Goal: Task Accomplishment & Management: Complete application form

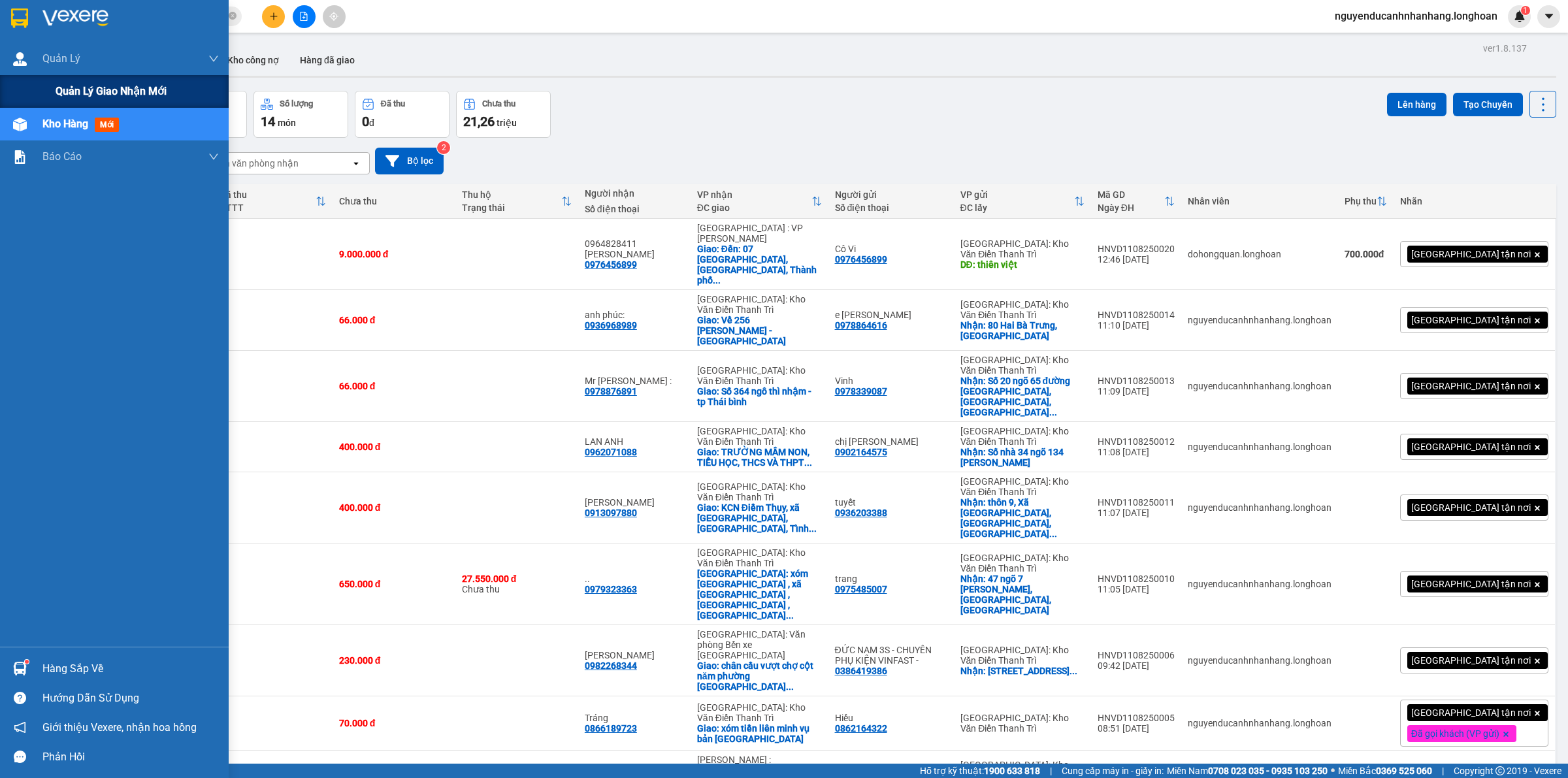
click at [122, 95] on span "Quản lý giao nhận mới" at bounding box center [111, 91] width 111 height 17
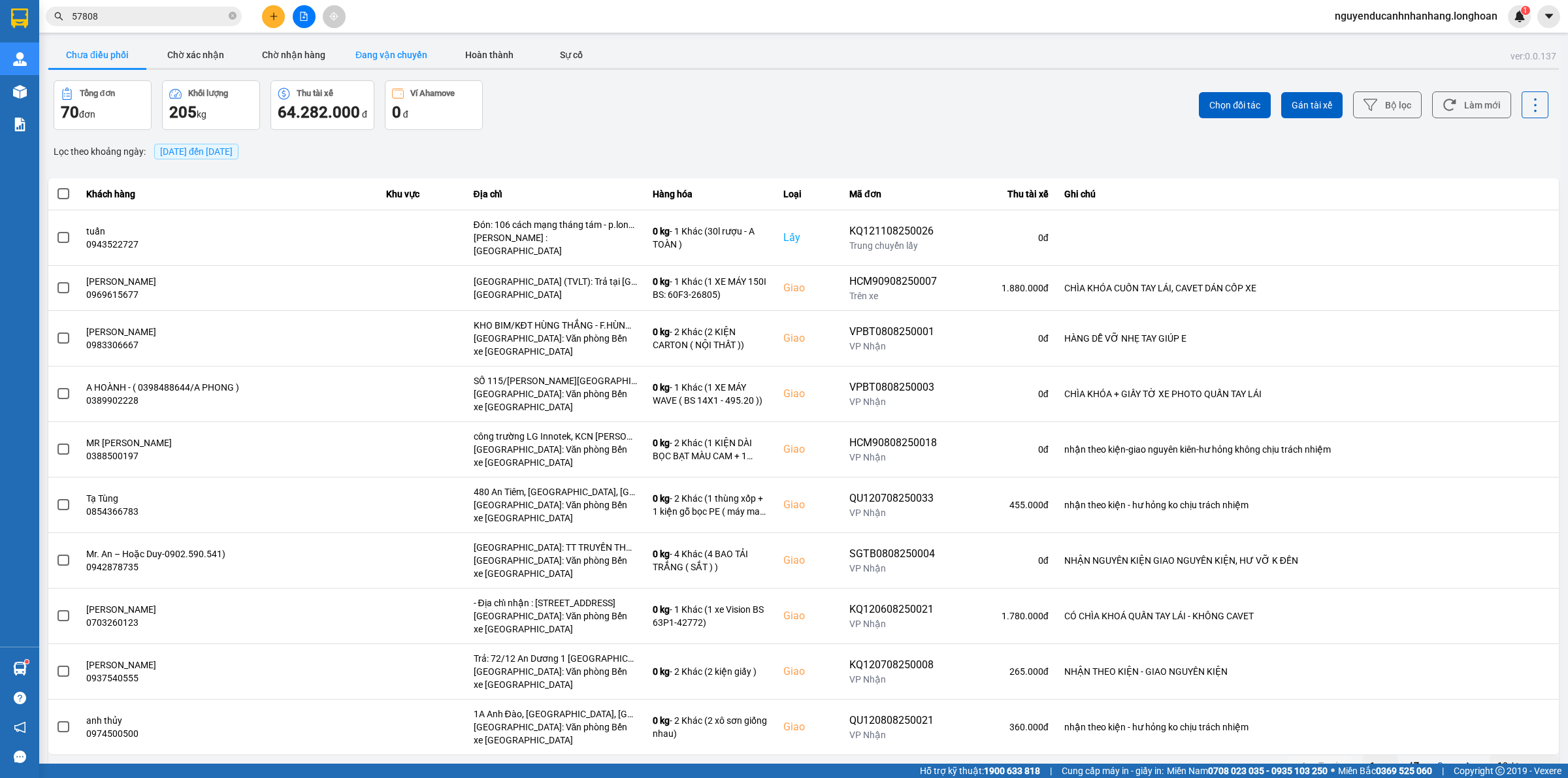
click at [389, 50] on button "Đang vận chuyển" at bounding box center [391, 54] width 98 height 26
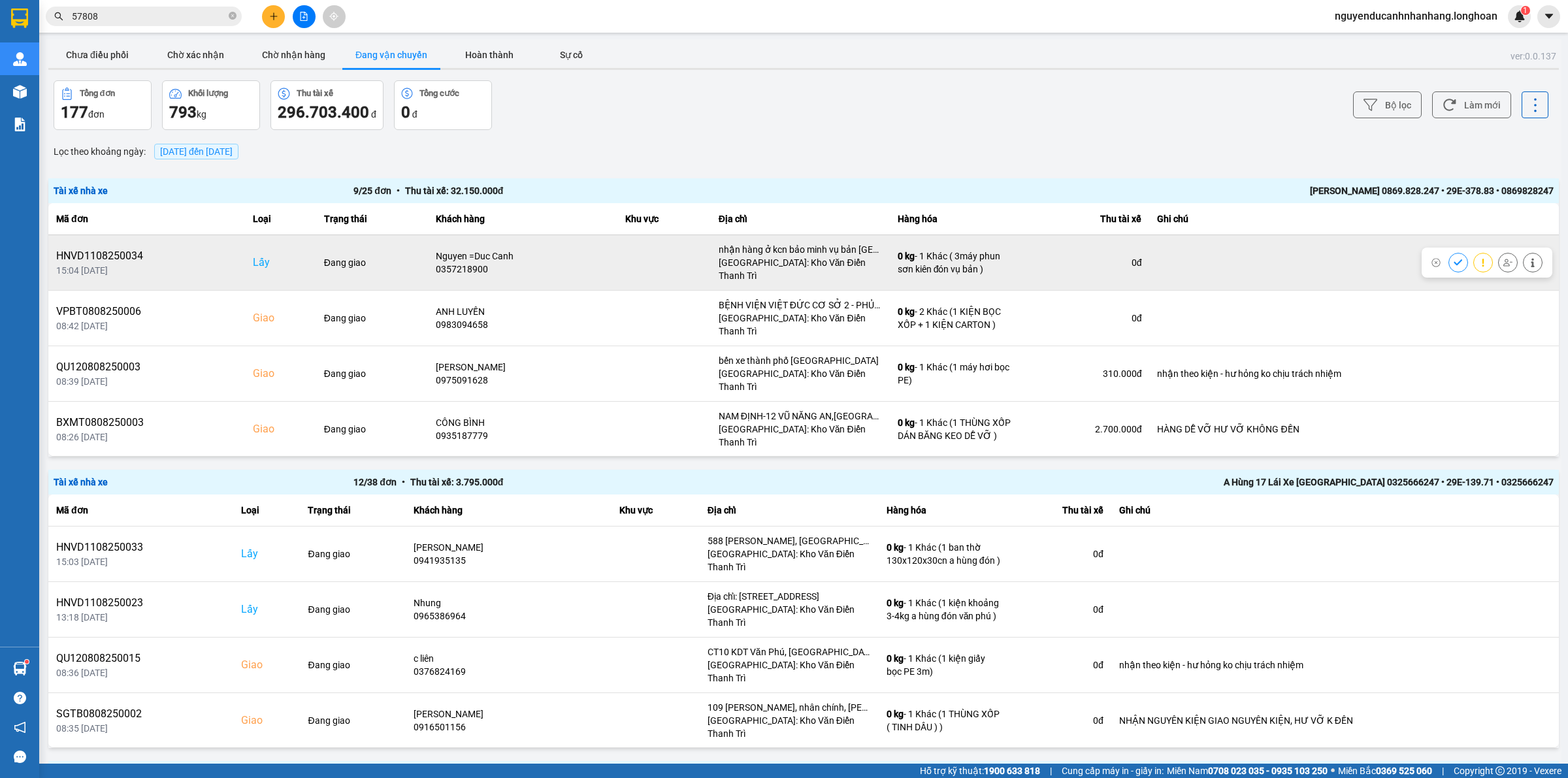
click at [483, 255] on div "Nguyen =Duc Canh" at bounding box center [523, 256] width 174 height 13
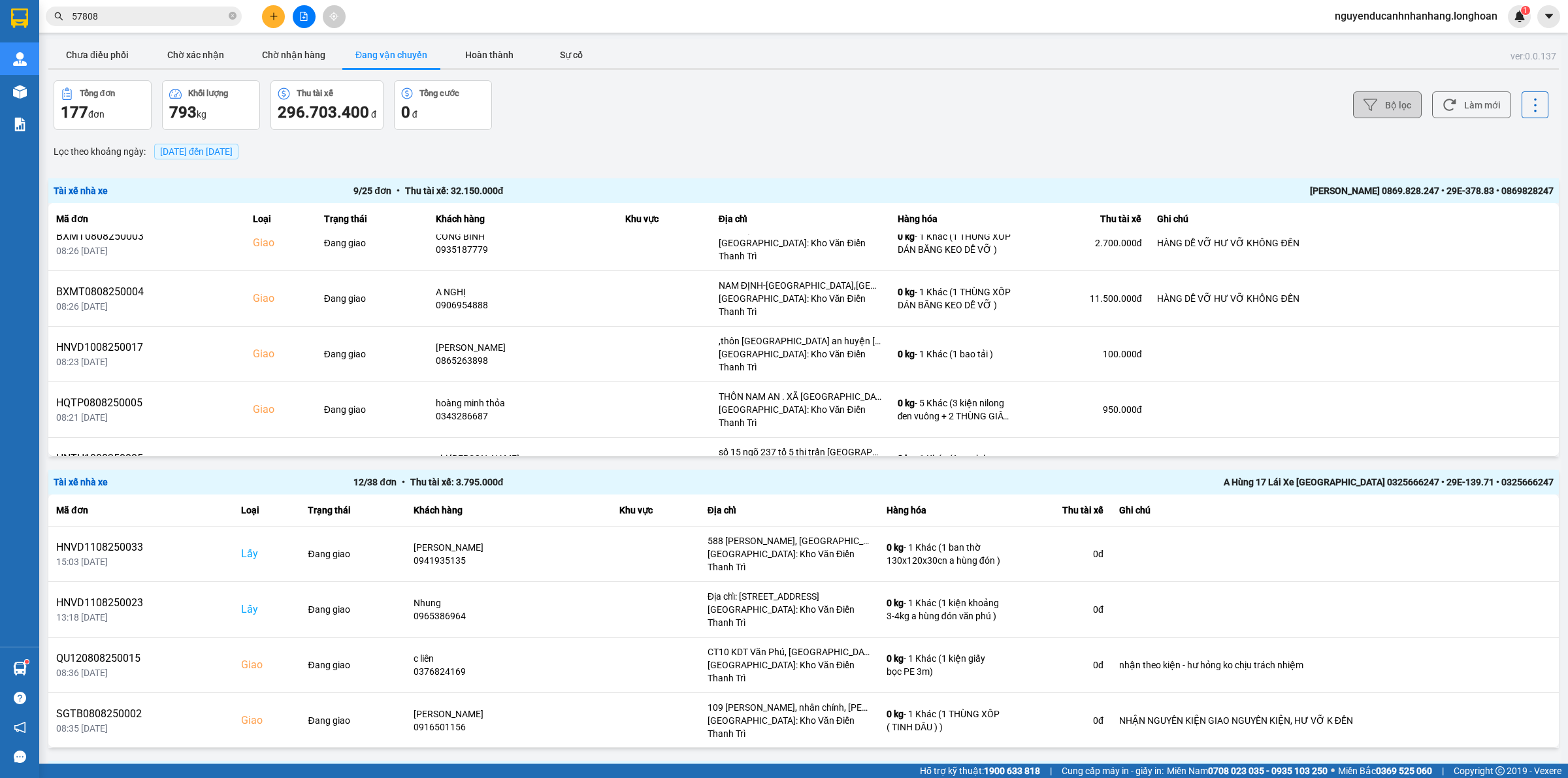
click at [1361, 116] on button "Bộ lọc" at bounding box center [1387, 105] width 68 height 27
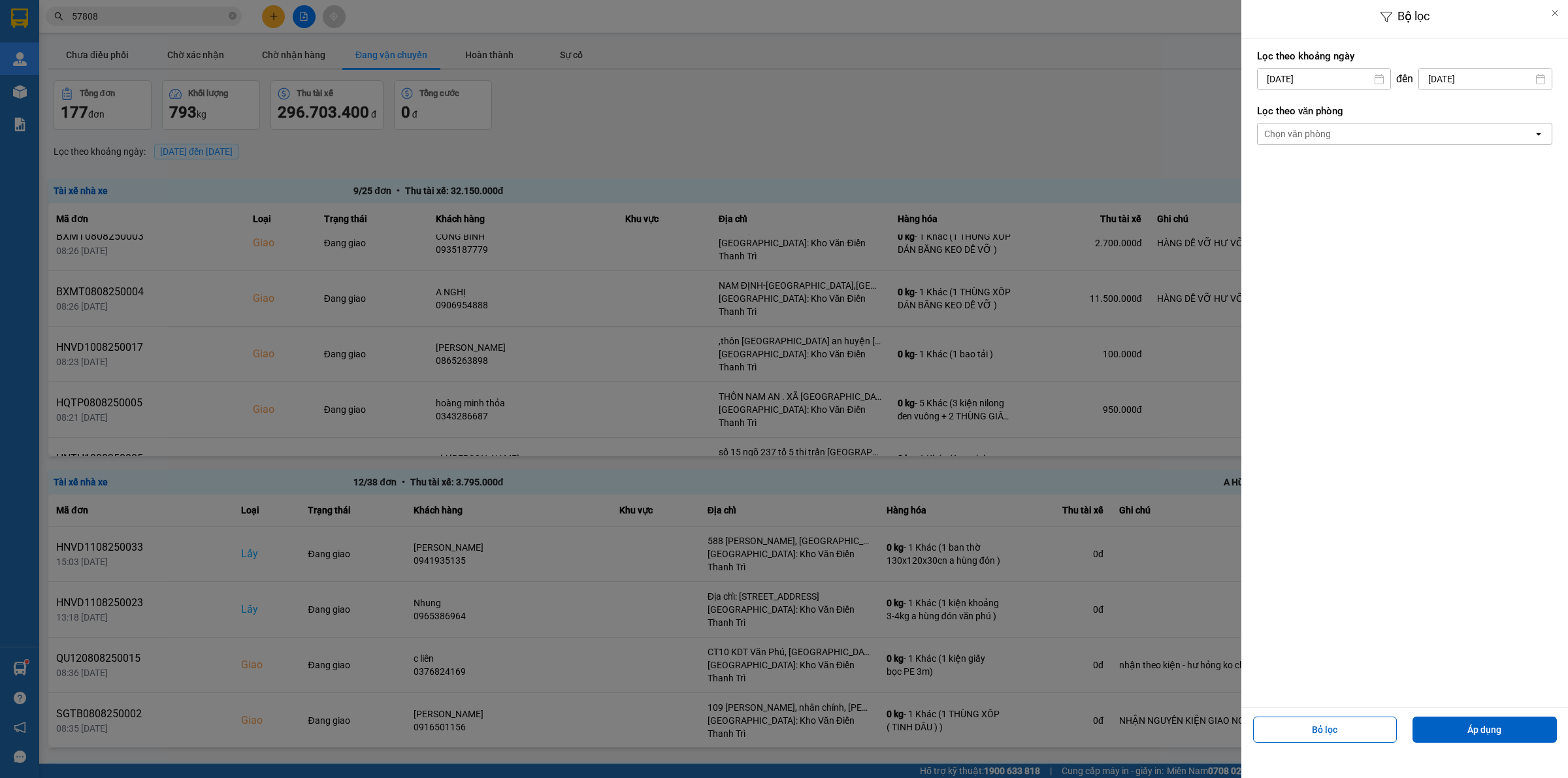
click at [1321, 140] on div "Chọn văn phòng" at bounding box center [1297, 134] width 66 height 13
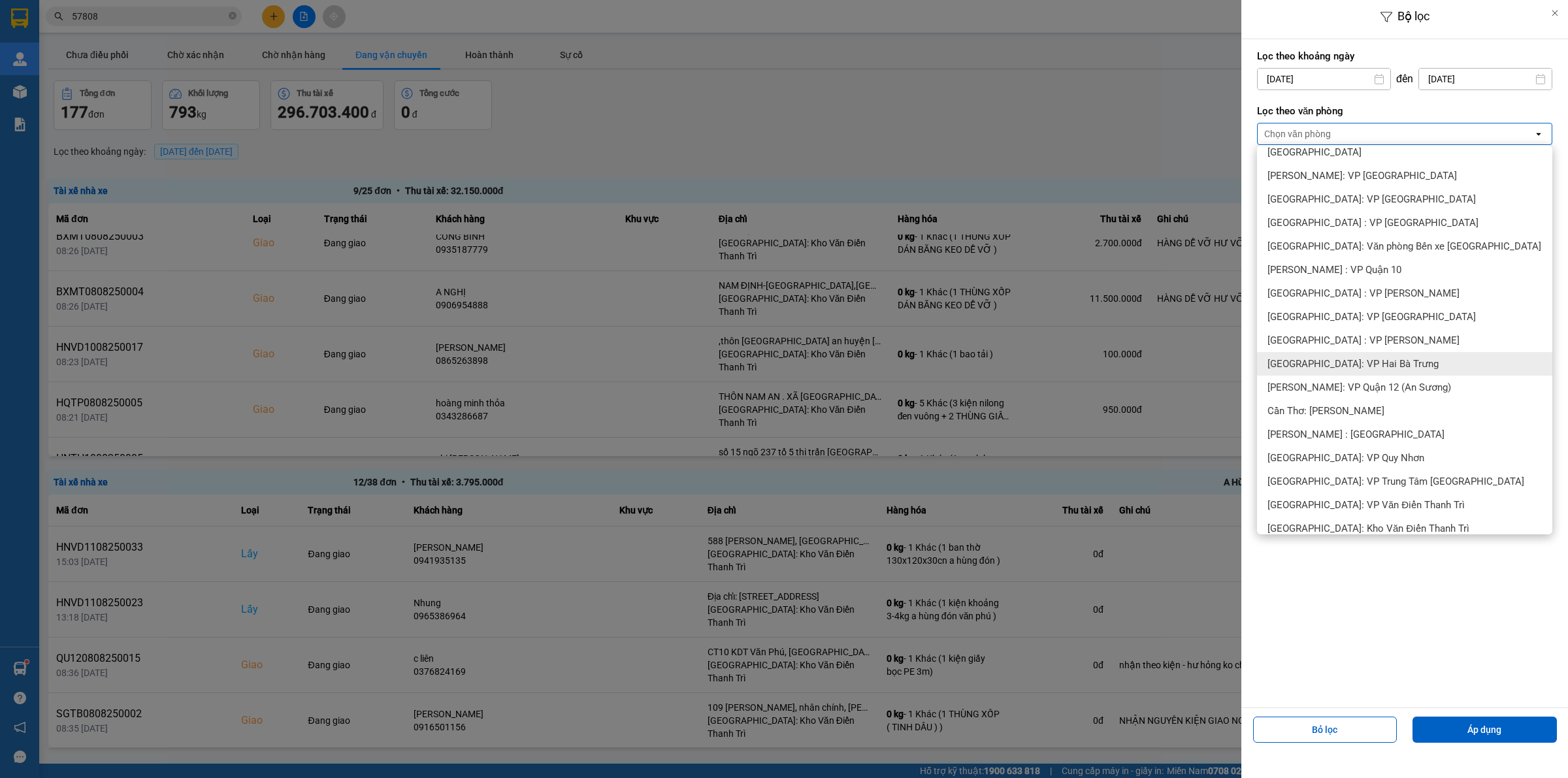
scroll to position [408, 0]
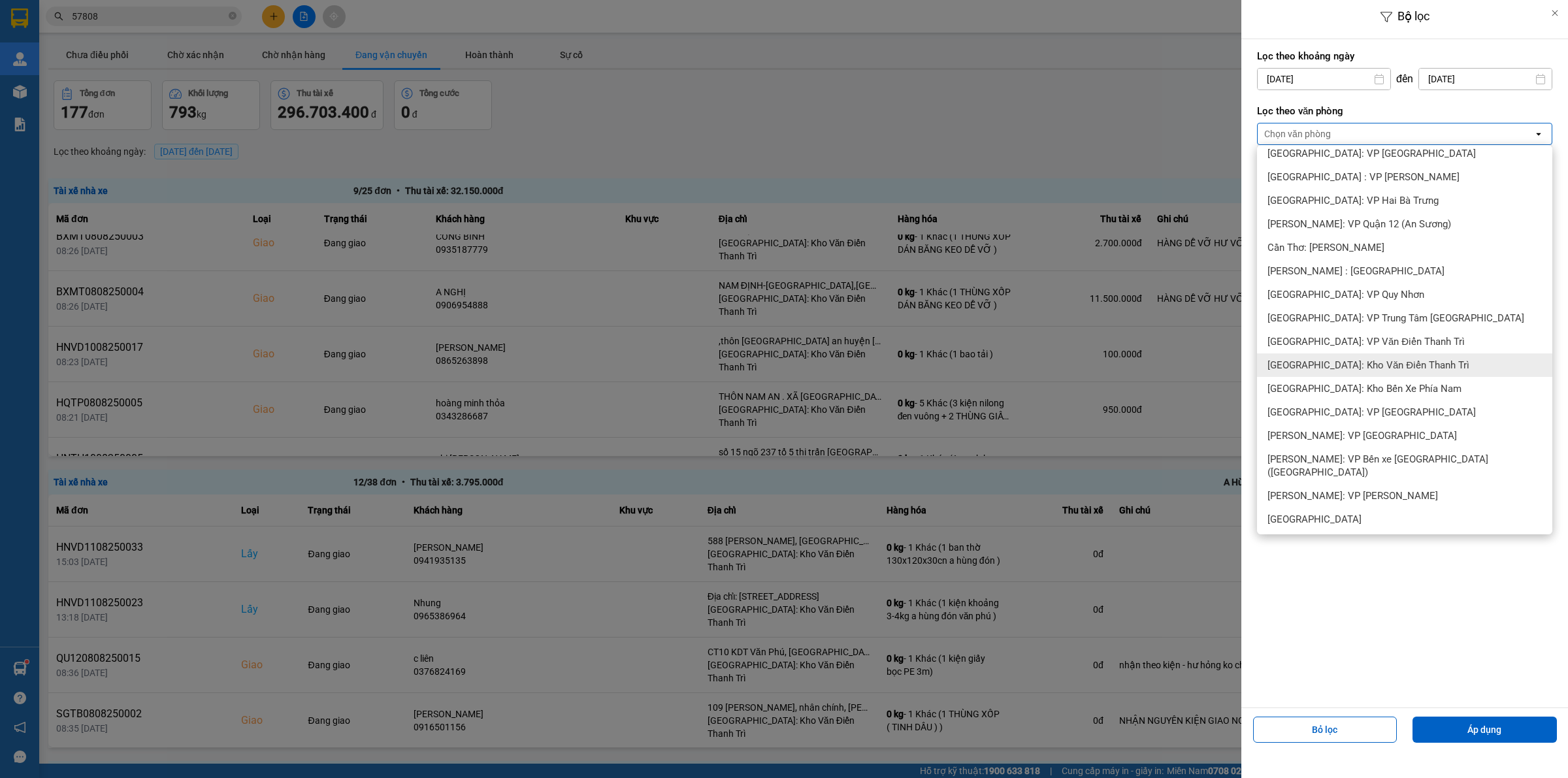
click at [1364, 360] on span "[GEOGRAPHIC_DATA]: Kho Văn Điển Thanh Trì" at bounding box center [1368, 365] width 202 height 13
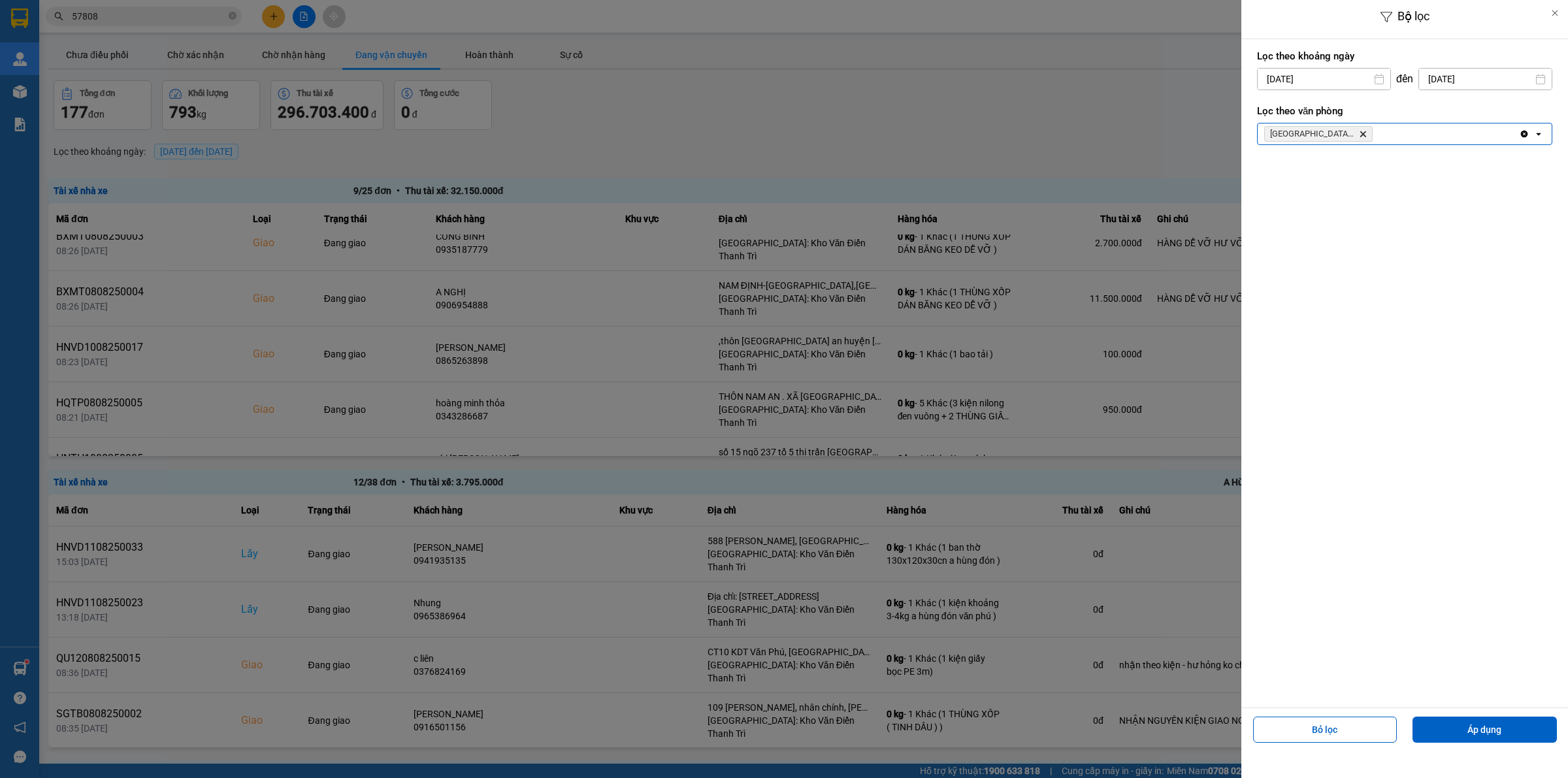
click at [1340, 75] on input "[DATE]" at bounding box center [1324, 78] width 133 height 21
click at [1421, 196] on div "10" at bounding box center [1422, 203] width 19 height 16
type input "[DATE]"
click at [1488, 732] on button "Áp dụng" at bounding box center [1484, 729] width 144 height 26
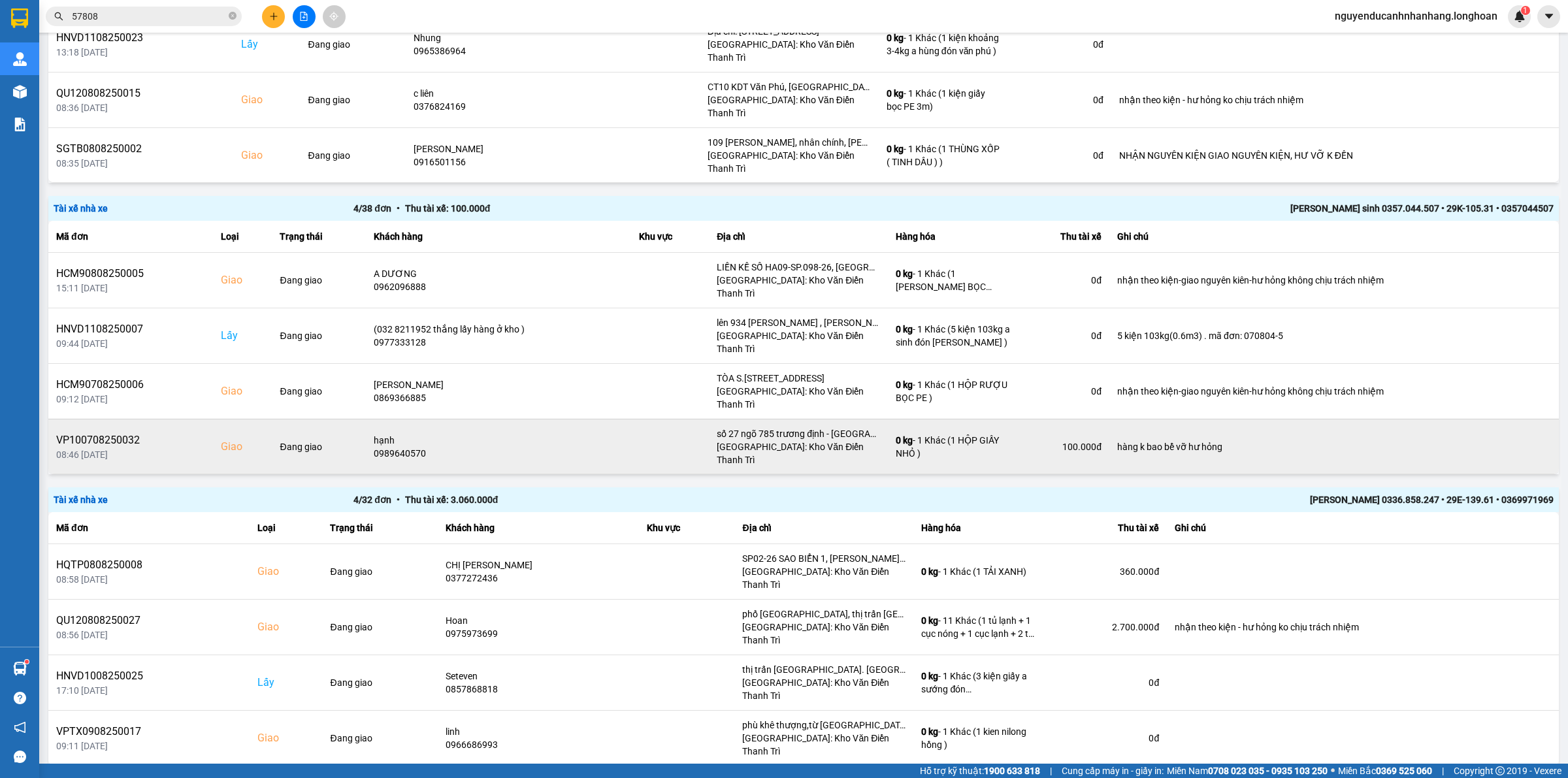
scroll to position [653, 0]
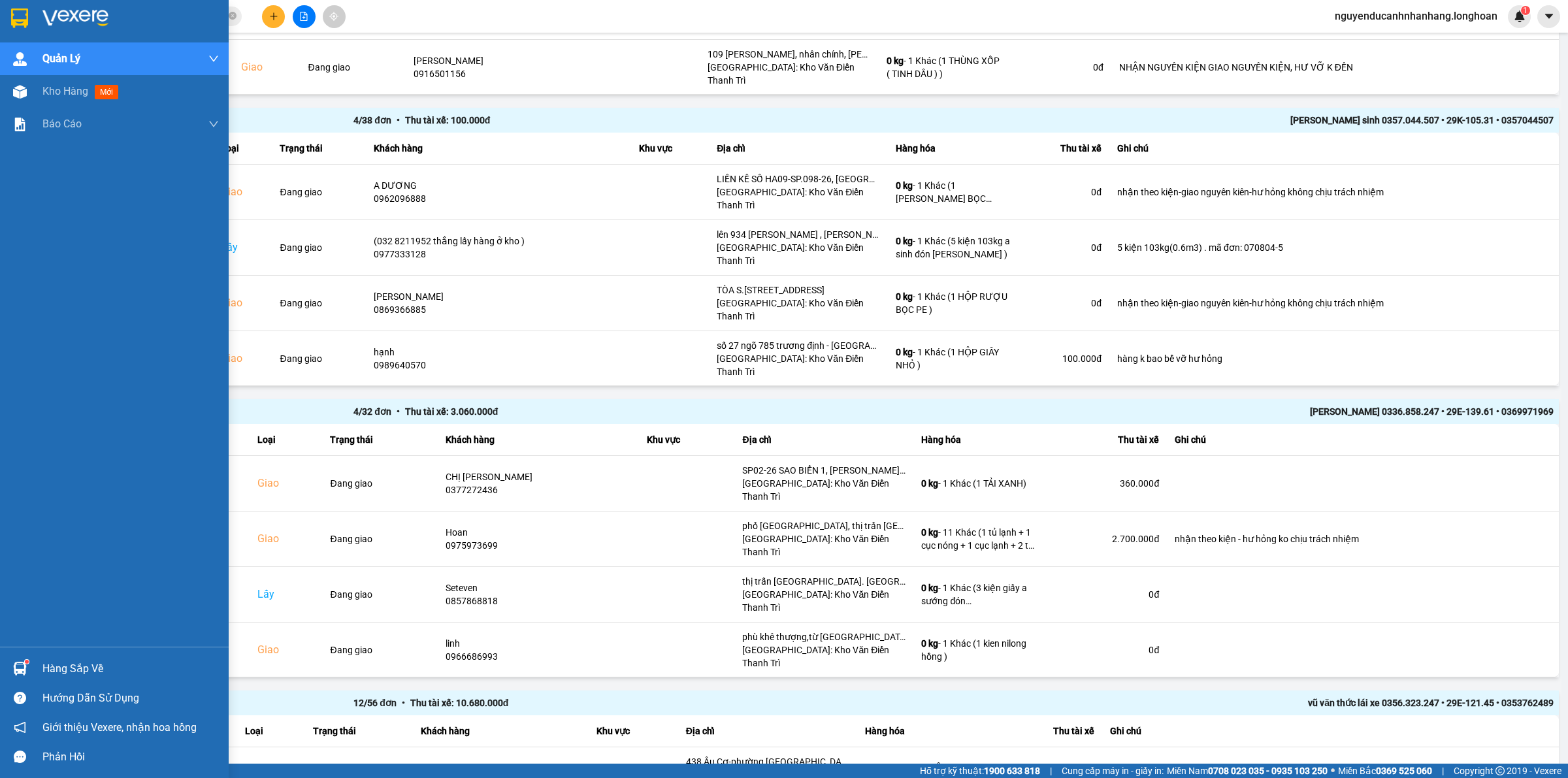
click at [10, 10] on div at bounding box center [20, 18] width 23 height 23
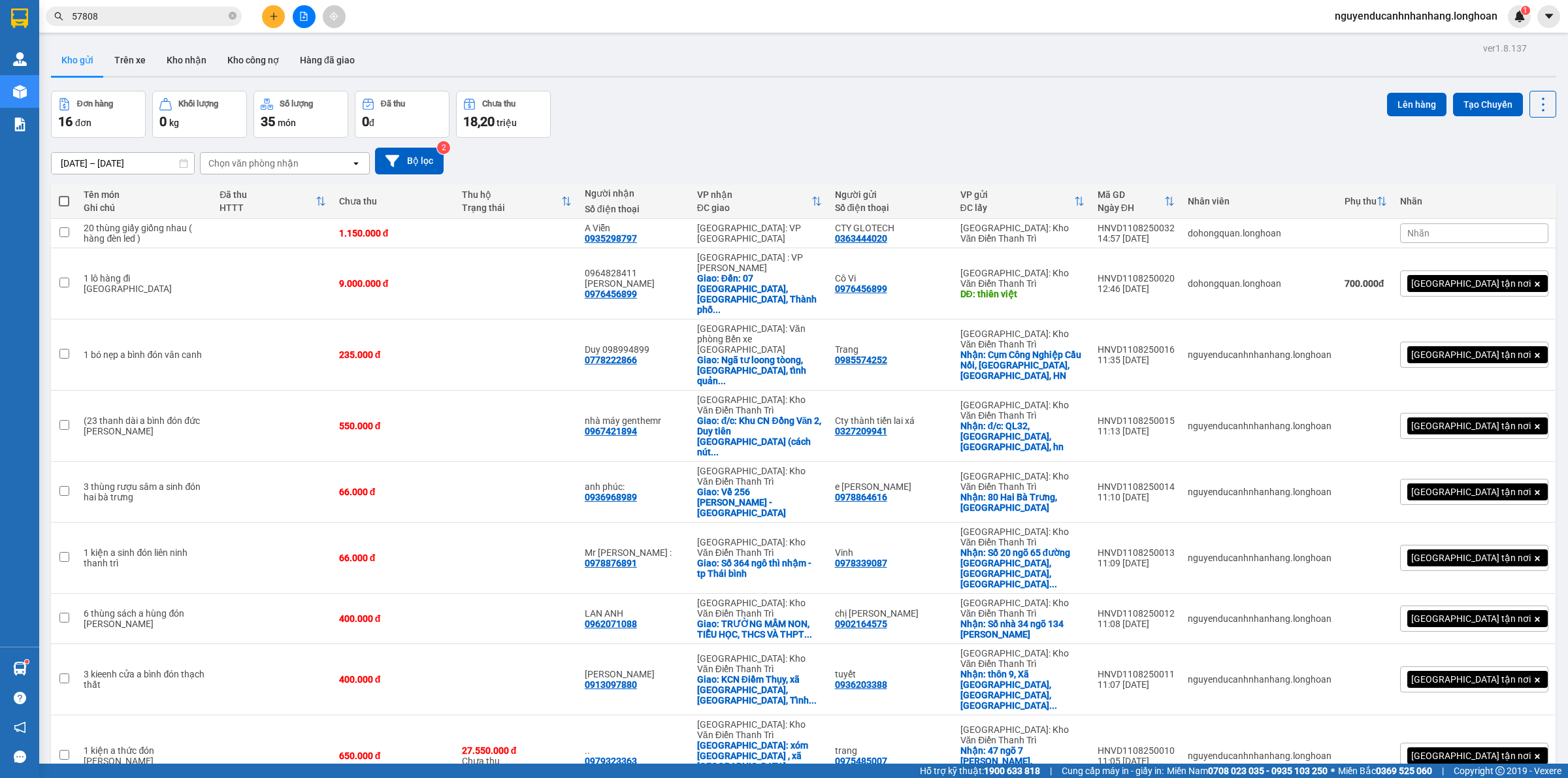
drag, startPoint x: 1498, startPoint y: 663, endPoint x: 1506, endPoint y: 674, distance: 13.6
click at [1494, 651] on div "100 / trang" at bounding box center [1499, 643] width 78 height 23
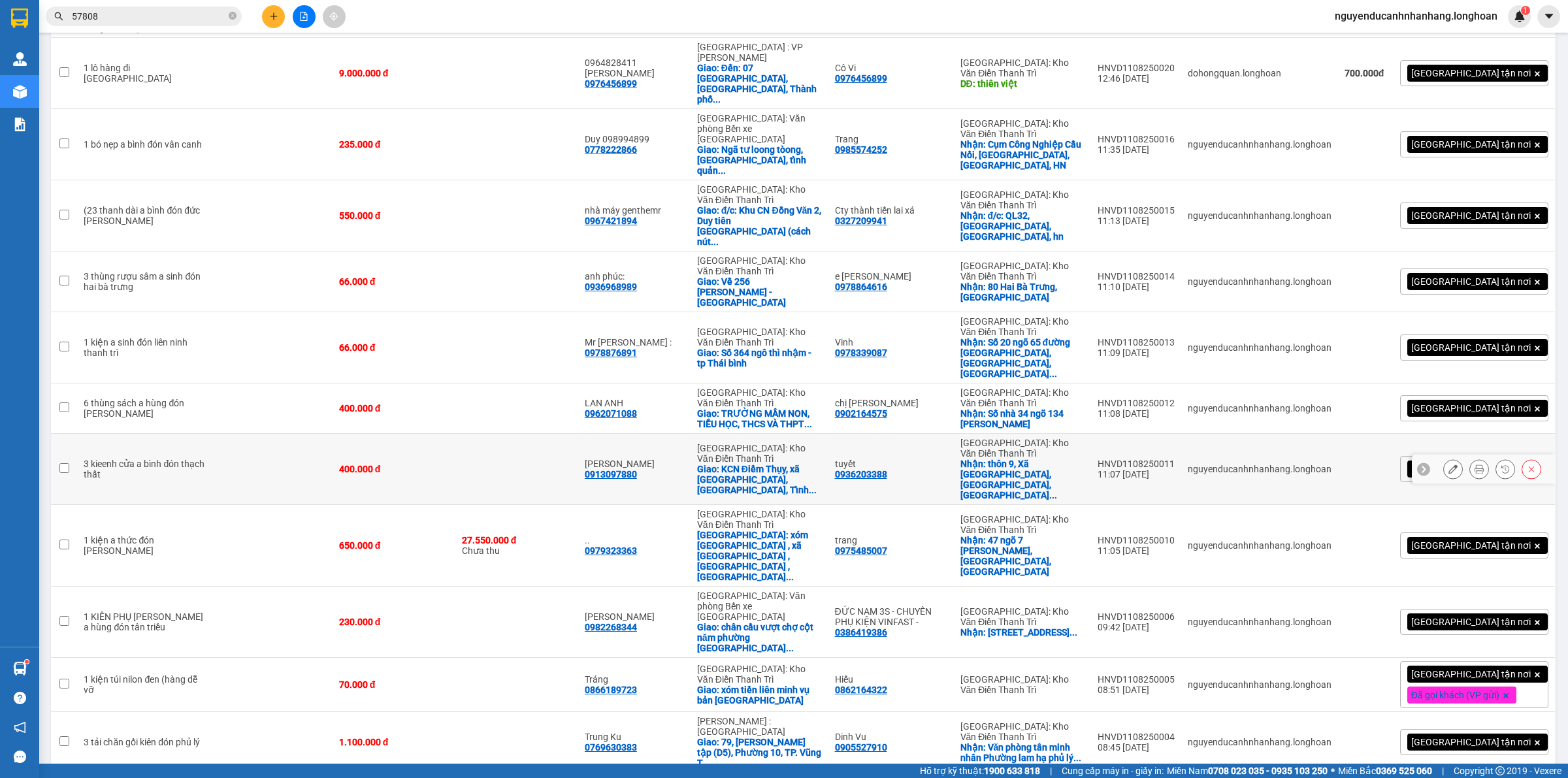
scroll to position [245, 0]
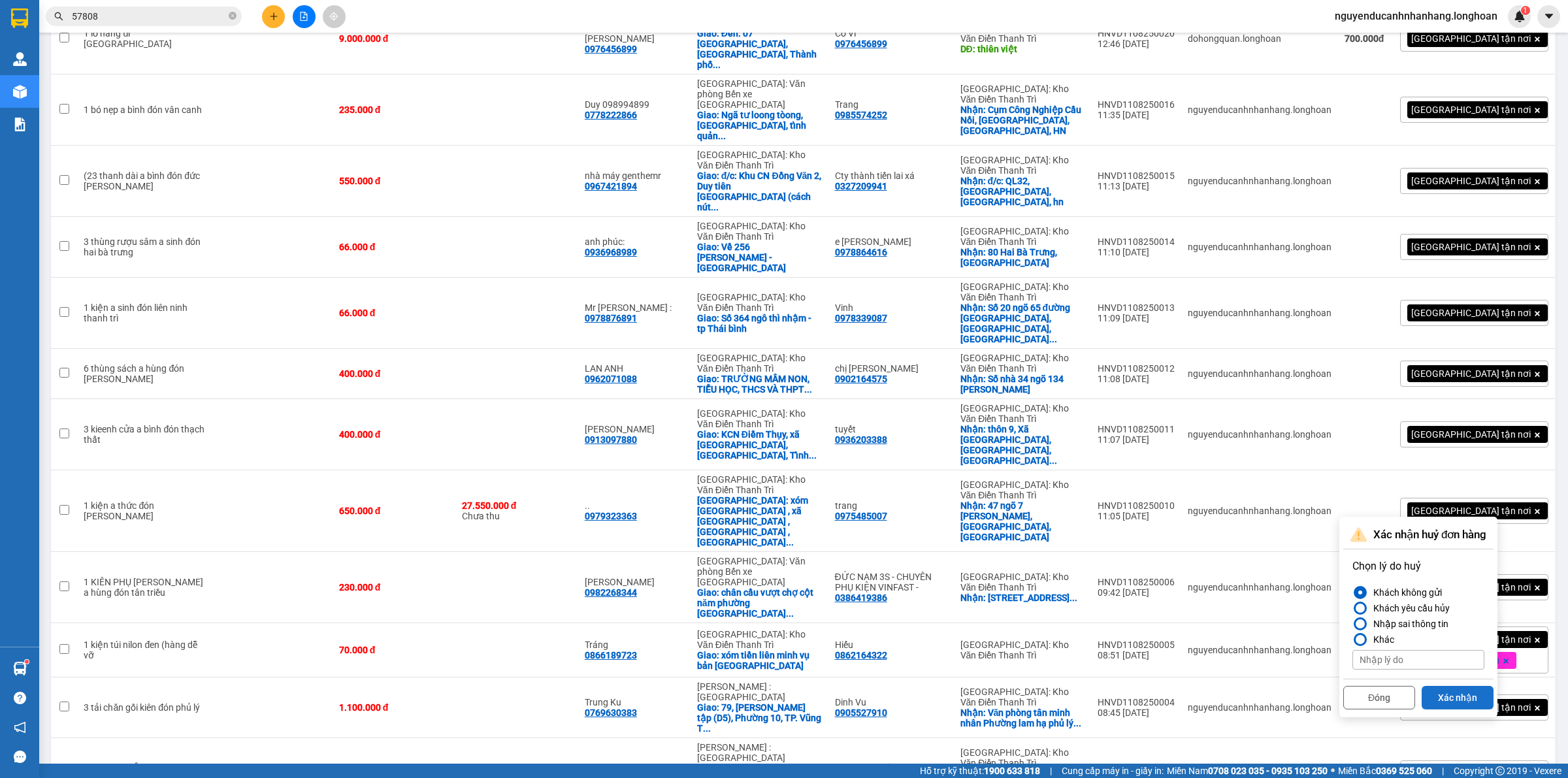
click at [1454, 700] on button "Xác nhận" at bounding box center [1457, 697] width 72 height 23
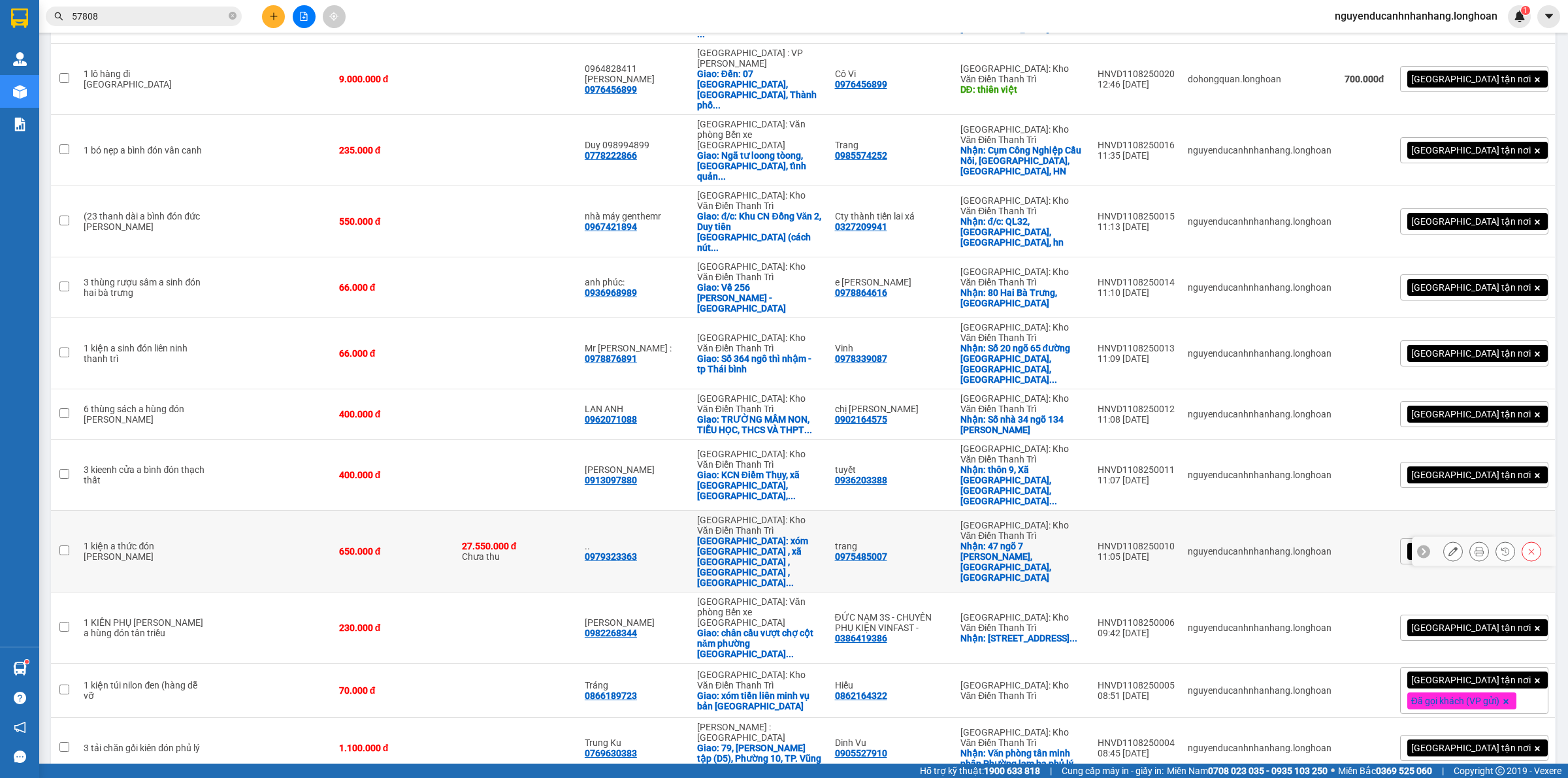
scroll to position [277, 0]
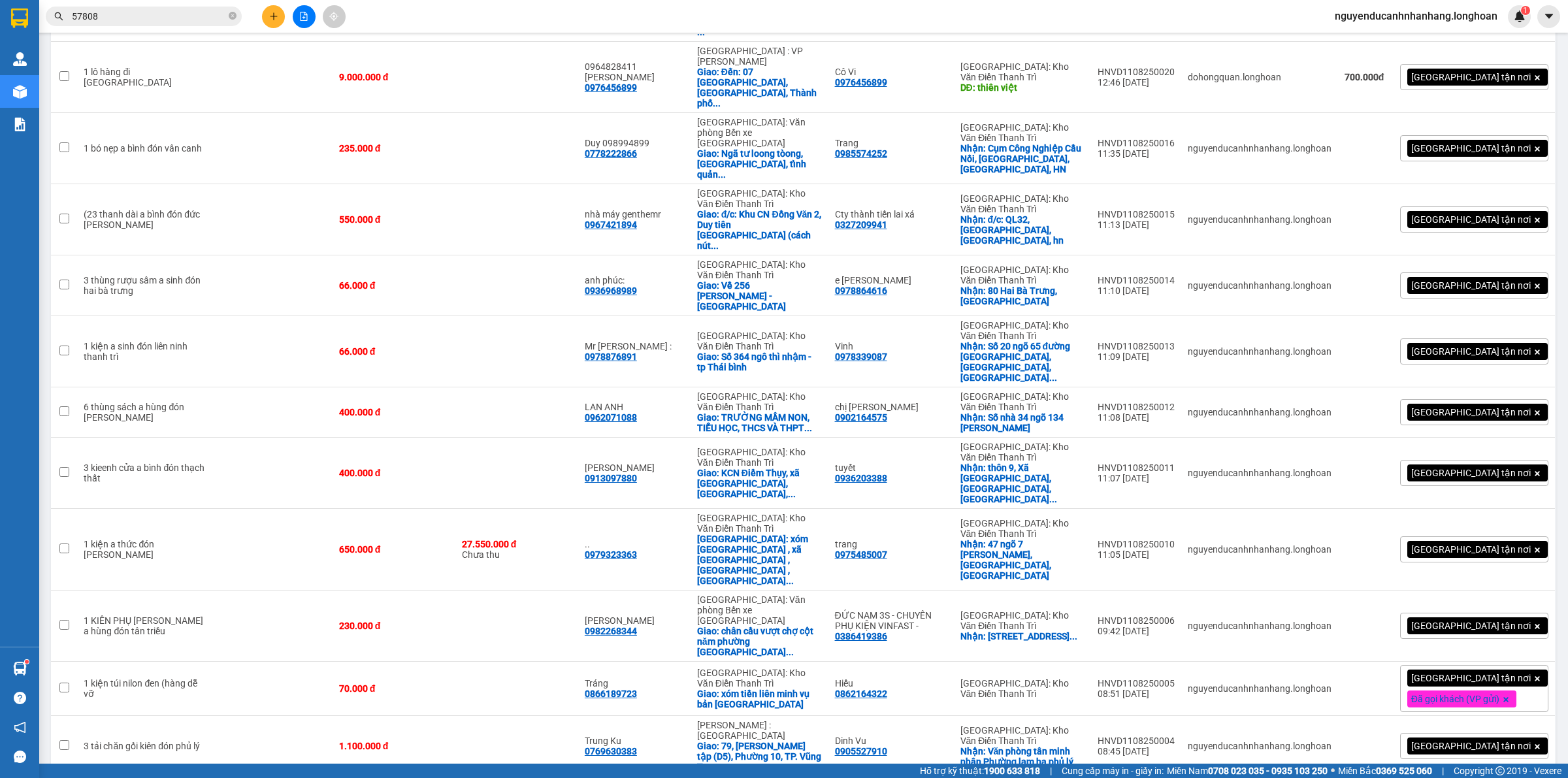
click at [298, 11] on button at bounding box center [304, 17] width 23 height 23
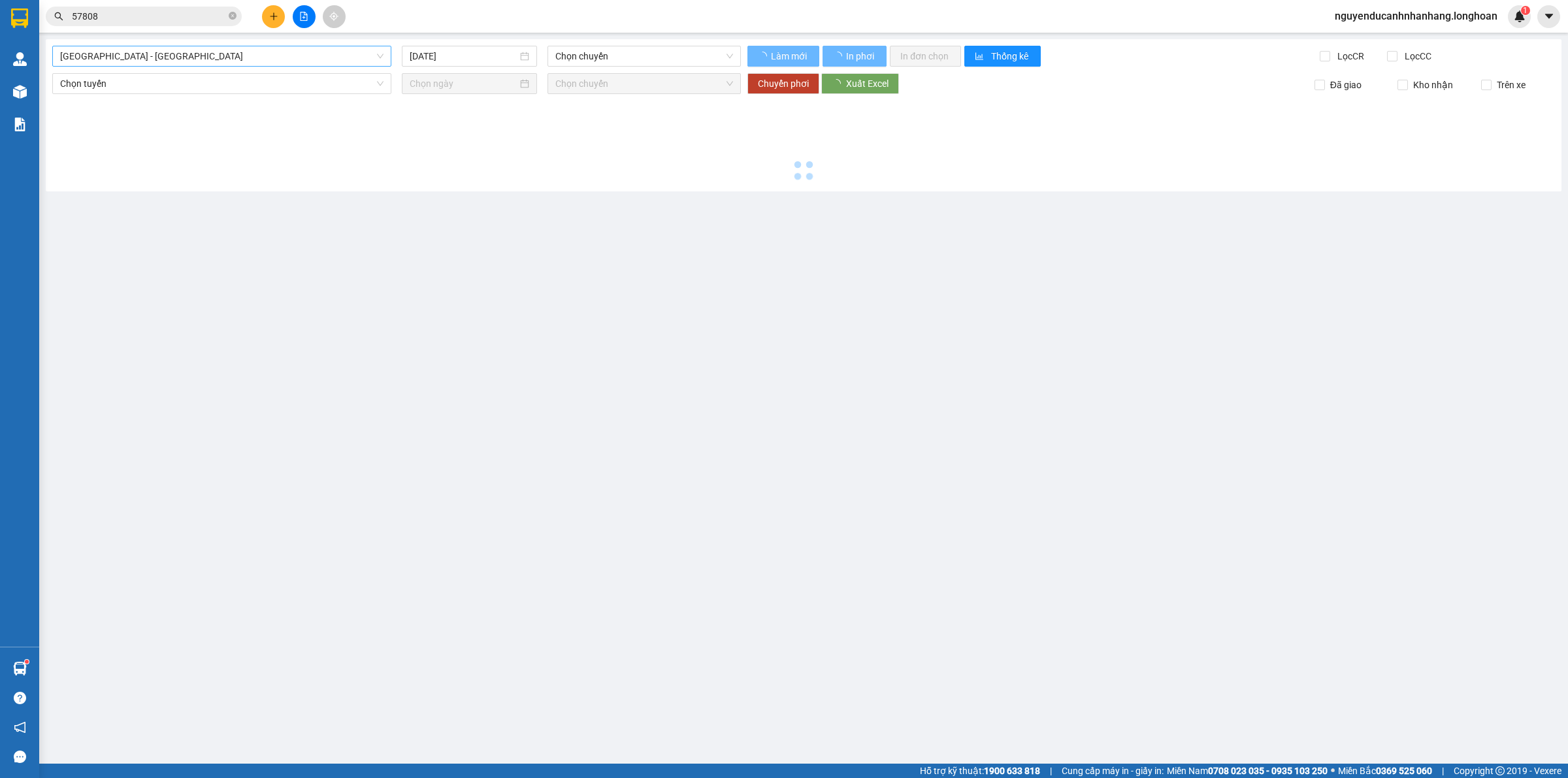
click at [135, 60] on span "Hải Phòng - Hà Nội" at bounding box center [221, 56] width 323 height 20
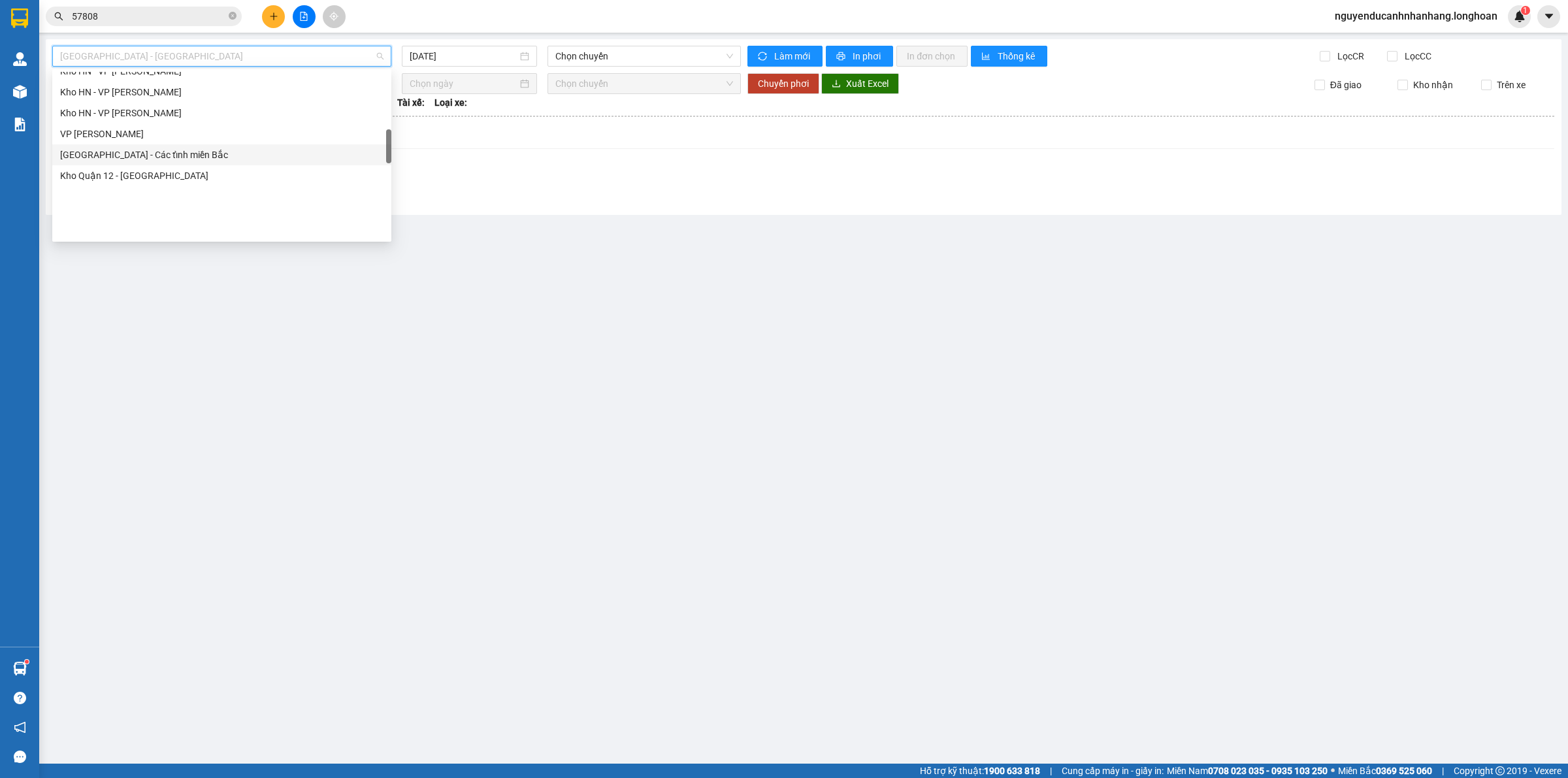
scroll to position [327, 0]
click at [145, 164] on div "Kho HN - VP Hoàng Mai" at bounding box center [222, 173] width 339 height 21
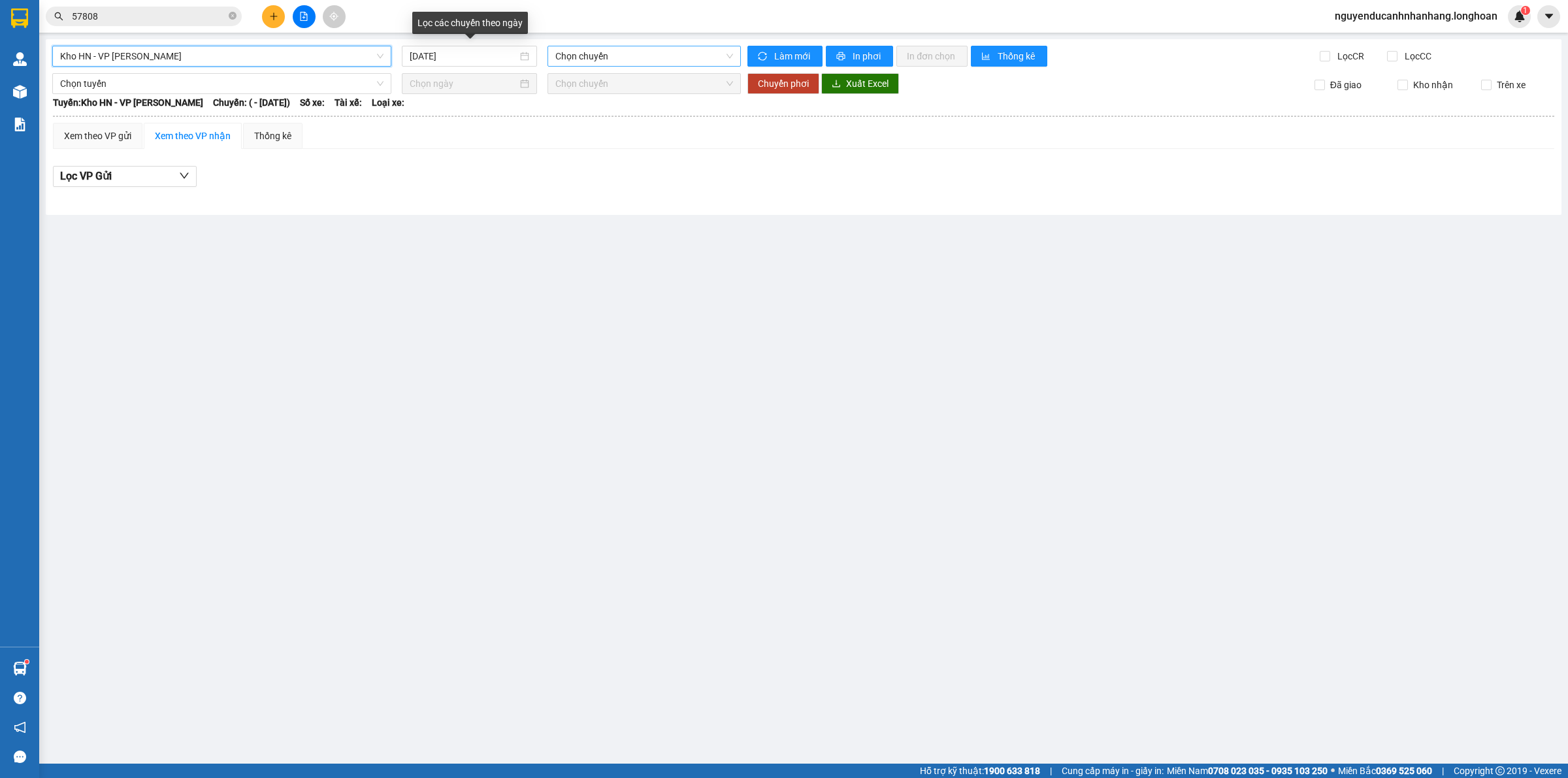
click at [583, 54] on span "Chọn chuyến" at bounding box center [644, 56] width 178 height 20
click at [460, 54] on input "[DATE]" at bounding box center [464, 56] width 108 height 15
click at [634, 177] on div "Lọc VP Gửi" at bounding box center [804, 177] width 1501 height 21
click at [439, 60] on input "[DATE]" at bounding box center [464, 56] width 108 height 15
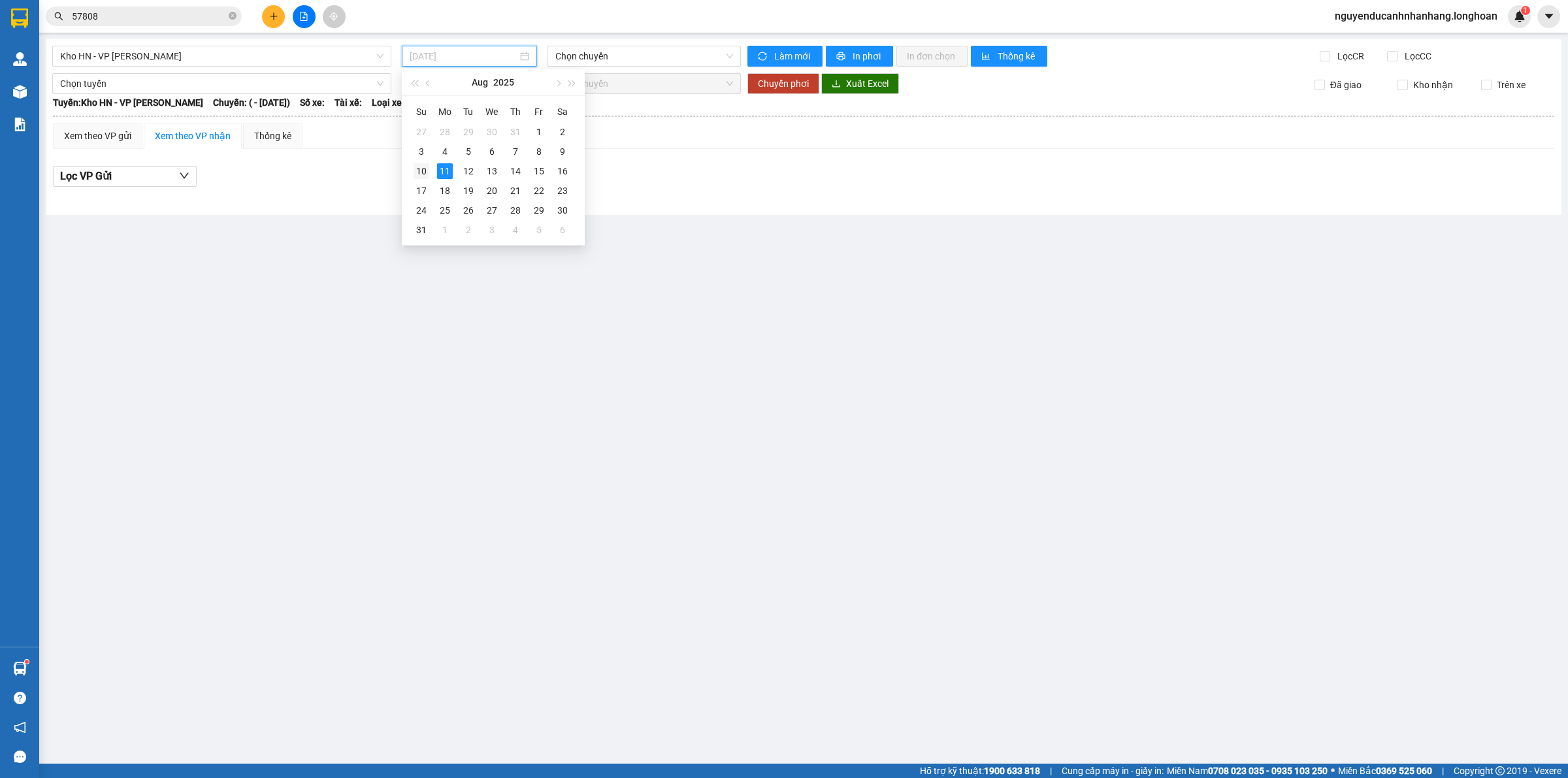
click at [423, 165] on div "10" at bounding box center [422, 171] width 16 height 16
type input "[DATE]"
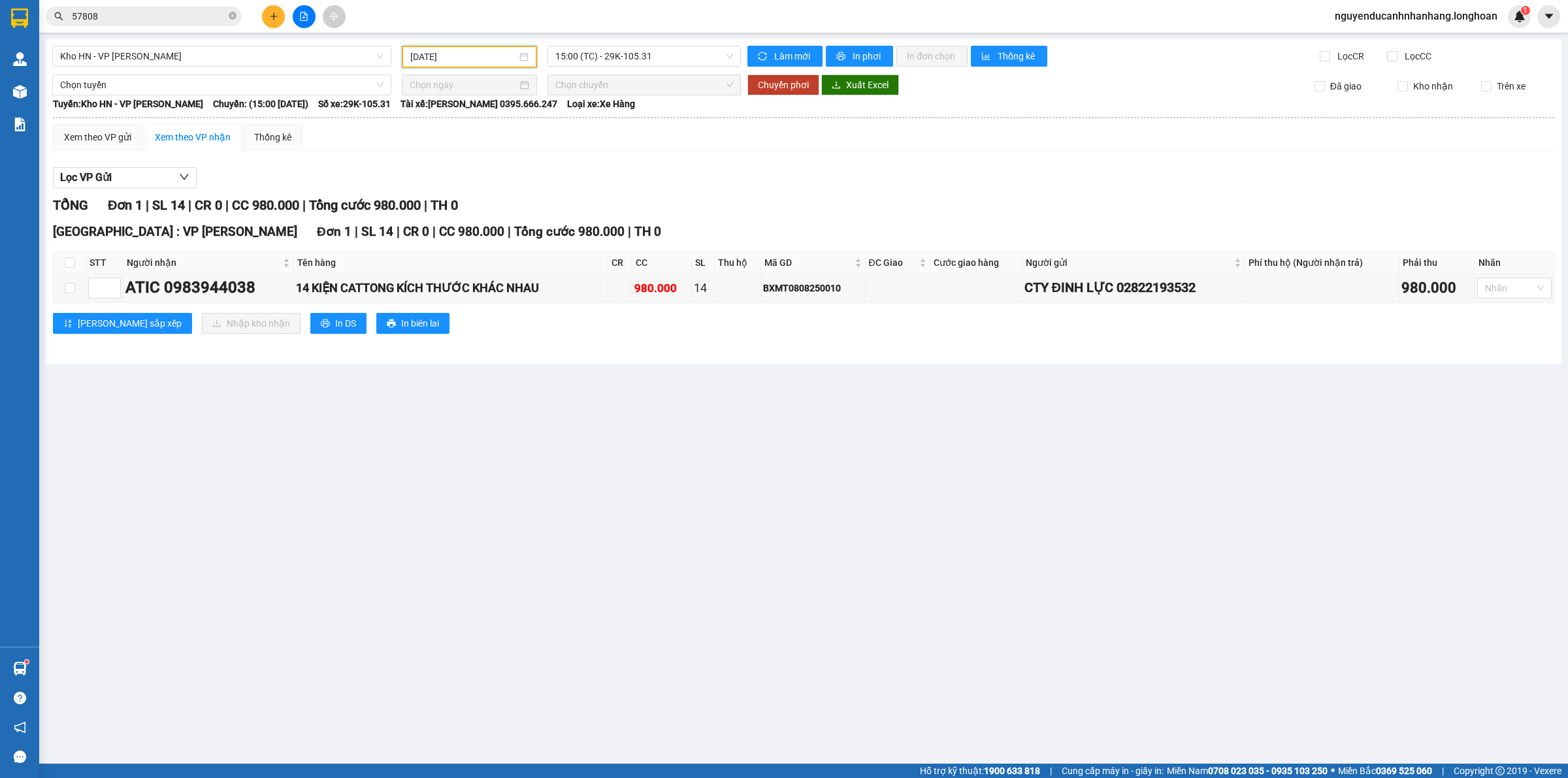
click at [658, 179] on div "Lọc VP Gửi" at bounding box center [804, 178] width 1501 height 21
click at [263, 20] on button at bounding box center [273, 17] width 23 height 23
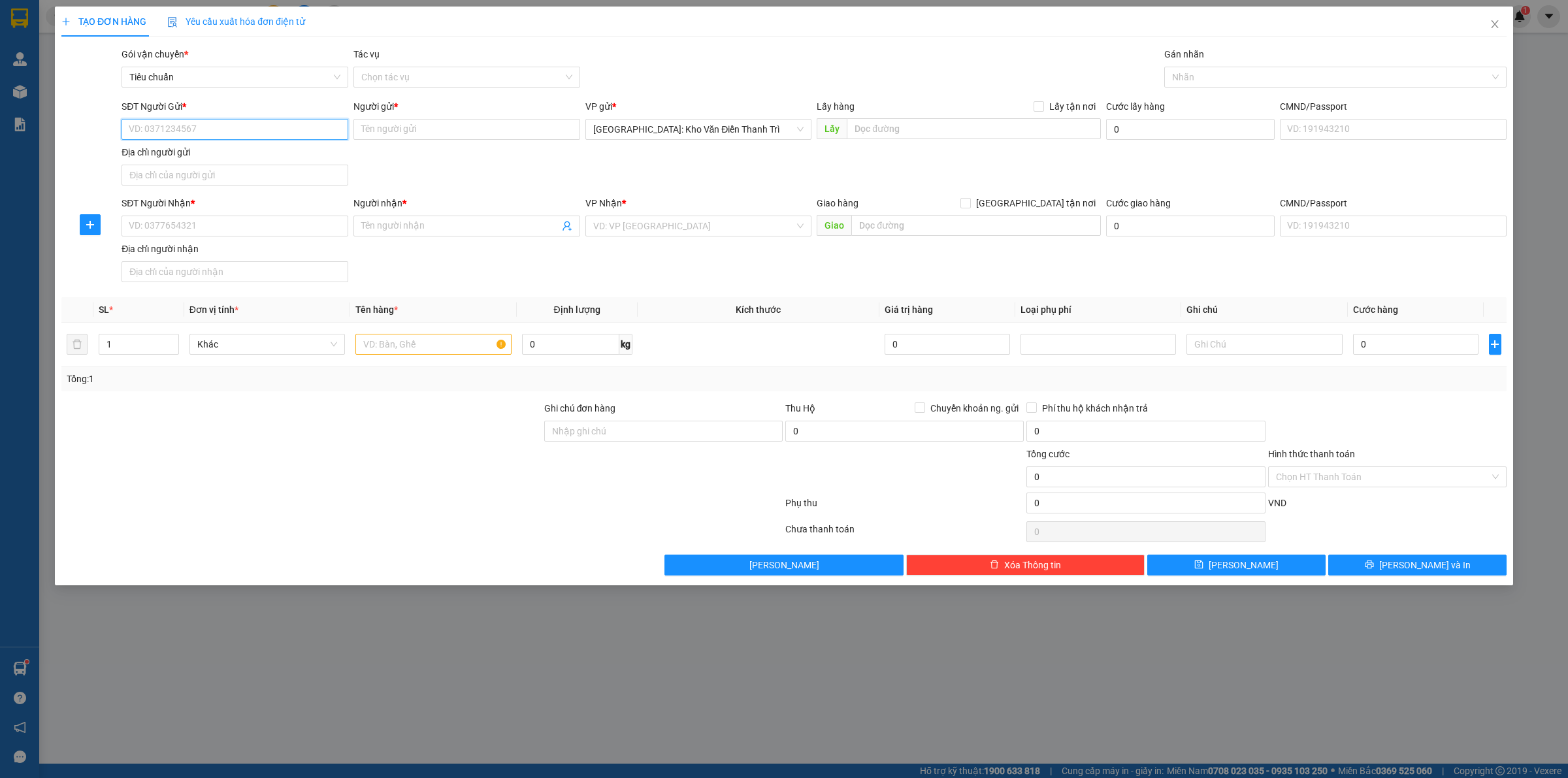
click at [222, 138] on input "SĐT Người Gửi *" at bounding box center [234, 129] width 226 height 21
type input "0398665799"
click at [219, 145] on div "0398665799 - Đại" at bounding box center [234, 155] width 226 height 21
type input "Đại"
checkbox input "true"
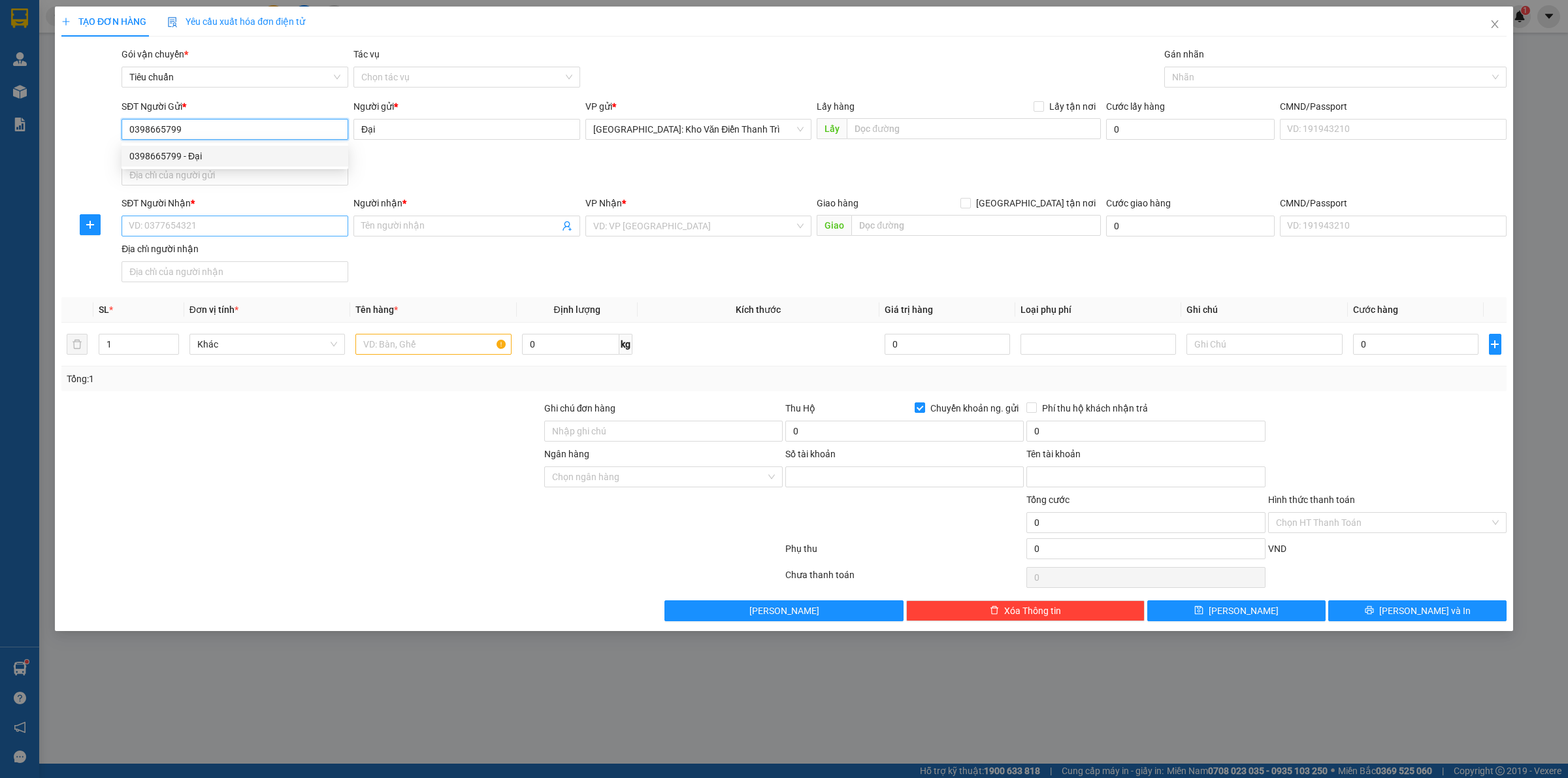
type input "235556789999"
type input "truong van hoan"
type input "0398665799"
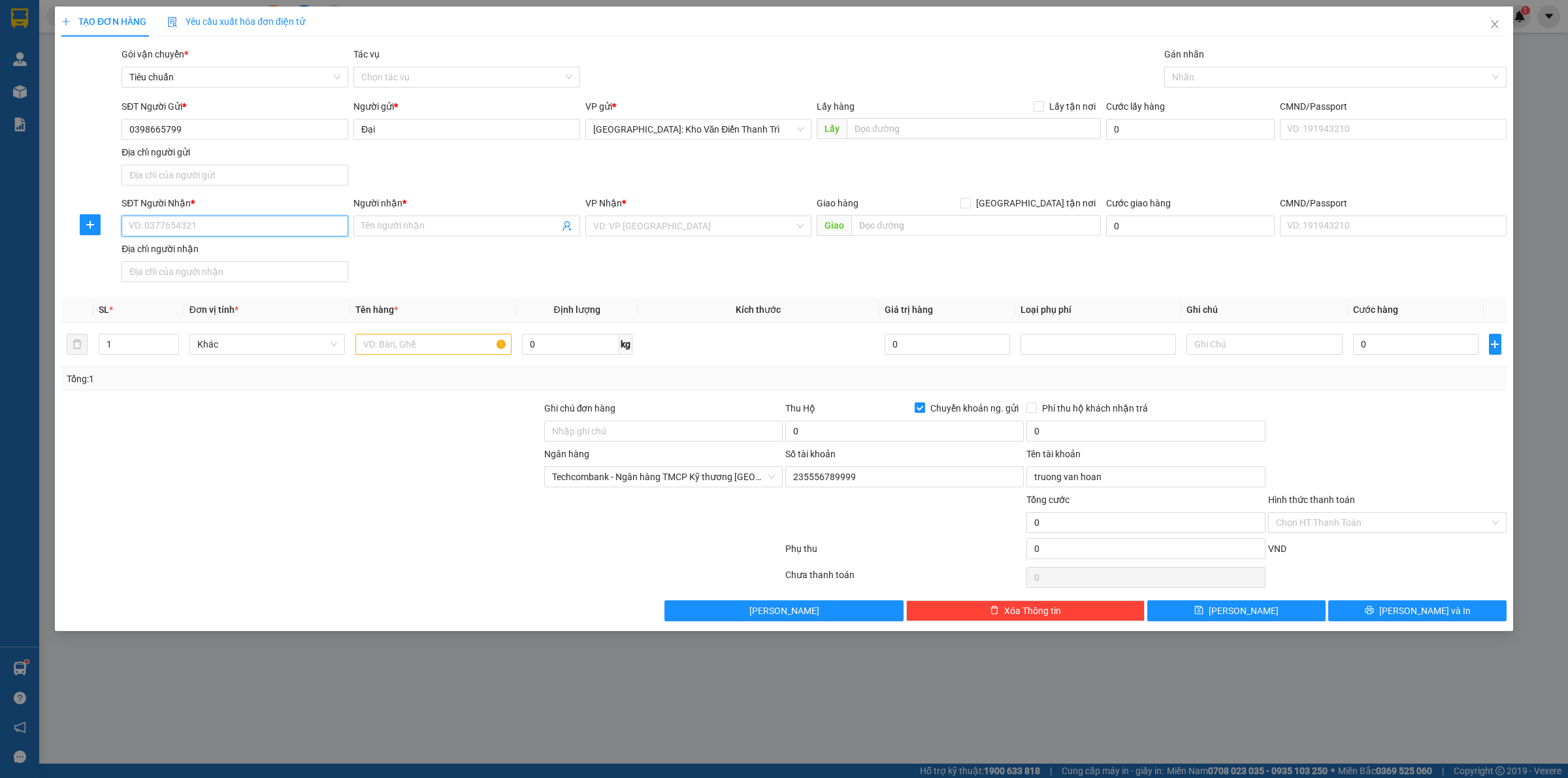
click at [213, 232] on input "SĐT Người Nhận *" at bounding box center [234, 226] width 226 height 21
click at [200, 229] on input "SĐT Người Nhận *" at bounding box center [234, 226] width 226 height 21
type input "0945521733"
click at [413, 233] on input "Người nhận *" at bounding box center [460, 226] width 198 height 15
type input "văn tý"
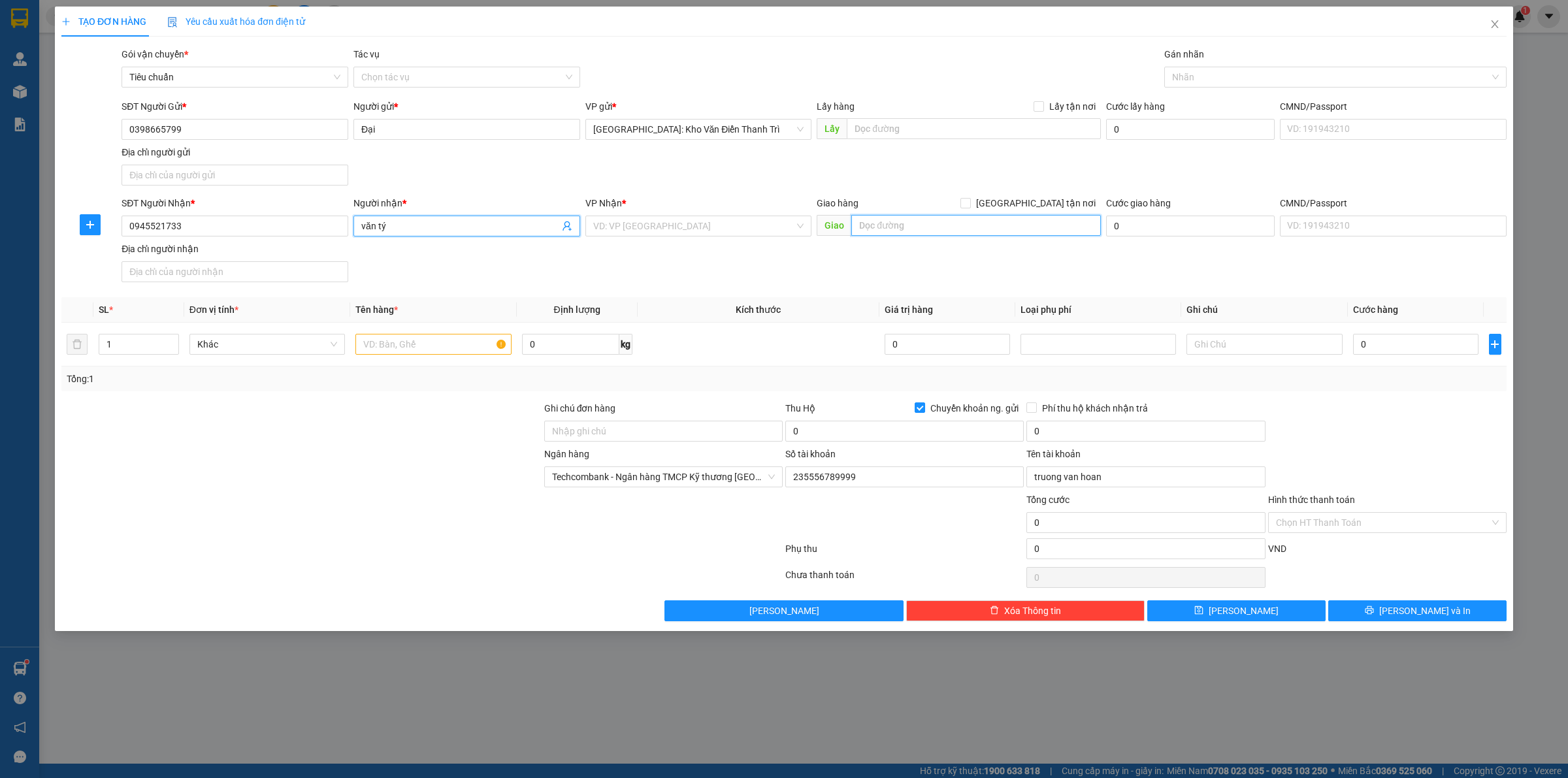
click at [916, 235] on input "text" at bounding box center [976, 225] width 250 height 21
click at [861, 223] on input "phú mỹ thị xã phú mỹ bà rịa vũng tàu" at bounding box center [976, 225] width 250 height 21
type input "đường lê quý đôn phú mỹ thị xã phú mỹ bà rịa vũng tàu"
click at [1043, 204] on span "[GEOGRAPHIC_DATA] tận nơi" at bounding box center [1036, 203] width 130 height 15
click at [970, 204] on input "[GEOGRAPHIC_DATA] tận nơi" at bounding box center [965, 202] width 9 height 9
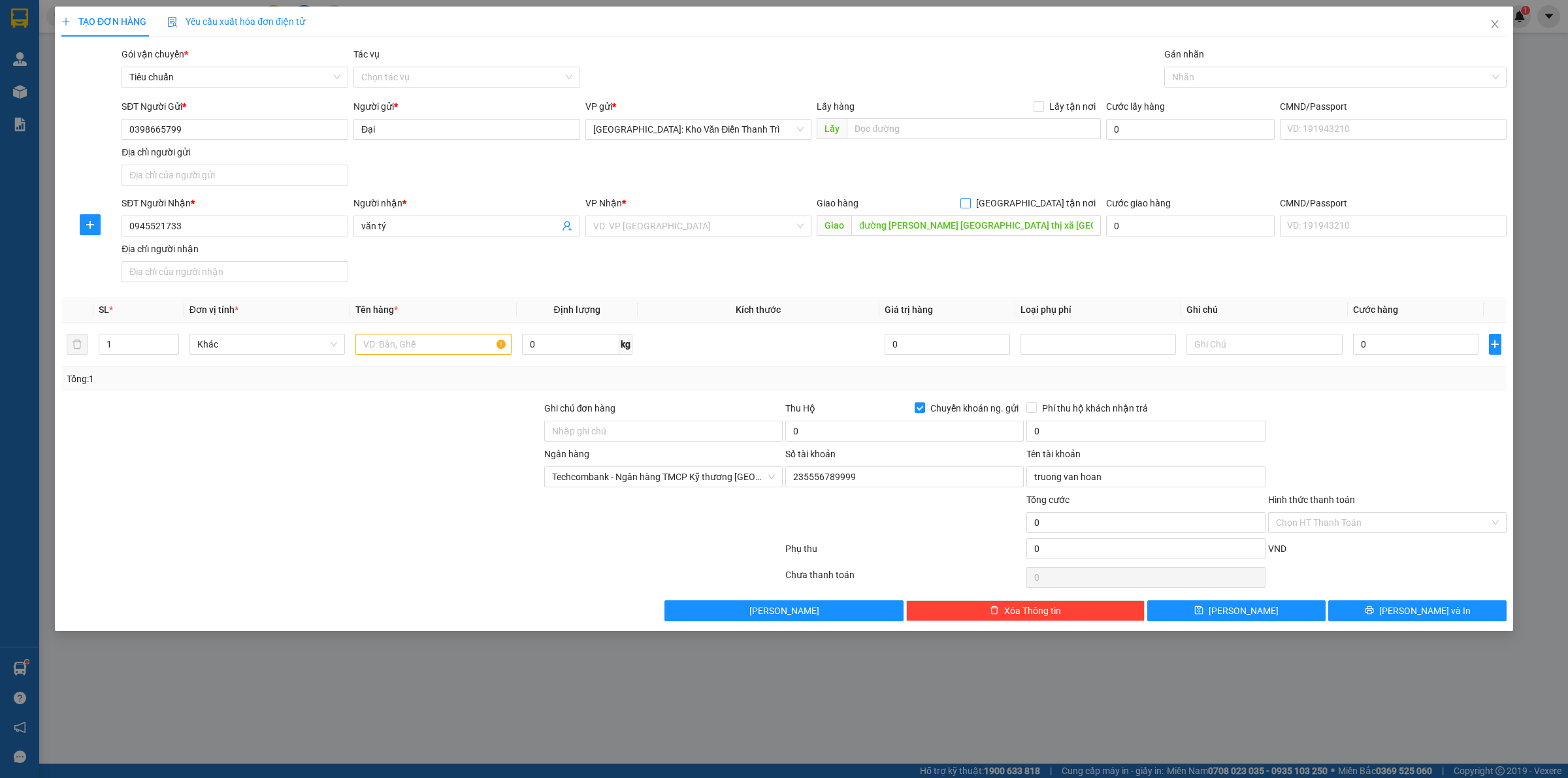
checkbox input "true"
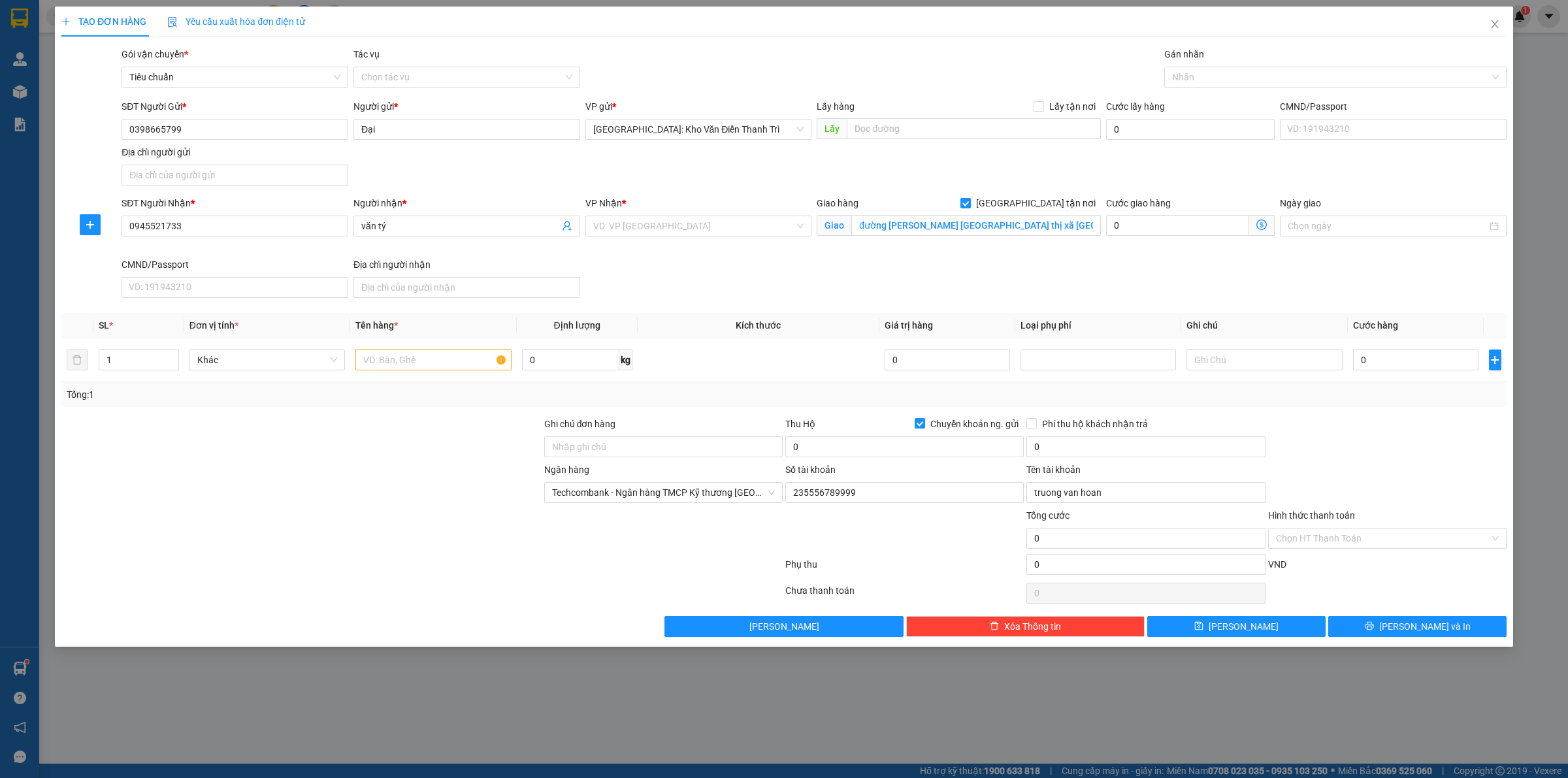
drag, startPoint x: 1100, startPoint y: 178, endPoint x: 1211, endPoint y: 112, distance: 129.1
click at [1104, 175] on div "SĐT Người Gửi * 0398665799 Người gửi * Đại VP gửi * Hà Nội: Kho Văn Điển Thanh …" at bounding box center [814, 145] width 1390 height 92
click at [1235, 72] on div at bounding box center [1329, 77] width 323 height 16
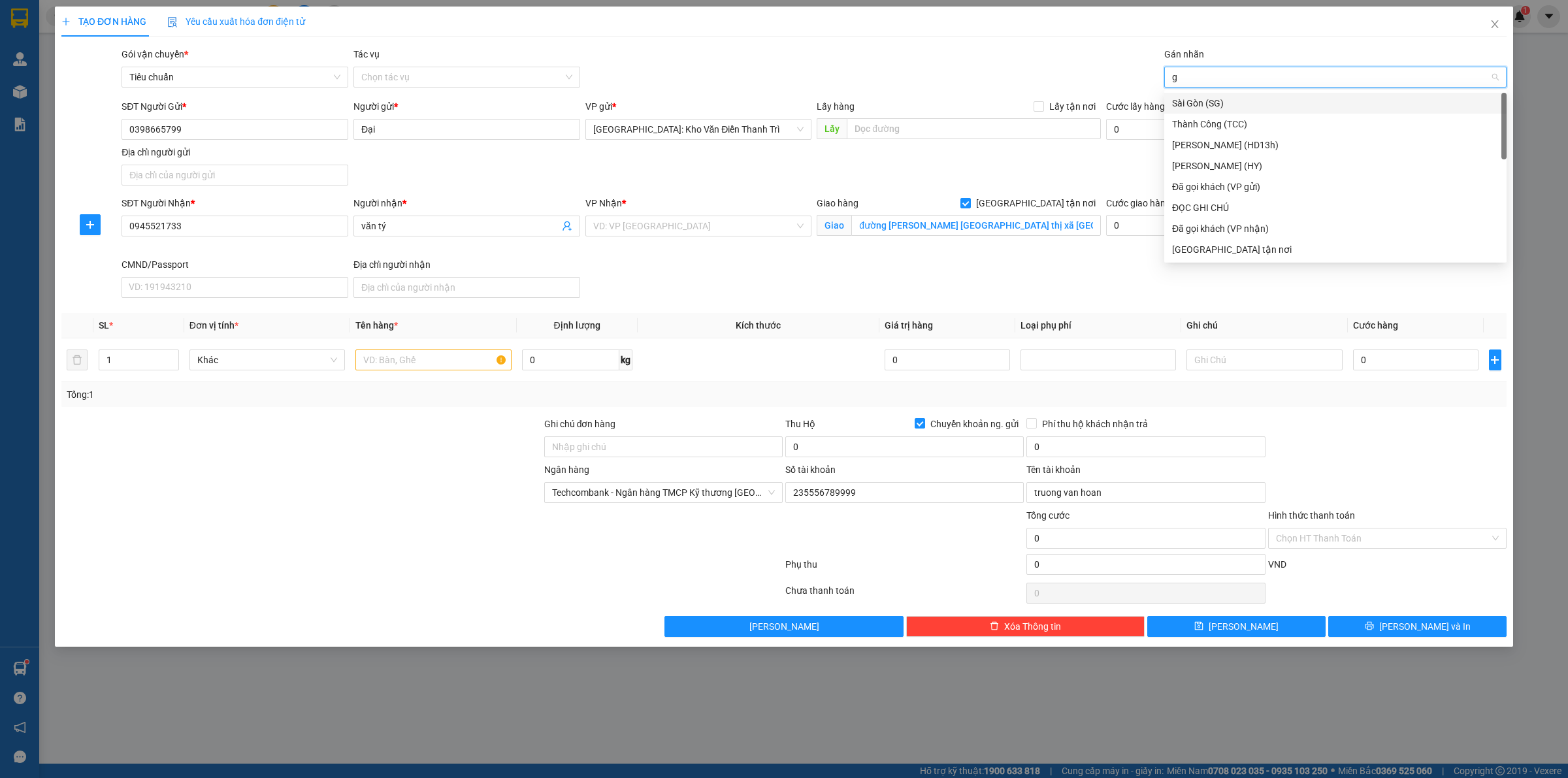
type input "gt"
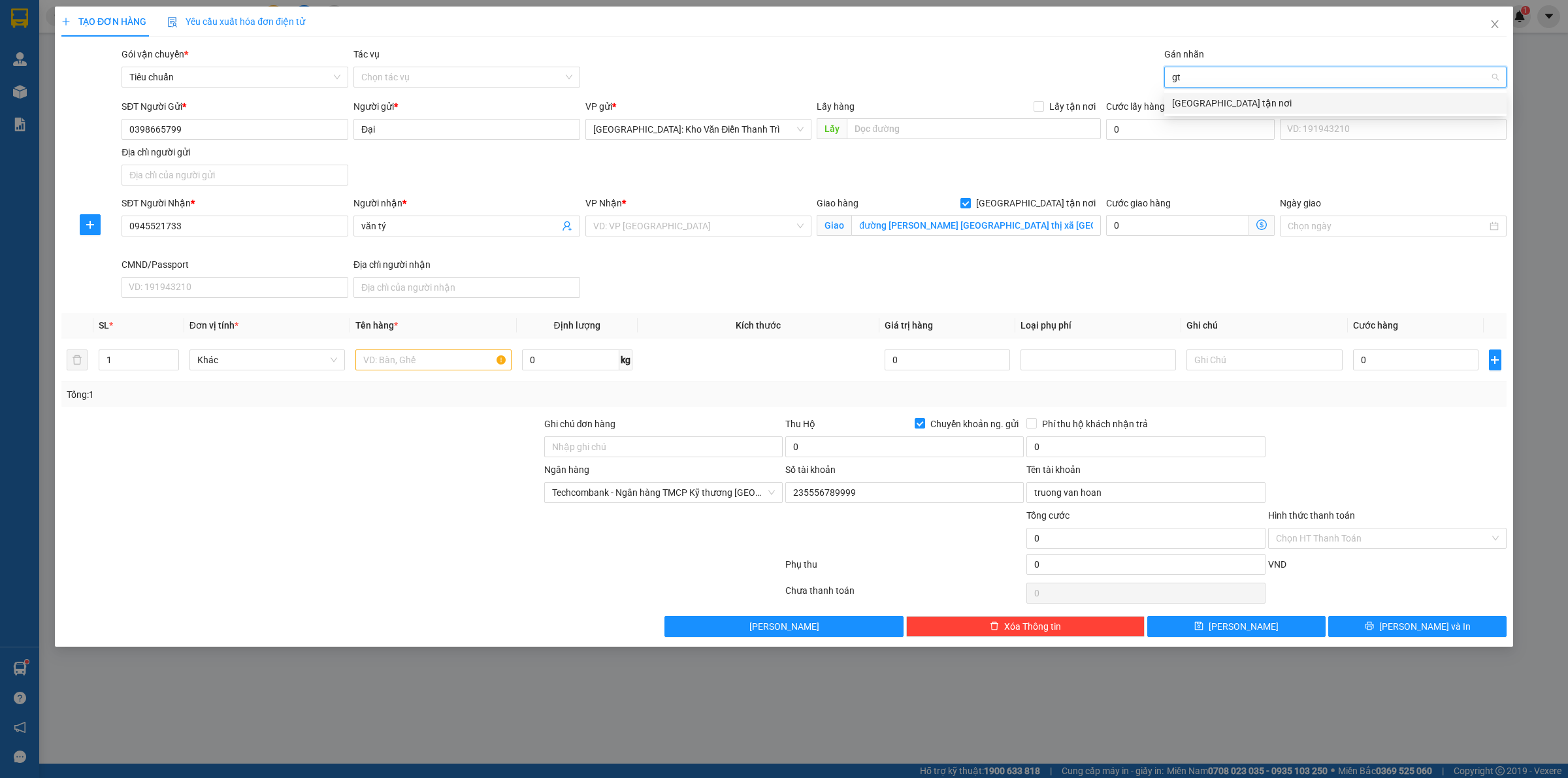
click at [1242, 105] on div "[GEOGRAPHIC_DATA] tận nơi" at bounding box center [1336, 104] width 327 height 15
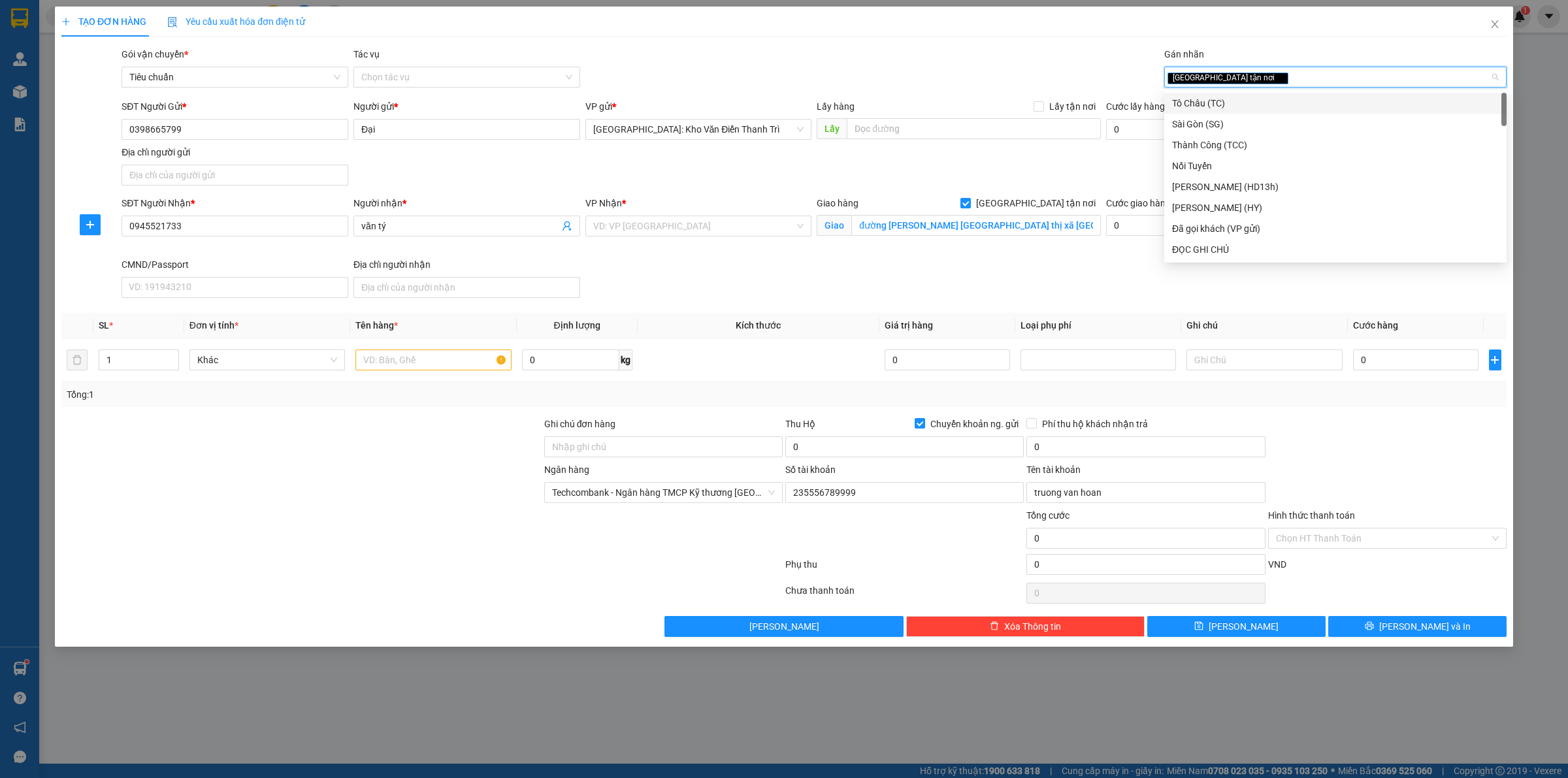
drag, startPoint x: 1143, startPoint y: 154, endPoint x: 1011, endPoint y: 216, distance: 145.8
click at [1142, 154] on div "SĐT Người Gửi * 0398665799 Người gửi * Đại VP gửi * Hà Nội: Kho Văn Điển Thanh …" at bounding box center [814, 145] width 1390 height 92
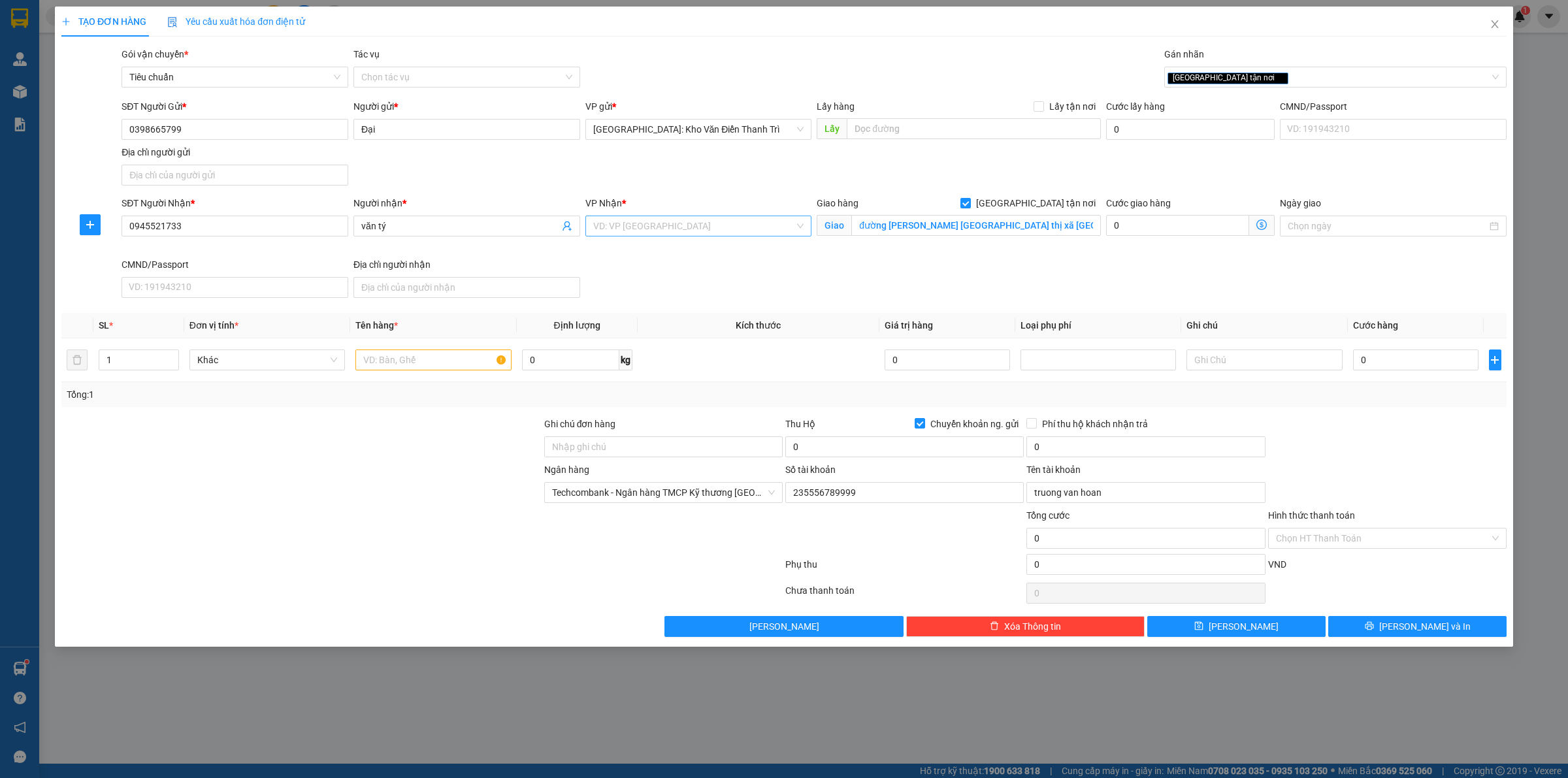
click at [667, 232] on input "search" at bounding box center [694, 226] width 202 height 20
type input "12"
click at [691, 266] on div "[PERSON_NAME] : [GEOGRAPHIC_DATA]" at bounding box center [699, 273] width 211 height 15
drag, startPoint x: 877, startPoint y: 272, endPoint x: 385, endPoint y: 359, distance: 499.6
click at [876, 272] on div "SĐT Người Nhận * 0945521733 Người nhận * văn tý VP Nhận * Hồ Chí Minh : Kho Quậ…" at bounding box center [814, 249] width 1390 height 107
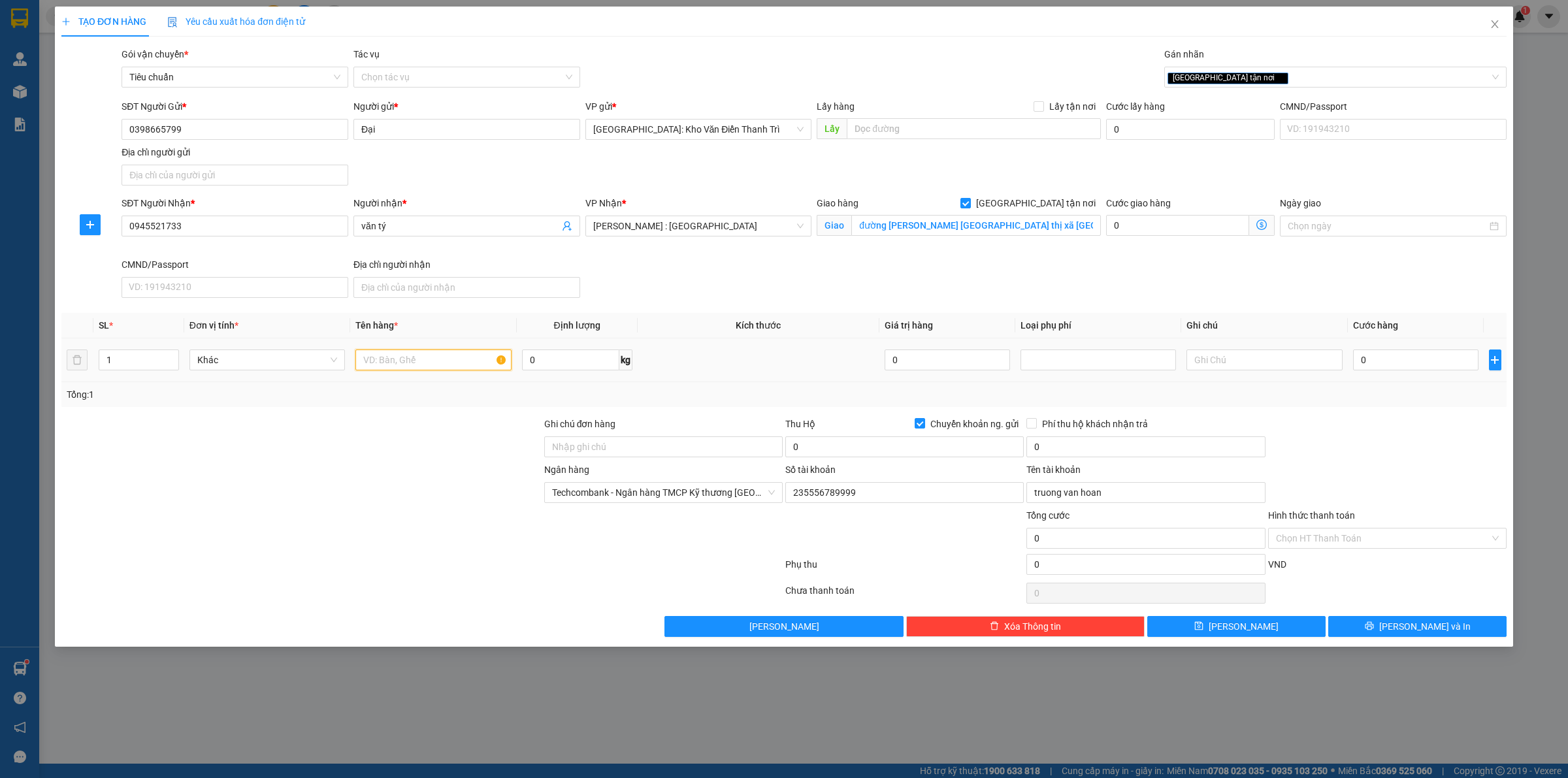
click at [381, 360] on input "text" at bounding box center [433, 359] width 155 height 21
type input "1 kiện bọc xốp nổ ( loa )"
click at [853, 462] on div "0" at bounding box center [904, 449] width 238 height 26
click at [853, 444] on input "0" at bounding box center [904, 446] width 238 height 21
type input "3.200.000"
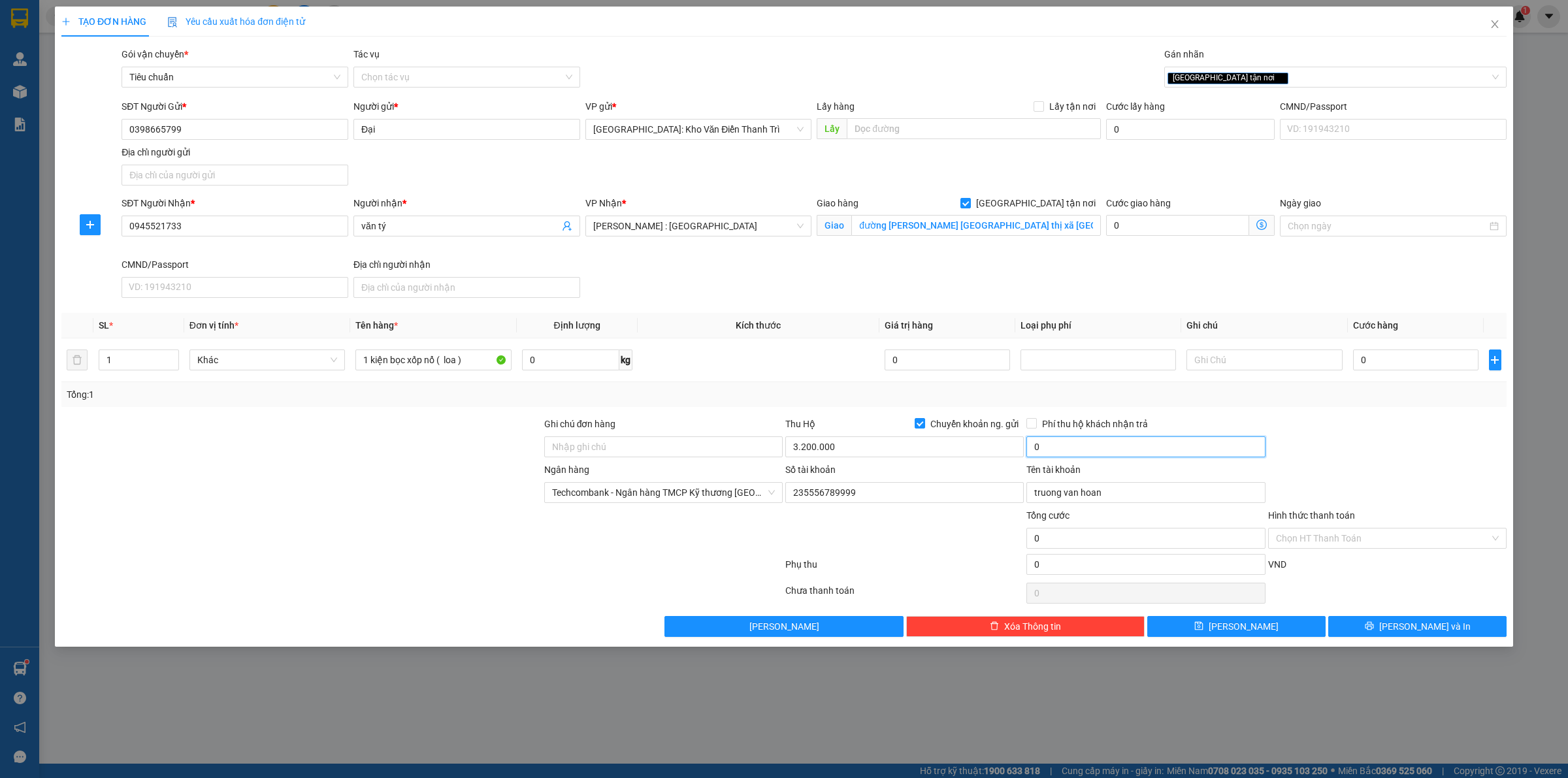
click at [1081, 451] on input "0" at bounding box center [1145, 446] width 238 height 21
type input "20.000"
click at [1385, 443] on div at bounding box center [1387, 439] width 241 height 46
click at [582, 449] on input "Ghi chú đơn hàng" at bounding box center [663, 446] width 238 height 21
type input "hàng giao nguyên kiện, hư vỡ ko đền"
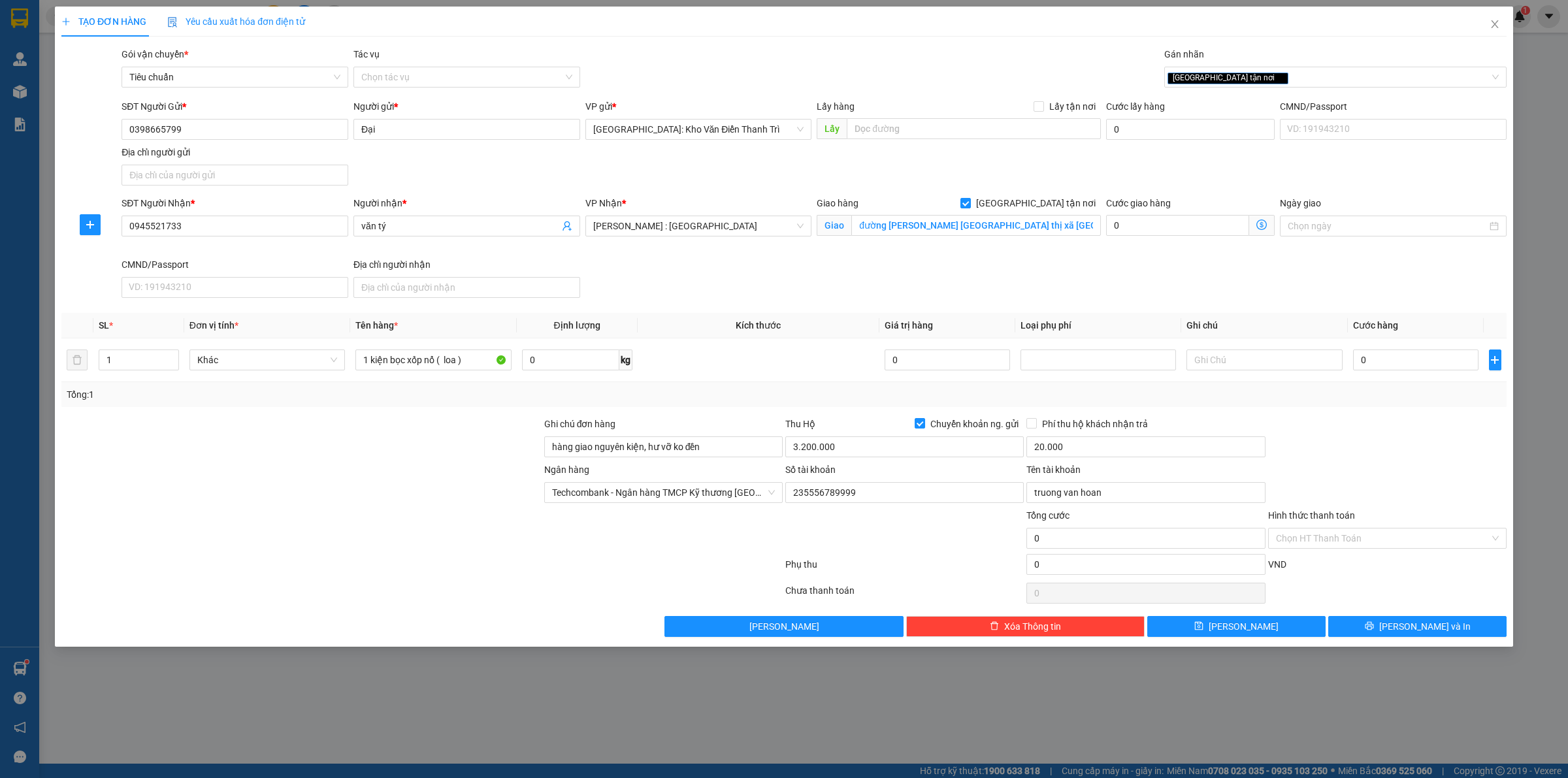
click at [711, 420] on div "Ghi chú đơn hàng" at bounding box center [663, 427] width 238 height 20
click at [1372, 364] on input "0" at bounding box center [1415, 359] width 126 height 21
type input "1"
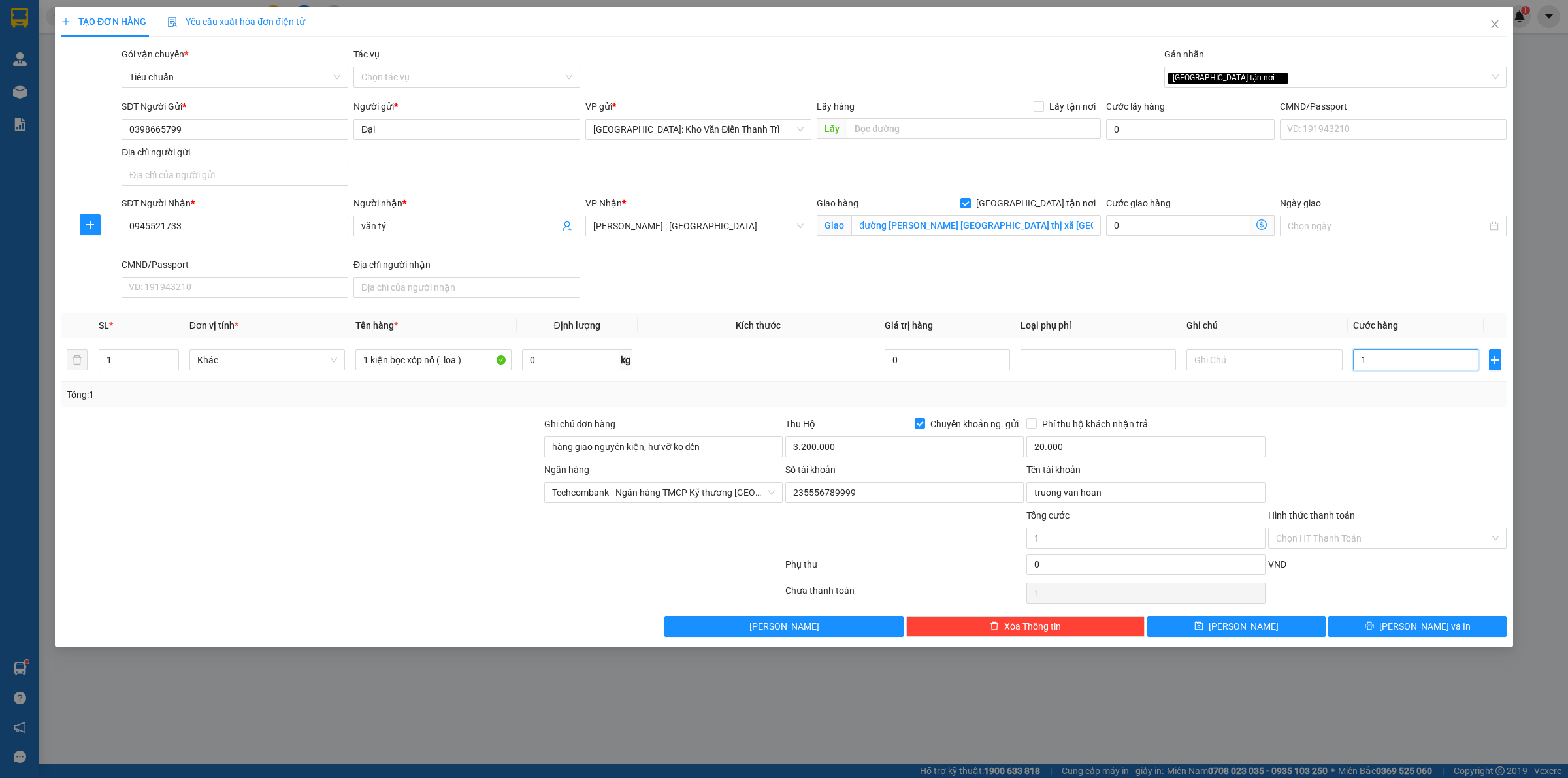
type input "10"
type input "100"
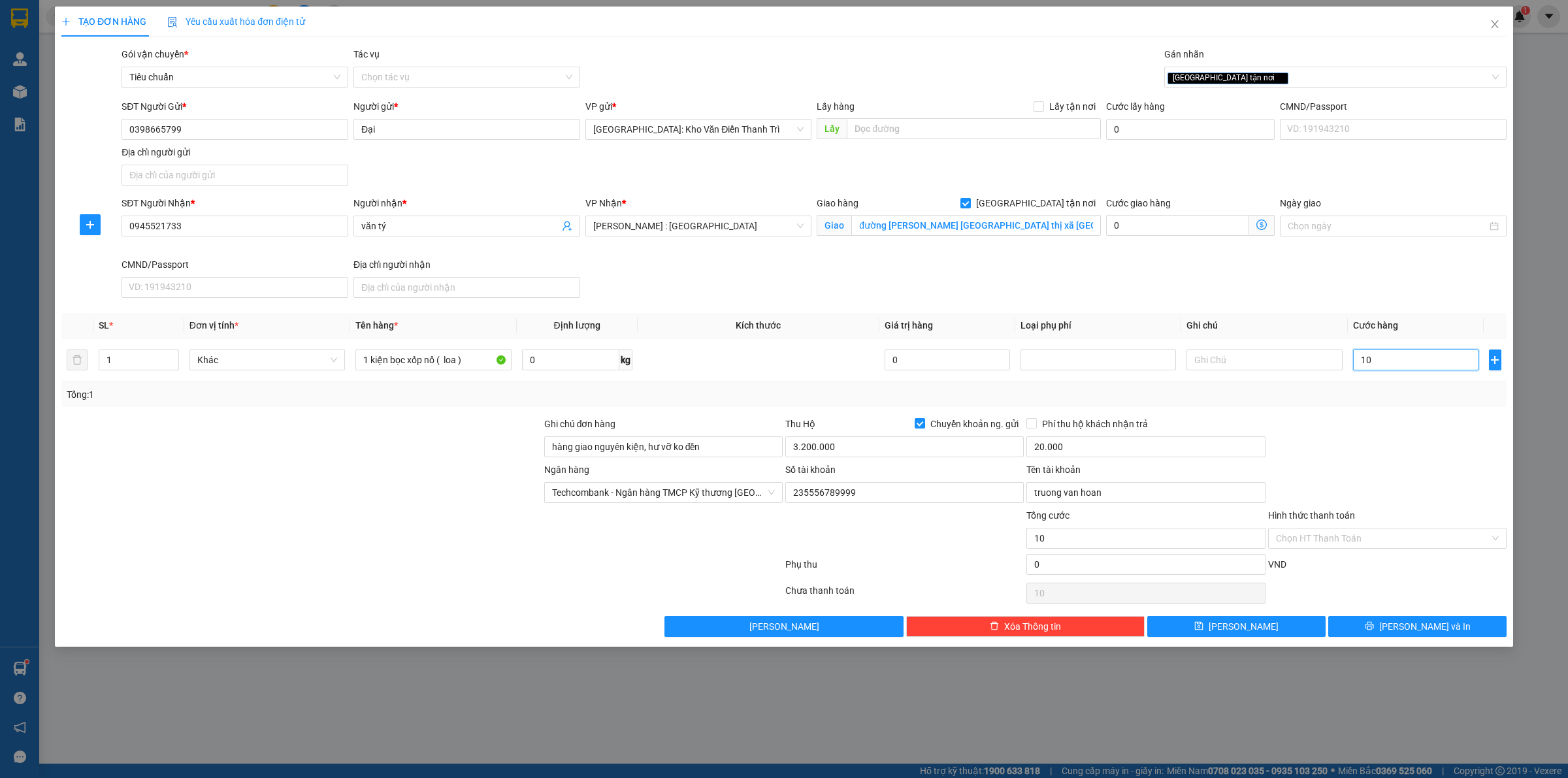
type input "100"
type input "1.000"
type input "10.000"
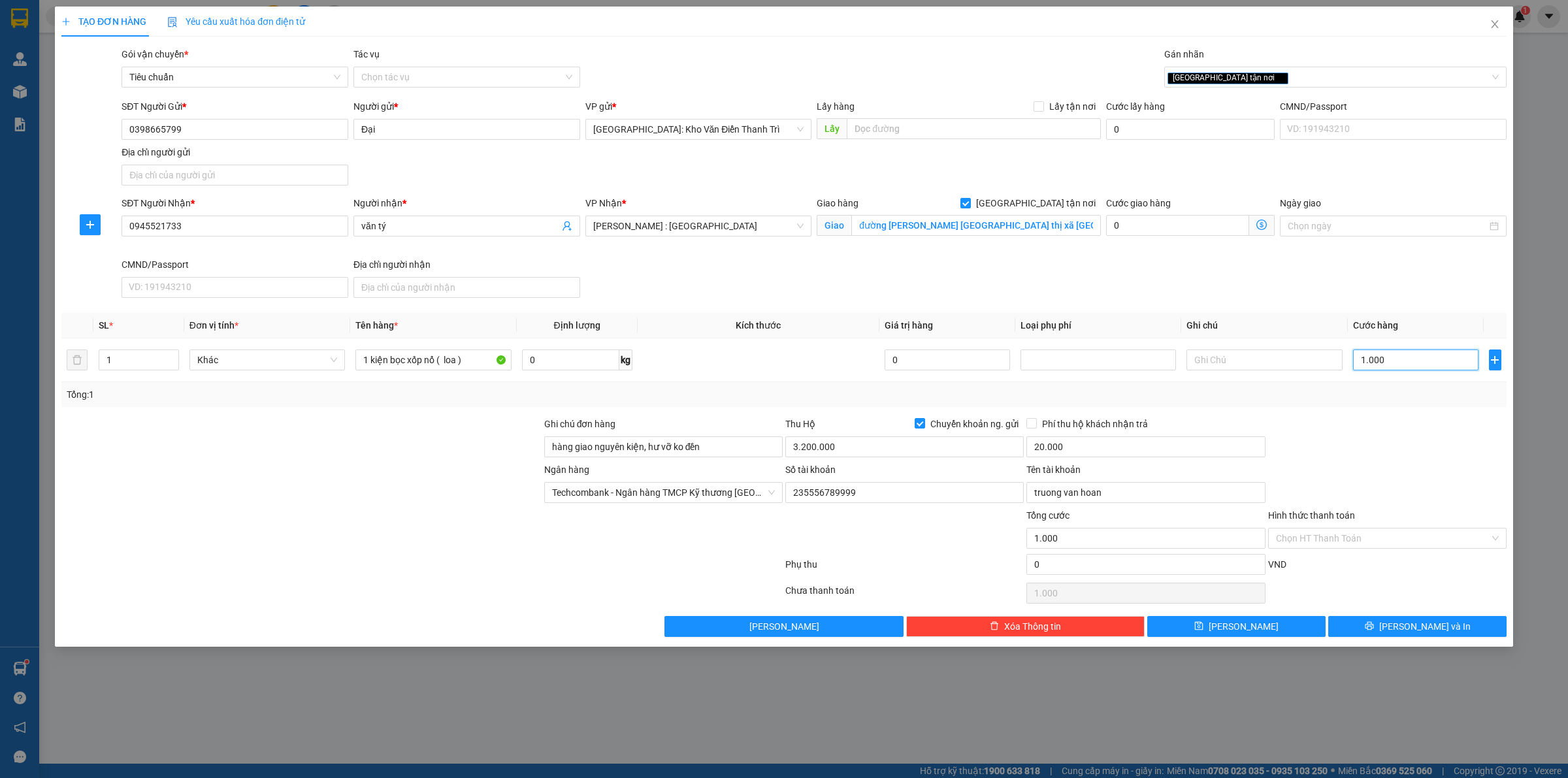
type input "10.000"
type input "100.000"
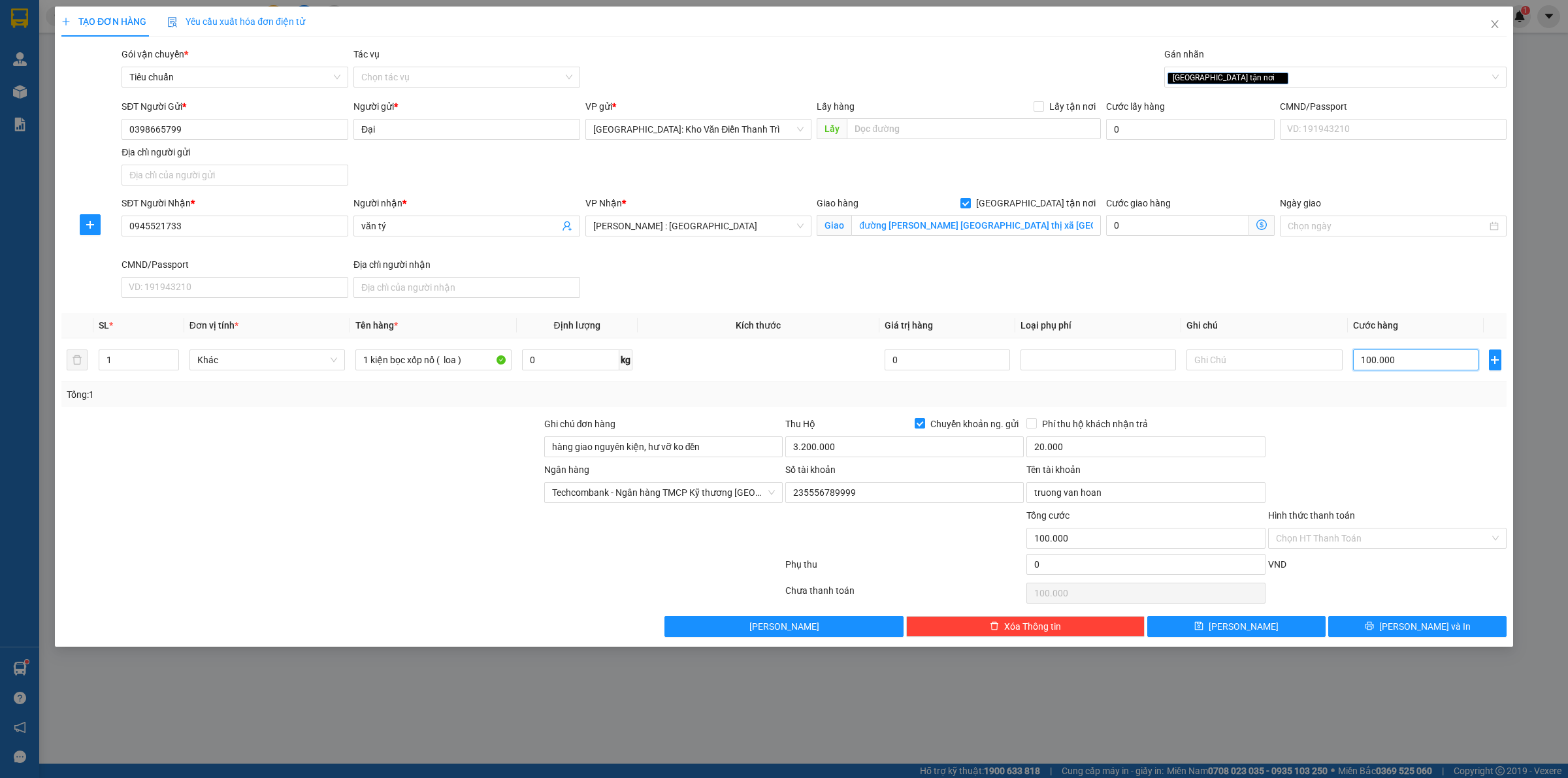
type input "100.000"
click at [1390, 418] on div at bounding box center [1387, 439] width 241 height 46
click at [1171, 277] on div "SĐT Người Nhận * 0945521733 Người nhận * văn tý VP Nhận * Hồ Chí Minh : Kho Quậ…" at bounding box center [814, 249] width 1390 height 107
click at [1340, 624] on button "[PERSON_NAME] và In" at bounding box center [1417, 626] width 179 height 21
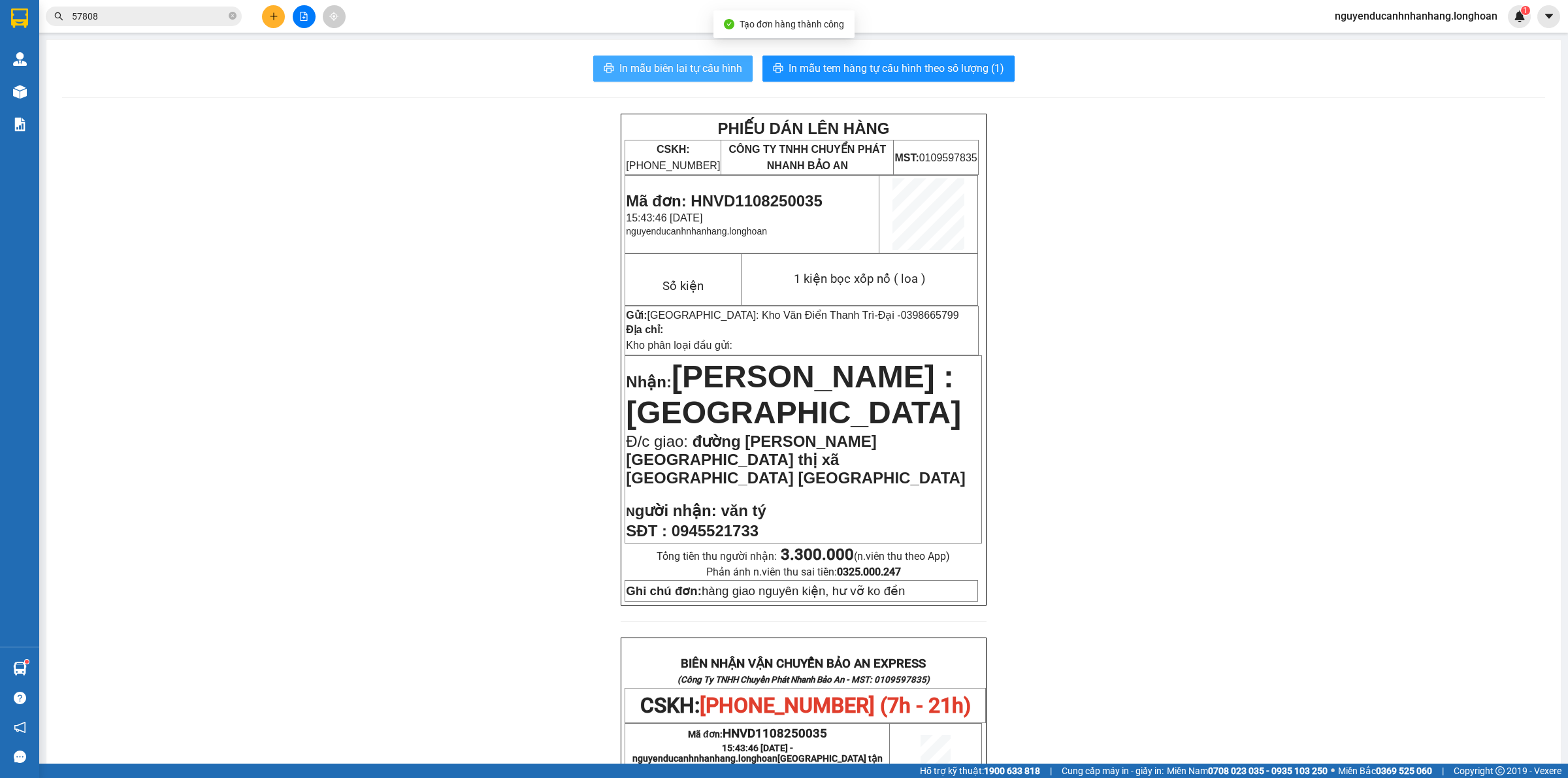
click at [707, 57] on button "In mẫu biên lai tự cấu hình" at bounding box center [673, 68] width 159 height 26
click at [824, 68] on span "In mẫu tem hàng tự cấu hình theo số lượng (1)" at bounding box center [896, 68] width 216 height 17
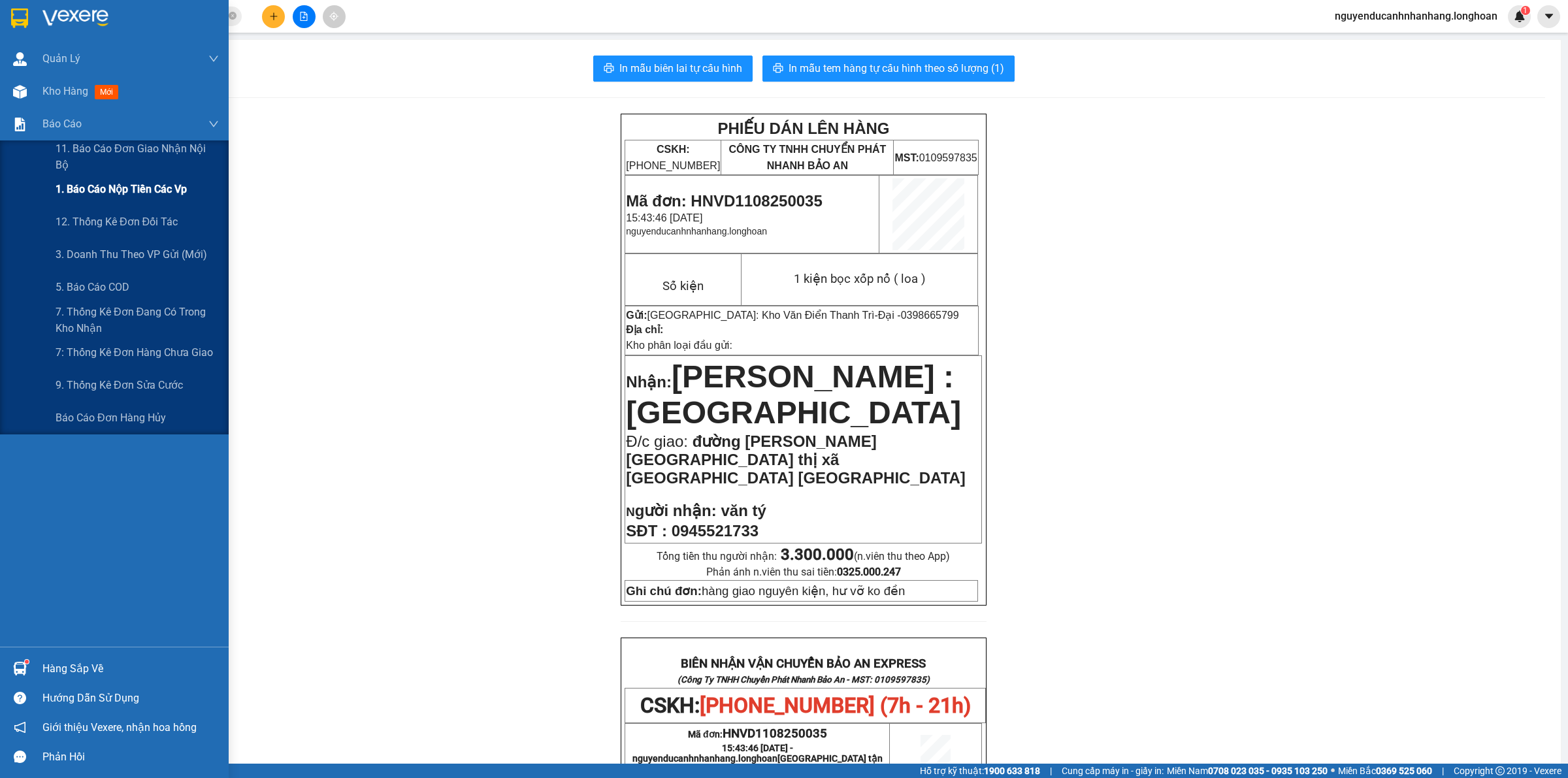
click at [131, 197] on span "1. Báo cáo nộp tiền các vp" at bounding box center [122, 189] width 131 height 17
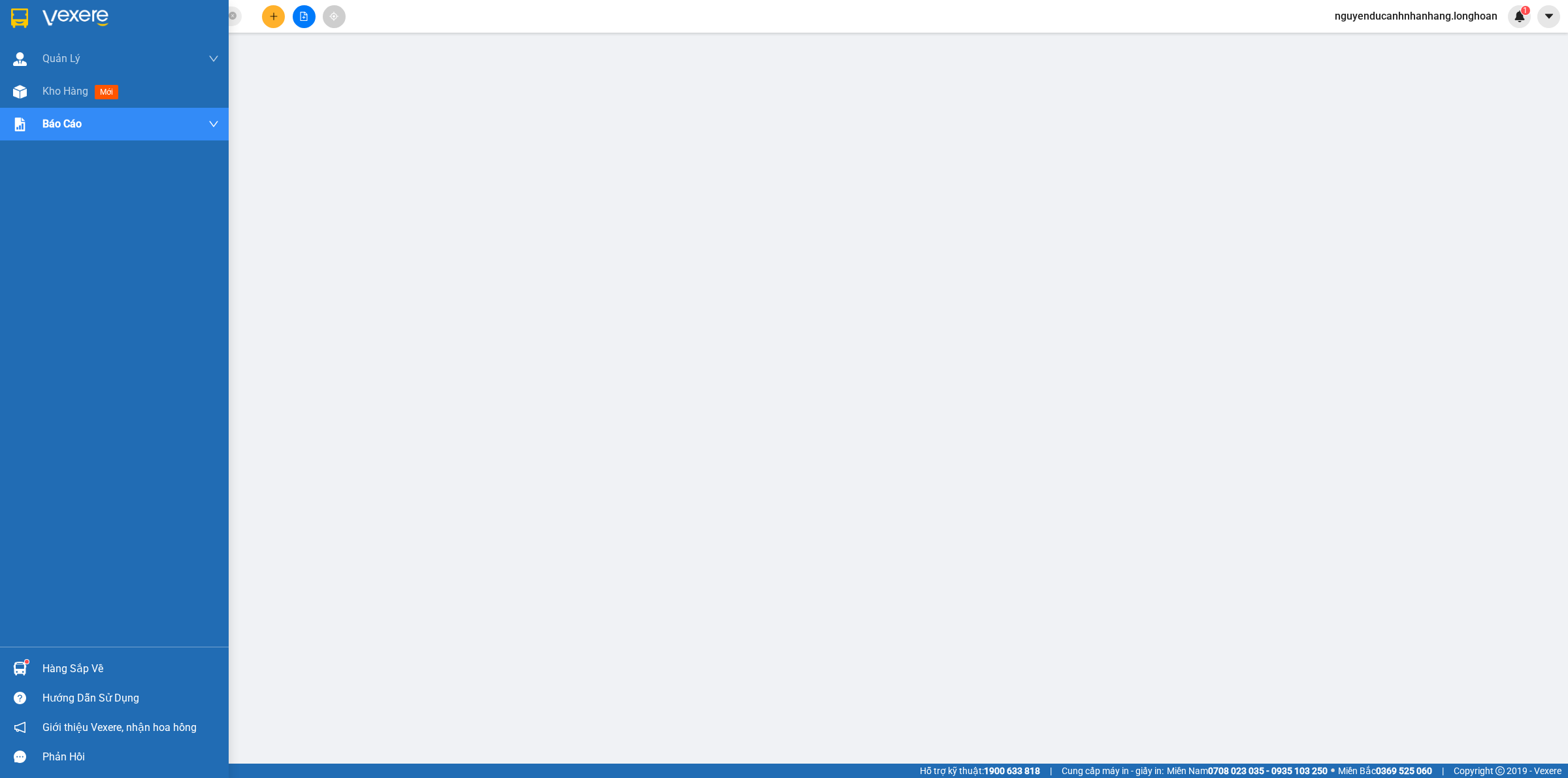
click at [27, 21] on img at bounding box center [20, 19] width 17 height 20
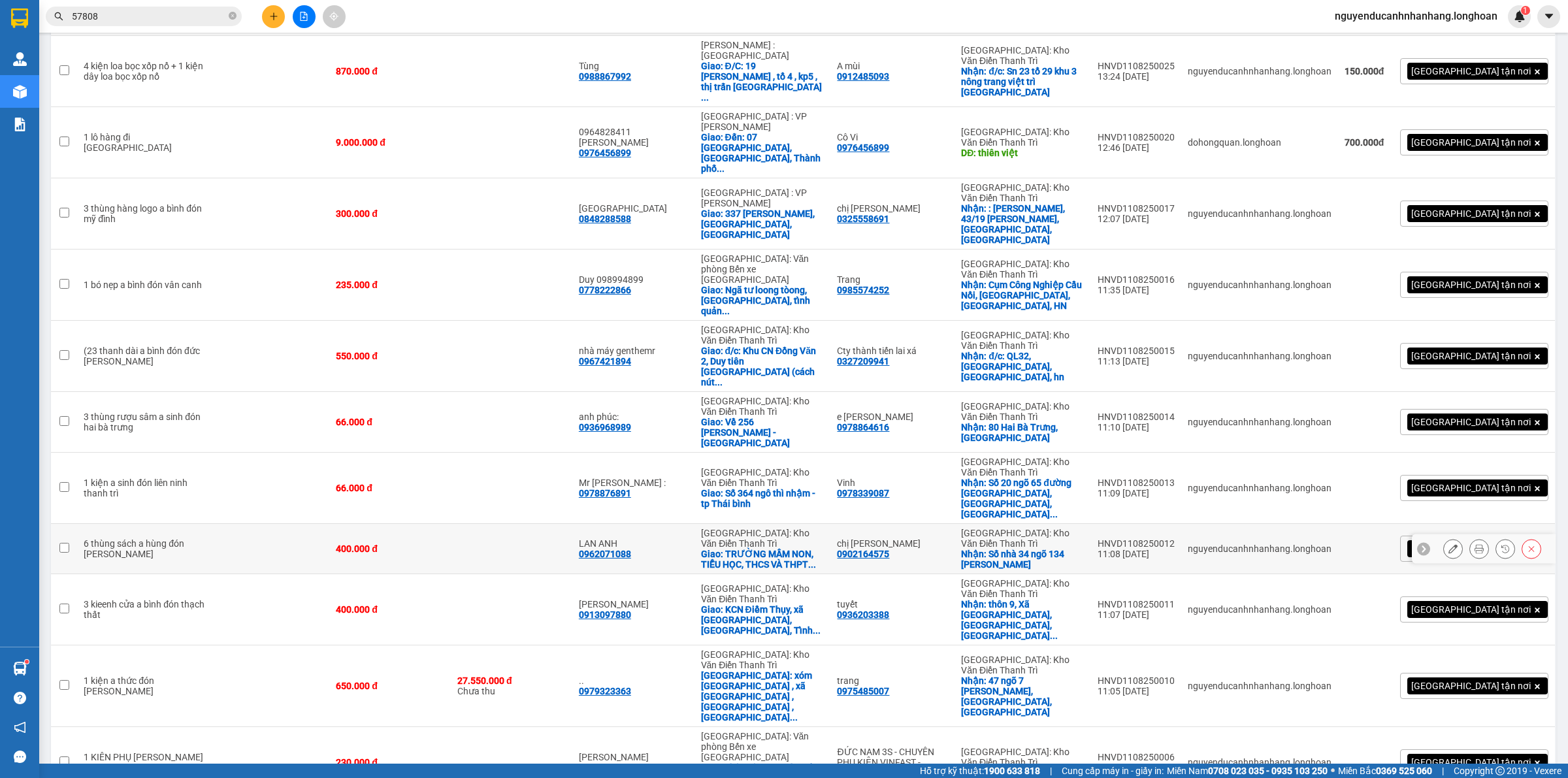
scroll to position [327, 0]
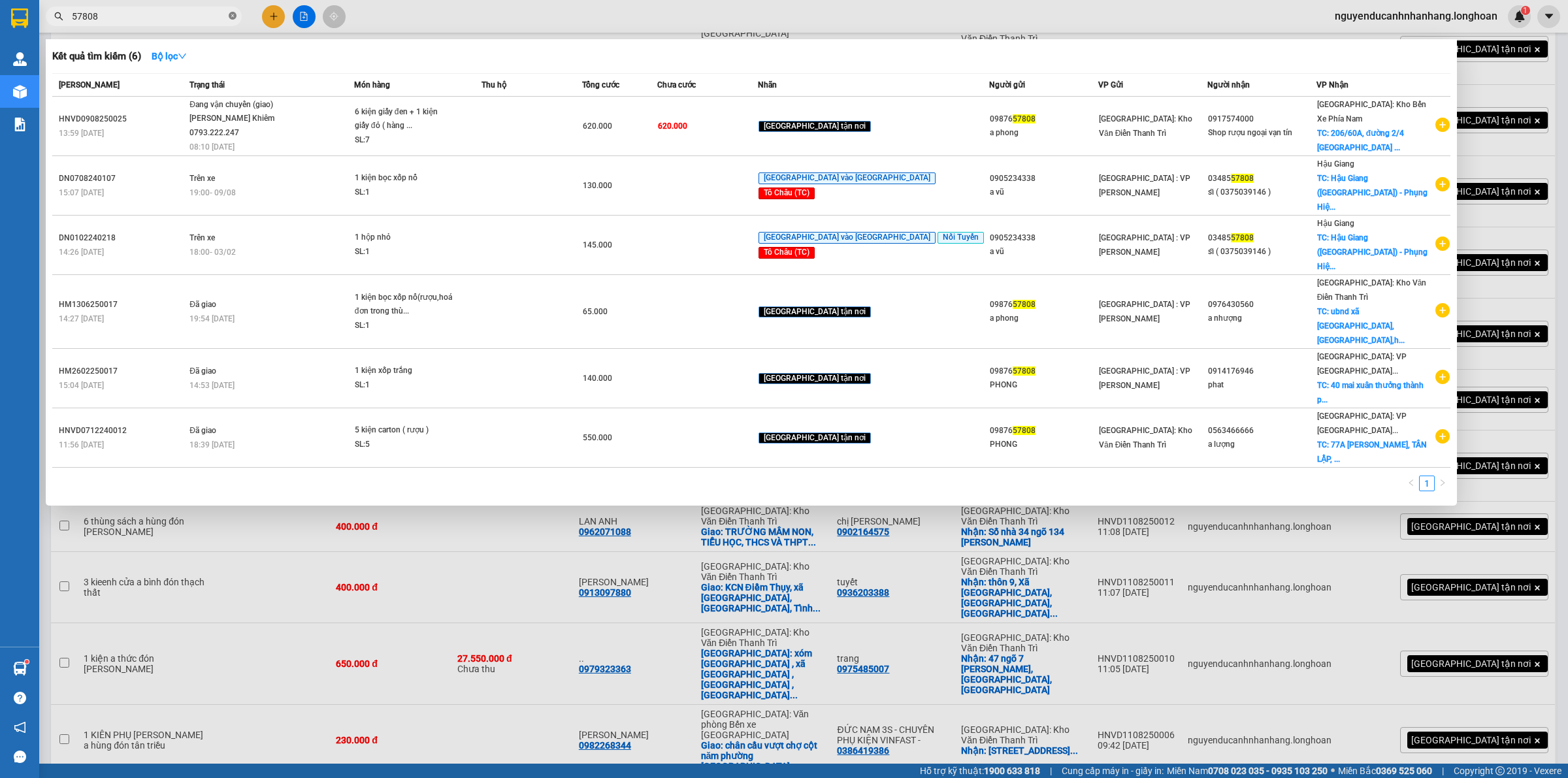
click at [233, 12] on icon "close-circle" at bounding box center [232, 16] width 8 height 8
click at [213, 17] on input "text" at bounding box center [149, 17] width 154 height 15
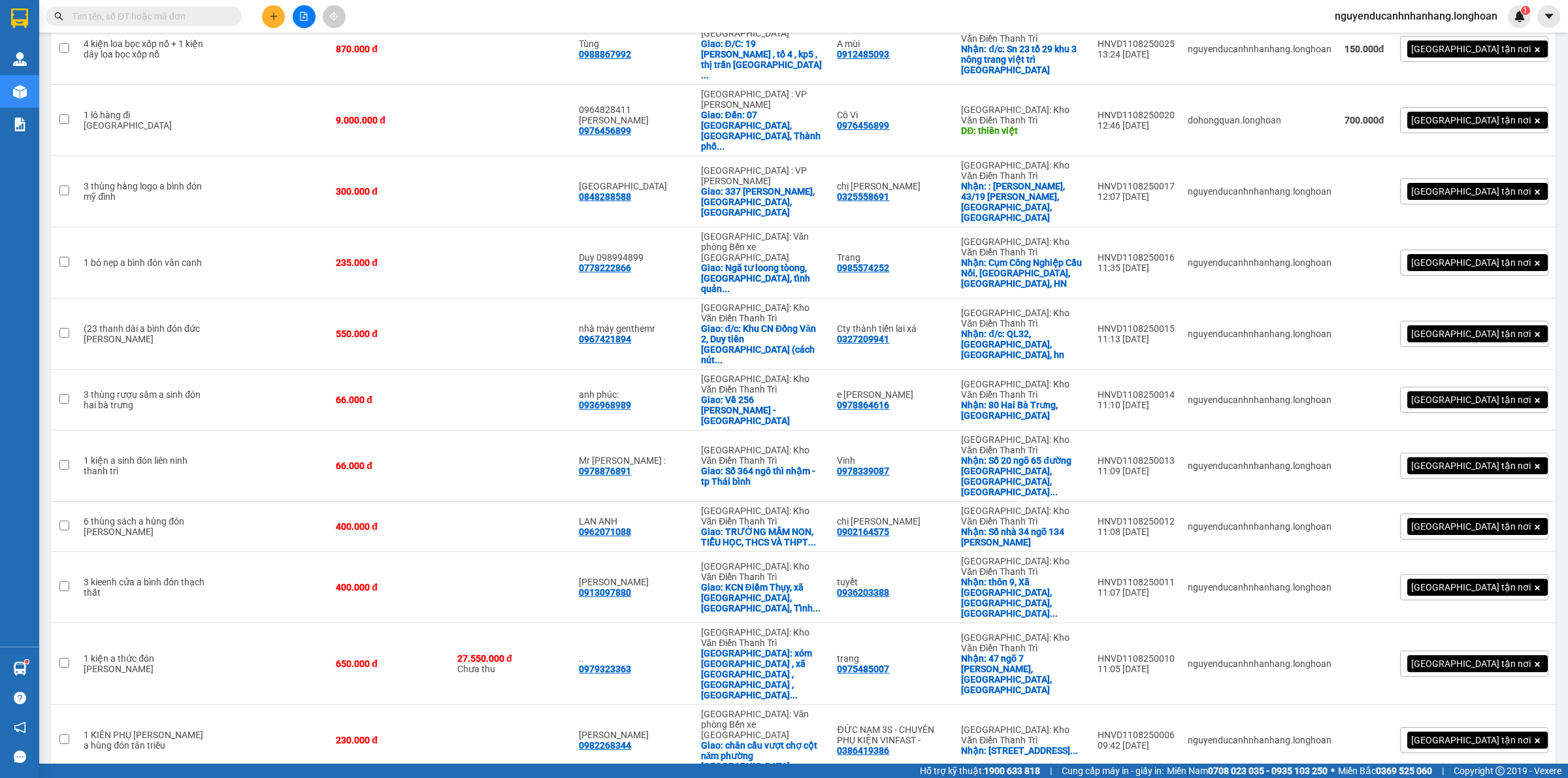
paste input "0918882552"
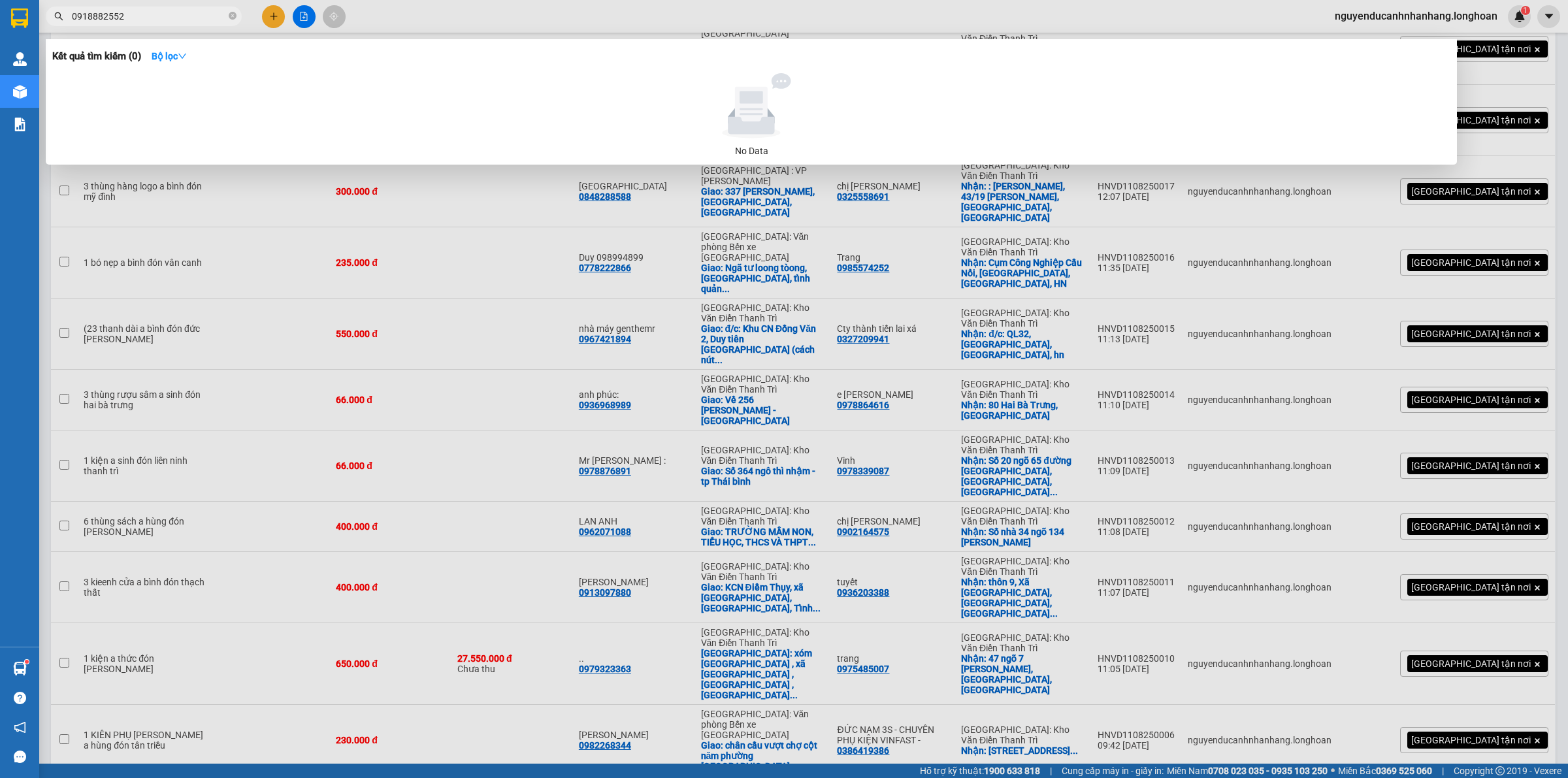
type input "0918882552"
click at [460, 246] on div at bounding box center [784, 389] width 1568 height 778
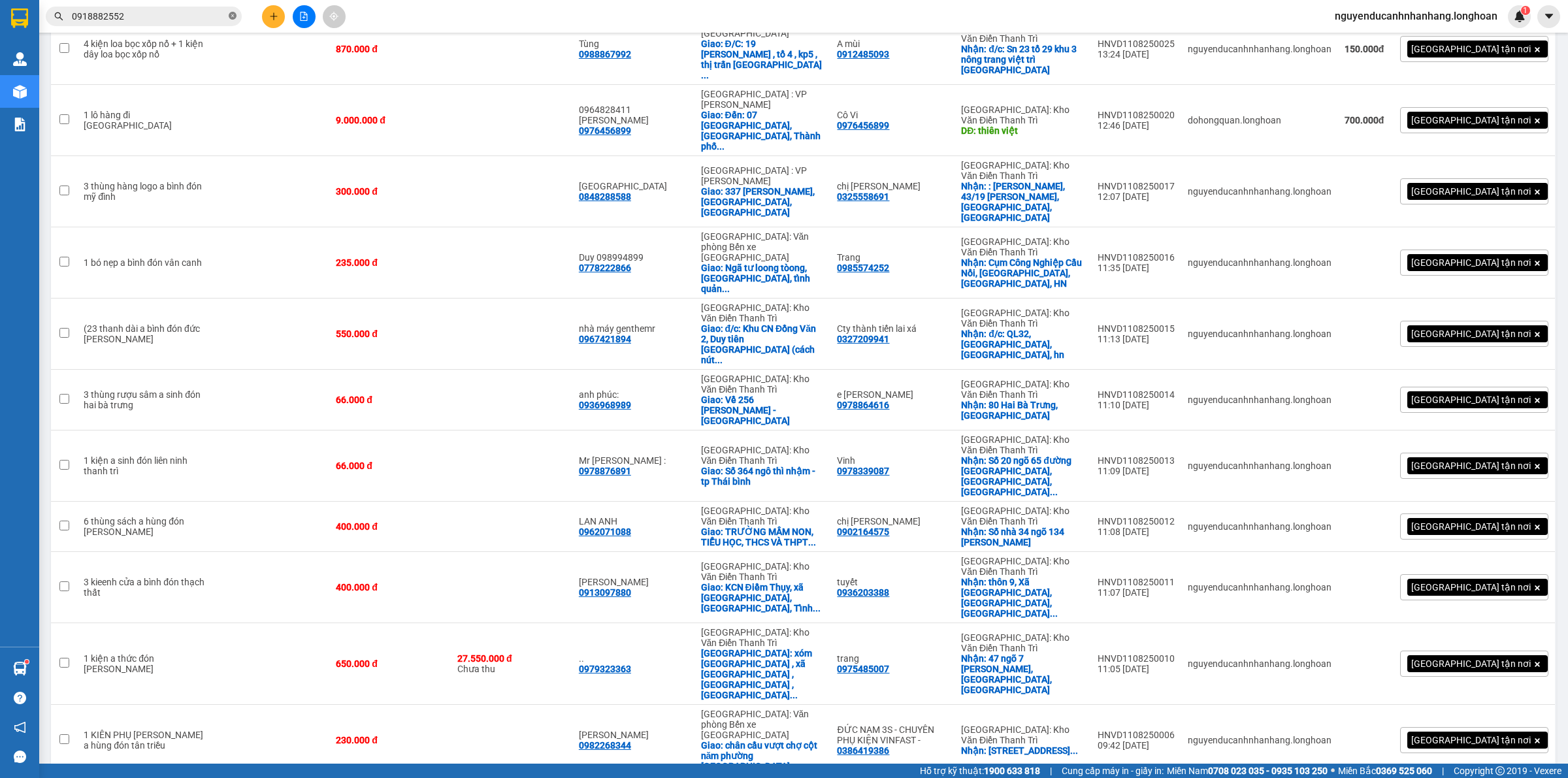
click at [234, 18] on icon "close-circle" at bounding box center [232, 16] width 8 height 8
click at [260, 15] on div at bounding box center [304, 17] width 98 height 23
click at [269, 20] on icon "plus" at bounding box center [274, 17] width 9 height 9
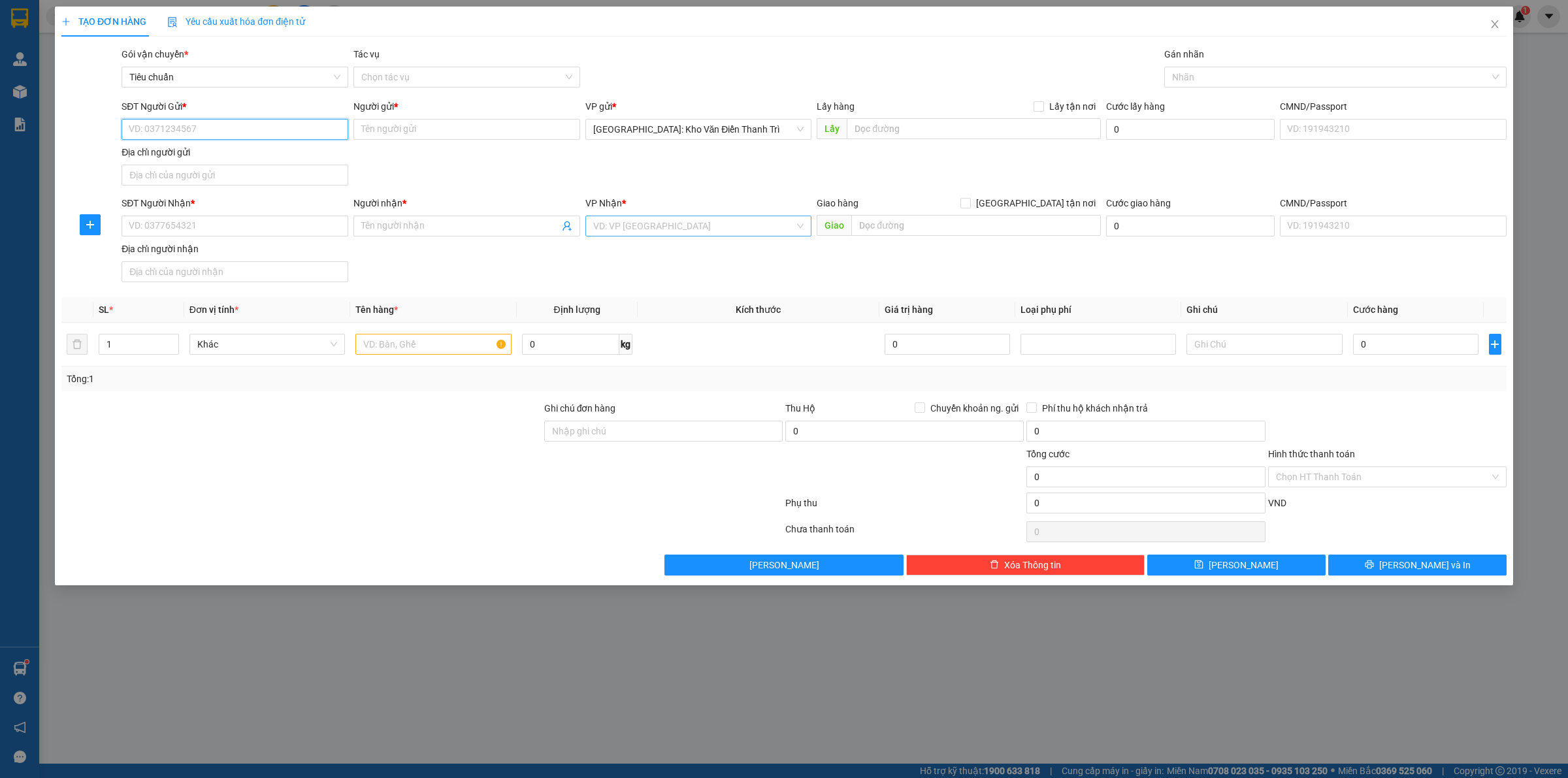
drag, startPoint x: 237, startPoint y: 129, endPoint x: 687, endPoint y: 220, distance: 459.1
click at [259, 129] on input "SĐT Người Gửi *" at bounding box center [234, 129] width 226 height 21
click at [252, 163] on div "0963118535 - Tạ Hiền" at bounding box center [234, 155] width 226 height 21
type input "0963118535"
type input "Tạ Hiền"
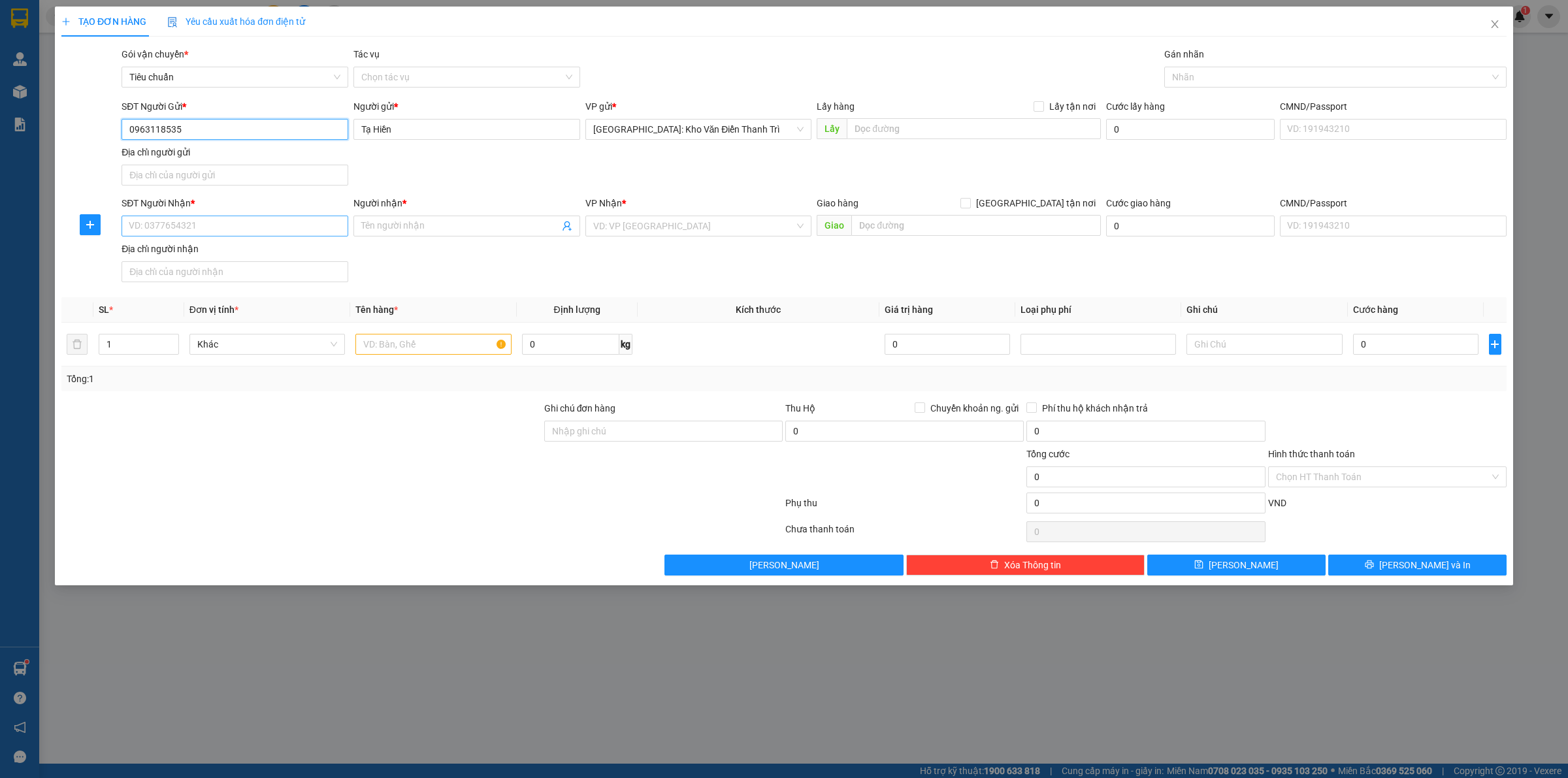
type input "0963118535"
click at [203, 220] on input "SĐT Người Nhận *" at bounding box center [234, 226] width 226 height 21
click at [220, 229] on input "SĐT Người Nhận *" at bounding box center [234, 226] width 226 height 21
type input "0903336107"
click at [397, 229] on input "Người nhận *" at bounding box center [460, 226] width 198 height 15
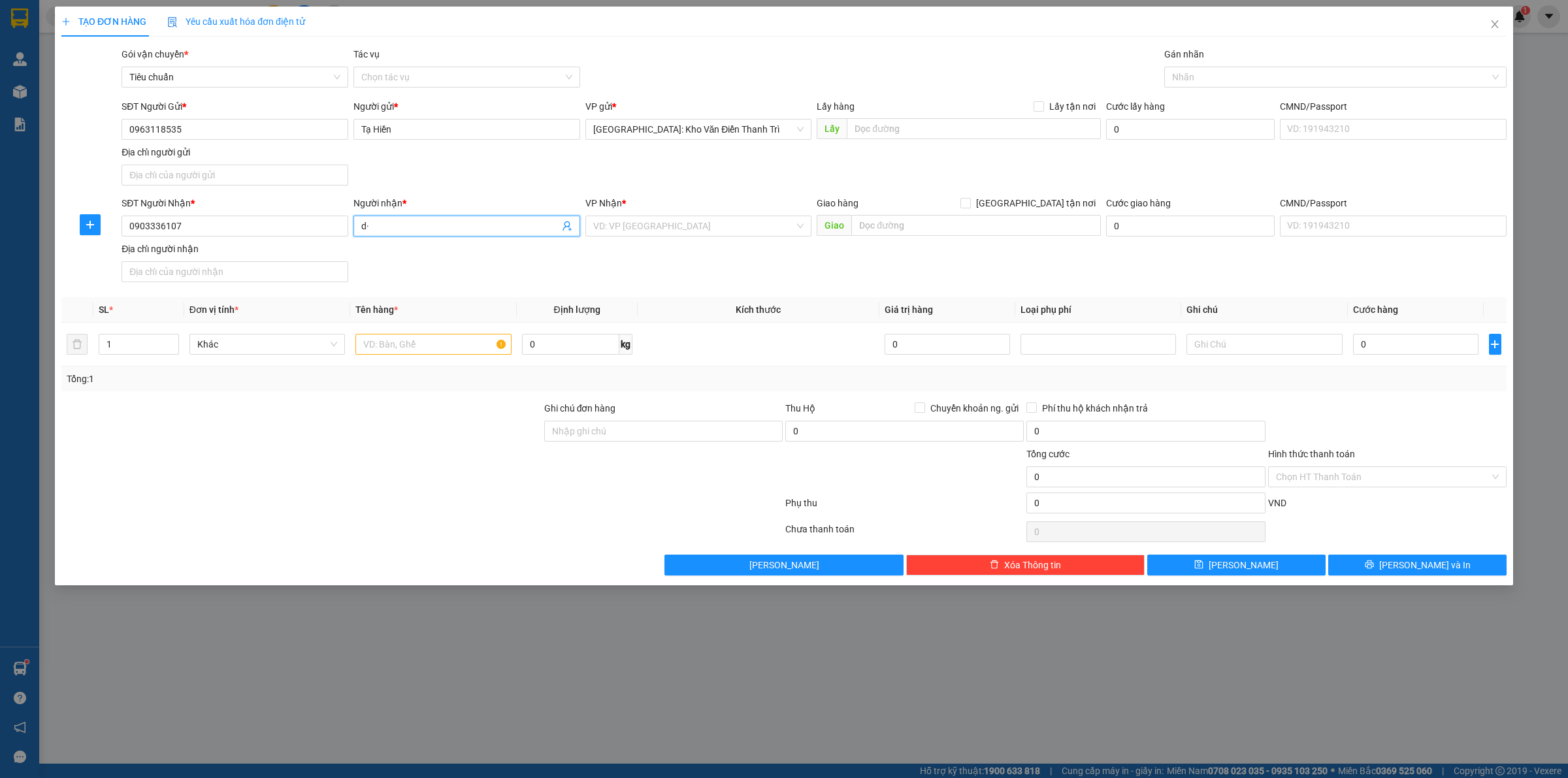
type input "d"
type input "[PERSON_NAME]"
click at [959, 232] on input "text" at bounding box center [976, 225] width 250 height 21
click at [893, 220] on input "text" at bounding box center [976, 225] width 250 height 21
type input "9f bạch đằng ,f2 quận tân bình ,hcm"
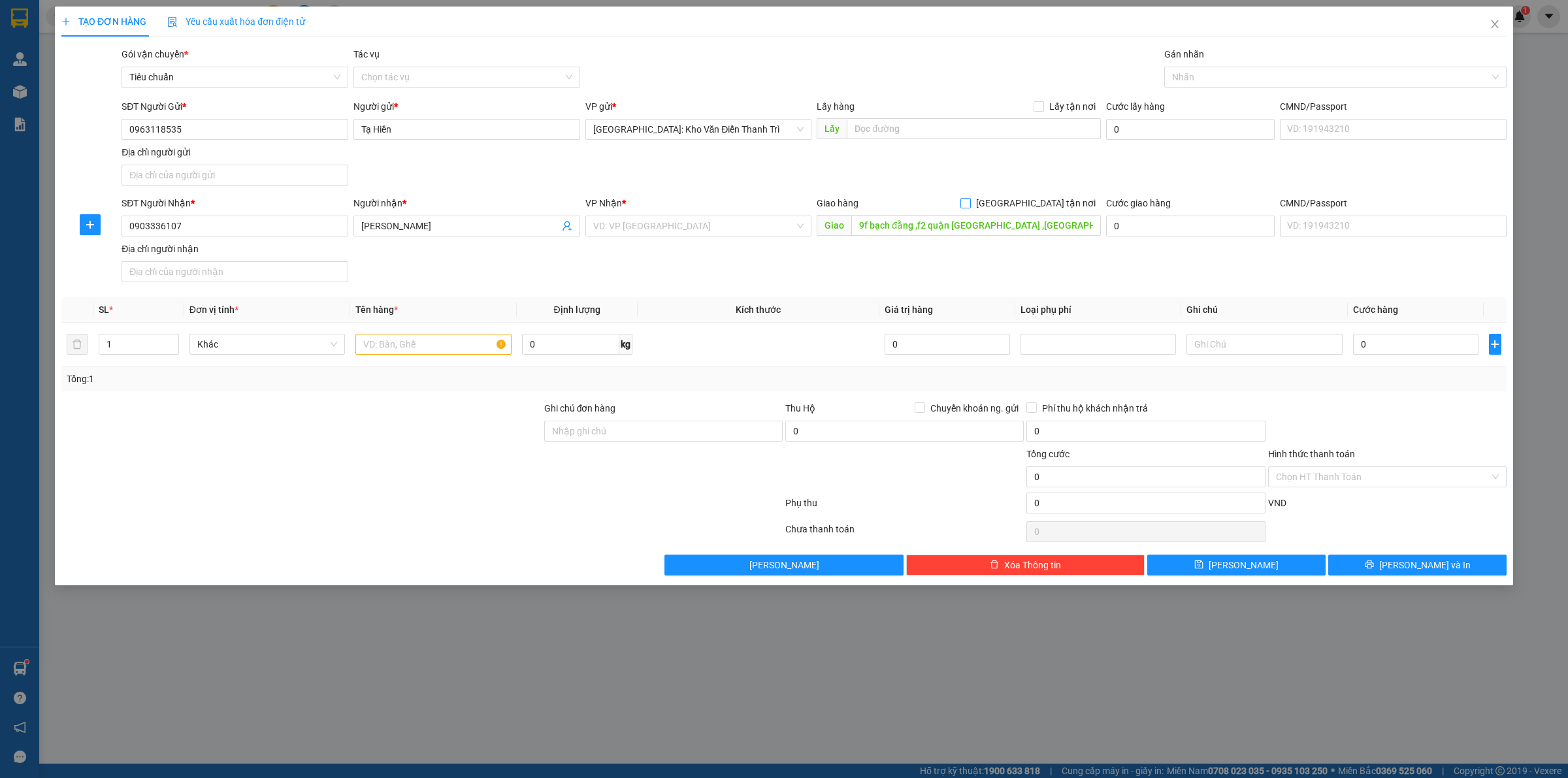
click at [970, 200] on input "[GEOGRAPHIC_DATA] tận nơi" at bounding box center [965, 202] width 9 height 9
checkbox input "true"
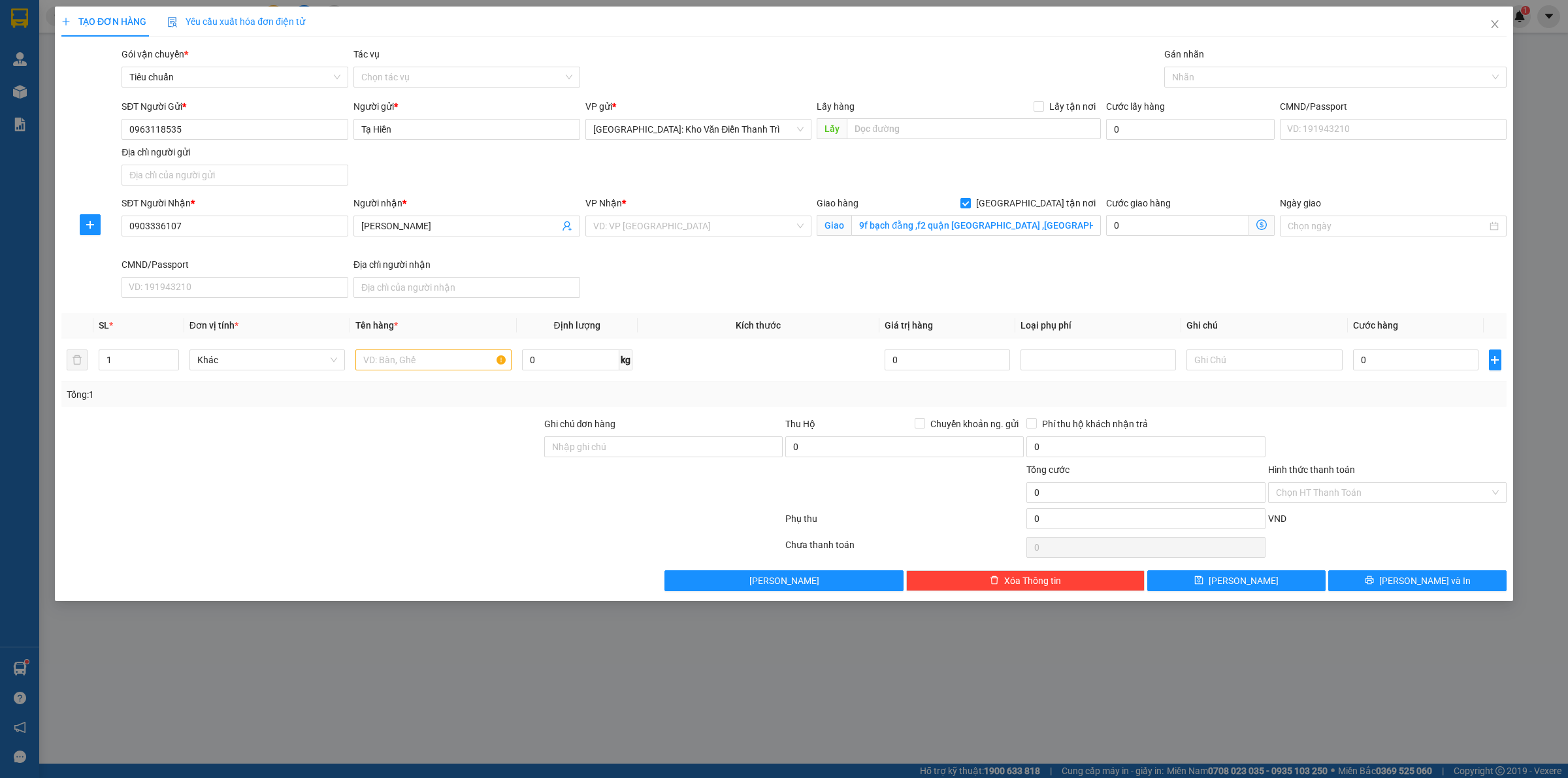
drag, startPoint x: 1092, startPoint y: 173, endPoint x: 742, endPoint y: 240, distance: 356.4
click at [1088, 171] on div "SĐT Người Gửi * 0963118535 Người gửi * Tạ Hiền VP gửi * Hà Nội: Kho Văn Điển Th…" at bounding box center [814, 145] width 1390 height 92
click at [705, 237] on div "VP Nhận * VD: VP Sài Gòn" at bounding box center [698, 218] width 226 height 46
click at [703, 234] on input "search" at bounding box center [694, 226] width 202 height 20
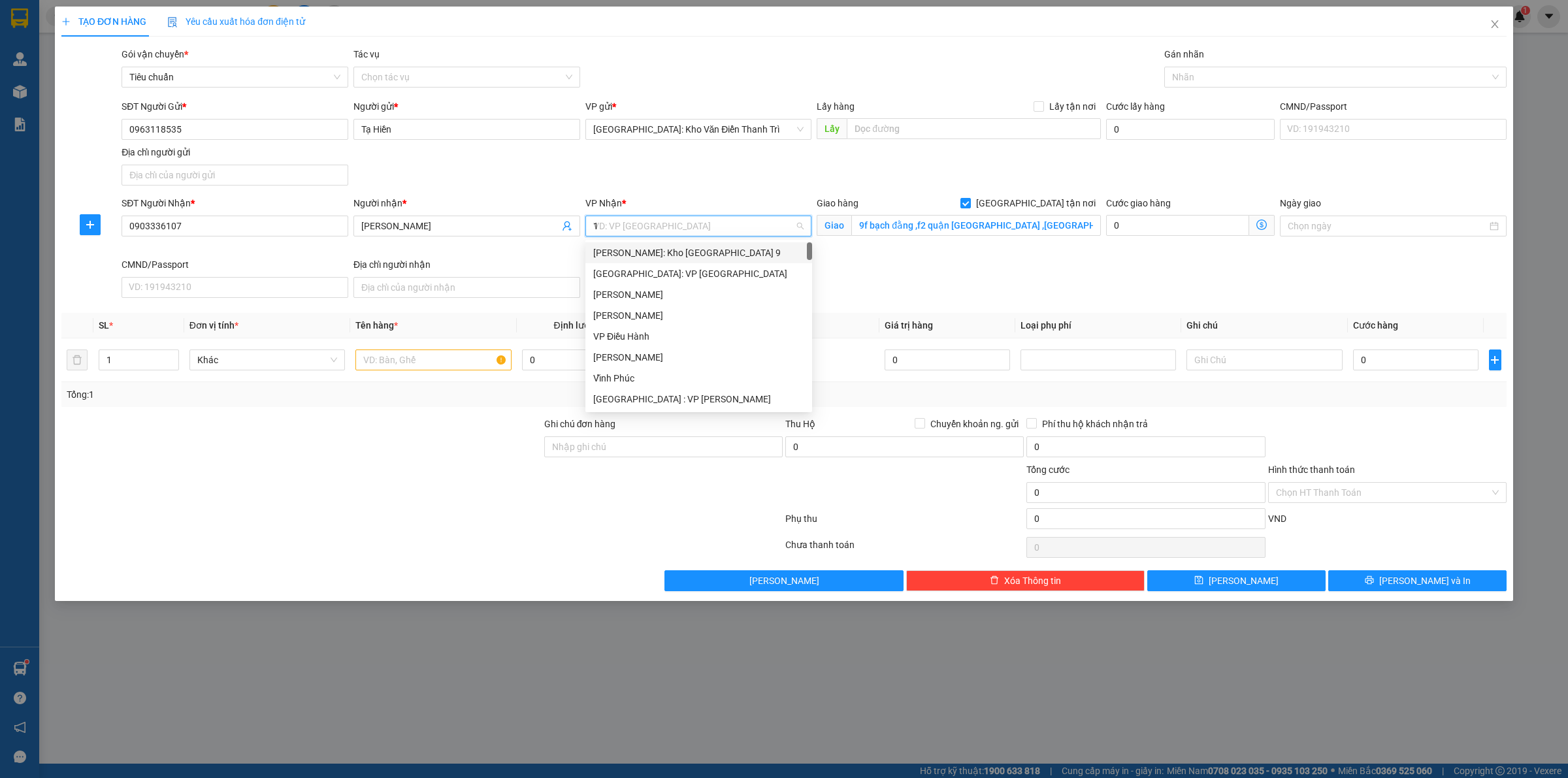
type input "12"
click at [691, 276] on div "[PERSON_NAME] : [GEOGRAPHIC_DATA]" at bounding box center [699, 273] width 211 height 15
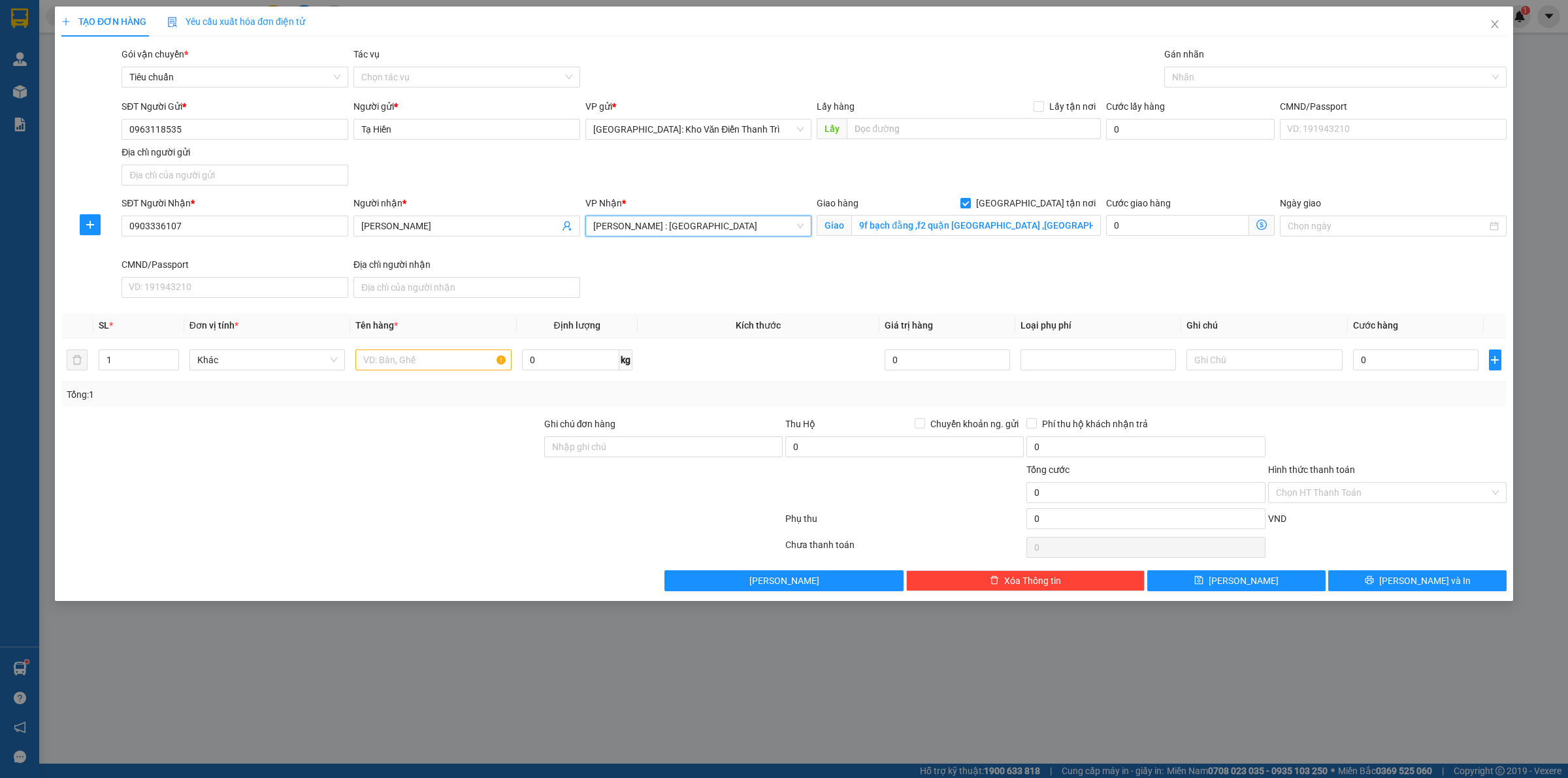
click at [1109, 283] on div "SĐT Người Nhận * 0903336107 Người nhận * đinh ngọc đức VP Nhận * Hồ Chí Minh : …" at bounding box center [814, 249] width 1390 height 107
click at [1193, 76] on div at bounding box center [1329, 77] width 323 height 16
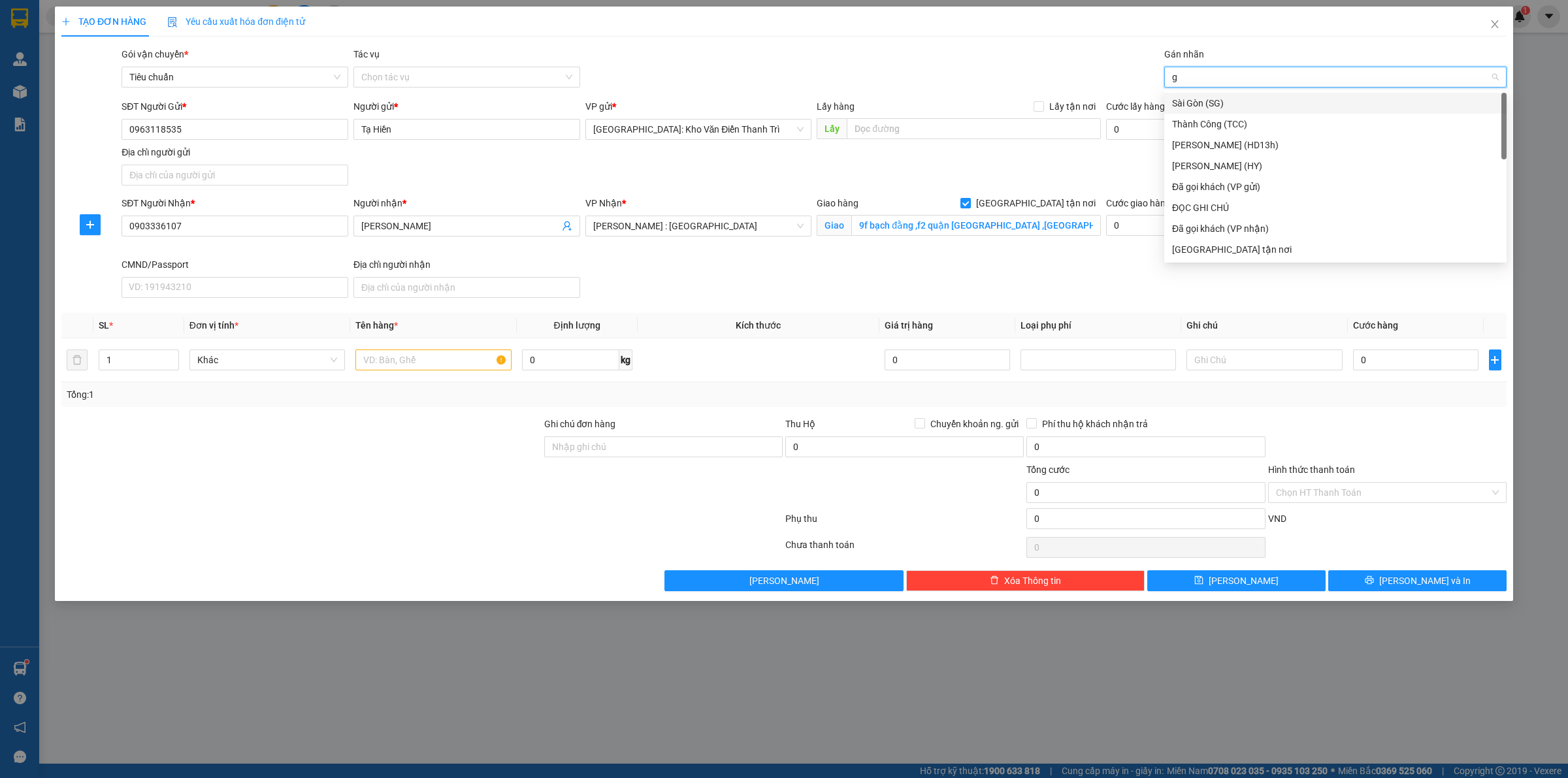
type input "gt"
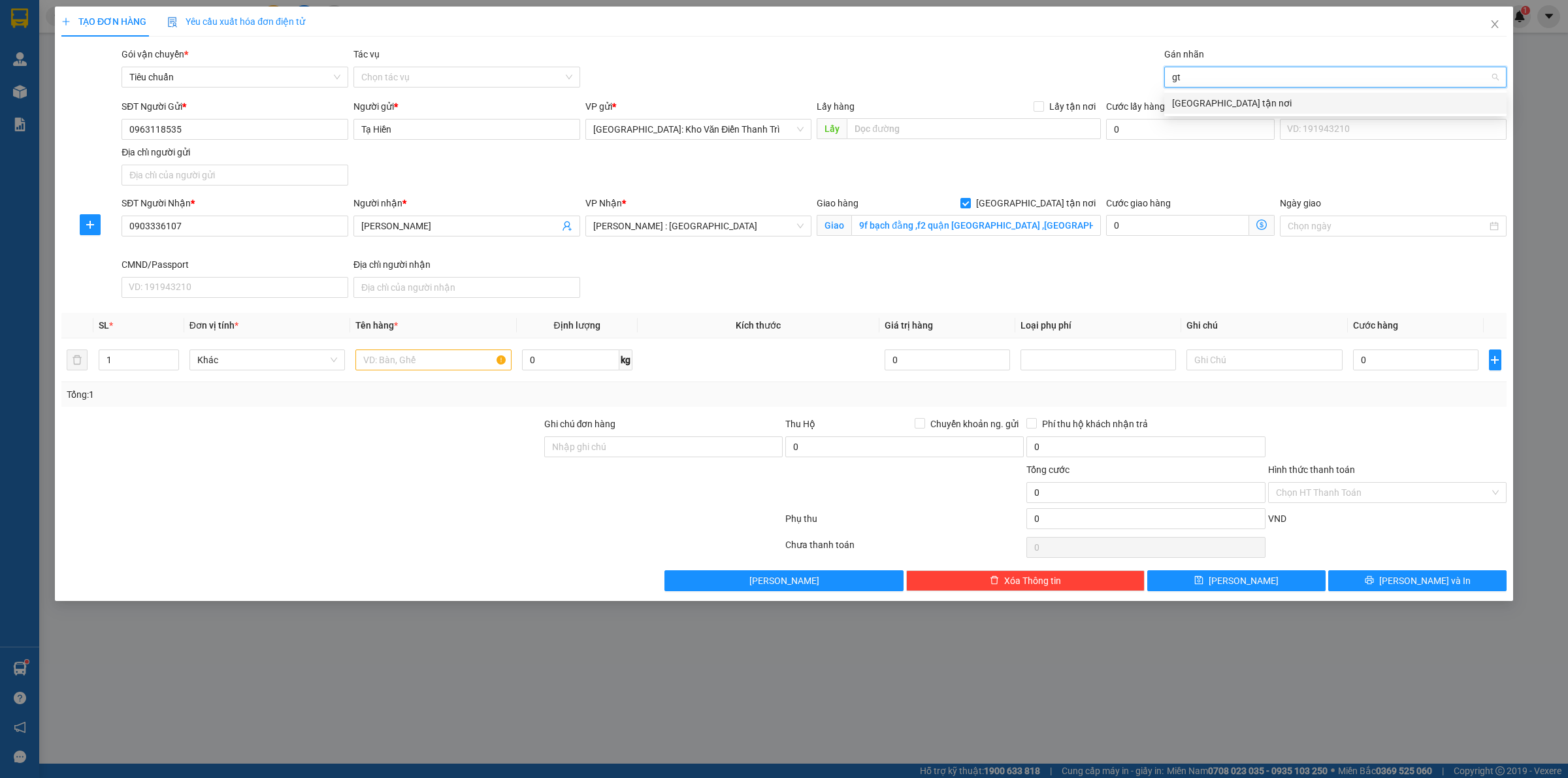
click at [1207, 102] on div "[GEOGRAPHIC_DATA] tận nơi" at bounding box center [1336, 104] width 327 height 15
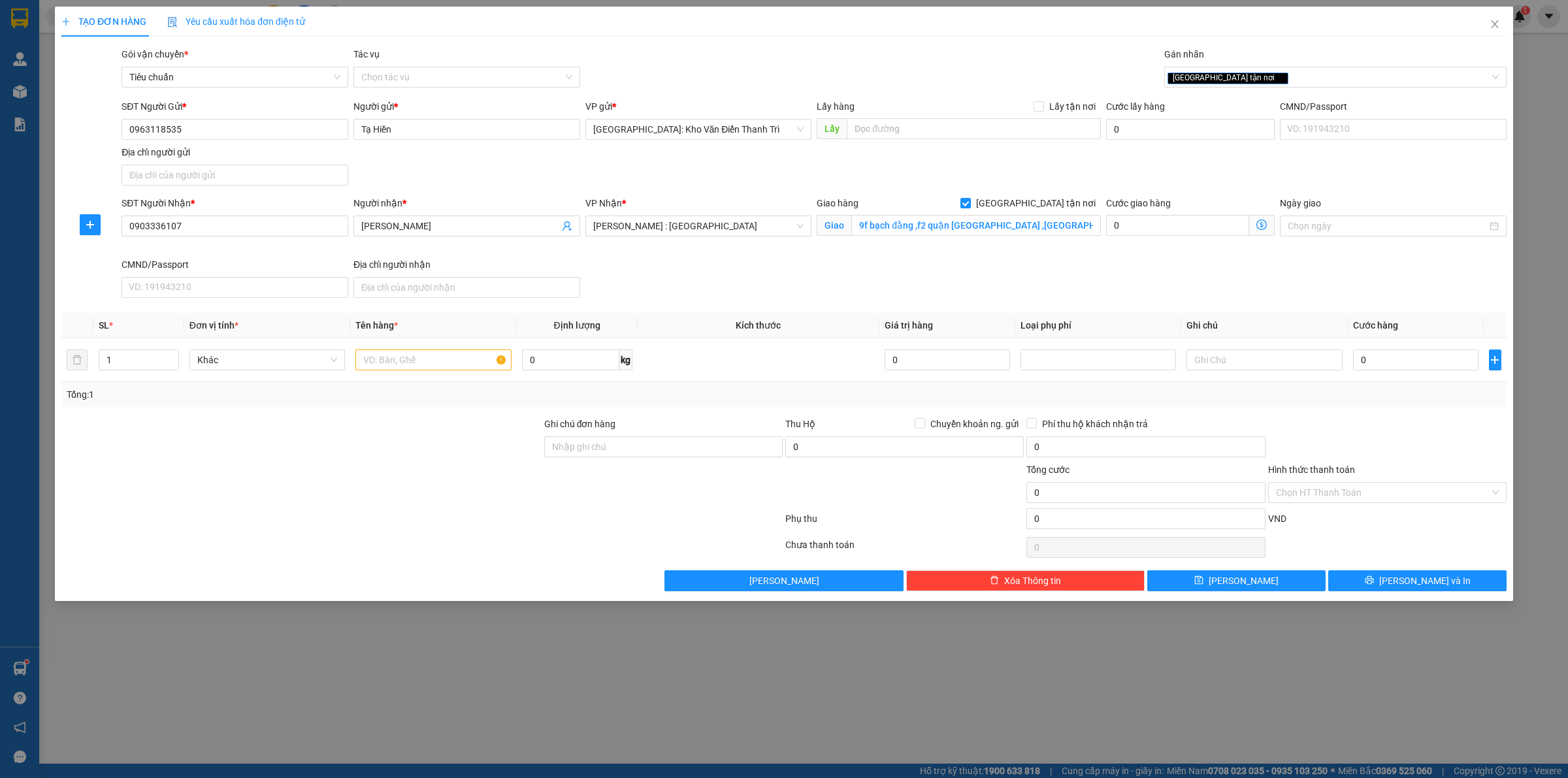
click at [1053, 46] on div "TẠO ĐƠN HÀNG Yêu cầu xuất hóa đơn điện tử Transit Pickup Surcharge Ids Transit …" at bounding box center [784, 299] width 1445 height 584
click at [383, 368] on input "text" at bounding box center [433, 359] width 155 height 21
type input "1 thùng xốp + 2 kiện giấy"
drag, startPoint x: 331, startPoint y: 442, endPoint x: 126, endPoint y: 396, distance: 210.1
click at [318, 443] on div at bounding box center [301, 439] width 483 height 46
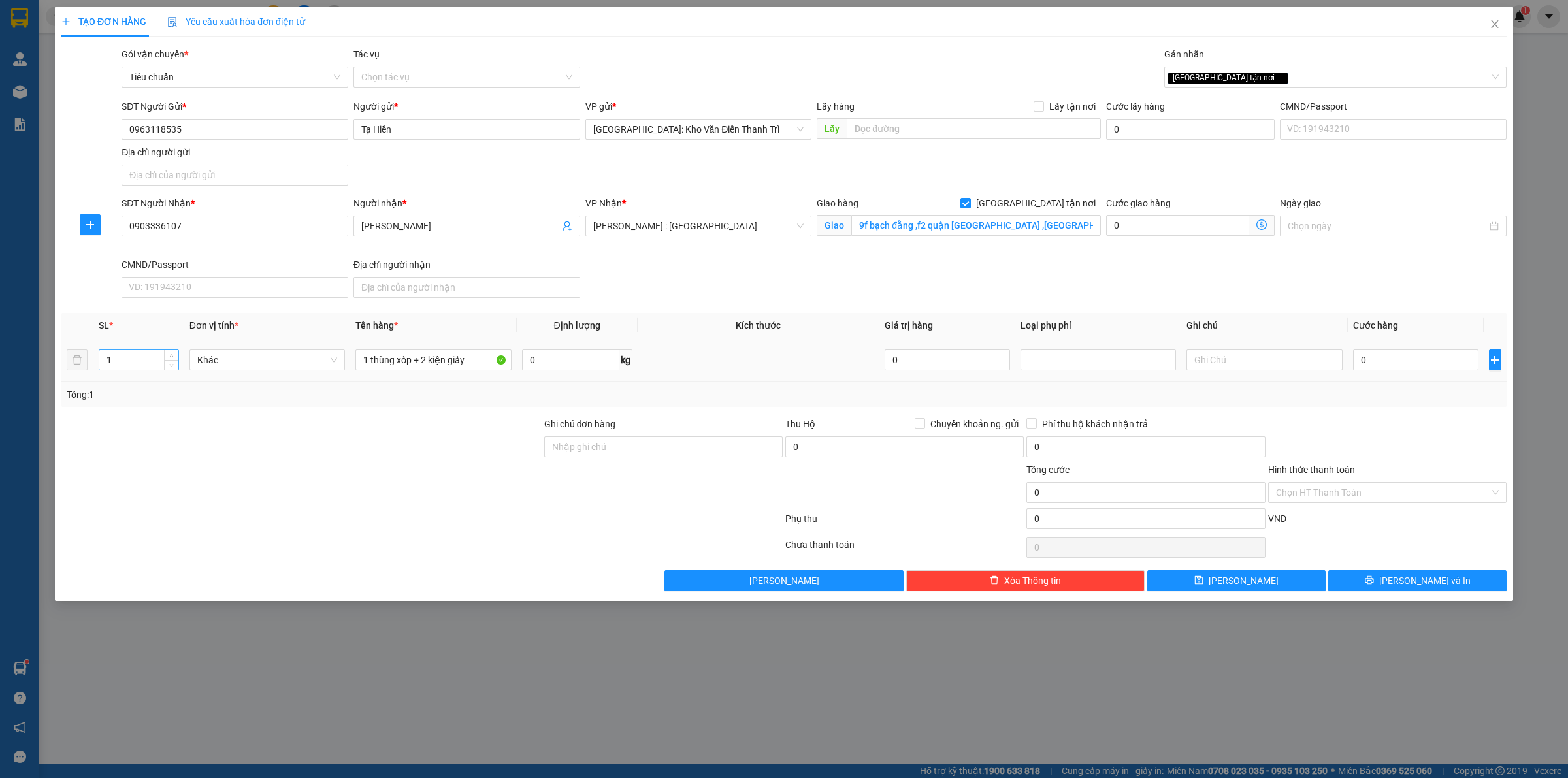
click at [147, 359] on input "1" at bounding box center [139, 360] width 79 height 20
type input "2"
type input "3"
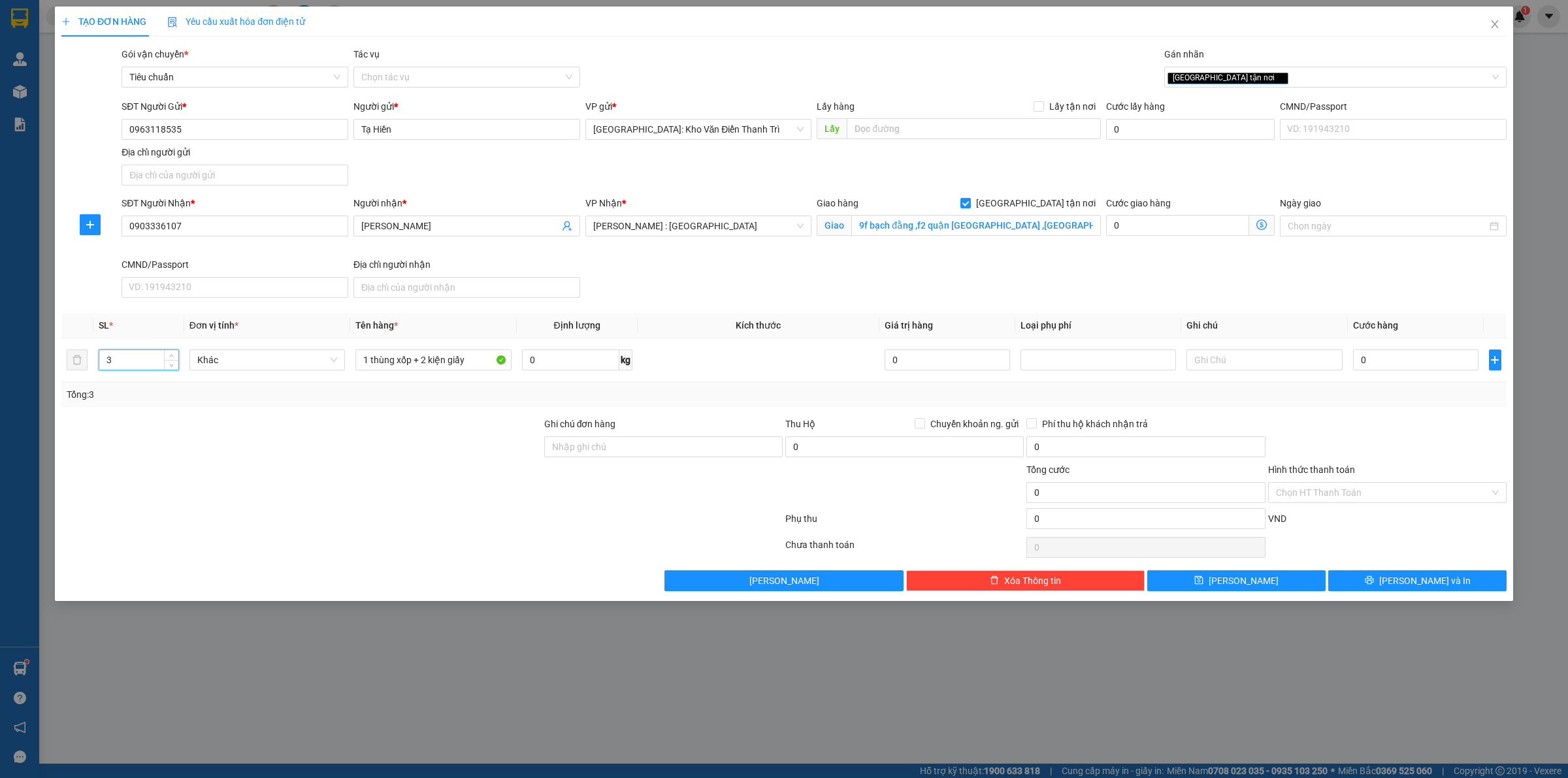
drag, startPoint x: 1383, startPoint y: 389, endPoint x: 1403, endPoint y: 358, distance: 36.9
click at [1383, 389] on div "Tổng: 3" at bounding box center [784, 394] width 1435 height 15
click at [1403, 358] on input "0" at bounding box center [1415, 359] width 126 height 21
type input "2"
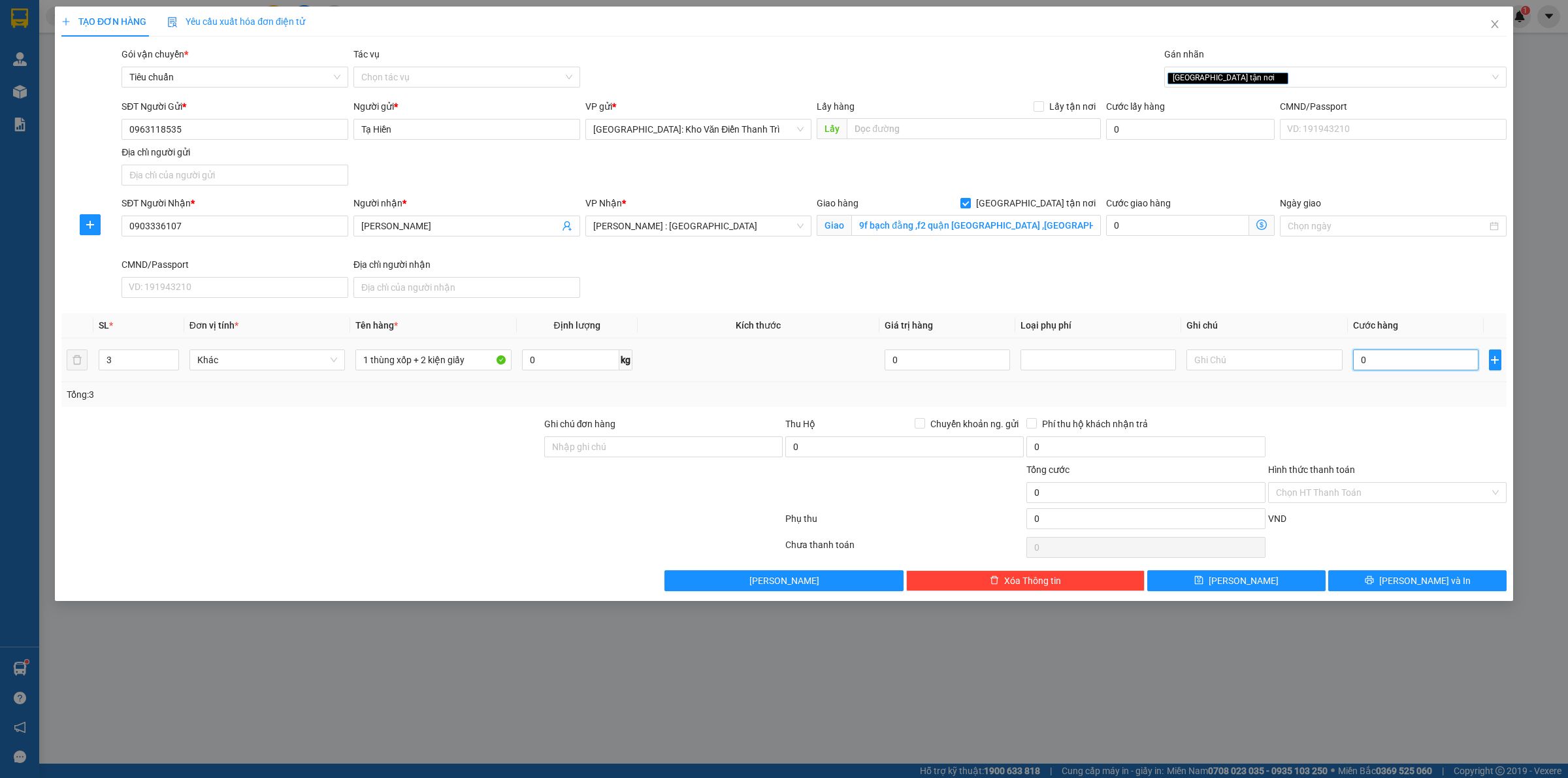
type input "2"
type input "20"
type input "200"
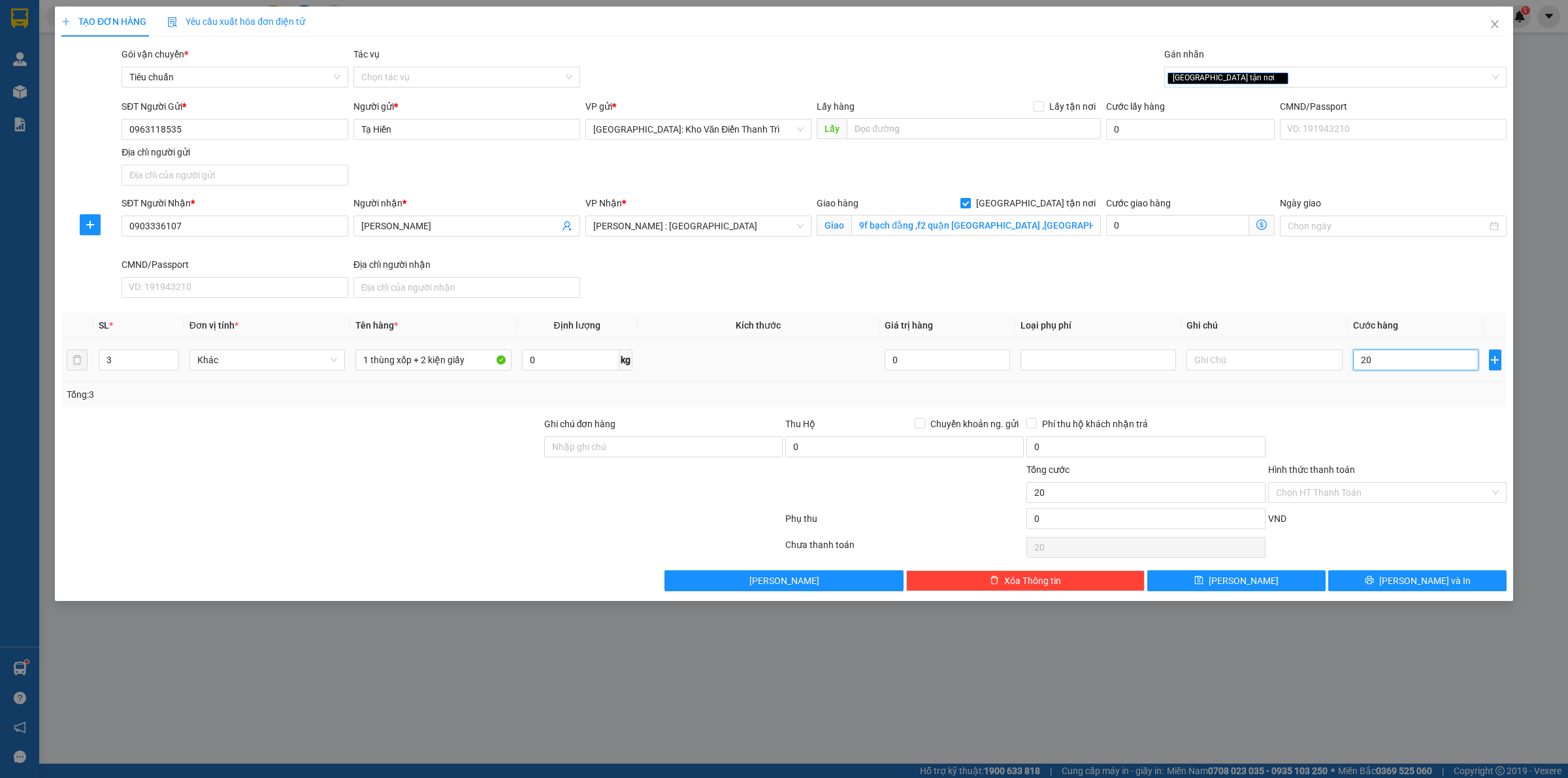
type input "200"
type input "2.000"
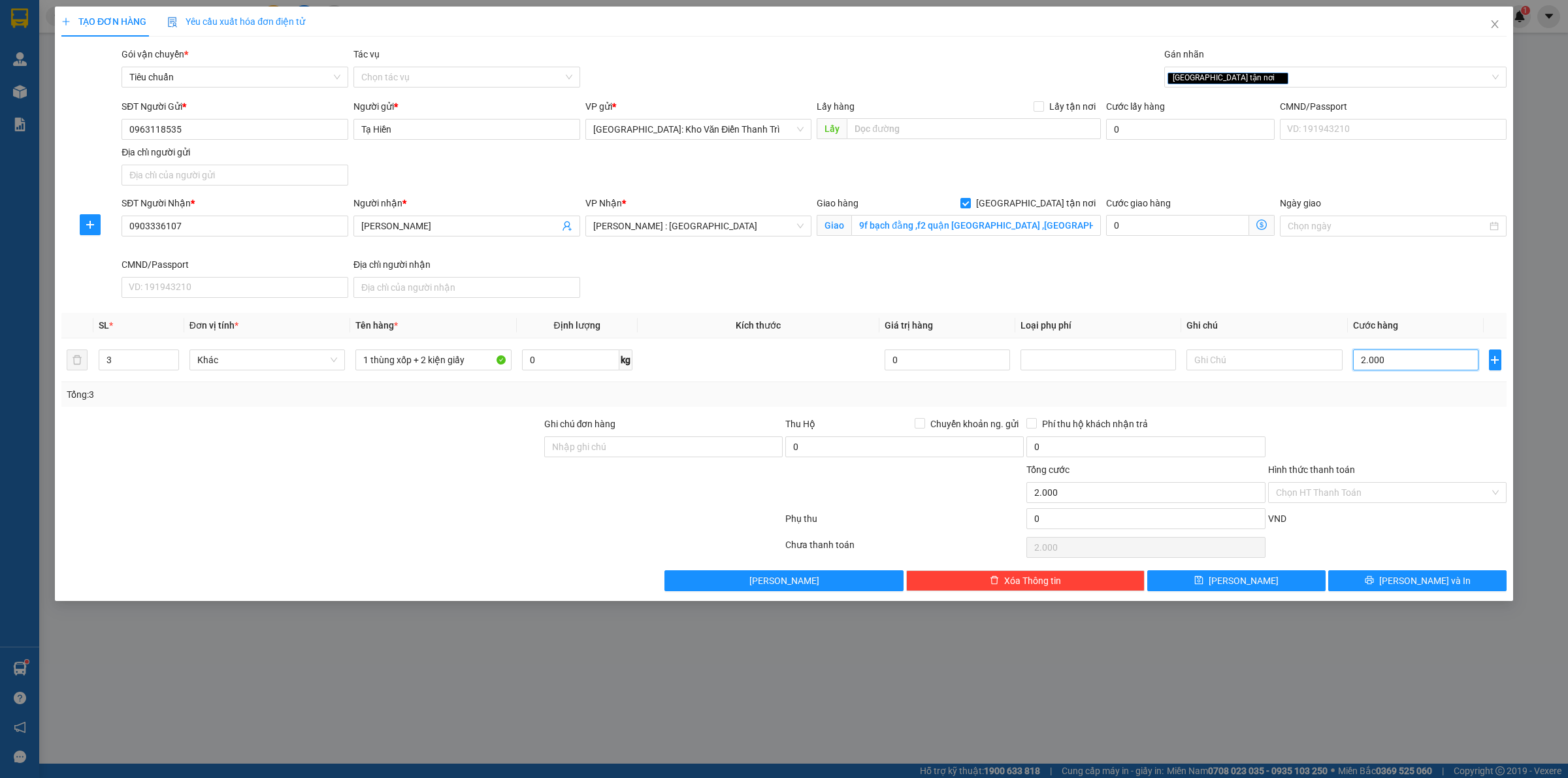
type input "20.000"
type input "200.000"
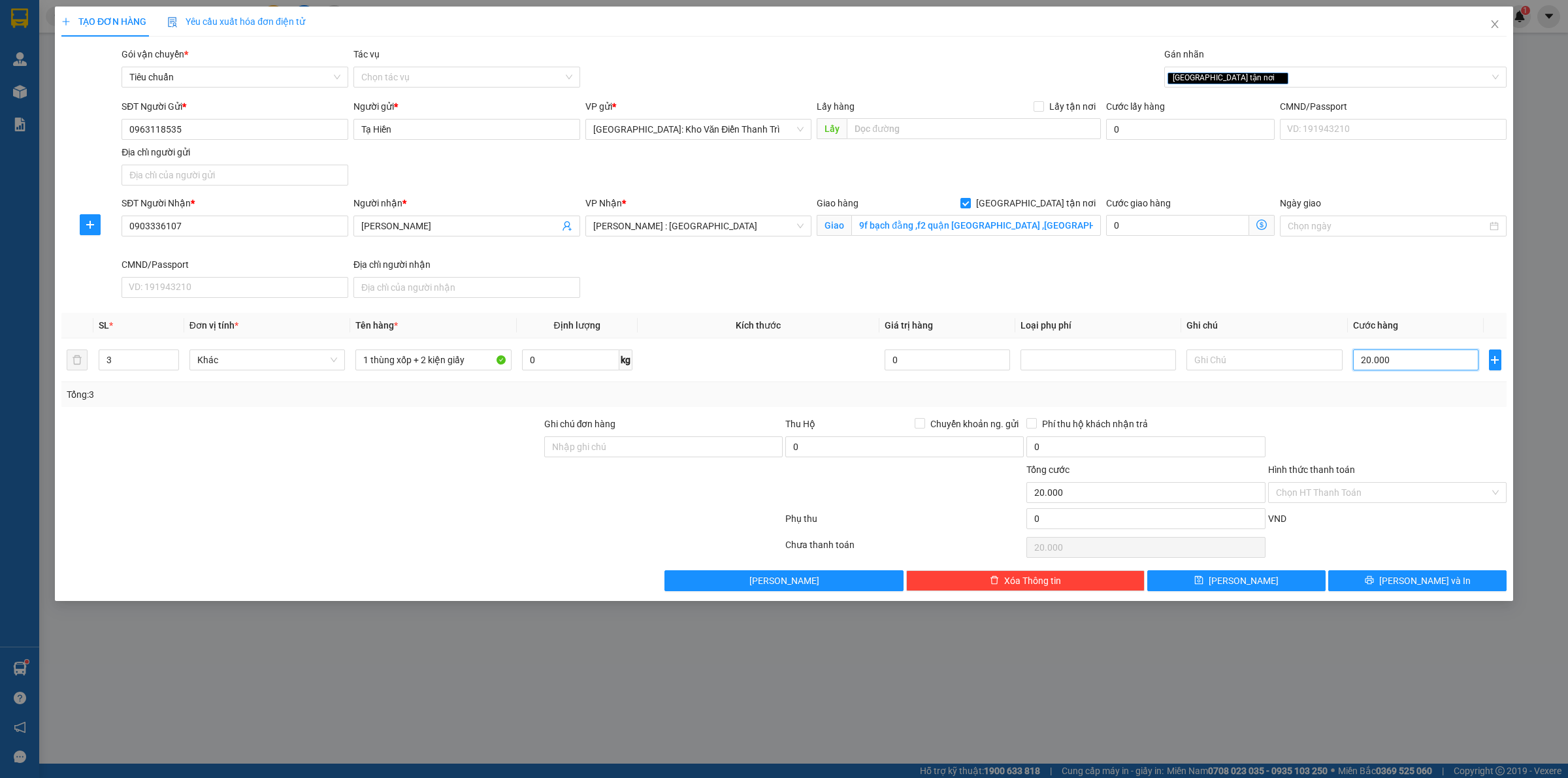
type input "200.000"
click at [1403, 428] on div at bounding box center [1387, 439] width 241 height 46
click at [763, 294] on div "SĐT Người Nhận * 0903336107 Người nhận * đinh ngọc đức VP Nhận * Hồ Chí Minh : …" at bounding box center [814, 249] width 1390 height 107
click at [596, 451] on input "Ghi chú đơn hàng" at bounding box center [663, 446] width 238 height 21
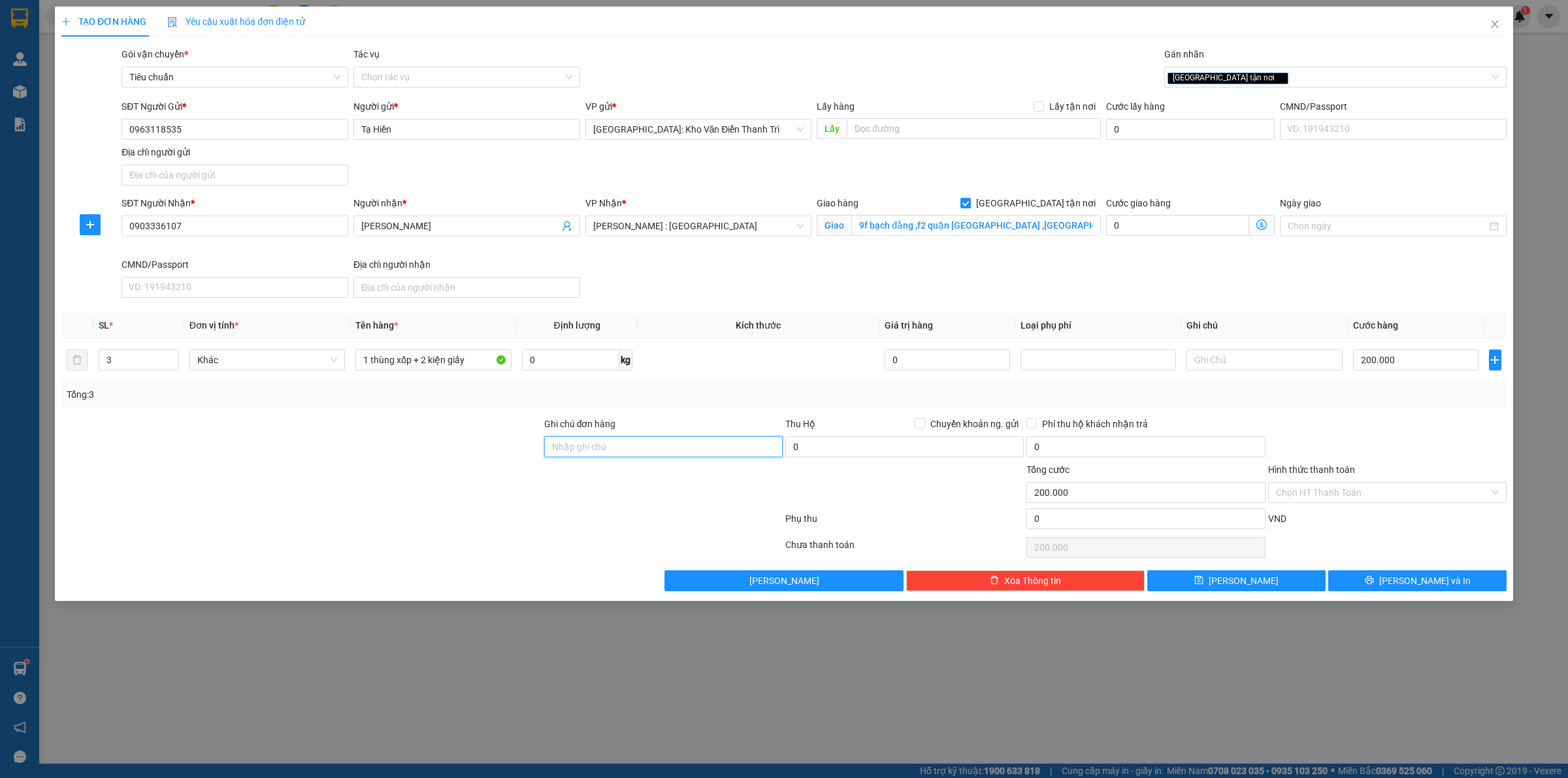
click at [590, 445] on input "Ghi chú đơn hàng" at bounding box center [663, 446] width 238 height 21
click at [483, 366] on input "1 thùng xốp + 2 kiện giấy" at bounding box center [433, 359] width 155 height 21
type input "1 thùng xốp + 2 kiện giấy ( bóng đền )"
click at [1391, 589] on button "[PERSON_NAME] và In" at bounding box center [1417, 580] width 179 height 21
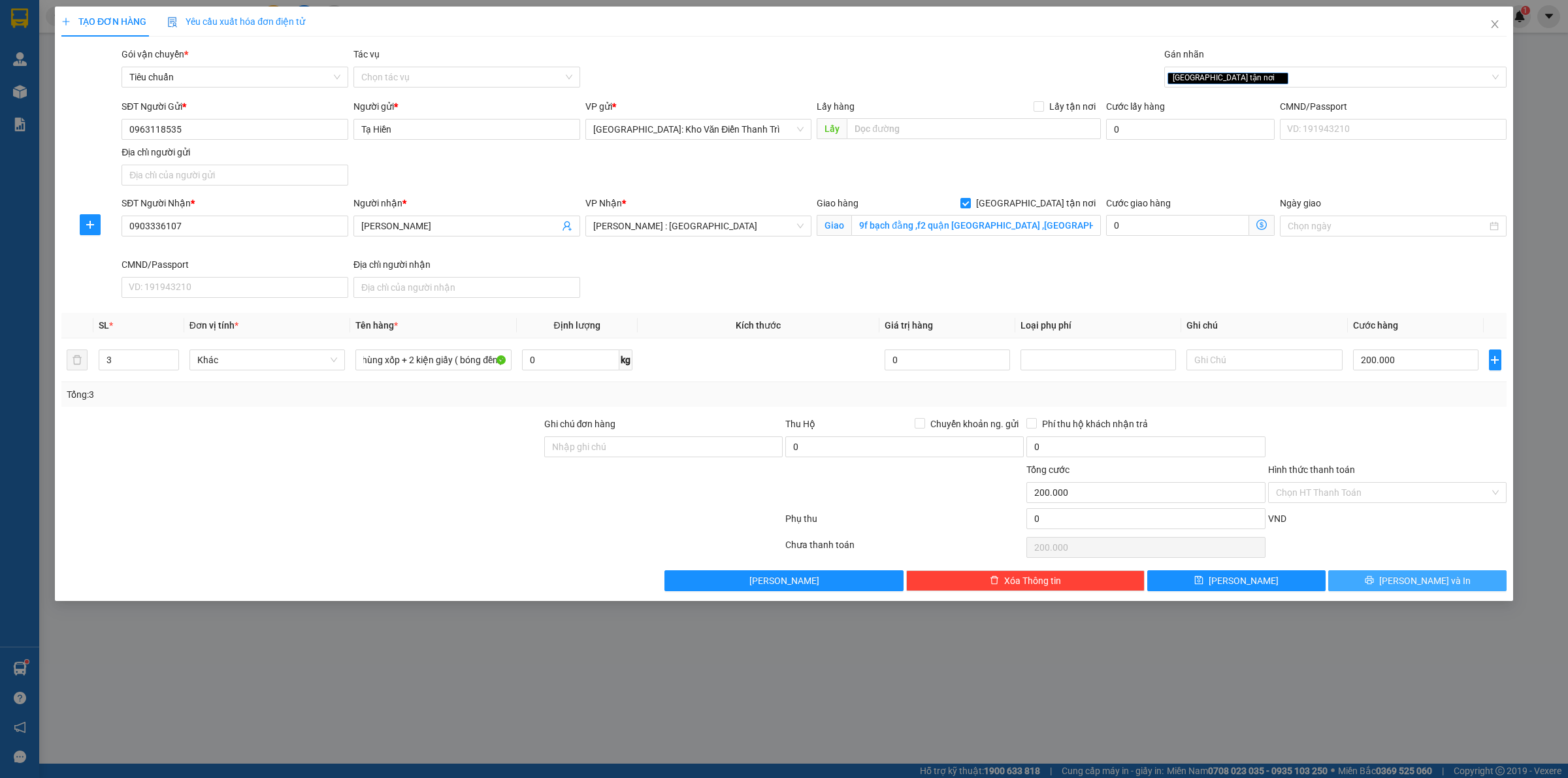
scroll to position [0, 0]
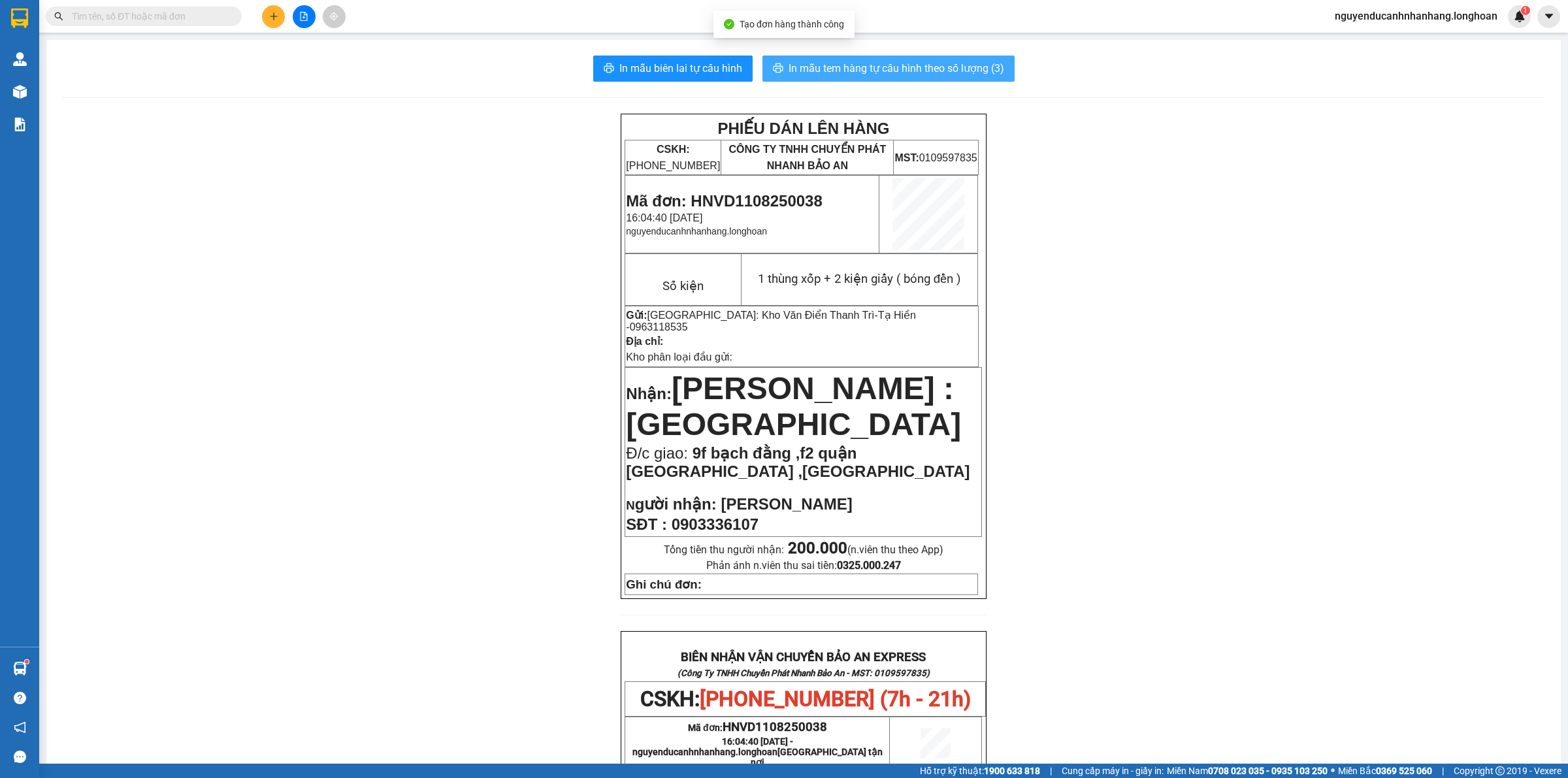
click at [821, 74] on span "In mẫu tem hàng tự cấu hình theo số lượng (3)" at bounding box center [896, 68] width 216 height 17
click at [676, 67] on span "In mẫu biên lai tự cấu hình" at bounding box center [681, 68] width 123 height 17
click at [170, 9] on input "text" at bounding box center [149, 17] width 154 height 15
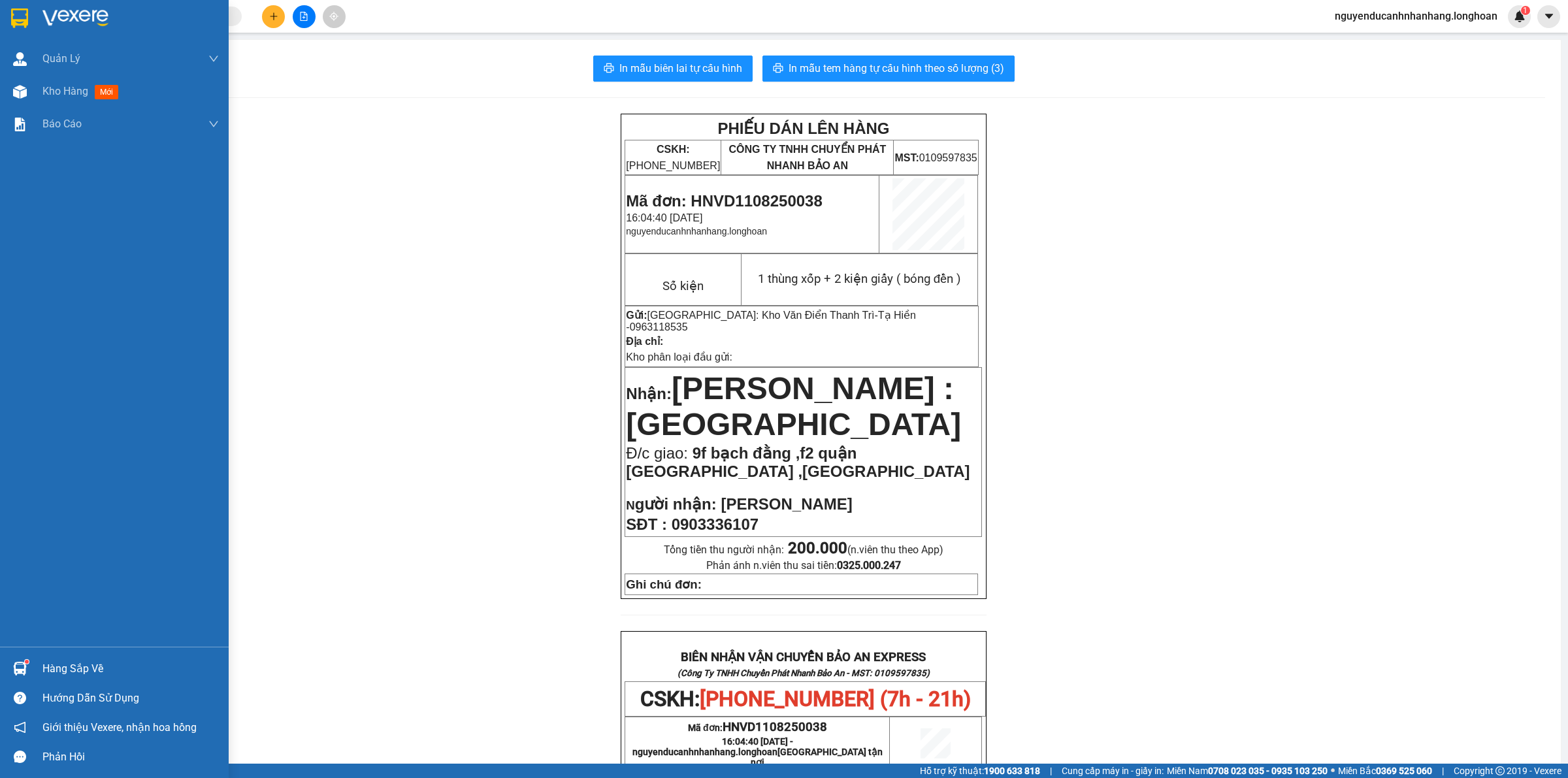
click at [21, 15] on img at bounding box center [20, 19] width 17 height 20
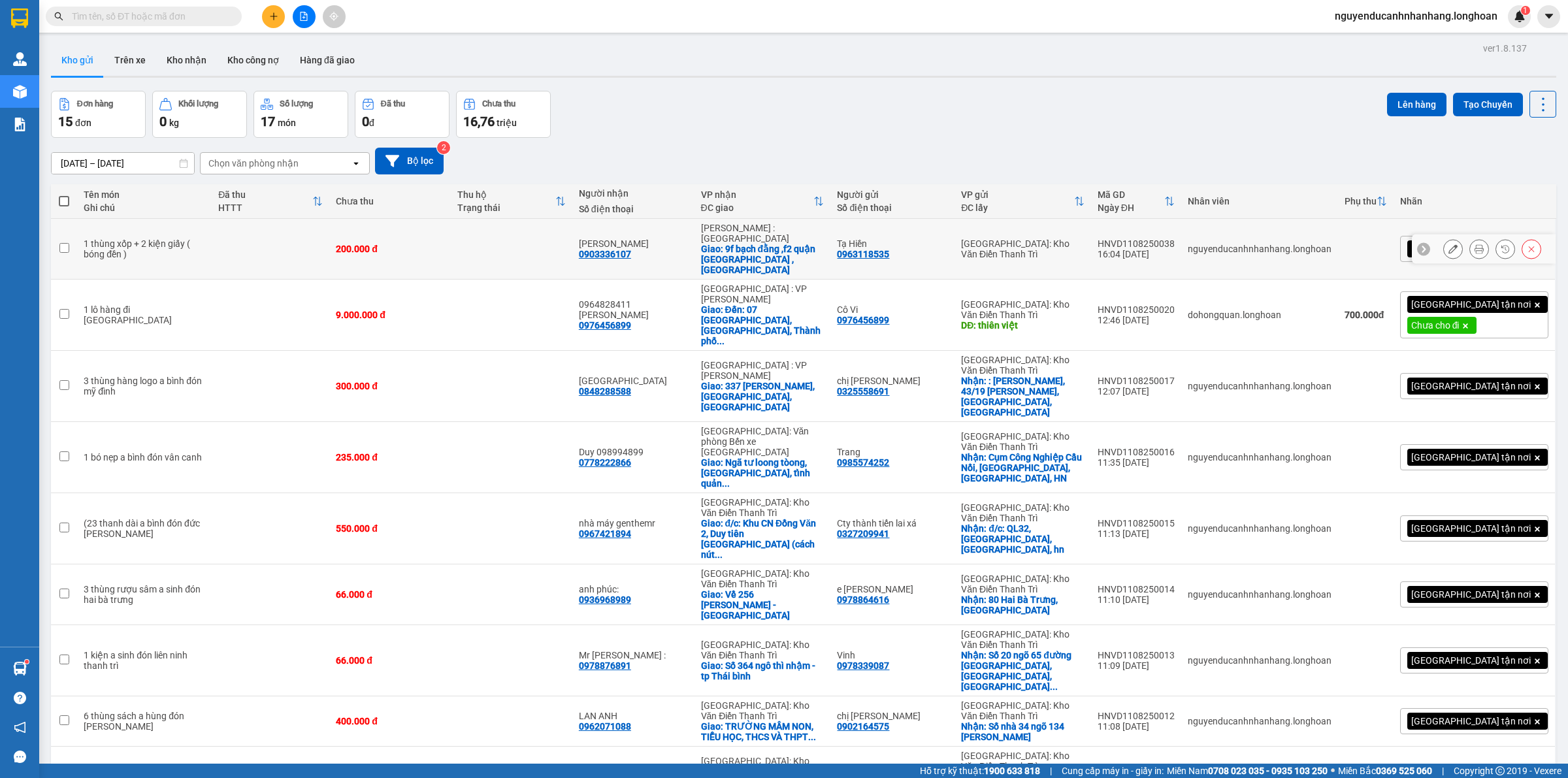
click at [1448, 244] on icon at bounding box center [1453, 249] width 9 height 9
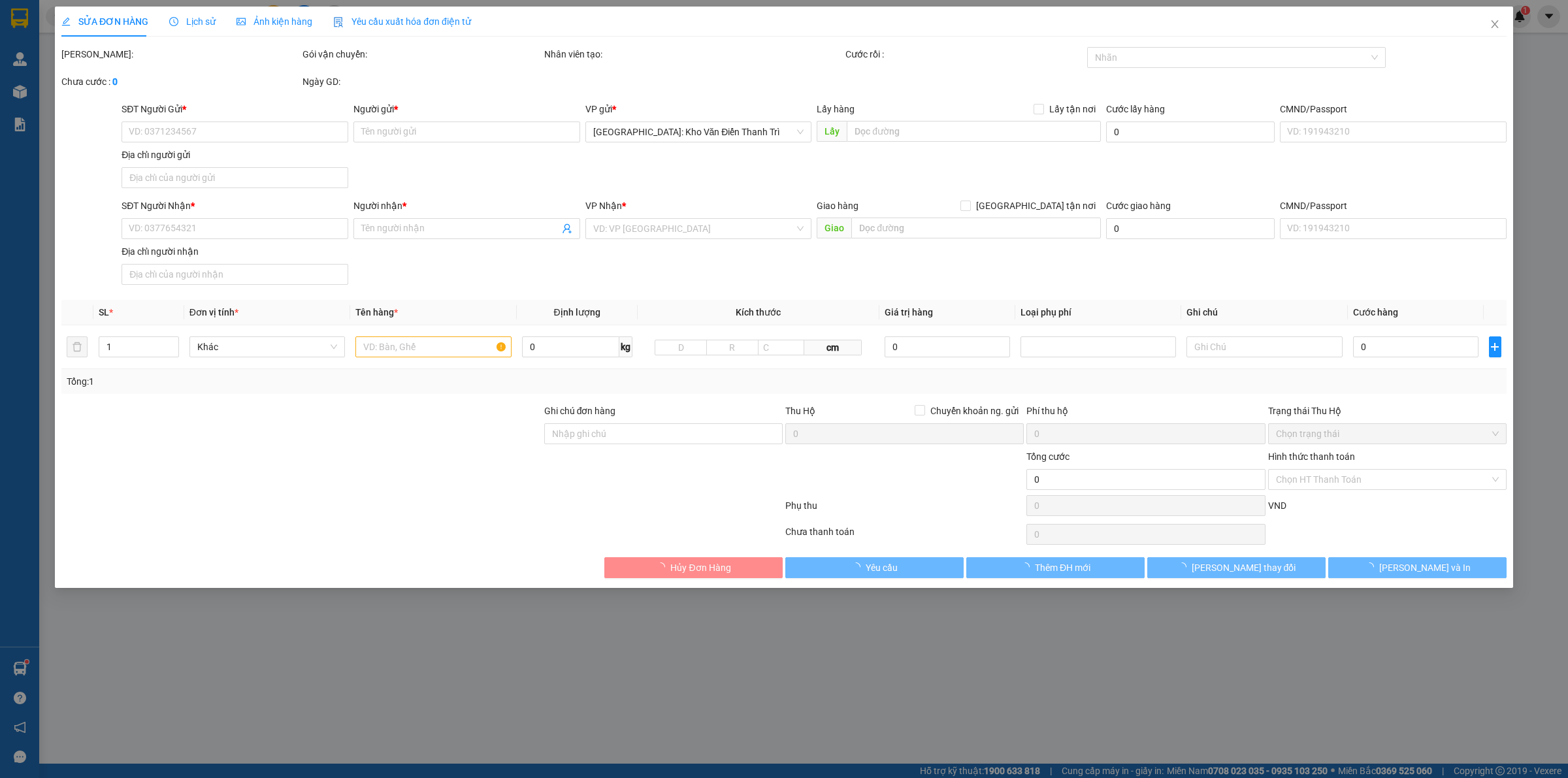
type input "0963118535"
type input "Tạ Hiền"
type input "0903336107"
type input "[PERSON_NAME]"
checkbox input "true"
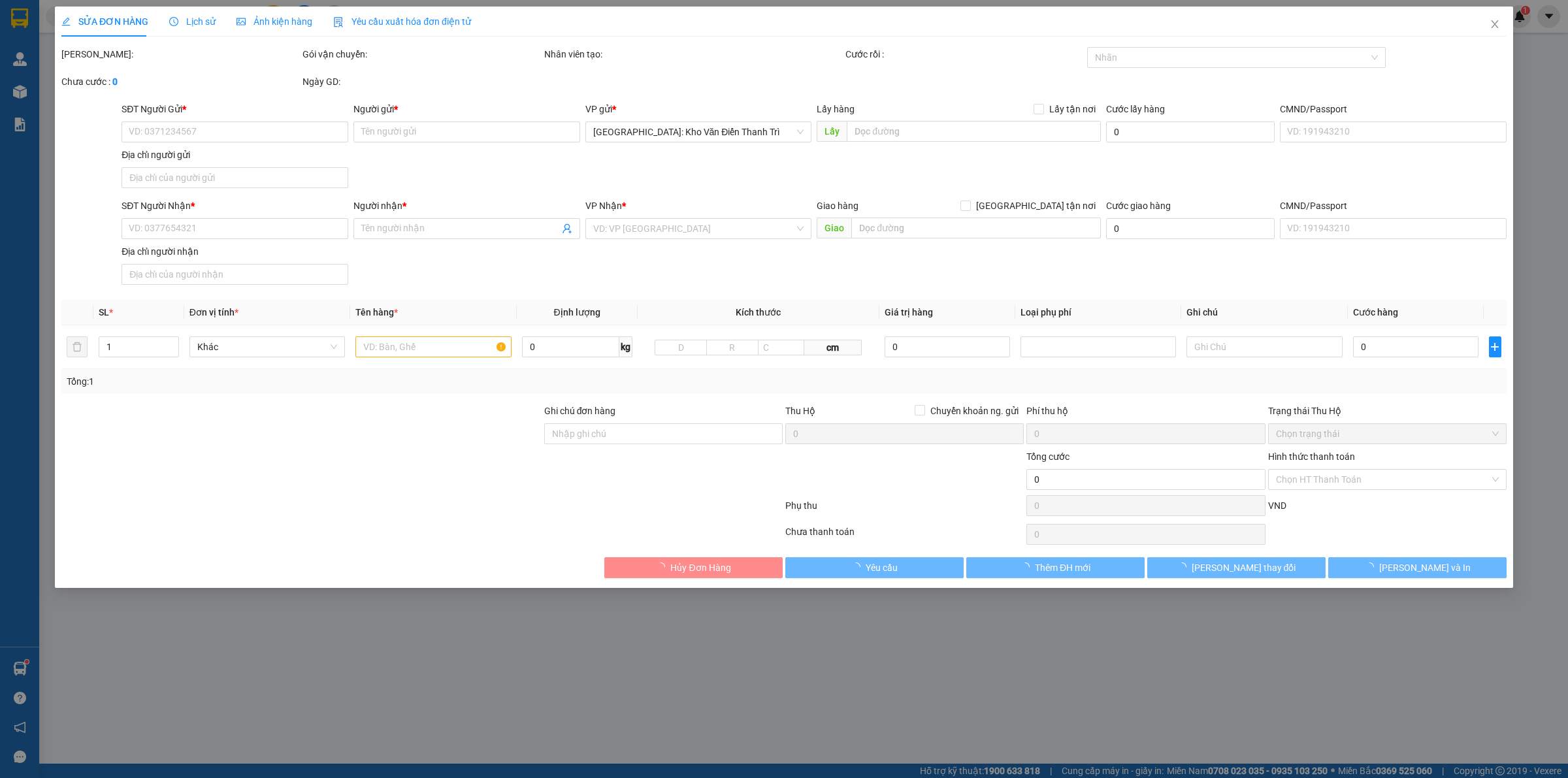
type input "9f bạch đằng ,f2 quận tân bình ,hcm"
type input "200.000"
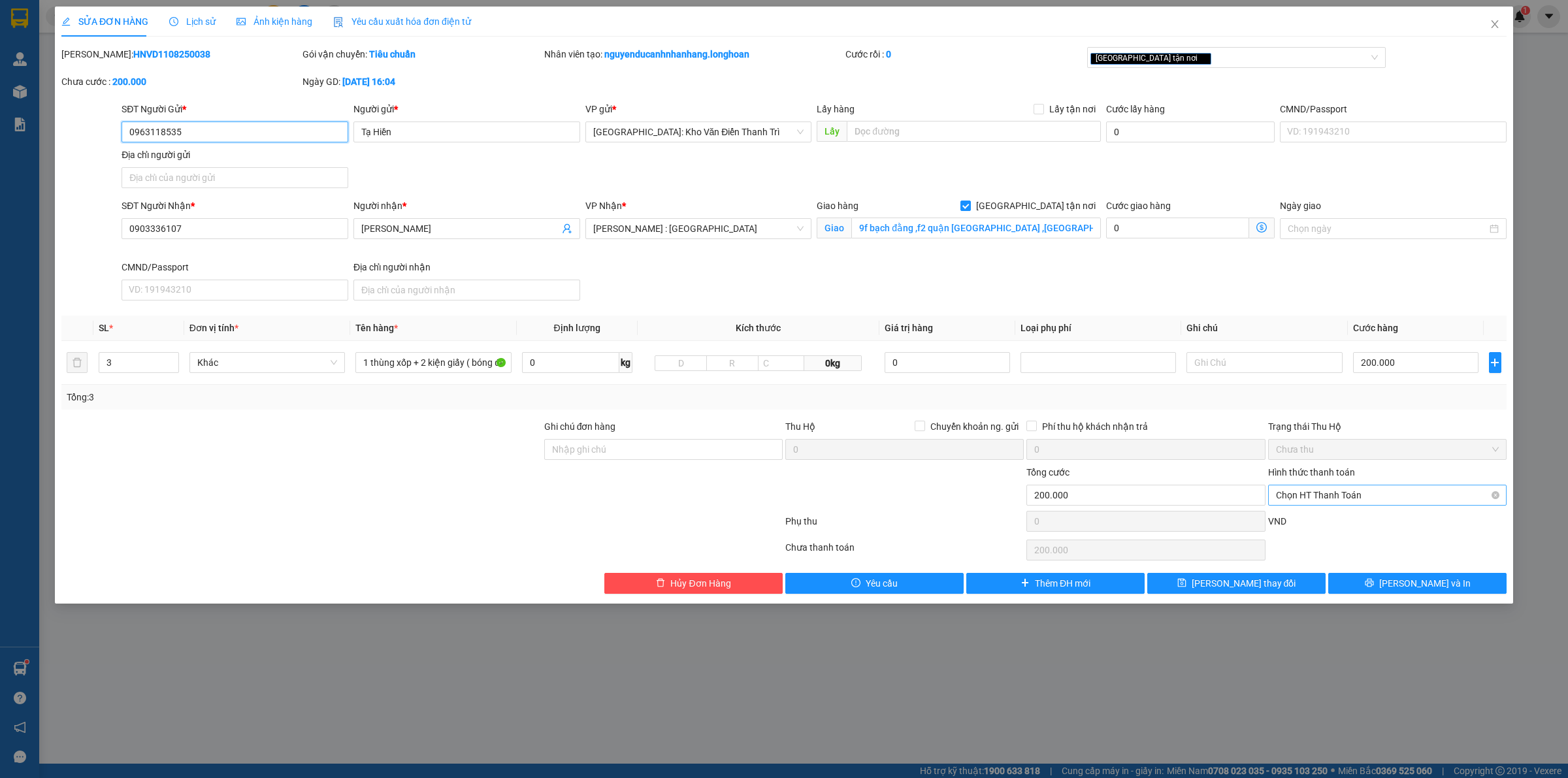
click at [1328, 505] on span "Chọn HT Thanh Toán" at bounding box center [1387, 495] width 222 height 20
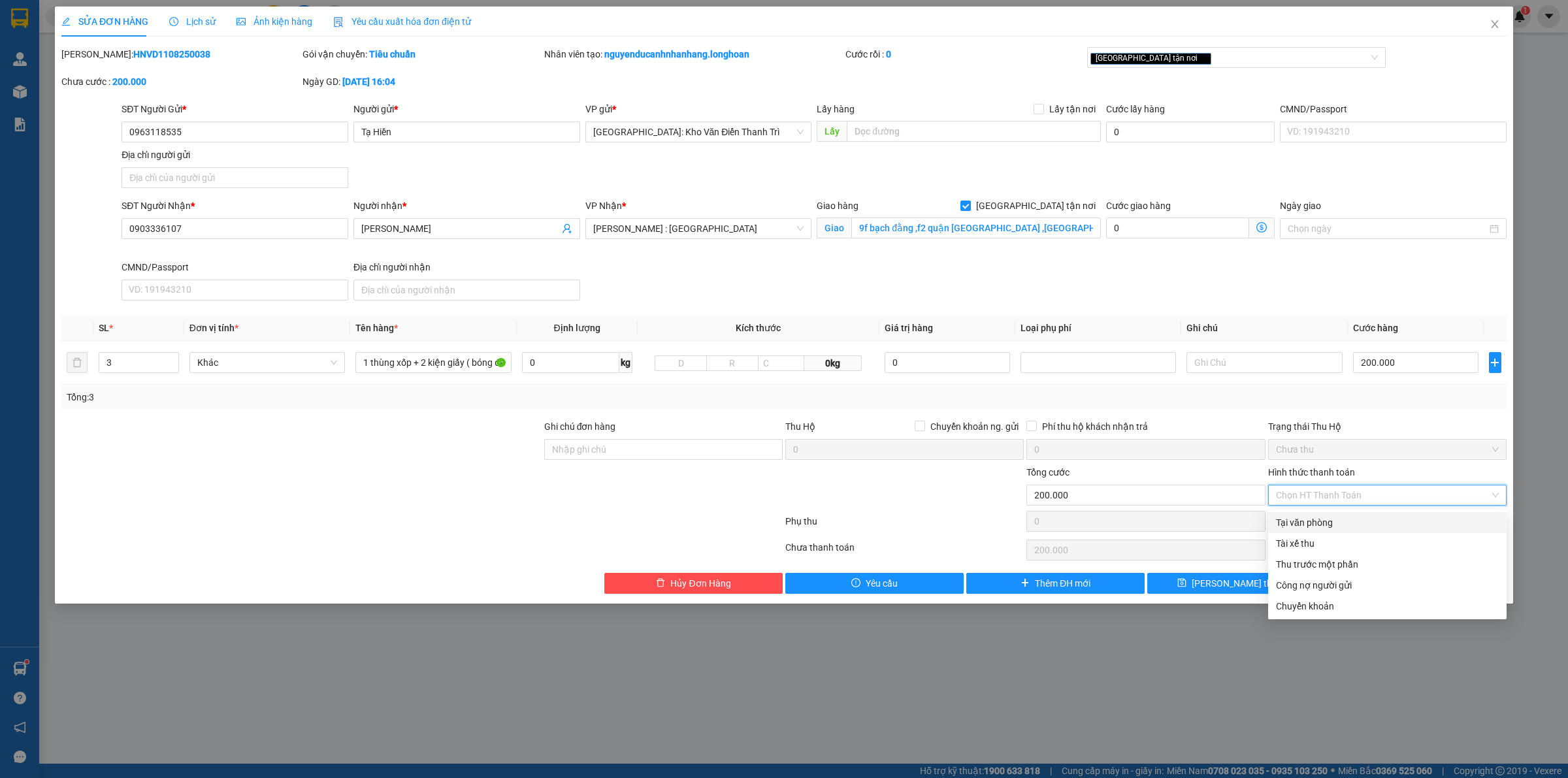
click at [1314, 517] on div "Tại văn phòng" at bounding box center [1387, 522] width 222 height 15
type input "0"
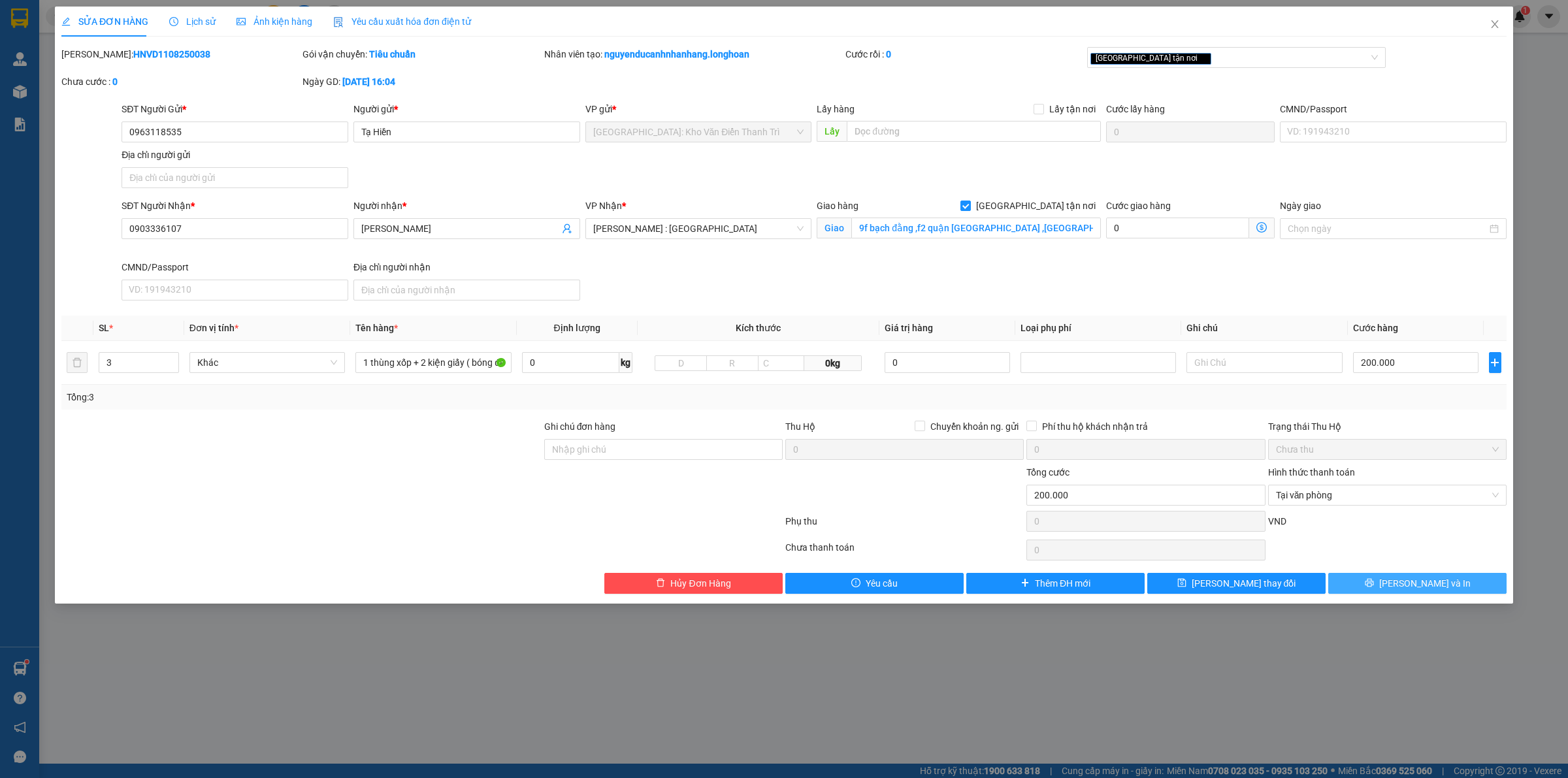
click at [1359, 583] on button "[PERSON_NAME] và In" at bounding box center [1417, 583] width 179 height 21
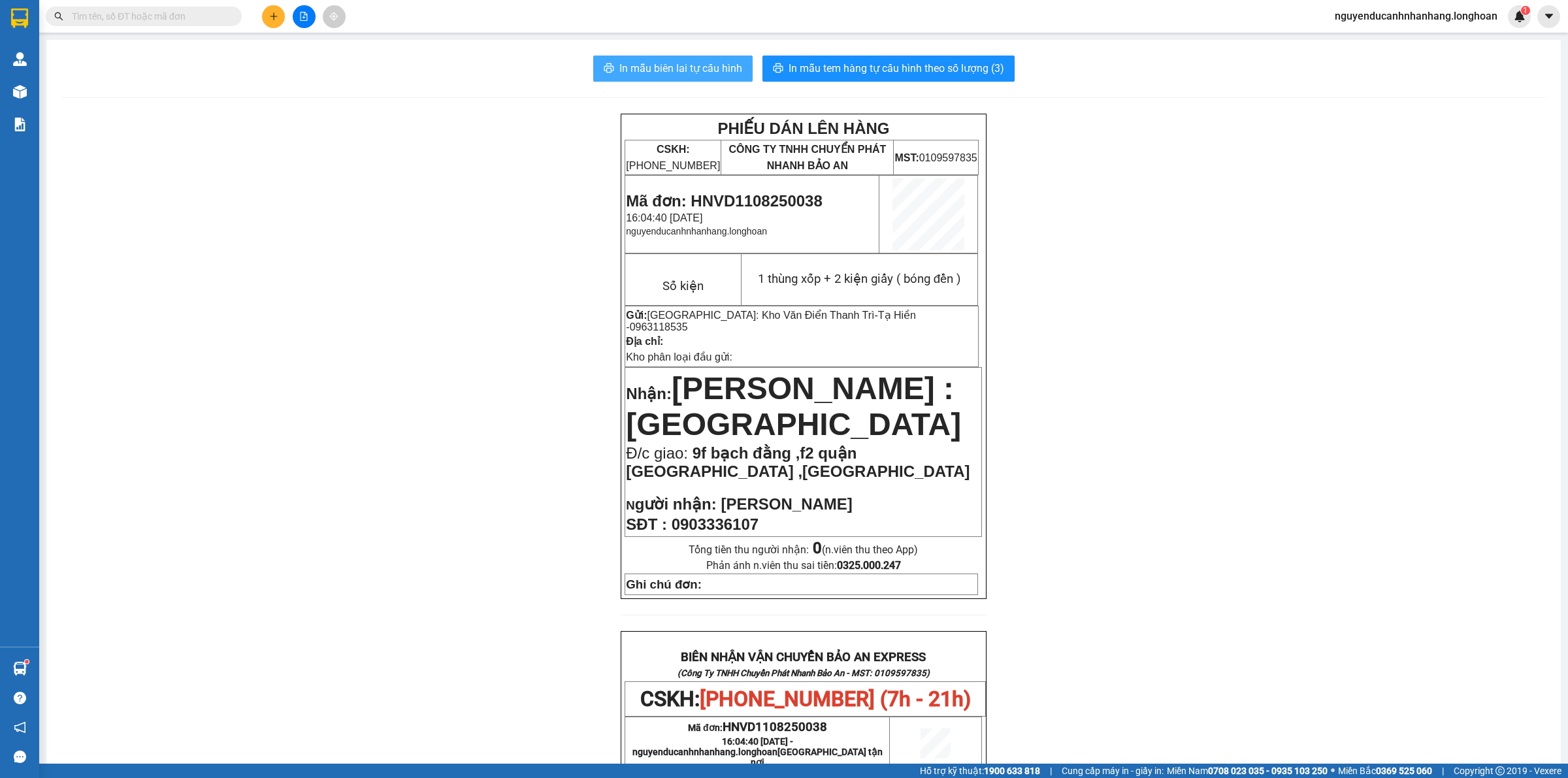
click at [655, 73] on span "In mẫu biên lai tự cấu hình" at bounding box center [681, 68] width 123 height 17
click at [278, 20] on icon "plus" at bounding box center [274, 17] width 9 height 9
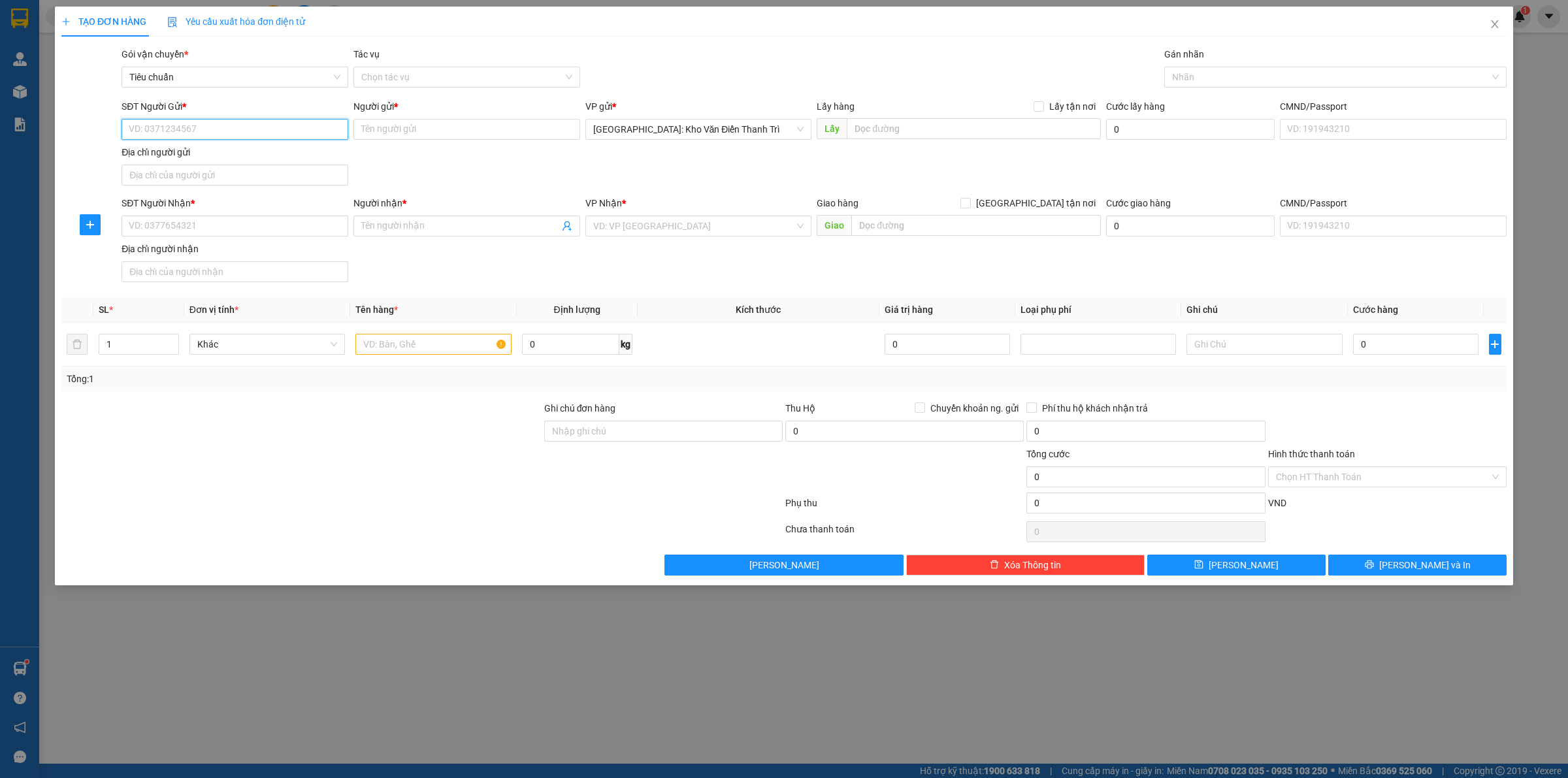
click at [197, 125] on input "SĐT Người Gửi *" at bounding box center [234, 129] width 226 height 21
type input "08333332005"
click at [423, 118] on div "Người gửi * Tên người gửi" at bounding box center [466, 122] width 226 height 46
click at [421, 125] on input "Người gửi *" at bounding box center [466, 129] width 226 height 21
type input "kỳ a"
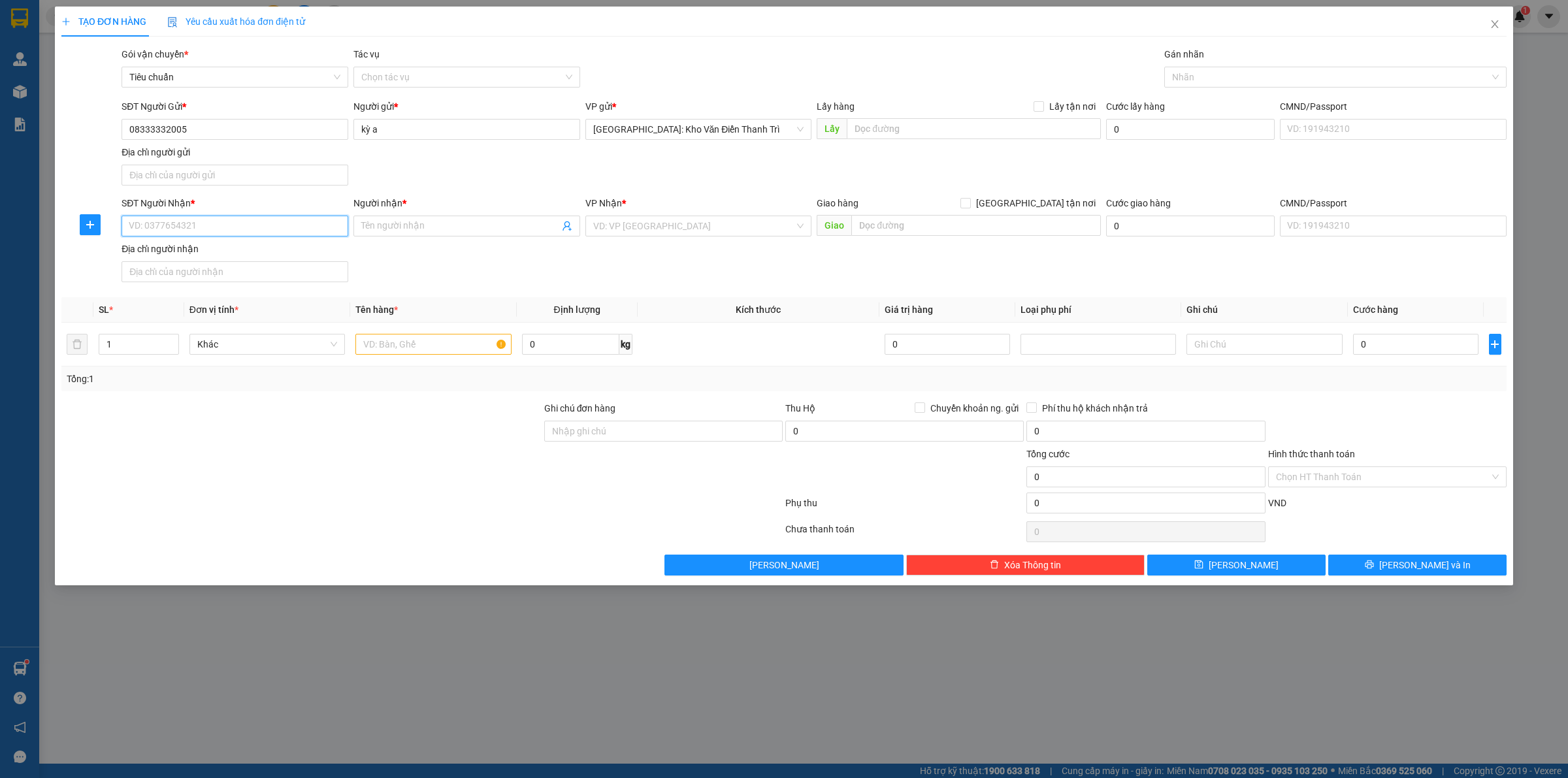
click at [268, 233] on input "SĐT Người Nhận *" at bounding box center [234, 226] width 226 height 21
click at [209, 233] on input "SĐT Người Nhận *" at bounding box center [234, 226] width 226 height 21
type input "0908160559"
click at [464, 236] on span at bounding box center [466, 226] width 226 height 21
click at [449, 229] on input "Người nhận *" at bounding box center [460, 226] width 198 height 15
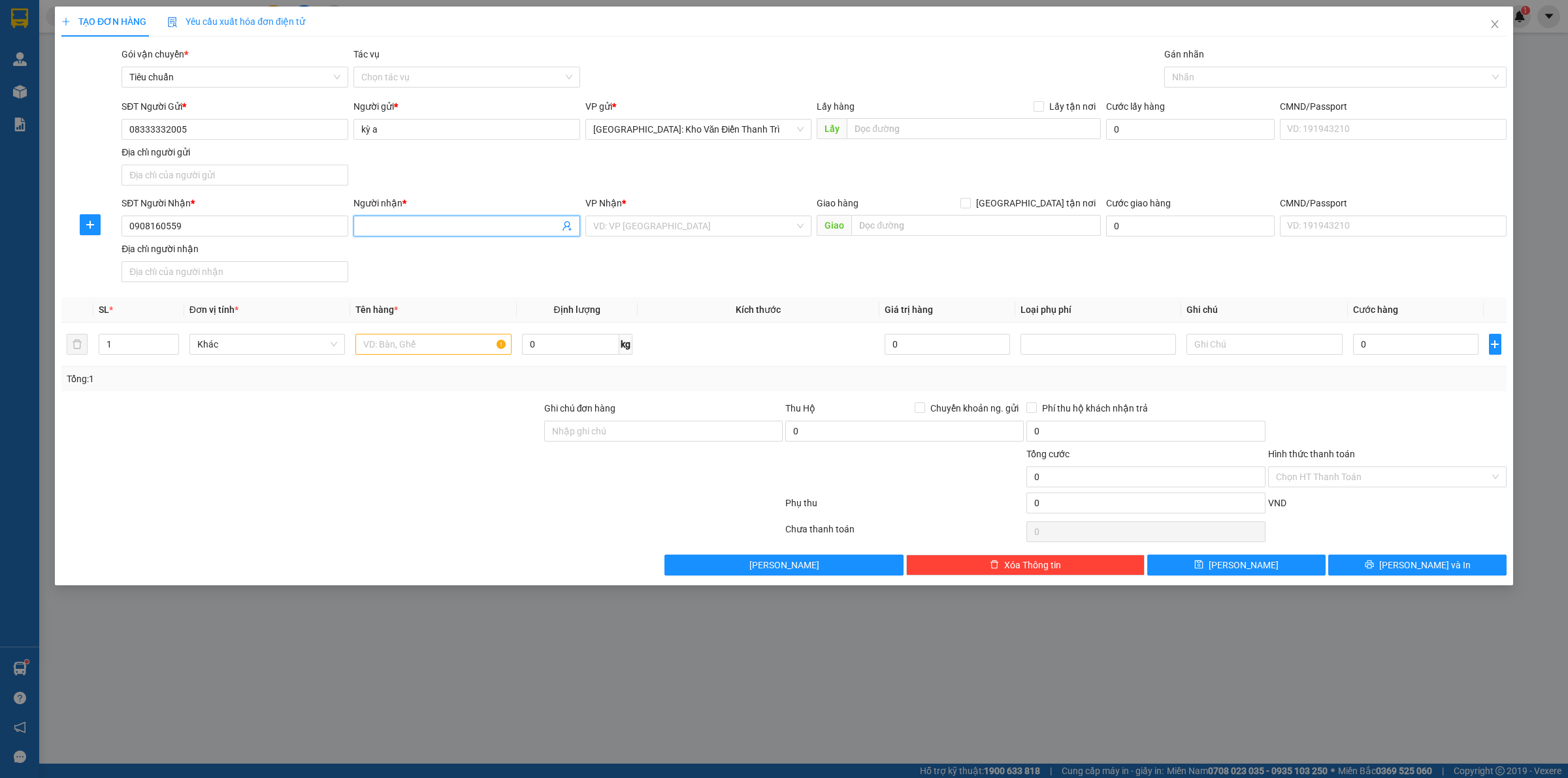
click at [389, 218] on span at bounding box center [466, 226] width 226 height 21
type input "[PERSON_NAME]"
click at [995, 227] on input "text" at bounding box center [976, 225] width 250 height 21
type input "d"
type input "đường nhà vuoog xã trung chánh hóc mon hcm"
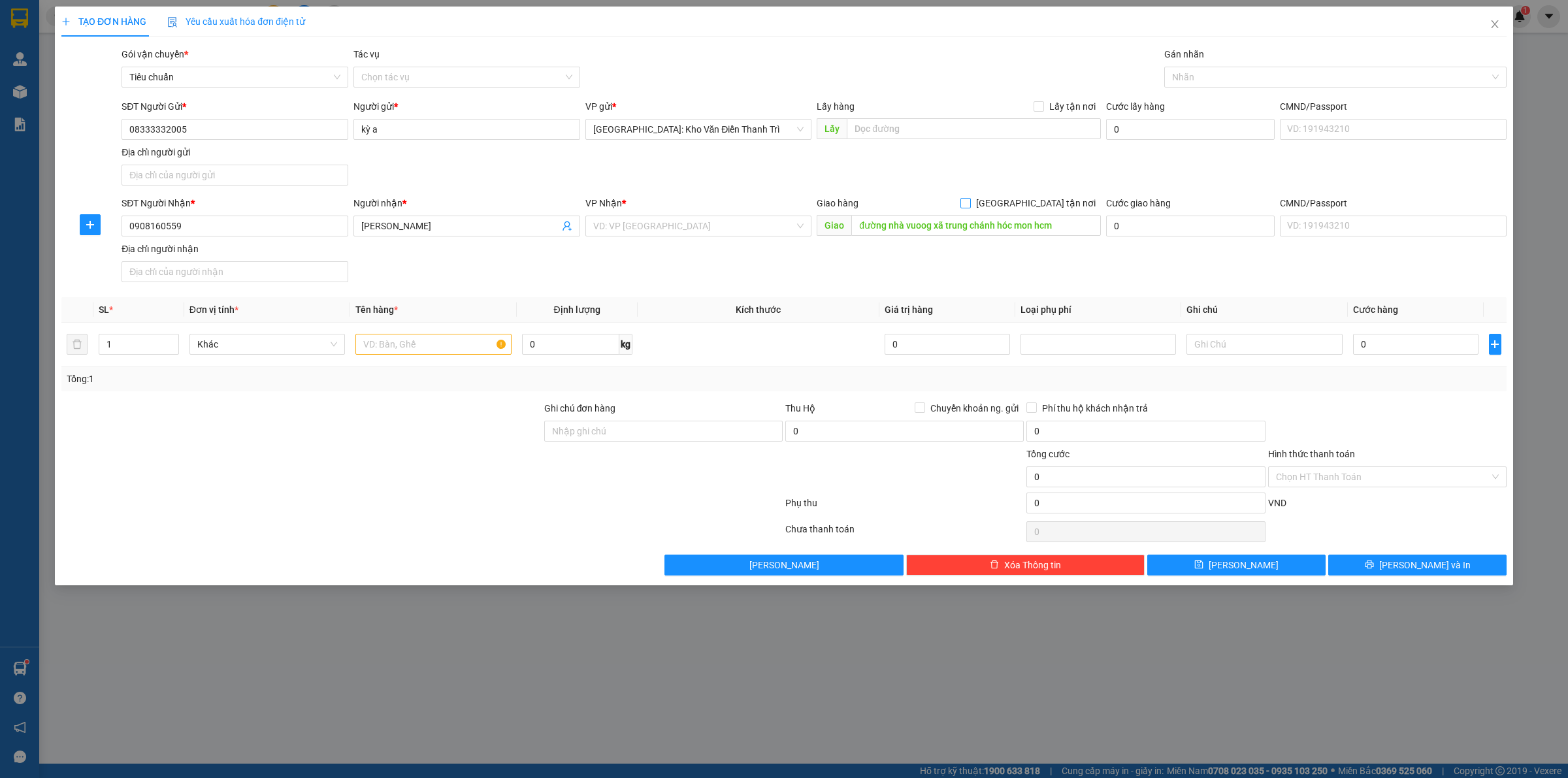
click at [1082, 199] on span "[GEOGRAPHIC_DATA] tận nơi" at bounding box center [1036, 203] width 130 height 15
click at [970, 199] on input "[GEOGRAPHIC_DATA] tận nơi" at bounding box center [965, 202] width 9 height 9
checkbox input "true"
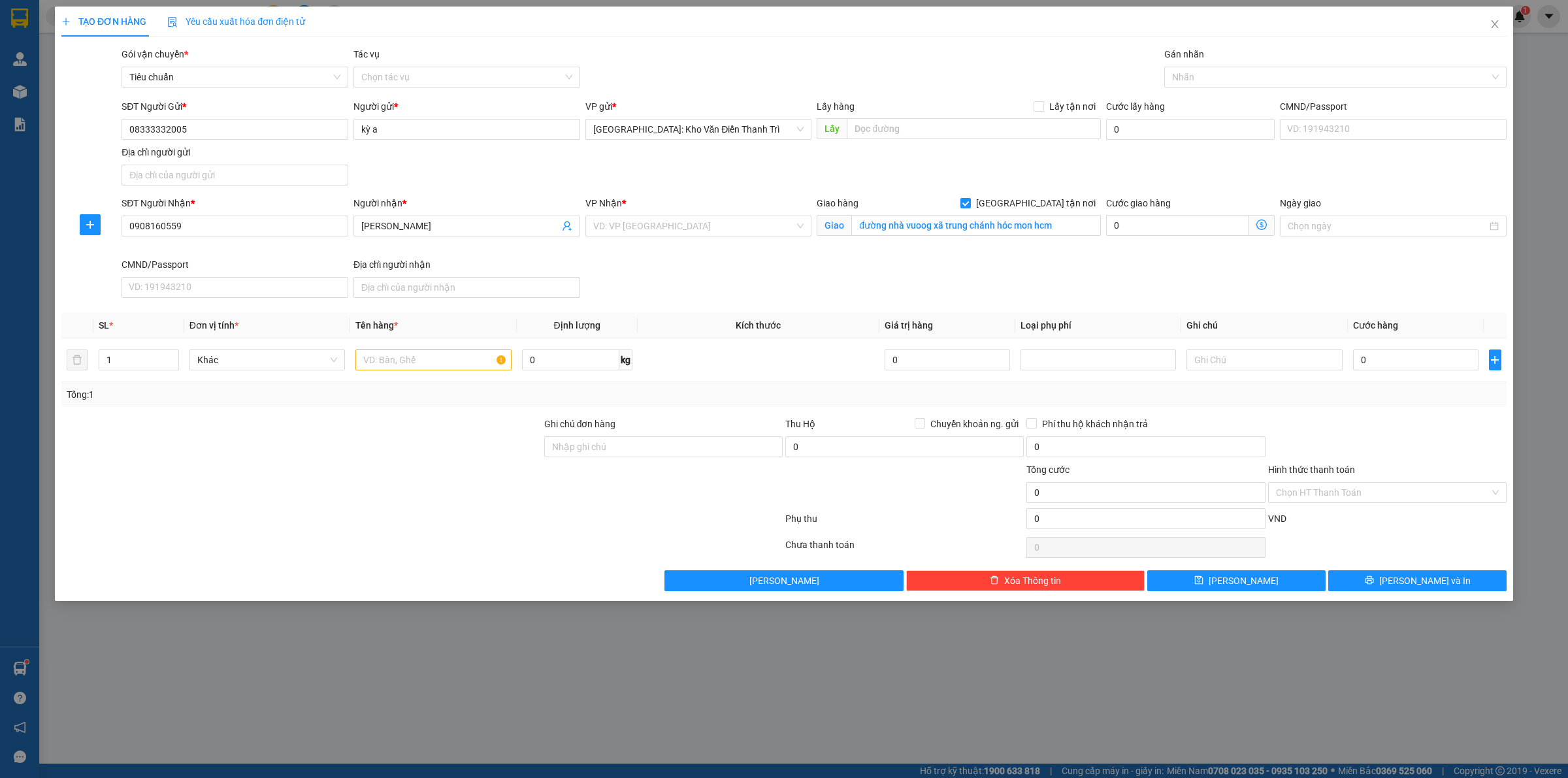
drag, startPoint x: 1099, startPoint y: 168, endPoint x: 1092, endPoint y: 167, distance: 7.1
click at [1092, 167] on div "SĐT Người Gửi * 08333332005 Người gửi * kỳ a VP gửi * Hà Nội: Kho Văn Điển Than…" at bounding box center [814, 145] width 1390 height 92
click at [644, 232] on input "search" at bounding box center [694, 226] width 202 height 20
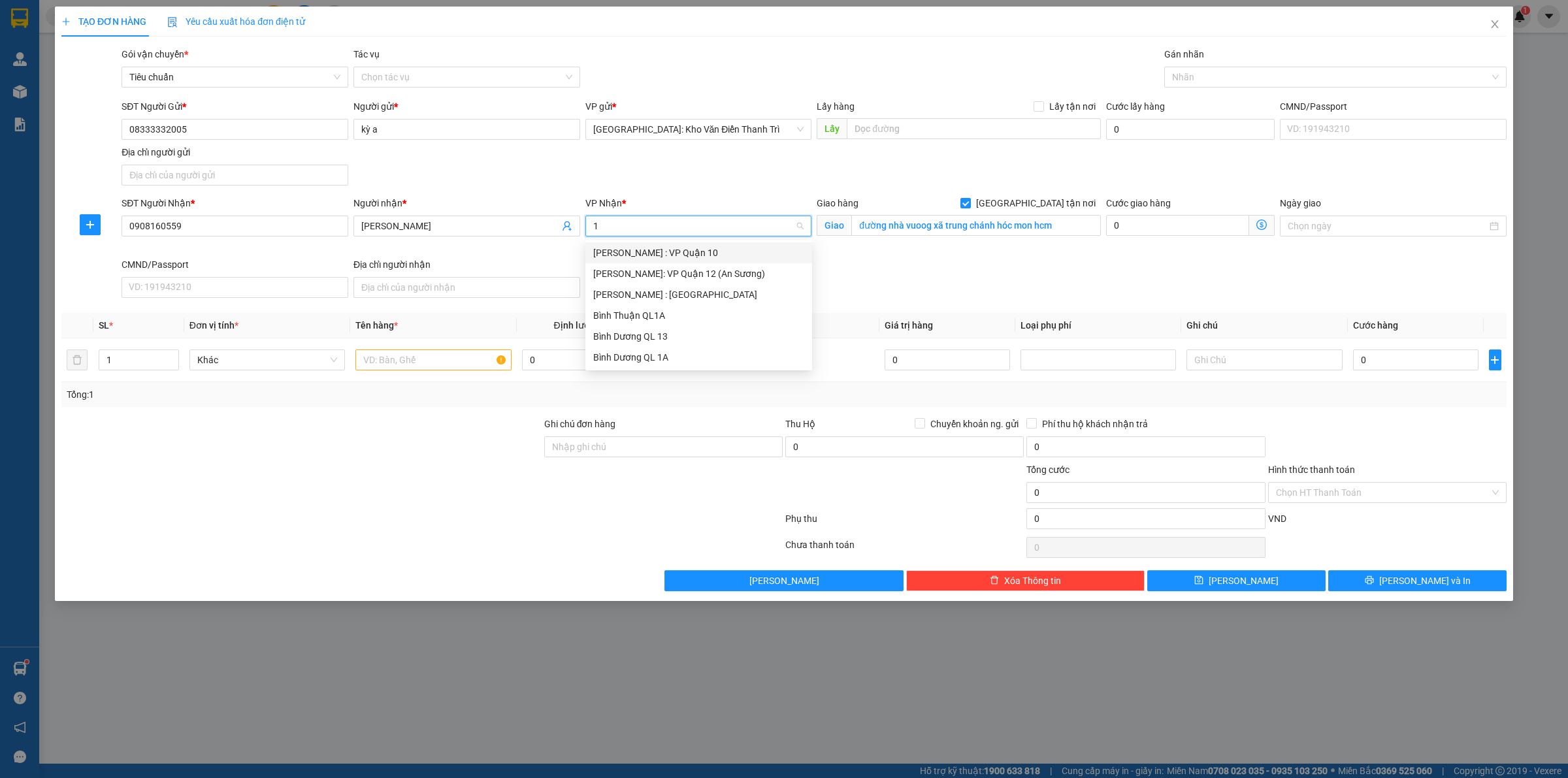
type input "12"
click at [668, 275] on div "[PERSON_NAME] : [GEOGRAPHIC_DATA]" at bounding box center [699, 273] width 211 height 15
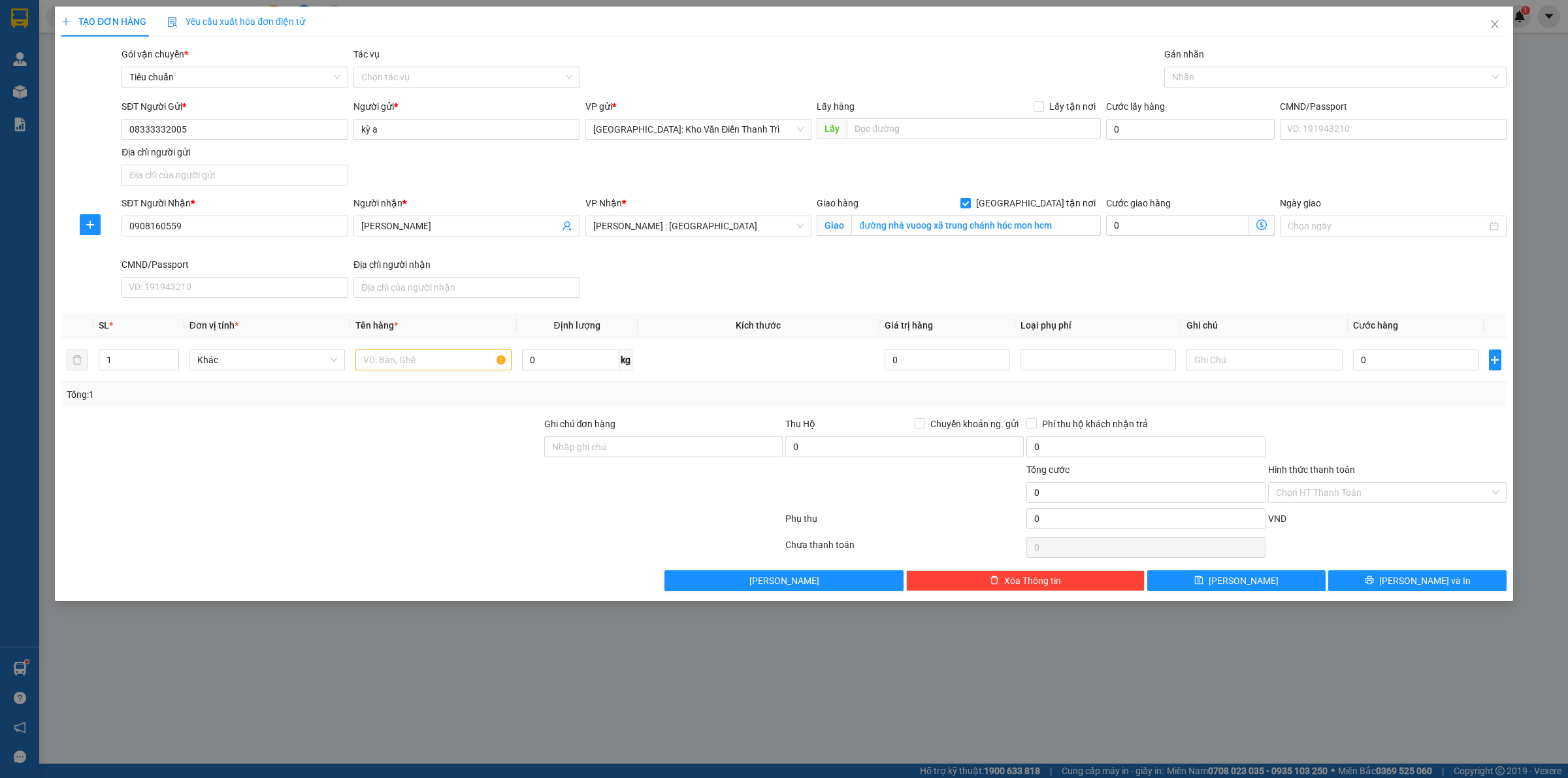
click at [951, 279] on div "SĐT Người Nhận * 0908160559 Người nhận * vũ quốc vinh VP Nhận * Hồ Chí Minh : K…" at bounding box center [814, 249] width 1390 height 107
click at [1376, 359] on input "0" at bounding box center [1415, 359] width 126 height 21
type input "2"
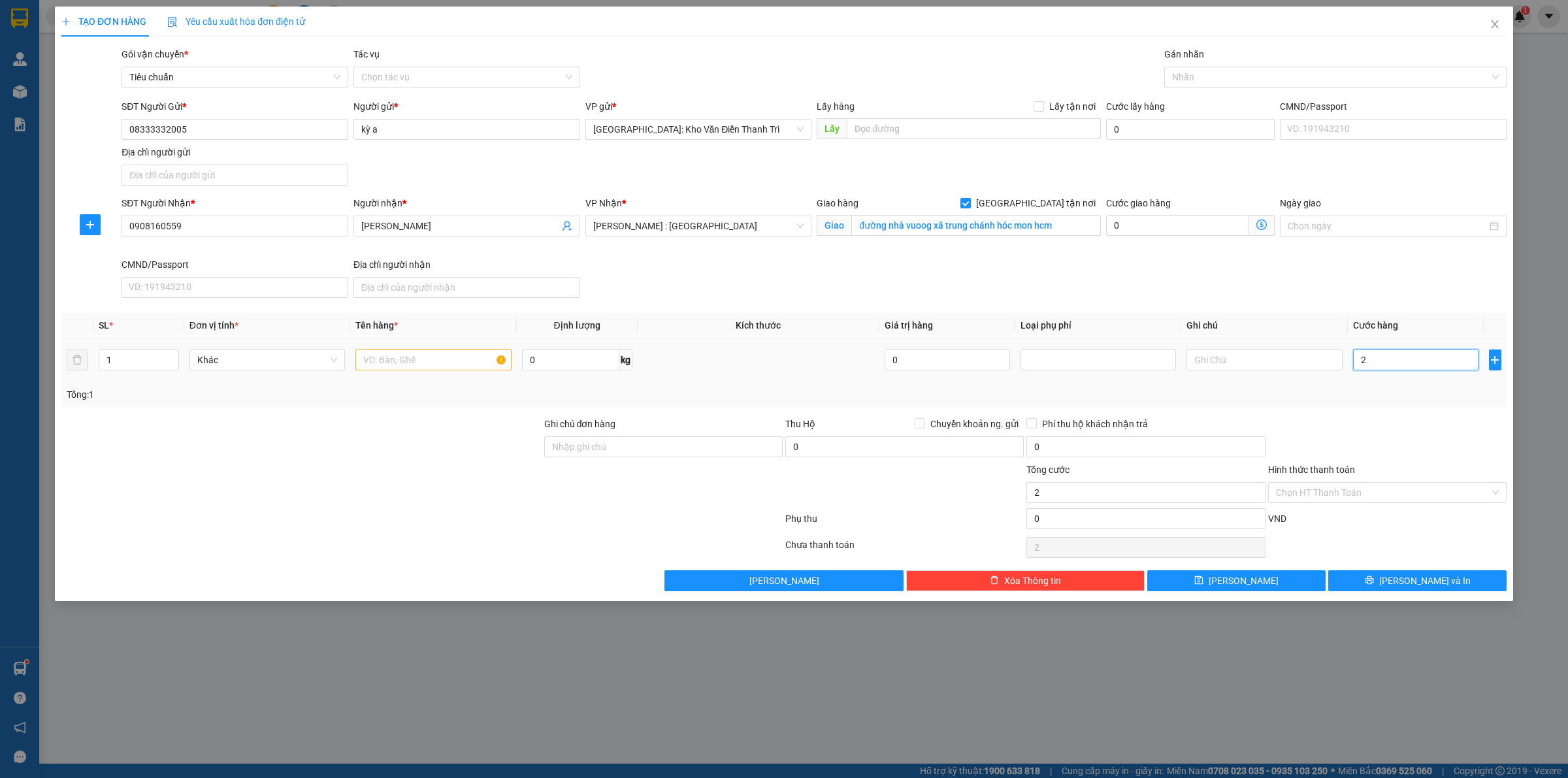
type input "27"
type input "270"
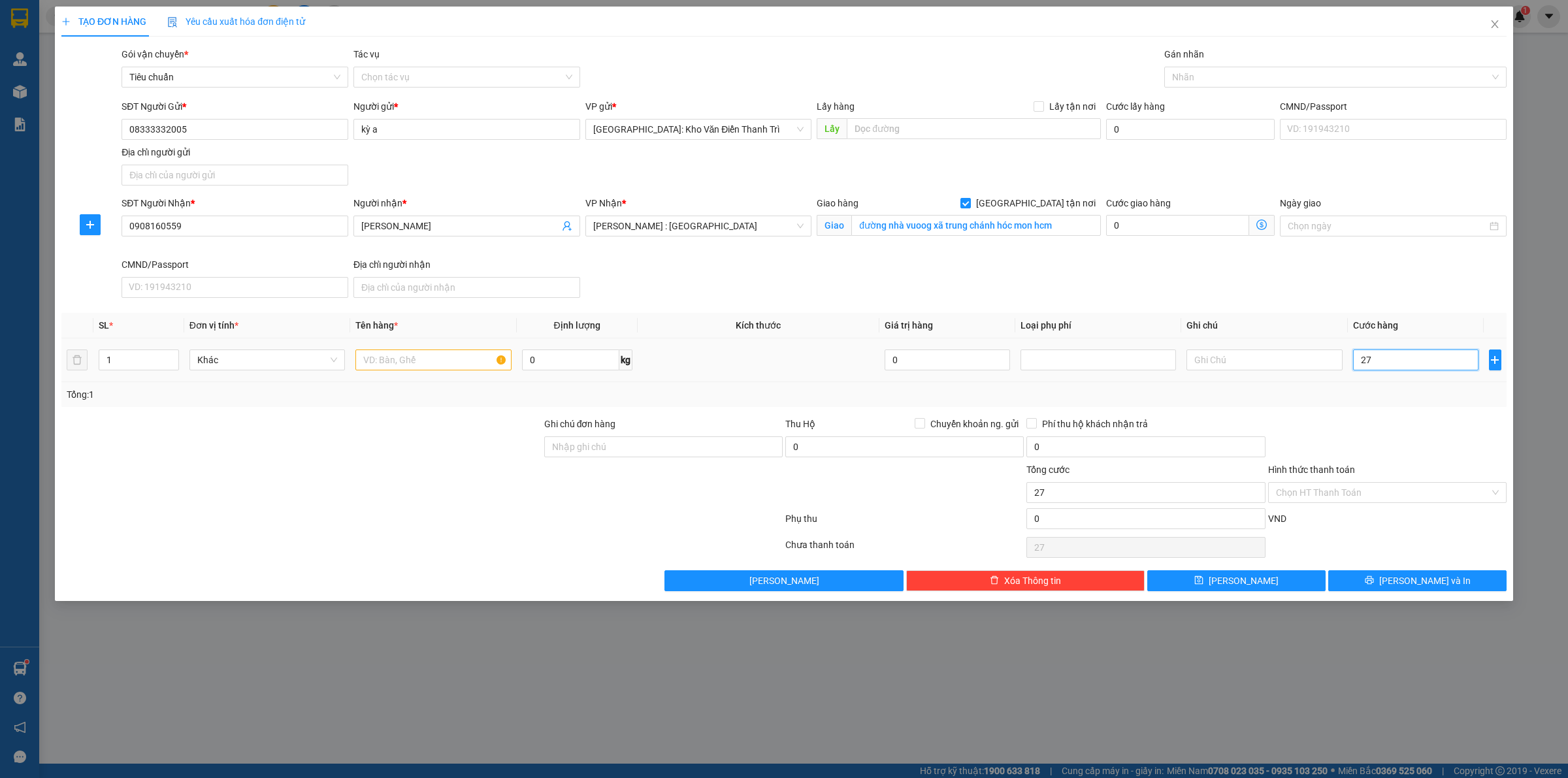
type input "270"
type input "270.000"
click at [1408, 416] on div "Transit Pickup Surcharge Ids Transit Deliver Surcharge Ids Transit Deliver Surc…" at bounding box center [784, 319] width 1445 height 544
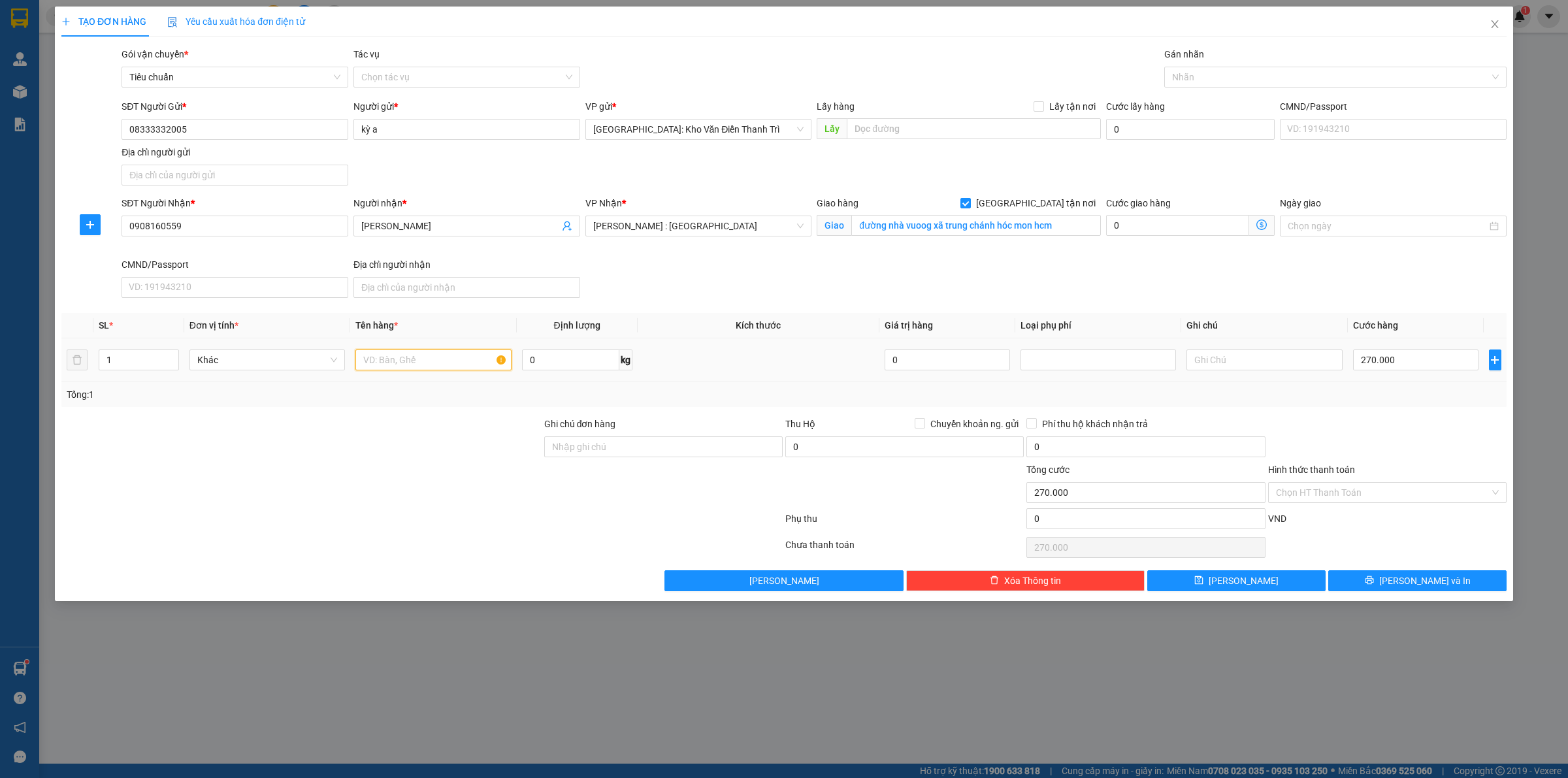
click at [425, 358] on input "text" at bounding box center [433, 359] width 155 height 21
type input "1 kiện giấy bọc pe ( xe đạp )"
click at [711, 437] on input "Ghi chú đơn hàng" at bounding box center [663, 446] width 238 height 21
type input "hàng giao nguyên kiện, hư vỡ ko đền"
click at [1405, 585] on button "[PERSON_NAME] và In" at bounding box center [1417, 580] width 179 height 21
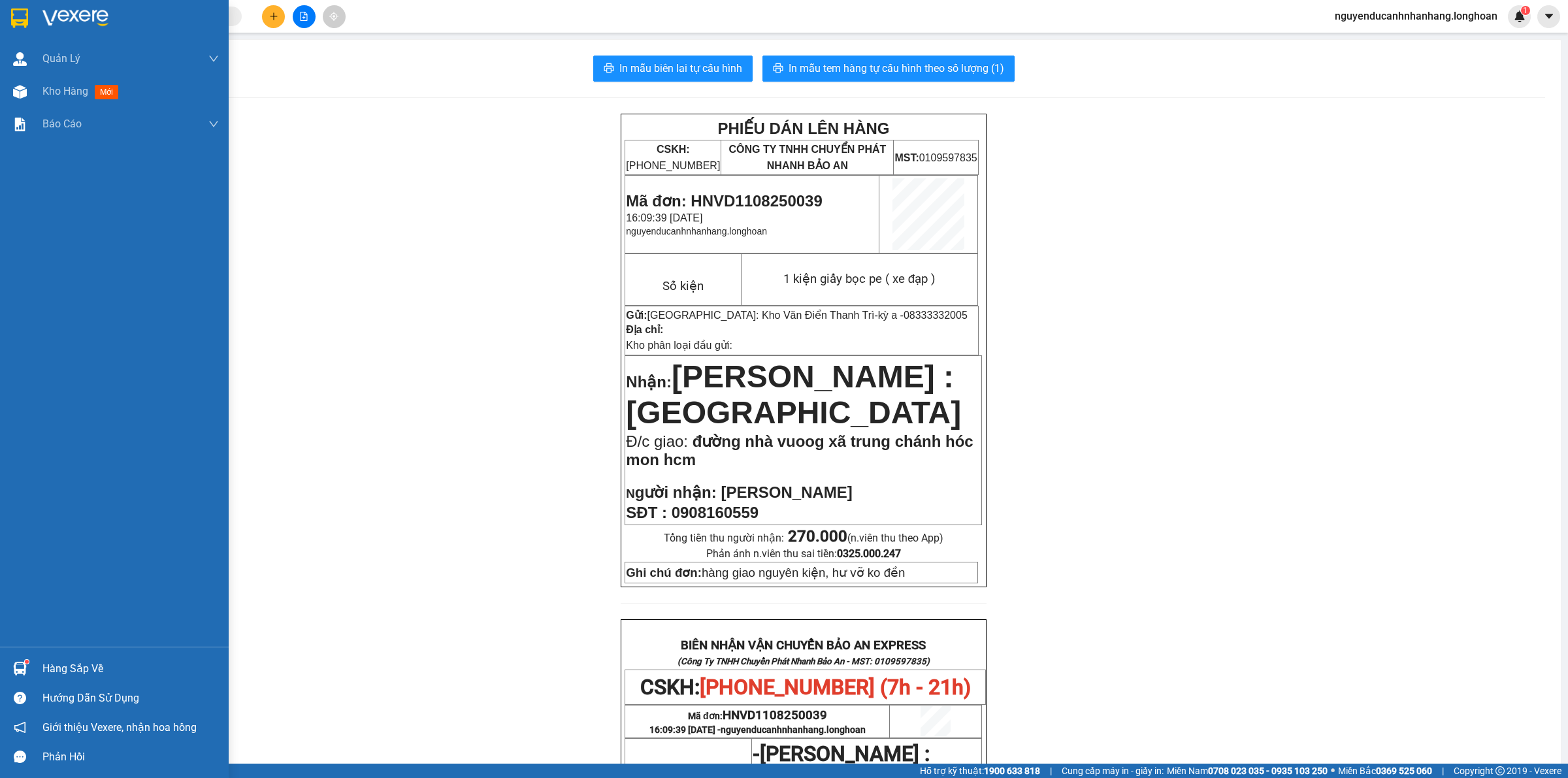
click at [12, 20] on img at bounding box center [20, 19] width 17 height 20
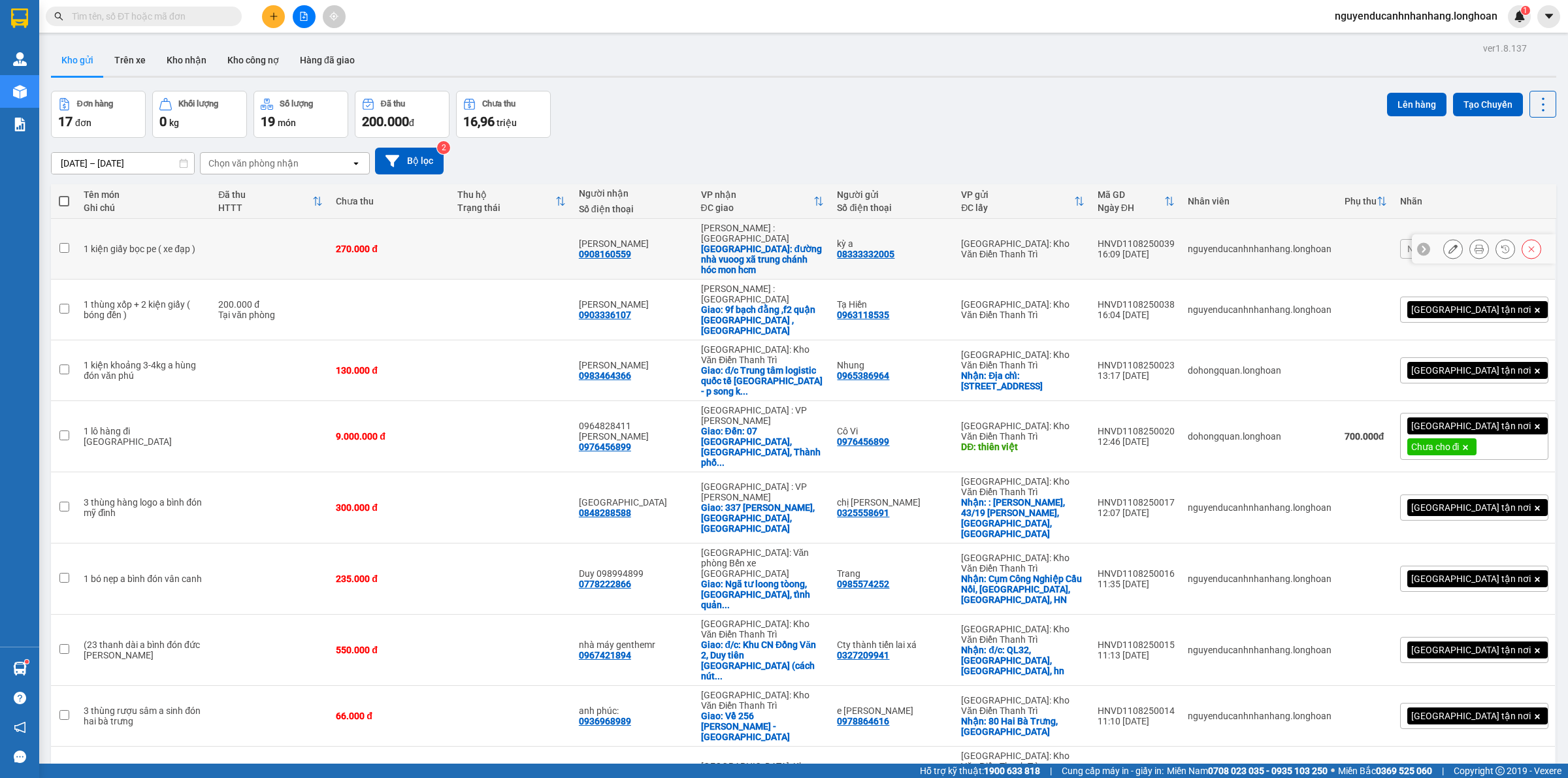
click at [1450, 239] on div at bounding box center [1453, 249] width 20 height 20
click at [1445, 238] on button at bounding box center [1453, 249] width 19 height 23
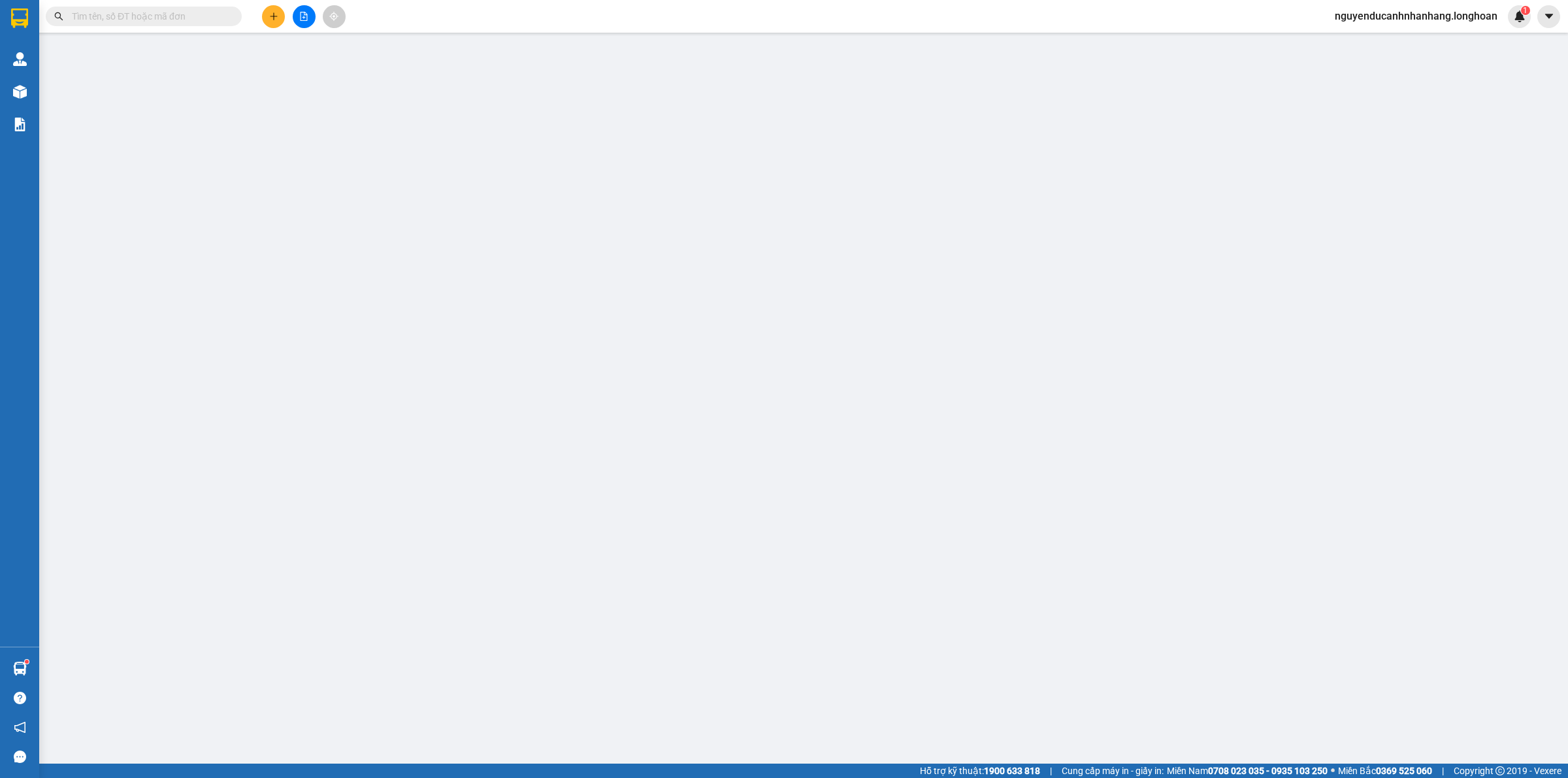
type input "08333332005"
type input "kỳ a"
type input "0908160559"
type input "[PERSON_NAME]"
checkbox input "true"
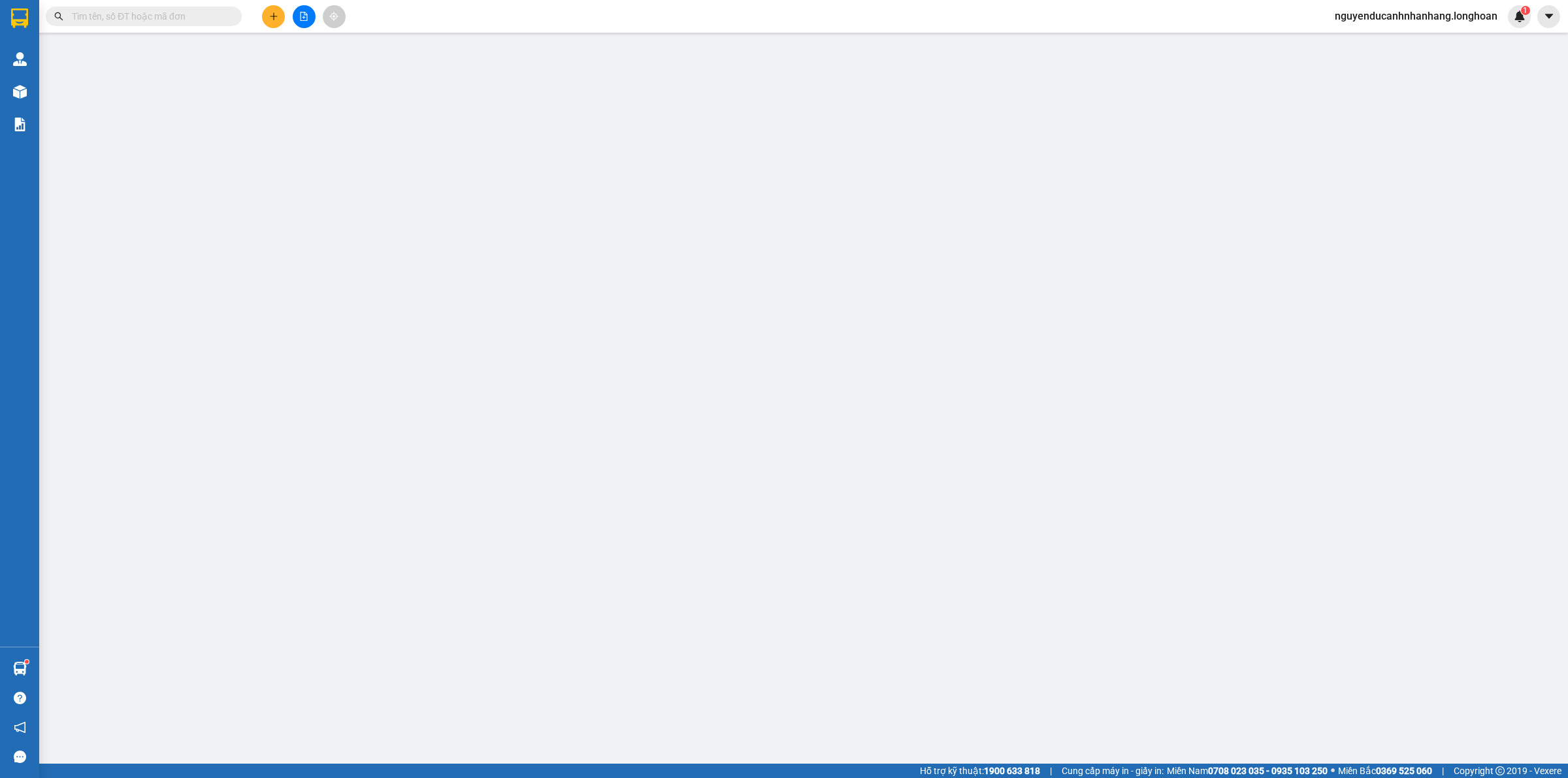
type input "đường nhà vuoog xã trung chánh hóc mon hcm"
type input "hàng giao nguyên kiện, hư vỡ ko đền"
type input "270.000"
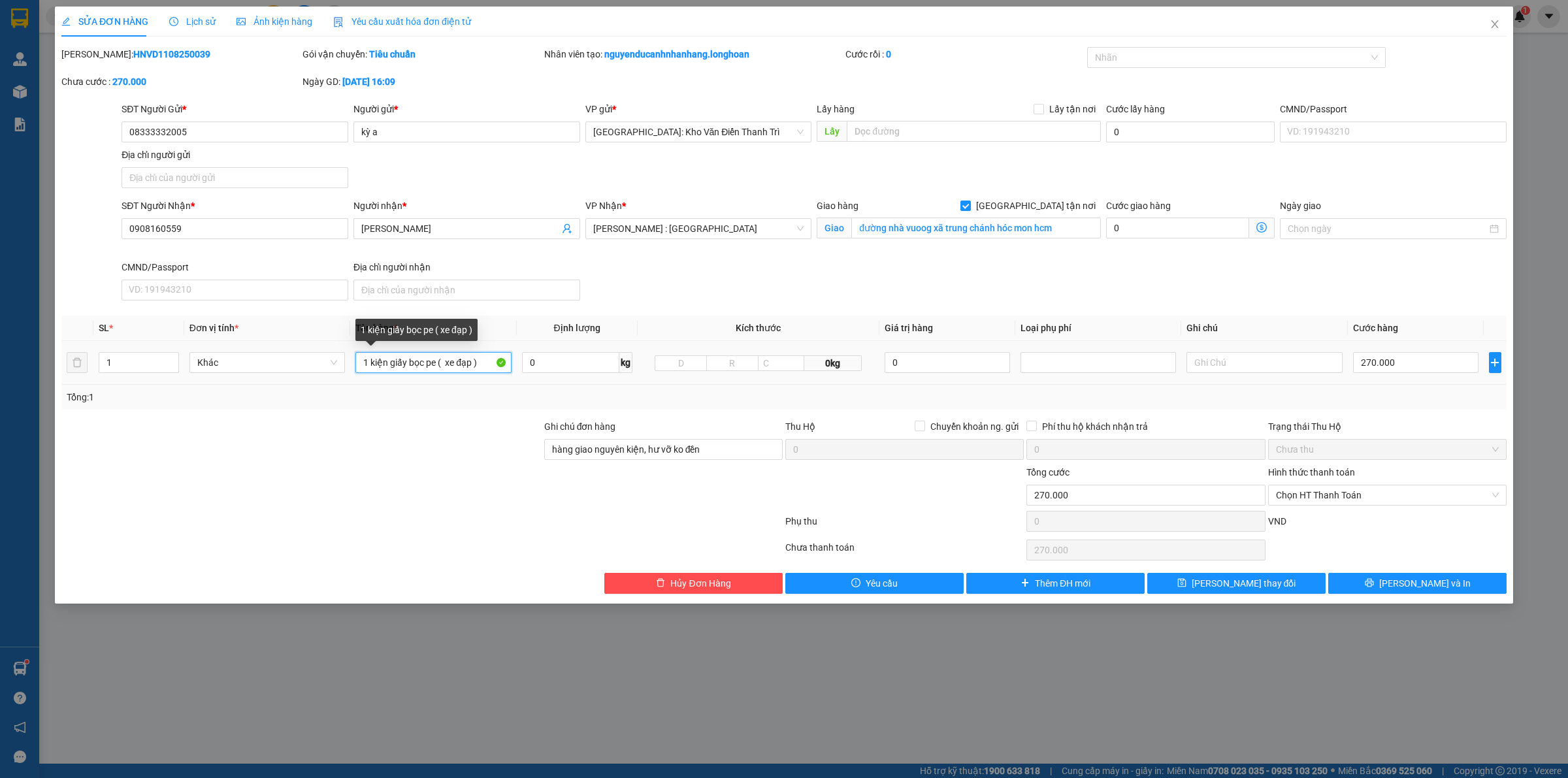
click at [423, 362] on input "1 kiện giấy bọc pe ( xe đạp )" at bounding box center [433, 362] width 155 height 21
click at [1052, 583] on span "Thêm ĐH mới" at bounding box center [1063, 584] width 56 height 15
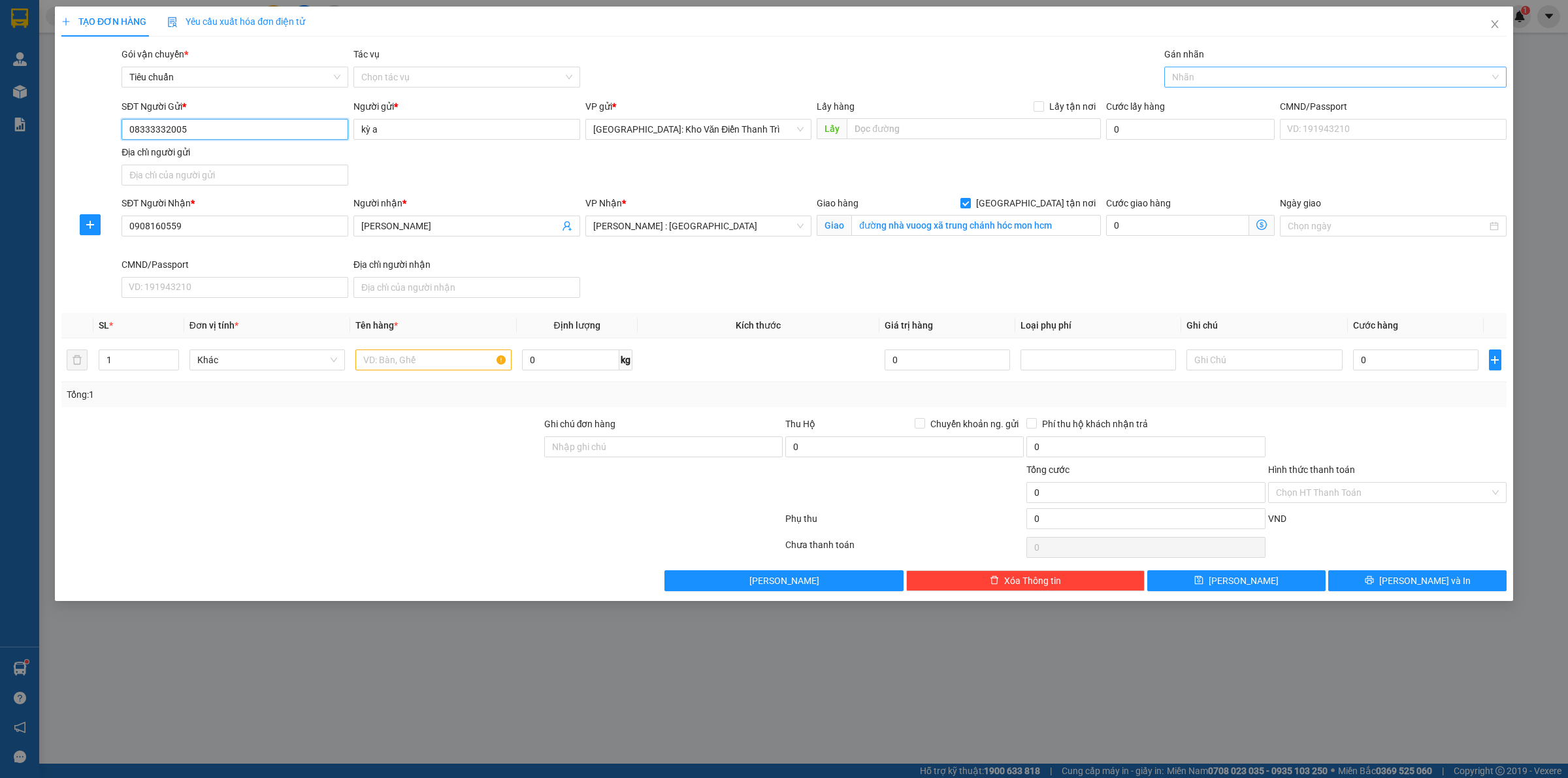
click at [1220, 80] on div at bounding box center [1329, 77] width 323 height 16
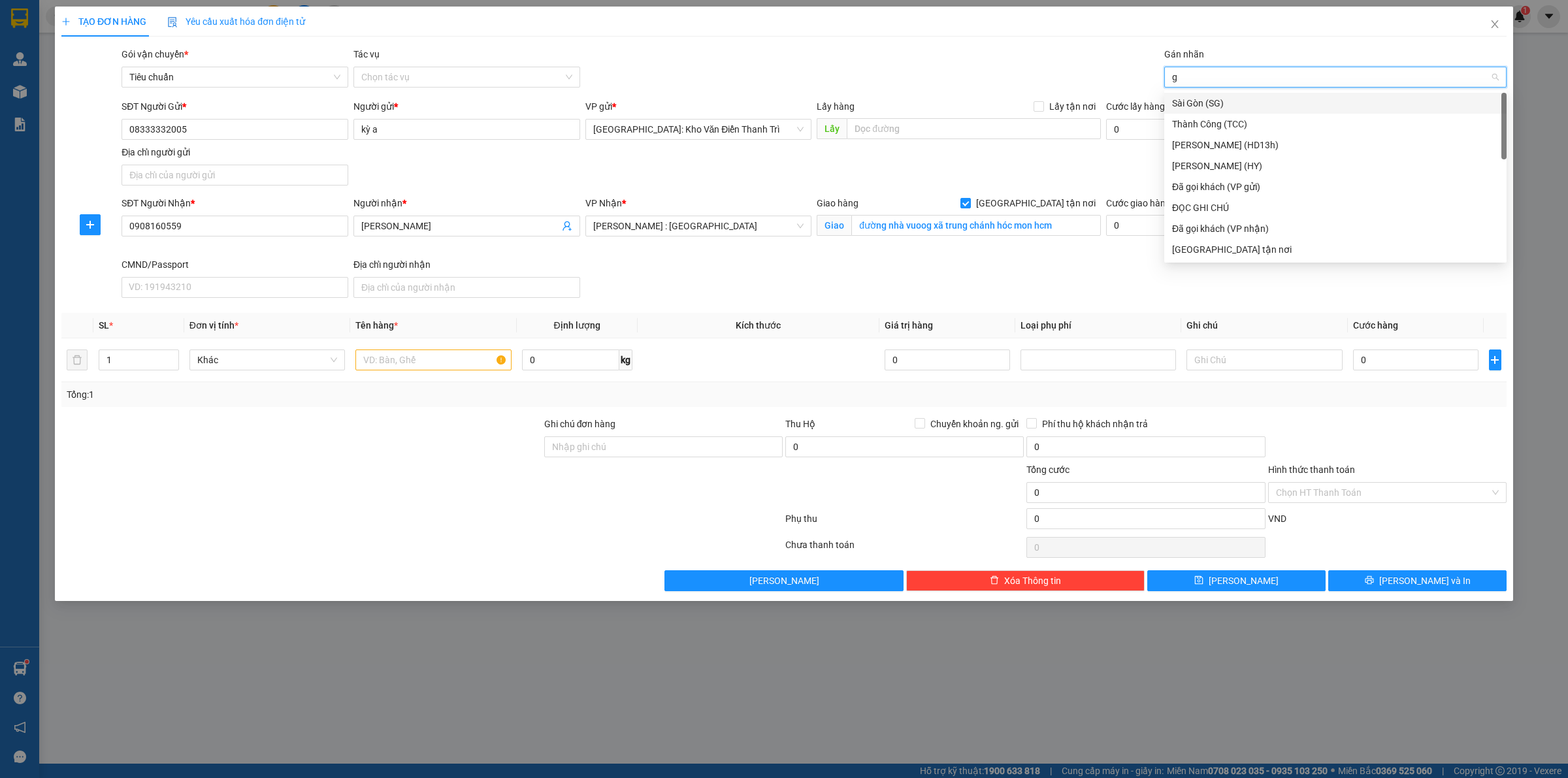
type input "gt"
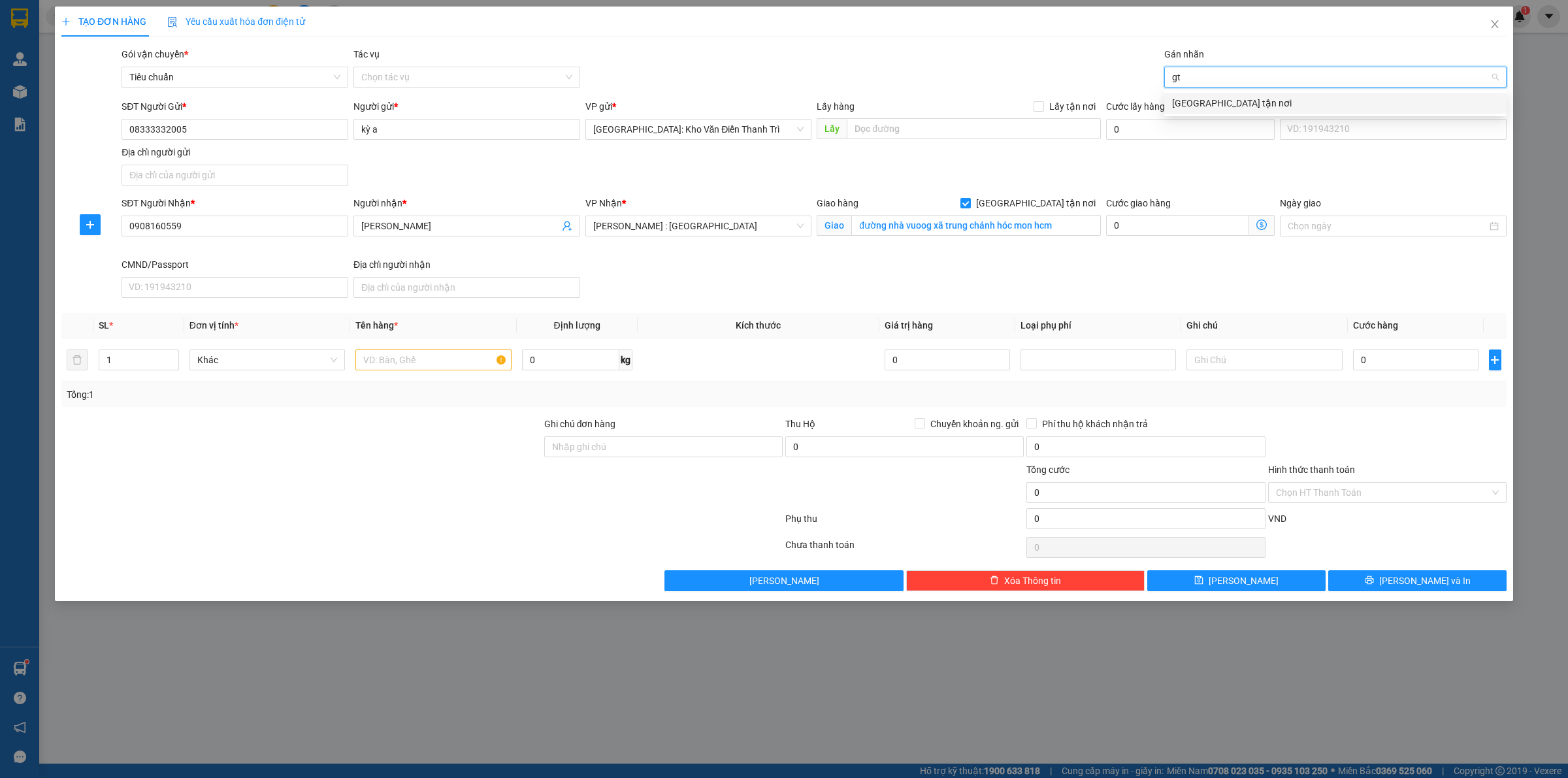
click at [1235, 100] on div "[GEOGRAPHIC_DATA] tận nơi" at bounding box center [1336, 104] width 327 height 15
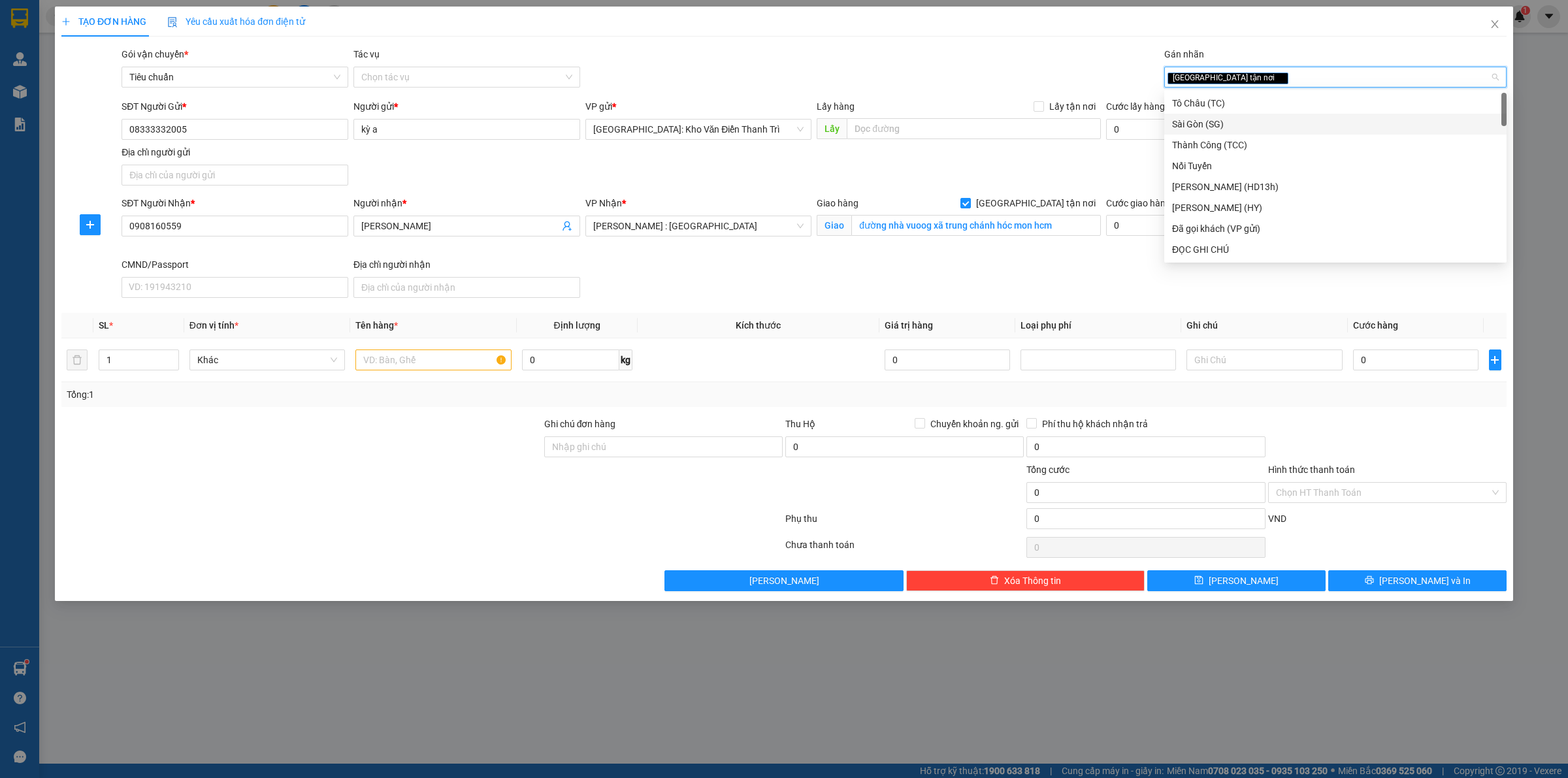
click at [1020, 68] on div "Gói vận chuyển * Tiêu chuẩn Tác vụ Chọn tác vụ Gán nhãn Giao tận nơi" at bounding box center [814, 70] width 1390 height 46
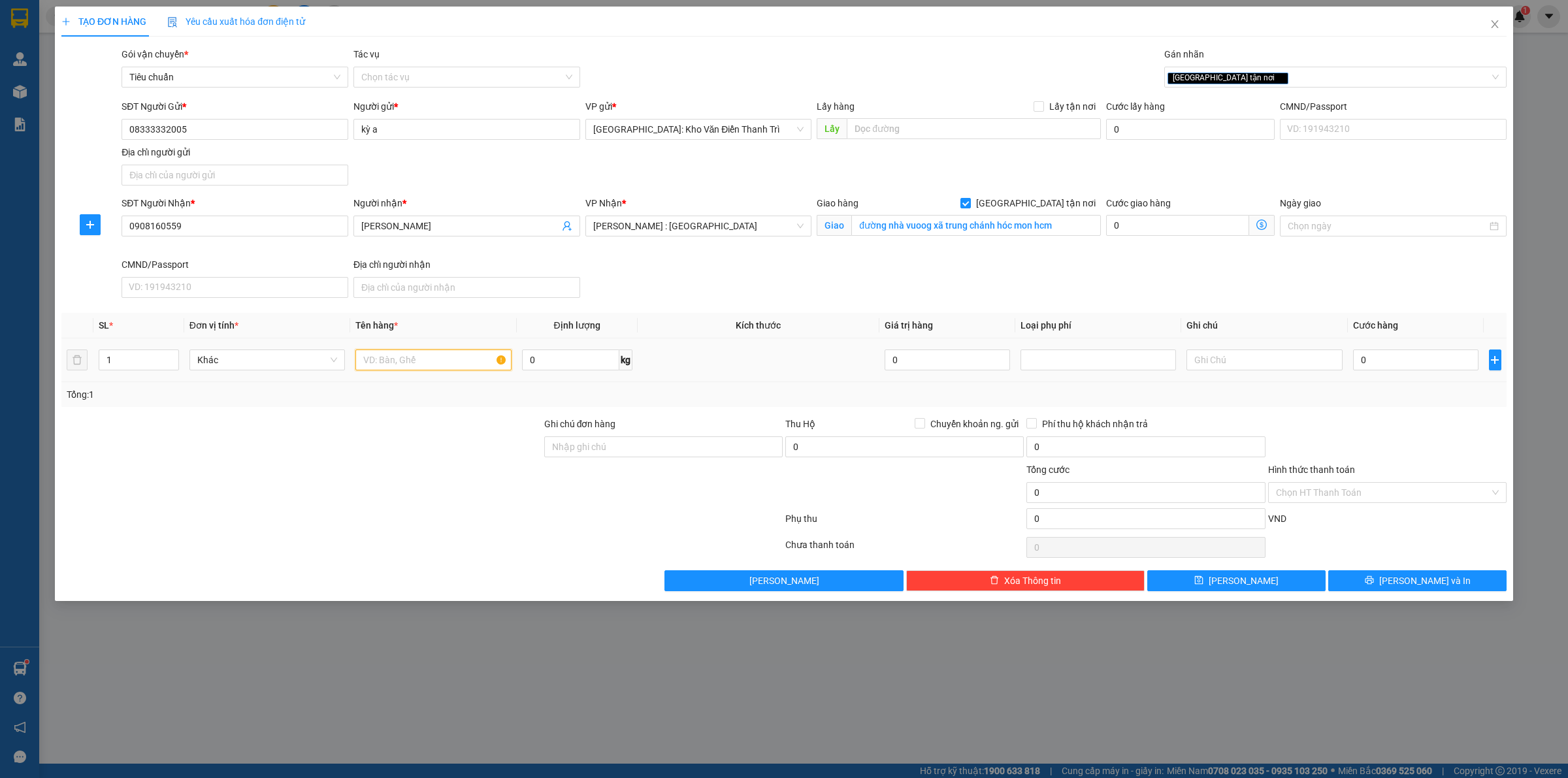
click at [429, 364] on input "text" at bounding box center [433, 359] width 155 height 21
paste input "1 kiện giấy bọc pe ( xe đạp )"
type input "1 kiện giấy bọc pe ( xe đạp )"
click at [954, 419] on span "Chuyển khoản ng. gửi" at bounding box center [974, 424] width 99 height 15
click at [924, 419] on input "Chuyển khoản ng. gửi" at bounding box center [919, 423] width 9 height 9
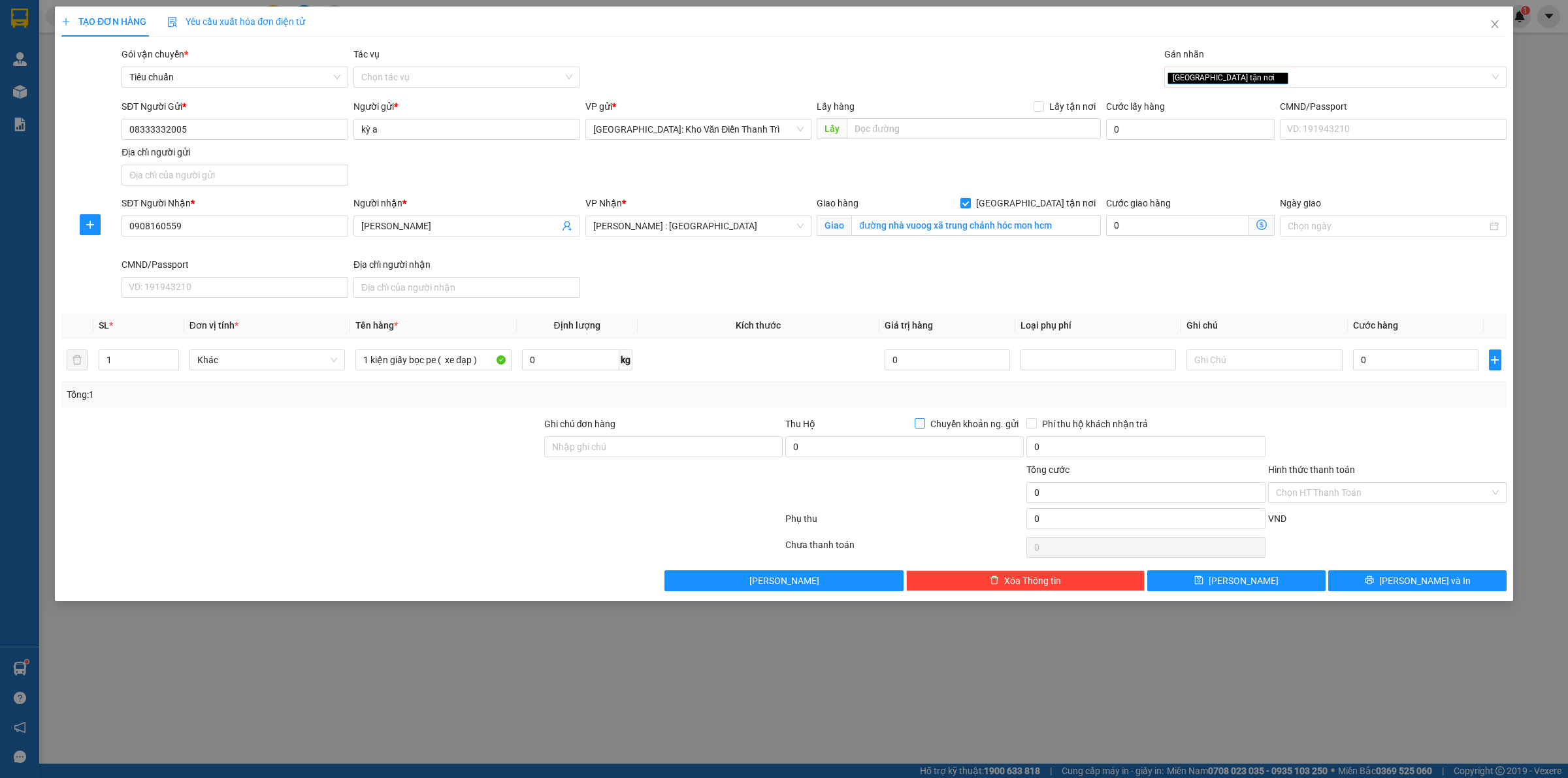
checkbox input "true"
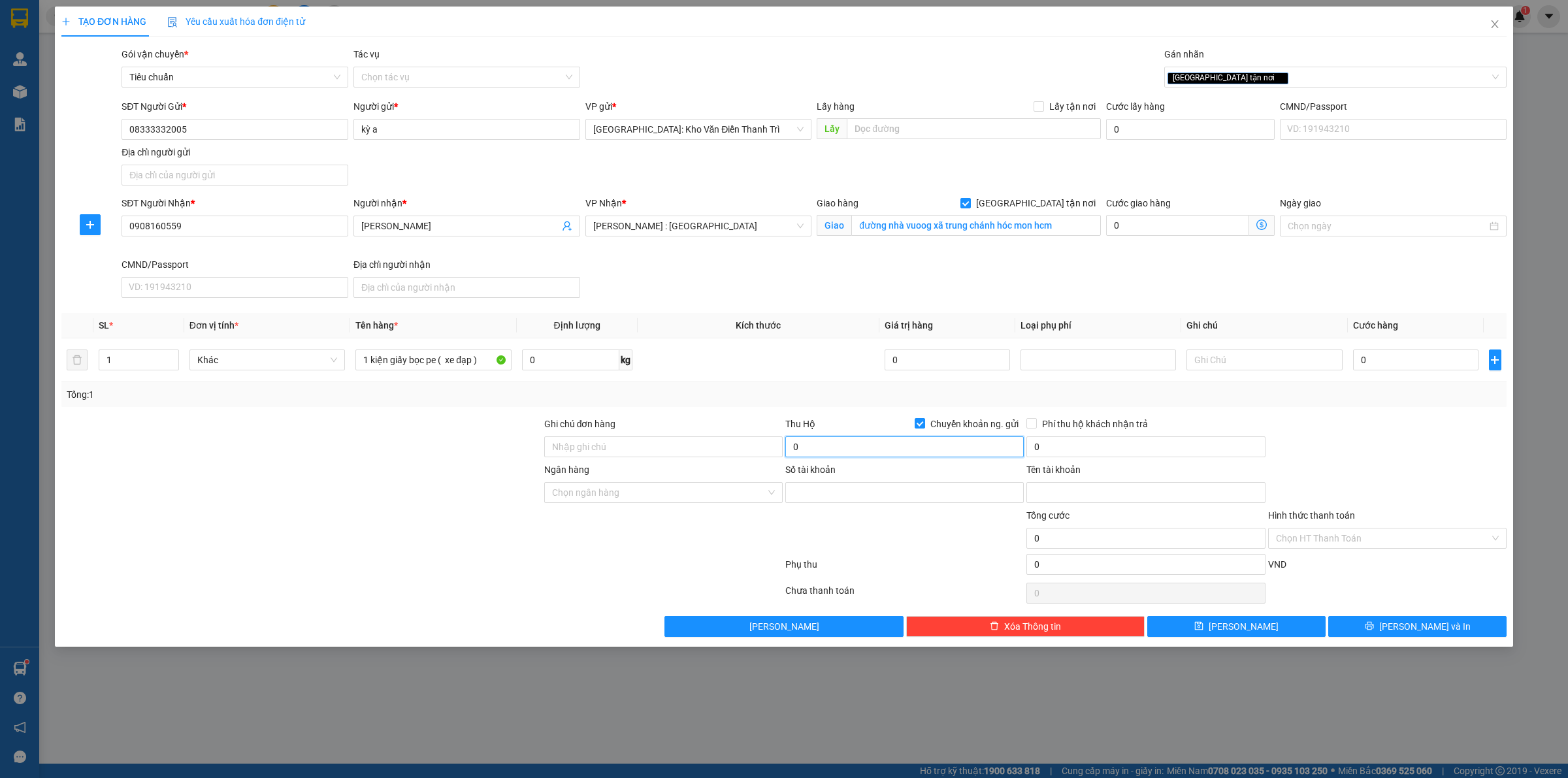
click at [860, 452] on input "0" at bounding box center [904, 446] width 238 height 21
type input "2.700.000"
click at [1083, 451] on input "0" at bounding box center [1145, 446] width 238 height 21
type input "20.000"
click at [1335, 434] on div at bounding box center [1387, 439] width 241 height 46
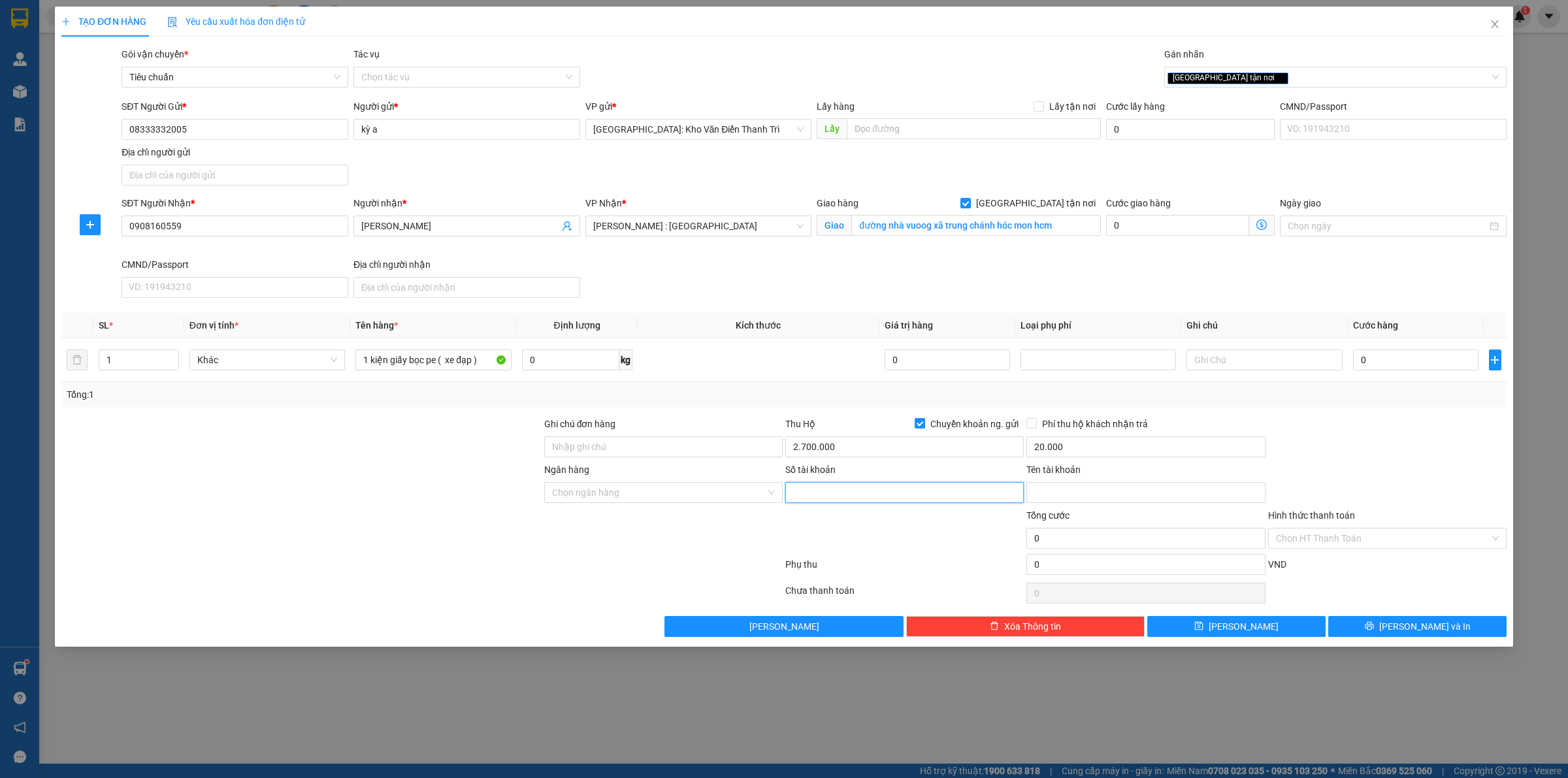
click at [849, 491] on input "Số tài khoản" at bounding box center [904, 492] width 238 height 21
type input "1017808789"
click at [1105, 493] on input "Tên tài khoản" at bounding box center [1145, 492] width 238 height 21
type input "nguyen hoang ky anh"
click at [621, 494] on input "Ngân hàng" at bounding box center [659, 493] width 214 height 20
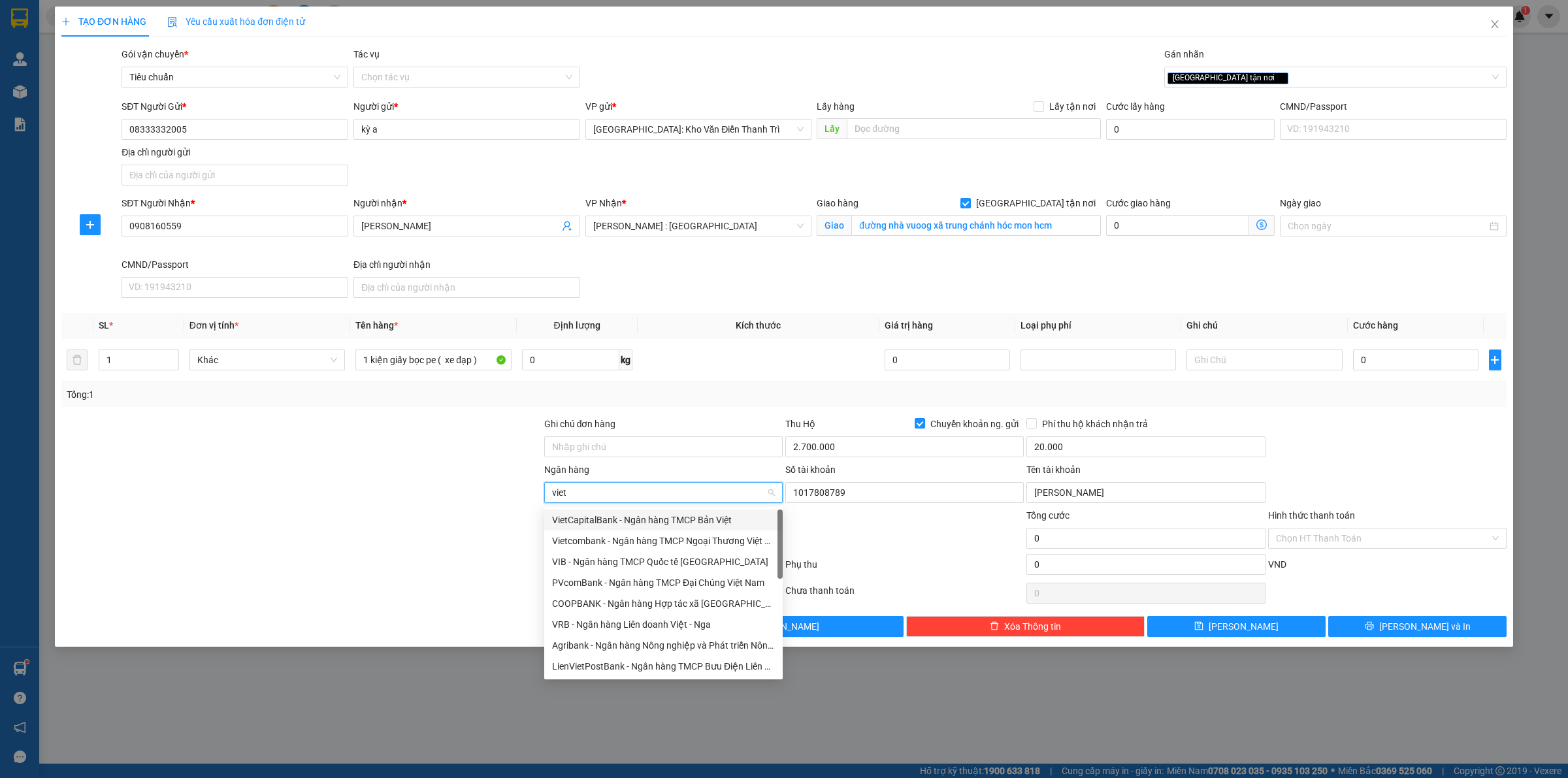
type input "vietc"
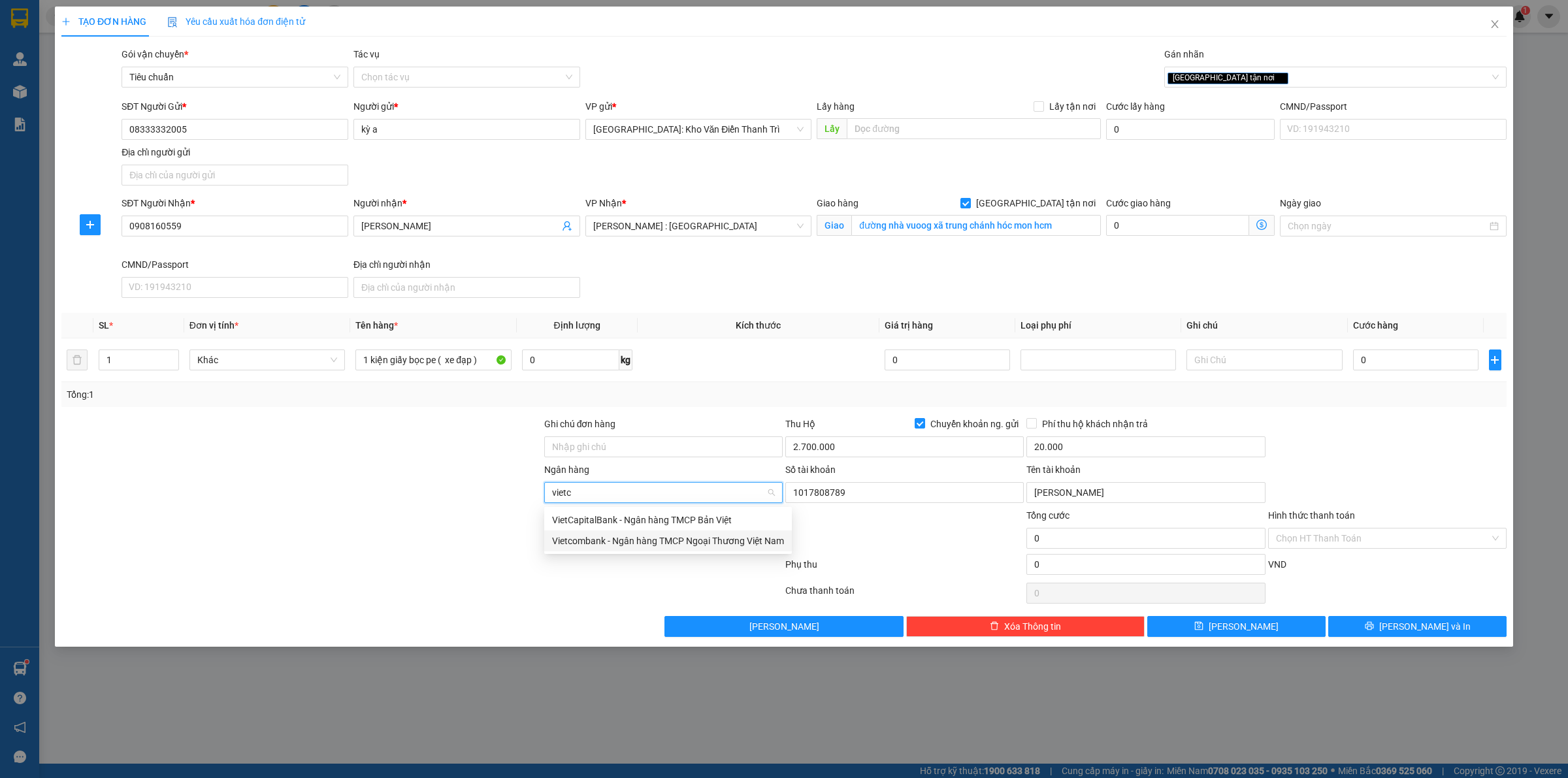
click at [601, 538] on div "Vietcombank - Ngân hàng TMCP Ngoại Thương Việt Nam" at bounding box center [667, 541] width 232 height 15
click at [922, 510] on div at bounding box center [904, 530] width 241 height 46
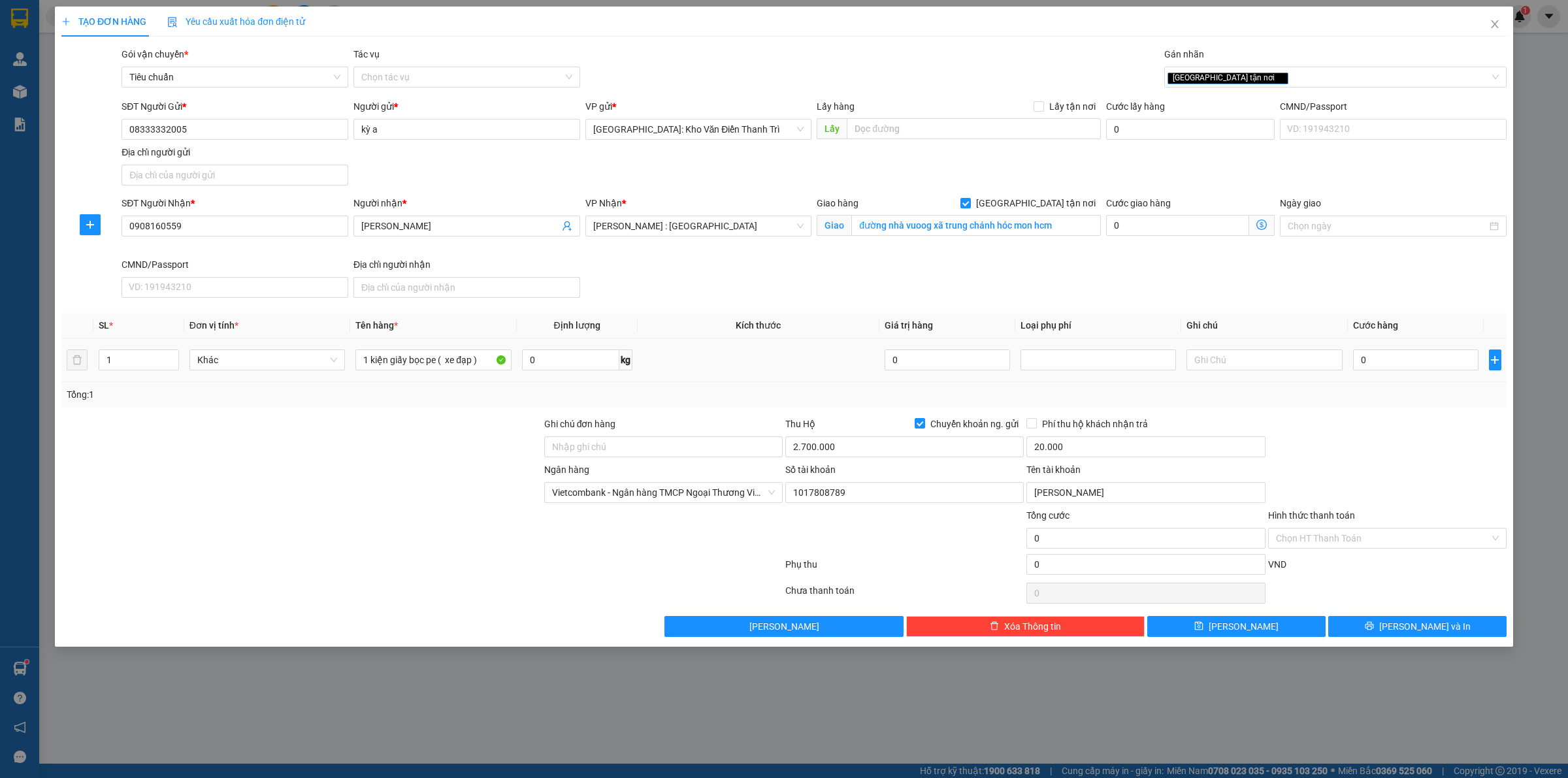
click at [1475, 376] on td "0" at bounding box center [1415, 360] width 136 height 44
click at [1418, 353] on input "0" at bounding box center [1415, 359] width 126 height 21
type input "2"
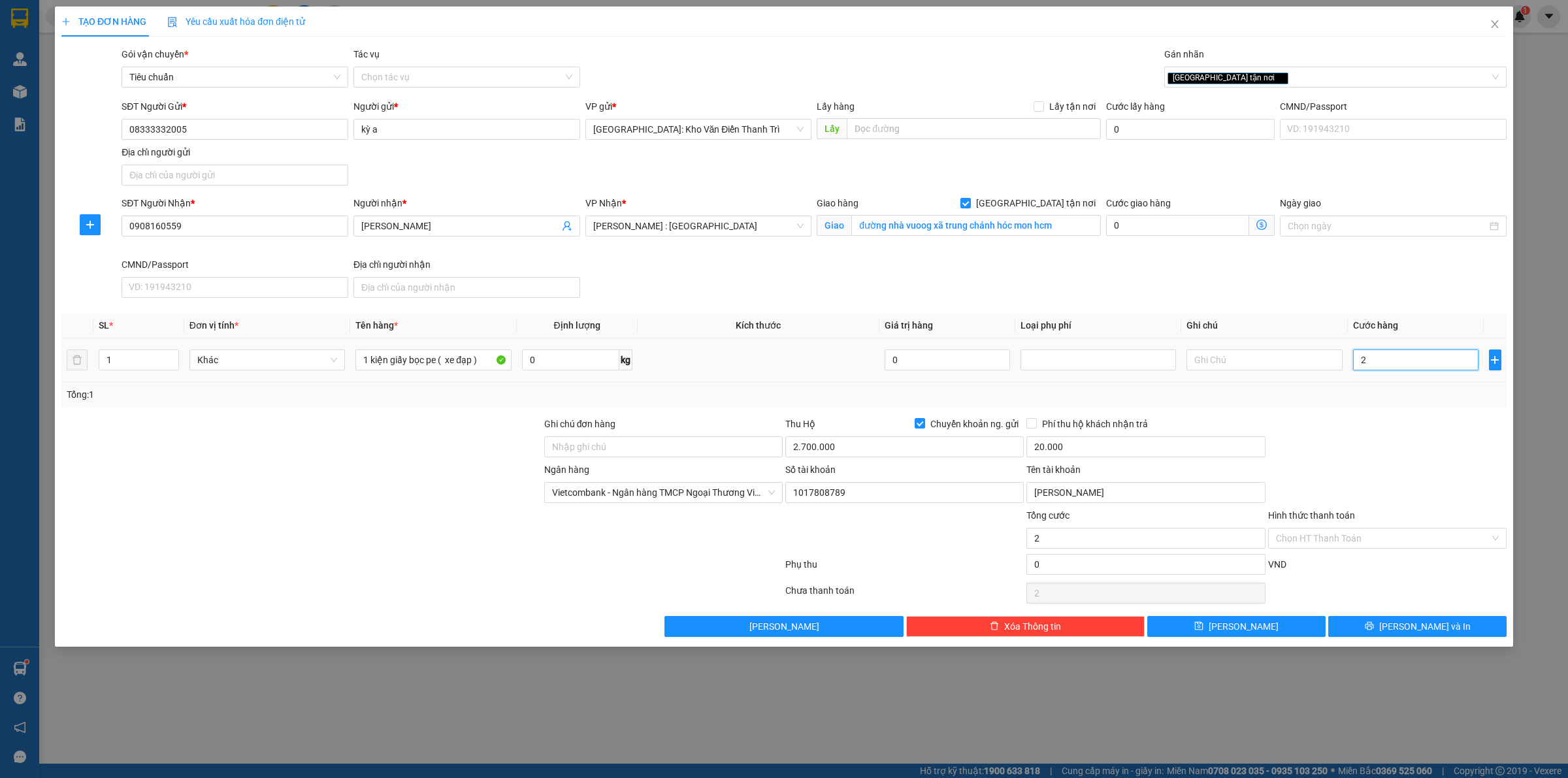
type input "27"
type input "270"
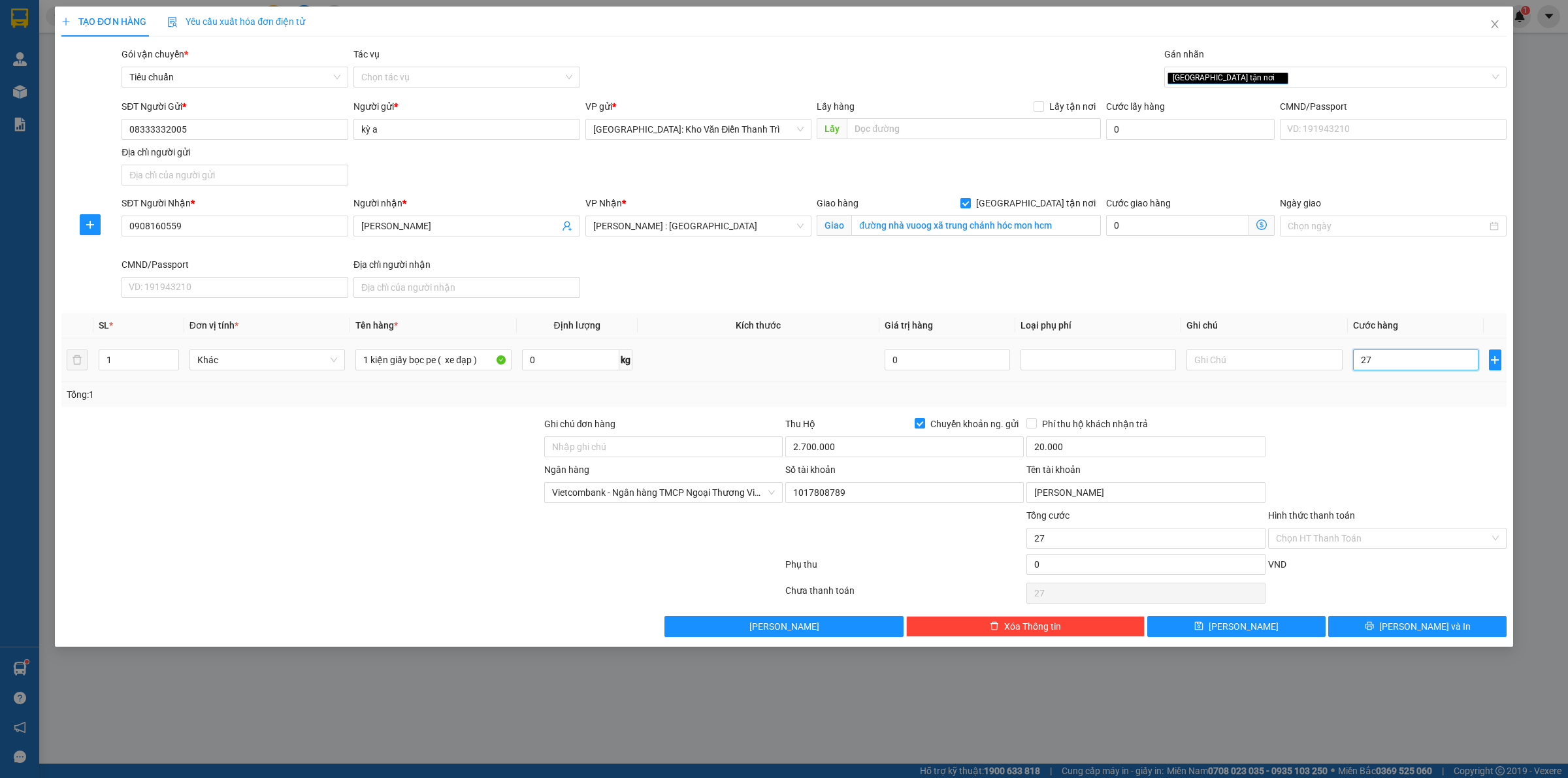
type input "270"
type input "270.000"
drag, startPoint x: 1427, startPoint y: 436, endPoint x: 1093, endPoint y: 533, distance: 347.8
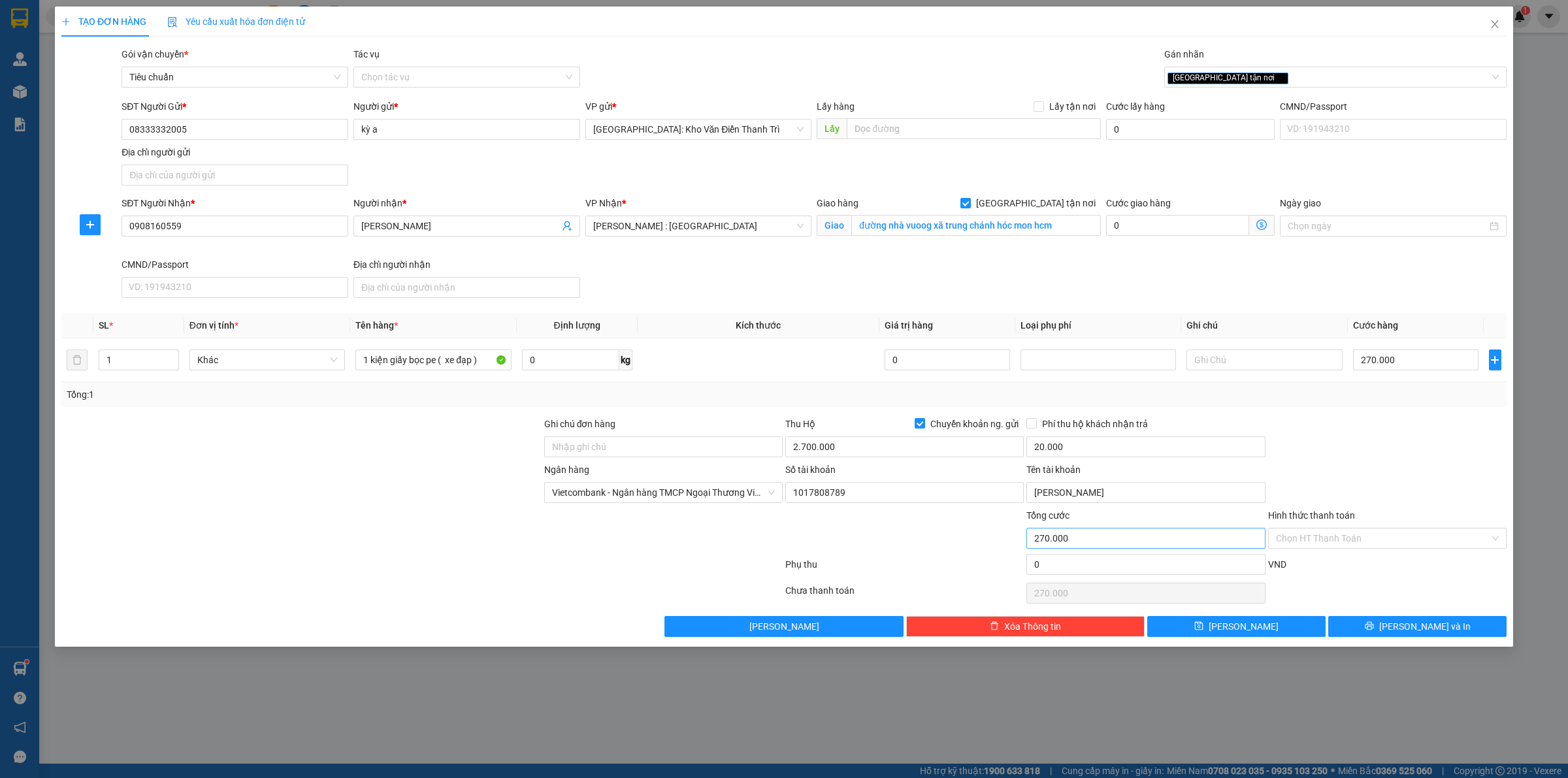
click at [1427, 439] on div at bounding box center [1387, 439] width 241 height 46
click at [848, 439] on input "2.700.000" at bounding box center [904, 446] width 238 height 21
type input "2.430.000"
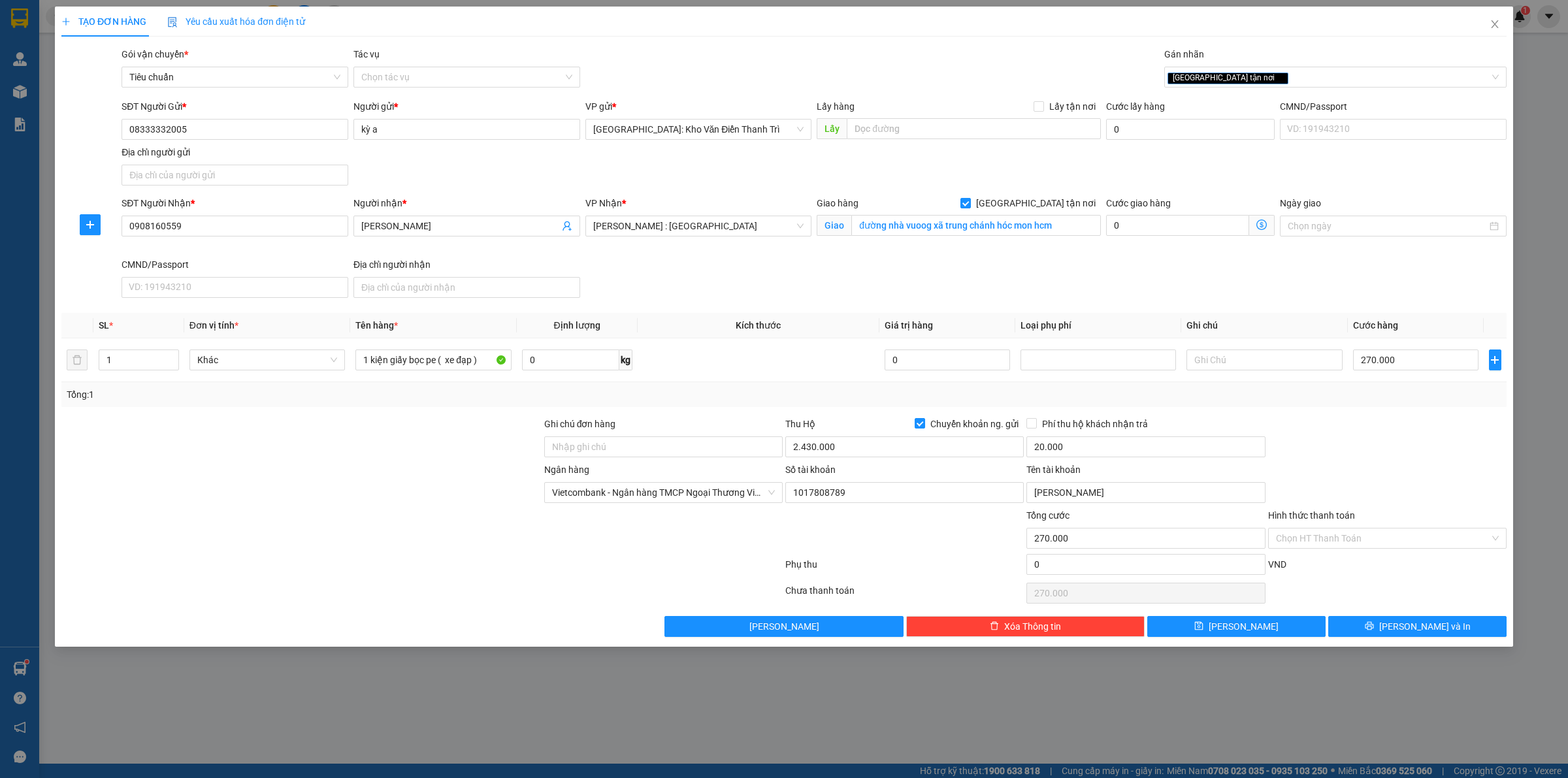
click at [857, 417] on div "Thu Hộ Chuyển khoản ng. gửi" at bounding box center [904, 424] width 238 height 15
click at [648, 455] on input "Ghi chú đơn hàng" at bounding box center [663, 446] width 238 height 21
type input "hàng giao nguyên kiện, hư vỡ ko đền"
click at [670, 400] on div "Tổng: 1" at bounding box center [784, 394] width 1435 height 15
click at [1434, 631] on span "[PERSON_NAME] và In" at bounding box center [1425, 627] width 92 height 15
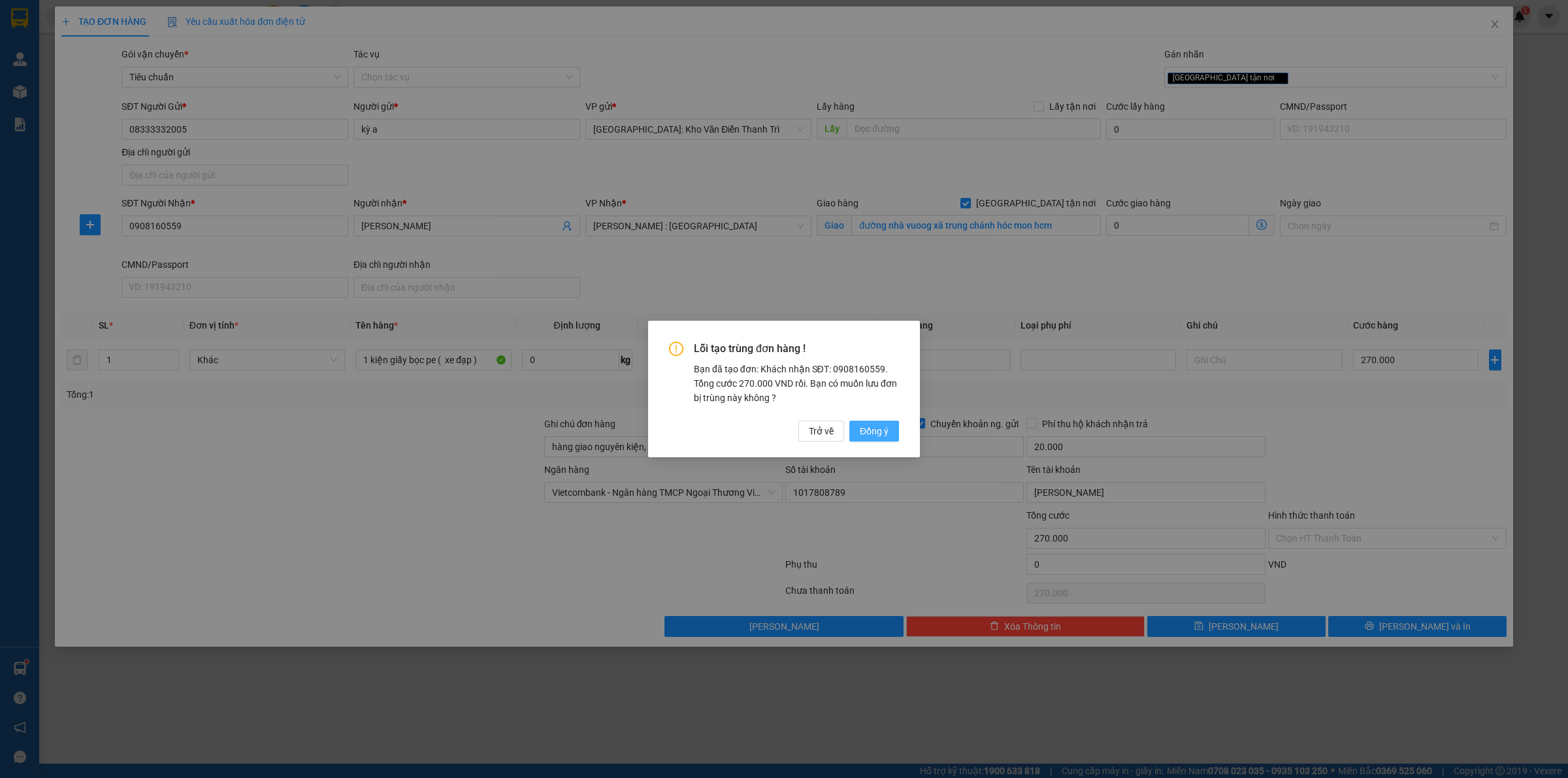
click at [877, 425] on span "Đồng ý" at bounding box center [874, 431] width 29 height 15
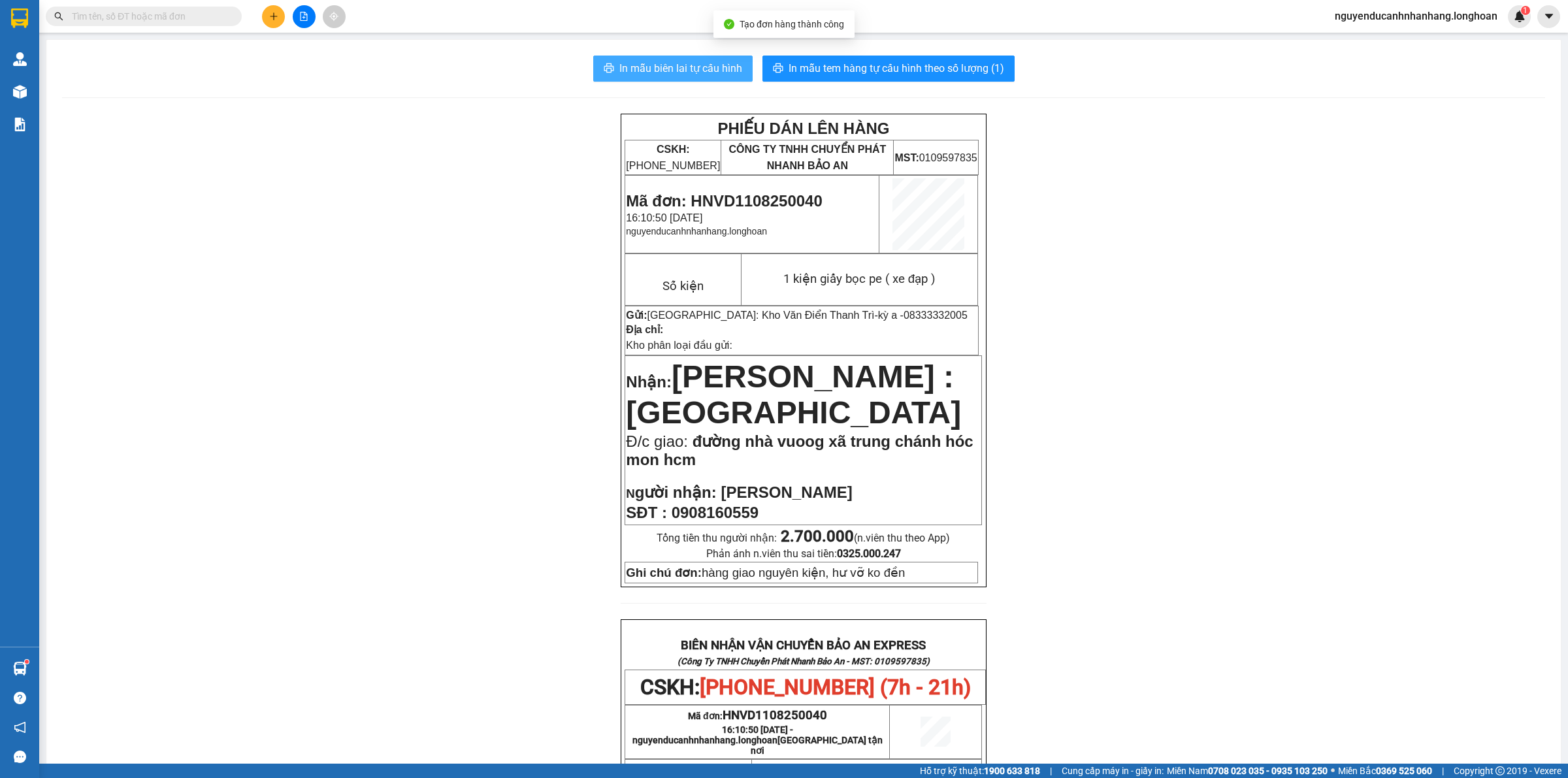
click at [671, 70] on span "In mẫu biên lai tự cấu hình" at bounding box center [681, 68] width 123 height 17
click at [845, 74] on span "In mẫu tem hàng tự cấu hình theo số lượng (1)" at bounding box center [896, 68] width 216 height 17
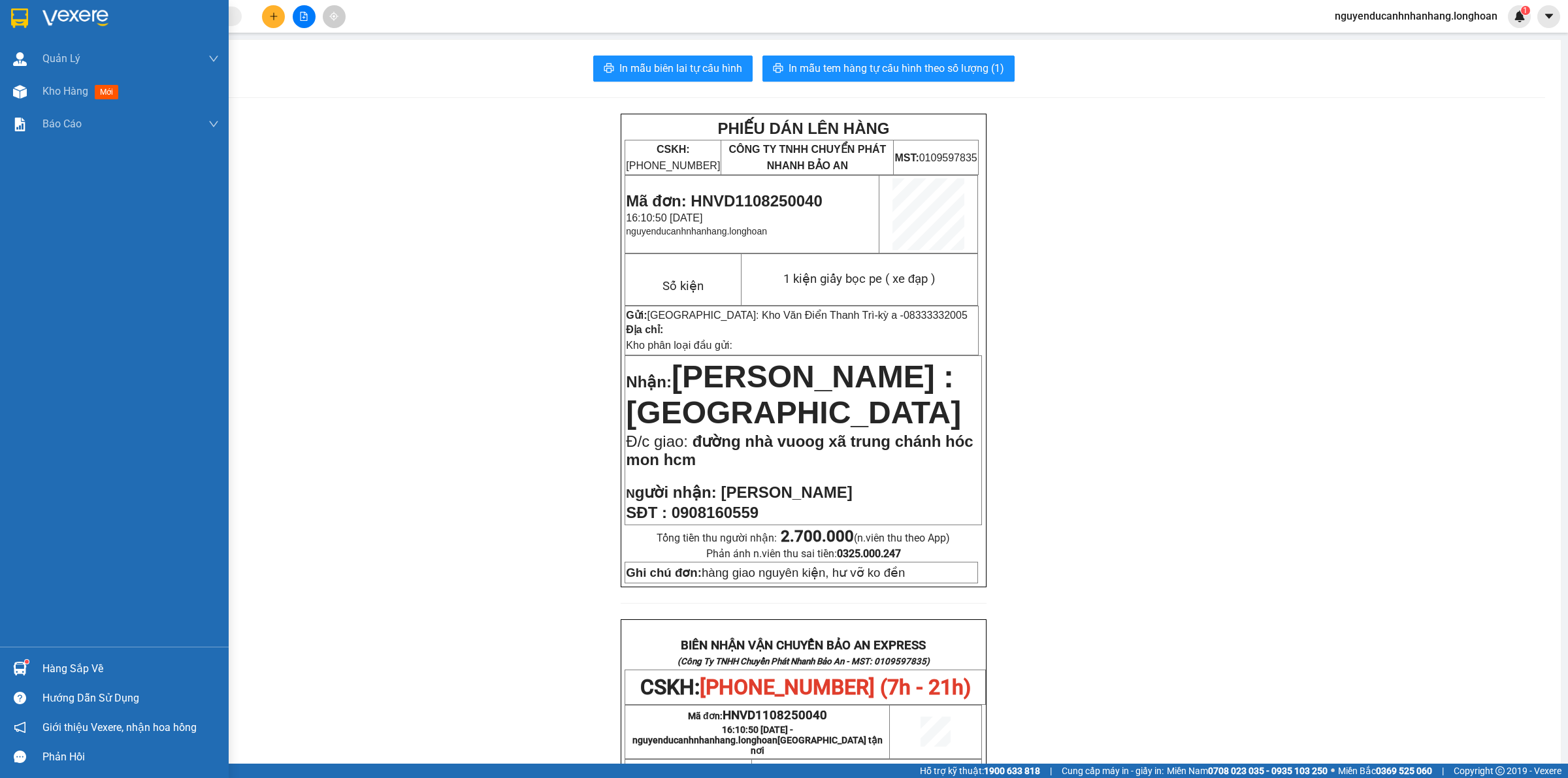
click at [27, 21] on img at bounding box center [20, 19] width 17 height 20
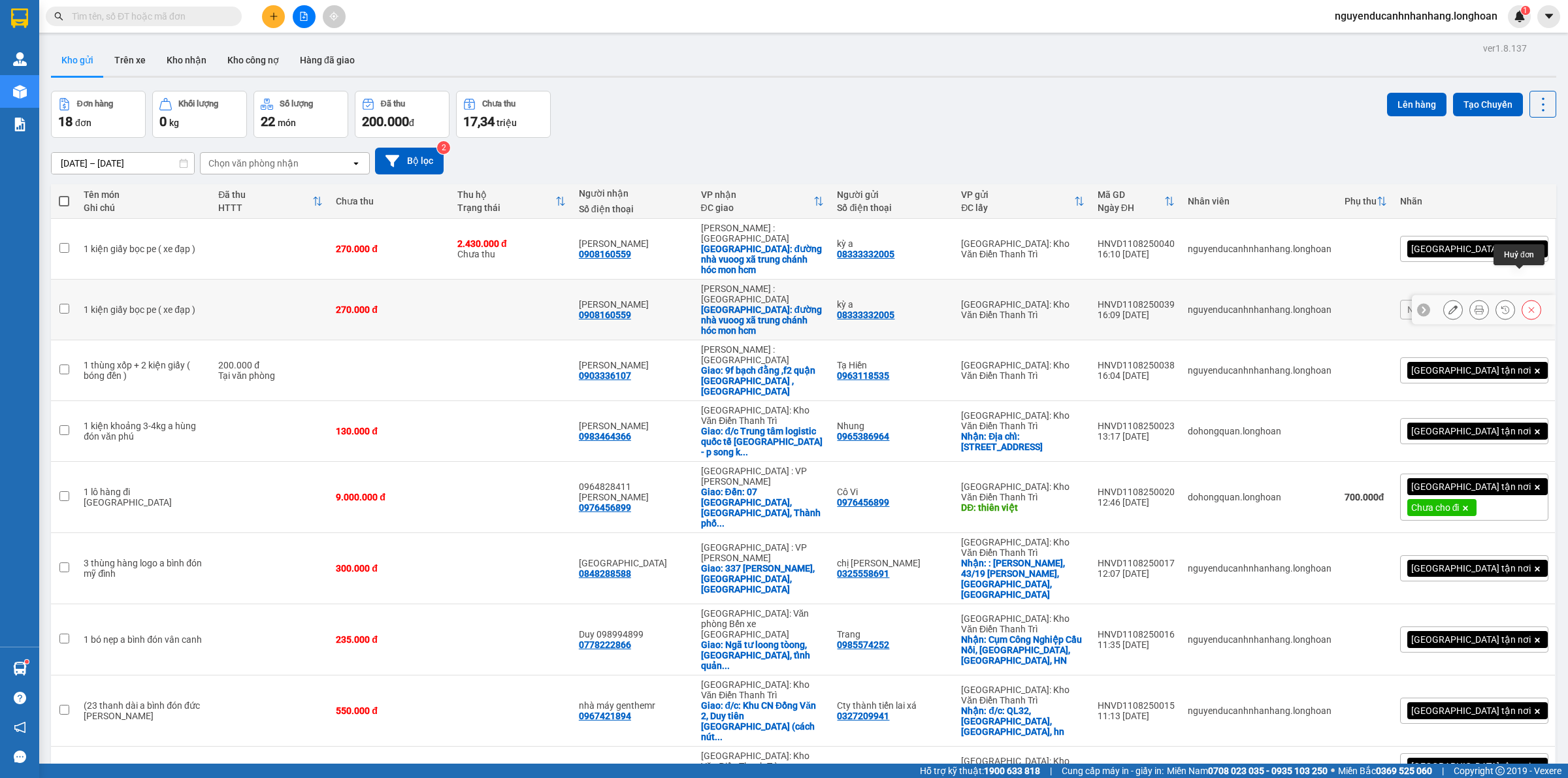
click at [1524, 299] on button at bounding box center [1531, 310] width 19 height 23
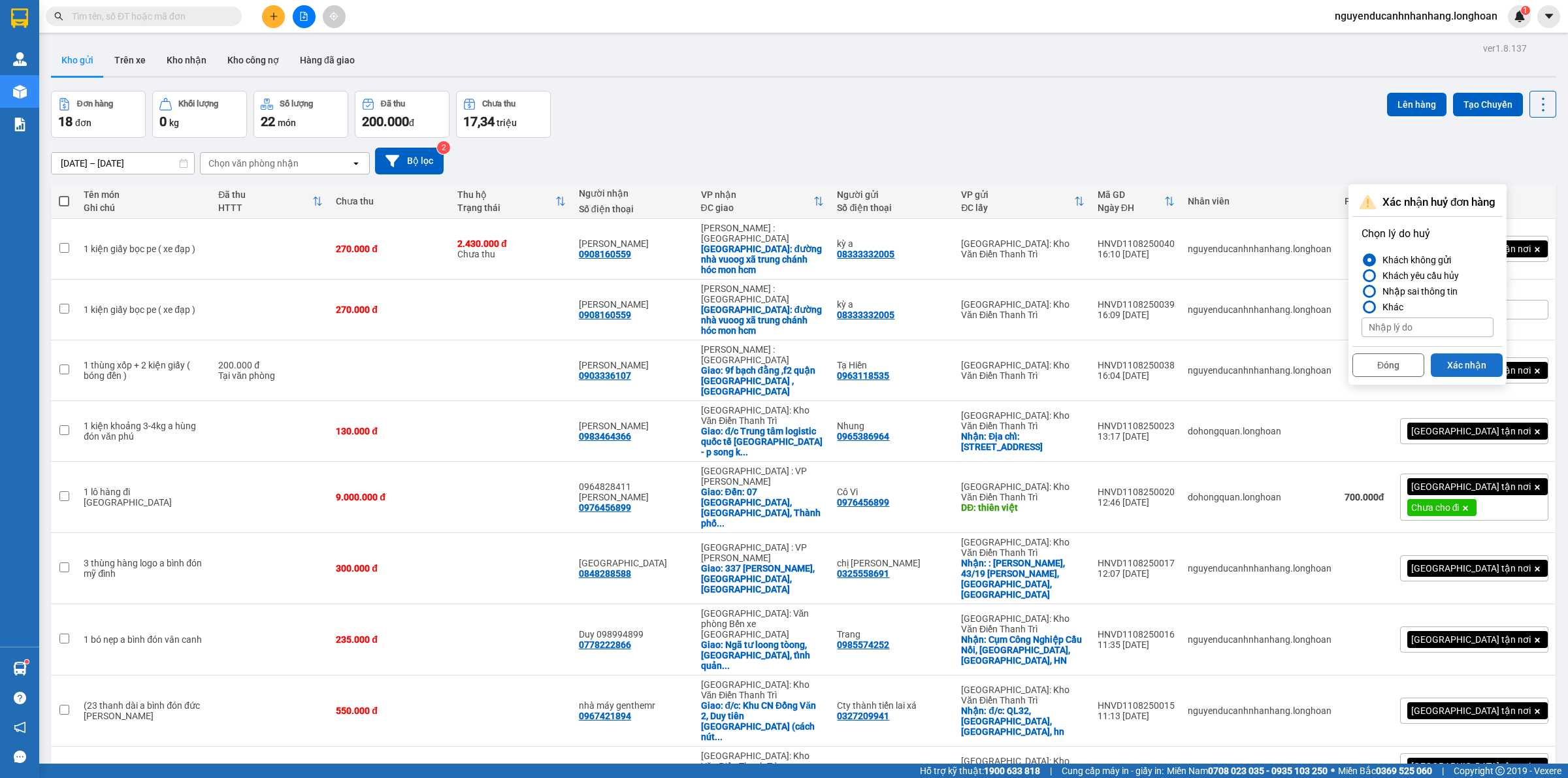
click at [1459, 369] on button "Xác nhận" at bounding box center [1466, 364] width 72 height 23
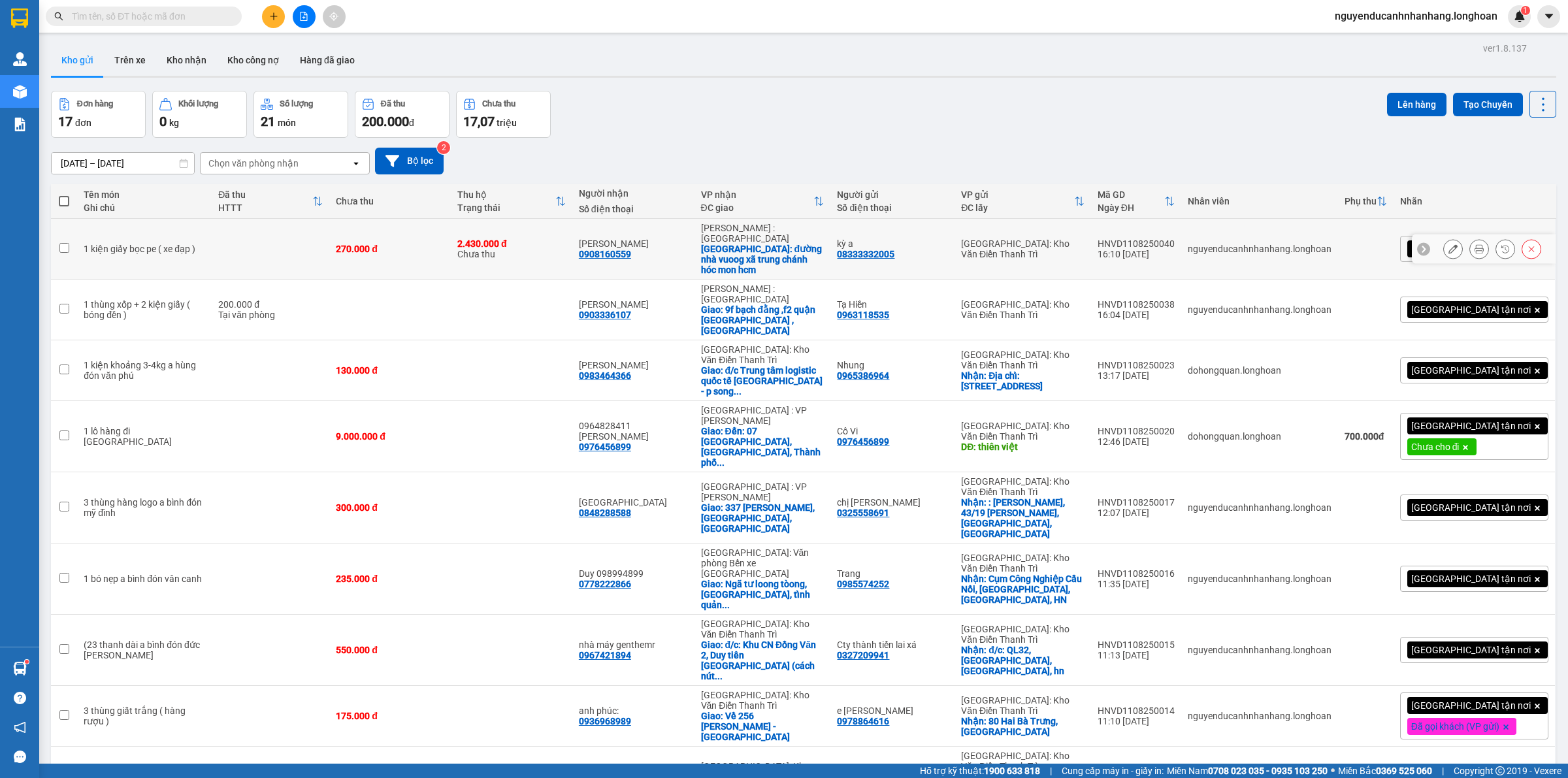
click at [1448, 244] on icon at bounding box center [1453, 249] width 9 height 9
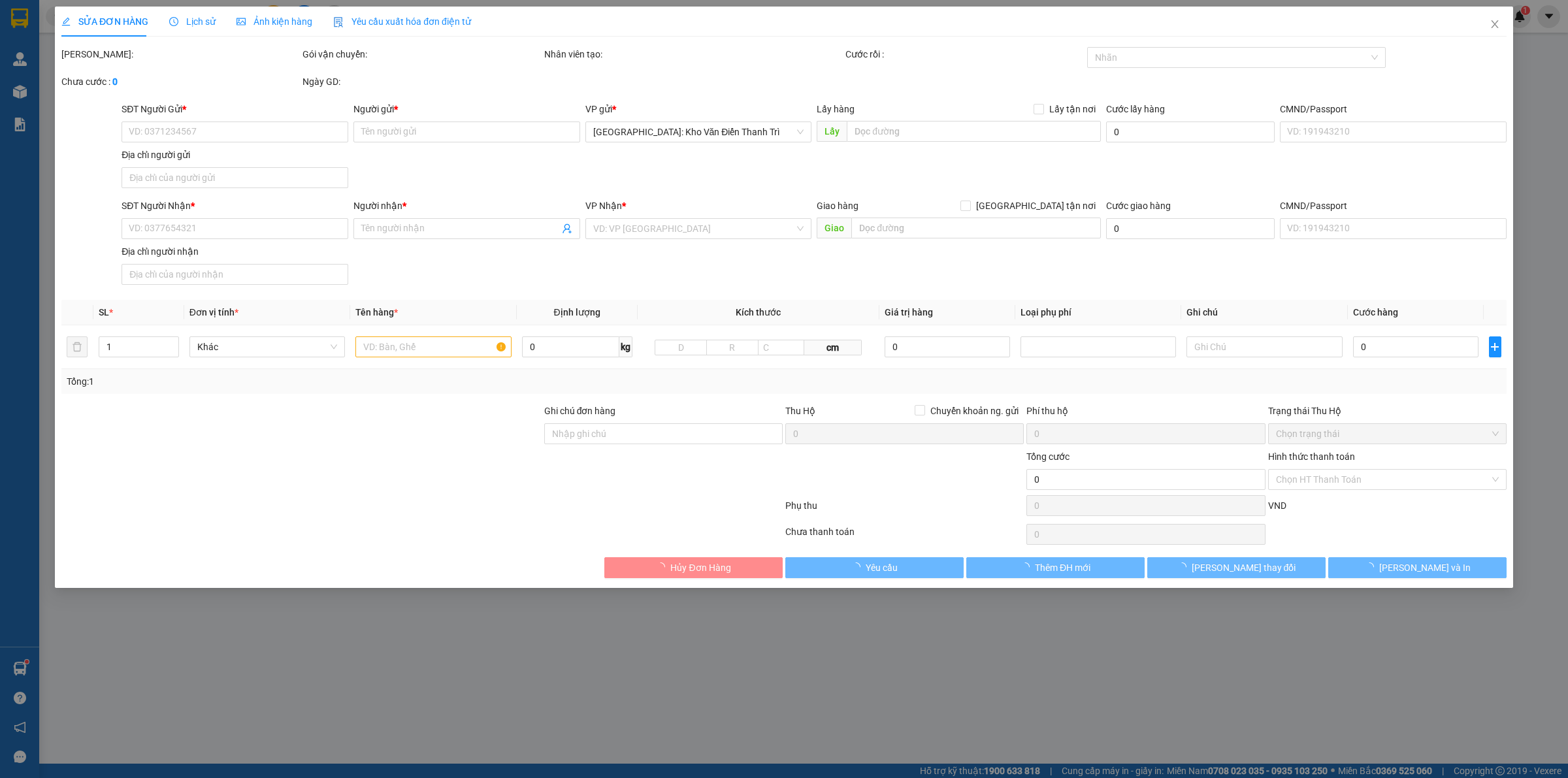
type input "08333332005"
type input "kỳ a"
type input "0908160559"
type input "[PERSON_NAME]"
checkbox input "true"
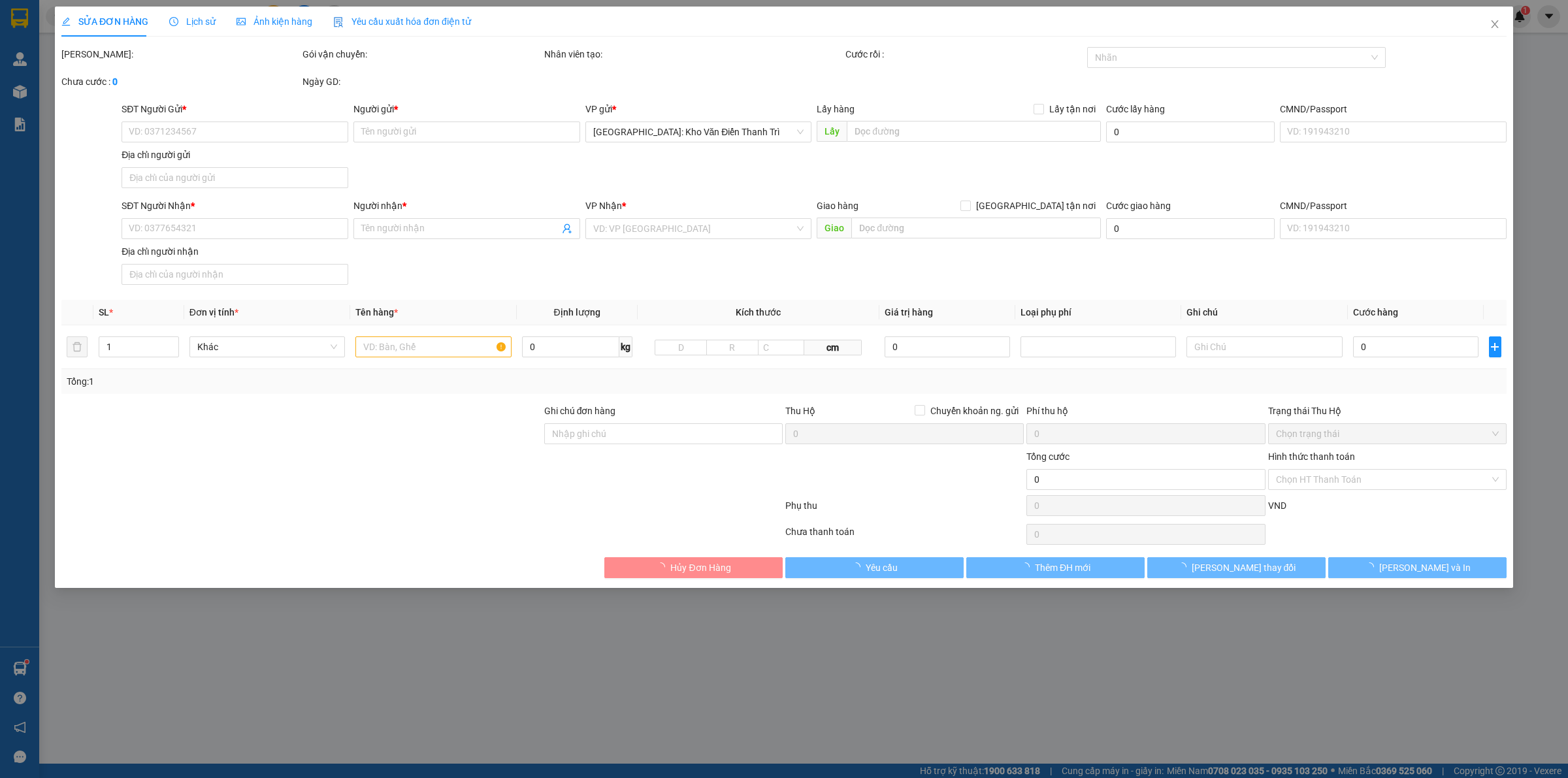
type input "đường nhà vuoog xã trung chánh hóc mon hcm"
type input "hàng giao nguyên kiện, hư vỡ ko đền"
type input "270.000"
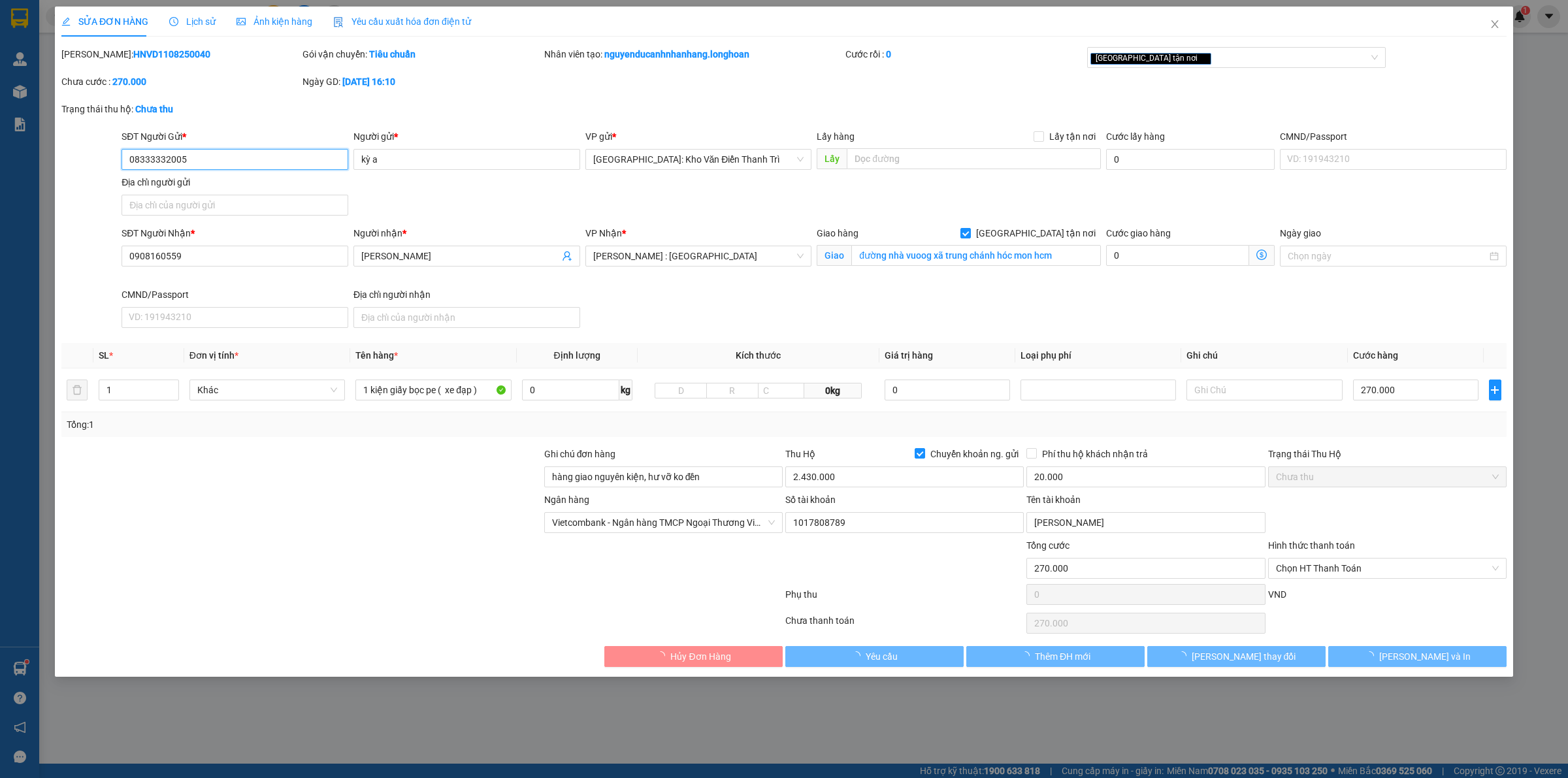
click at [269, 141] on div "SĐT Người Gửi *" at bounding box center [234, 137] width 226 height 15
click at [269, 149] on input "08333332005" at bounding box center [234, 159] width 226 height 21
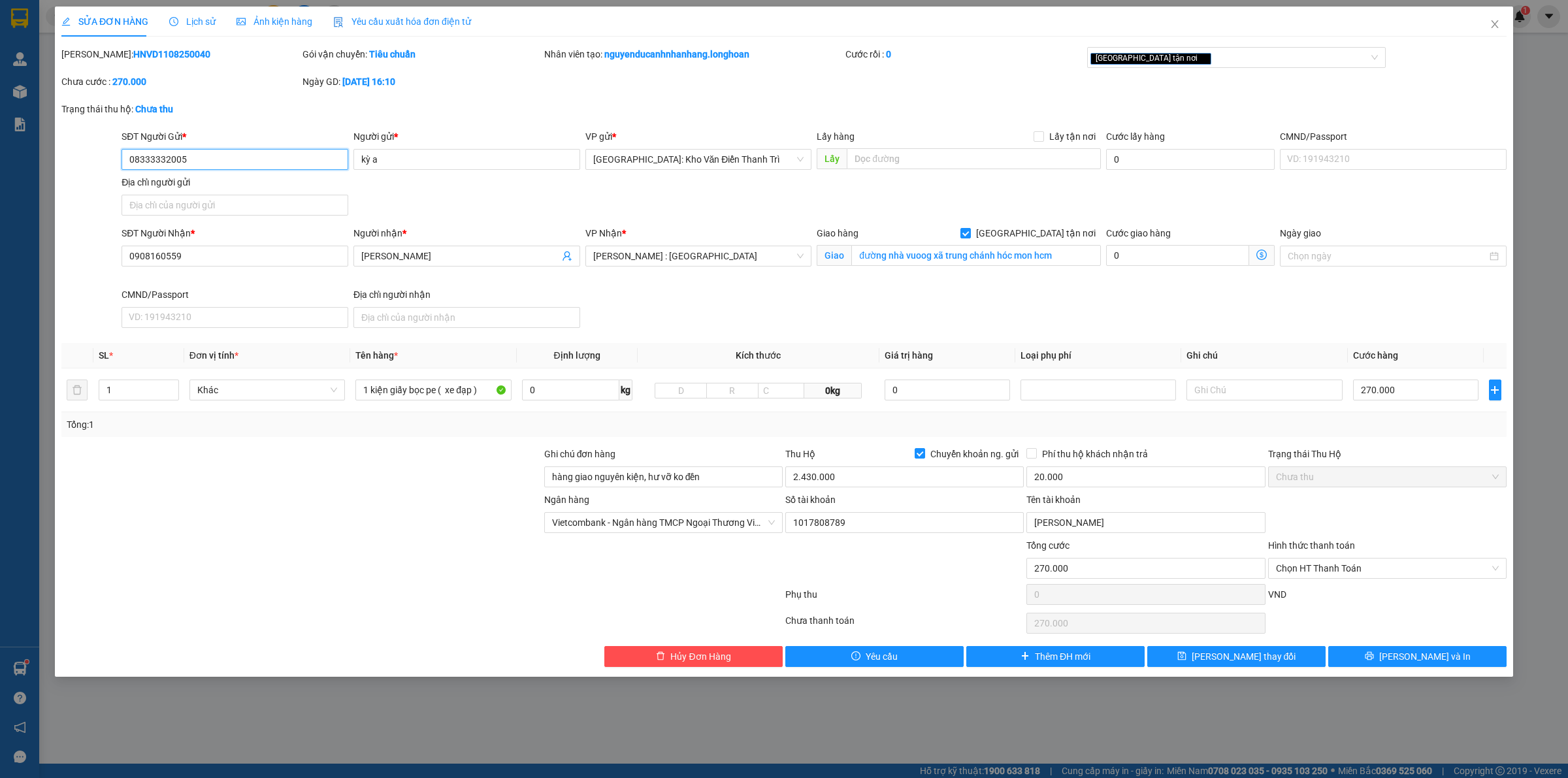
click at [235, 154] on input "08333332005" at bounding box center [234, 159] width 226 height 21
click at [1500, 27] on span "Close" at bounding box center [1494, 25] width 37 height 37
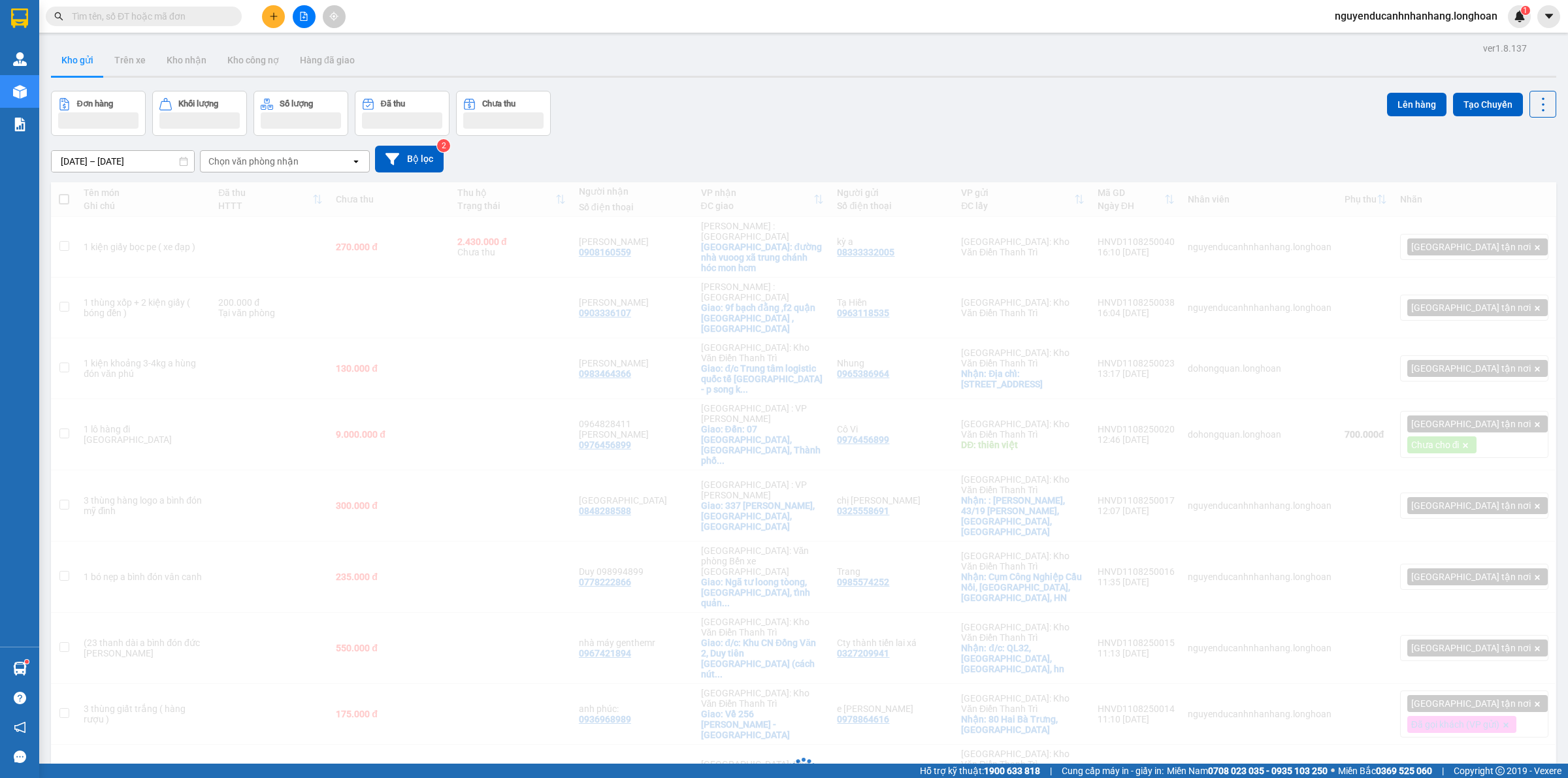
click at [271, 18] on icon "plus" at bounding box center [274, 17] width 9 height 9
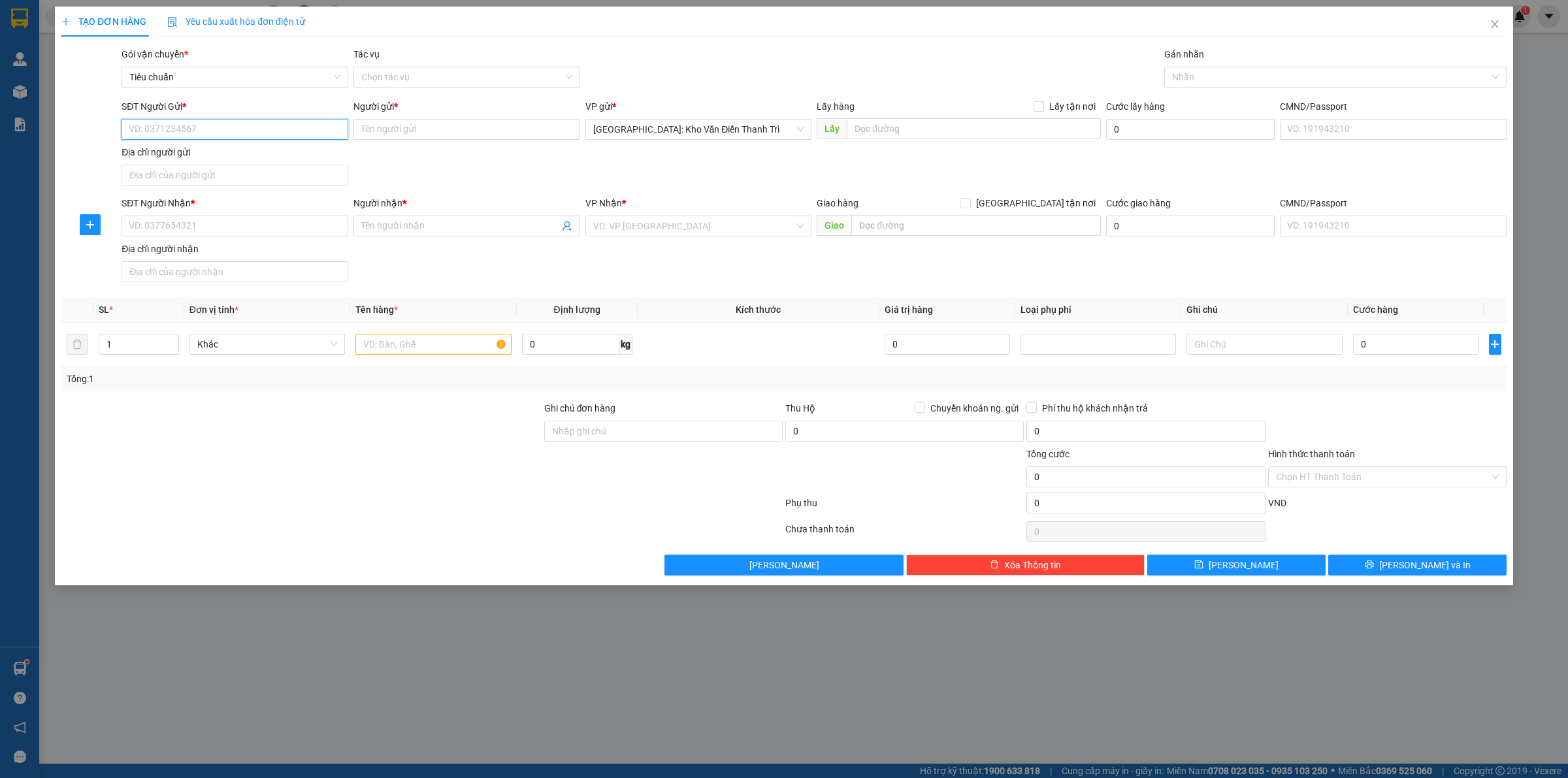
click at [204, 134] on input "SĐT Người Gửi *" at bounding box center [234, 129] width 226 height 21
paste input "08333332005"
type input "08333332005"
click at [225, 154] on div "08333332005 - kỳ a" at bounding box center [235, 156] width 211 height 15
type input "kỳ a"
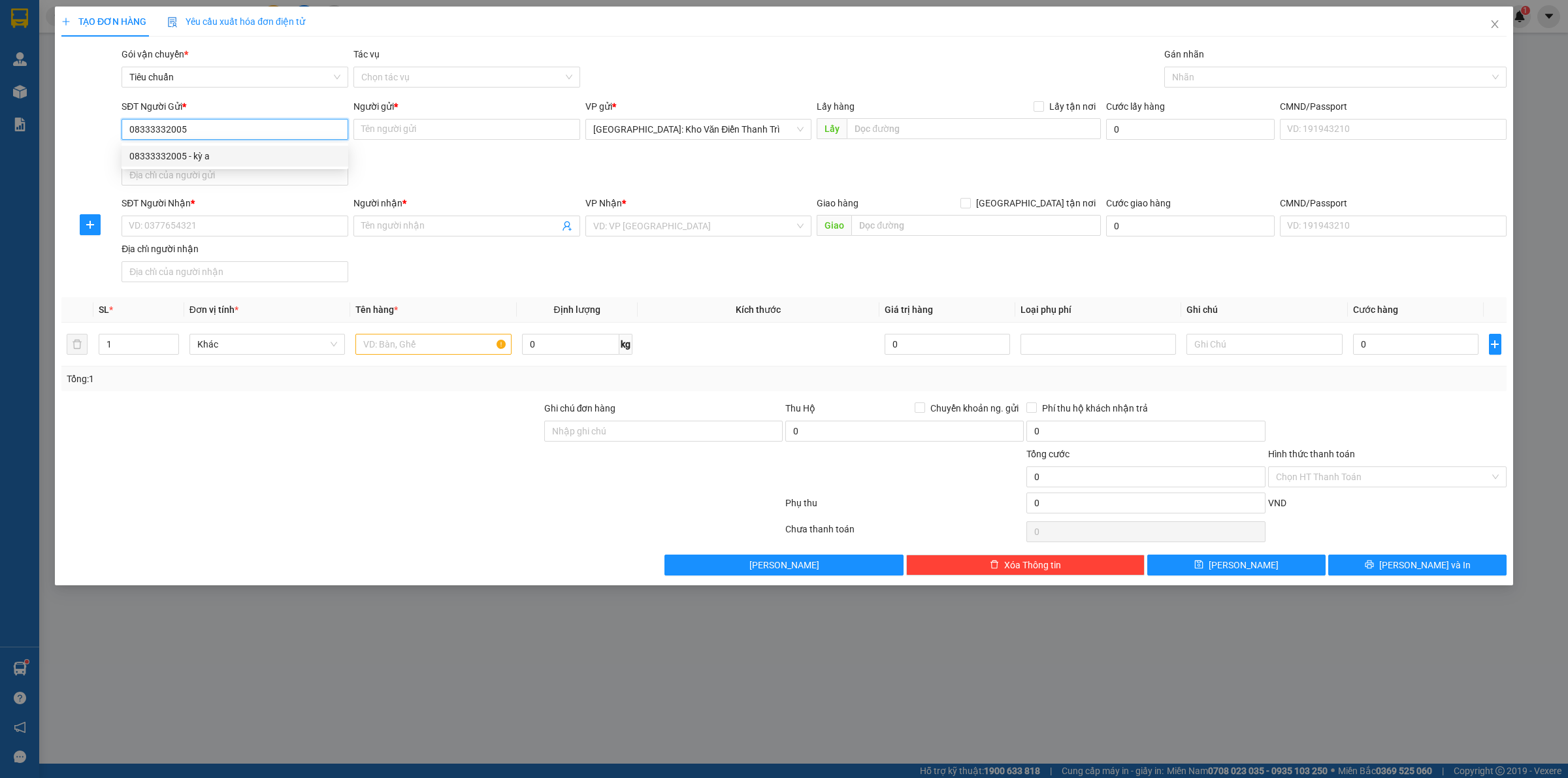
checkbox input "true"
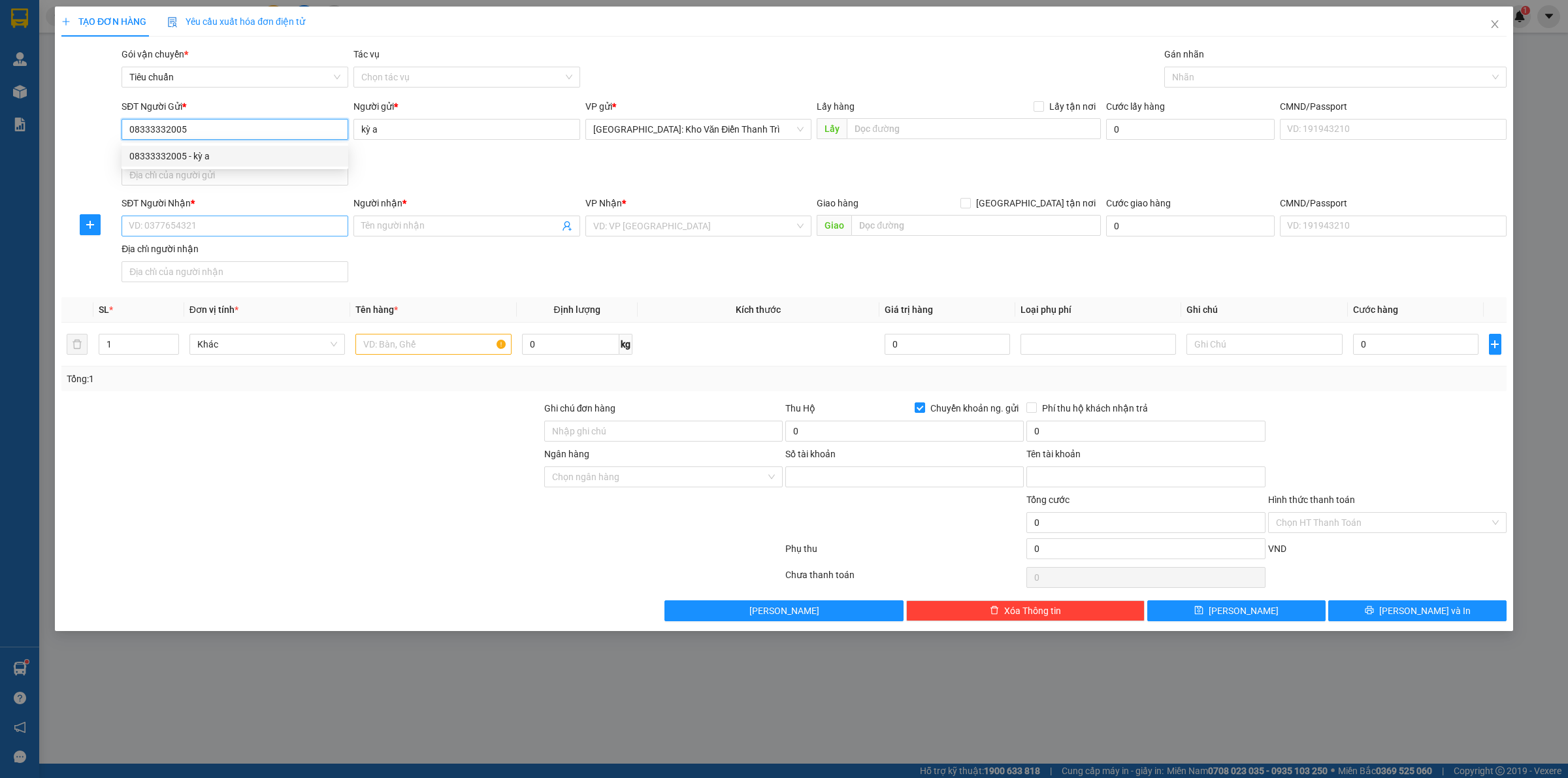
type input "1017808789"
type input "nguyen hoang ky anh"
type input "08333332005"
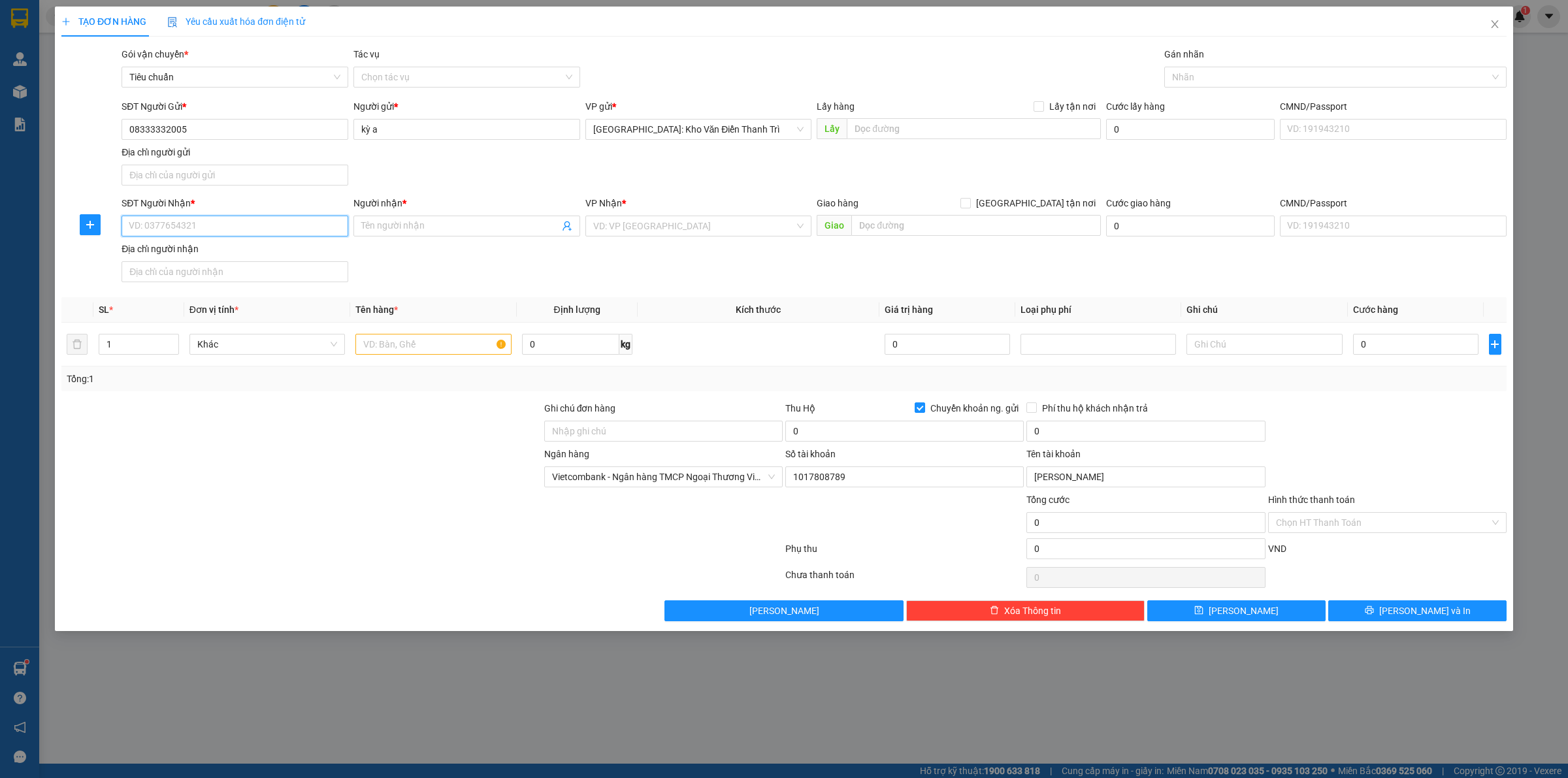
click at [191, 225] on input "SĐT Người Nhận *" at bounding box center [234, 226] width 226 height 21
type input "0979034468"
click at [398, 217] on span at bounding box center [466, 226] width 226 height 21
click at [409, 223] on input "Người nhận *" at bounding box center [460, 226] width 198 height 15
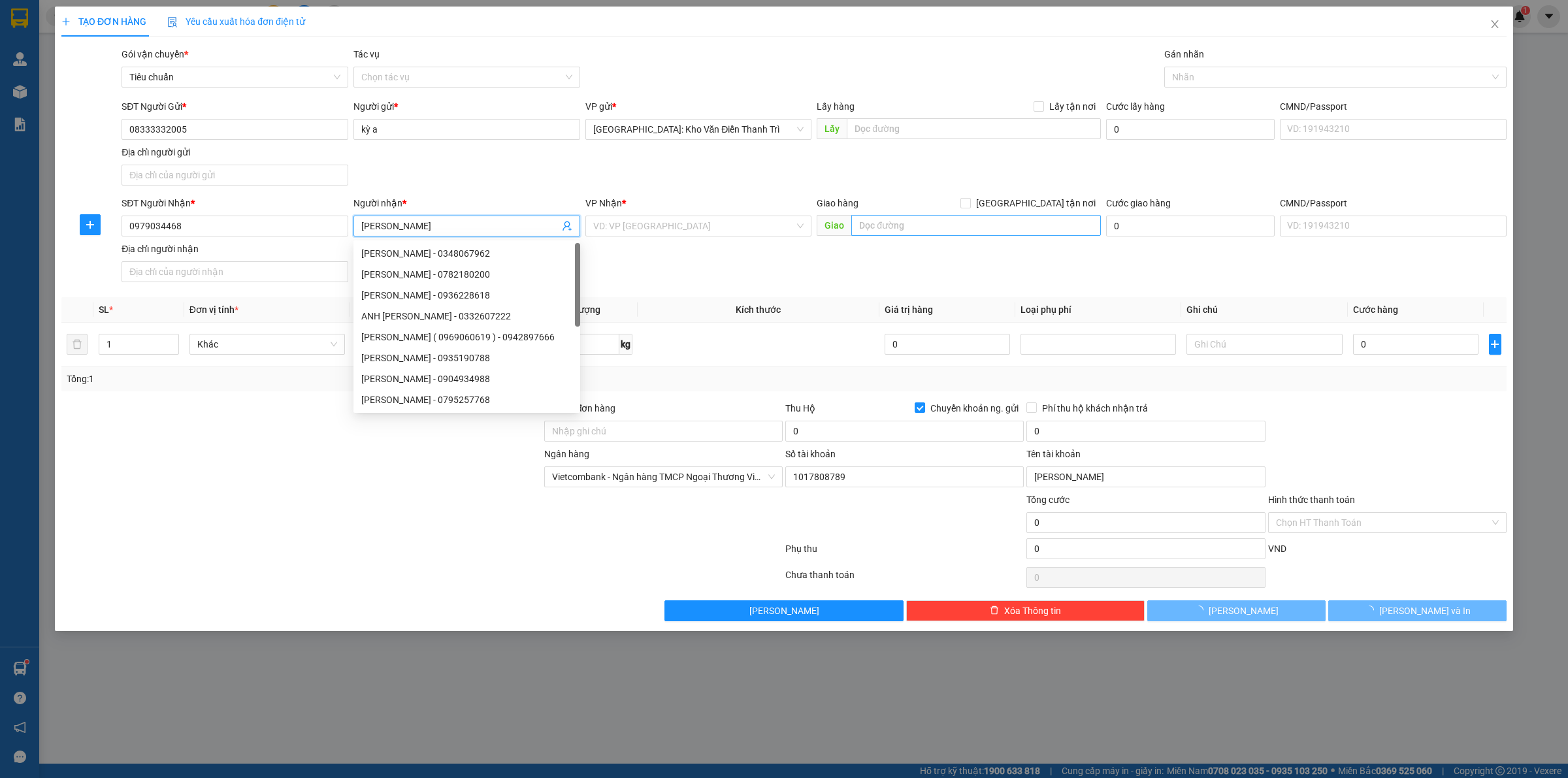
type input "phạm mạnh"
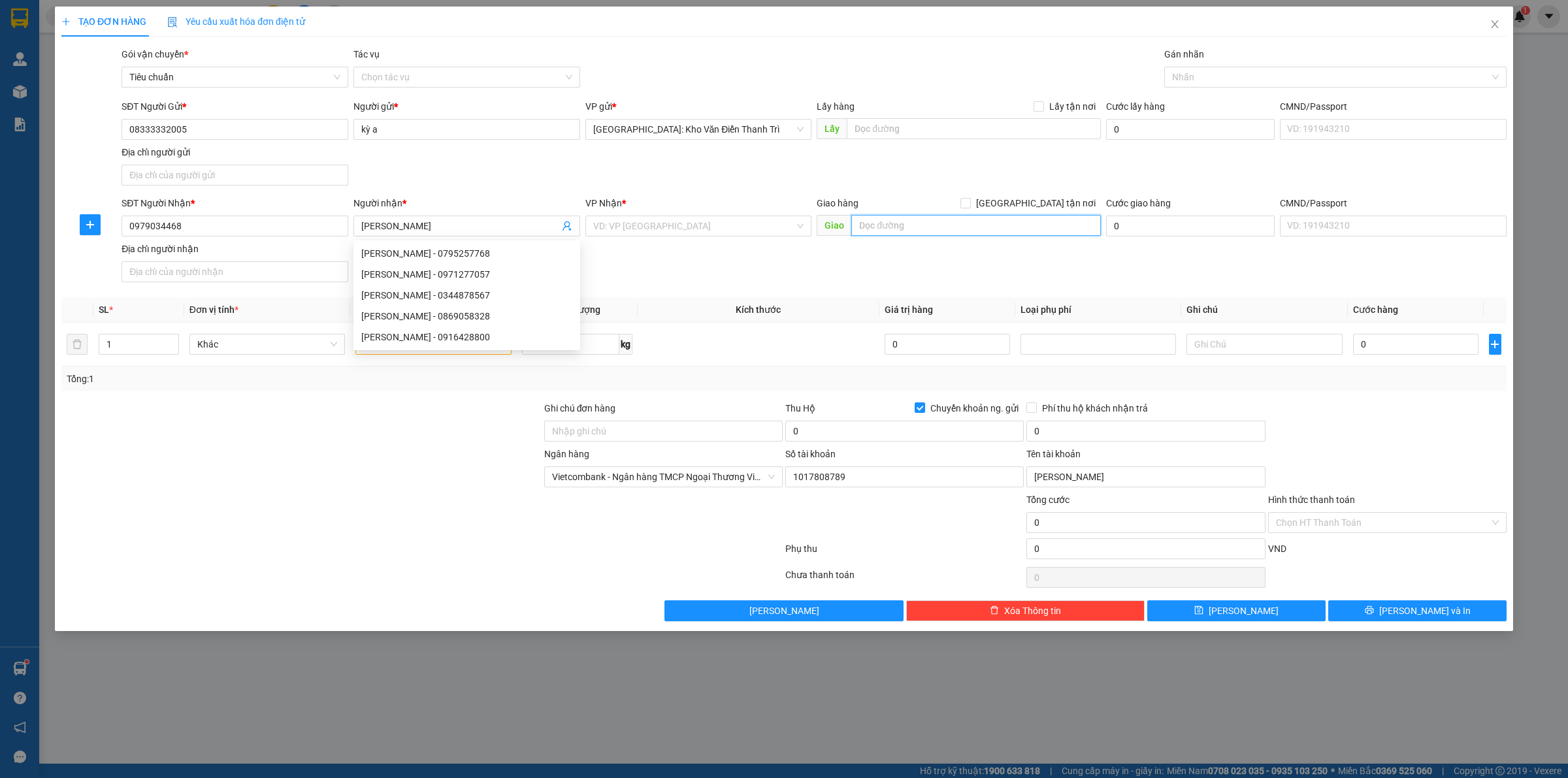
click at [925, 217] on input "text" at bounding box center [976, 225] width 250 height 21
click at [1494, 25] on icon "close" at bounding box center [1494, 24] width 7 height 8
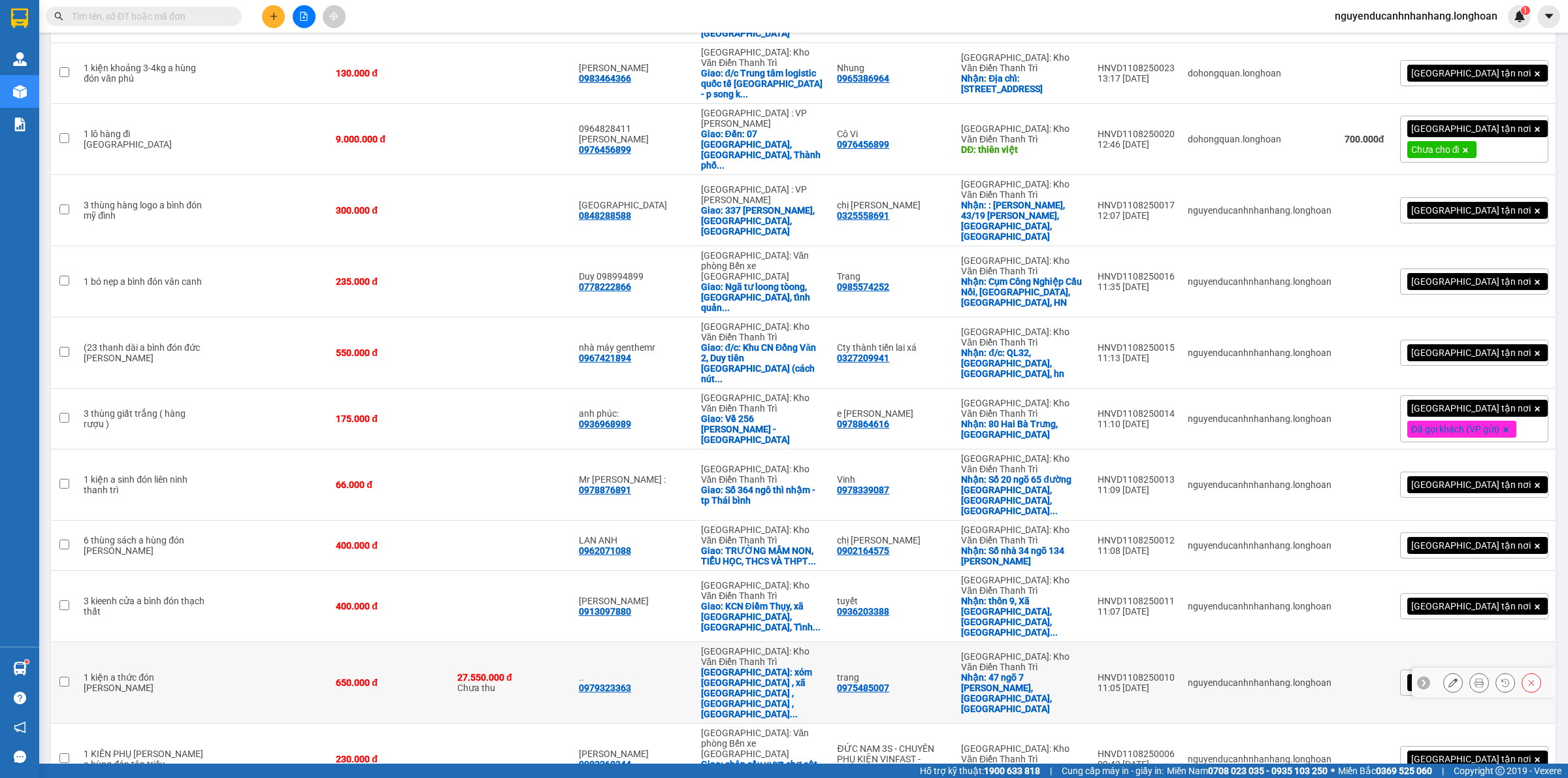
scroll to position [271, 0]
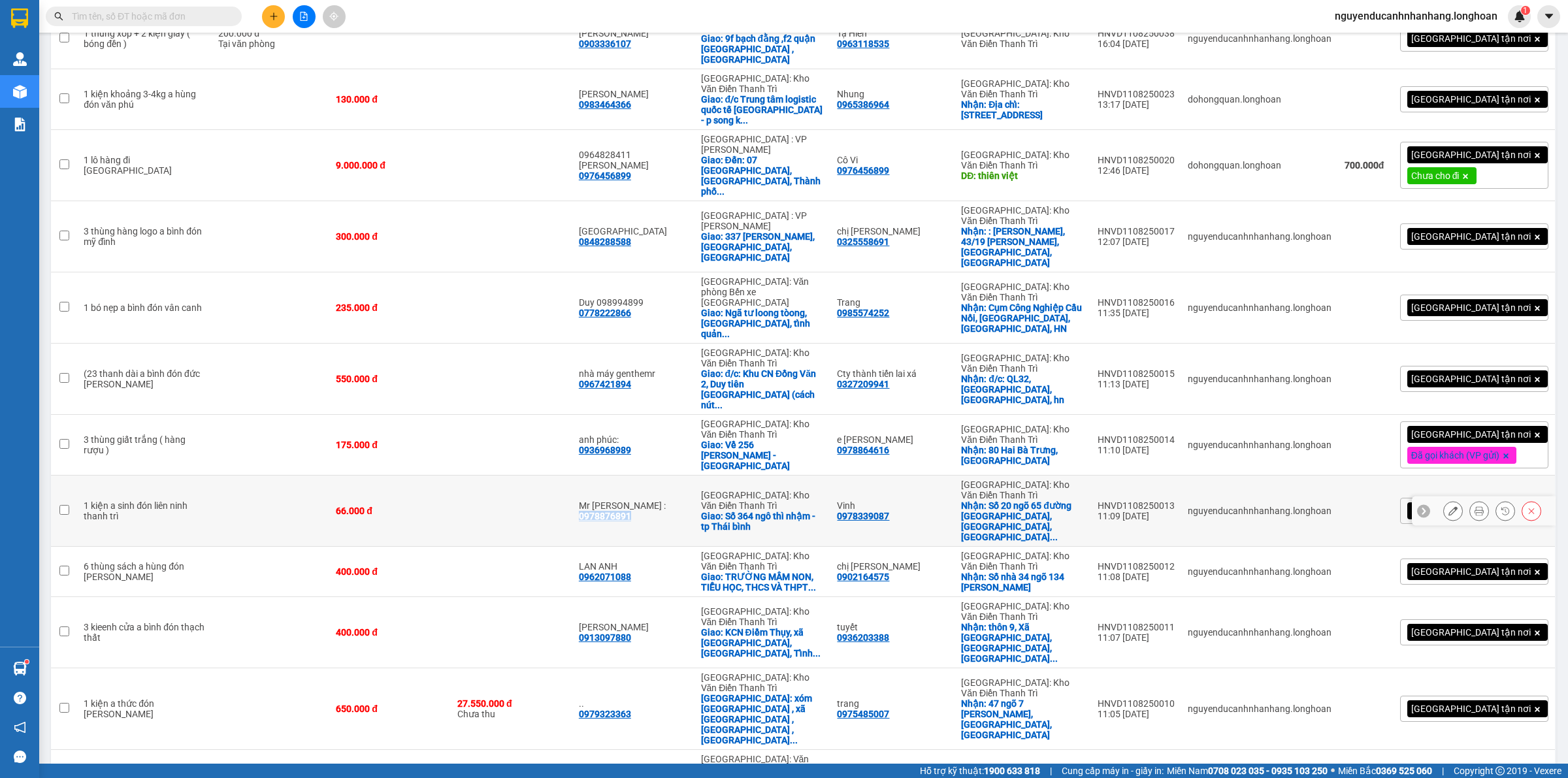
drag, startPoint x: 654, startPoint y: 378, endPoint x: 598, endPoint y: 376, distance: 56.0
click at [598, 475] on td "Mr khanh : 0978876891" at bounding box center [634, 510] width 122 height 71
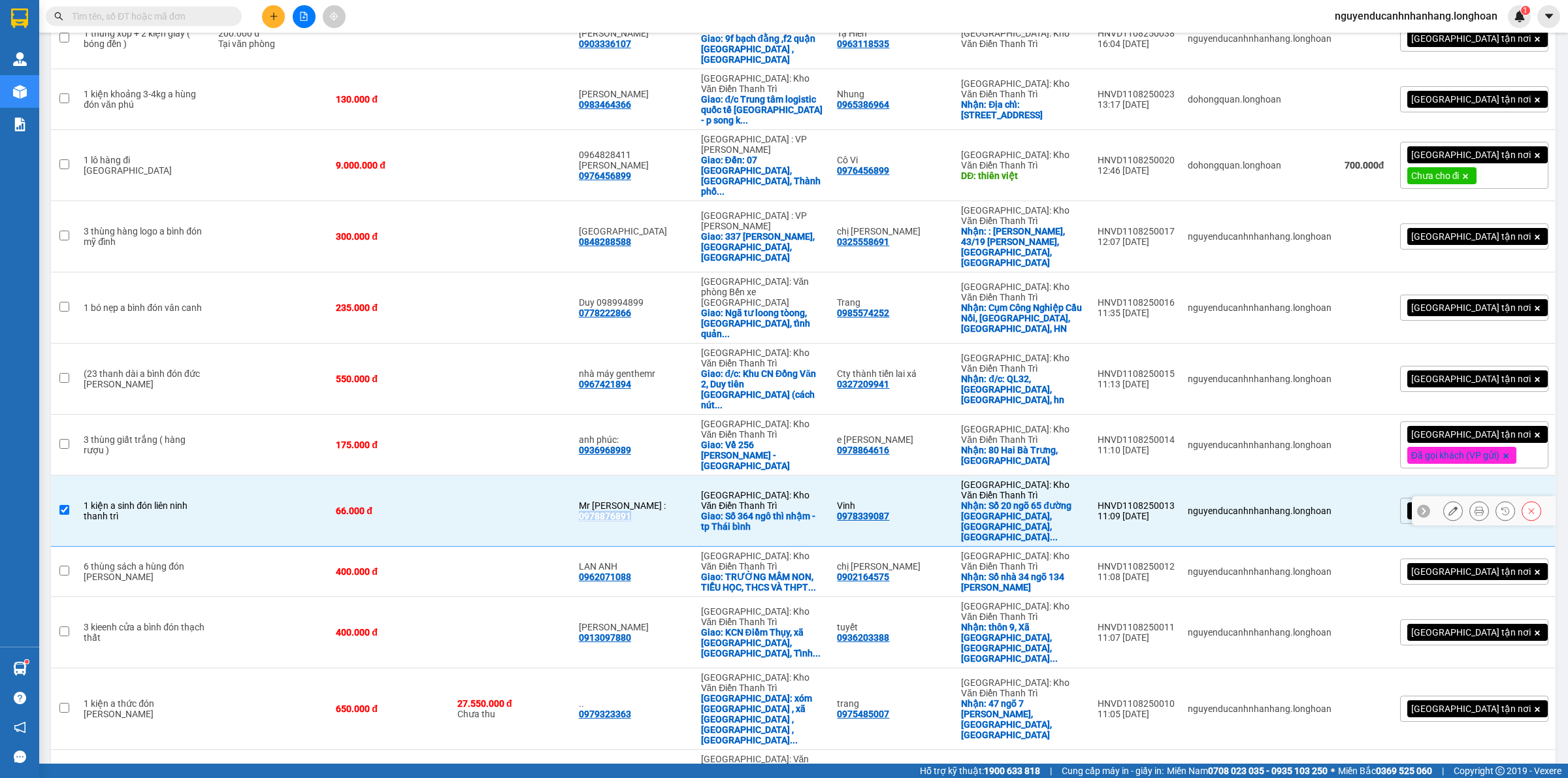
copy div "0978876891"
click at [193, 500] on div "1 kiện a sinh đón liên ninh thanh trì" at bounding box center [144, 510] width 122 height 21
checkbox input "false"
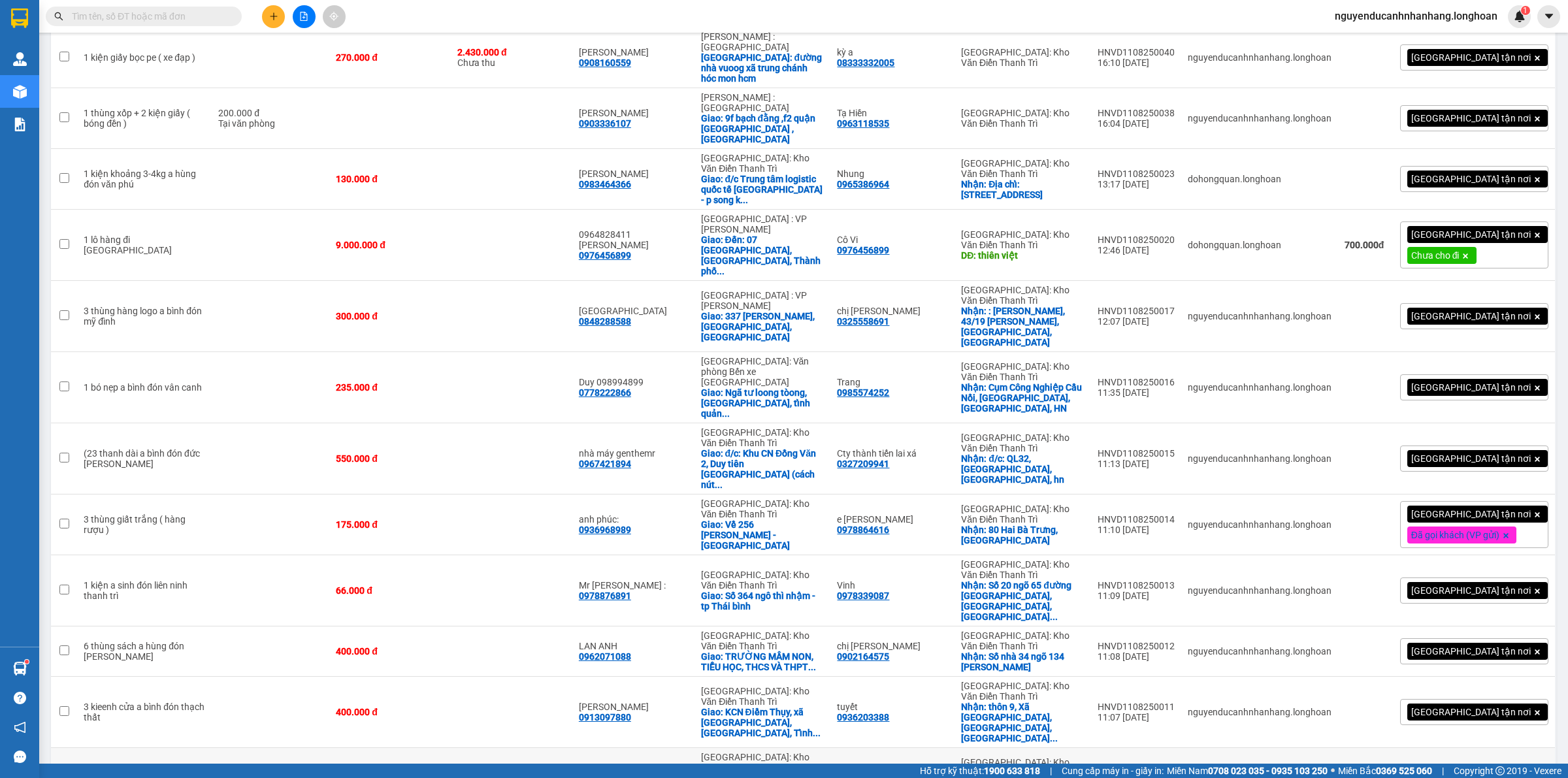
scroll to position [189, 0]
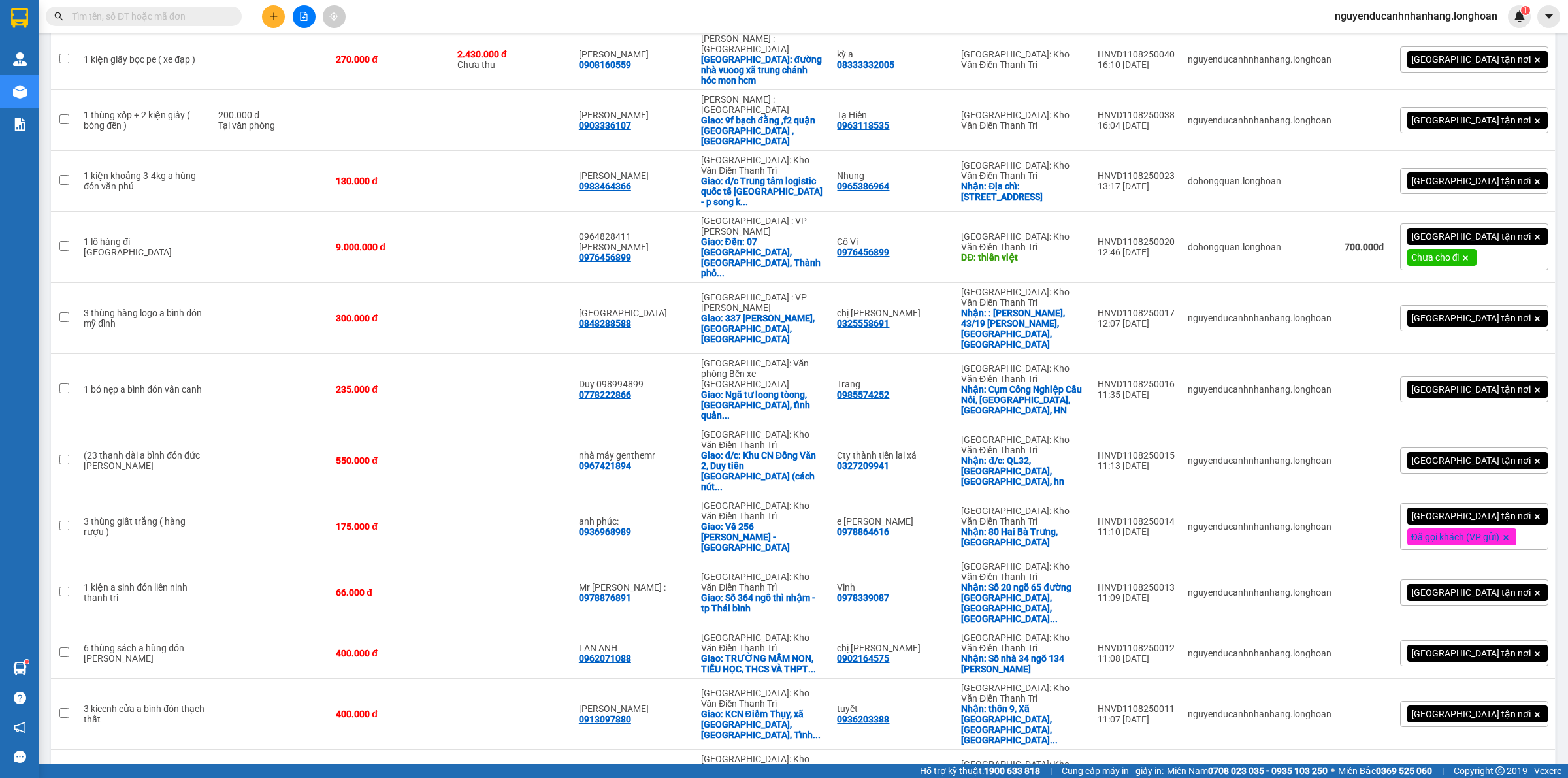
click at [150, 17] on input "text" at bounding box center [149, 17] width 154 height 15
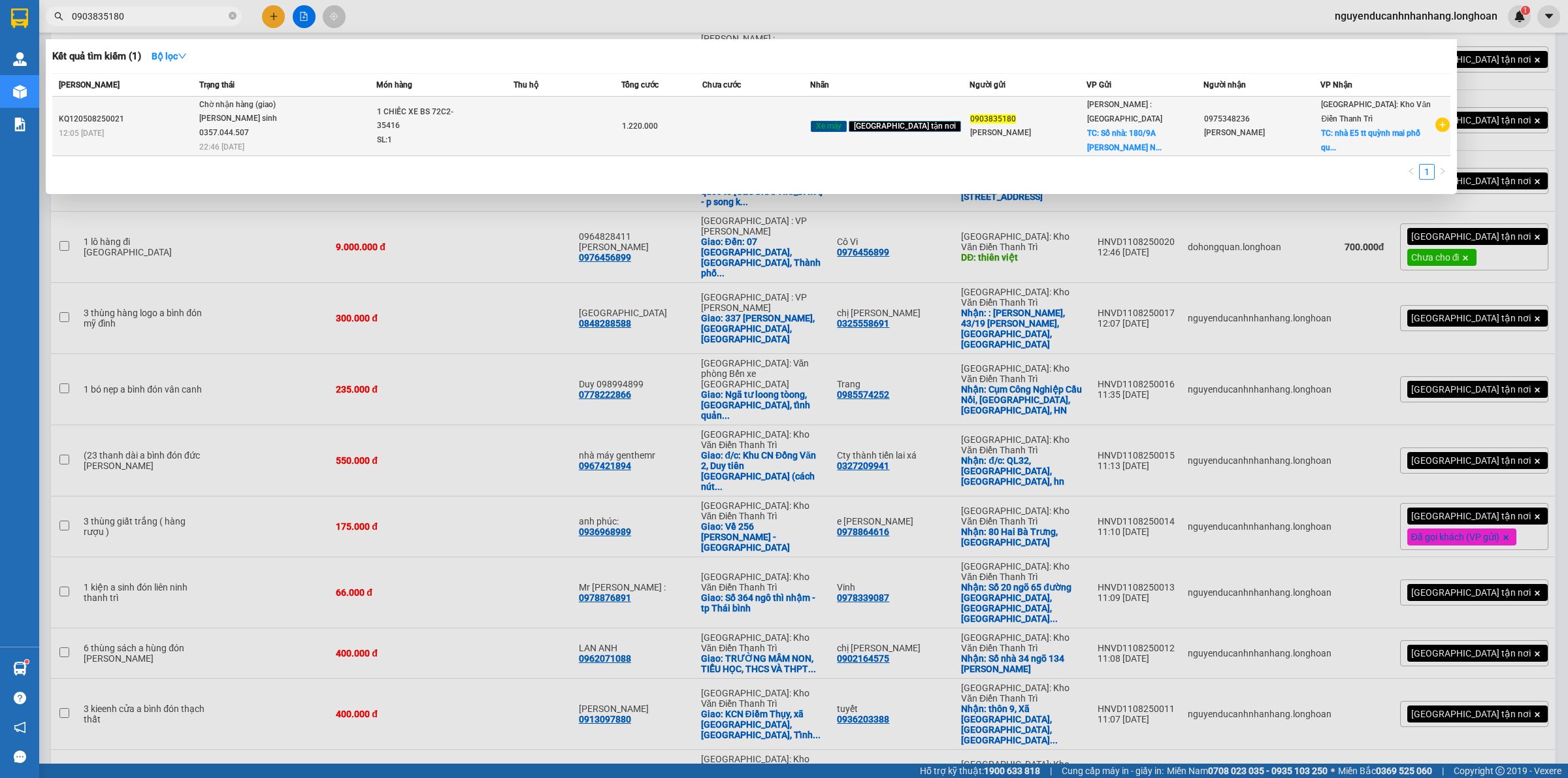
type input "0903835180"
click at [288, 135] on td "Chờ nhận hàng (giao) [PERSON_NAME] sinh 0357.044.507 22:46 [DATE]" at bounding box center [286, 127] width 180 height 60
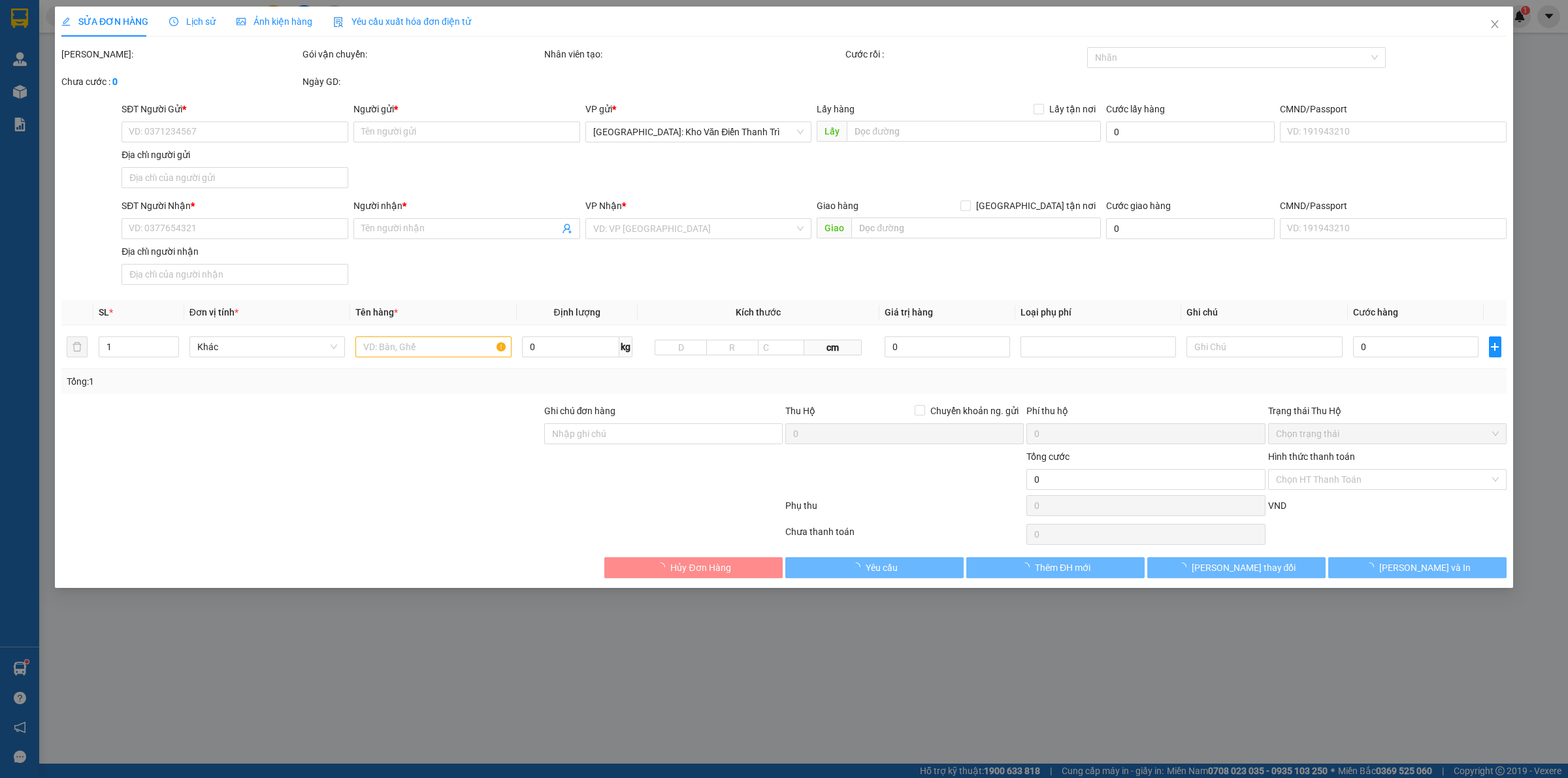
type input "0903835180"
type input "[PERSON_NAME]"
checkbox input "true"
type input "Số nhà: [STREET_ADDRESS][PERSON_NAME]"
type input "0975348236"
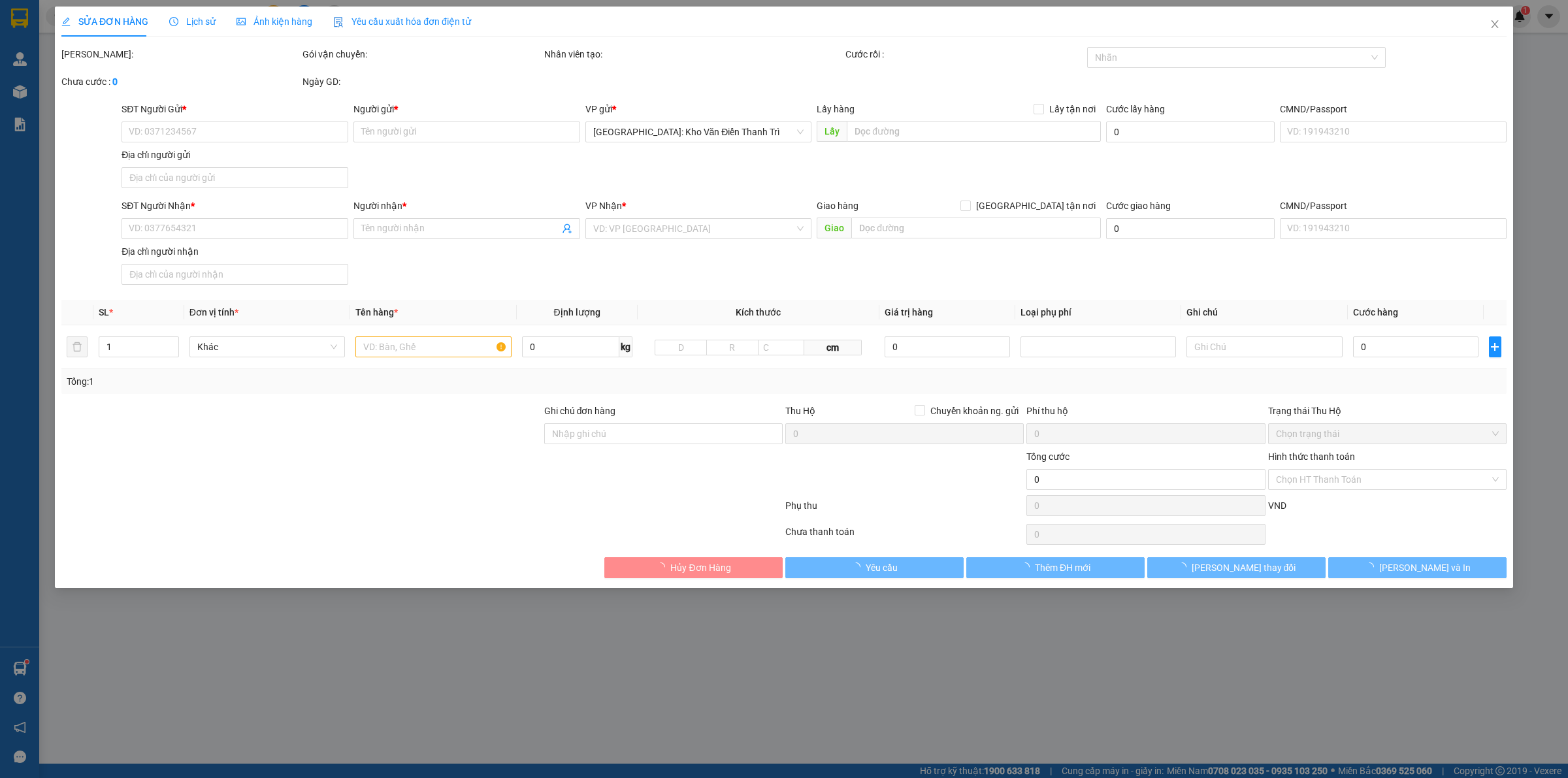
type input "[PERSON_NAME]"
checkbox input "true"
type input "nhà E5 tt quỳnh mai phố quỳnh mai bạch mai hai bà trưng"
type input "CÓ CK QUẤN TAY LÁI + CAVET ĐỂ COP"
type input "1.220.000"
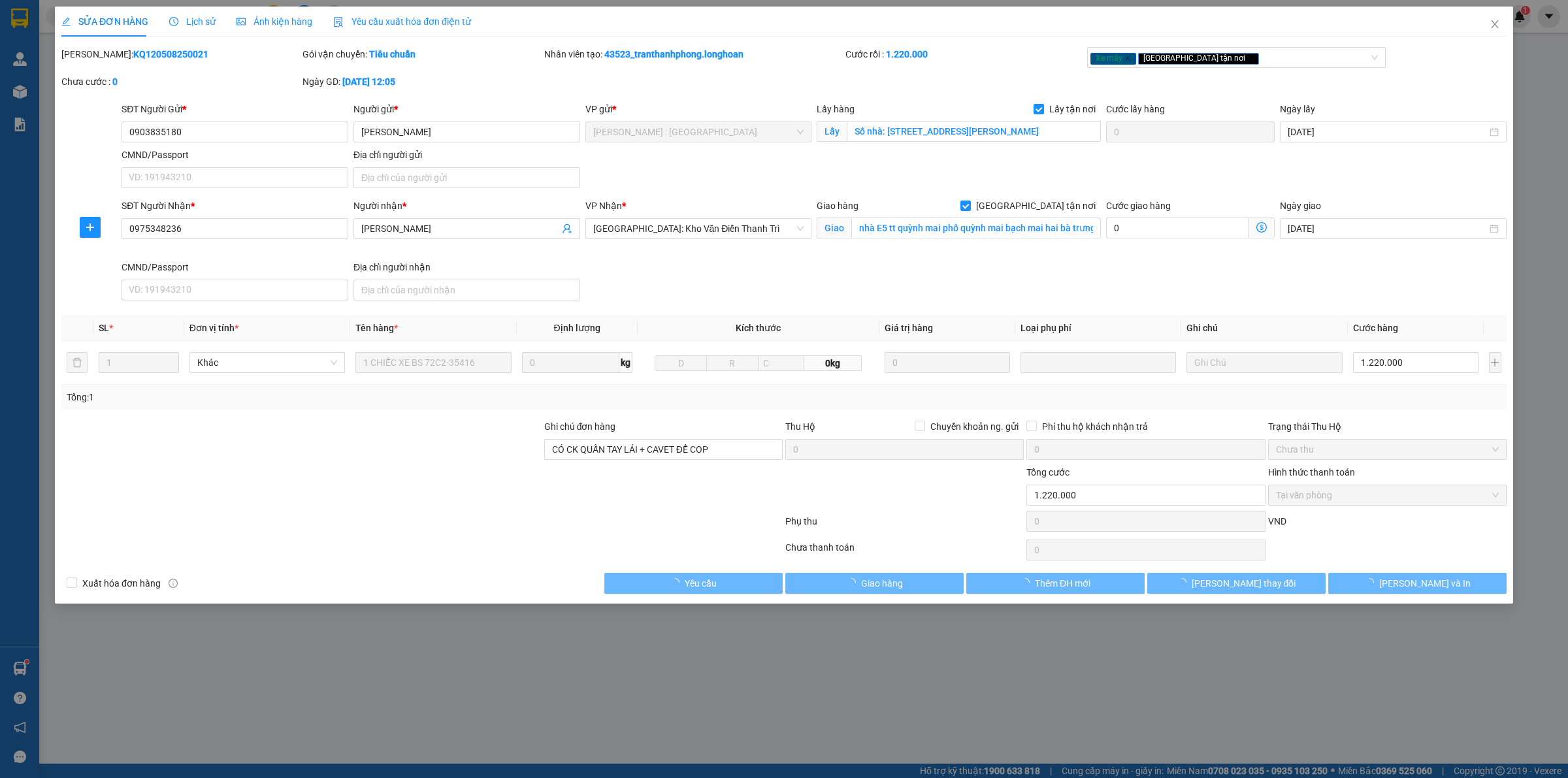
click at [194, 27] on div "Lịch sử" at bounding box center [193, 22] width 46 height 15
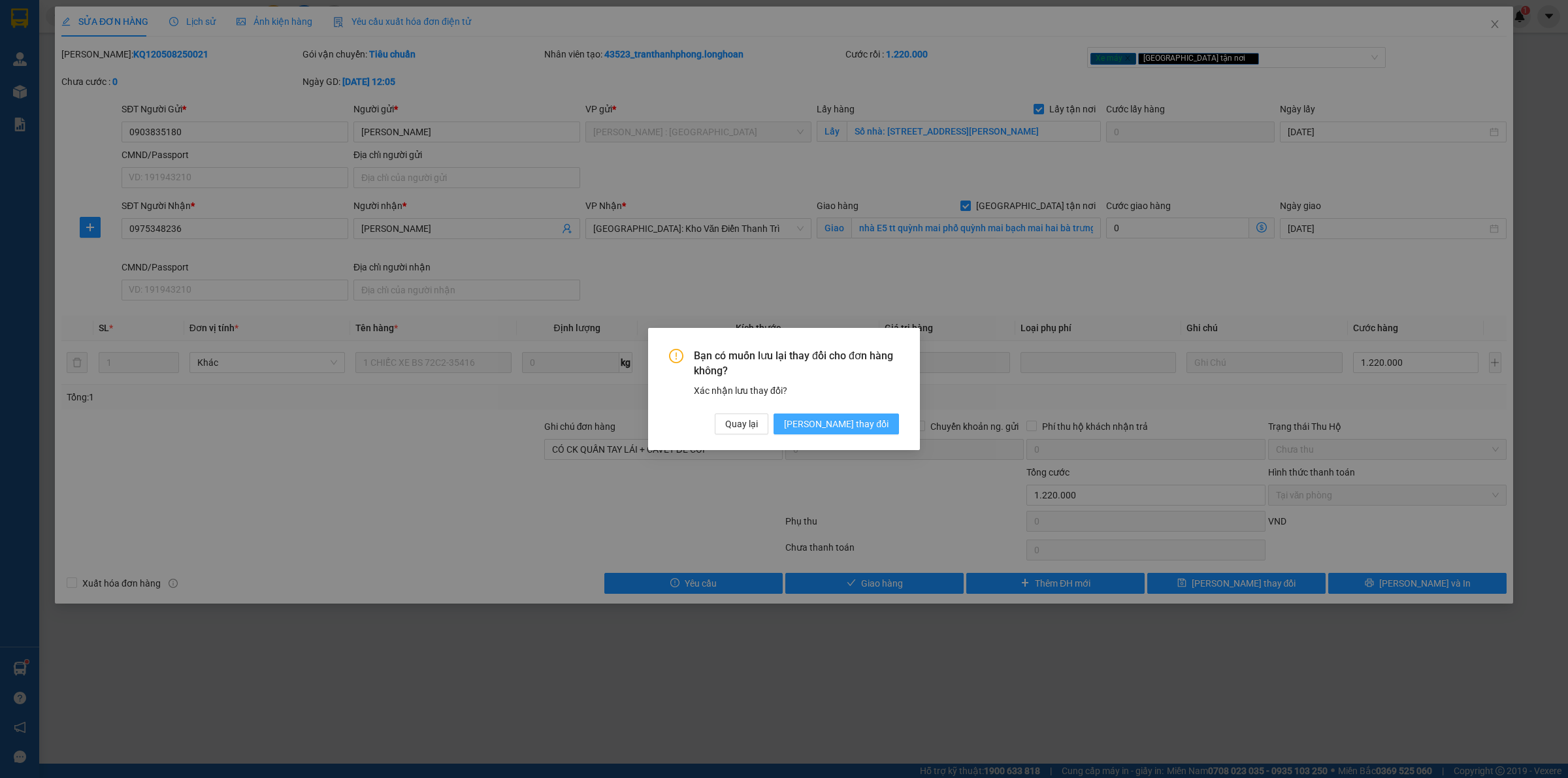
click at [863, 422] on span "[PERSON_NAME] thay đổi" at bounding box center [835, 424] width 104 height 15
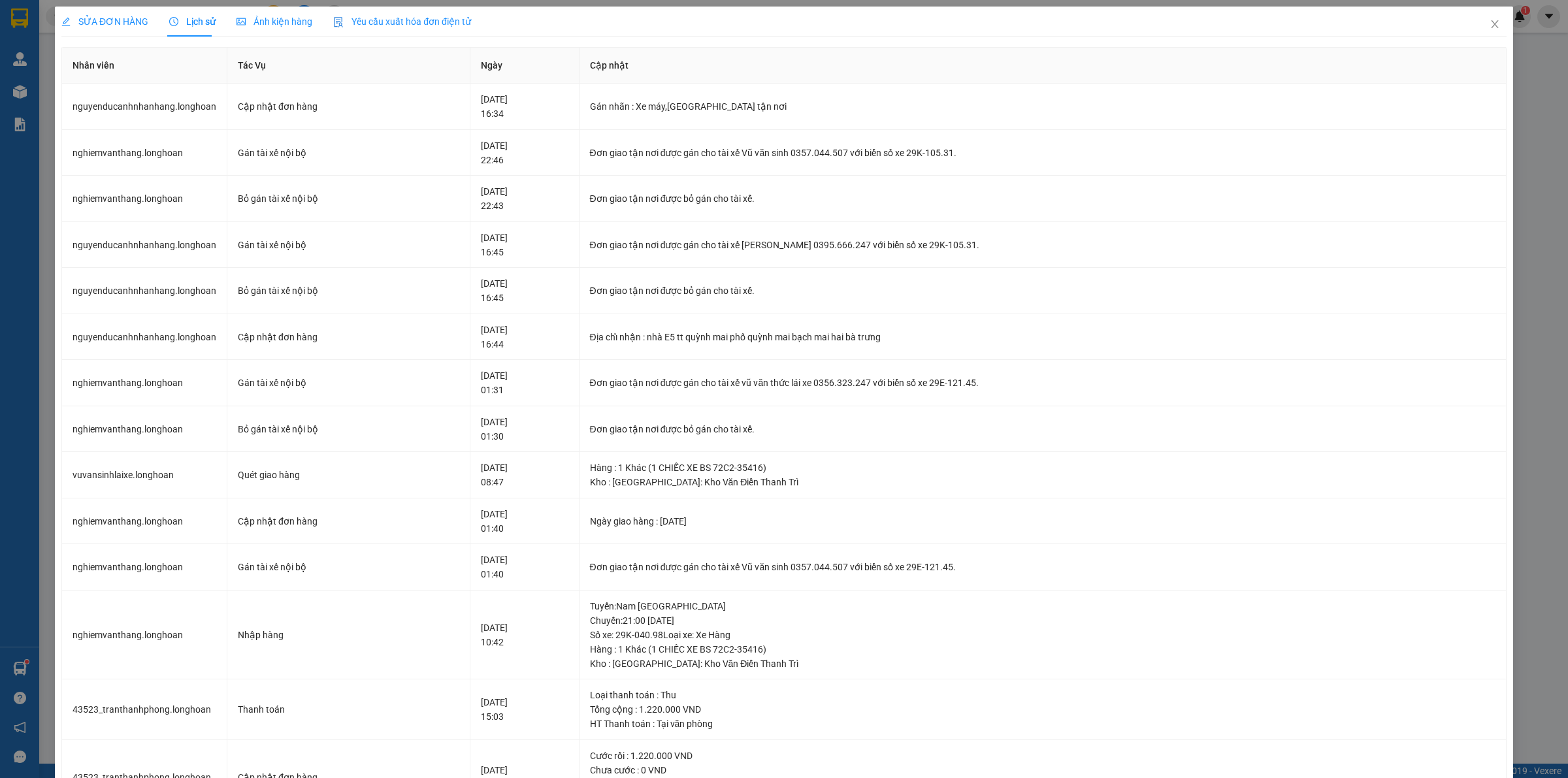
click at [99, 25] on span "SỬA ĐƠN HÀNG" at bounding box center [104, 22] width 87 height 11
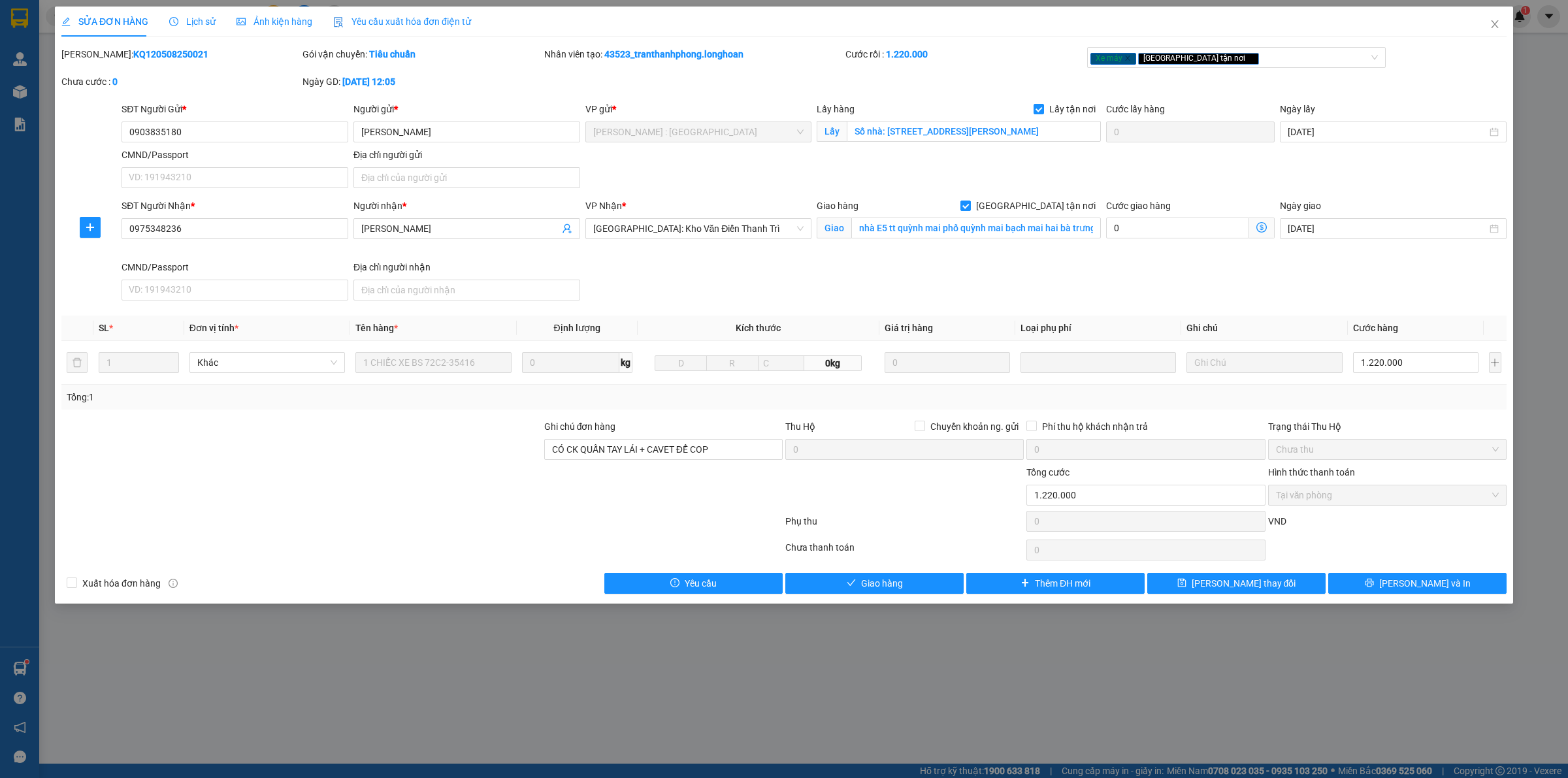
click at [186, 24] on span "Lịch sử" at bounding box center [193, 22] width 46 height 11
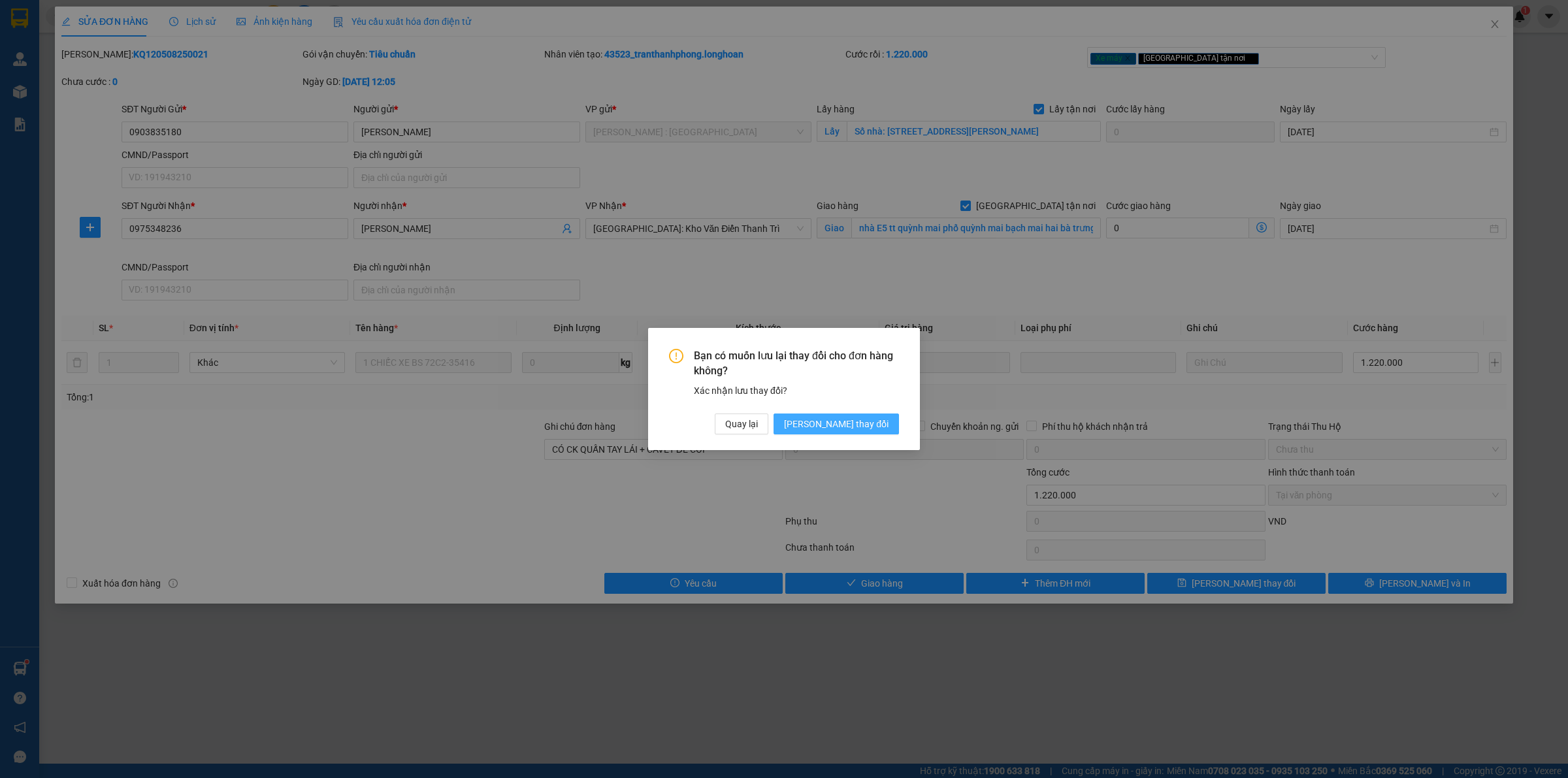
click at [867, 417] on span "[PERSON_NAME] thay đổi" at bounding box center [835, 424] width 104 height 15
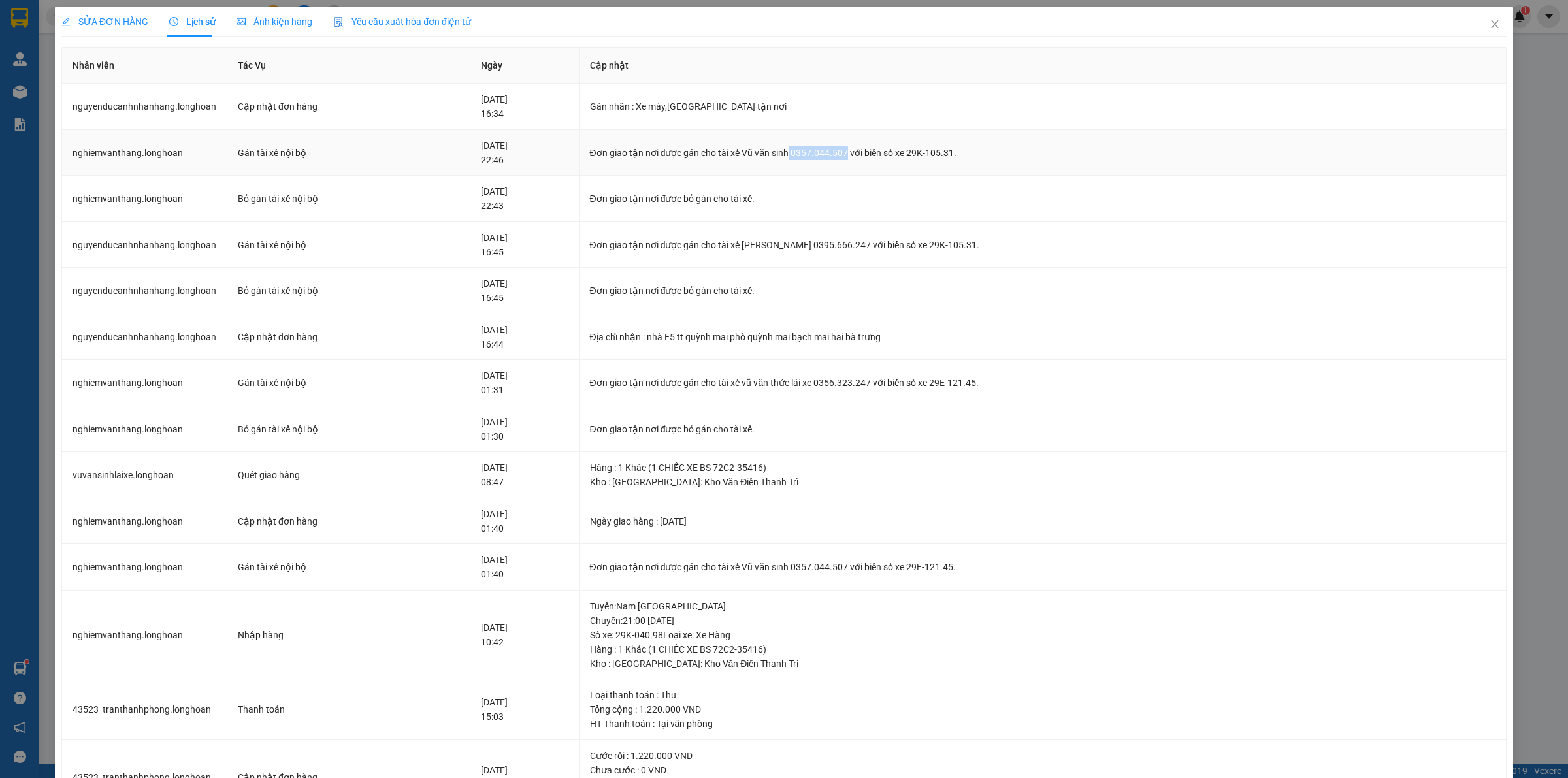
drag, startPoint x: 815, startPoint y: 153, endPoint x: 871, endPoint y: 153, distance: 56.0
click at [871, 153] on div "Đơn giao tận nơi được gán cho tài xế Vũ văn sinh 0357.044.507 với biển số xe 29…" at bounding box center [1042, 153] width 905 height 15
click at [106, 26] on span "SỬA ĐƠN HÀNG" at bounding box center [104, 22] width 87 height 11
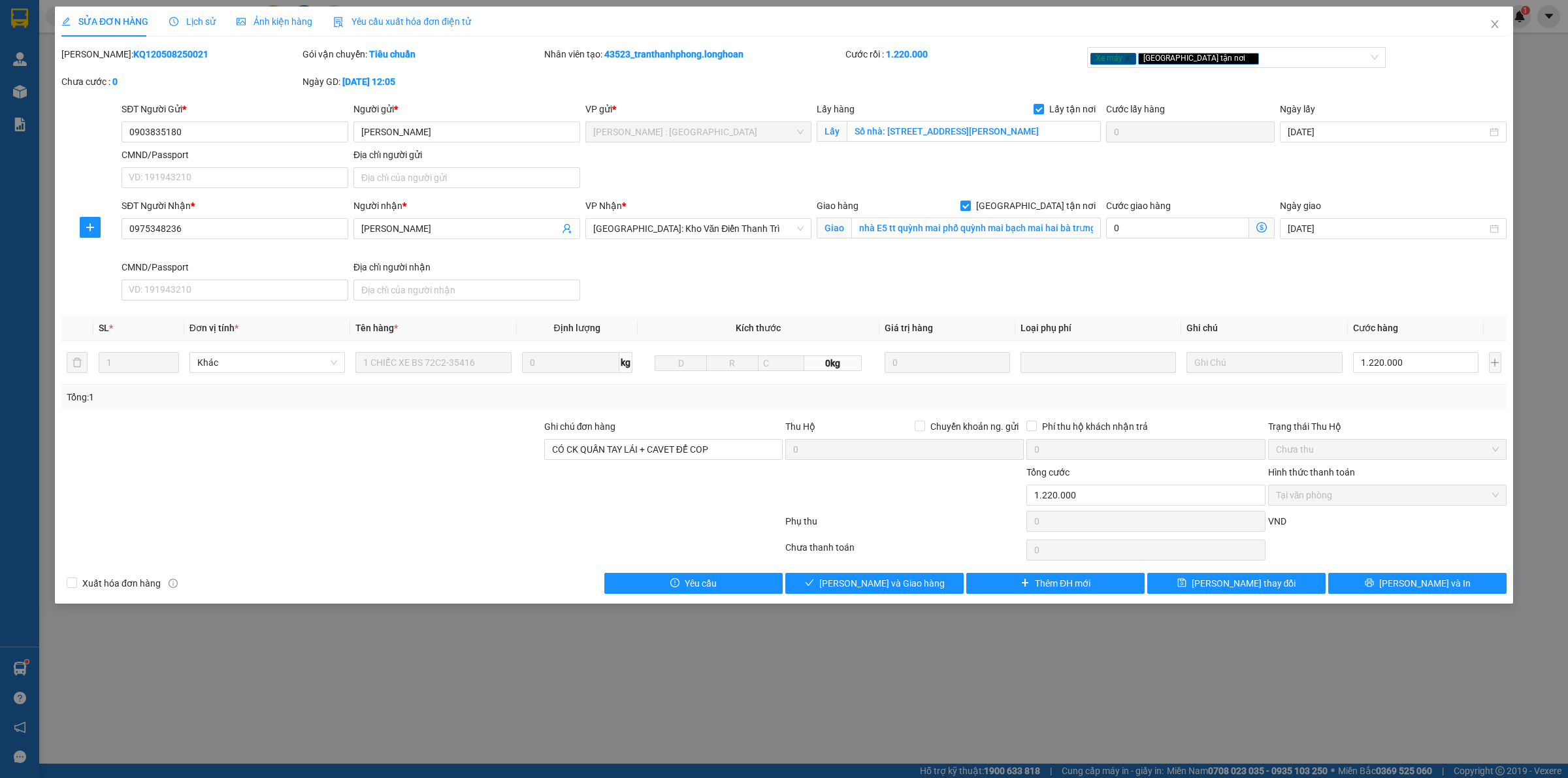
click at [198, 26] on span "Lịch sử" at bounding box center [193, 22] width 46 height 11
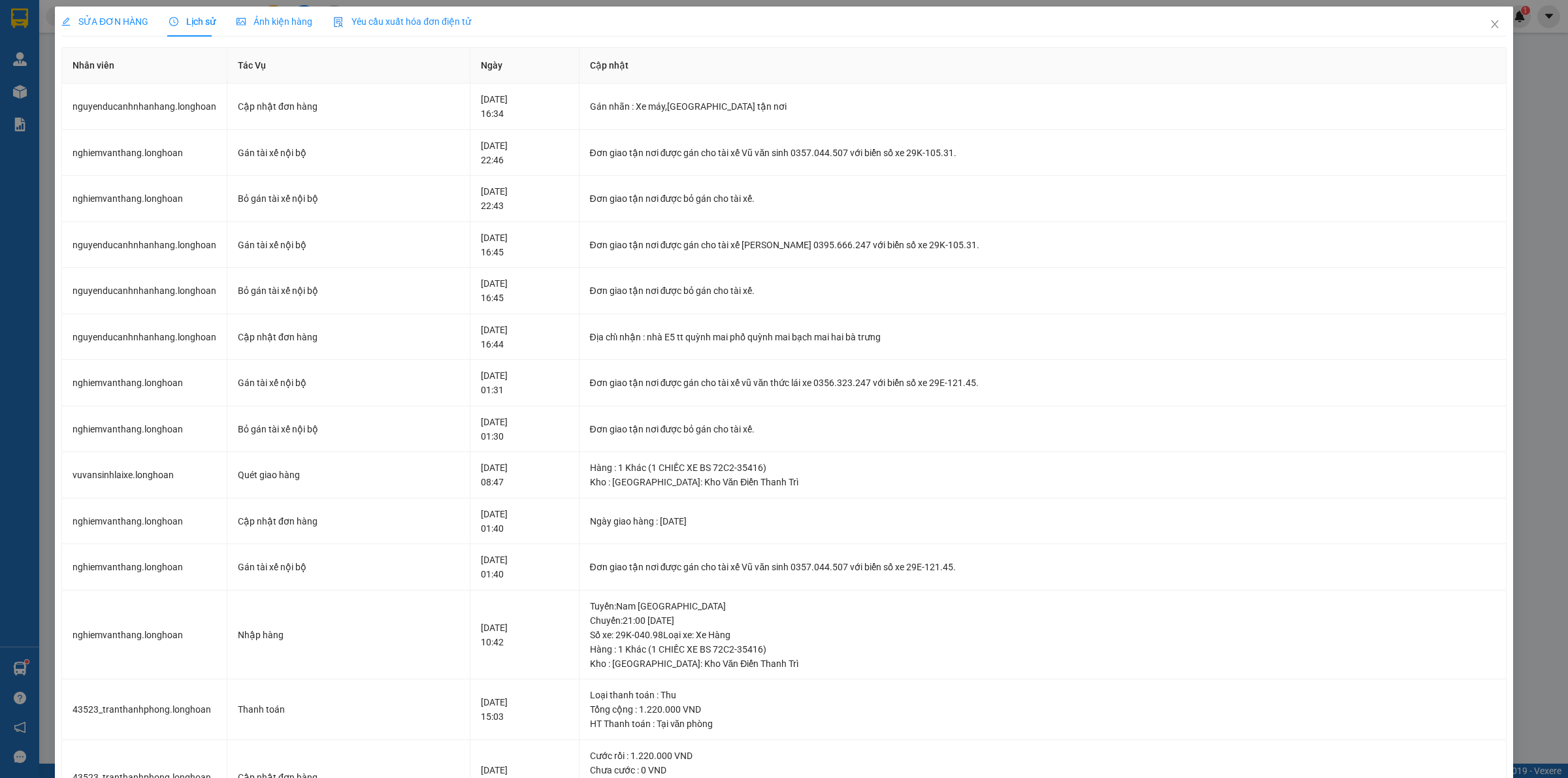
click at [99, 20] on span "SỬA ĐƠN HÀNG" at bounding box center [104, 22] width 87 height 11
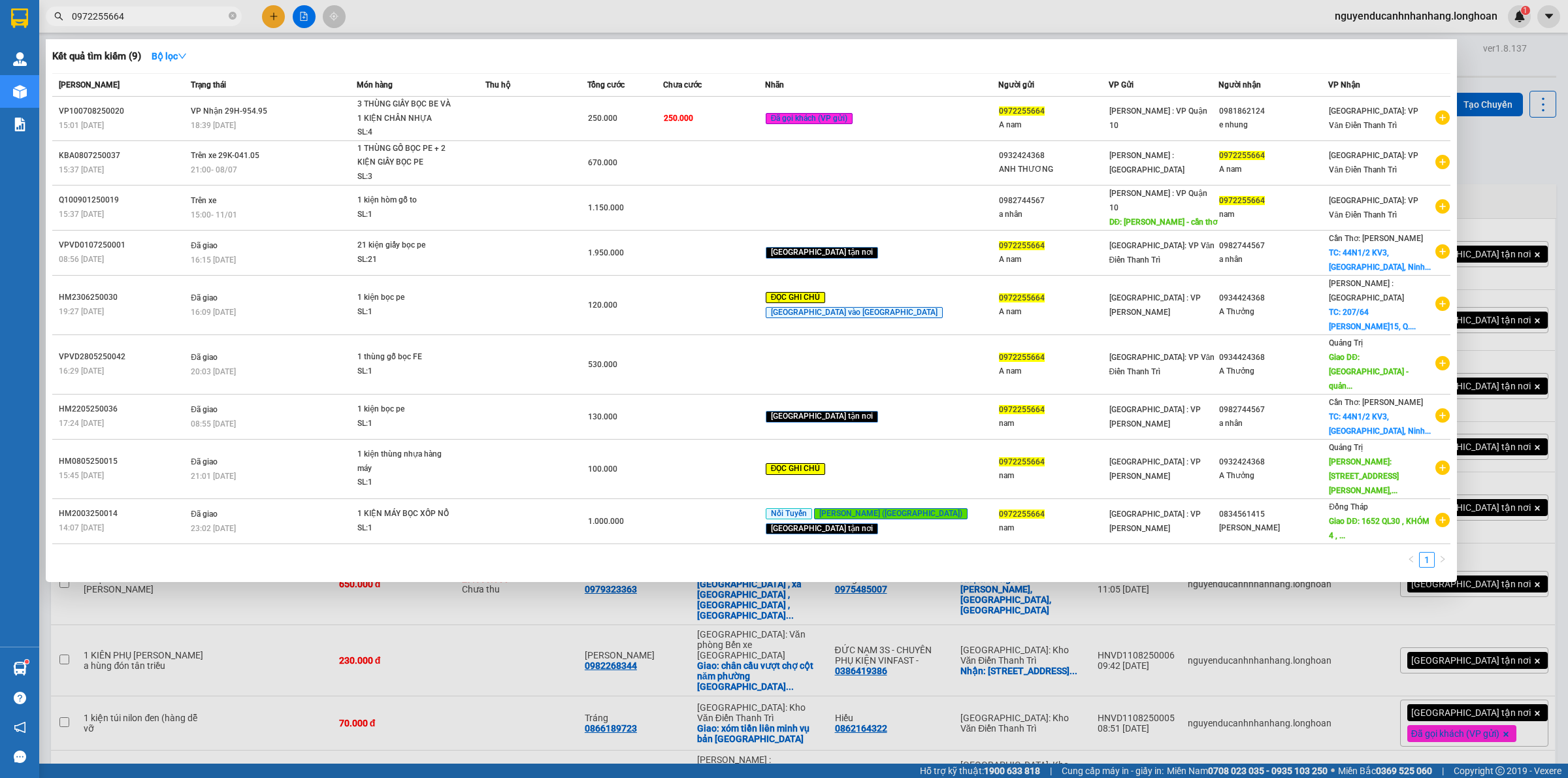
type input "0972255664"
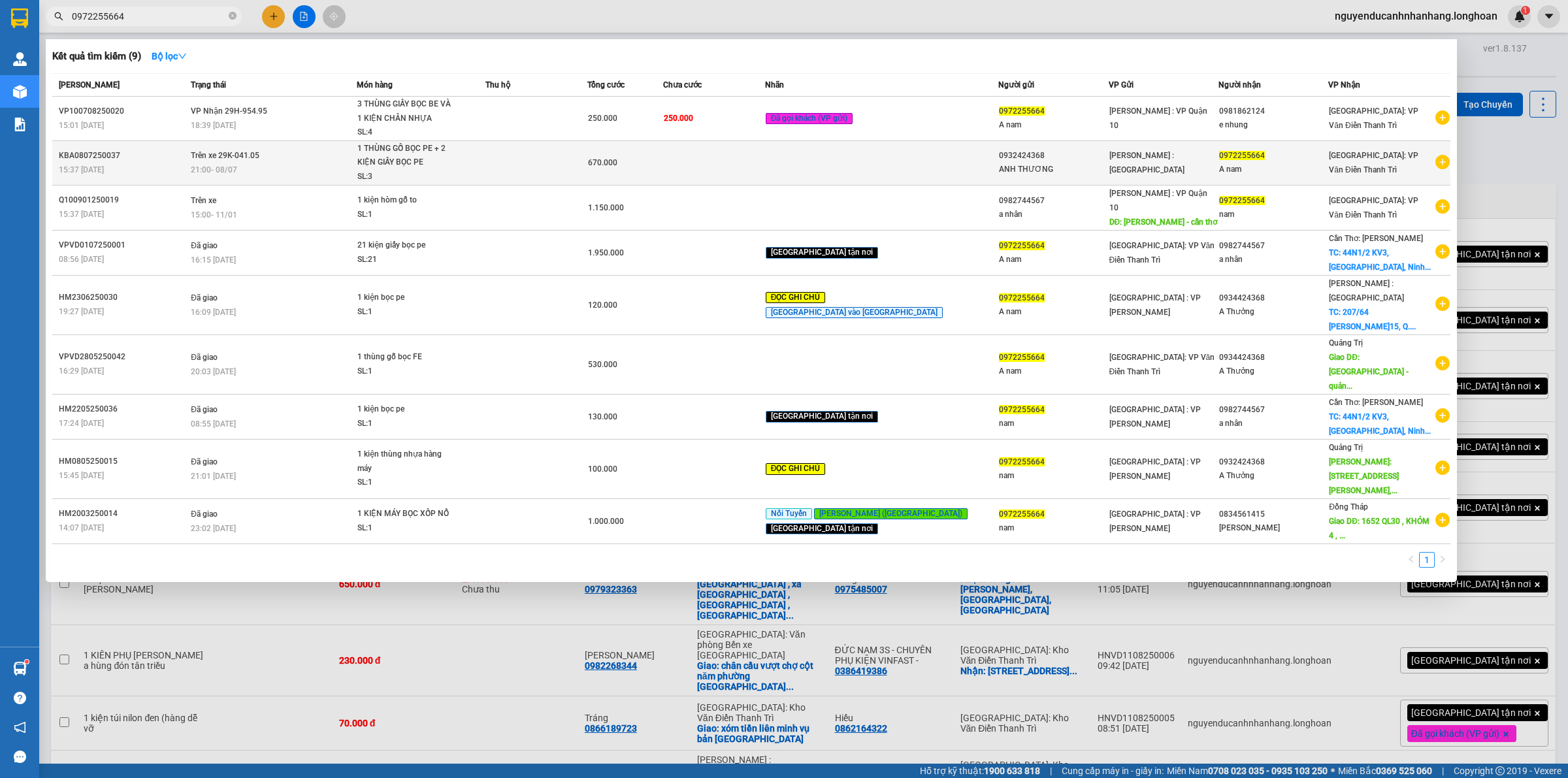
click at [915, 159] on td at bounding box center [882, 162] width 234 height 44
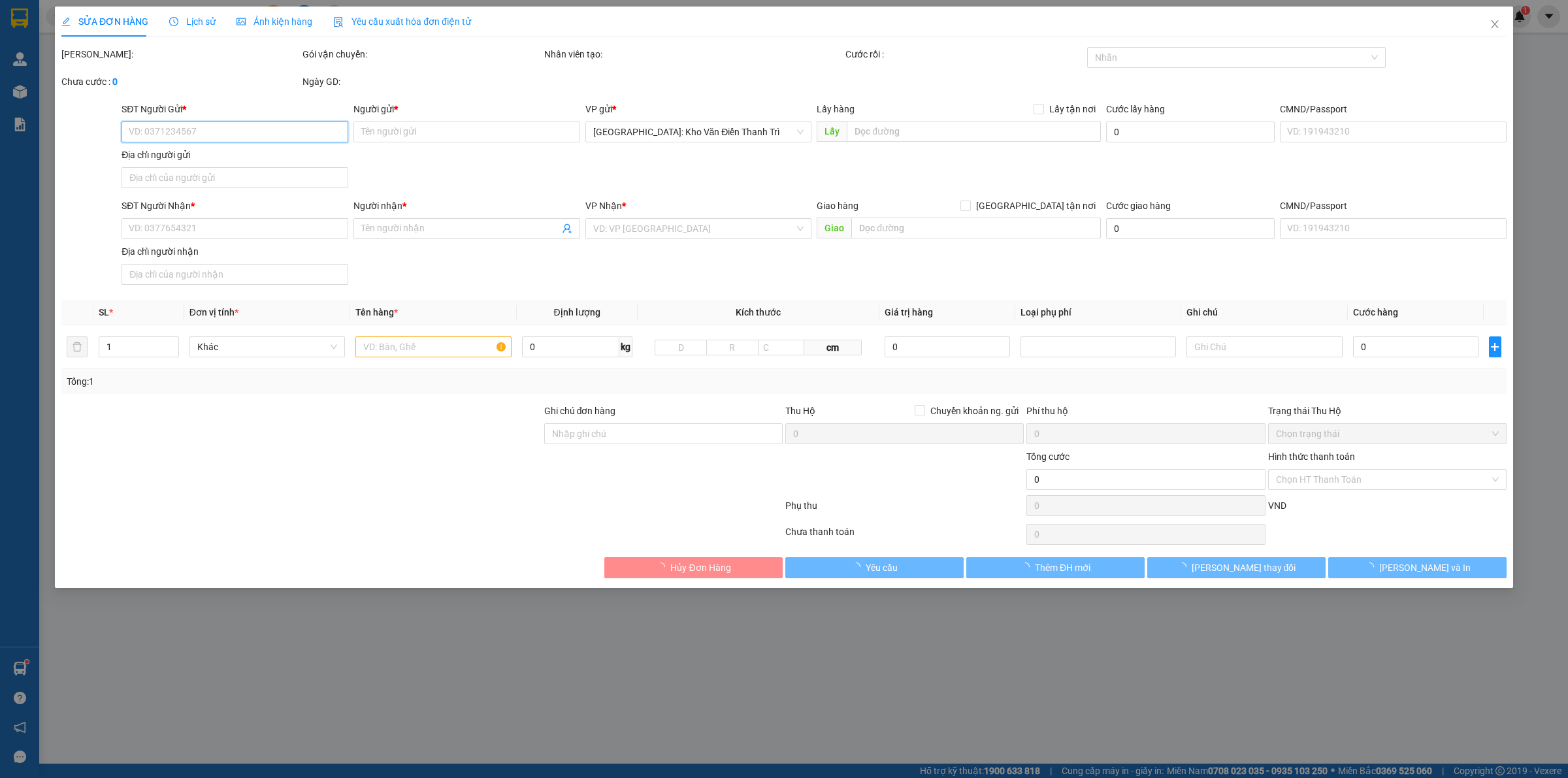
type input "0932424368"
type input "ANH THƯƠNG"
type input "0972255664"
type input "A nam"
type input "670.000"
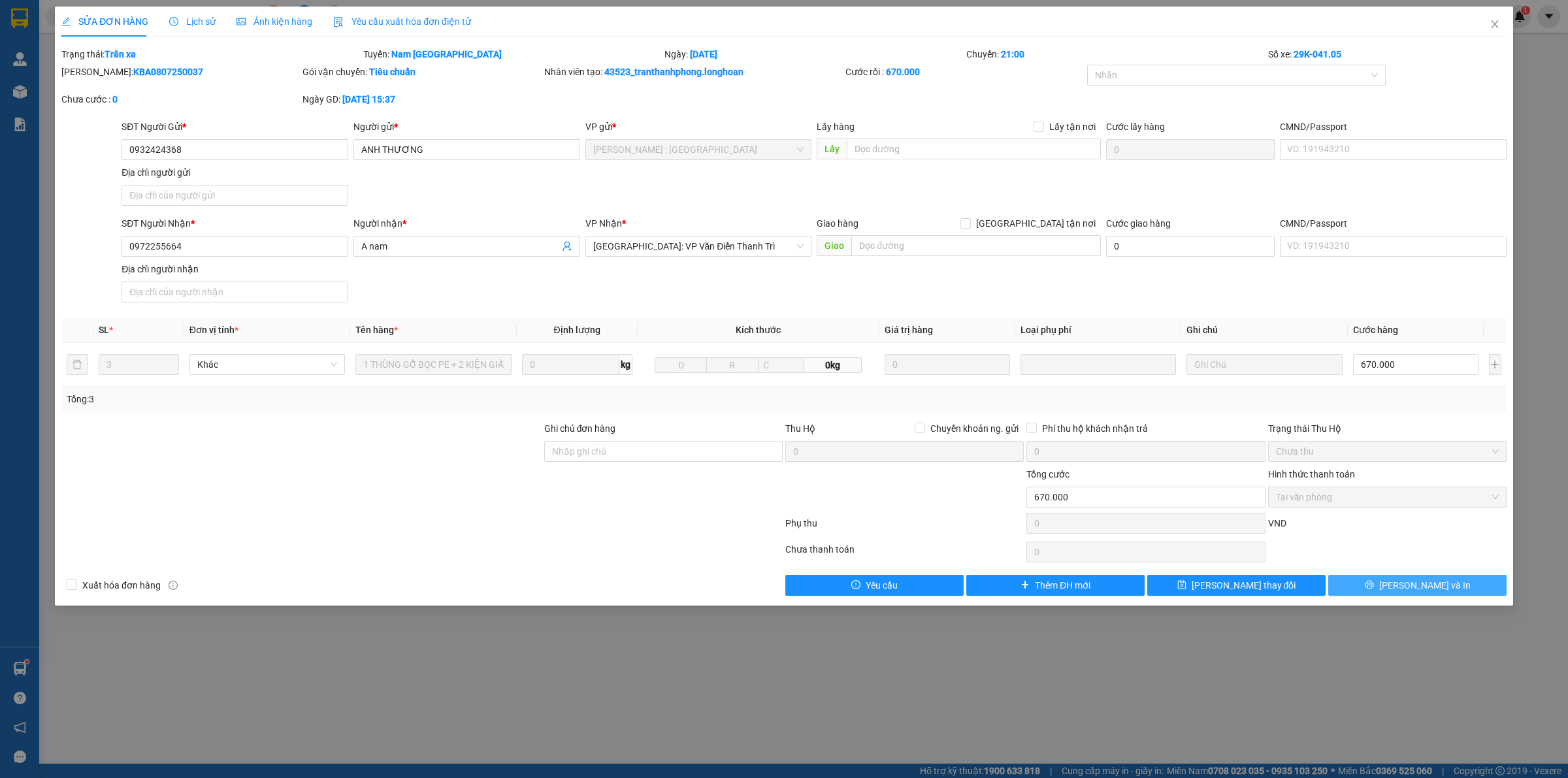
click at [1387, 588] on button "[PERSON_NAME] và In" at bounding box center [1417, 585] width 179 height 21
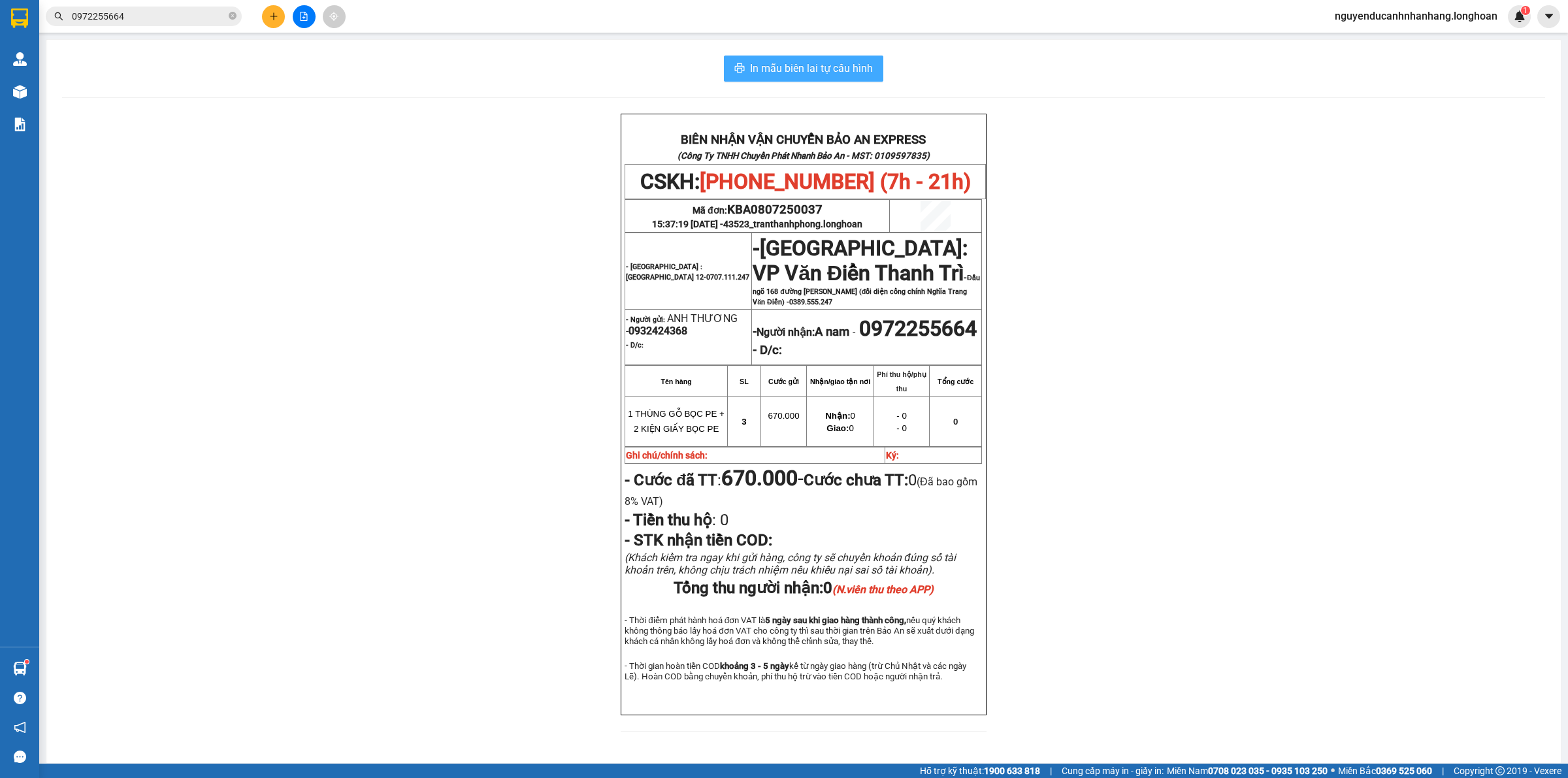
click at [828, 66] on span "In mẫu biên lai tự cấu hình" at bounding box center [811, 68] width 123 height 17
click at [139, 8] on span "0972255664" at bounding box center [143, 17] width 196 height 20
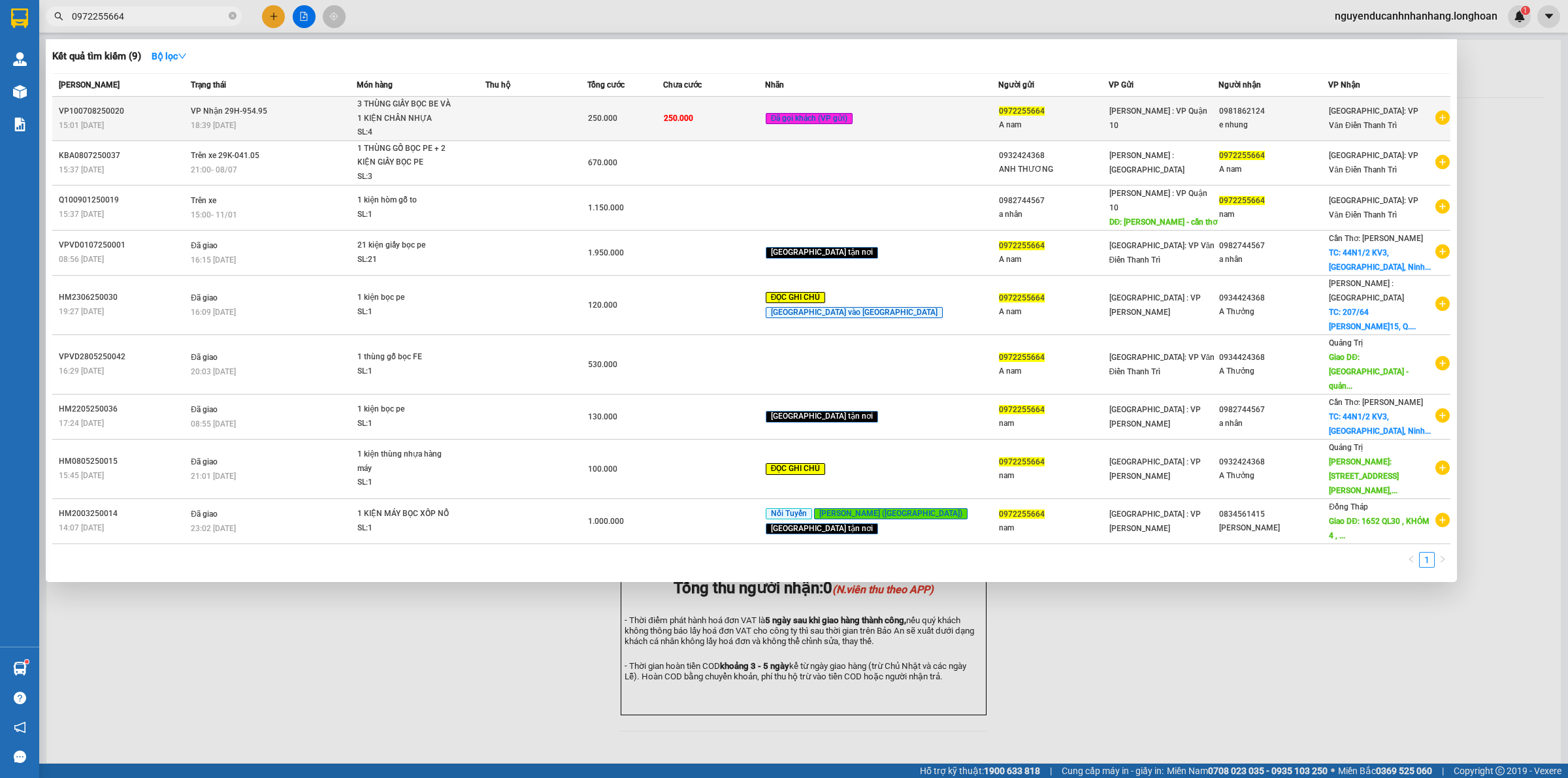
click at [273, 102] on td "VP Nhận 29H-954.95 18:39 [DATE]" at bounding box center [272, 119] width 169 height 44
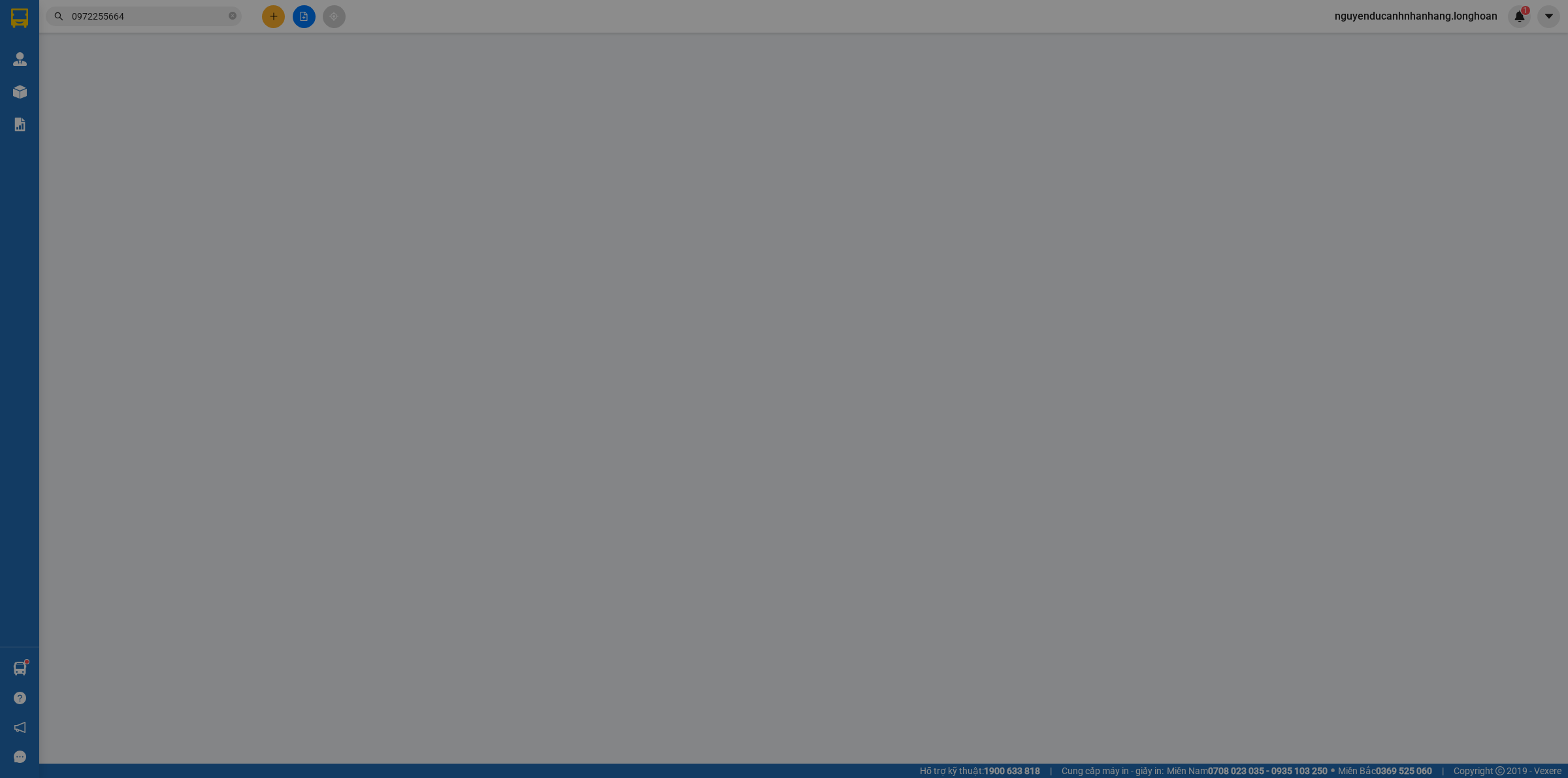
type input "0972255664"
type input "A nam"
type input "0981862124"
type input "e nhung"
type input "hàng k bao bể vỡ hư hỏng"
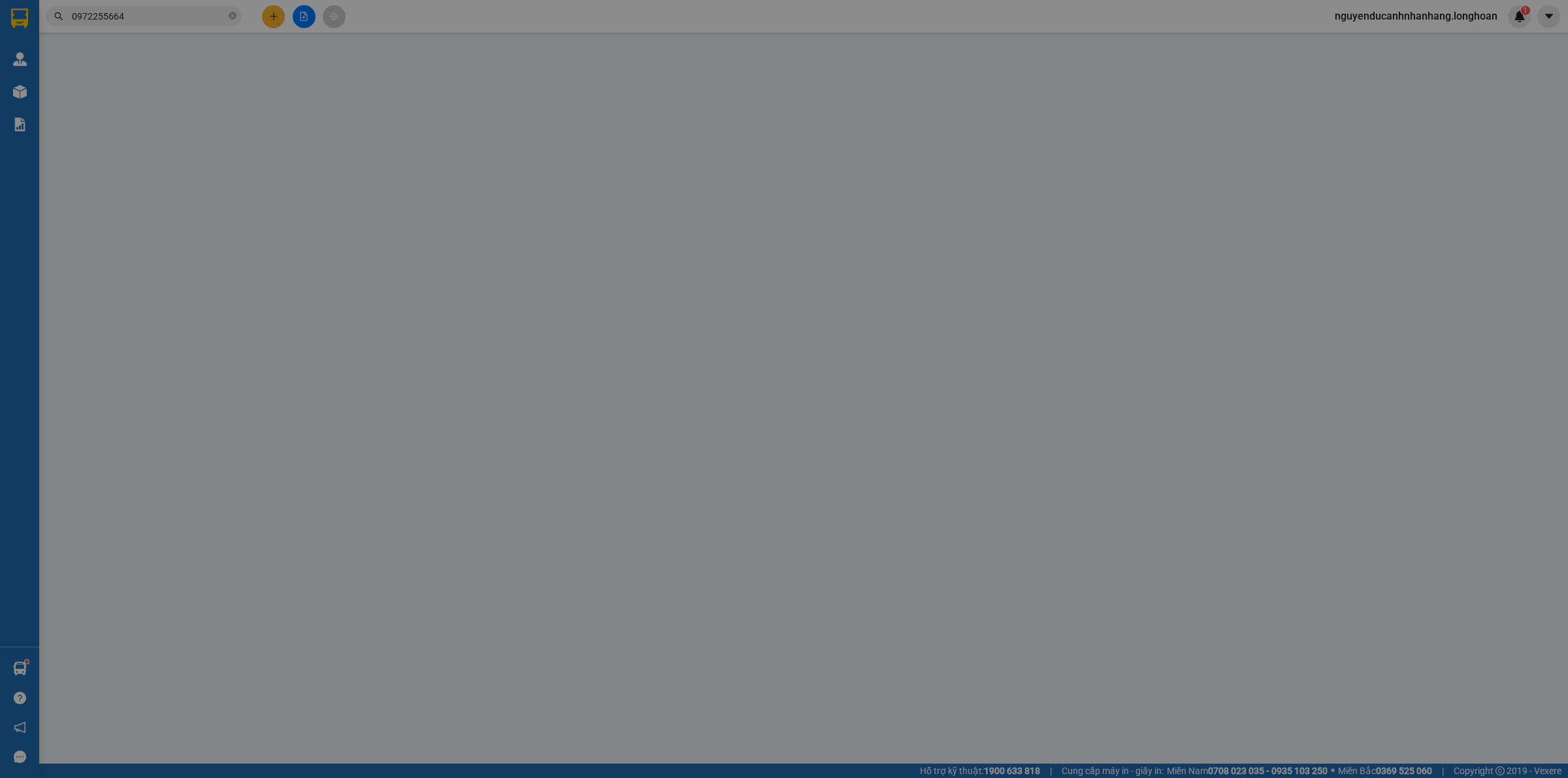
type input "250.000"
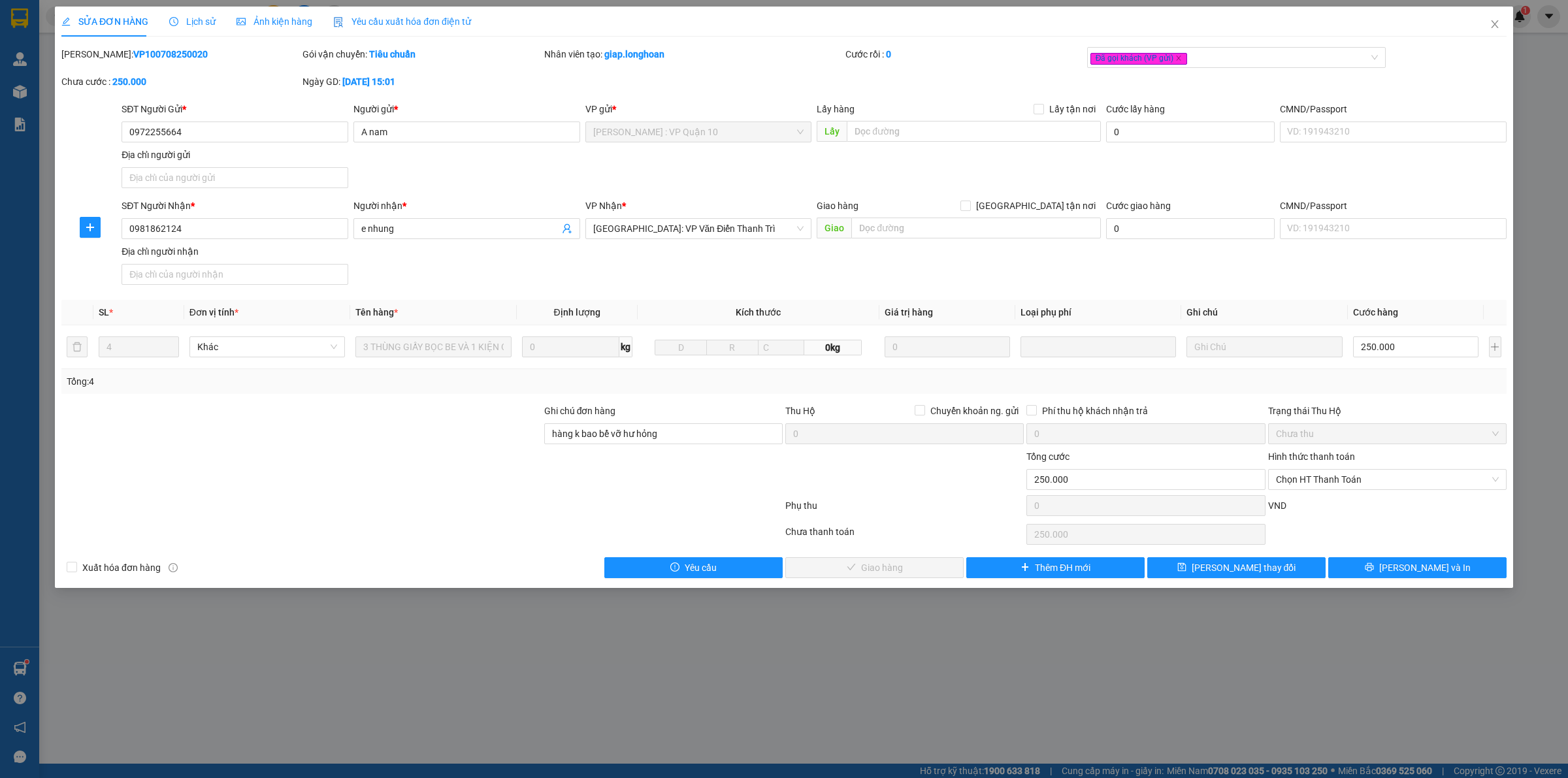
click at [196, 23] on span "Lịch sử" at bounding box center [193, 22] width 46 height 11
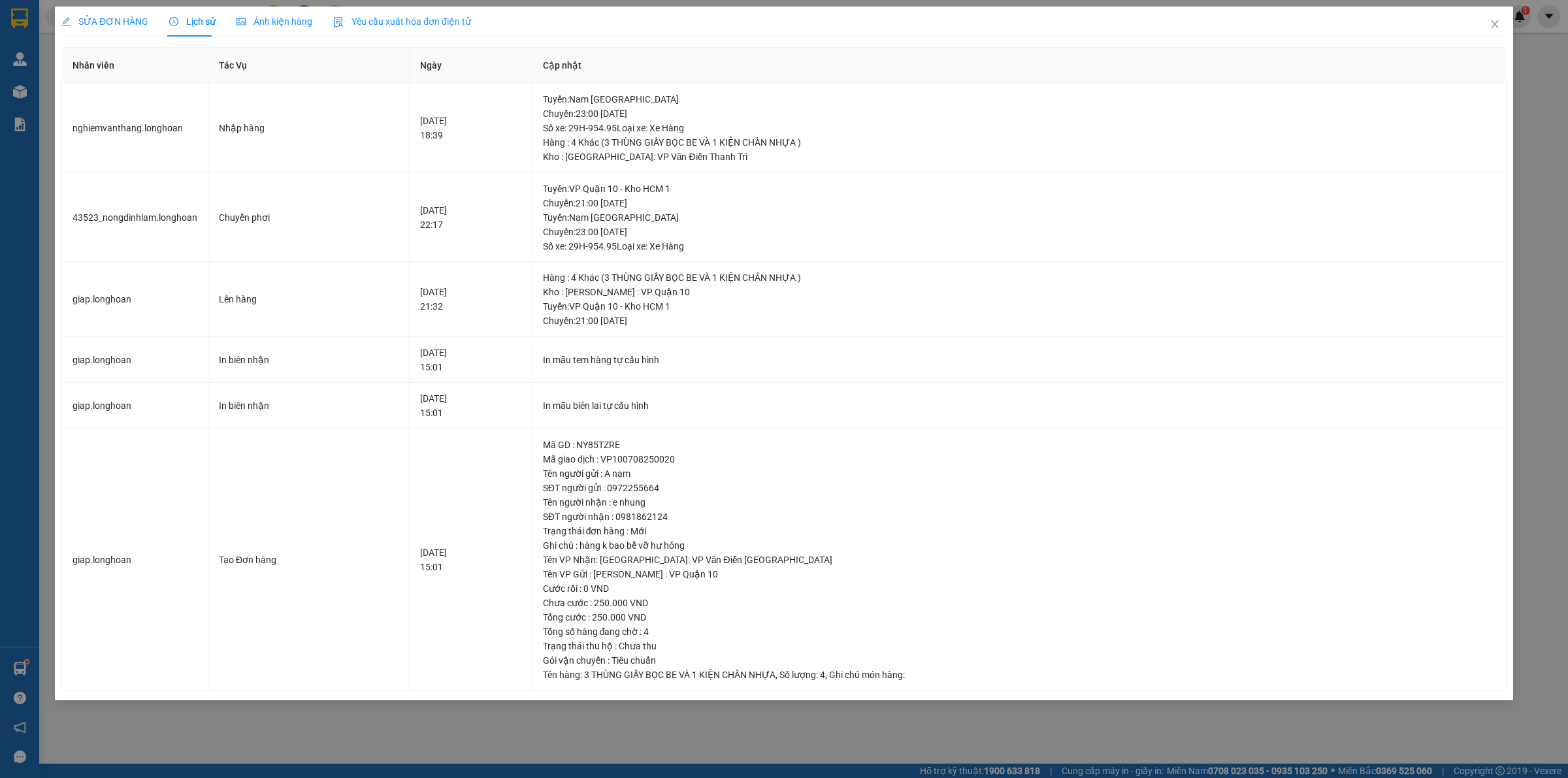
click at [115, 17] on span "SỬA ĐƠN HÀNG" at bounding box center [104, 22] width 87 height 11
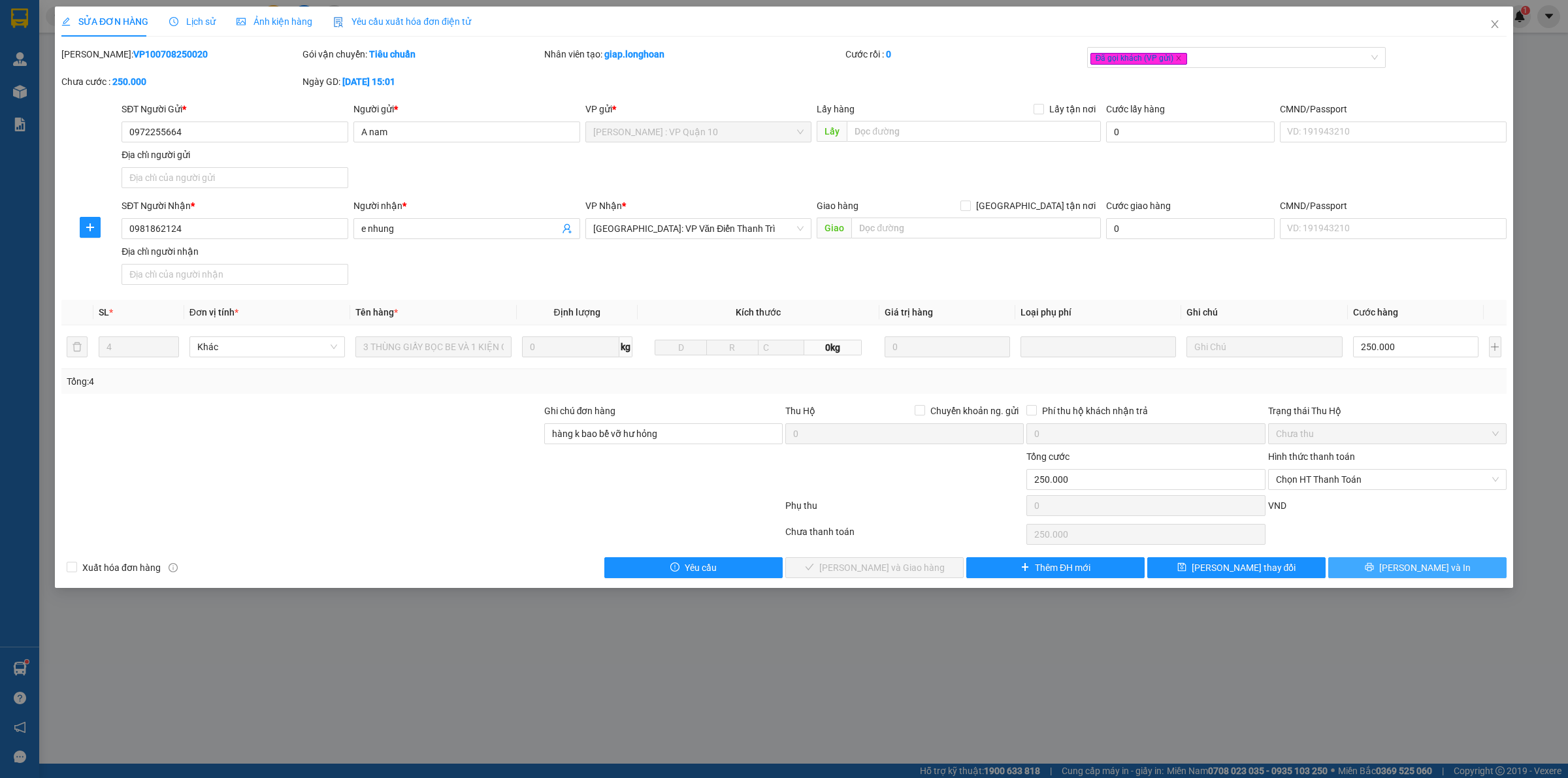
click at [1360, 566] on button "[PERSON_NAME] và In" at bounding box center [1417, 567] width 179 height 21
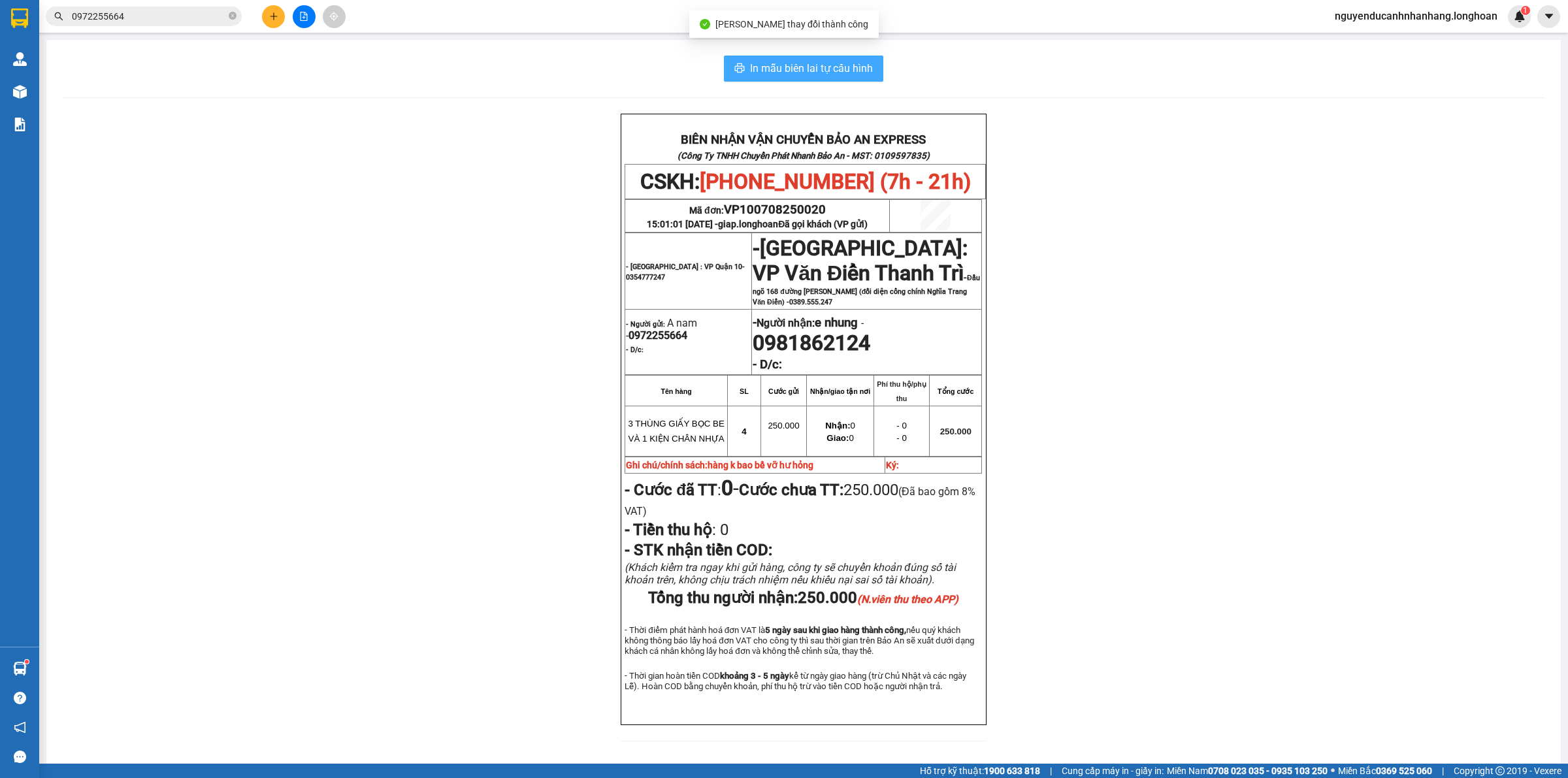
click at [804, 60] on button "In mẫu biên lai tự cấu hình" at bounding box center [804, 68] width 159 height 26
click at [151, 20] on input "0972255664" at bounding box center [149, 17] width 154 height 15
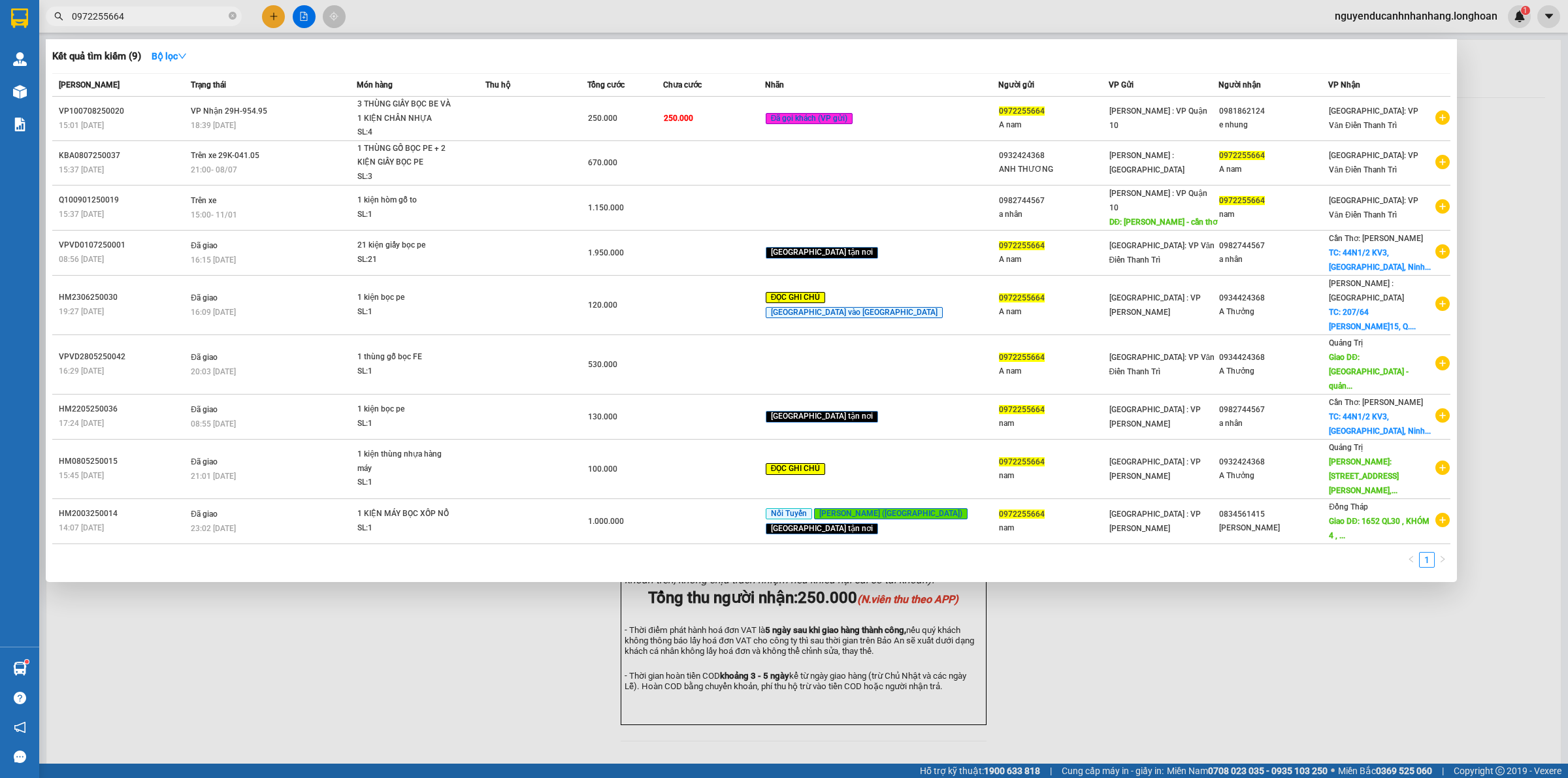
click at [151, 20] on input "0972255664" at bounding box center [149, 17] width 154 height 15
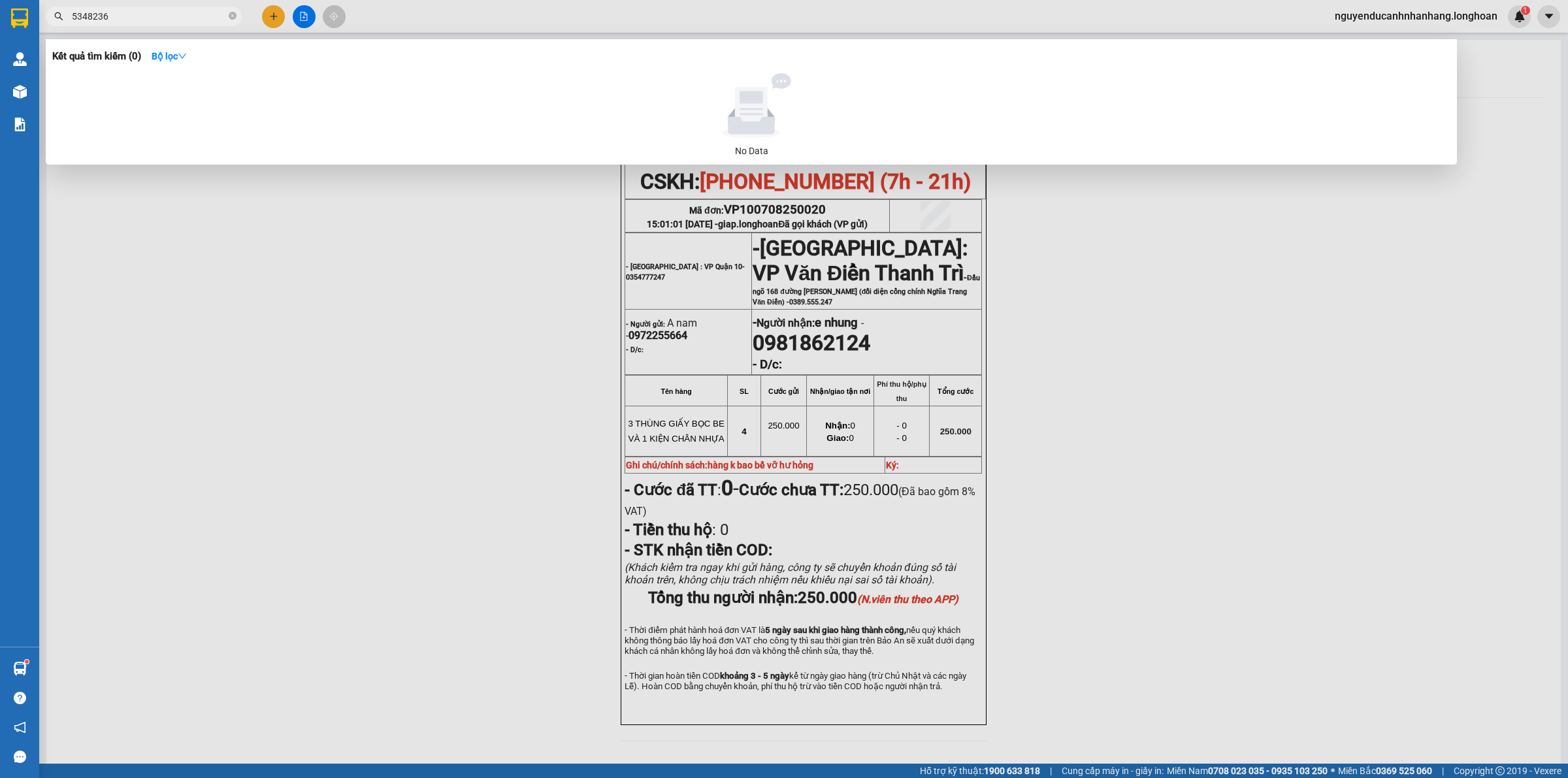
click at [124, 20] on input "5348236" at bounding box center [149, 17] width 154 height 15
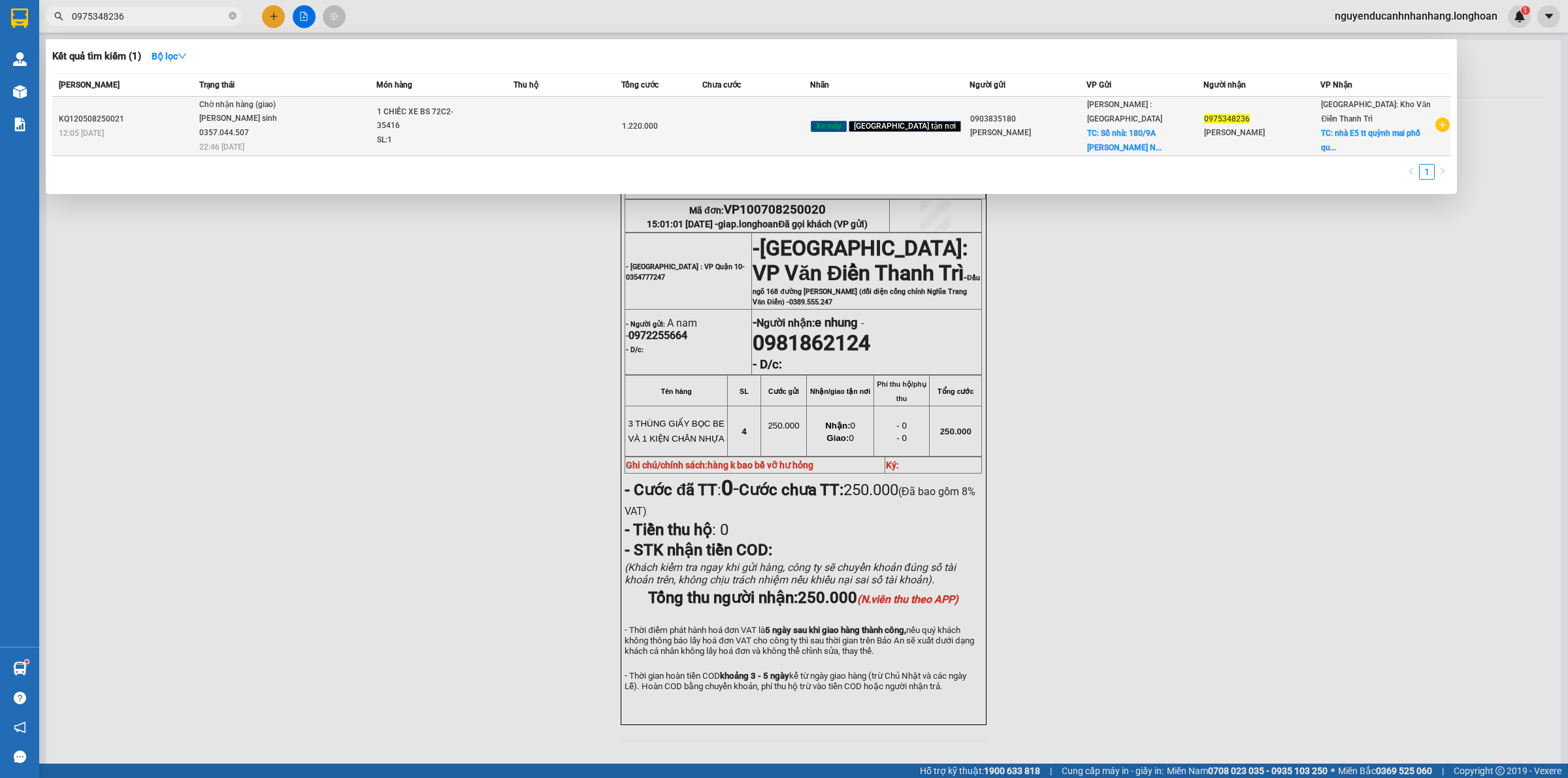
type input "0975348236"
click at [311, 139] on td "Chờ nhận hàng (giao) [PERSON_NAME] sinh 0357.044.507 22:46 [DATE]" at bounding box center [286, 127] width 180 height 60
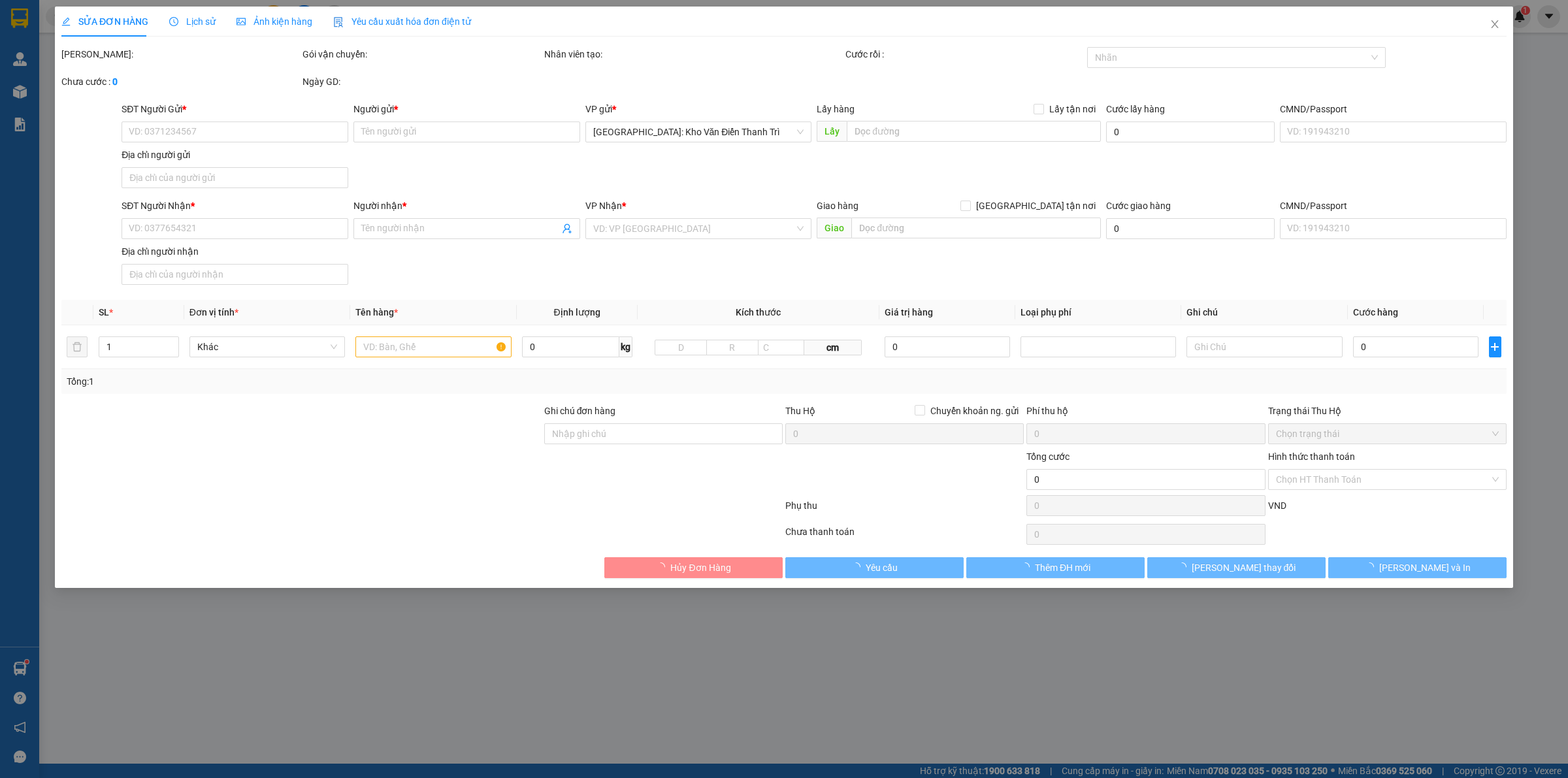
type input "0903835180"
type input "[PERSON_NAME]"
checkbox input "true"
type input "Số nhà: [STREET_ADDRESS][PERSON_NAME]"
type input "0975348236"
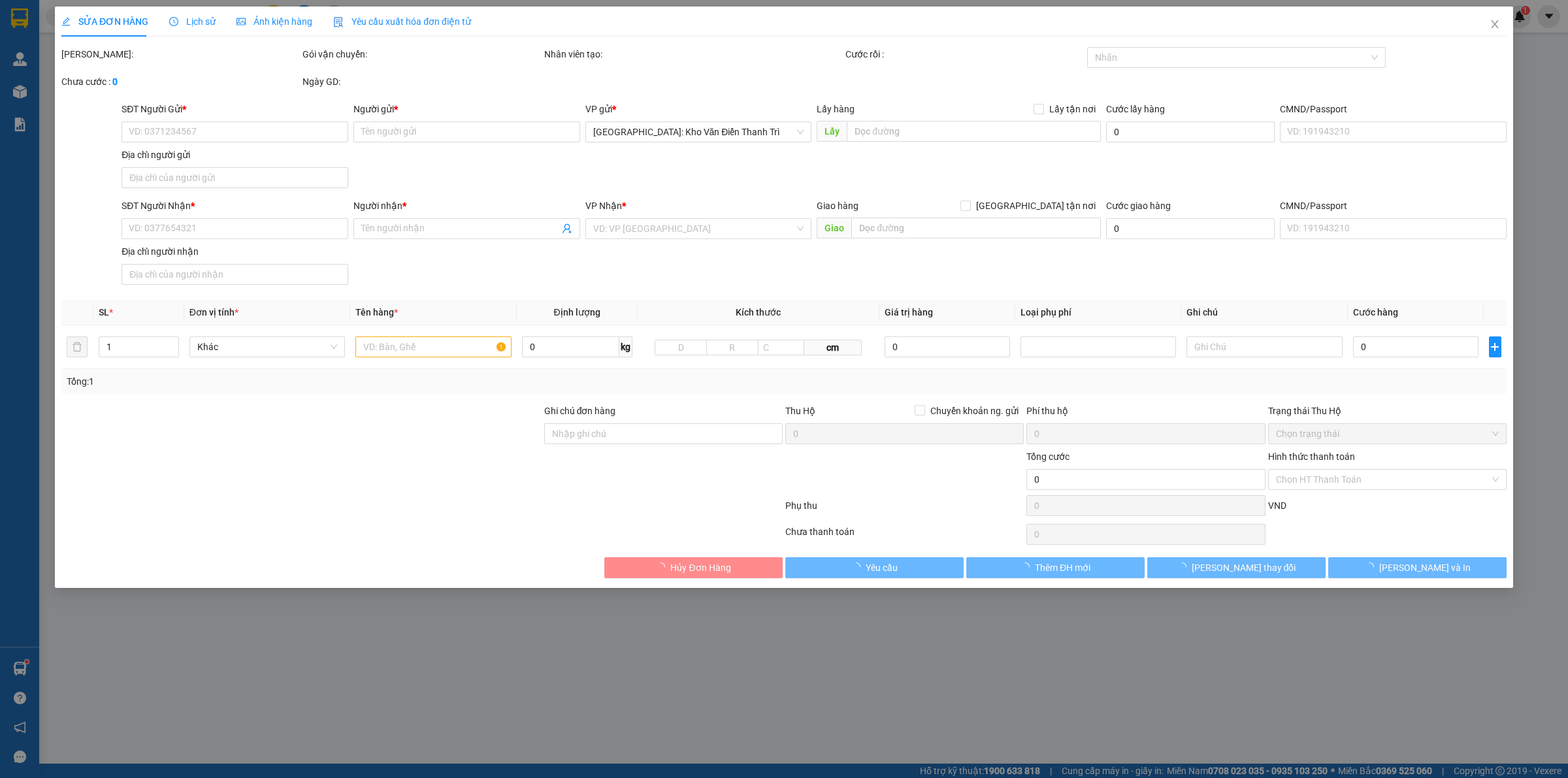
type input "[PERSON_NAME]"
checkbox input "true"
type input "nhà E5 tt quỳnh mai phố quỳnh mai bạch mai hai bà trưng"
type input "CÓ CK QUẤN TAY LÁI + CAVET ĐỂ COP"
type input "1.220.000"
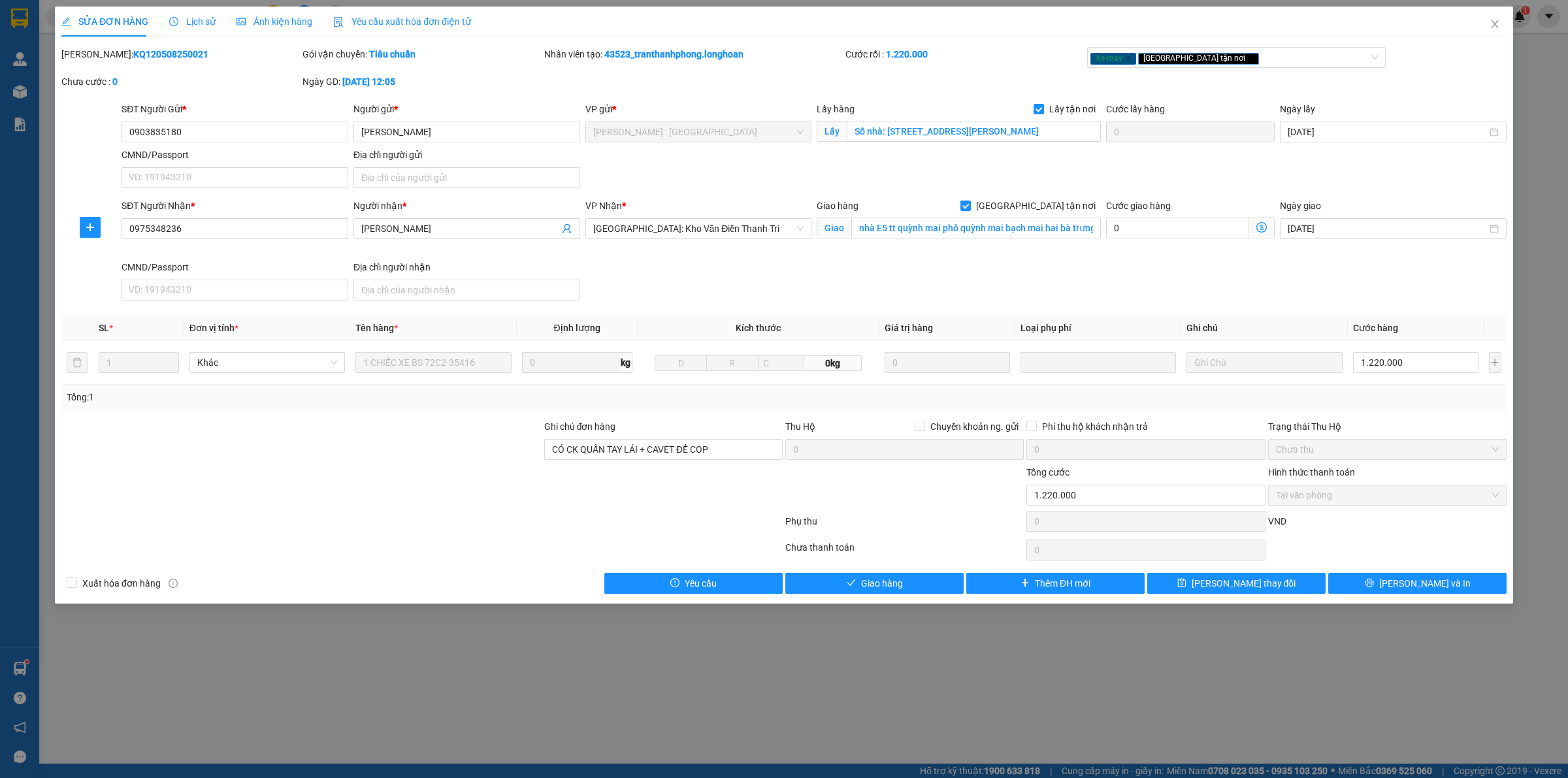
click at [180, 15] on div "Lịch sử" at bounding box center [193, 22] width 46 height 15
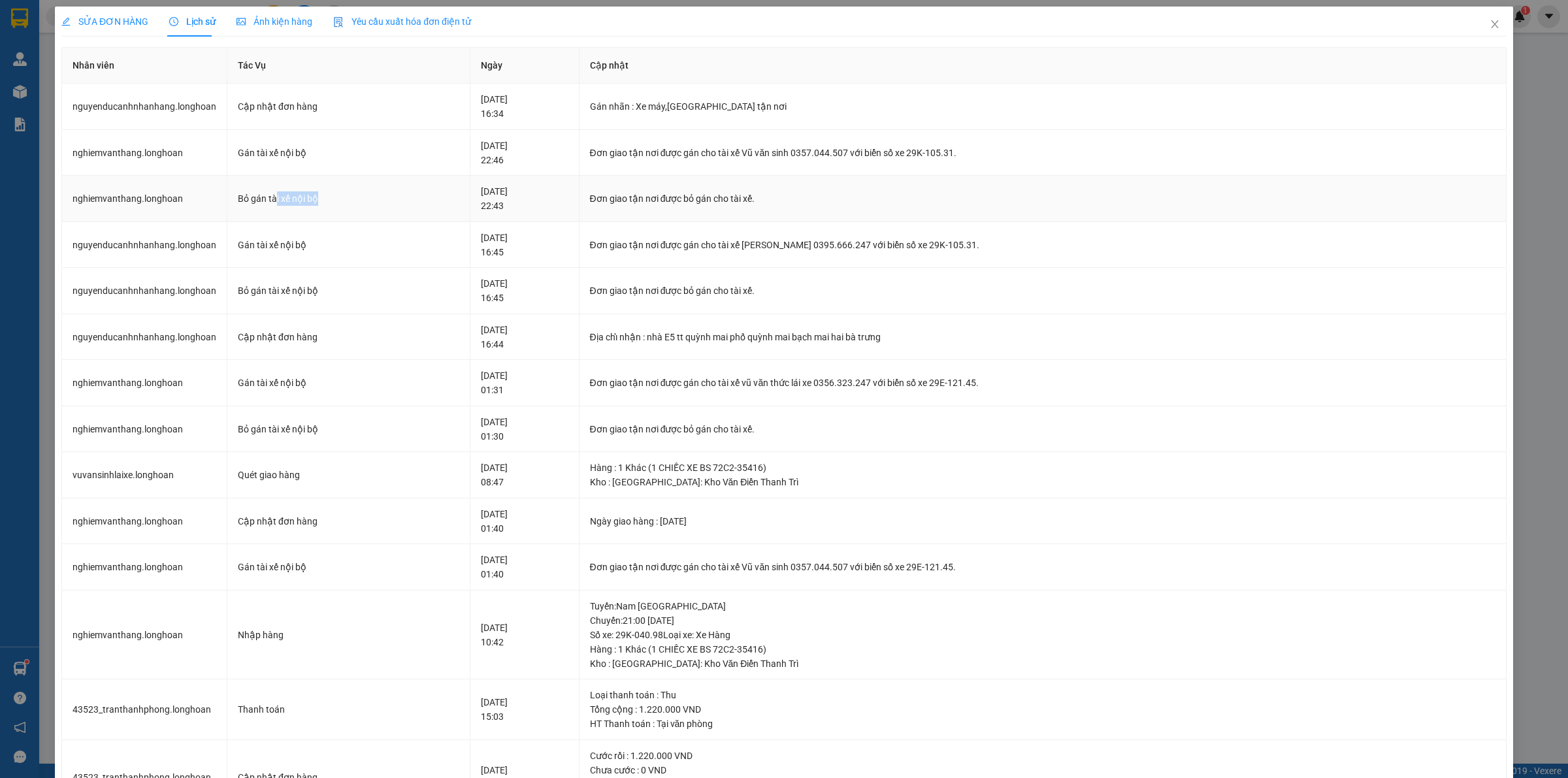
drag, startPoint x: 272, startPoint y: 199, endPoint x: 480, endPoint y: 200, distance: 208.0
click at [480, 200] on tr "nghiemvanthang.longhoan Bỏ gán tài xế nội bộ [DATE] 22:43 Đơn giao tận nơi được…" at bounding box center [784, 199] width 1444 height 46
drag, startPoint x: 677, startPoint y: 203, endPoint x: 709, endPoint y: 206, distance: 32.1
click at [683, 204] on div "Đơn giao tận nơi được bỏ gán cho tài xế." at bounding box center [1042, 198] width 905 height 15
drag, startPoint x: 779, startPoint y: 242, endPoint x: 918, endPoint y: 196, distance: 146.4
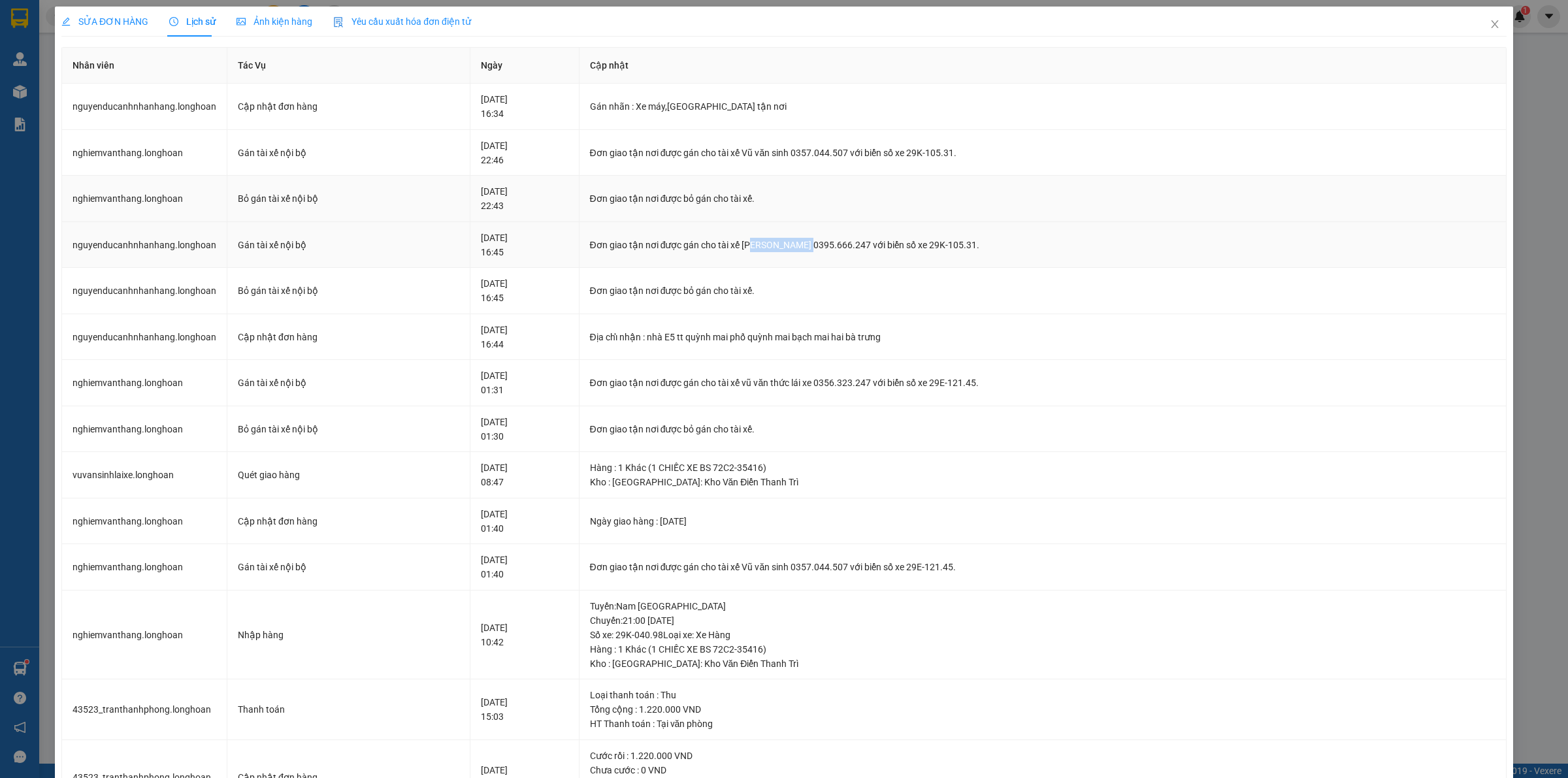
click at [841, 240] on div "Đơn giao tận nơi được gán cho tài xế [PERSON_NAME] 0395.666.247 với biển số xe …" at bounding box center [1042, 245] width 905 height 15
click at [920, 193] on div "Đơn giao tận nơi được bỏ gán cho tài xế." at bounding box center [1042, 198] width 905 height 15
drag, startPoint x: 968, startPoint y: 141, endPoint x: 990, endPoint y: 145, distance: 22.4
click at [986, 145] on td "Đơn giao tận nơi được gán cho tài xế Vũ văn sinh 0357.044.507 với biển số xe 29…" at bounding box center [1043, 153] width 927 height 46
drag, startPoint x: 773, startPoint y: 153, endPoint x: 828, endPoint y: 153, distance: 55.0
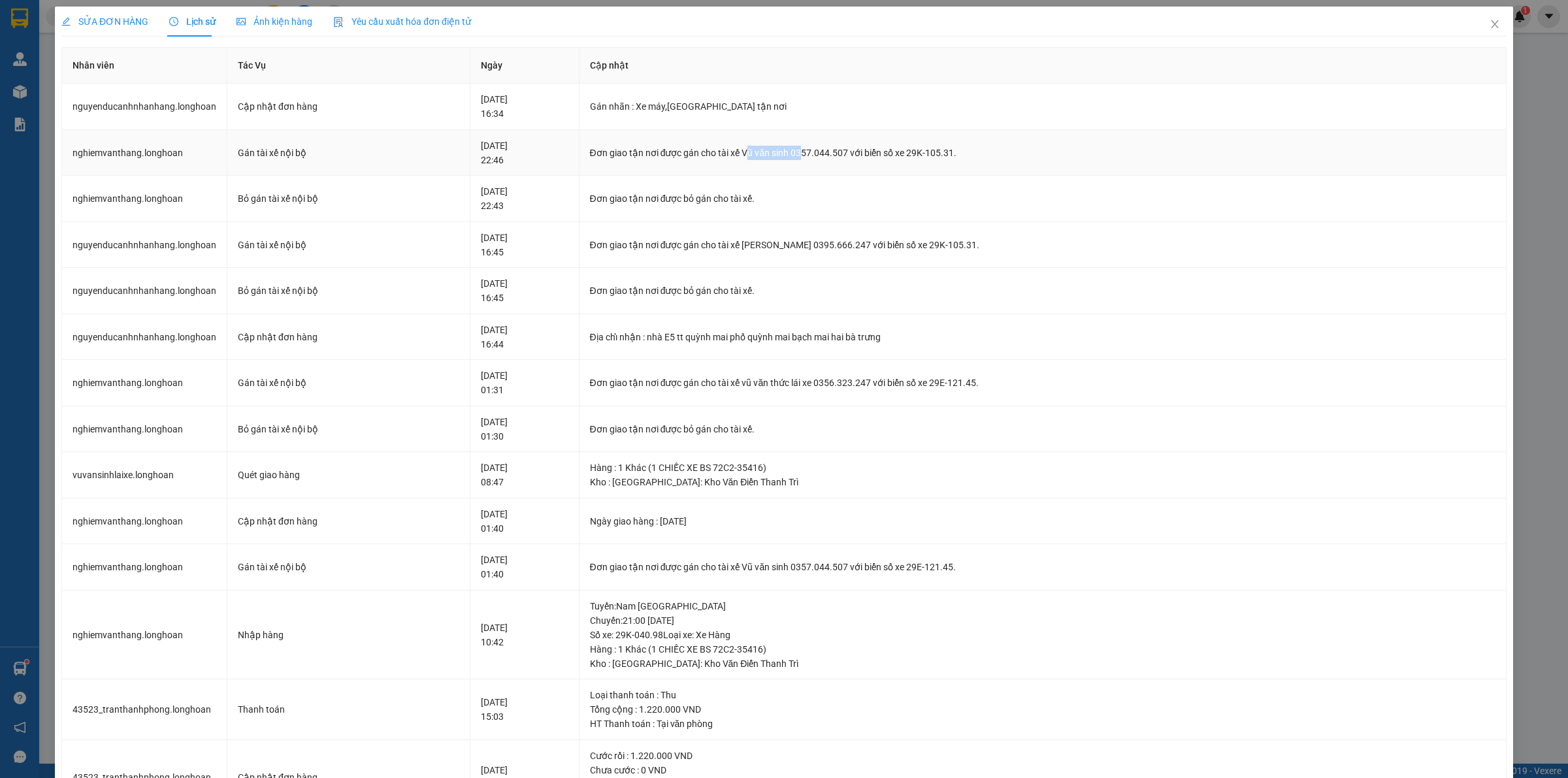
click at [828, 153] on div "Đơn giao tận nơi được gán cho tài xế Vũ văn sinh 0357.044.507 với biển số xe 29…" at bounding box center [1042, 153] width 905 height 15
click at [877, 240] on div "Đơn giao tận nơi được gán cho tài xế [PERSON_NAME] 0395.666.247 với biển số xe …" at bounding box center [1042, 245] width 905 height 15
drag, startPoint x: 234, startPoint y: 473, endPoint x: 328, endPoint y: 484, distance: 94.6
click at [328, 484] on td "Quét giao hàng" at bounding box center [349, 475] width 243 height 46
drag, startPoint x: 468, startPoint y: 471, endPoint x: 543, endPoint y: 471, distance: 75.0
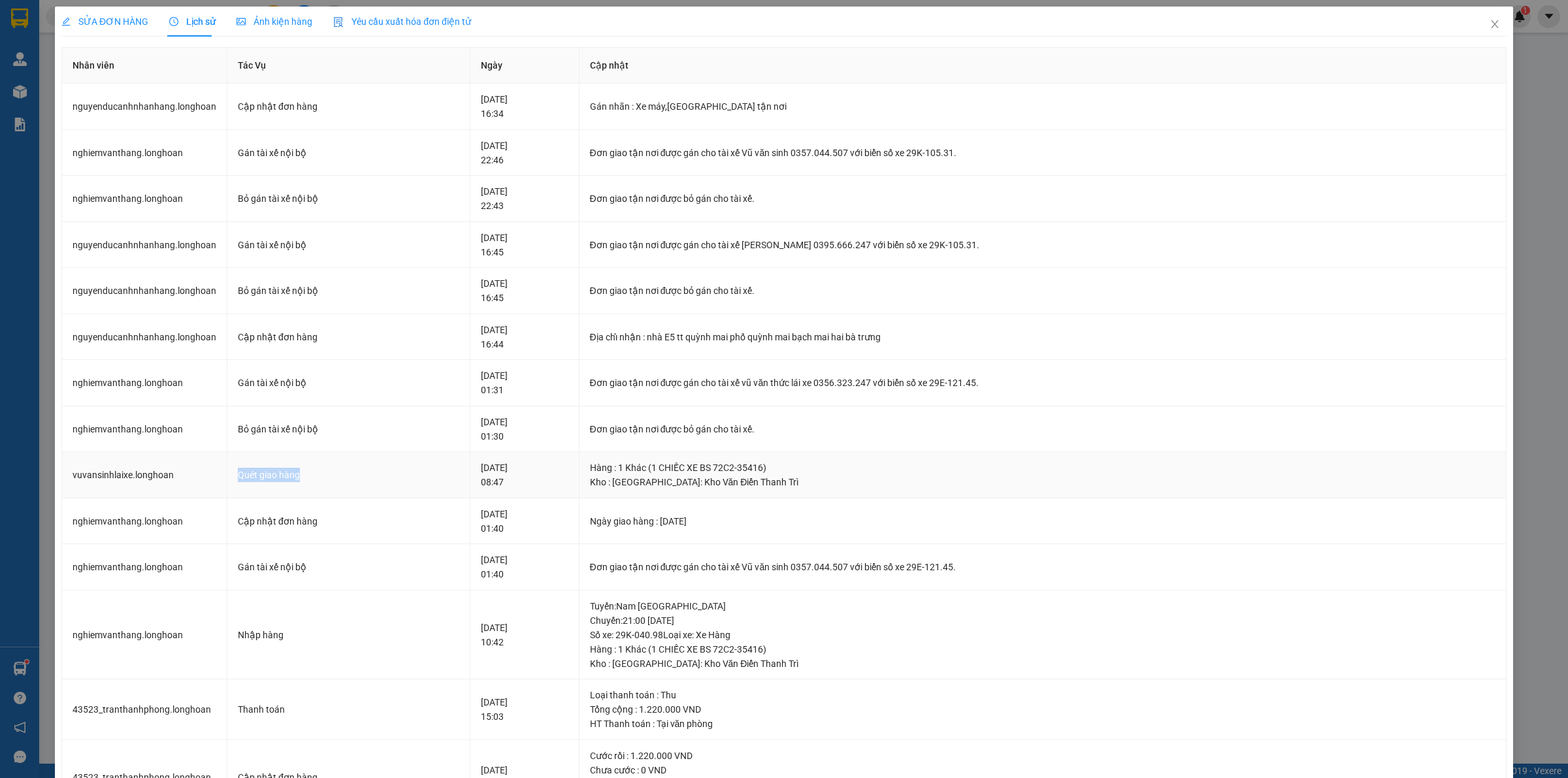
click at [543, 471] on div "[DATE] 08:47" at bounding box center [525, 474] width 88 height 29
click at [550, 477] on div "[DATE] 08:47" at bounding box center [525, 474] width 88 height 29
click at [552, 477] on div "[DATE] 08:47" at bounding box center [525, 474] width 88 height 29
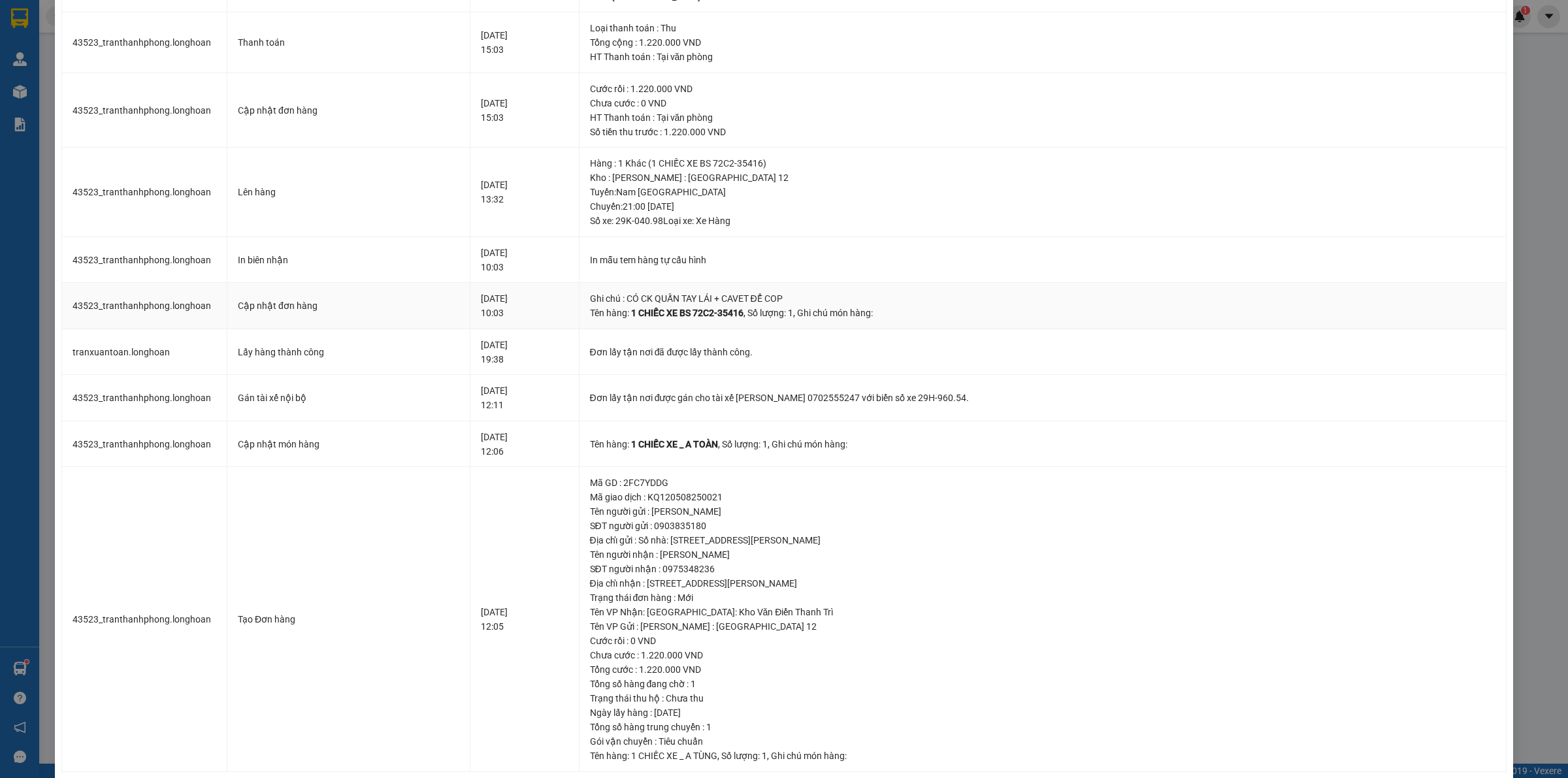
scroll to position [689, 0]
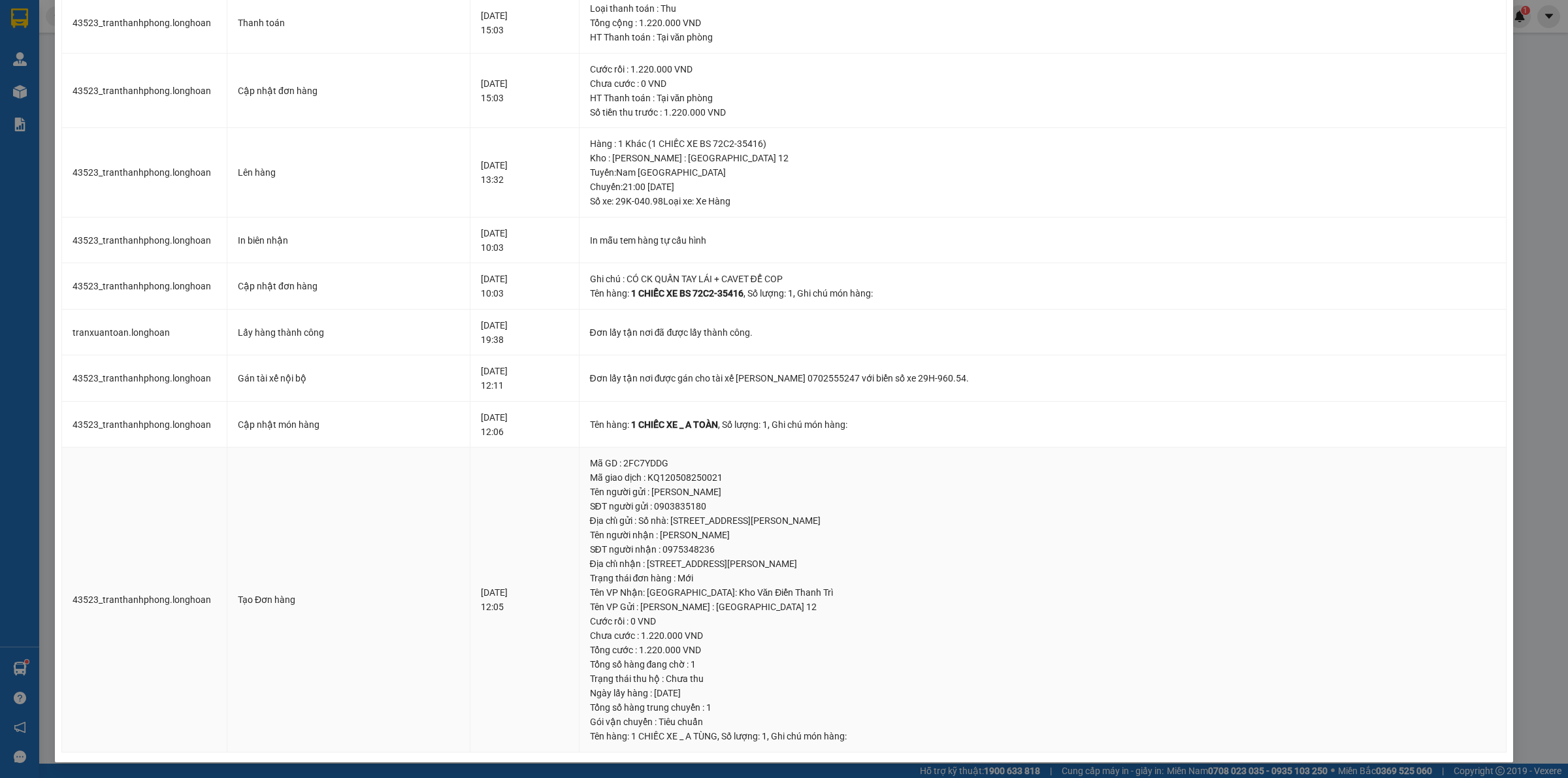
drag, startPoint x: 723, startPoint y: 563, endPoint x: 806, endPoint y: 567, distance: 83.1
click at [806, 567] on div "Địa chỉ nhận : [STREET_ADDRESS][PERSON_NAME]" at bounding box center [1042, 564] width 905 height 15
click at [897, 589] on div "Tên VP Nhận: [GEOGRAPHIC_DATA]: Kho Văn Điển Thanh Trì" at bounding box center [1042, 592] width 905 height 15
drag, startPoint x: 902, startPoint y: 558, endPoint x: 1001, endPoint y: 559, distance: 99.0
click at [1001, 559] on div "Địa chỉ nhận : [STREET_ADDRESS][PERSON_NAME]" at bounding box center [1042, 564] width 905 height 15
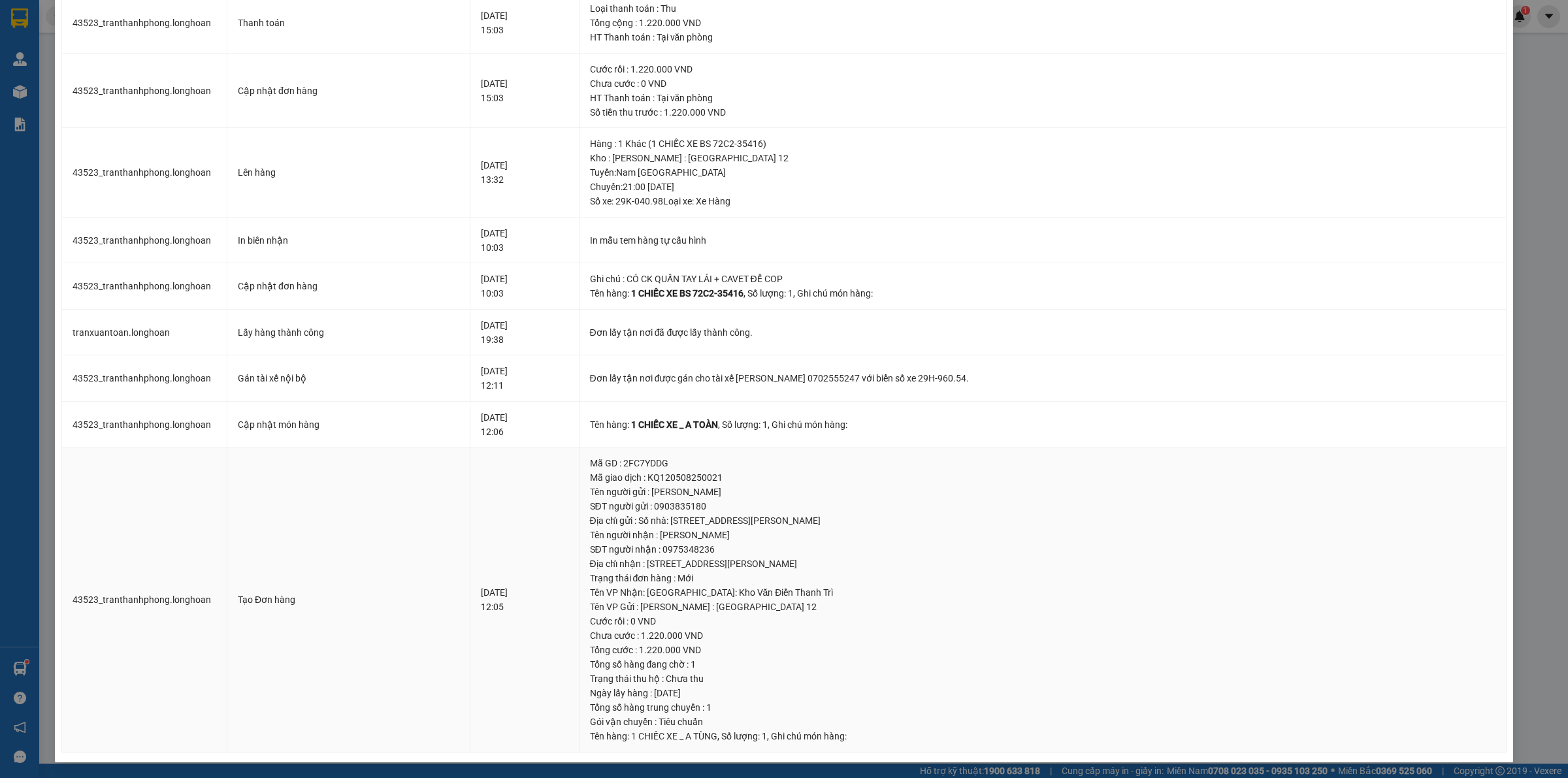
click at [996, 566] on div "Địa chỉ nhận : [STREET_ADDRESS][PERSON_NAME]" at bounding box center [1042, 564] width 905 height 15
drag, startPoint x: 773, startPoint y: 572, endPoint x: 983, endPoint y: 570, distance: 210.0
click at [983, 569] on td "Mã GD : 2FC7YDDG Mã giao dịch : KQ120508250021 Tên người gửi : [PERSON_NAME] ng…" at bounding box center [1043, 599] width 927 height 305
drag, startPoint x: 984, startPoint y: 570, endPoint x: 962, endPoint y: 572, distance: 22.1
click at [984, 572] on div "Trạng thái đơn hàng : Mới" at bounding box center [1042, 578] width 905 height 15
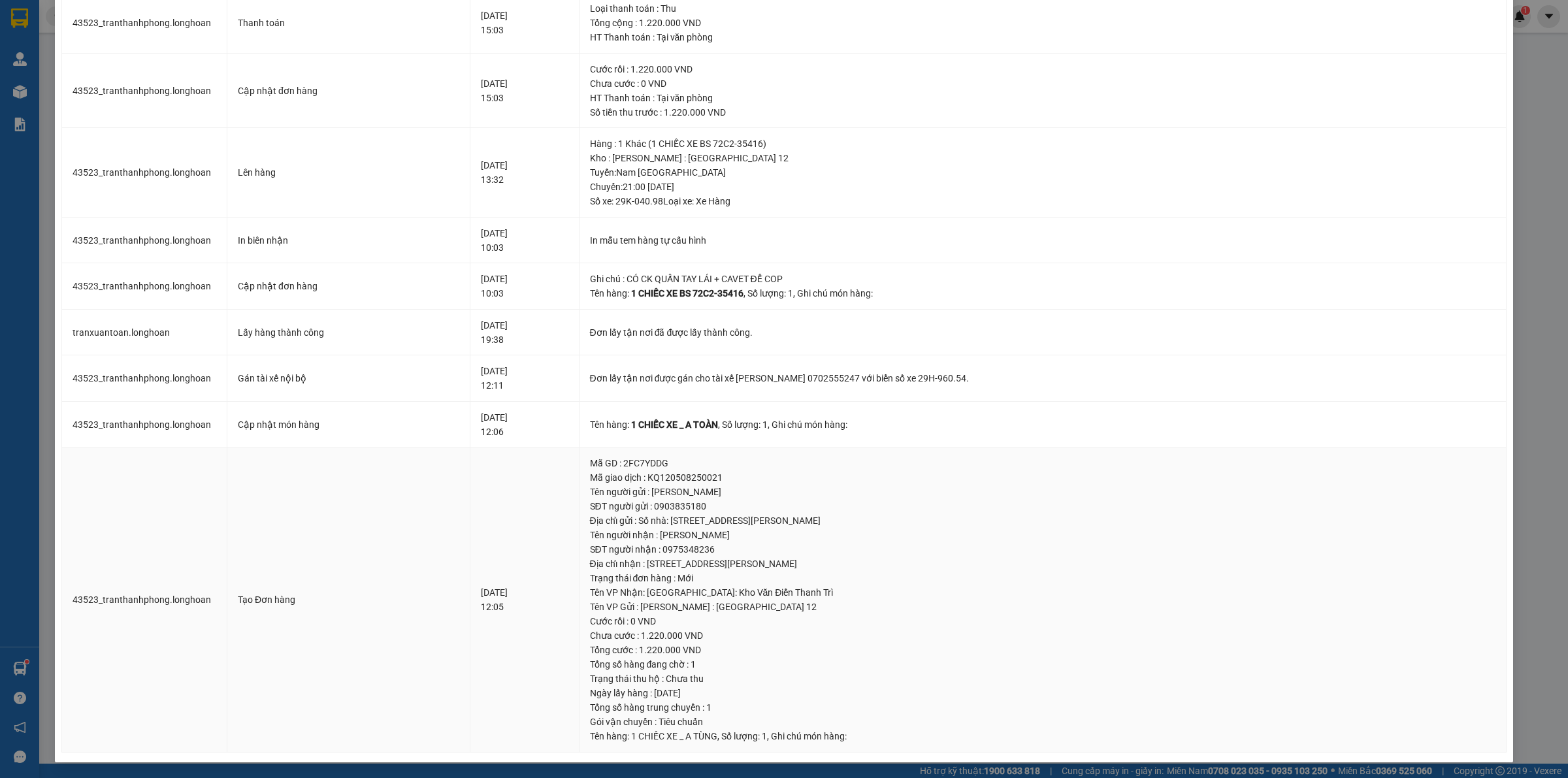
drag, startPoint x: 877, startPoint y: 560, endPoint x: 875, endPoint y: 567, distance: 7.3
click at [875, 560] on div "Địa chỉ nhận : [STREET_ADDRESS][PERSON_NAME]" at bounding box center [1042, 564] width 905 height 15
drag, startPoint x: 790, startPoint y: 562, endPoint x: 950, endPoint y: 576, distance: 160.6
click at [948, 576] on td "Mã GD : 2FC7YDDG Mã giao dịch : KQ120508250021 Tên người gửi : [PERSON_NAME] ng…" at bounding box center [1043, 599] width 927 height 305
click at [952, 576] on div "Trạng thái đơn hàng : Mới" at bounding box center [1042, 578] width 905 height 15
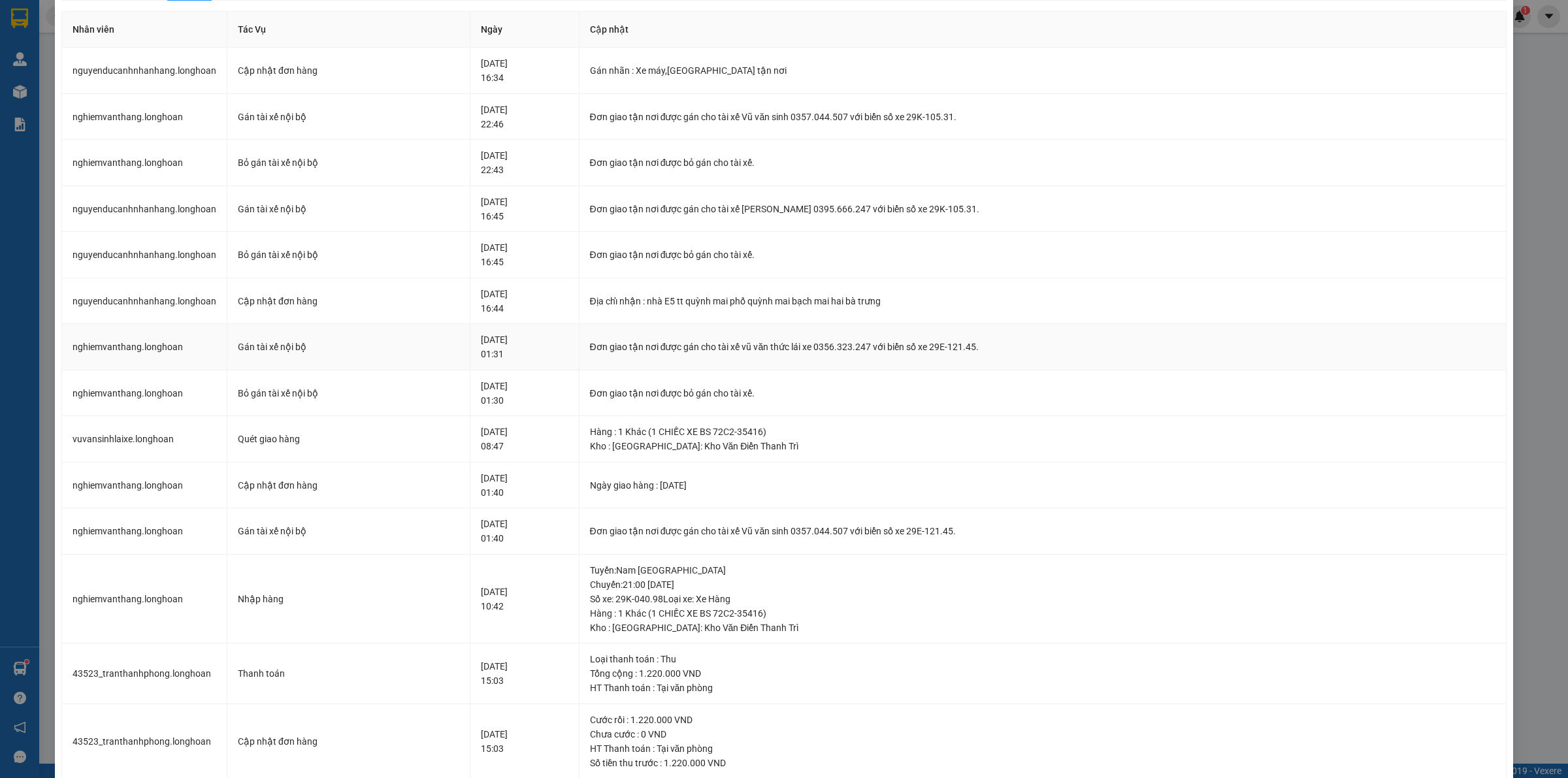
scroll to position [0, 0]
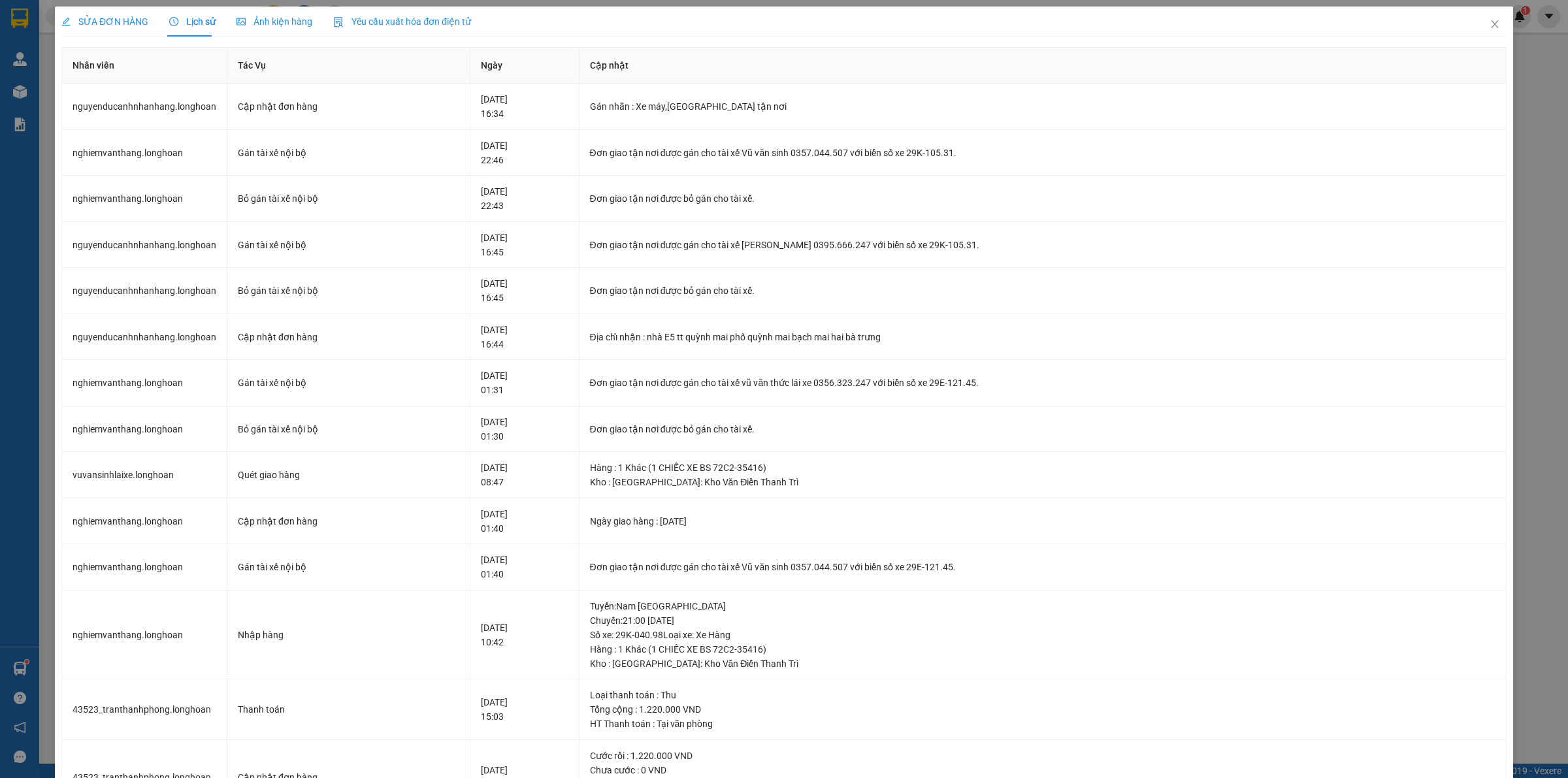
click at [115, 27] on span "SỬA ĐƠN HÀNG" at bounding box center [104, 22] width 87 height 11
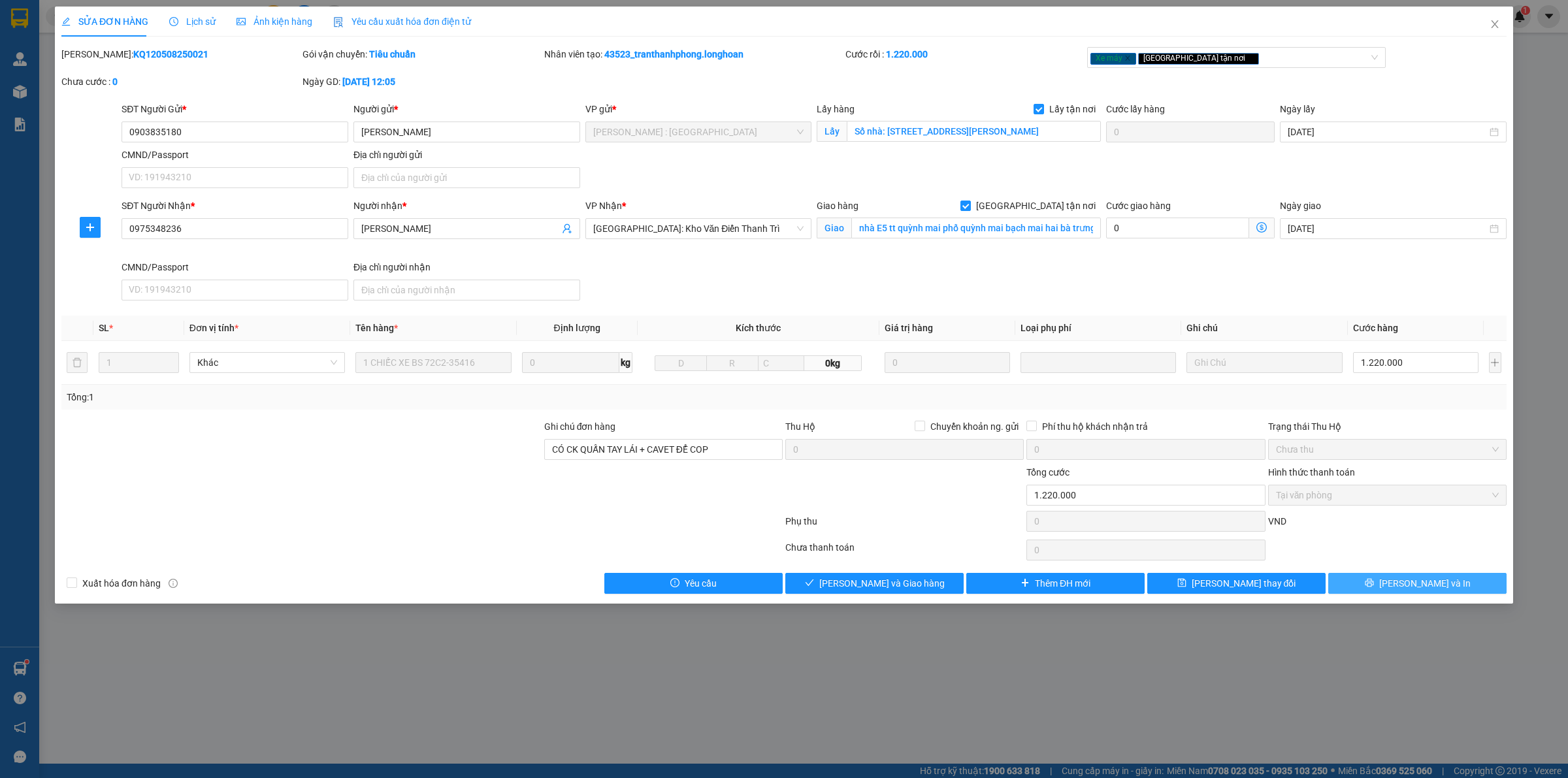
click at [1433, 590] on span "[PERSON_NAME] và In" at bounding box center [1425, 584] width 92 height 15
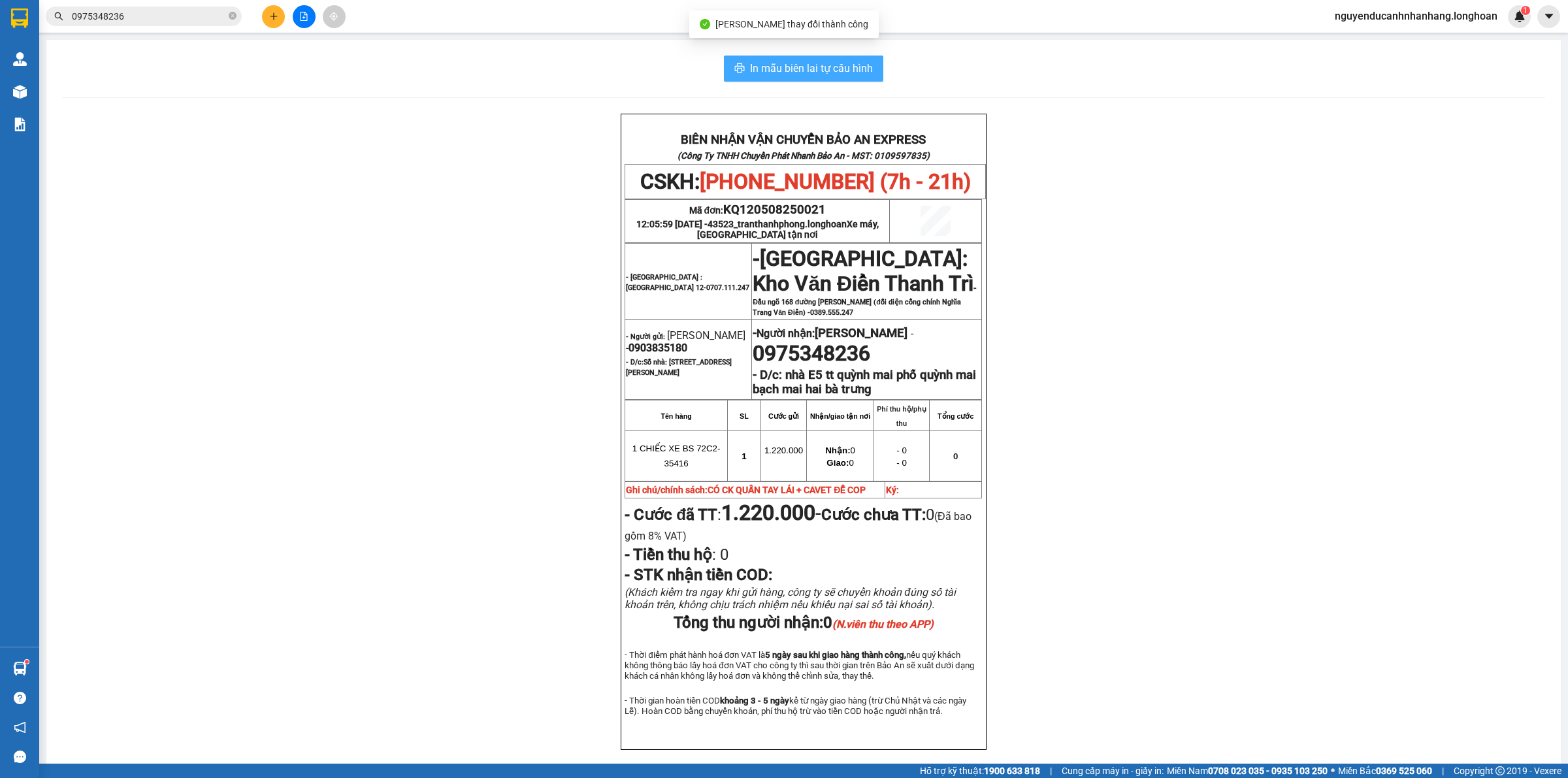
click at [826, 76] on span "In mẫu biên lai tự cấu hình" at bounding box center [811, 68] width 123 height 17
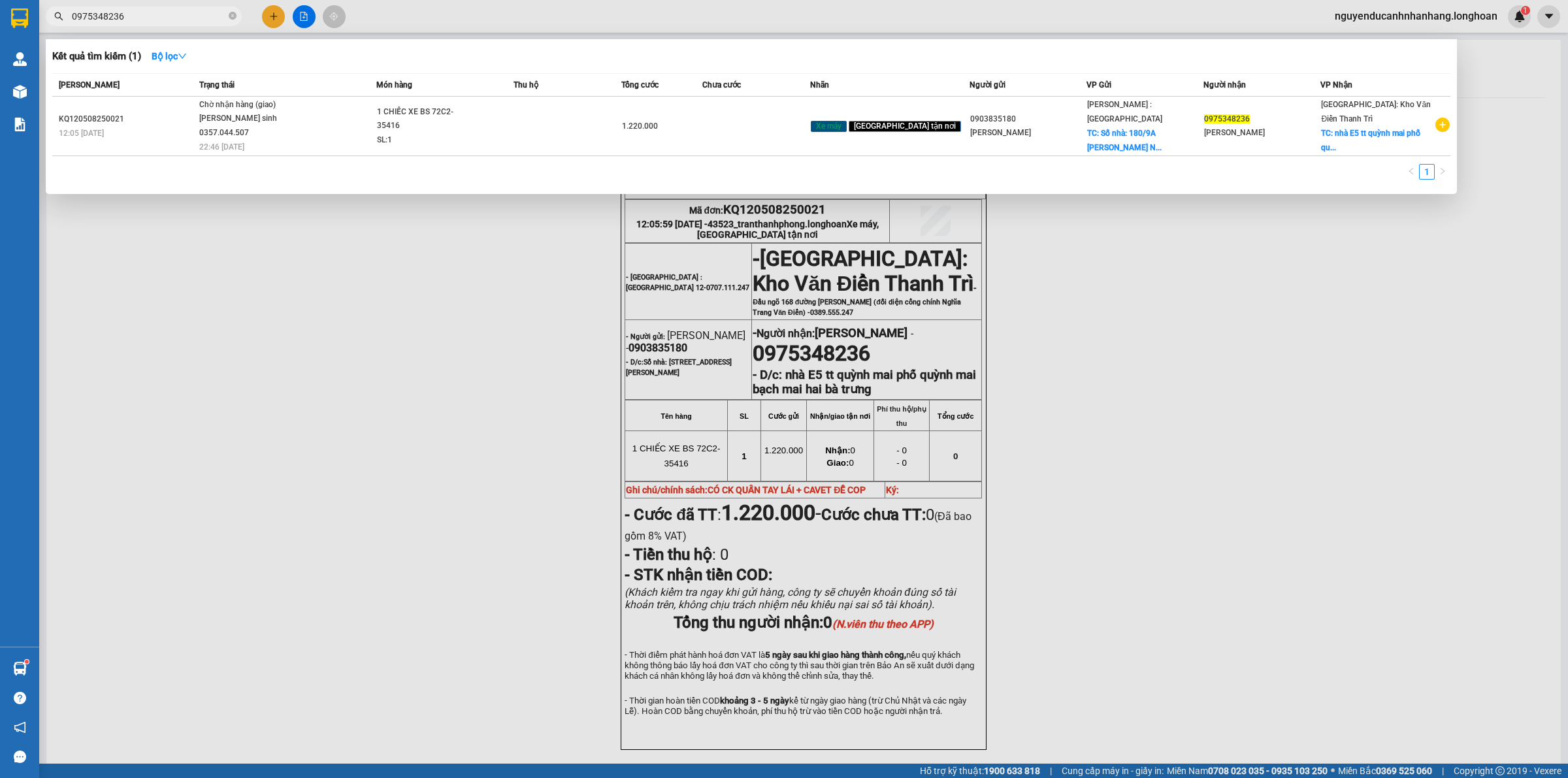
click at [162, 21] on input "0975348236" at bounding box center [149, 17] width 154 height 15
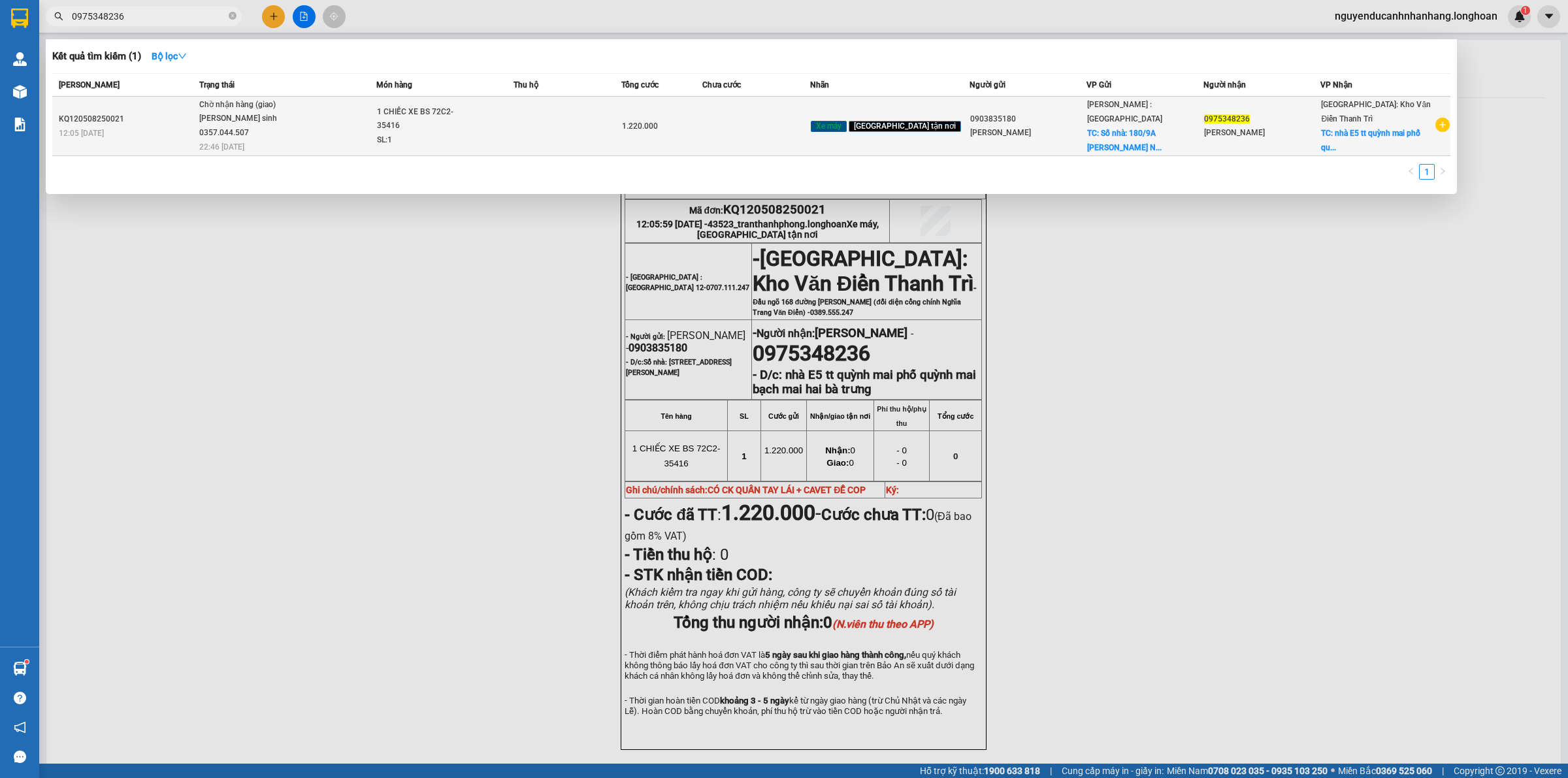
click at [253, 123] on div "[PERSON_NAME] sinh 0357.044.507" at bounding box center [248, 125] width 98 height 28
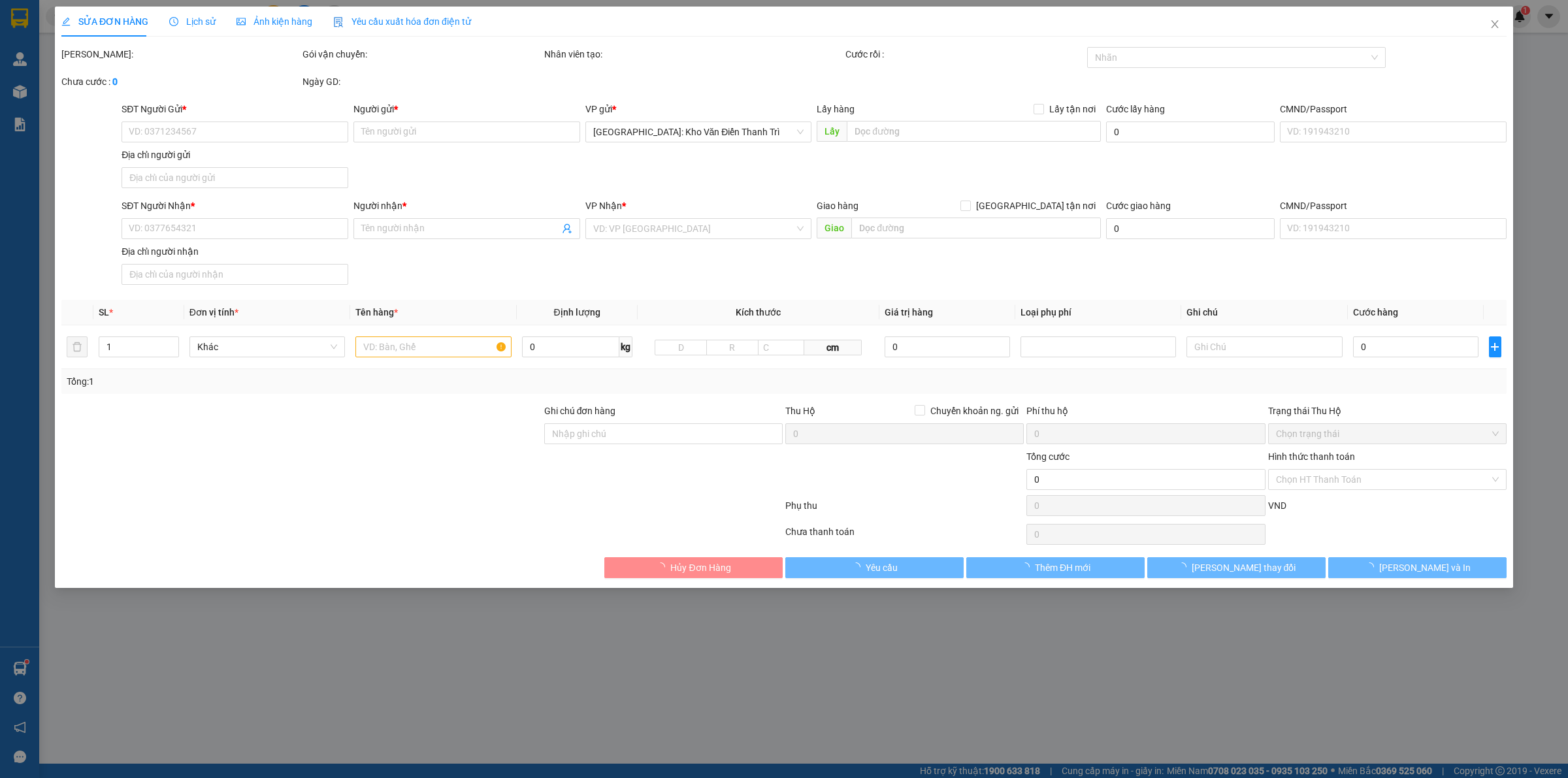
type input "0903835180"
type input "[PERSON_NAME]"
checkbox input "true"
type input "Số nhà: [STREET_ADDRESS][PERSON_NAME]"
type input "0975348236"
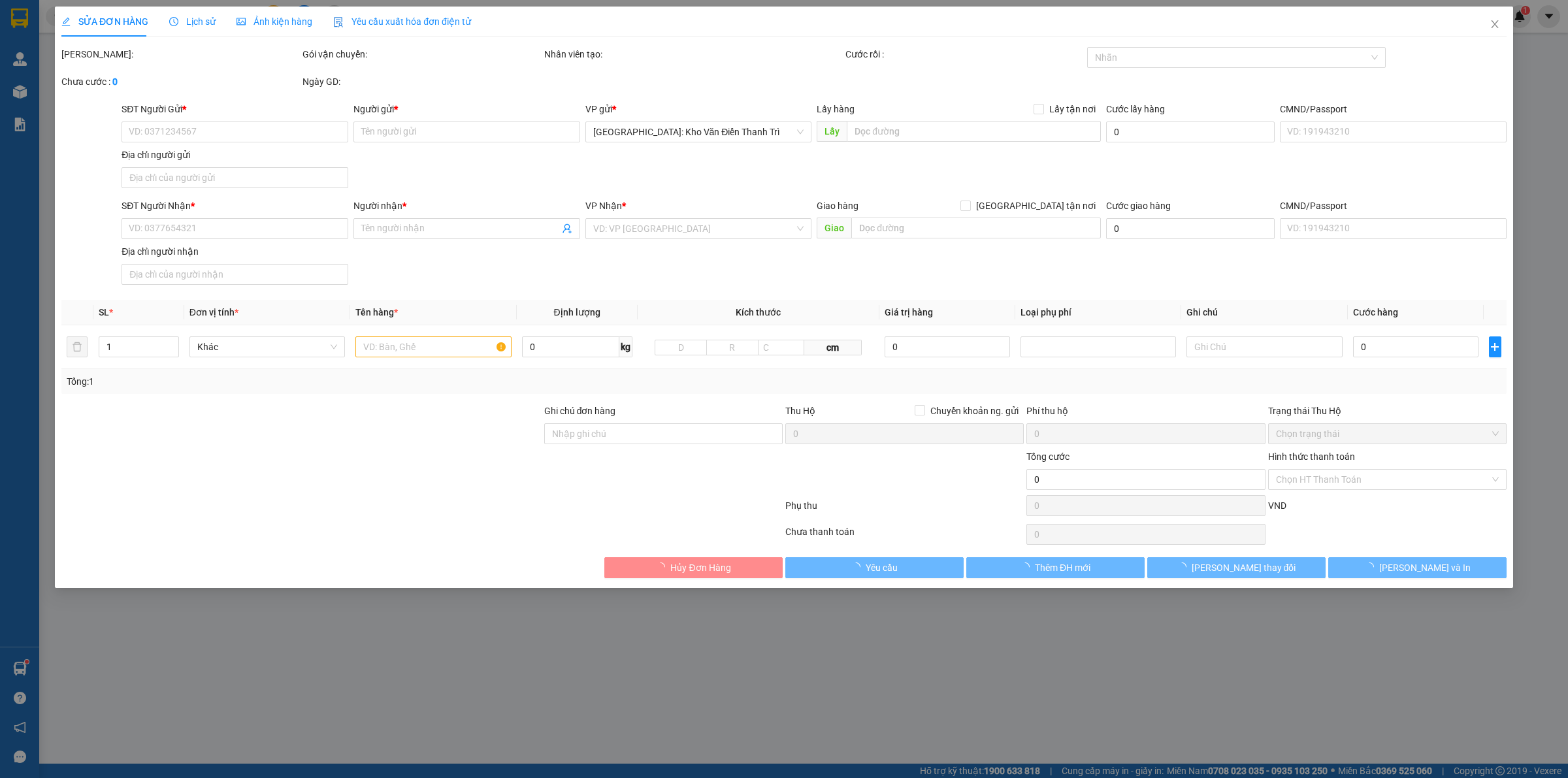
type input "[PERSON_NAME]"
checkbox input "true"
type input "nhà E5 tt quỳnh mai phố quỳnh mai bạch mai hai bà trưng"
type input "CÓ CK QUẤN TAY LÁI + CAVET ĐỂ COP"
type input "1.220.000"
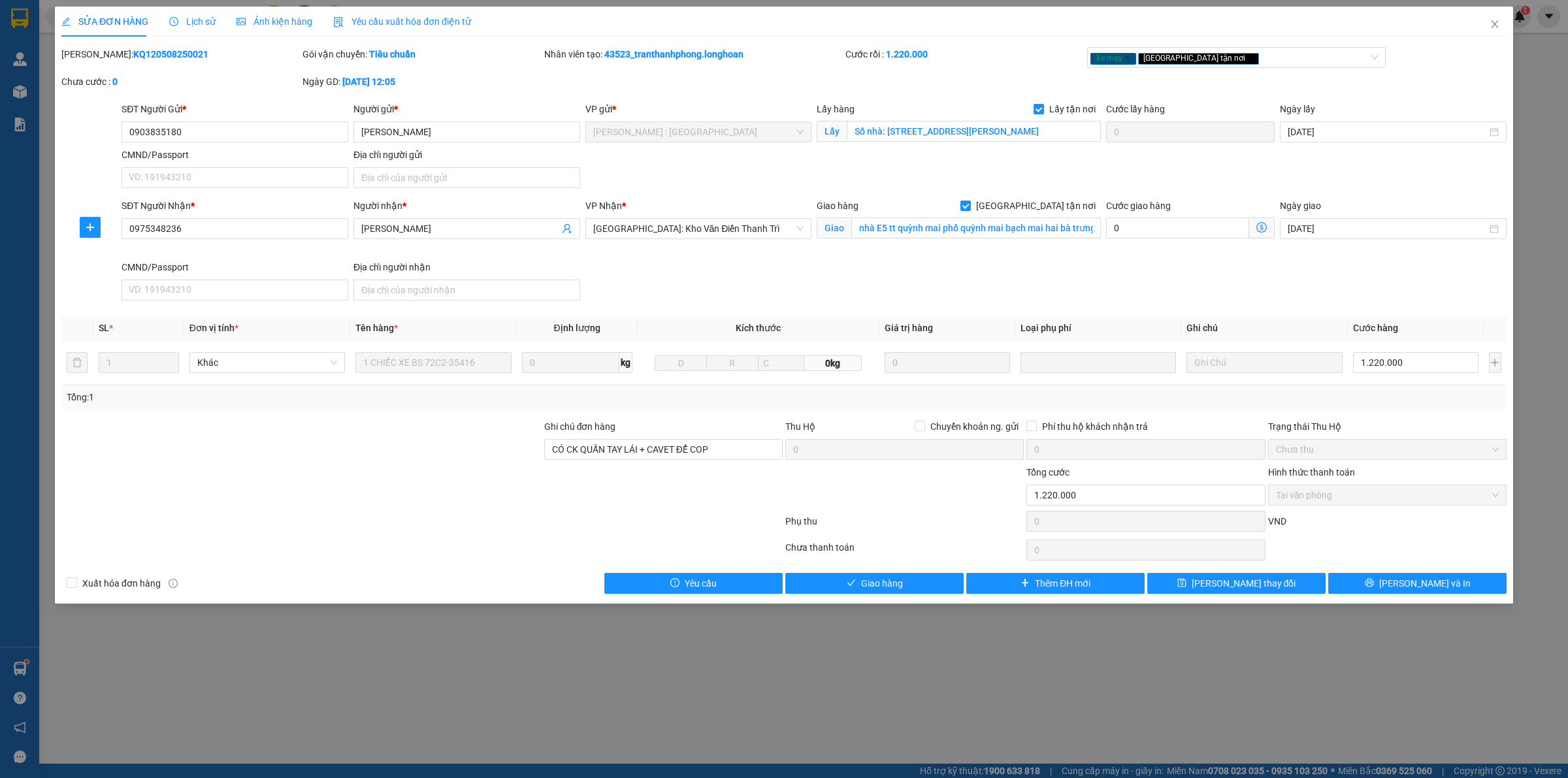
click at [185, 29] on div "Lịch sử" at bounding box center [193, 21] width 46 height 30
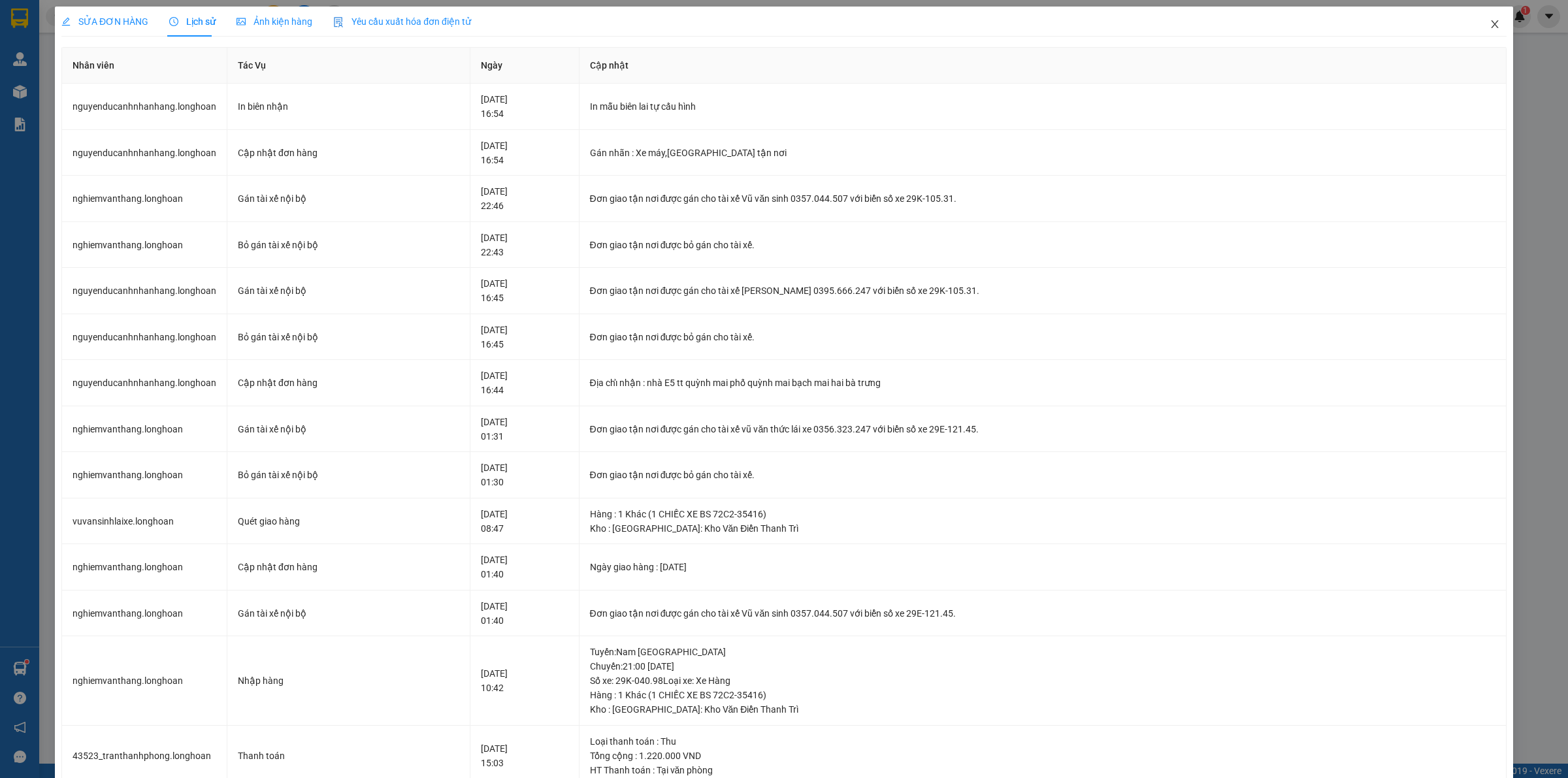
click at [1491, 23] on icon "close" at bounding box center [1494, 24] width 7 height 8
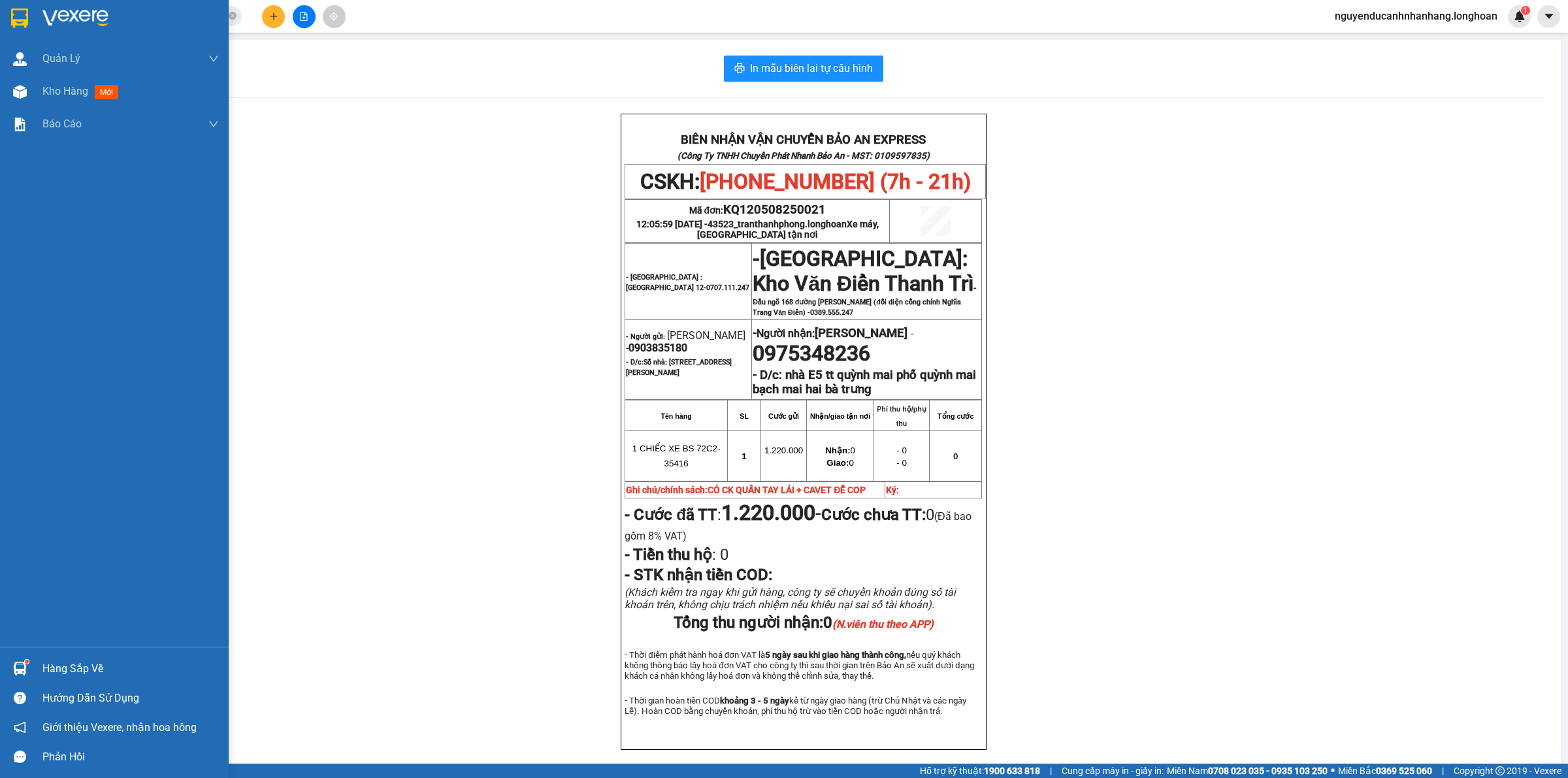
click at [21, 13] on img at bounding box center [20, 19] width 17 height 20
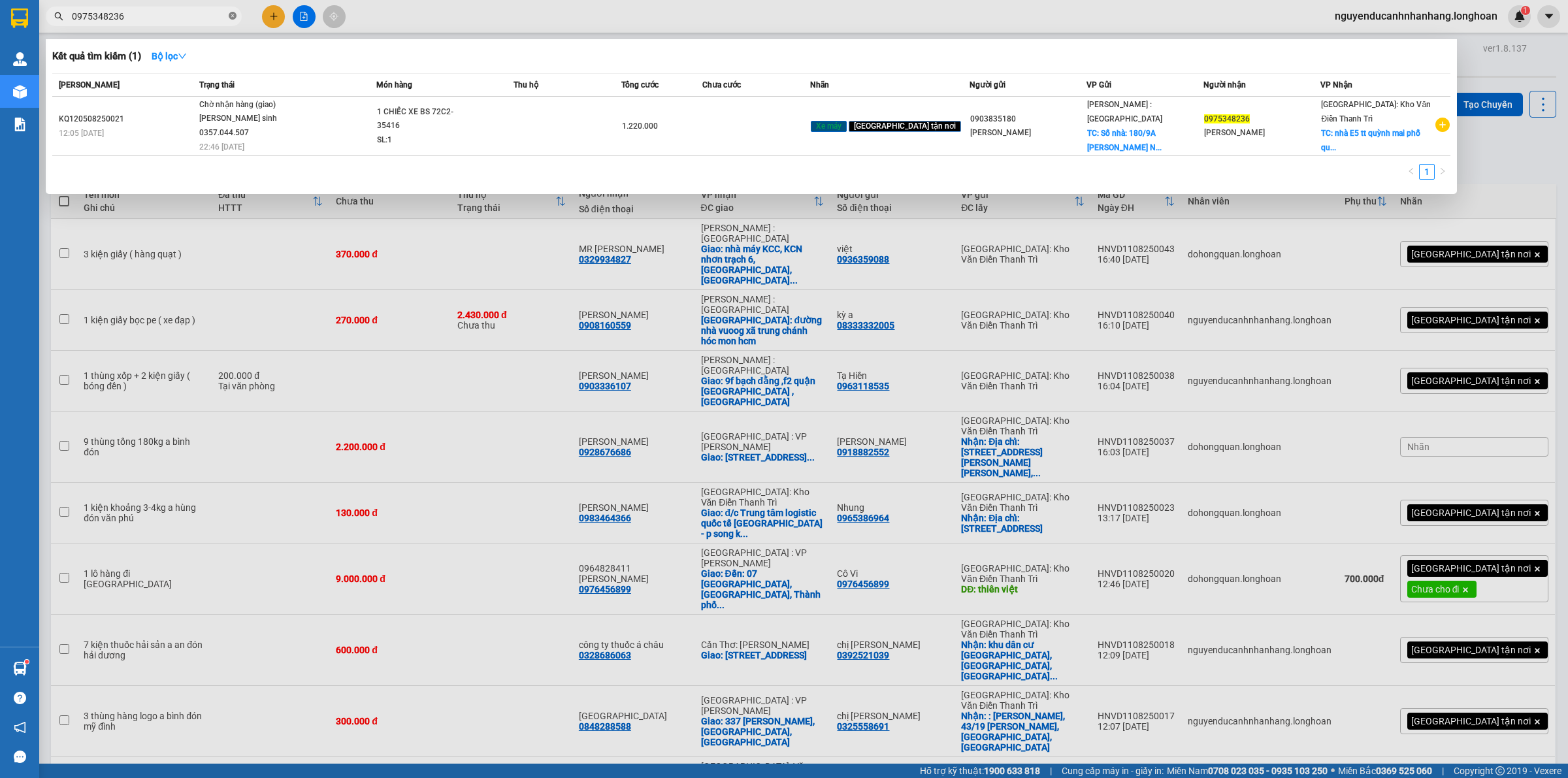
click at [232, 15] on icon "close-circle" at bounding box center [232, 16] width 8 height 8
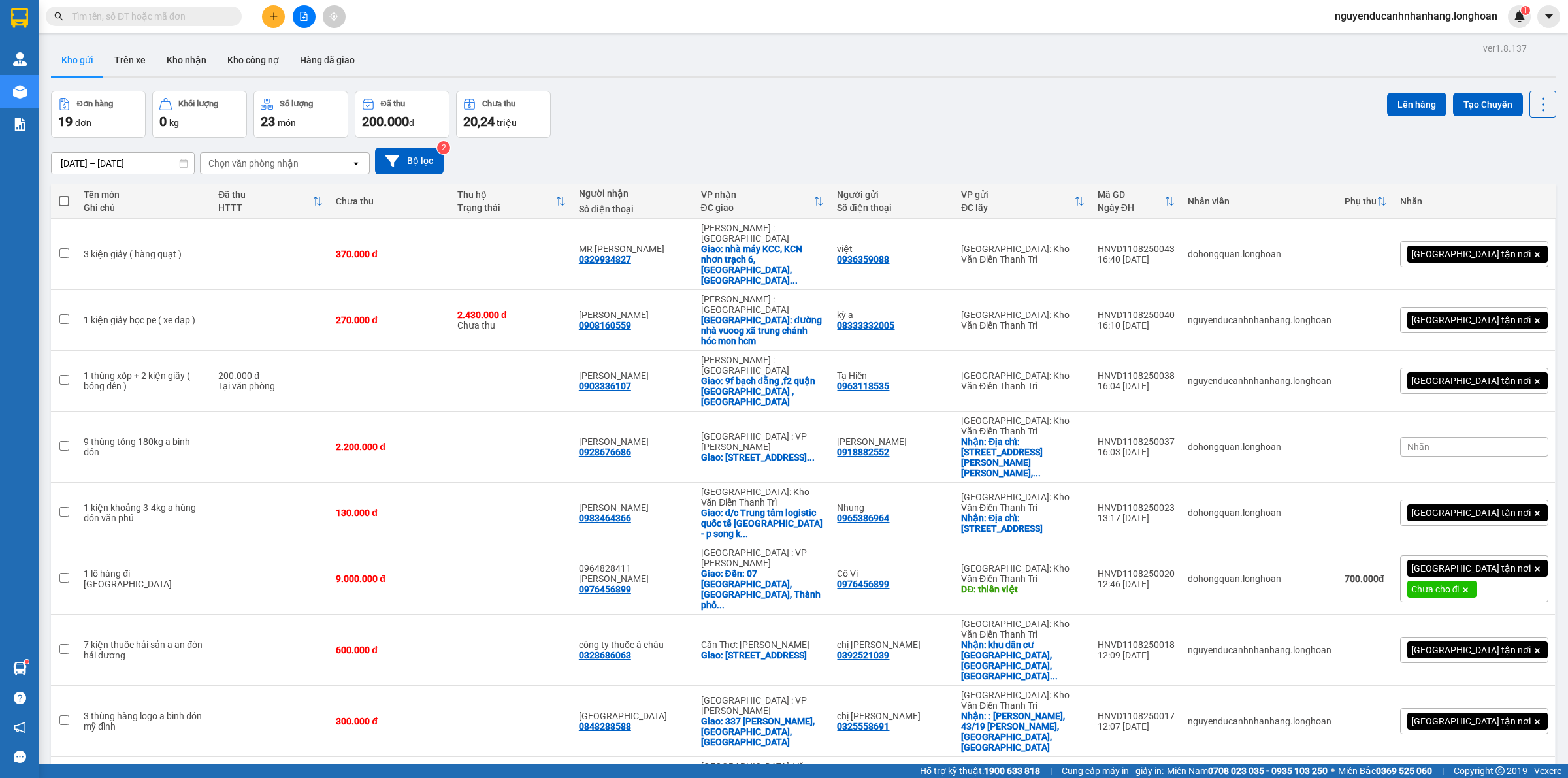
click at [272, 15] on icon "plus" at bounding box center [274, 17] width 9 height 9
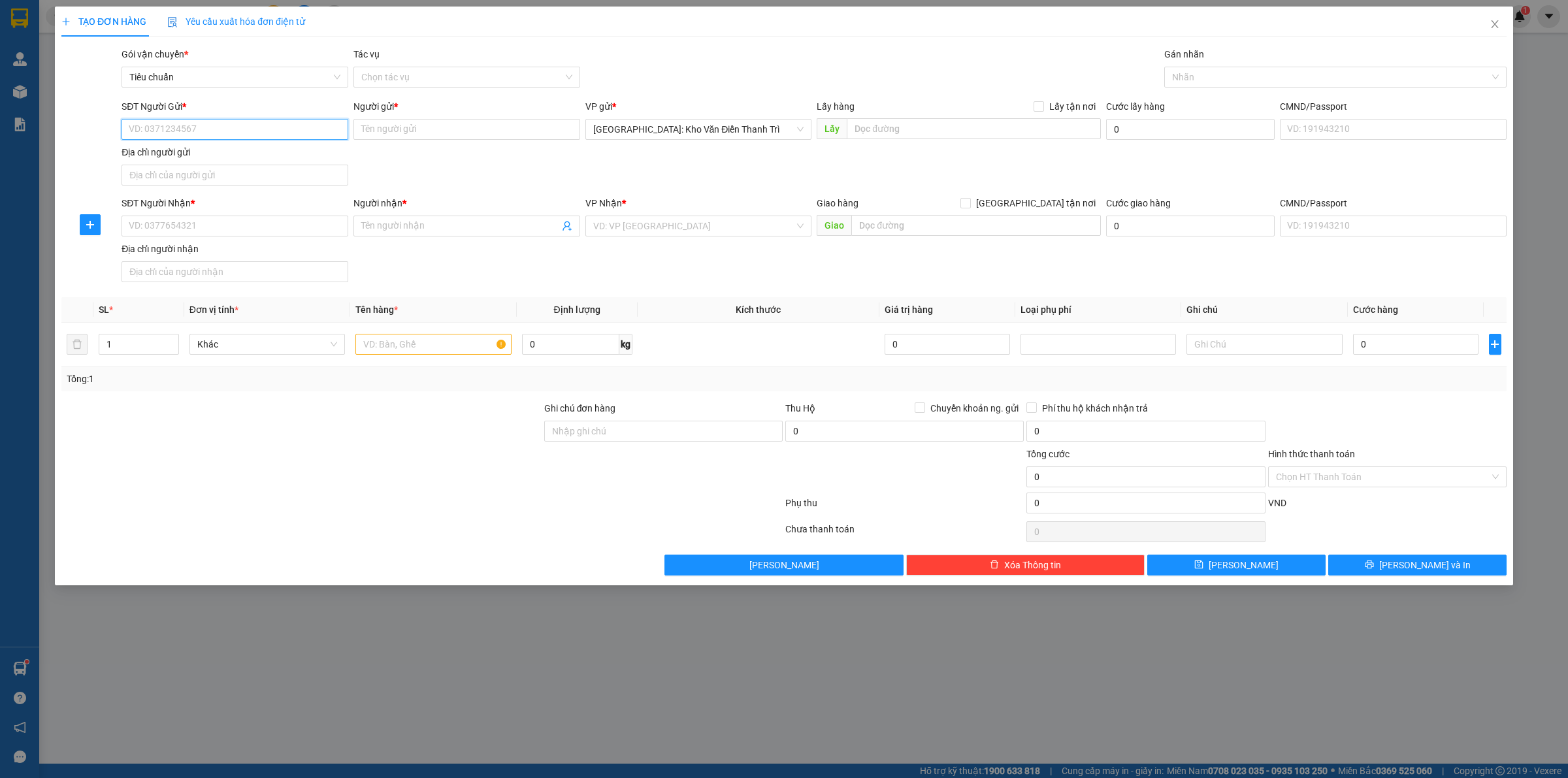
click at [239, 127] on input "SĐT Người Gửi *" at bounding box center [234, 129] width 226 height 21
paste input "0968905100"
type input "0968905100"
click at [527, 134] on input "Người gửi *" at bounding box center [466, 129] width 226 height 21
paste input "[PERSON_NAME]"
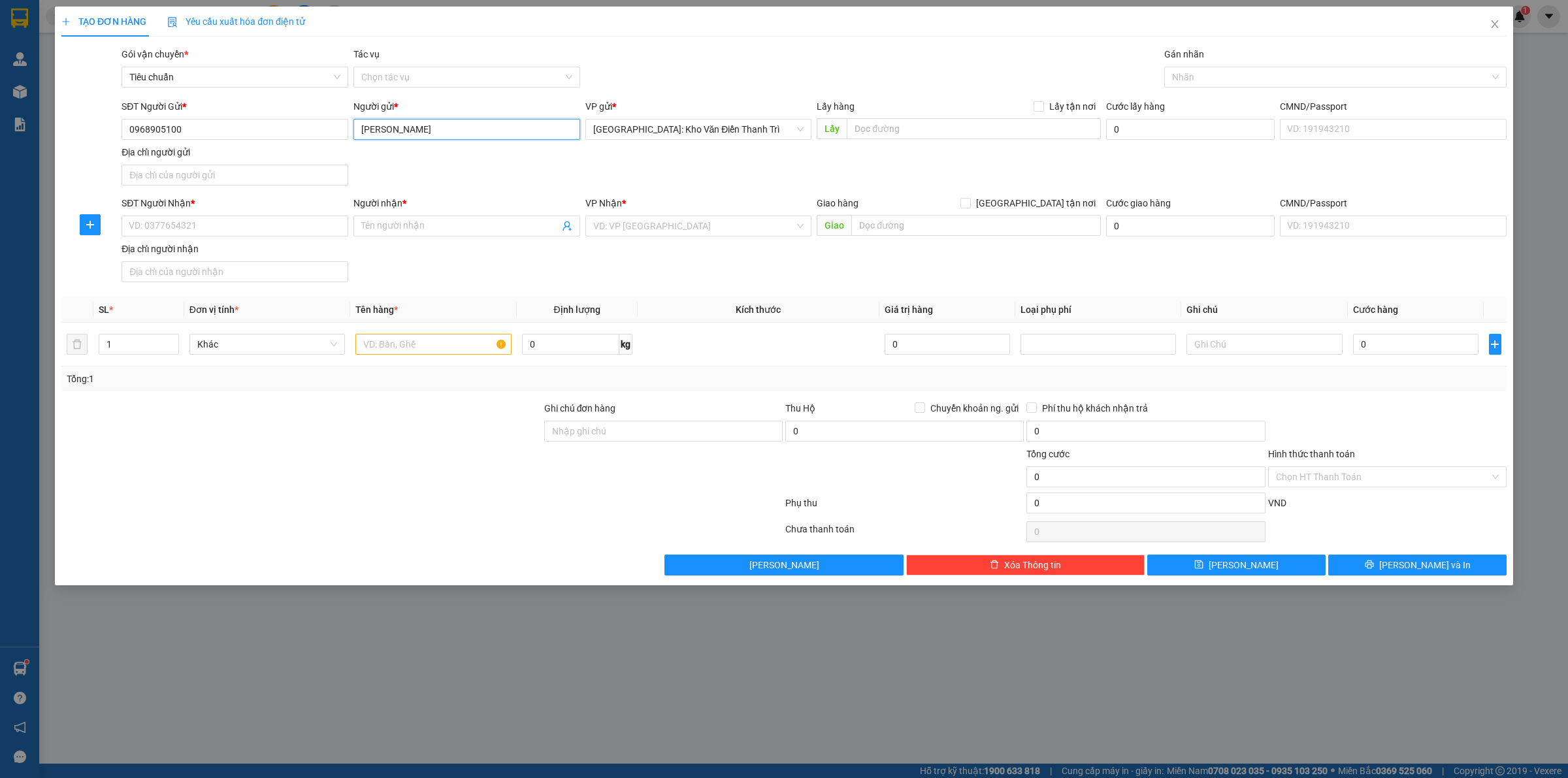
type input "[PERSON_NAME]"
click at [226, 236] on input "SĐT Người Nhận *" at bounding box center [234, 226] width 226 height 21
paste input "0827506969"
type input "0827506969"
click at [910, 140] on div "Lấy hàng Lấy tận nơi Lấy" at bounding box center [959, 122] width 284 height 46
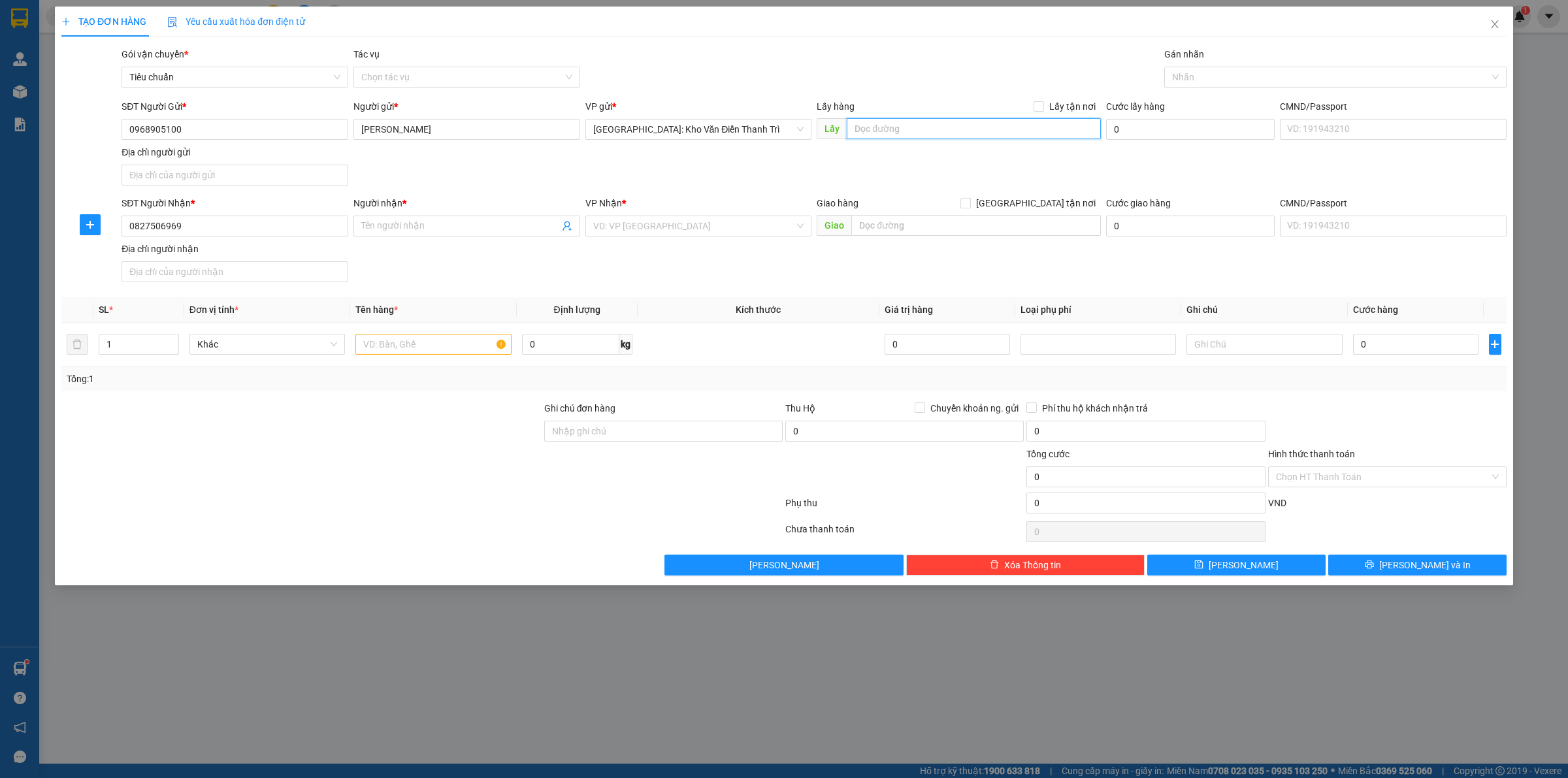
click at [910, 137] on input "text" at bounding box center [974, 128] width 254 height 21
paste input "Đón: 190/17 P. [PERSON_NAME], Tổ Dân Phố Số [STREET_ADDRESS]"
type input "Đón: 190/17 P. [PERSON_NAME], Tổ Dân Phố Số [STREET_ADDRESS]"
click at [1056, 154] on div "SĐT Người Gửi * 0968905100 Người gửi * [PERSON_NAME] VP gửi * [GEOGRAPHIC_DATA]…" at bounding box center [814, 145] width 1390 height 92
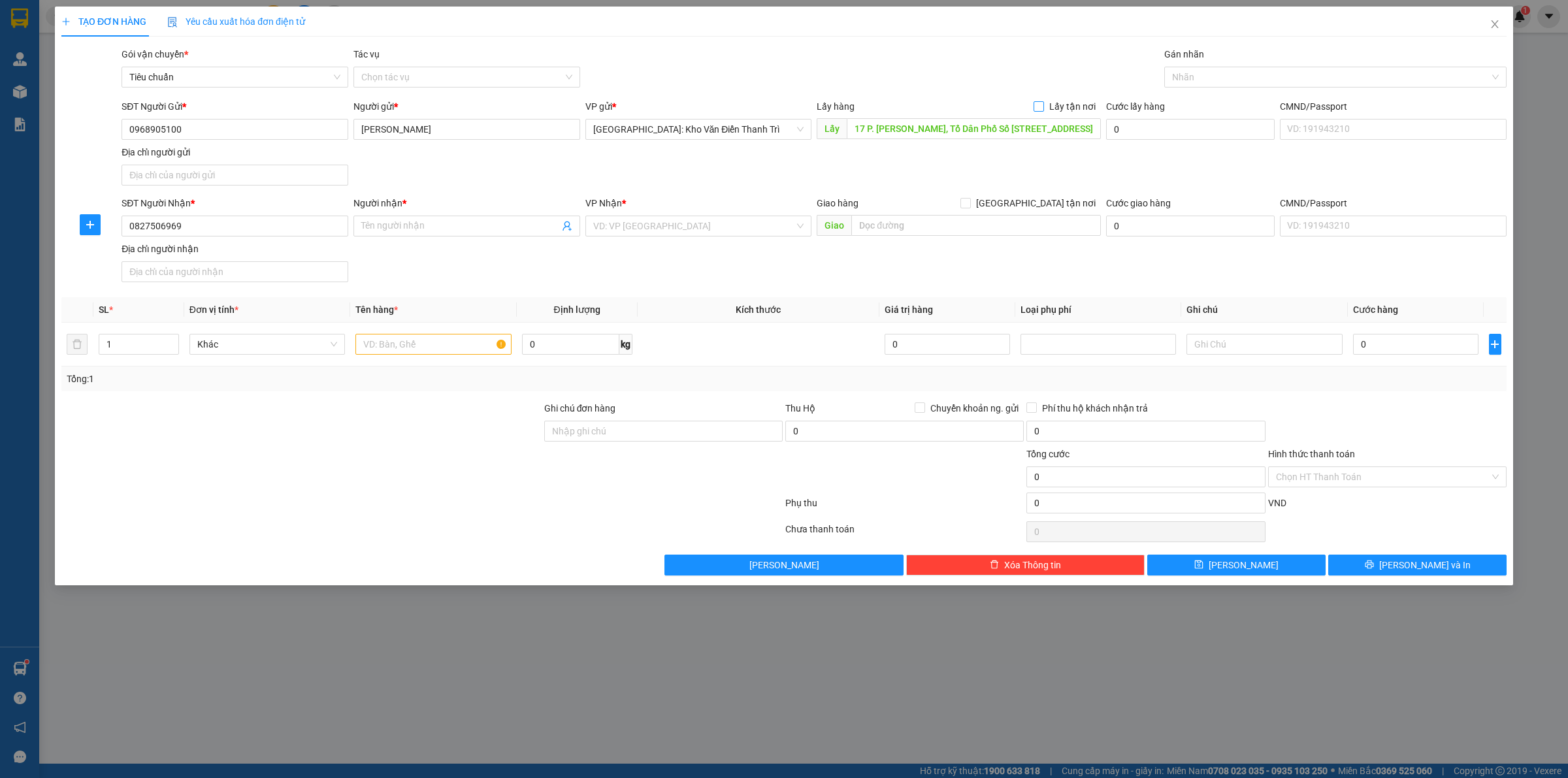
scroll to position [0, 0]
drag, startPoint x: 1061, startPoint y: 109, endPoint x: 1075, endPoint y: 62, distance: 49.0
click at [1061, 108] on span "Lấy tận nơi" at bounding box center [1073, 107] width 57 height 15
click at [1043, 108] on input "Lấy tận nơi" at bounding box center [1038, 106] width 9 height 9
checkbox input "true"
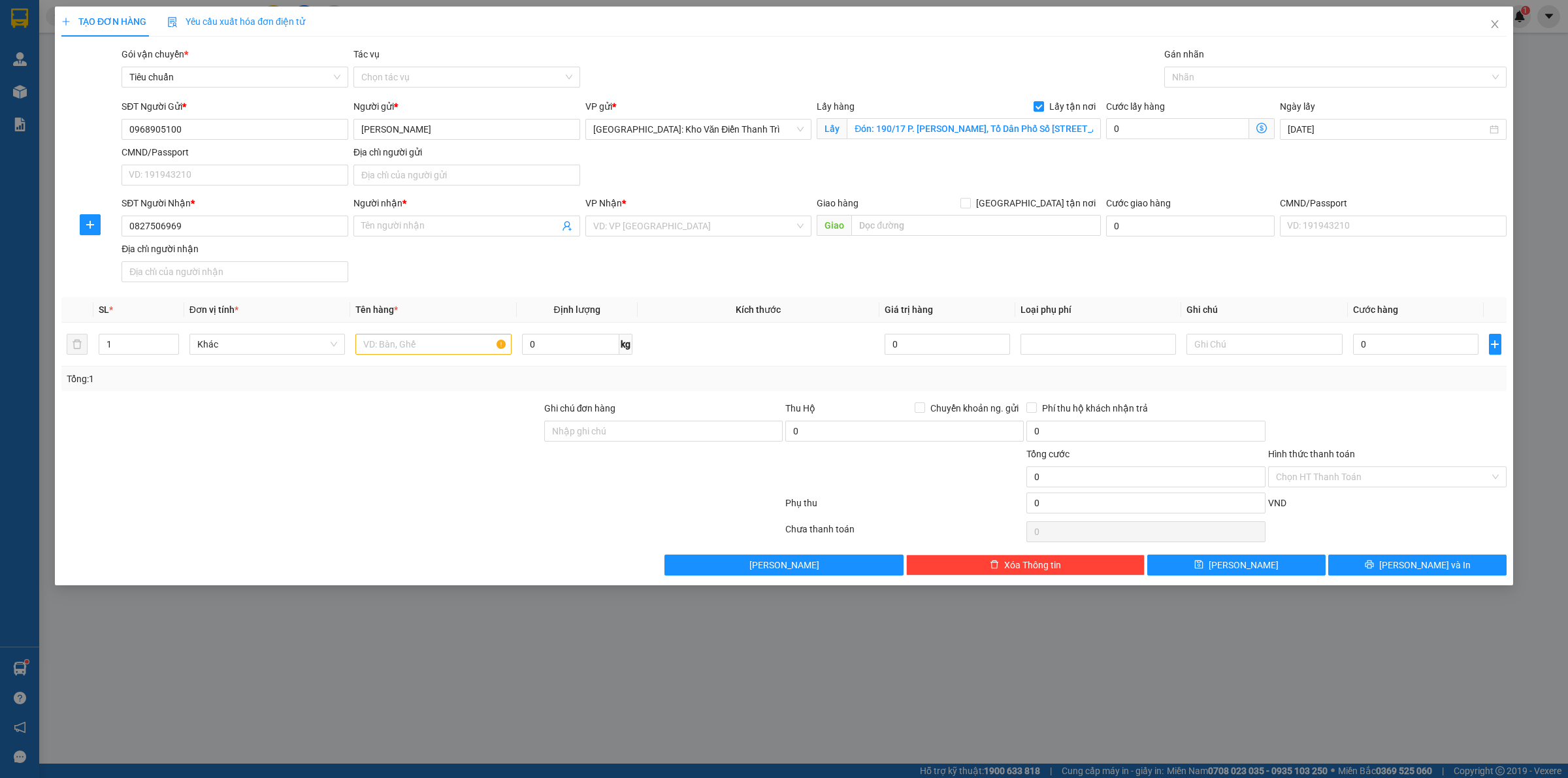
click at [1075, 62] on div "Gói vận chuyển * Tiêu chuẩn Tác vụ Chọn tác vụ Gán nhãn Nhãn" at bounding box center [814, 70] width 1390 height 46
click at [485, 230] on input "Người nhận *" at bounding box center [460, 226] width 198 height 15
click at [928, 226] on input "text" at bounding box center [976, 225] width 250 height 21
paste input "Trả: [STREET_ADDRESS]"
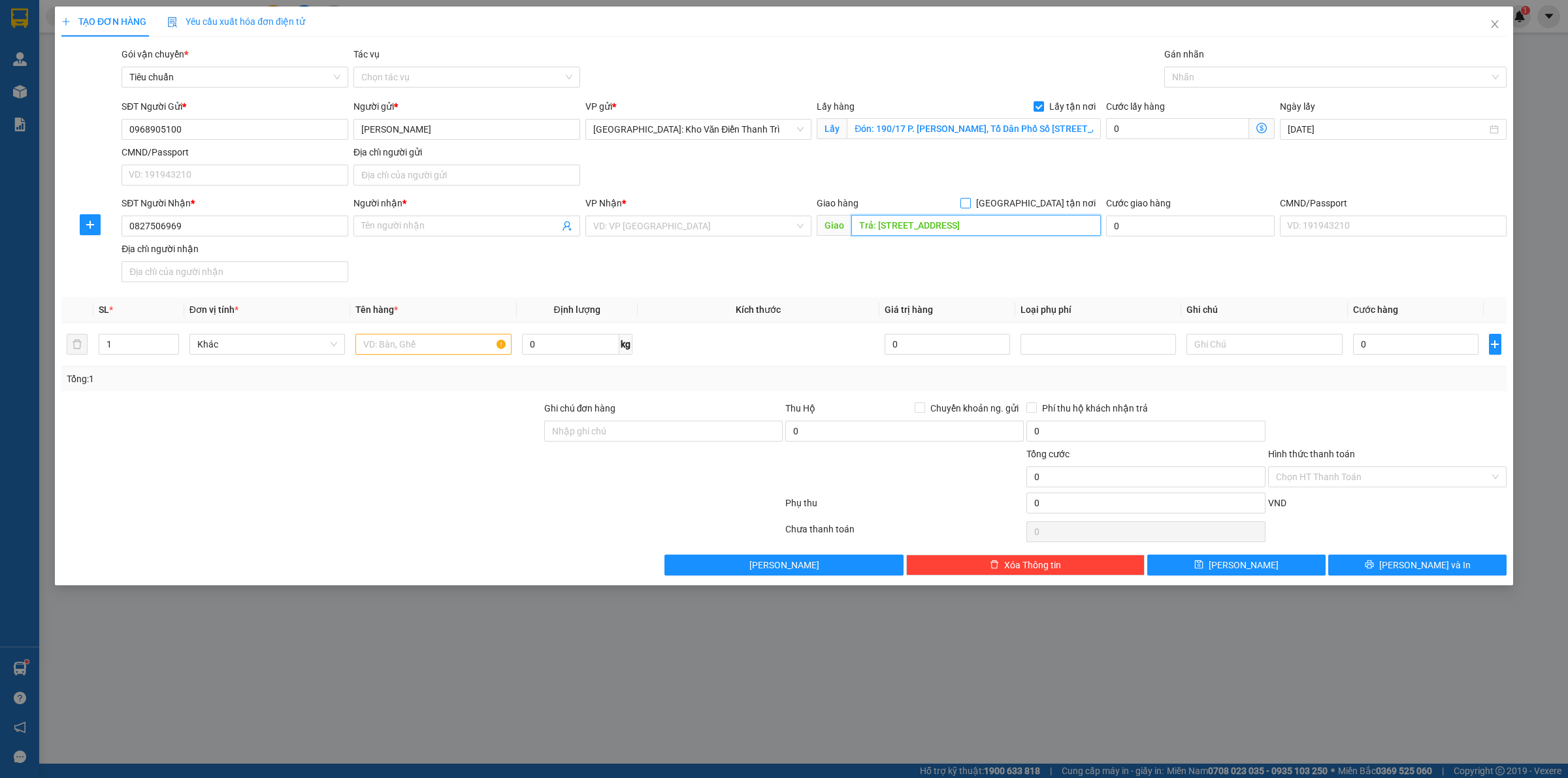
type input "Trả: [STREET_ADDRESS]"
click at [970, 201] on input "[GEOGRAPHIC_DATA] tận nơi" at bounding box center [965, 202] width 9 height 9
checkbox input "true"
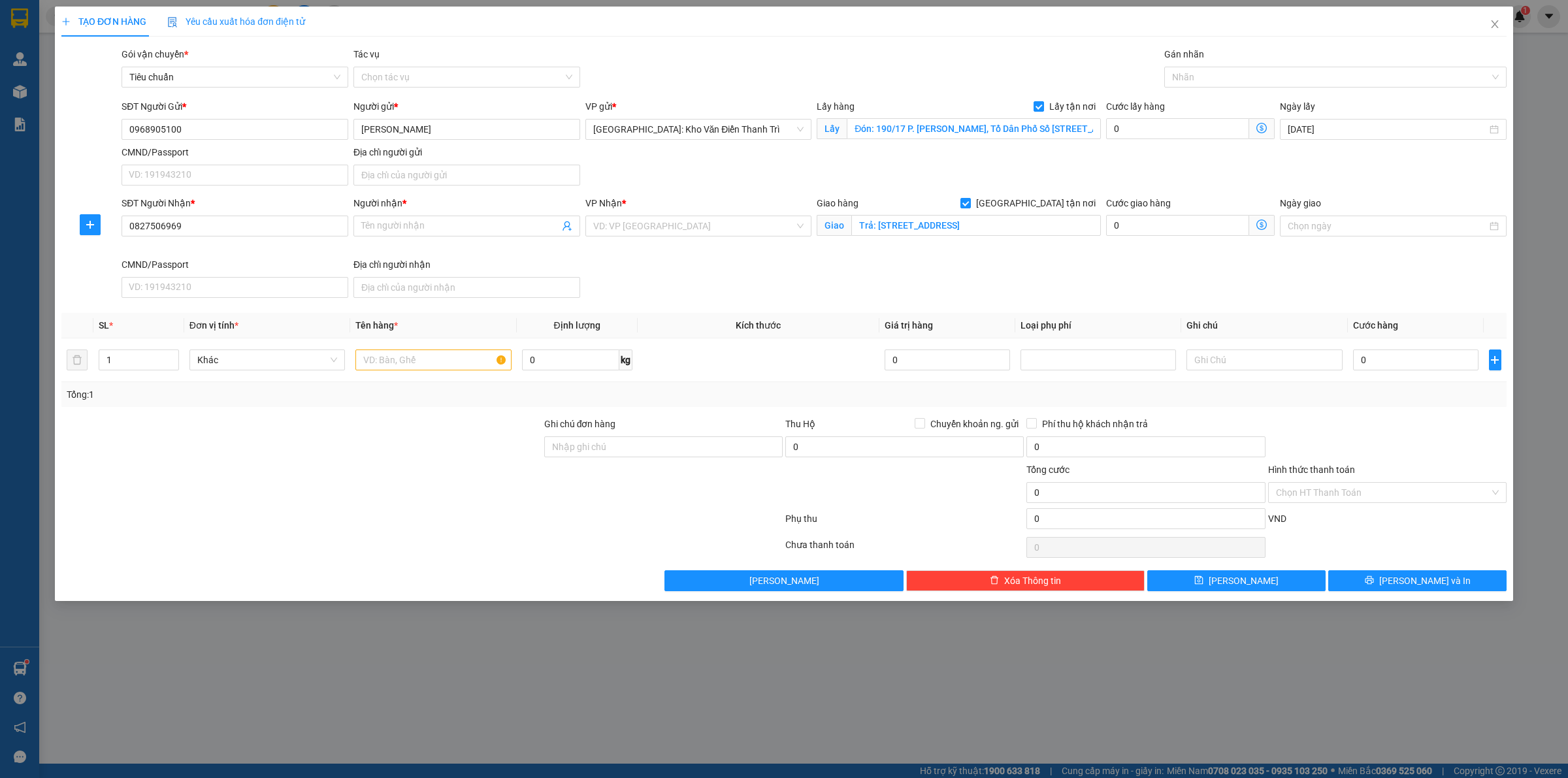
click at [1089, 171] on div "SĐT Người Gửi * 0968905100 Người gửi * [PERSON_NAME] VP gửi * [GEOGRAPHIC_DATA]…" at bounding box center [814, 145] width 1390 height 92
click at [671, 222] on input "search" at bounding box center [694, 226] width 202 height 20
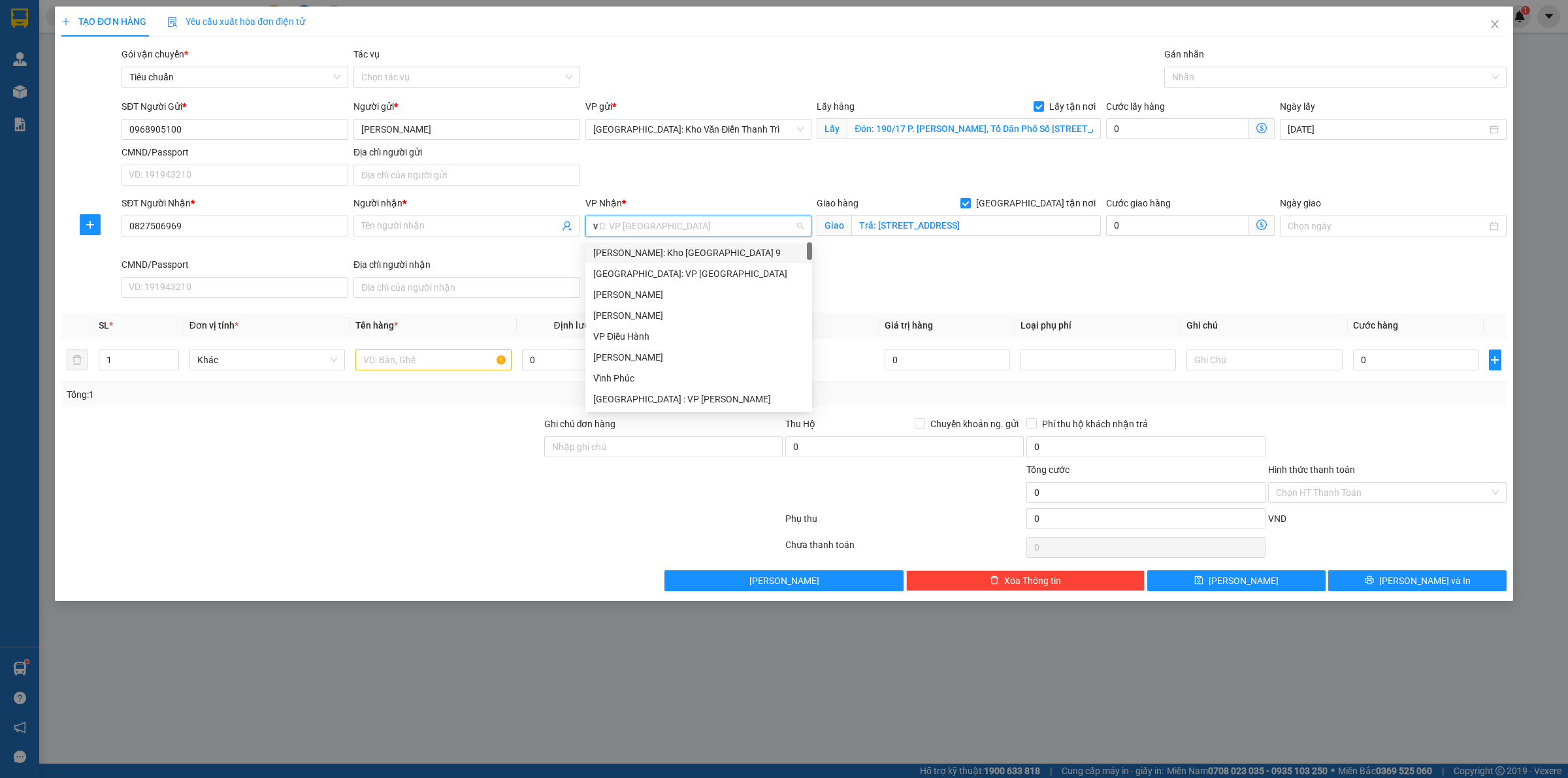
type input "vd"
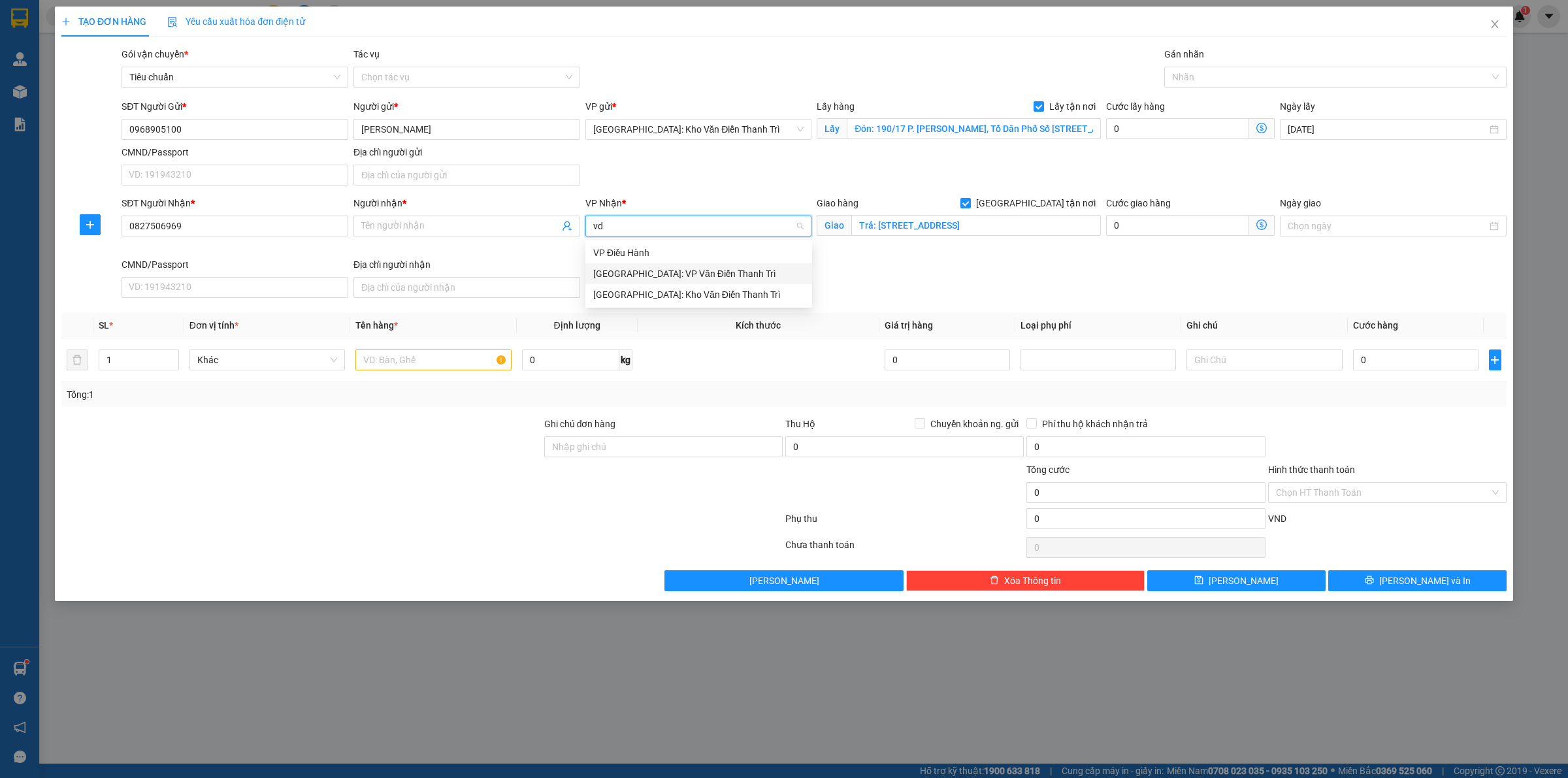
click at [638, 282] on div "[GEOGRAPHIC_DATA]: VP Văn Điển Thanh Trì" at bounding box center [698, 273] width 226 height 21
click at [676, 234] on span "[GEOGRAPHIC_DATA]: VP Văn Điển Thanh Trì" at bounding box center [699, 226] width 211 height 20
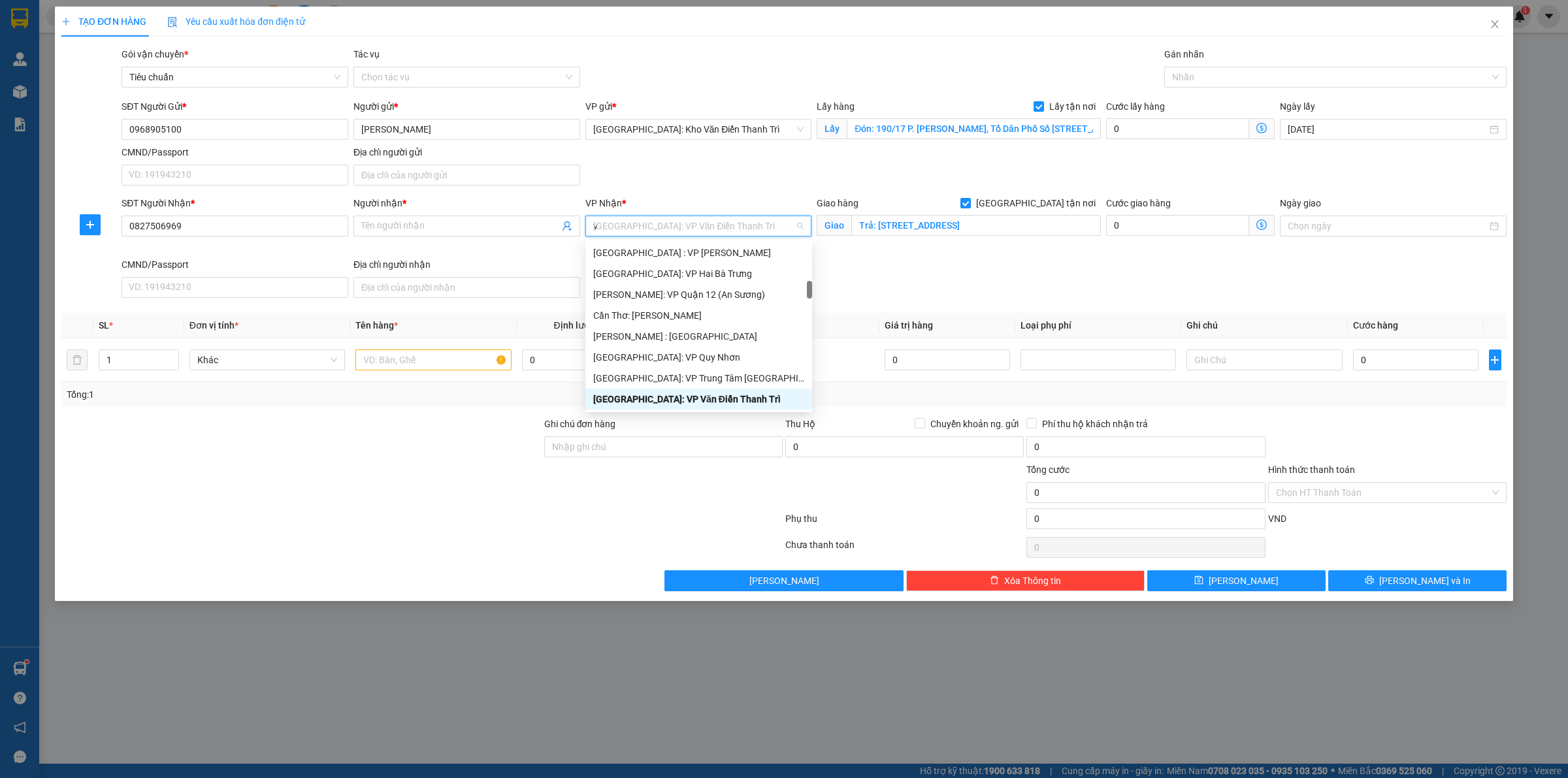
type input "vd"
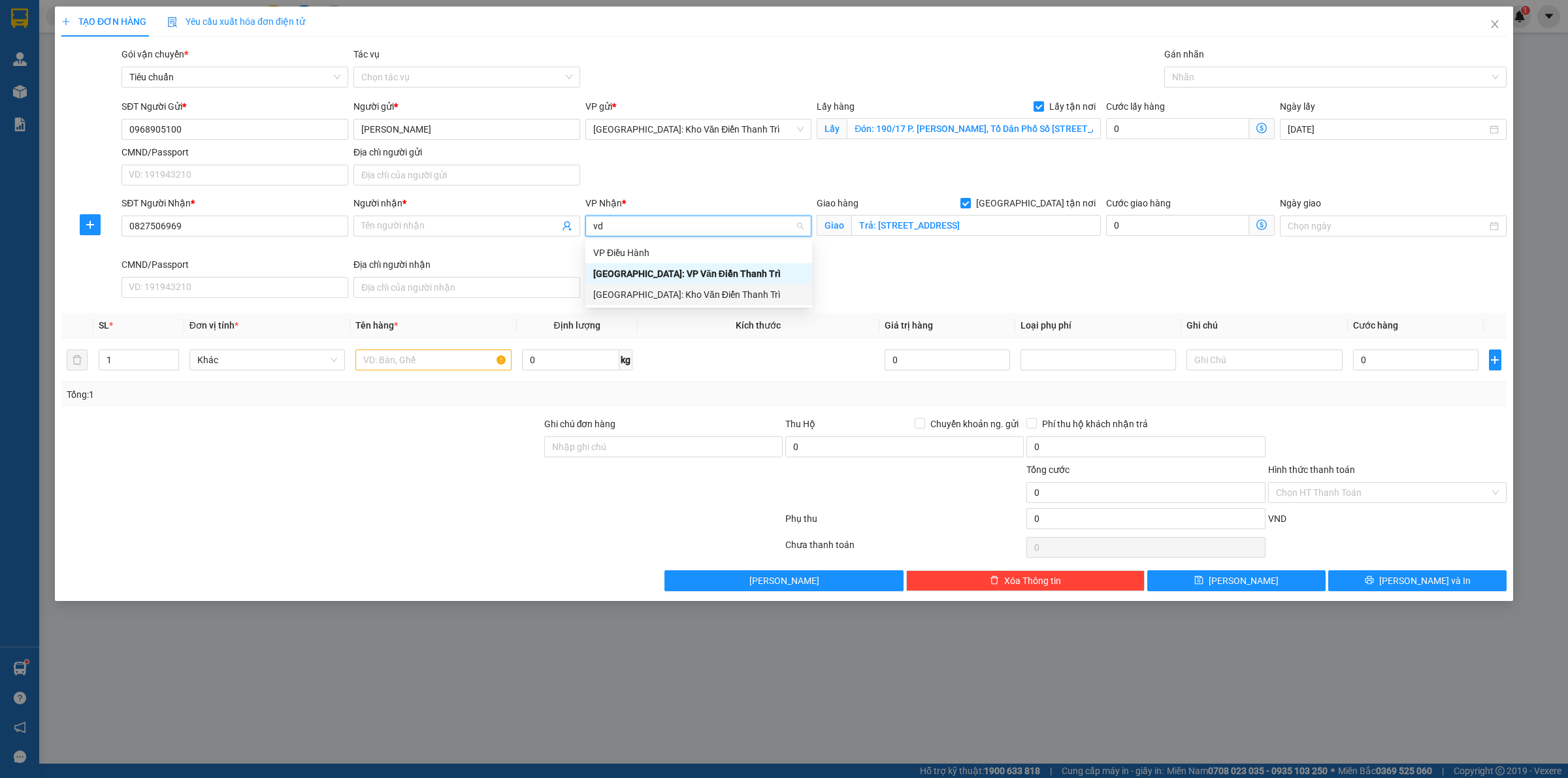
click at [681, 300] on div "[GEOGRAPHIC_DATA]: Kho Văn Điển Thanh Trì" at bounding box center [699, 295] width 211 height 15
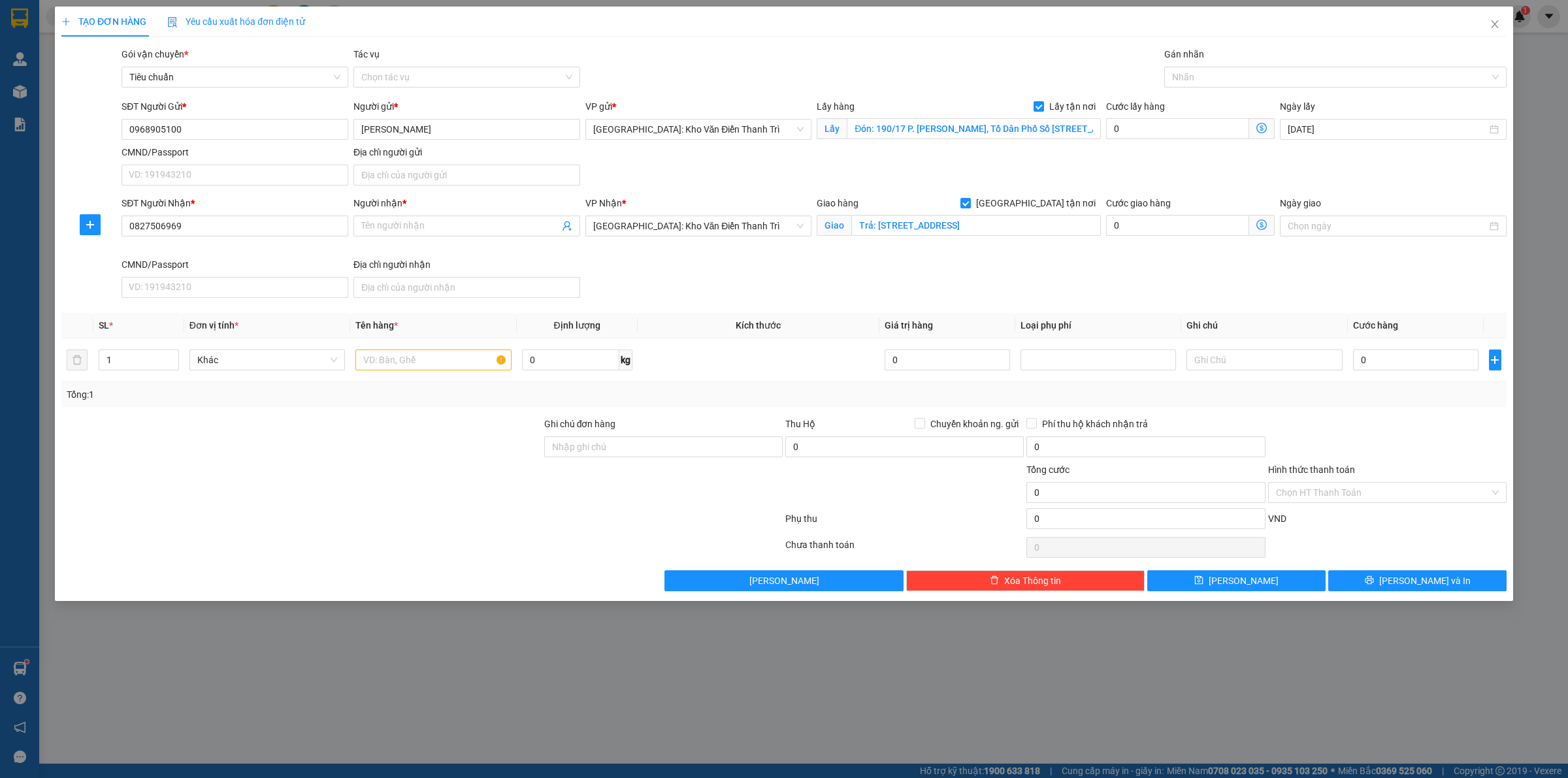
drag, startPoint x: 971, startPoint y: 287, endPoint x: 771, endPoint y: 275, distance: 200.4
click at [955, 283] on div "SĐT Người Nhận * 0827506969 Người nhận * Tên người nhận VP Nhận * [GEOGRAPHIC_D…" at bounding box center [814, 249] width 1390 height 107
click at [438, 230] on input "Người nhận *" at bounding box center [460, 226] width 198 height 15
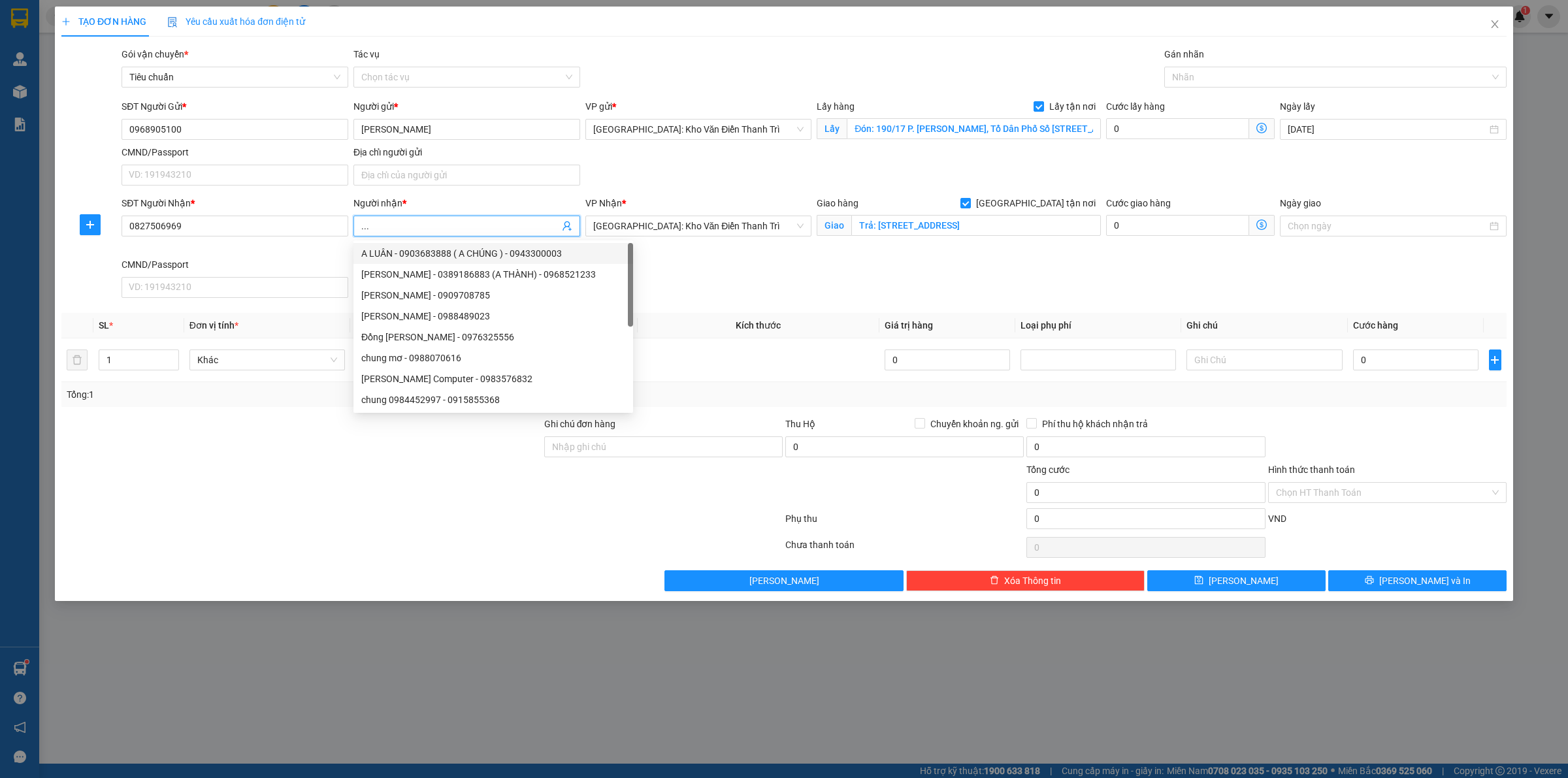
type input "..."
click at [761, 272] on div "SĐT Người Nhận * 0827506969 Người nhận * ... VP Nhận * [GEOGRAPHIC_DATA]: Kho V…" at bounding box center [814, 249] width 1390 height 107
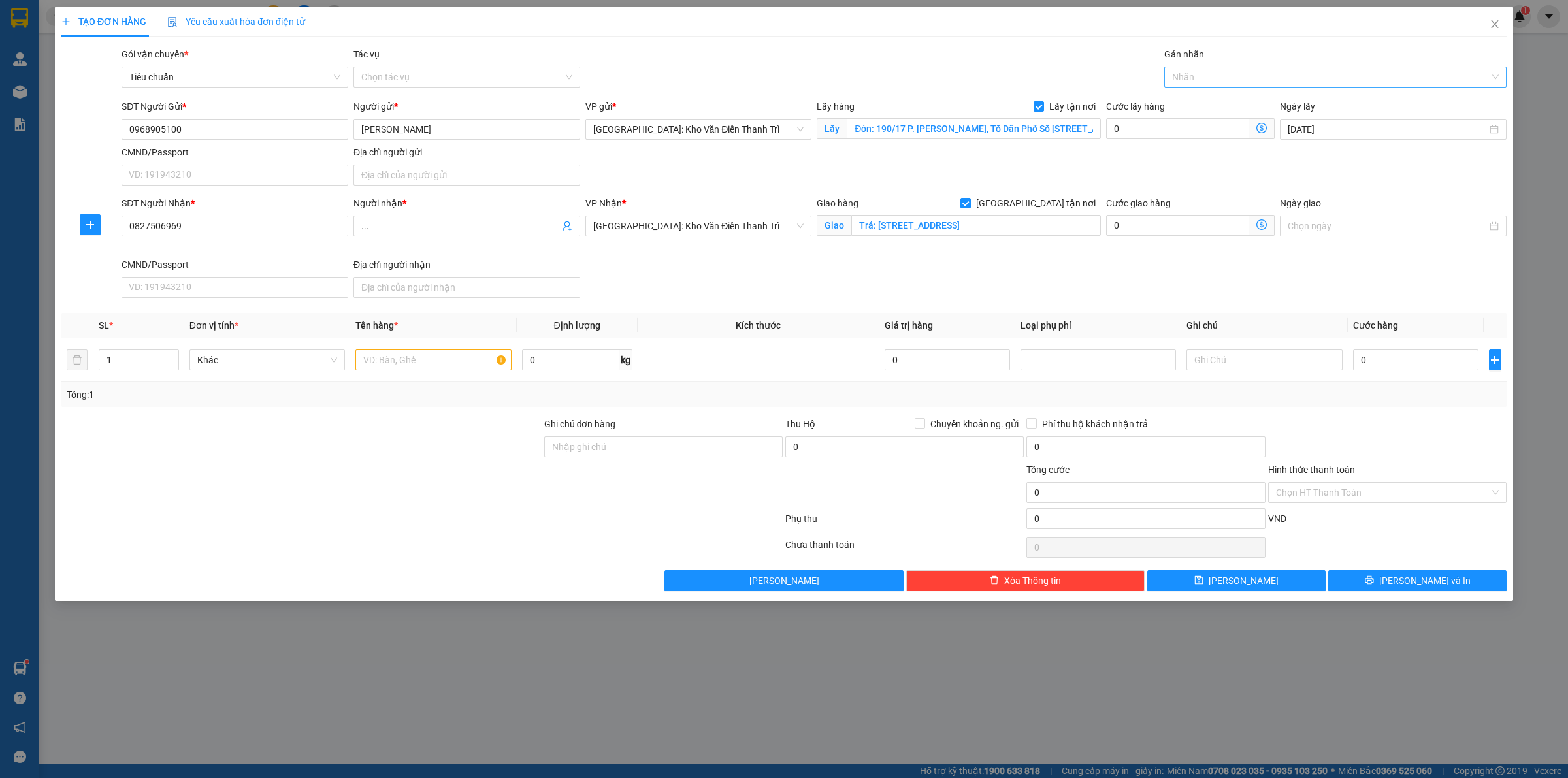
click at [1183, 82] on div at bounding box center [1329, 77] width 323 height 16
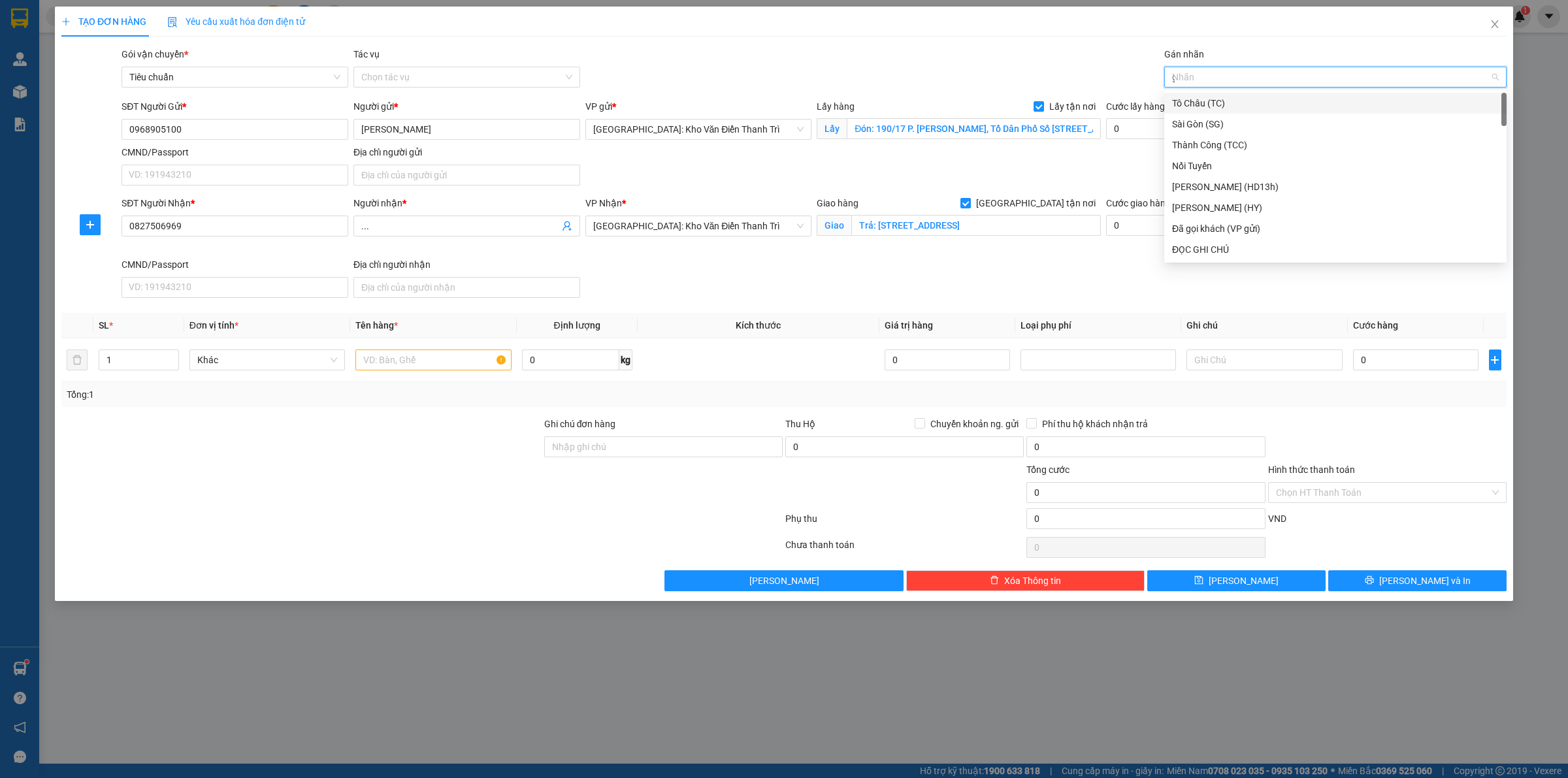
type input "gt"
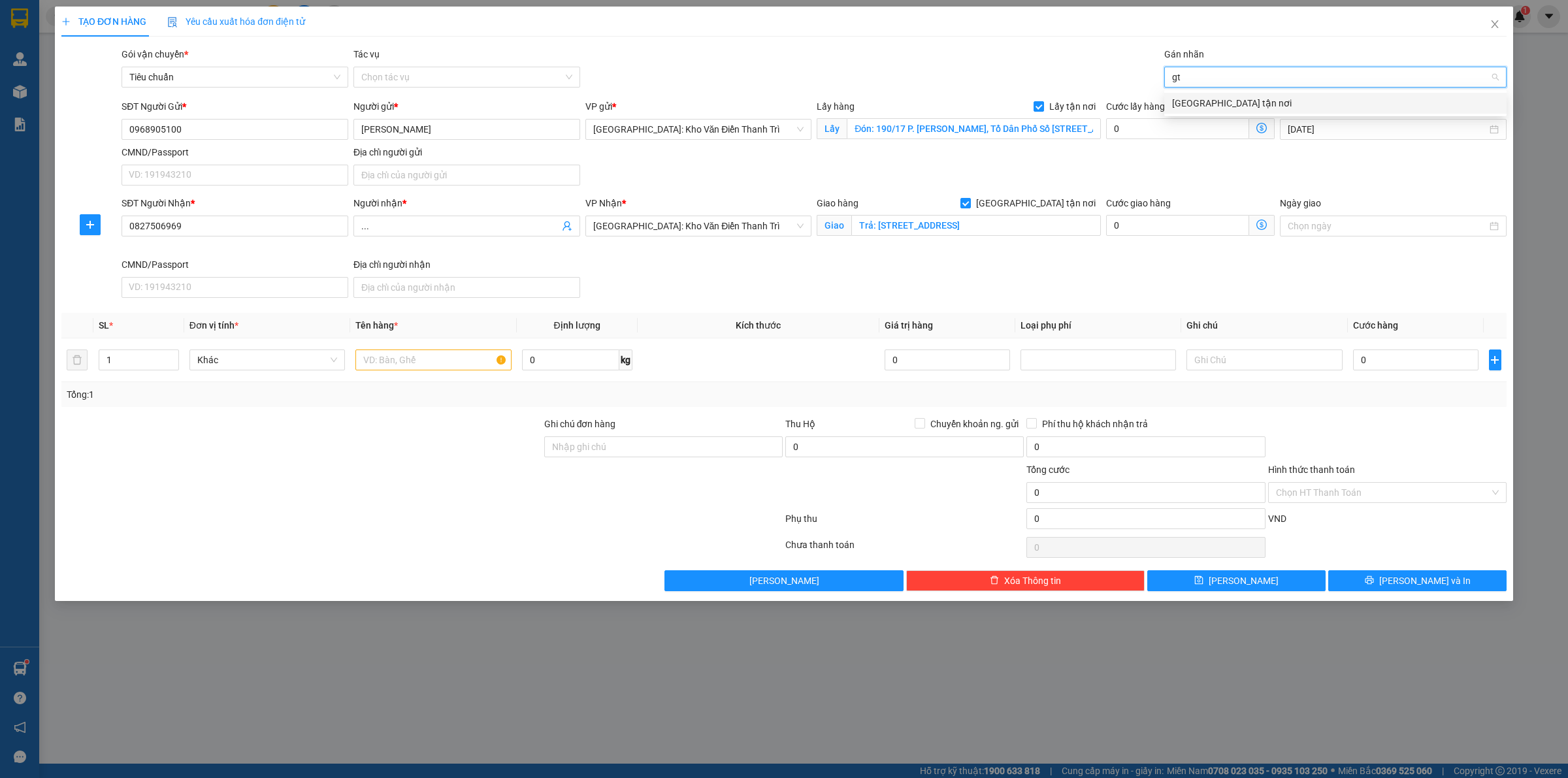
click at [1217, 106] on div "[GEOGRAPHIC_DATA] tận nơi" at bounding box center [1336, 104] width 327 height 15
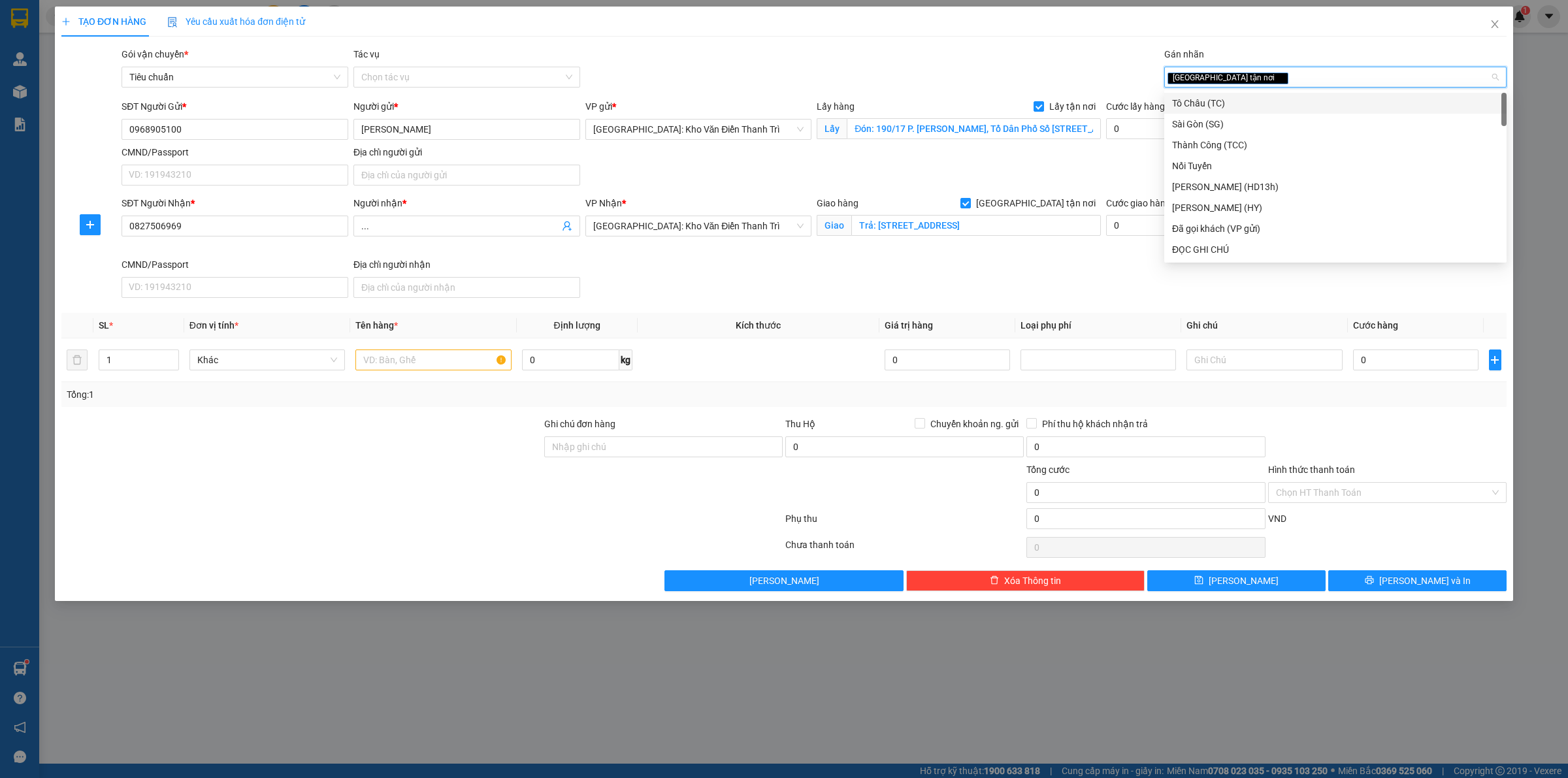
click at [1092, 73] on div "Gói vận chuyển * Tiêu chuẩn Tác vụ Chọn tác vụ Gán nhãn Giao tận nơi" at bounding box center [814, 70] width 1390 height 46
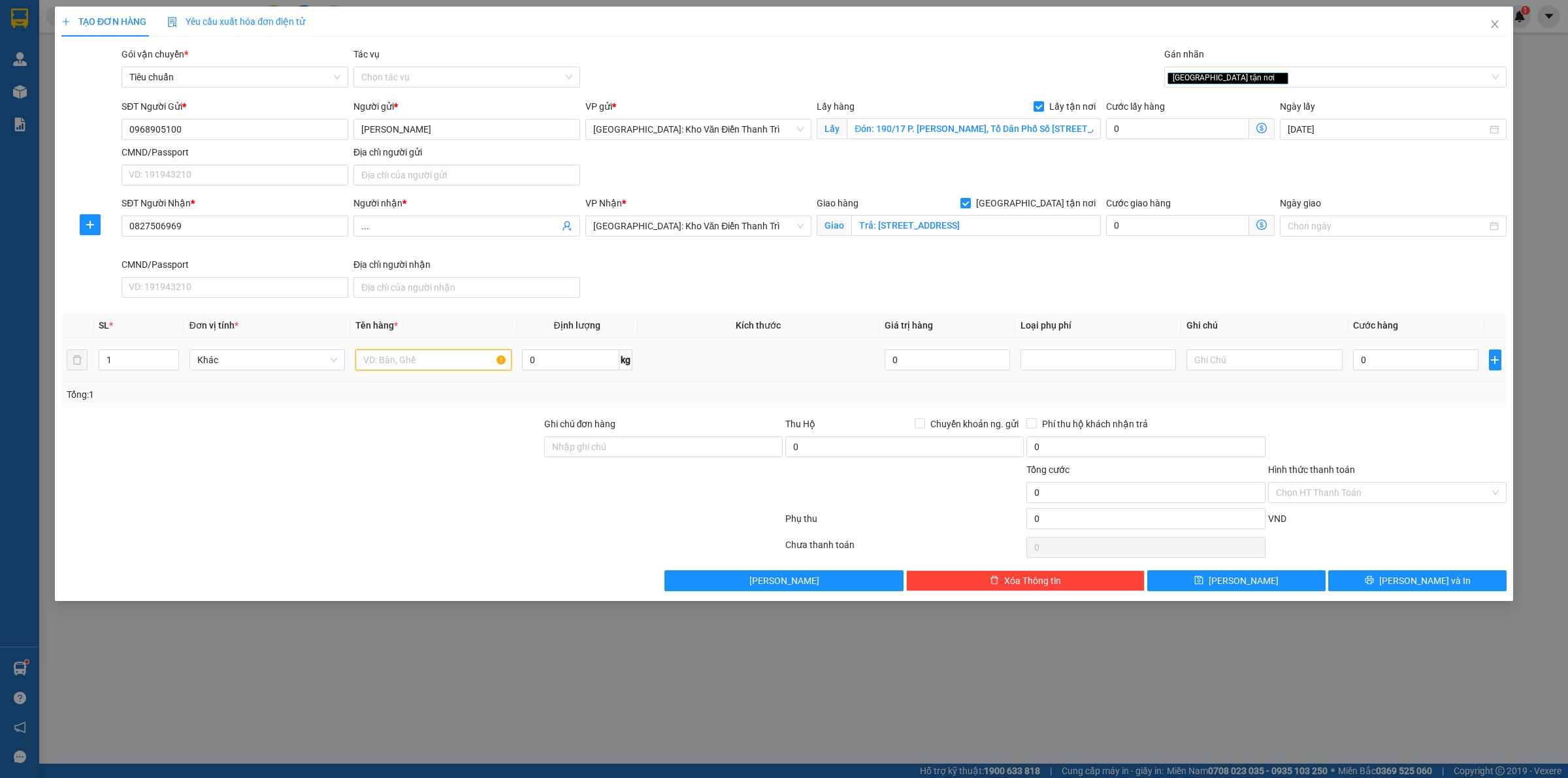
click at [398, 366] on input "text" at bounding box center [433, 359] width 155 height 21
click at [408, 405] on div "Tổng: 1" at bounding box center [784, 394] width 1445 height 25
click at [405, 370] on input "text" at bounding box center [433, 359] width 155 height 21
click at [419, 396] on div "Tổng: 1" at bounding box center [335, 394] width 539 height 15
click at [407, 366] on input "text" at bounding box center [433, 359] width 155 height 21
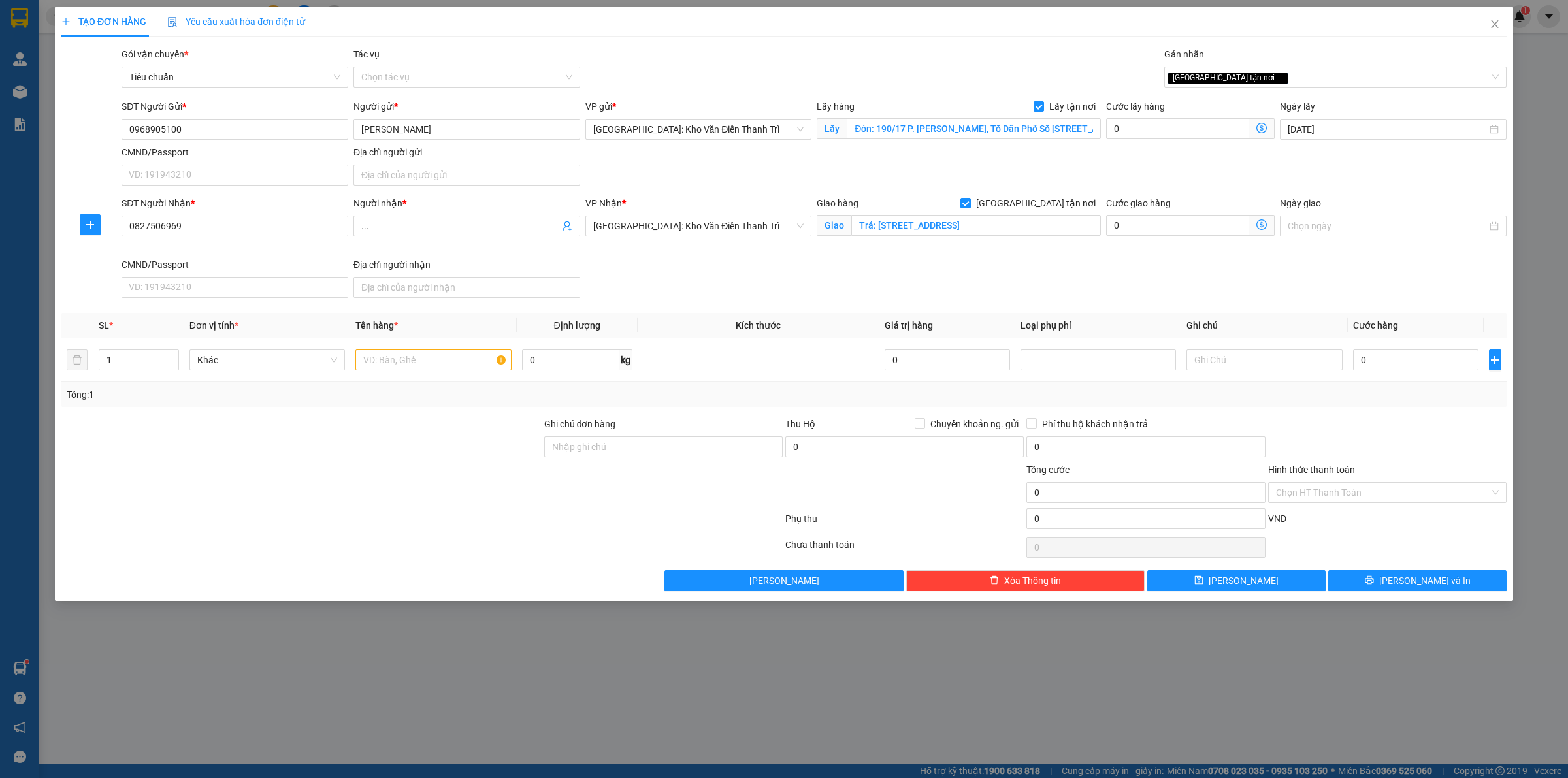
click at [404, 408] on div "Transit Pickup Surcharge Ids Transit Deliver Surcharge Ids Transit Deliver Surc…" at bounding box center [784, 319] width 1445 height 544
click at [399, 362] on input "text" at bounding box center [433, 359] width 155 height 21
paste input "25 bao hang"
type input "25 bao hang"
click at [394, 435] on div at bounding box center [301, 439] width 483 height 46
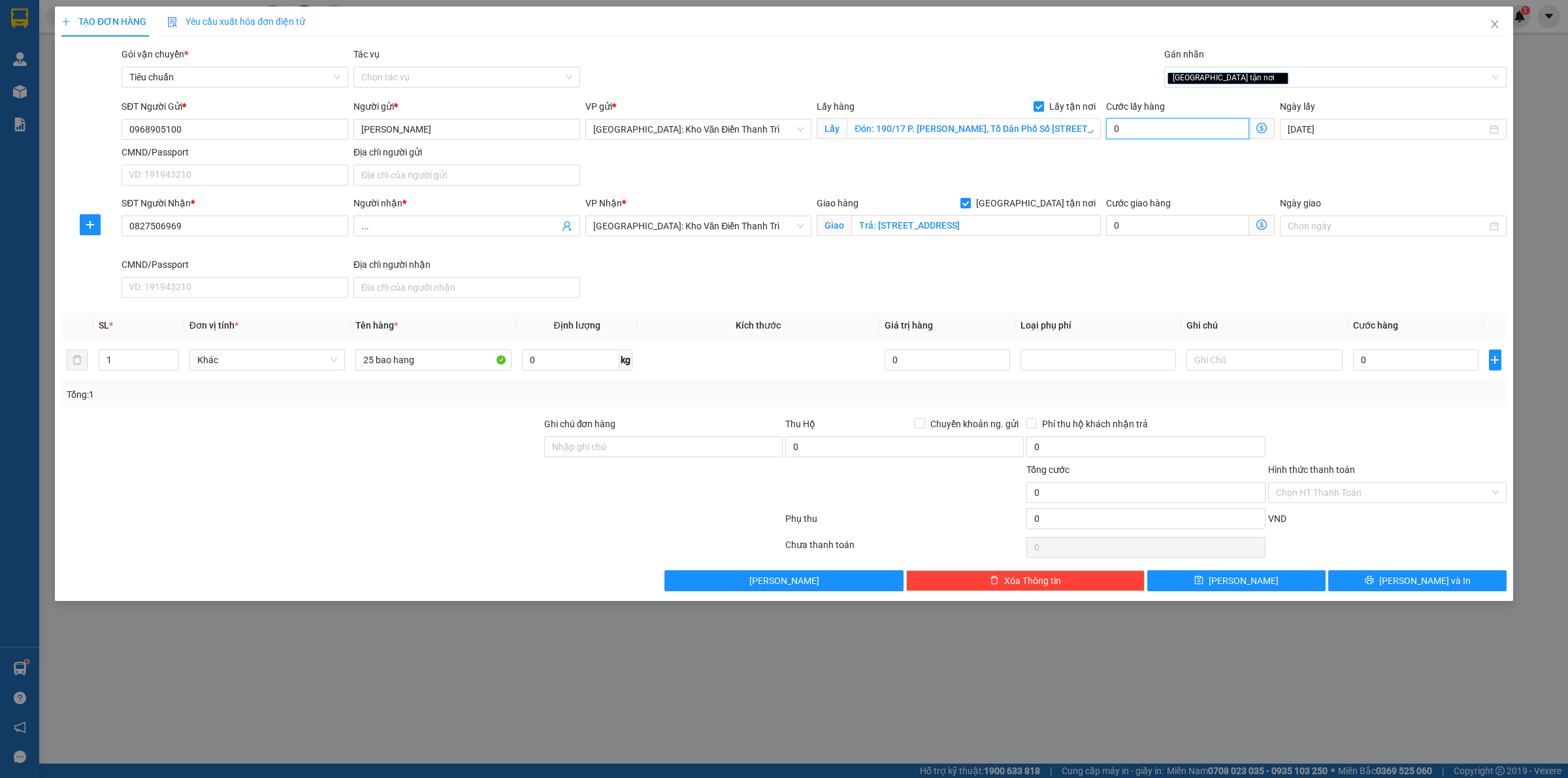
click at [1138, 129] on input "0" at bounding box center [1177, 128] width 143 height 21
type input "1"
type input "10"
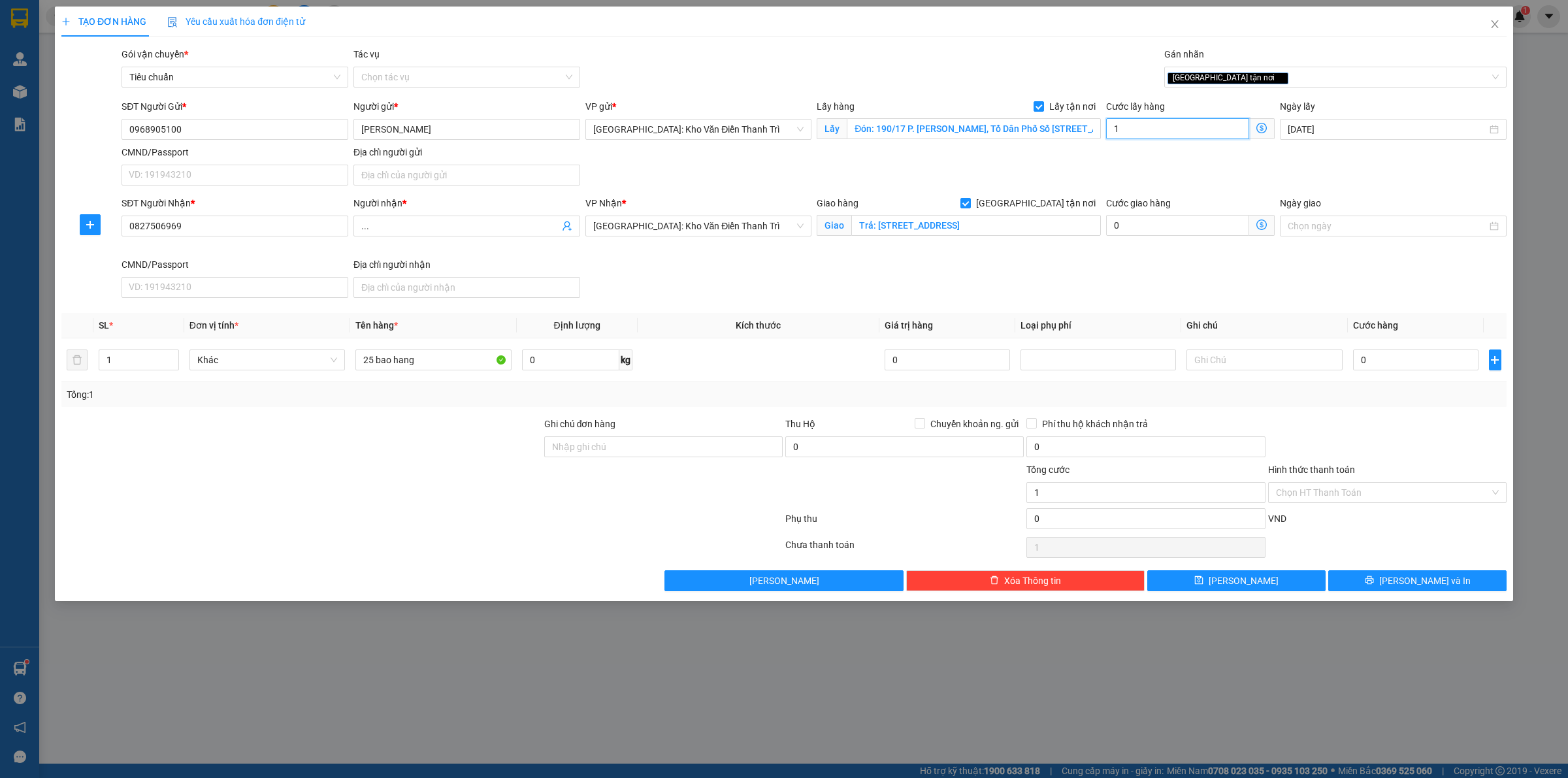
type input "10"
type input "100"
type input "100.000"
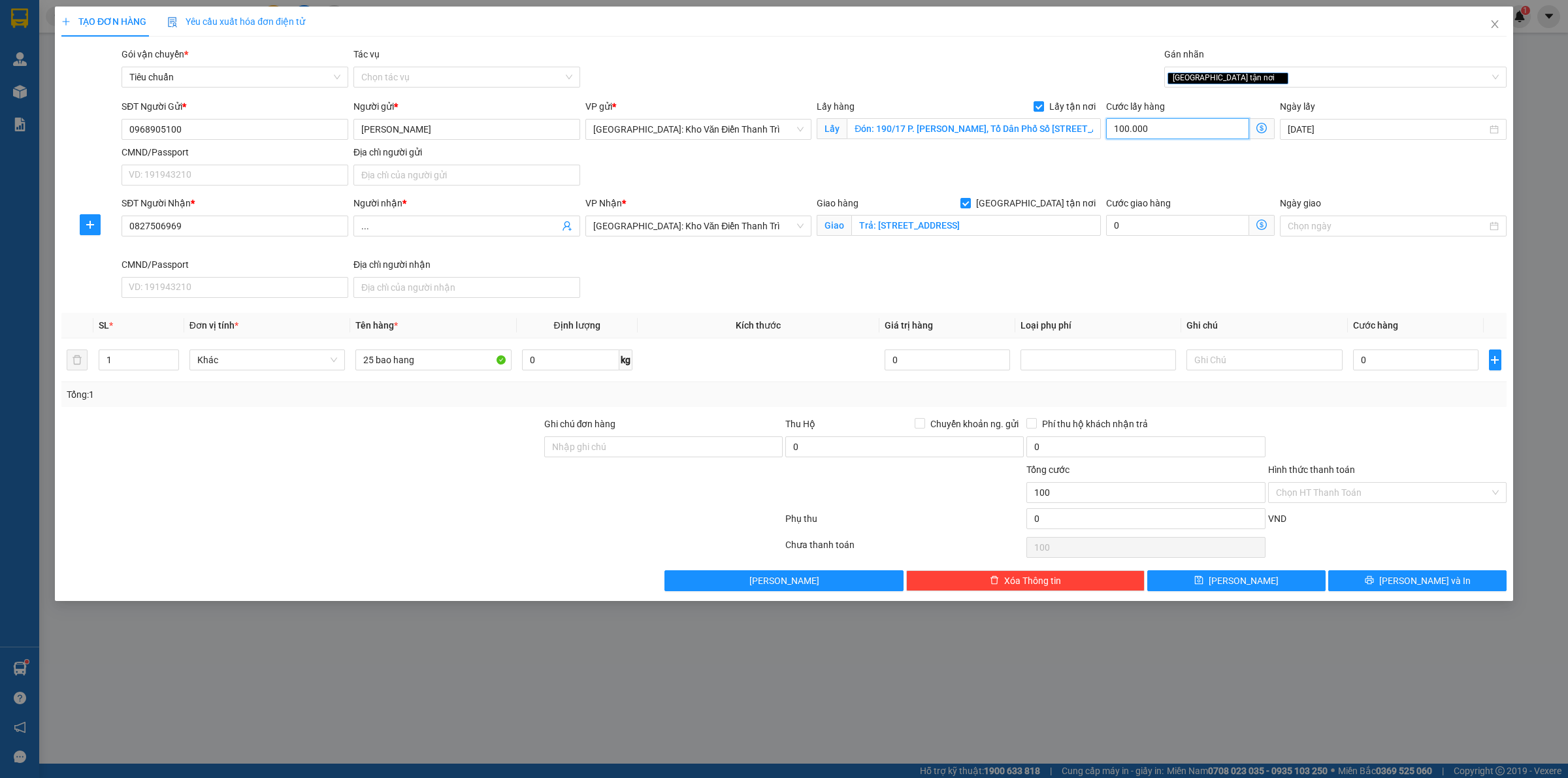
type input "100.000"
click at [1367, 356] on input "0" at bounding box center [1415, 359] width 126 height 21
type input "6"
type input "100.006"
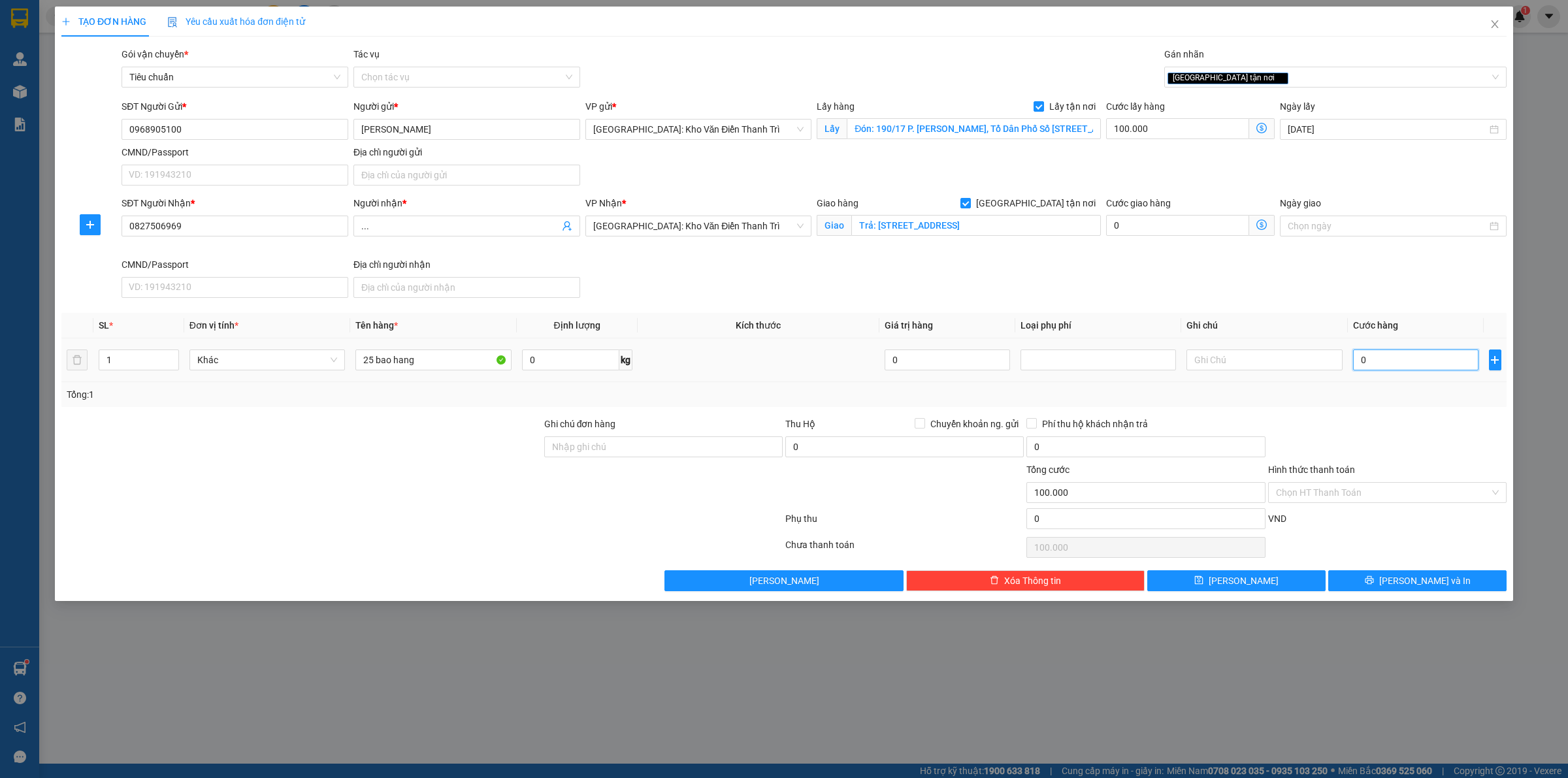
type input "100.006"
type input "63"
type input "100.063"
type input "630"
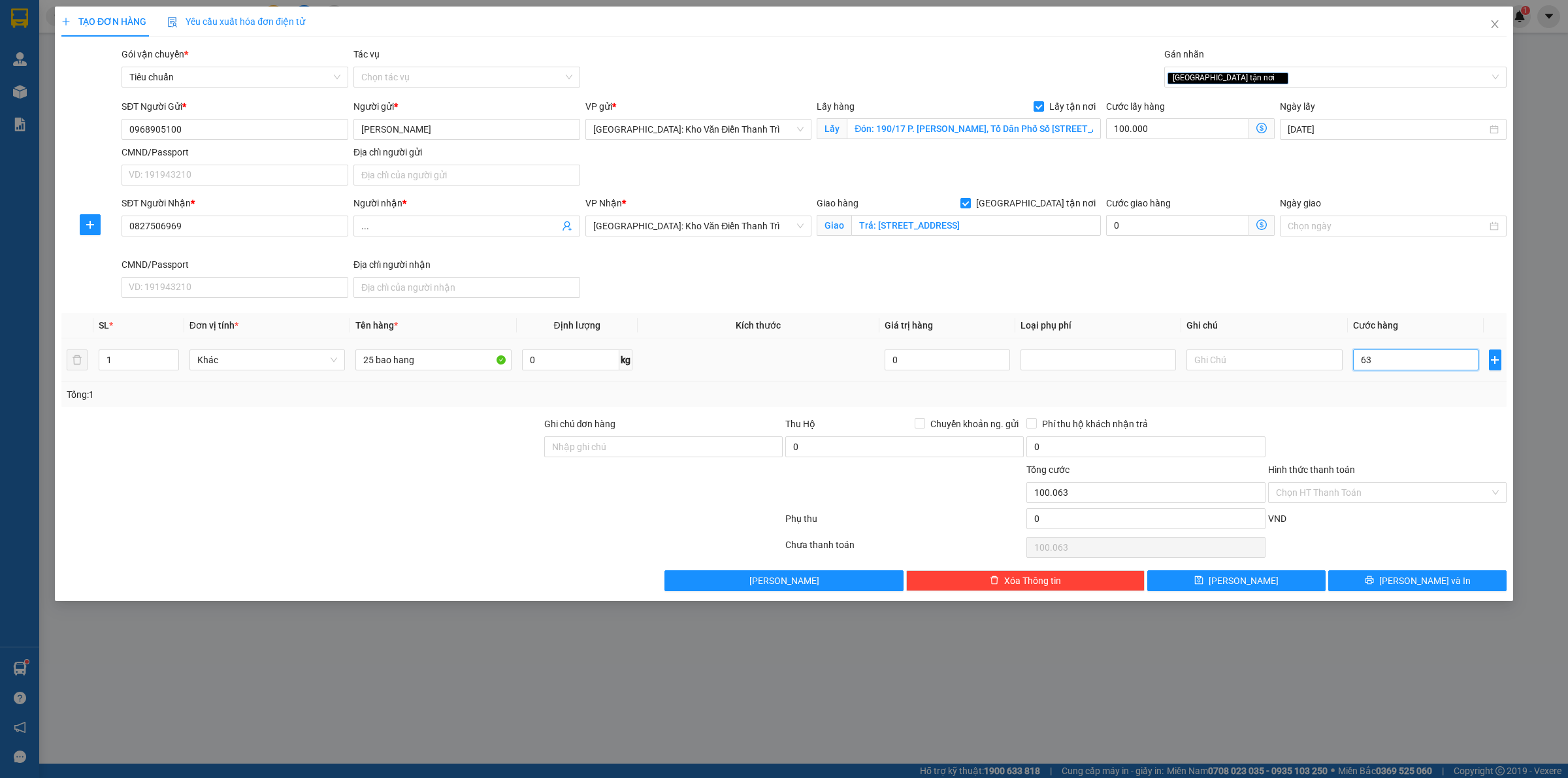
type input "100.630"
type input "630.000"
type input "730.000"
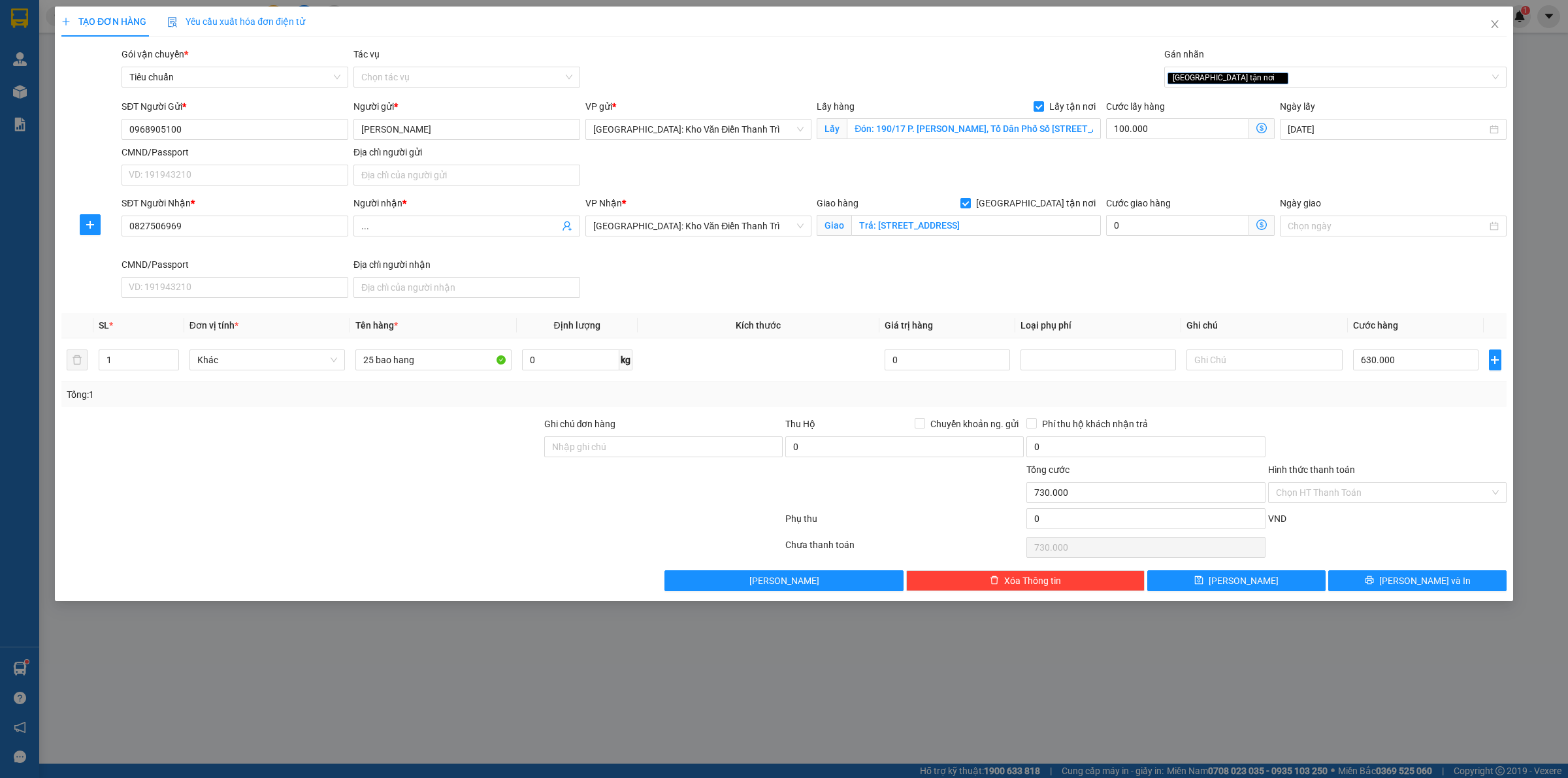
click at [1328, 448] on div at bounding box center [1387, 439] width 241 height 46
click at [666, 481] on div at bounding box center [663, 485] width 241 height 46
click at [450, 361] on input "25 bao hang" at bounding box center [433, 359] width 155 height 21
type input "25 bao hang a thức đón hoàng sâm"
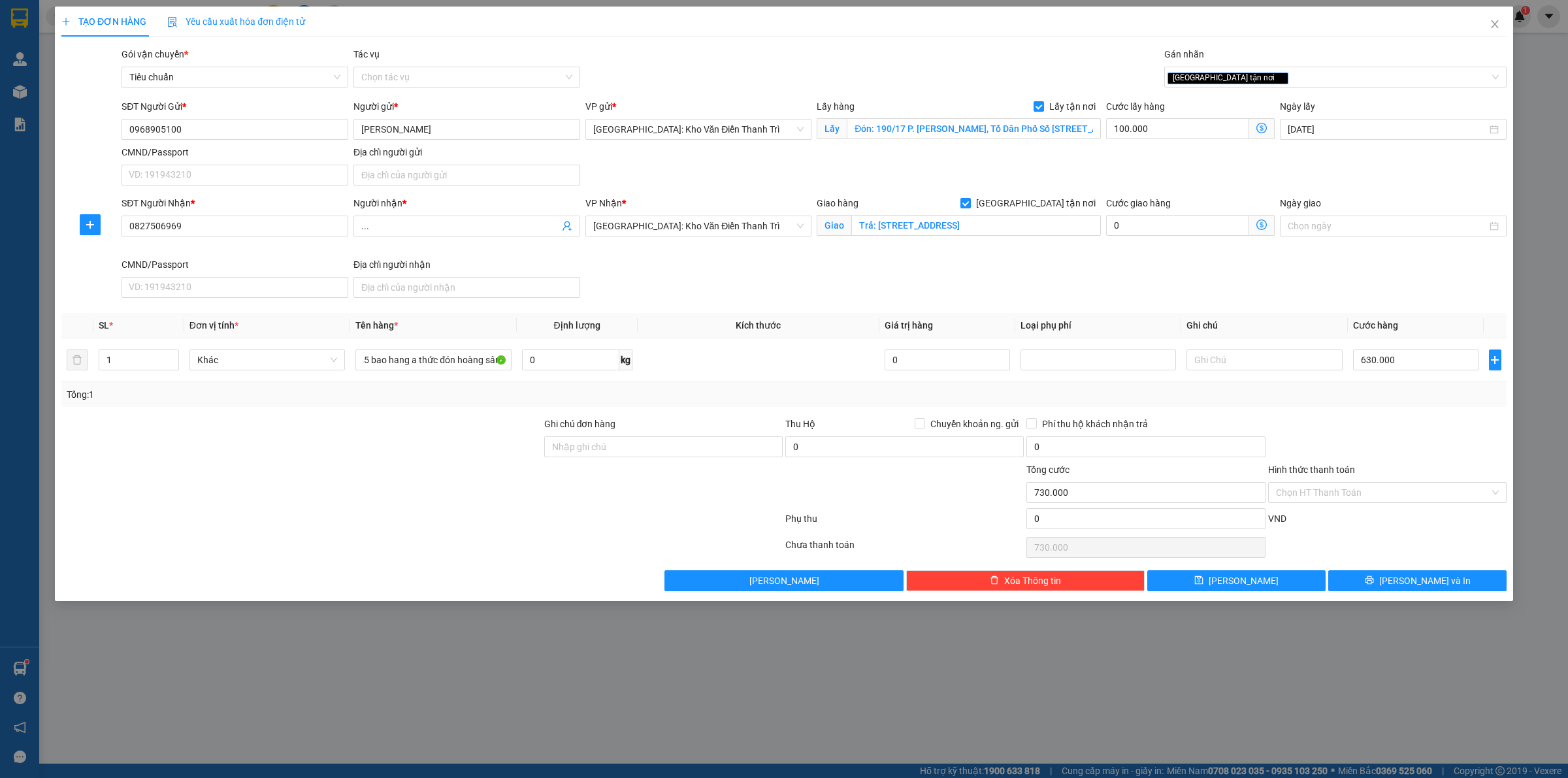
click at [593, 461] on div "Ghi chú đơn hàng" at bounding box center [663, 439] width 238 height 46
drag, startPoint x: 575, startPoint y: 452, endPoint x: 569, endPoint y: 445, distance: 9.2
click at [574, 451] on input "Ghi chú đơn hàng" at bounding box center [663, 446] width 238 height 21
type input "12/8"
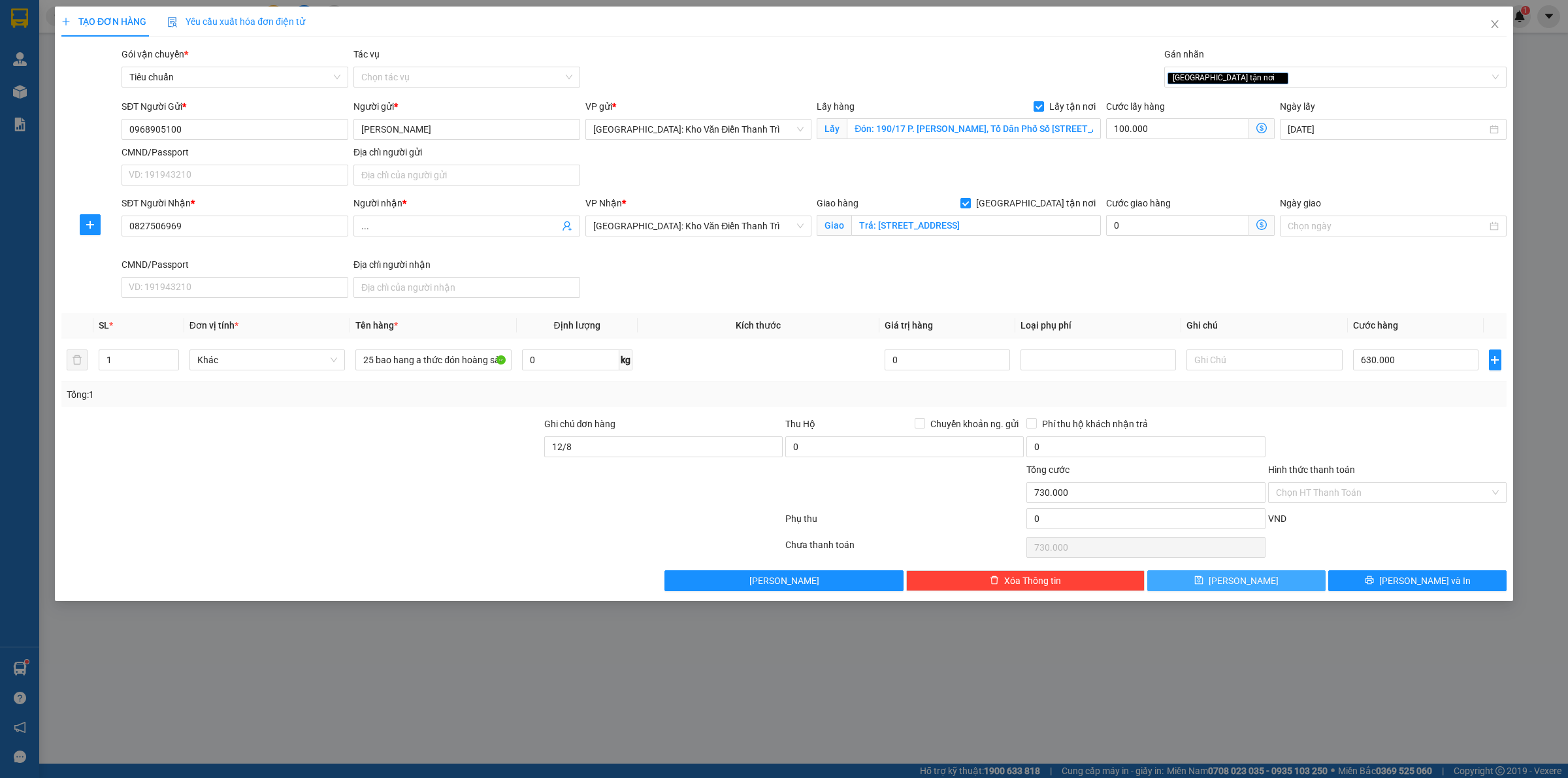
click at [1272, 589] on button "[PERSON_NAME]" at bounding box center [1236, 580] width 179 height 21
checkbox input "false"
type input "0"
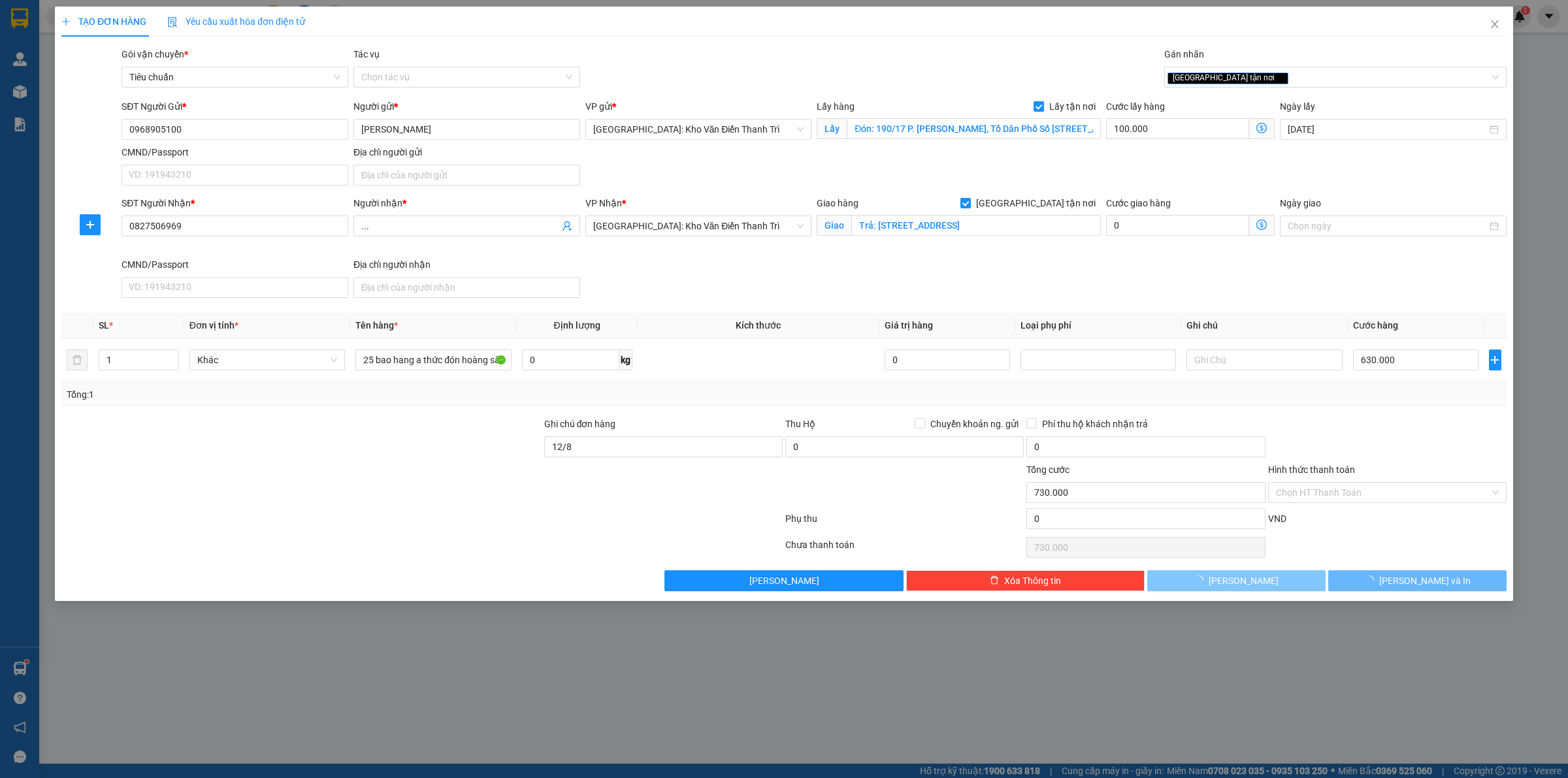
type input "0"
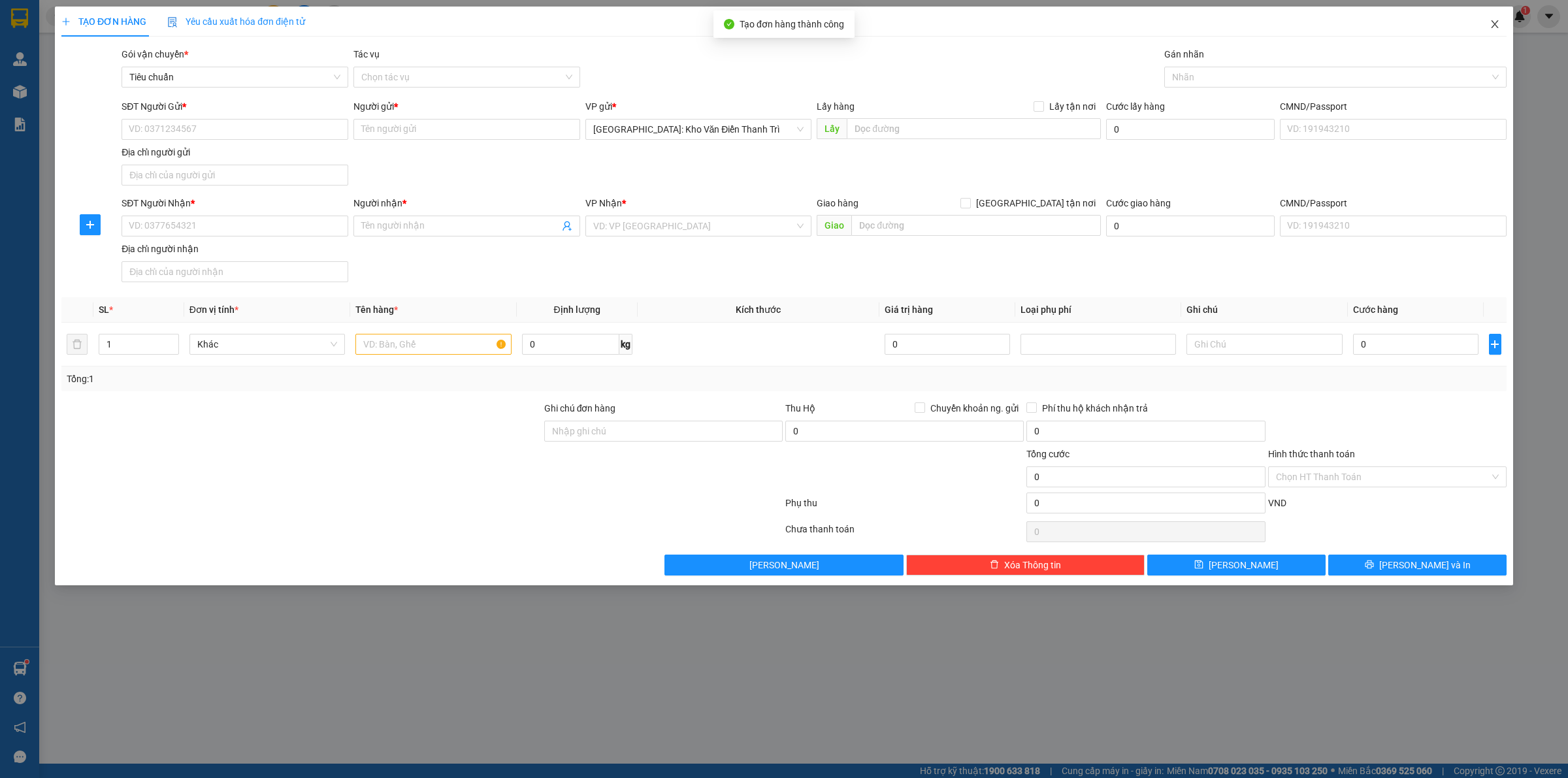
click at [1497, 23] on icon "close" at bounding box center [1495, 25] width 11 height 11
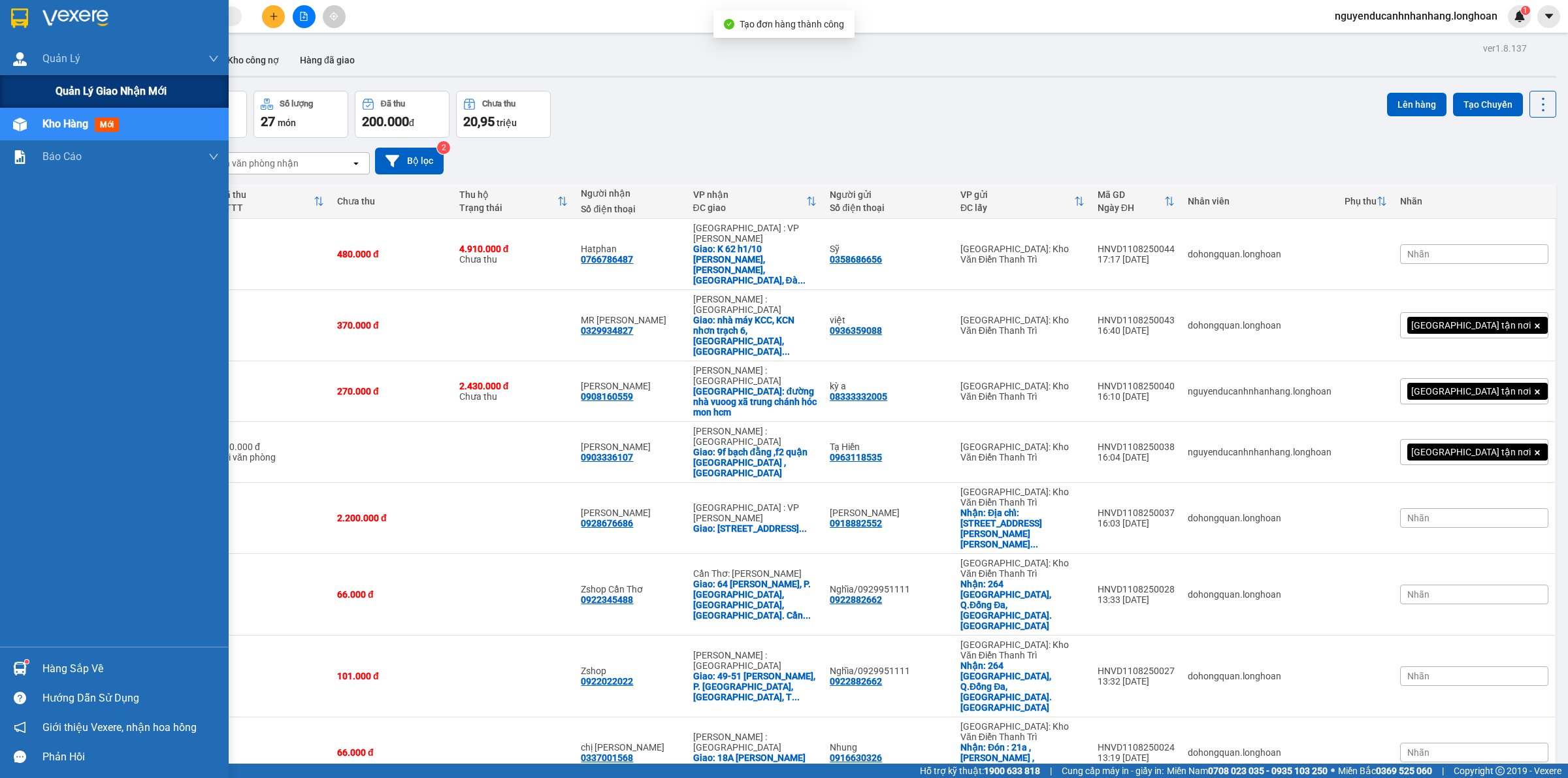
click at [88, 84] on span "Quản lý giao nhận mới" at bounding box center [111, 91] width 111 height 17
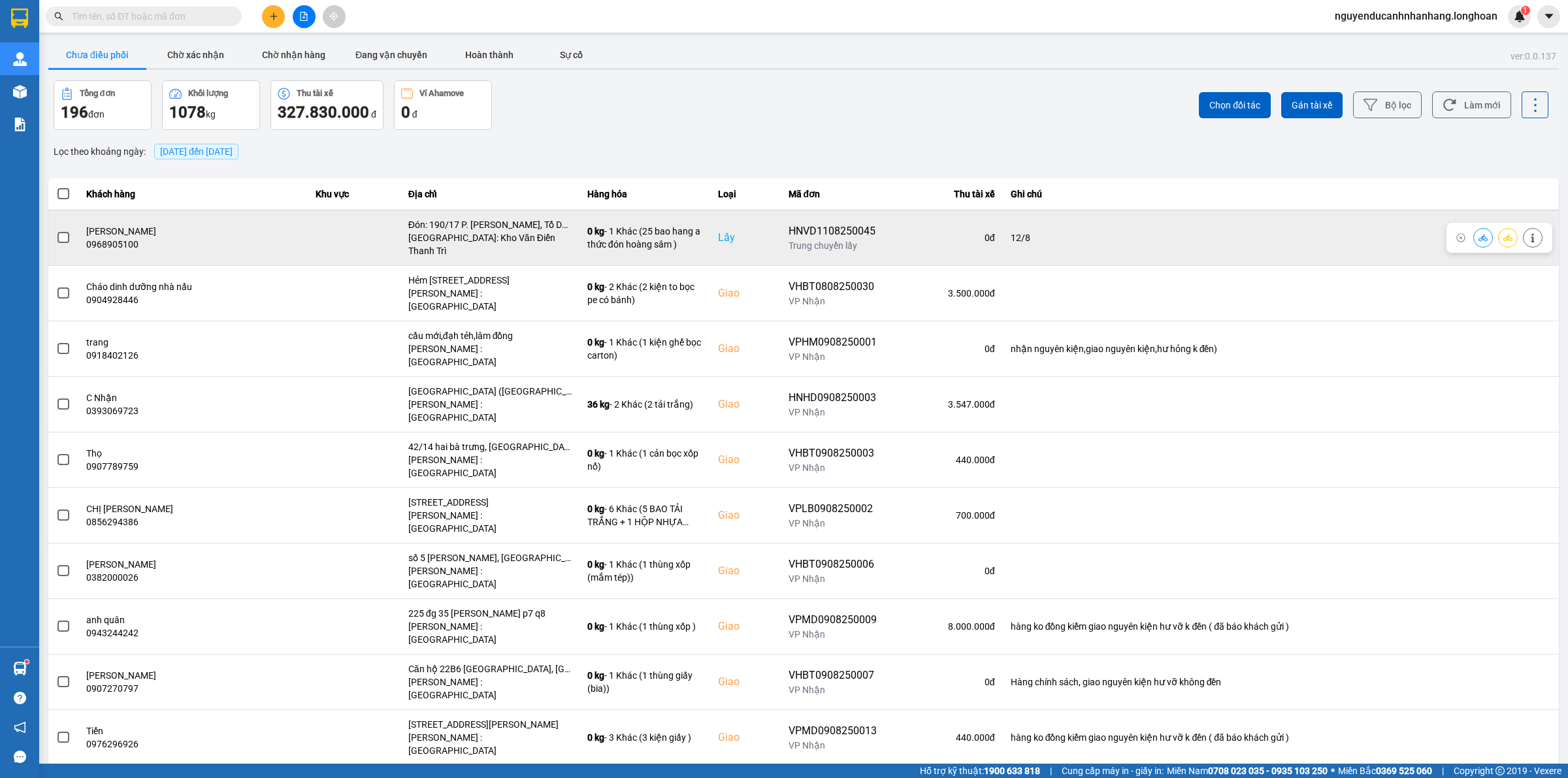
click at [58, 235] on span at bounding box center [64, 238] width 12 height 12
click at [56, 230] on input "checkbox" at bounding box center [56, 230] width 0 height 0
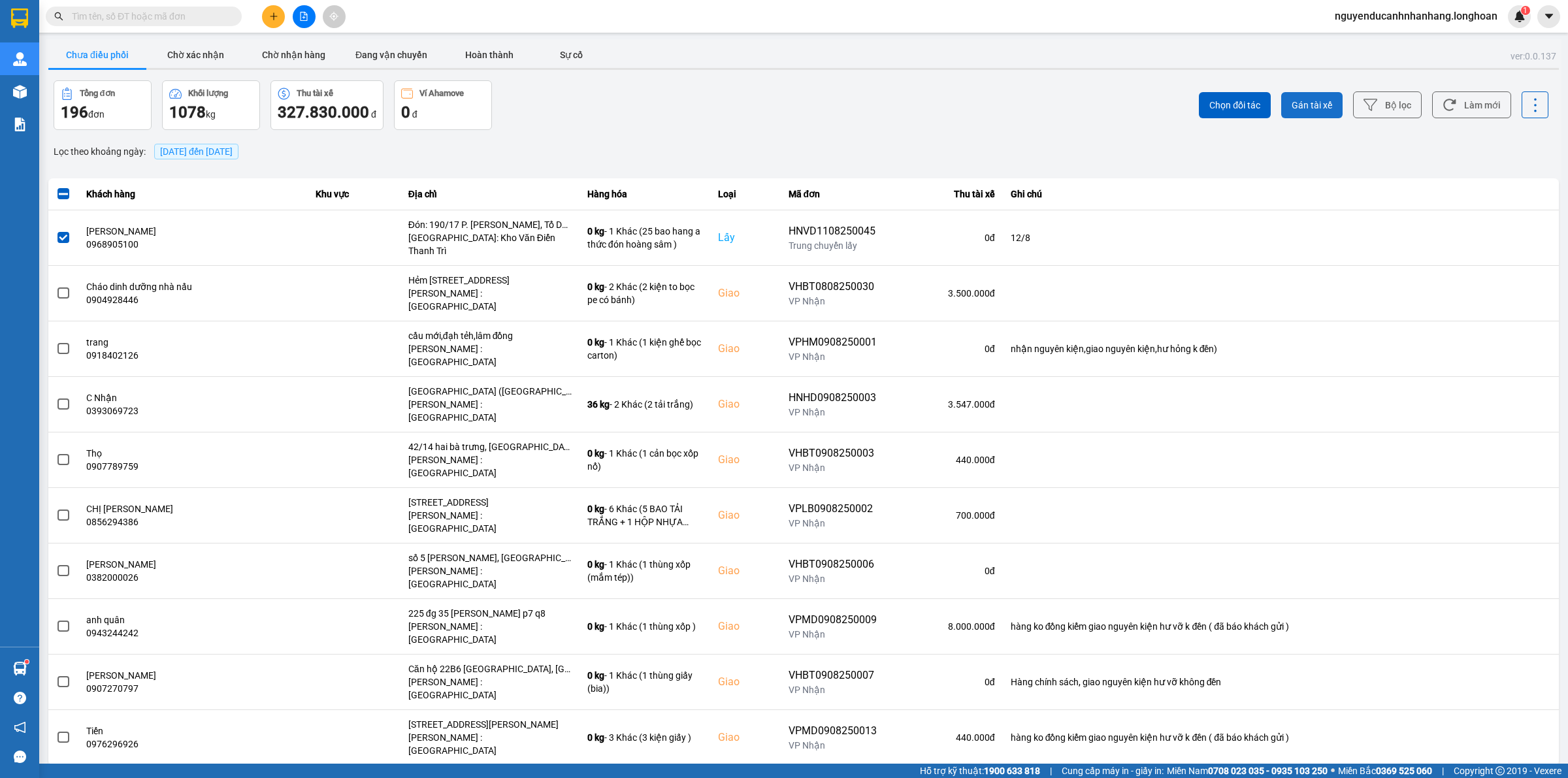
click at [1314, 106] on span "Gán tài xế" at bounding box center [1312, 106] width 41 height 13
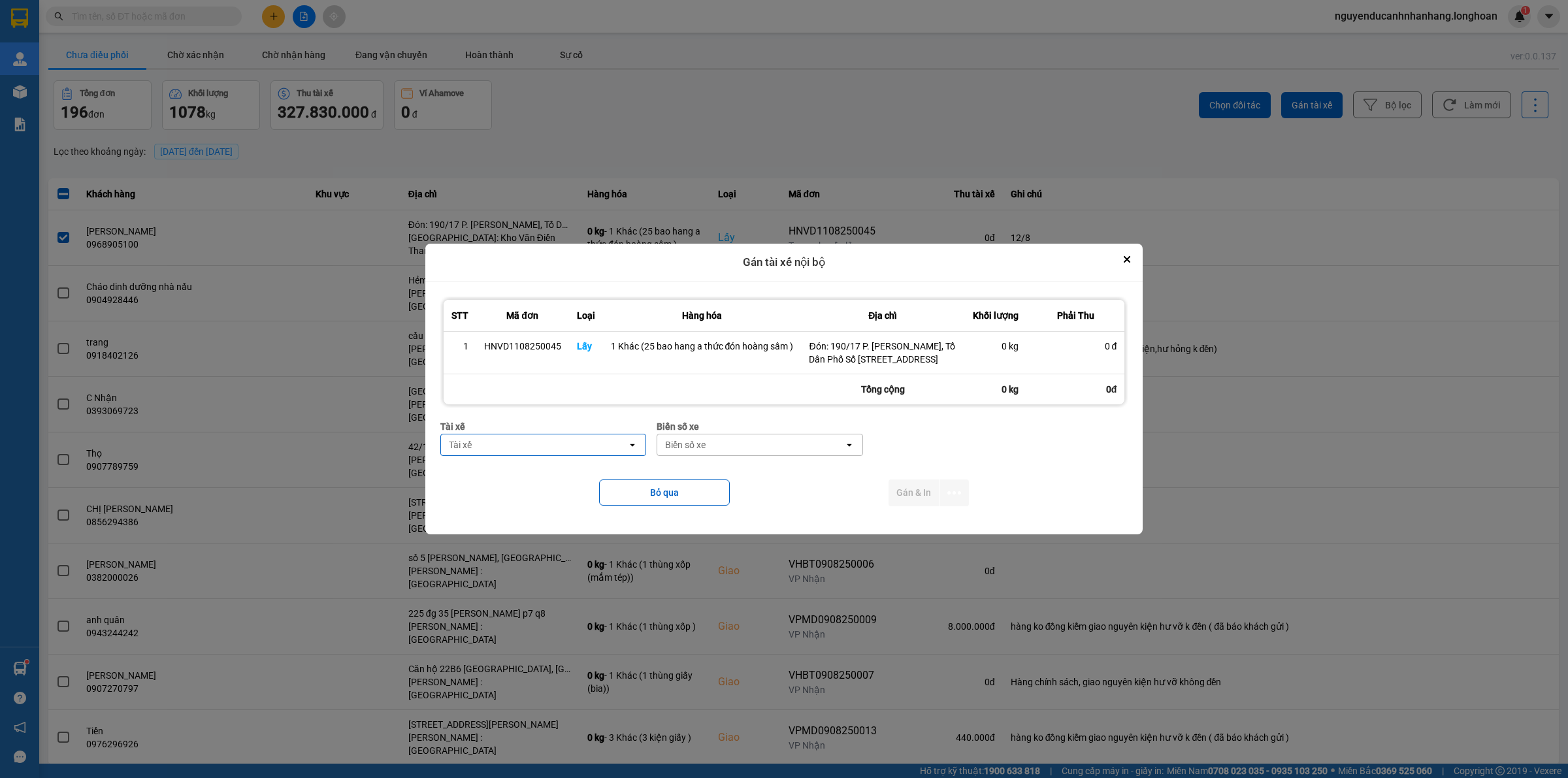
click at [540, 445] on div "Tài xế" at bounding box center [534, 444] width 187 height 21
type input "thức"
click at [556, 495] on span "0353762489 - vũ văn thức lái xe 0356.323.247" at bounding box center [547, 485] width 190 height 26
click at [729, 451] on div "Biển số xe" at bounding box center [711, 445] width 41 height 13
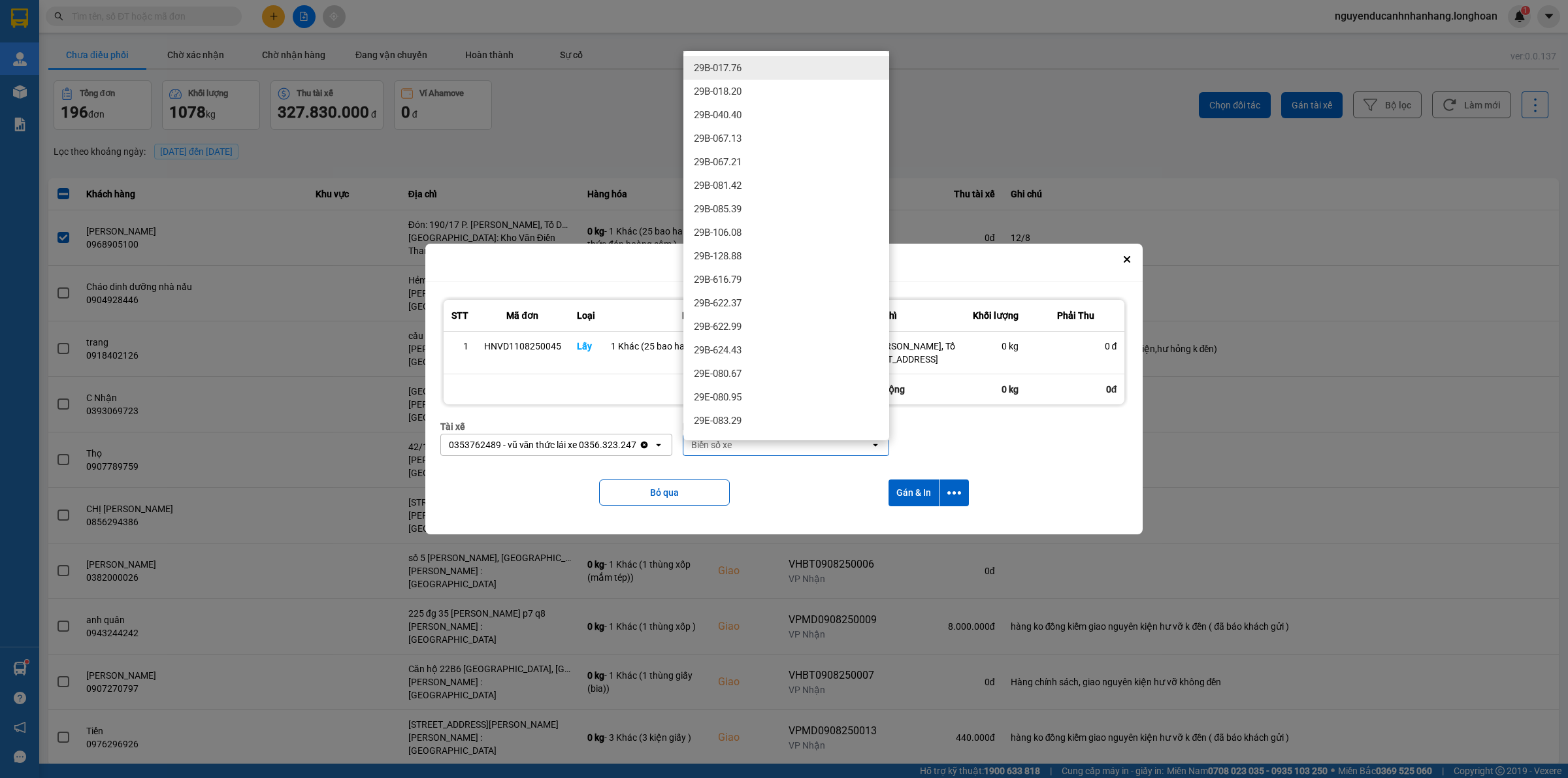
type input "3"
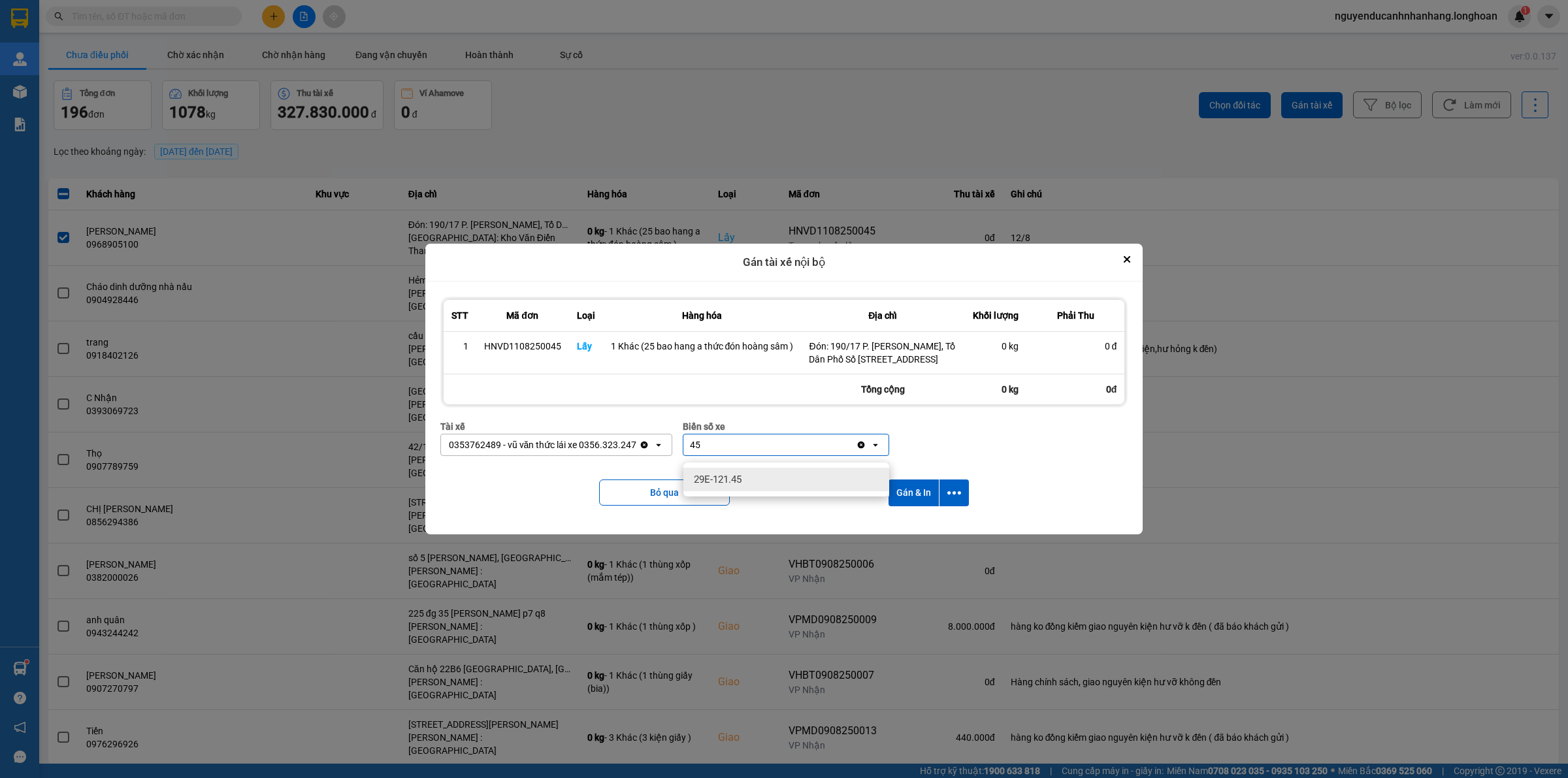
type input "45"
click at [761, 482] on div "29E-121.45" at bounding box center [786, 479] width 206 height 23
click at [949, 497] on icon "dialog" at bounding box center [954, 493] width 14 height 14
click at [907, 528] on span "Chỉ gán tài" at bounding box center [902, 535] width 43 height 13
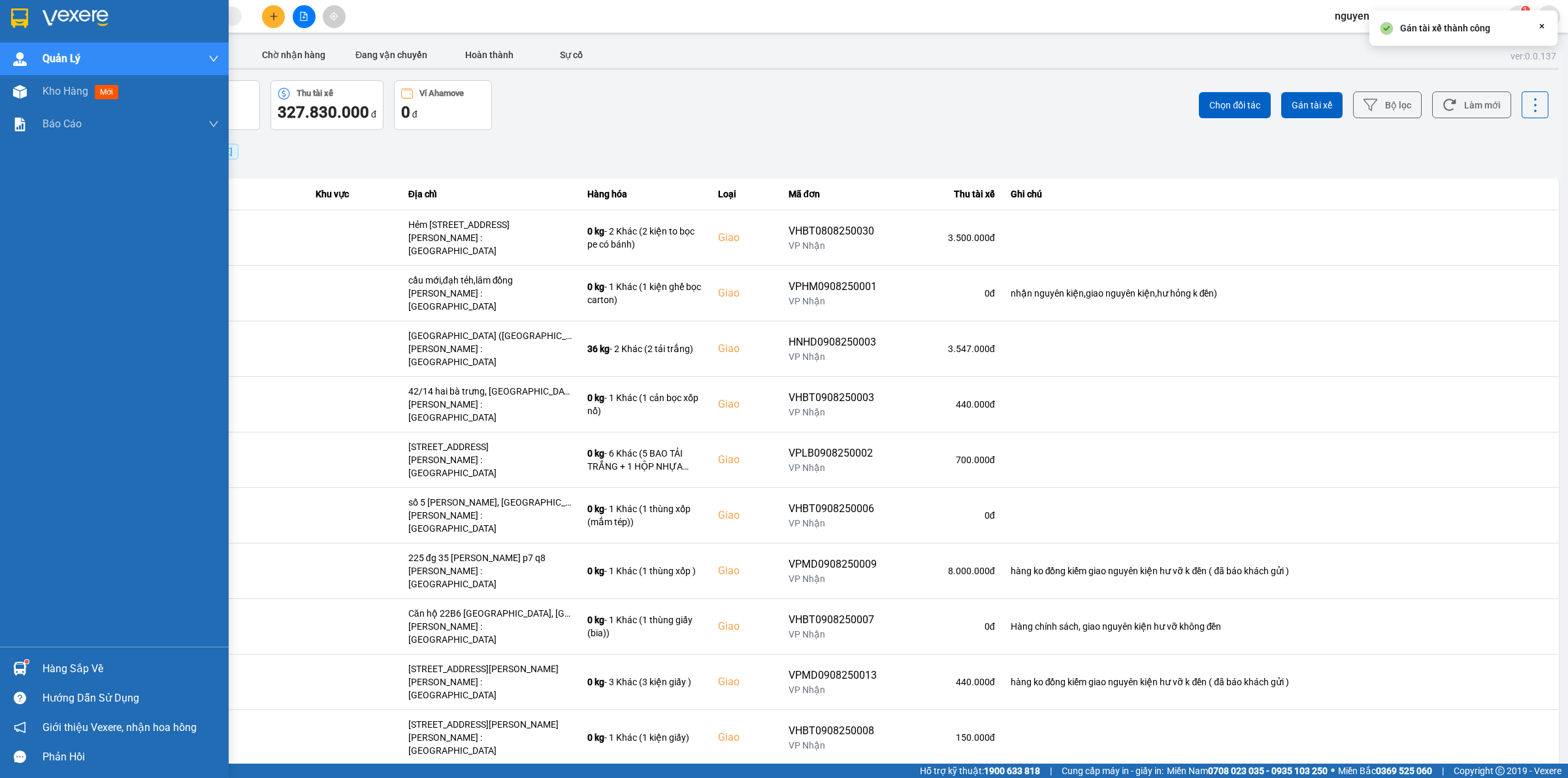
click at [19, 24] on img at bounding box center [20, 19] width 17 height 20
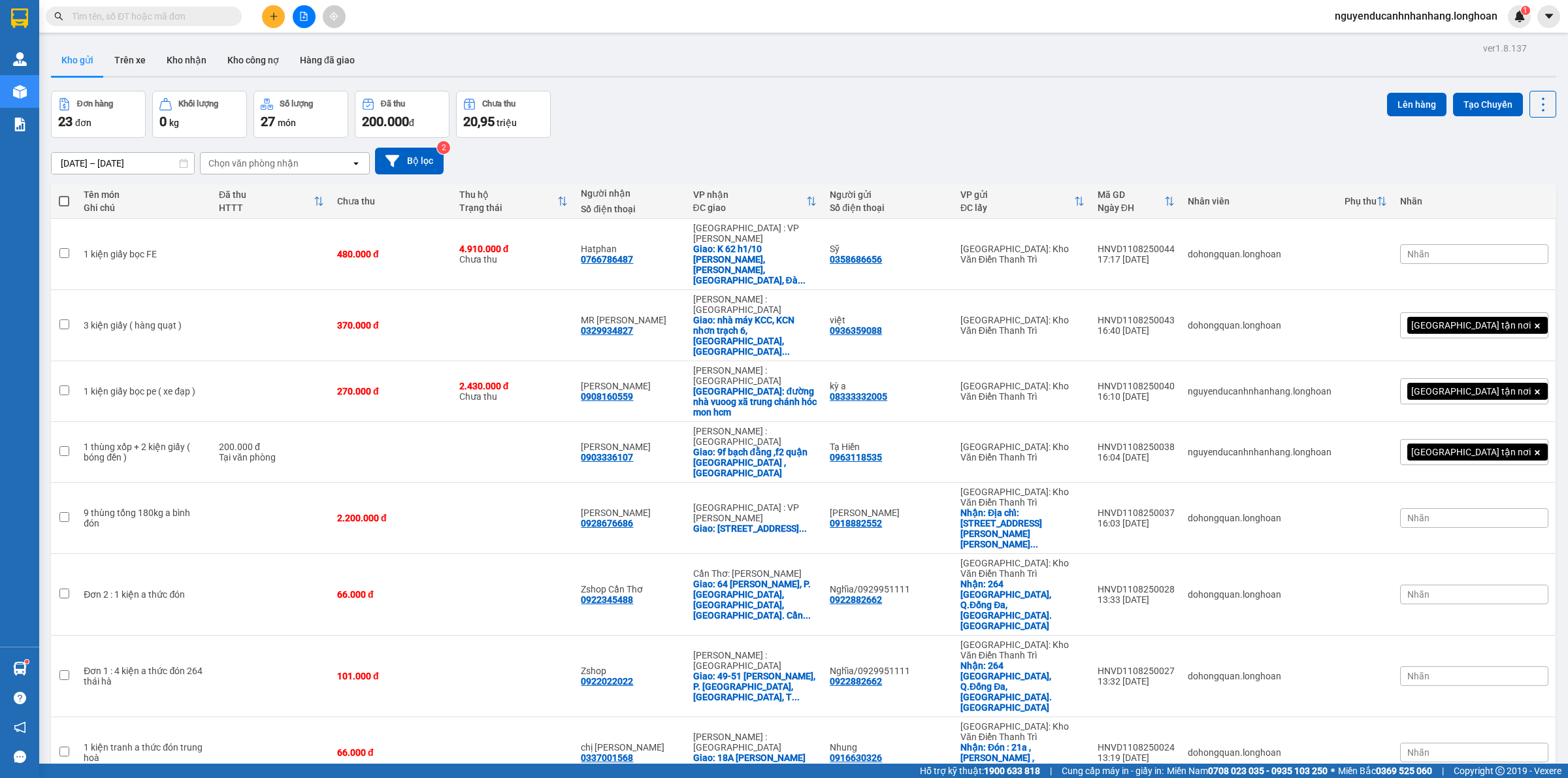
drag, startPoint x: 1529, startPoint y: 666, endPoint x: 1513, endPoint y: 686, distance: 25.6
click at [1498, 638] on span "100 / trang" at bounding box center [1494, 637] width 47 height 13
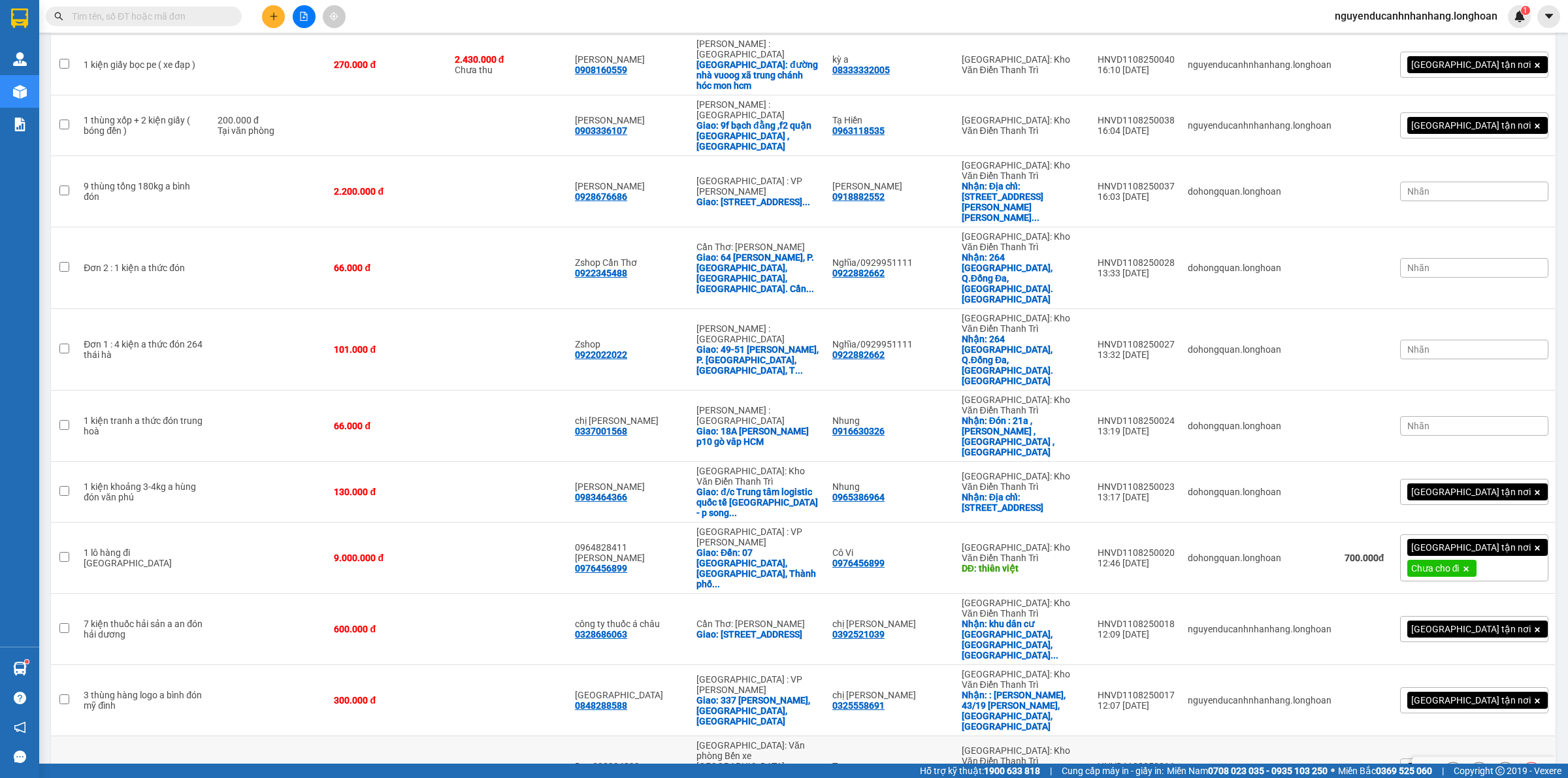
scroll to position [490, 0]
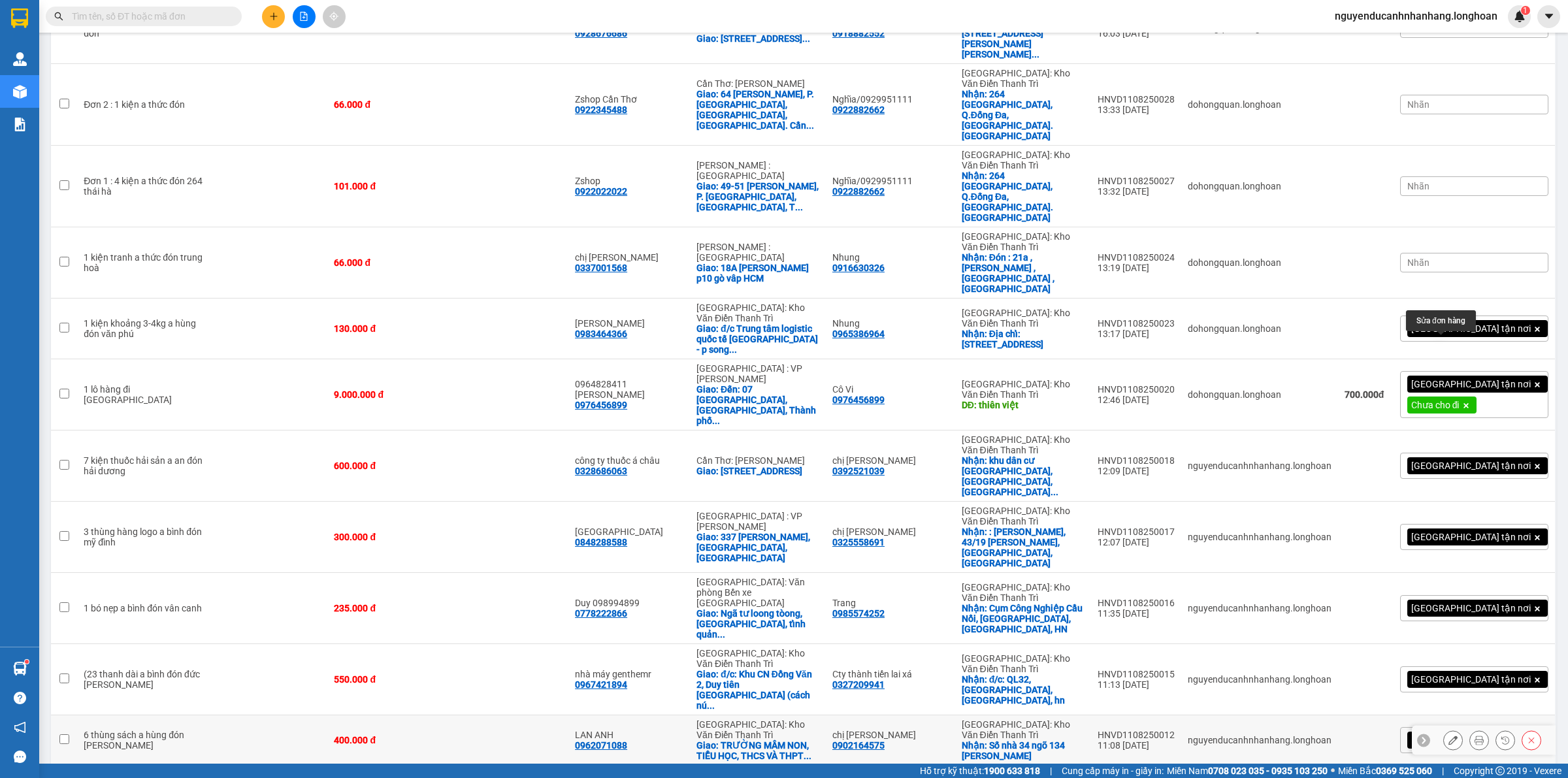
click at [1444, 729] on button at bounding box center [1453, 740] width 19 height 23
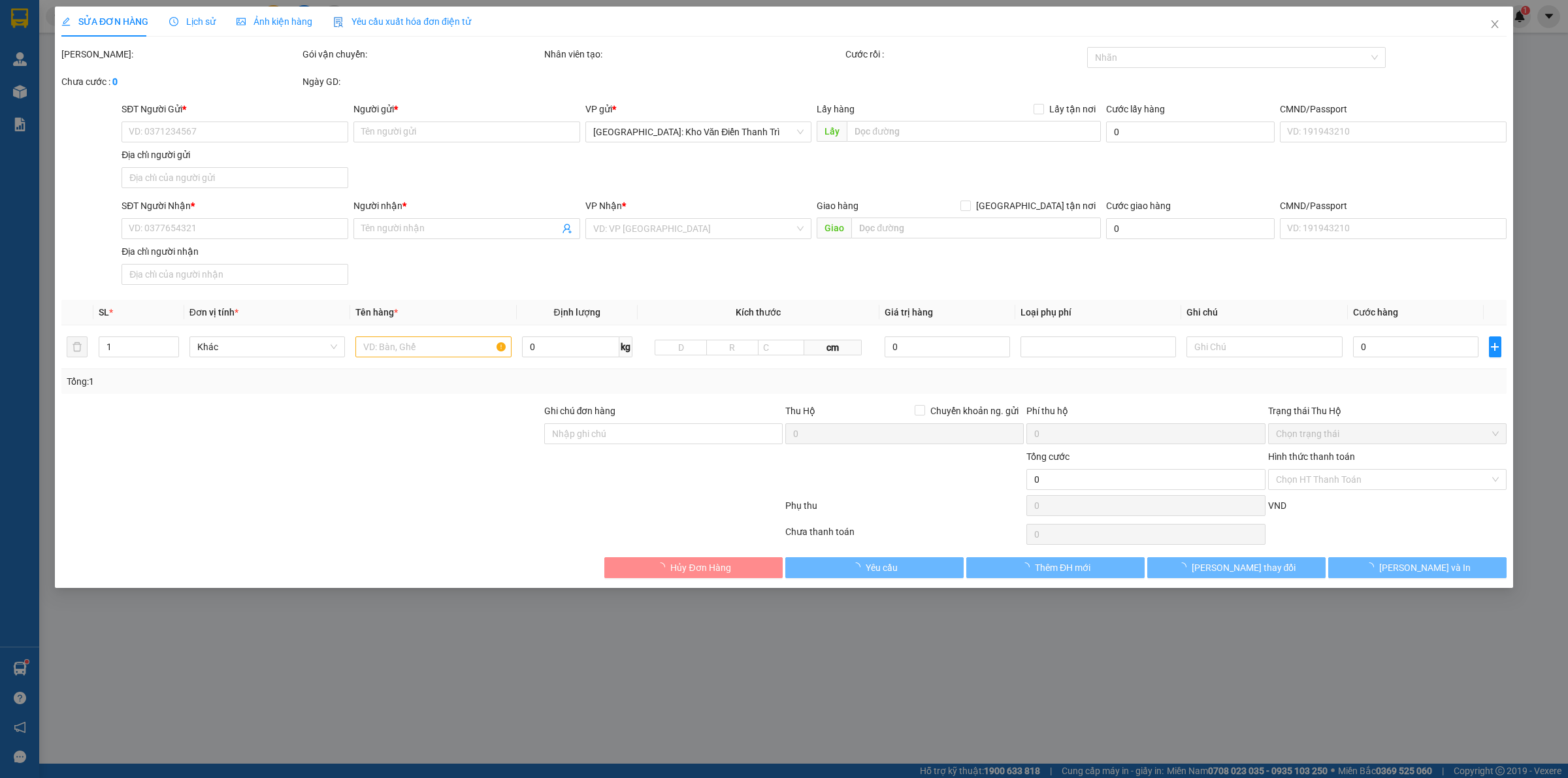
type input "0902164575"
type input "chị [PERSON_NAME]"
checkbox input "true"
type input "Số nhà 34 ngõ 134 [PERSON_NAME]"
type input "0962071088"
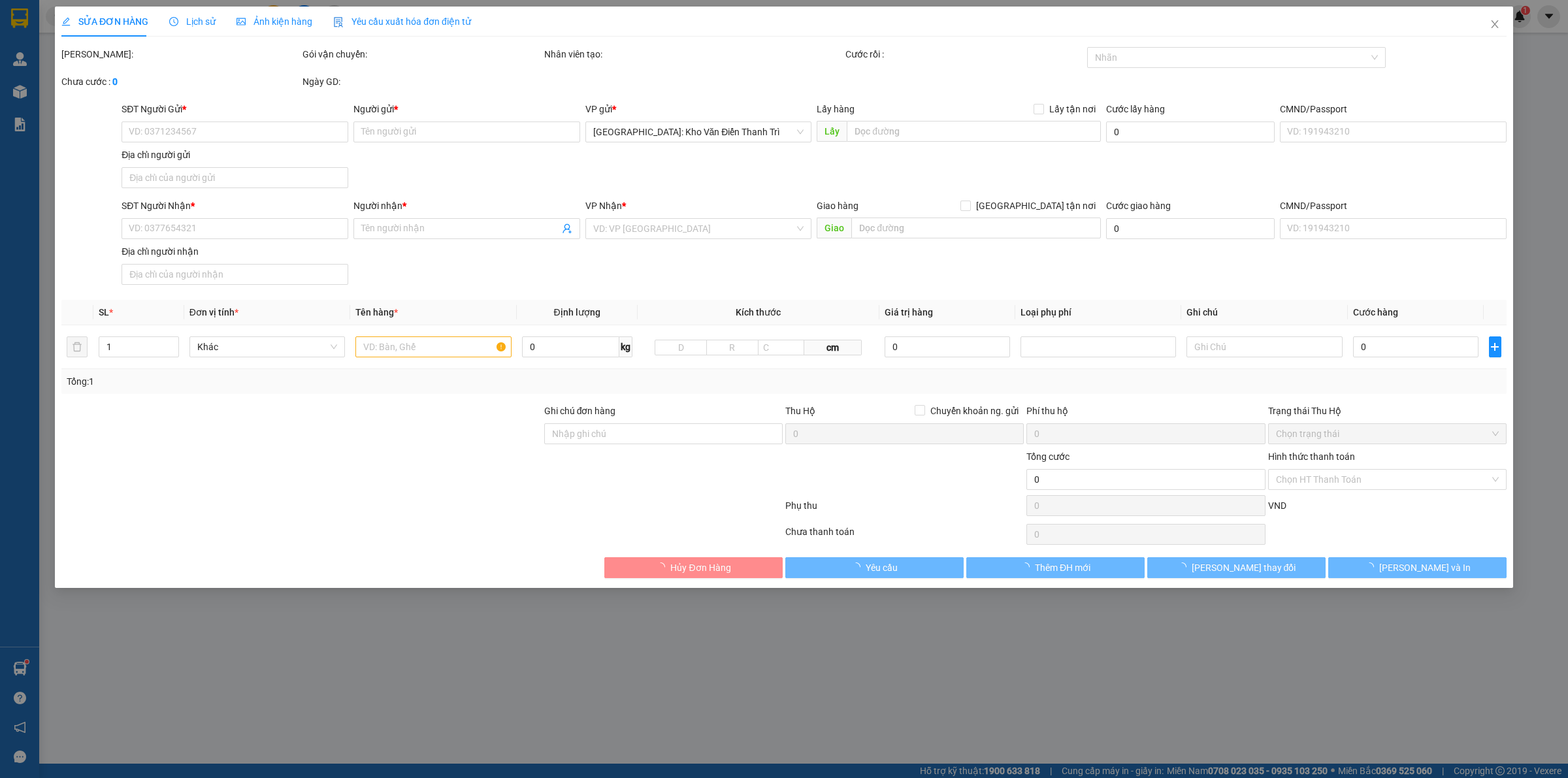
type input "LAN ANH"
checkbox input "true"
type input "TRƯỜNG MẦM NON, TIỂU HỌC, THCS VÀ THPT MENSA - TDP THÁ, LIÊM CHÍNH, PHỦ LÝ, [GE…"
type input "400.000"
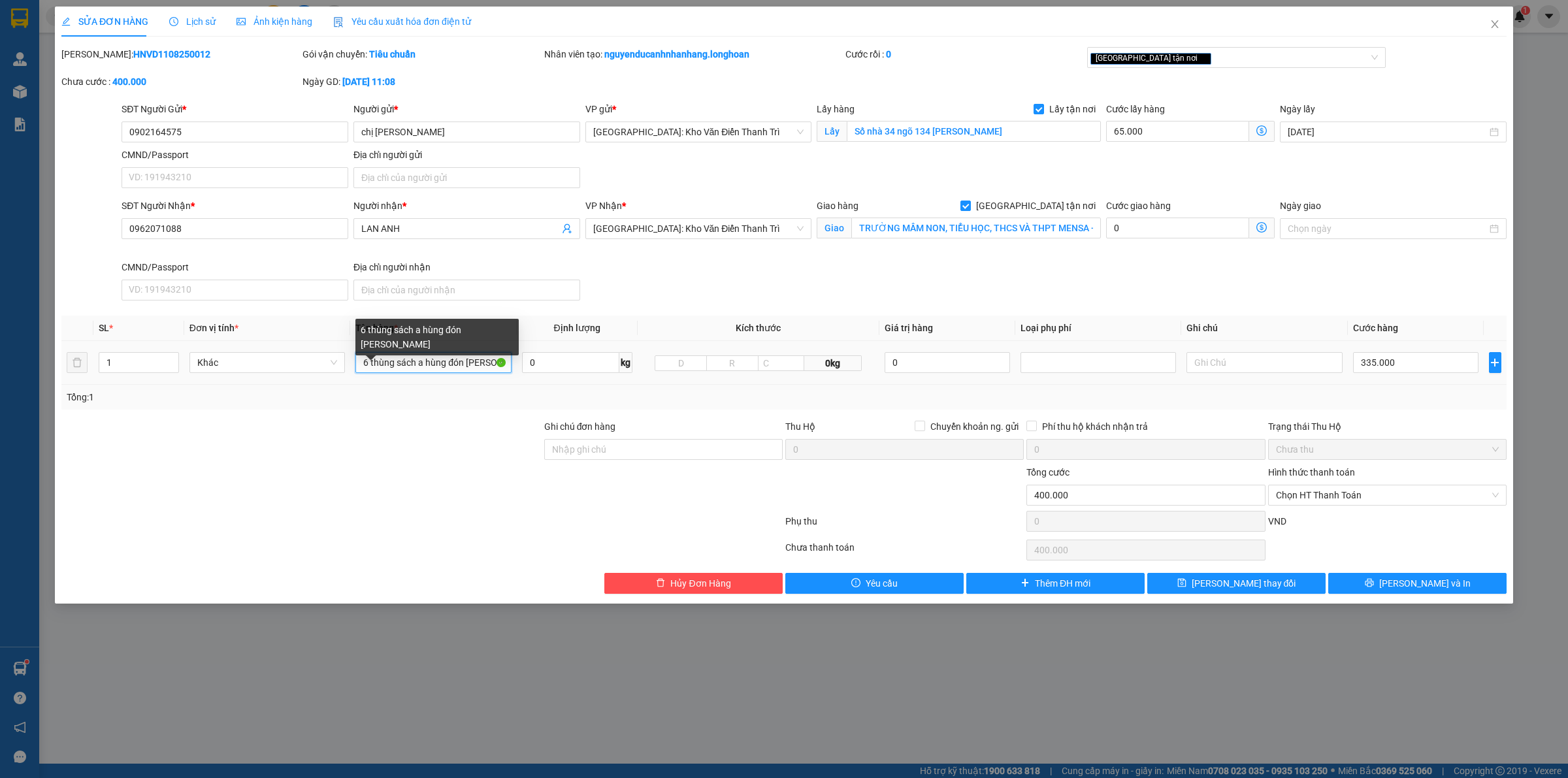
click at [448, 358] on input "6 thùng sách a hùng đón [PERSON_NAME]" at bounding box center [433, 362] width 155 height 21
drag, startPoint x: 417, startPoint y: 363, endPoint x: 661, endPoint y: 382, distance: 244.7
click at [661, 382] on tr "1 Khác 6 thùng sách a hùng đón [PERSON_NAME] 0 kg 0kg 0 335.000" at bounding box center [784, 362] width 1445 height 44
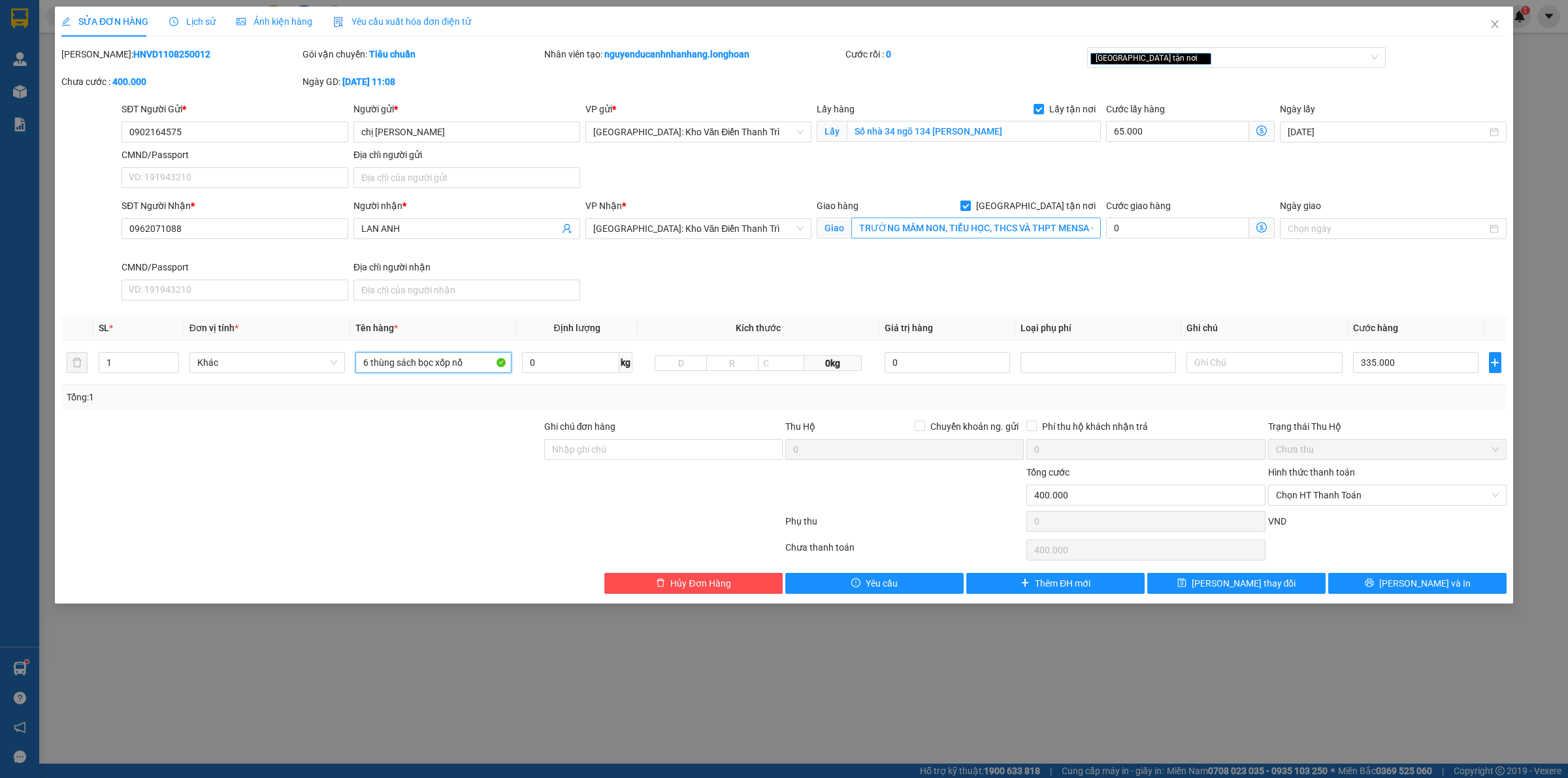
type input "6 thùng sách bọc xốp nổ"
click at [1053, 233] on input "TRƯỜNG MẦM NON, TIỂU HỌC, THCS VÀ THPT MENSA - TDP THÁ, LIÊM CHÍNH, PHỦ LÝ, [GE…" at bounding box center [976, 228] width 250 height 21
click at [1056, 225] on input "TRƯỜNG MẦM NON, TIỂU HỌC, THCS VÀ THPT MENSA - TDP THÁ, LIÊM CHÍNH, PHỦ LÝ, [GE…" at bounding box center [976, 228] width 250 height 21
click at [1118, 275] on div "SĐT Người Nhận * 0962071088 Người nhận * LAN ANH VP Nhận * [GEOGRAPHIC_DATA]: K…" at bounding box center [814, 252] width 1390 height 107
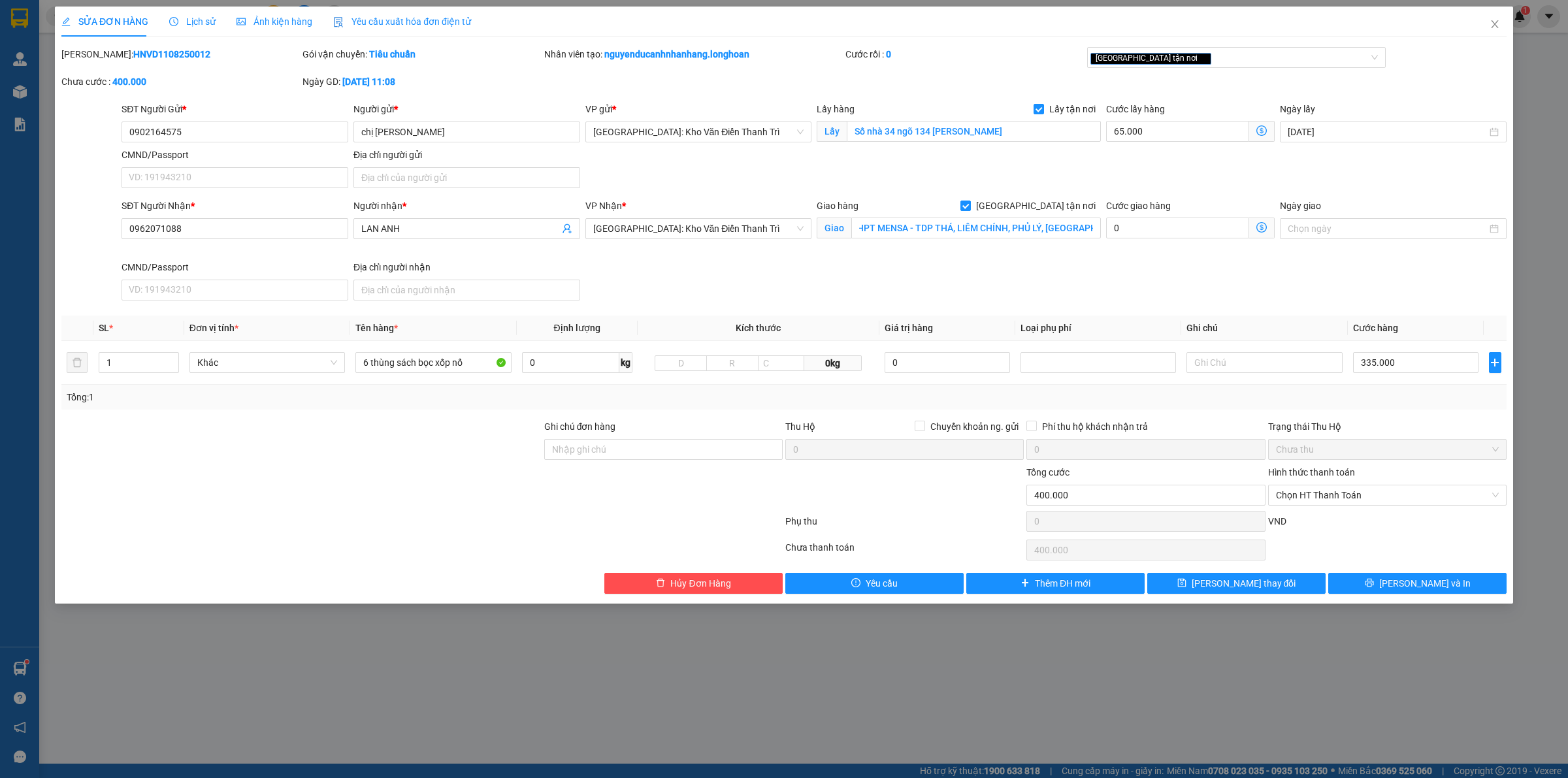
scroll to position [0, 0]
click at [1403, 363] on input "335.000" at bounding box center [1415, 362] width 126 height 21
type input "65.003"
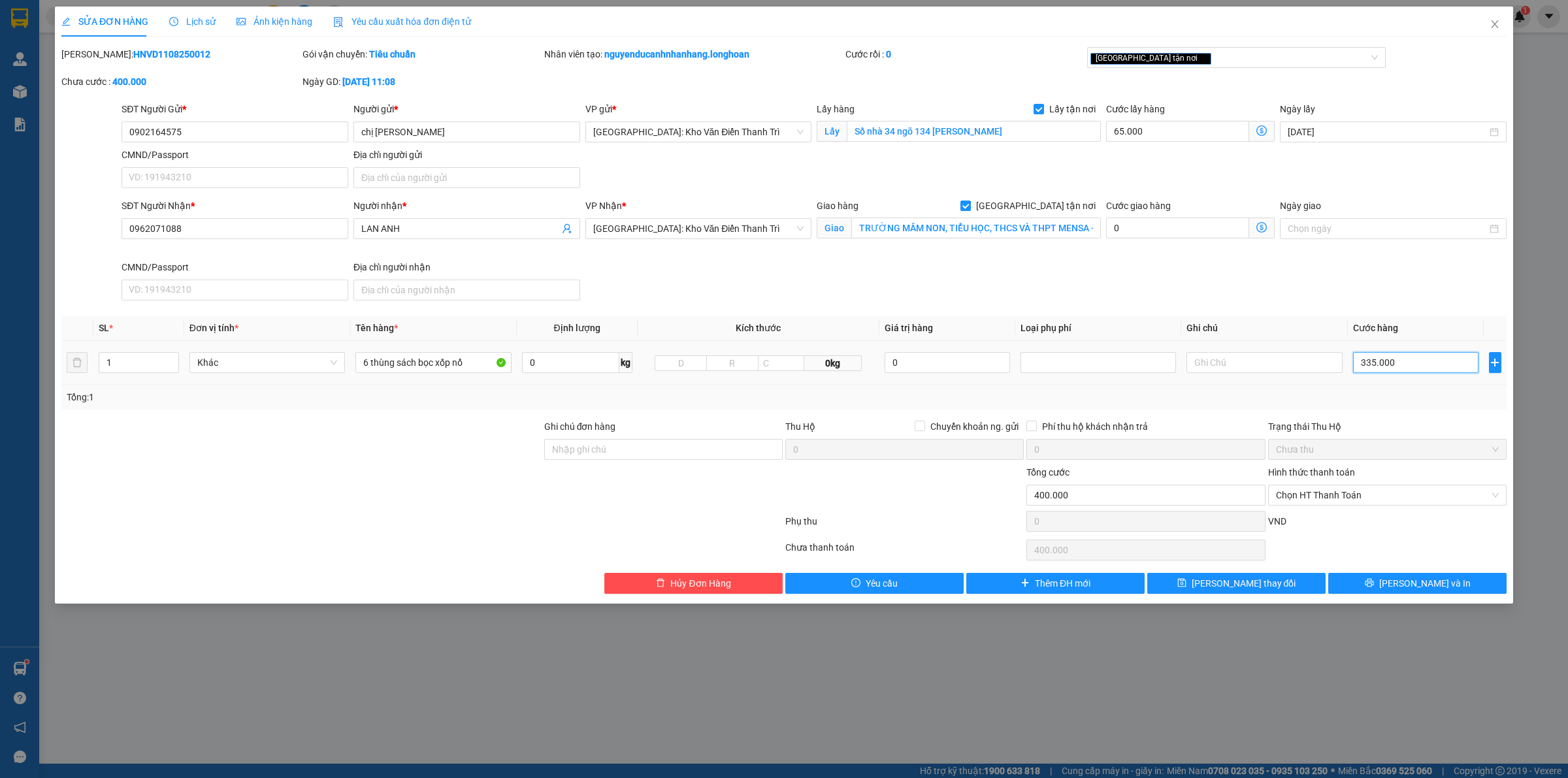
type input "3"
type input "65.035"
type input "35"
type input "65.350"
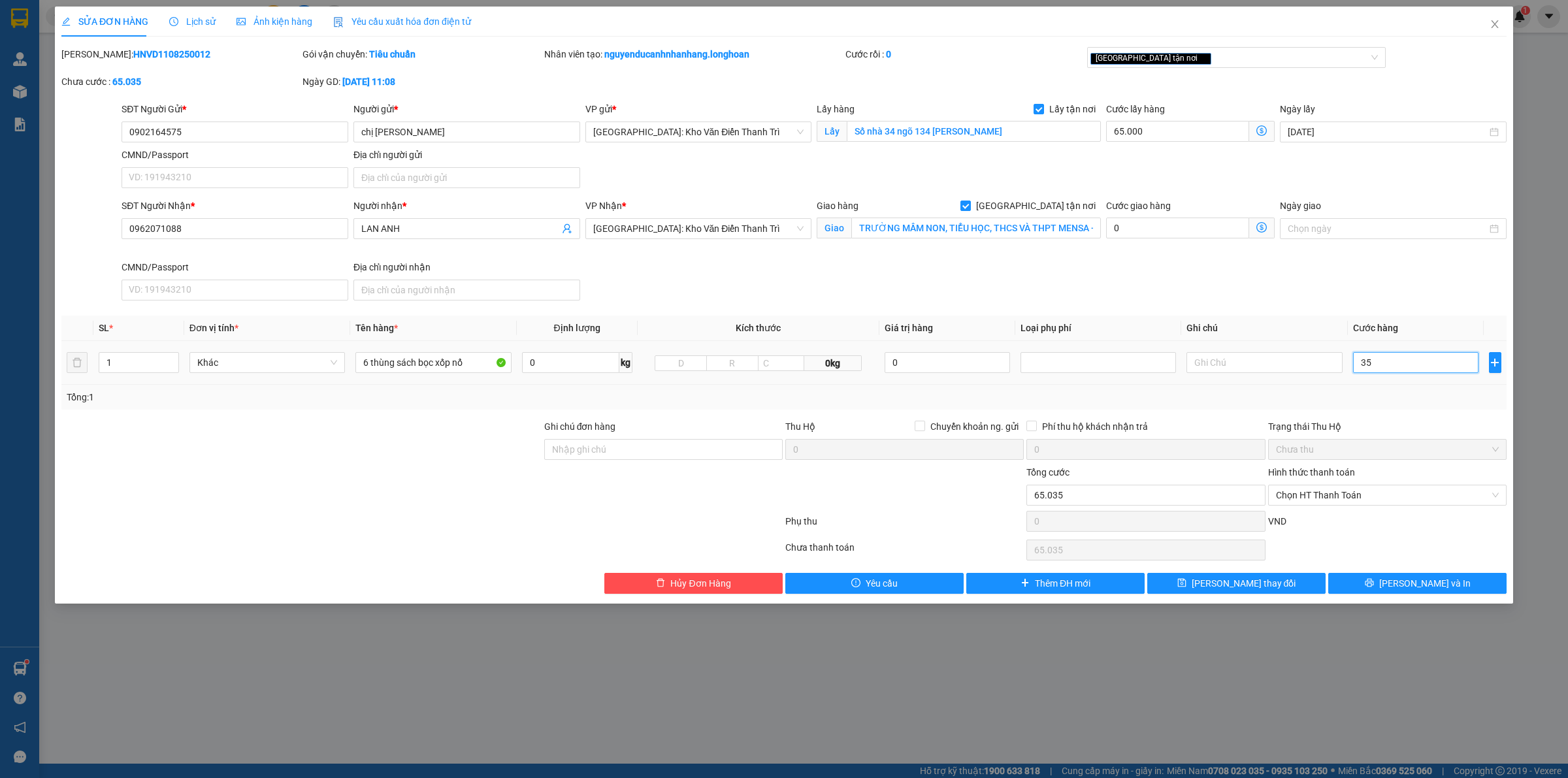
type input "65.350"
type input "350"
type input "65.035"
type input "35"
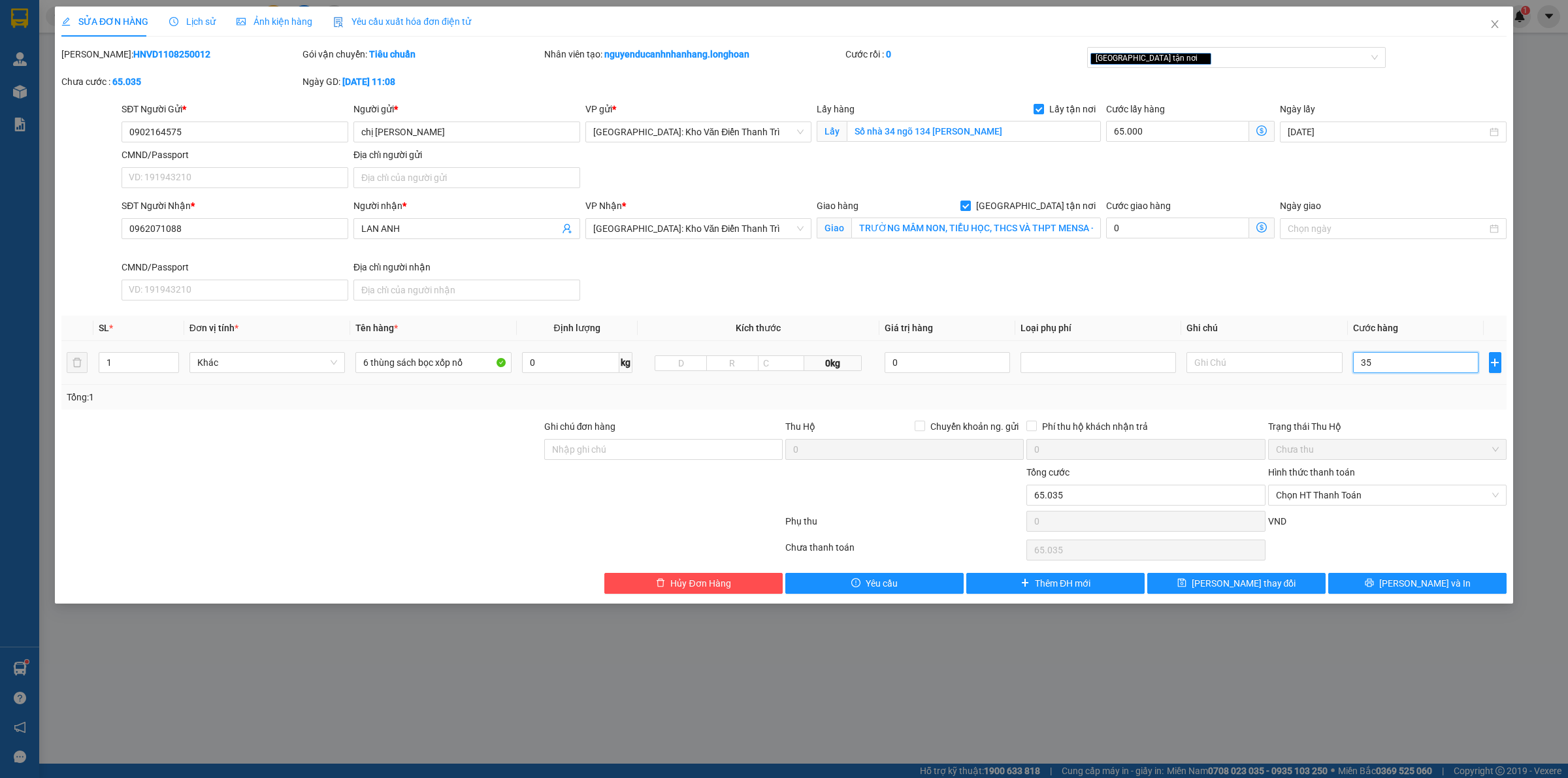
type input "65.355"
type input "355"
type input "420.000"
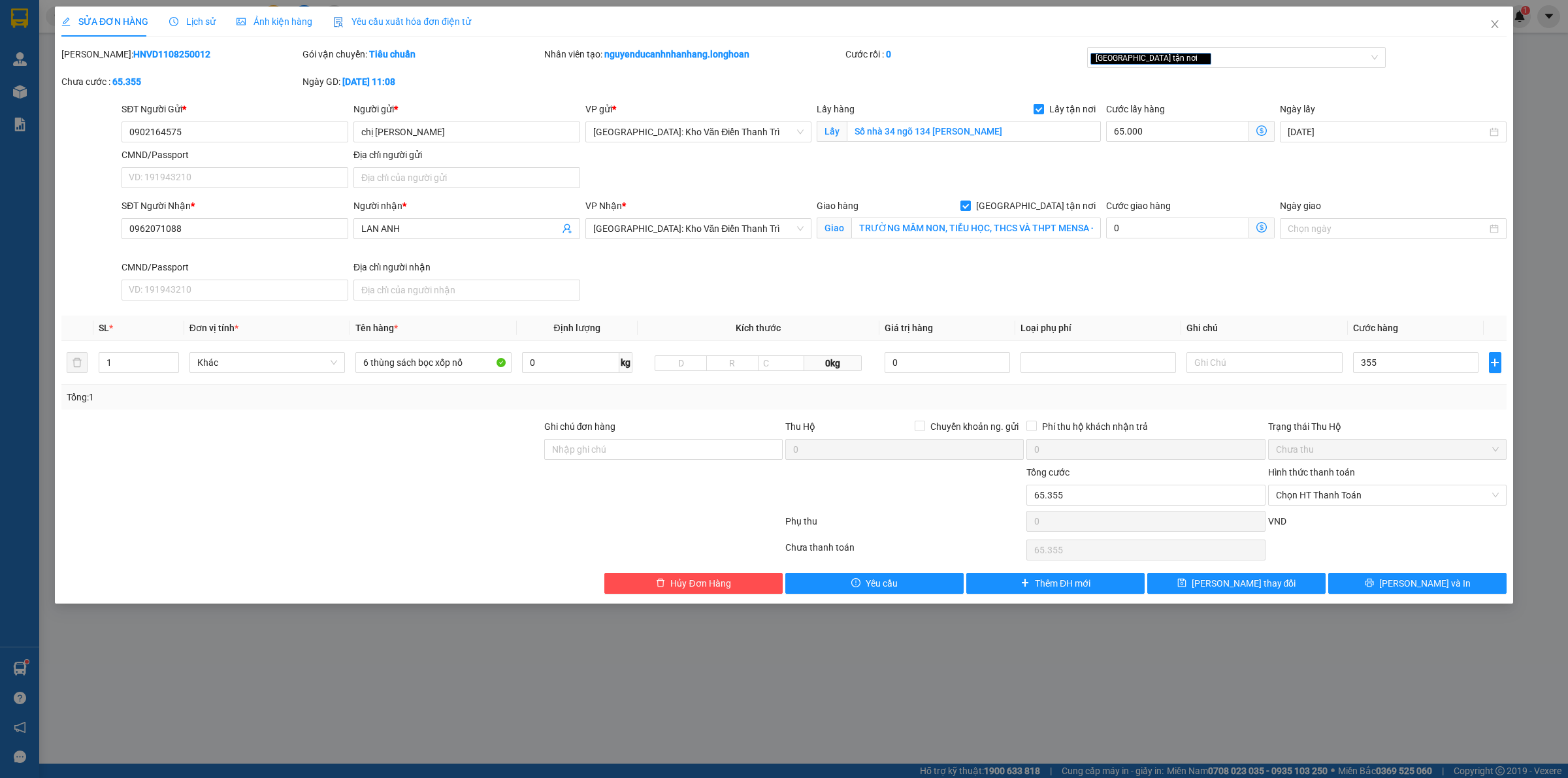
type input "355.000"
click at [976, 495] on div at bounding box center [904, 487] width 241 height 46
click at [142, 370] on input "1" at bounding box center [139, 362] width 79 height 20
type input "6"
click at [456, 492] on div at bounding box center [301, 487] width 483 height 46
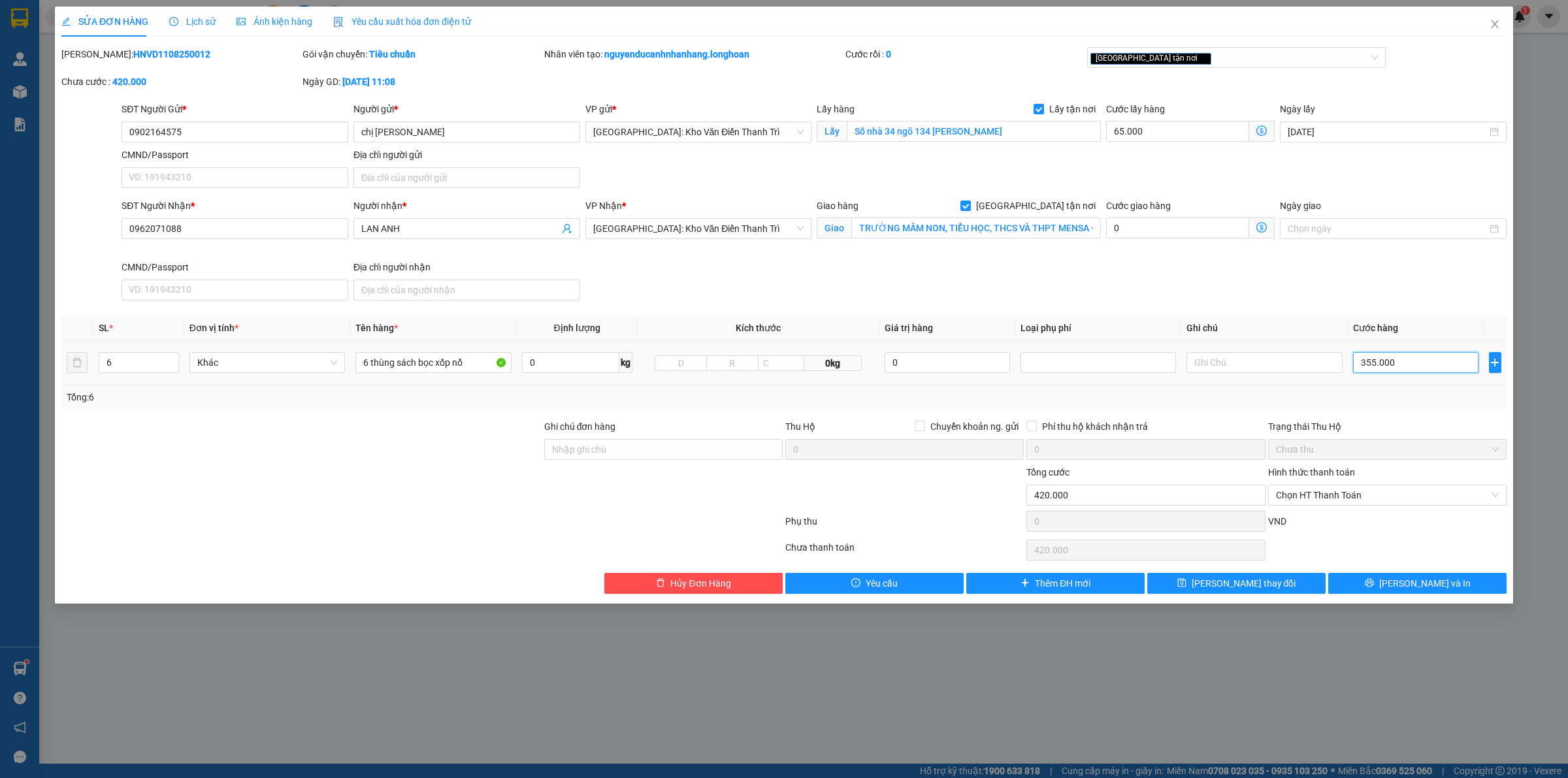
click at [1413, 356] on input "355.000" at bounding box center [1415, 362] width 126 height 21
drag, startPoint x: 1357, startPoint y: 531, endPoint x: 1356, endPoint y: 516, distance: 15.0
click at [1356, 531] on div "VND" at bounding box center [1387, 525] width 241 height 23
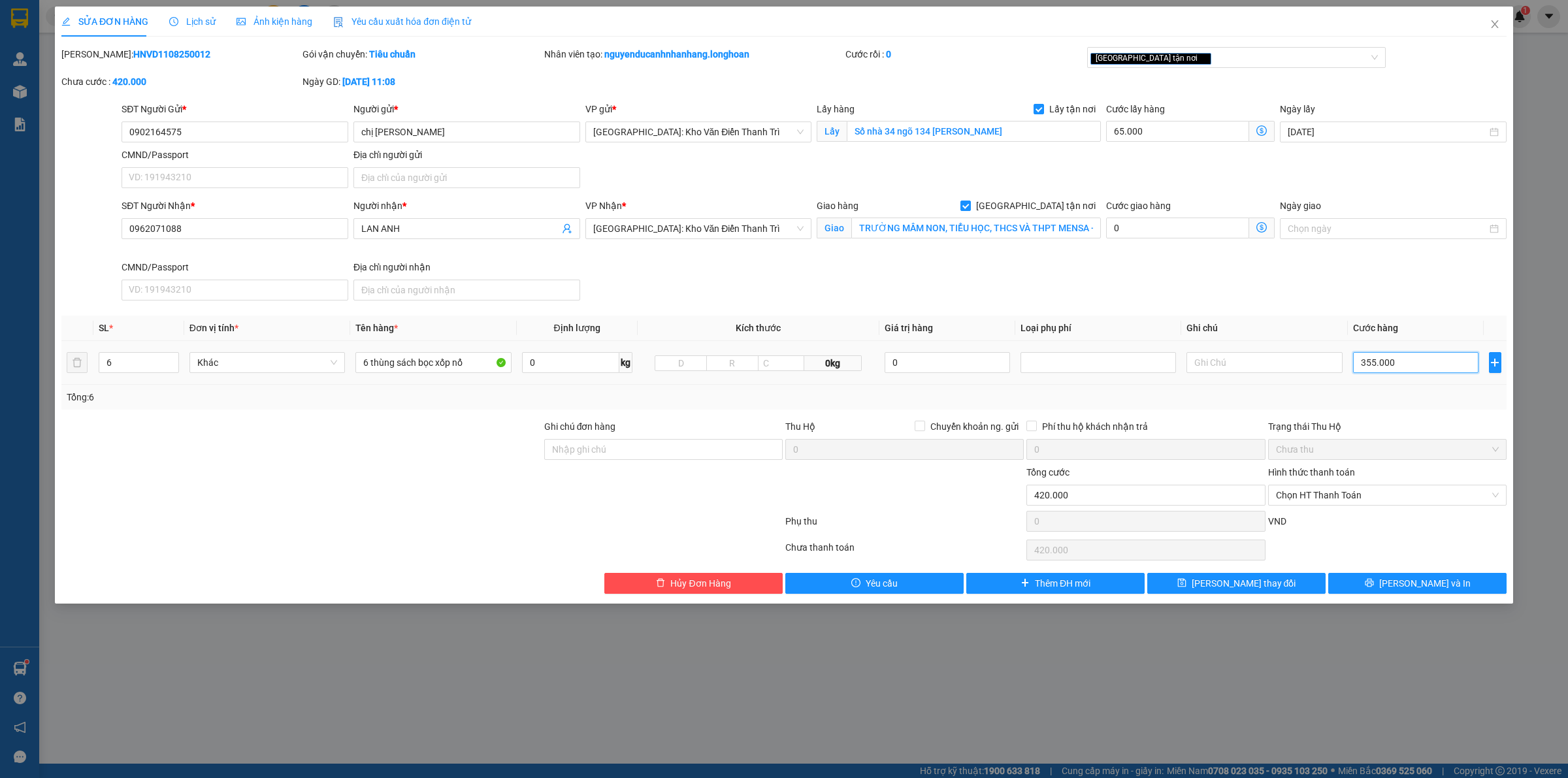
click at [1395, 360] on input "355.000" at bounding box center [1415, 362] width 126 height 21
click at [1391, 361] on input "355.000" at bounding box center [1415, 362] width 126 height 21
click at [1390, 361] on input "355.000" at bounding box center [1415, 362] width 126 height 21
click at [243, 134] on input "0902164575" at bounding box center [234, 131] width 226 height 21
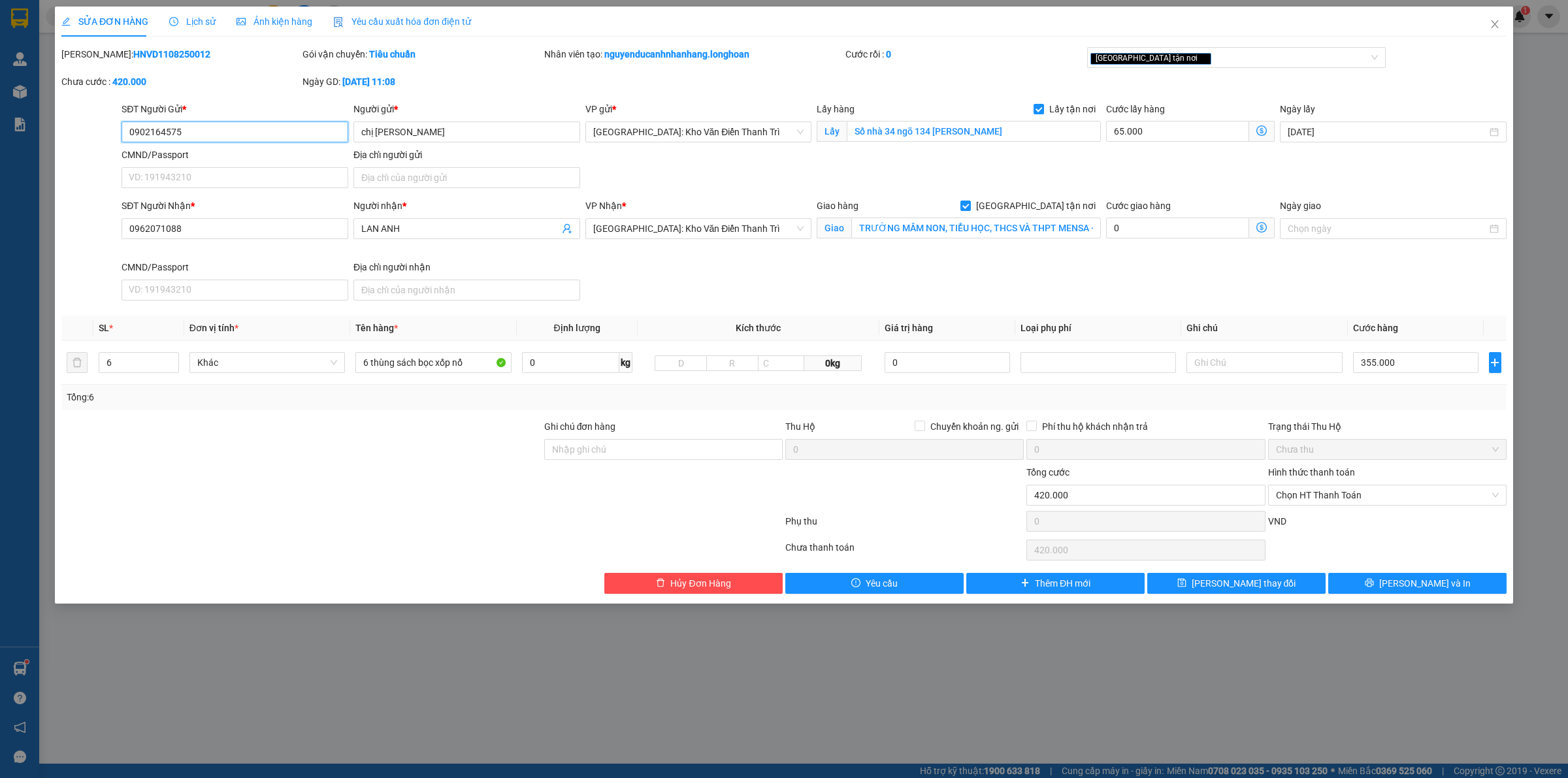
click at [243, 134] on input "0902164575" at bounding box center [234, 131] width 226 height 21
click at [1379, 425] on div "Trạng thái Thu Hộ" at bounding box center [1387, 427] width 238 height 15
click at [1403, 360] on input "355.000" at bounding box center [1415, 362] width 126 height 21
type input "65.003"
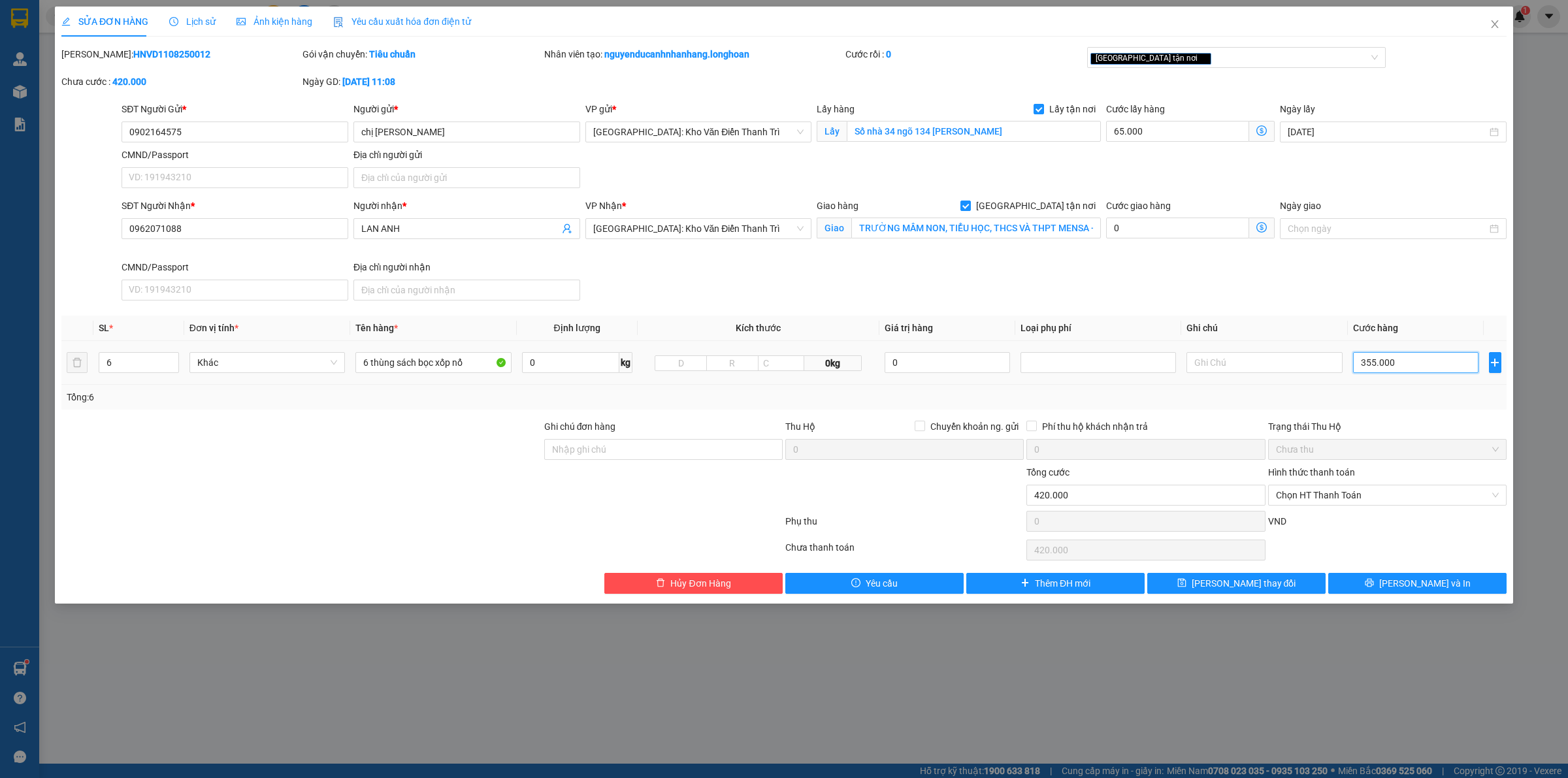
type input "3"
type input "65.033"
type input "33"
type input "65.335"
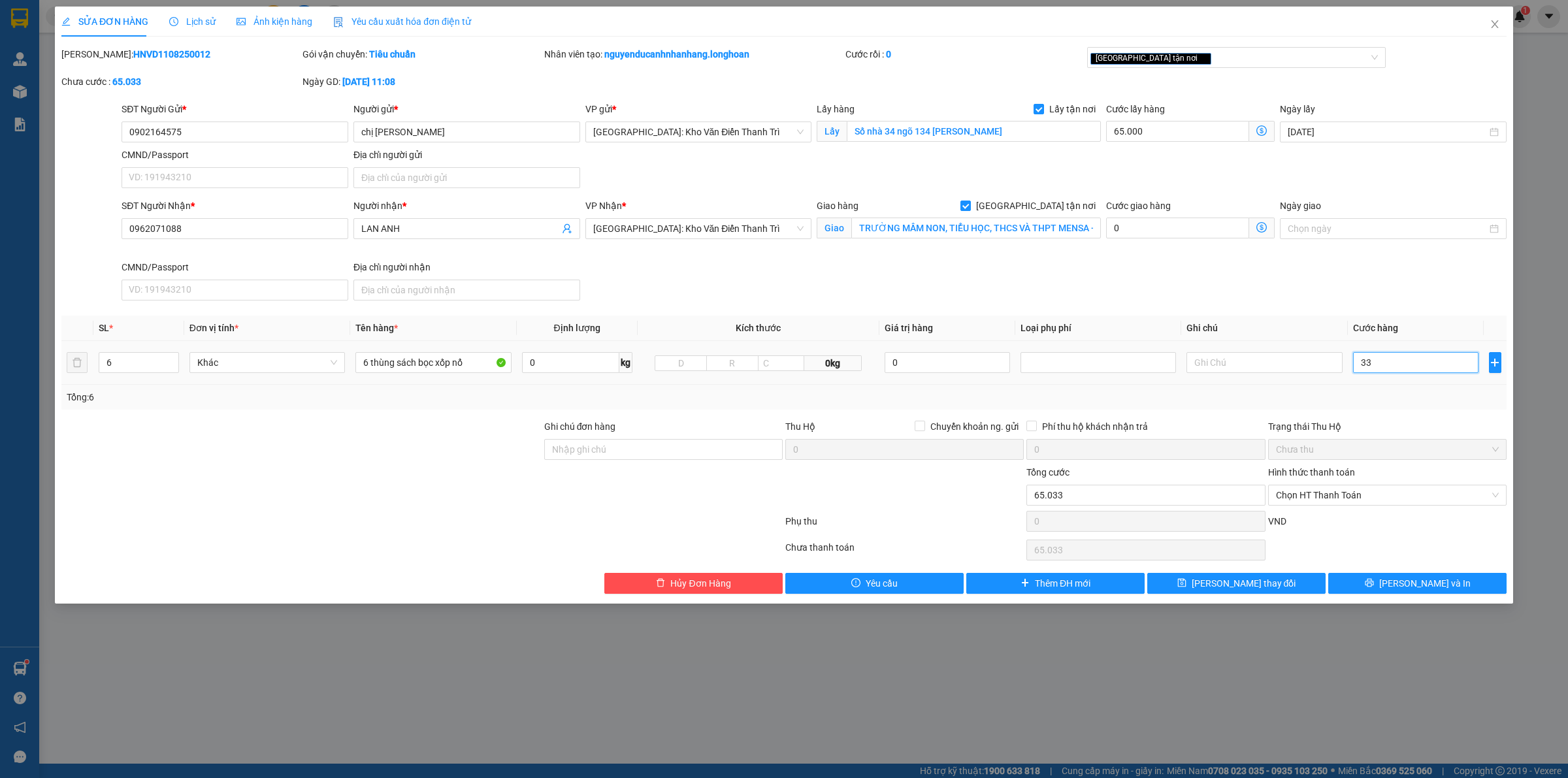
type input "65.335"
type input "335"
type input "400.000"
type input "335.000"
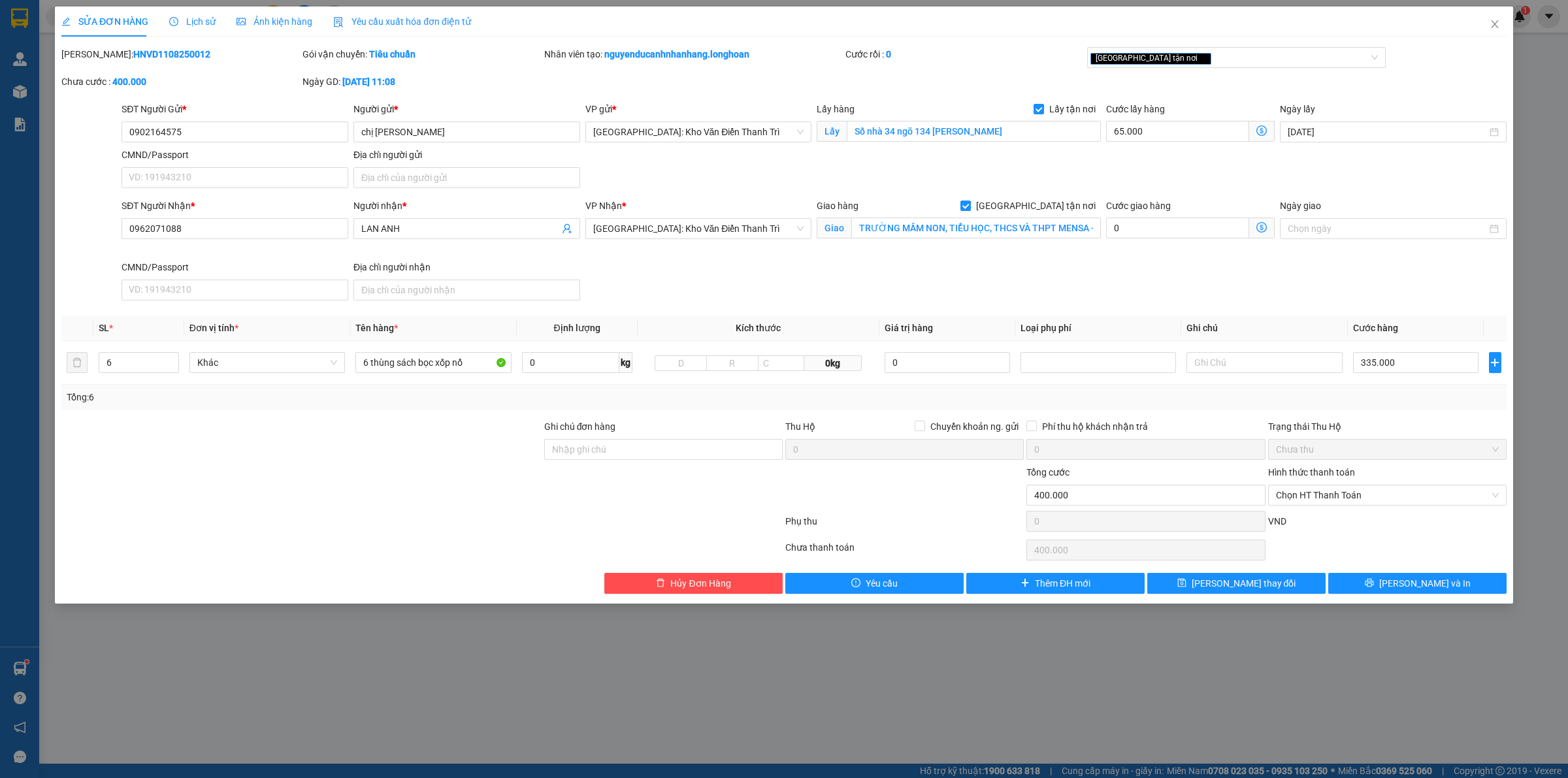
click at [1413, 400] on div "Tổng: 6" at bounding box center [784, 397] width 1435 height 15
click at [975, 530] on div "Phụ thu" at bounding box center [904, 525] width 241 height 23
click at [1403, 583] on button "[PERSON_NAME] và In" at bounding box center [1417, 583] width 179 height 21
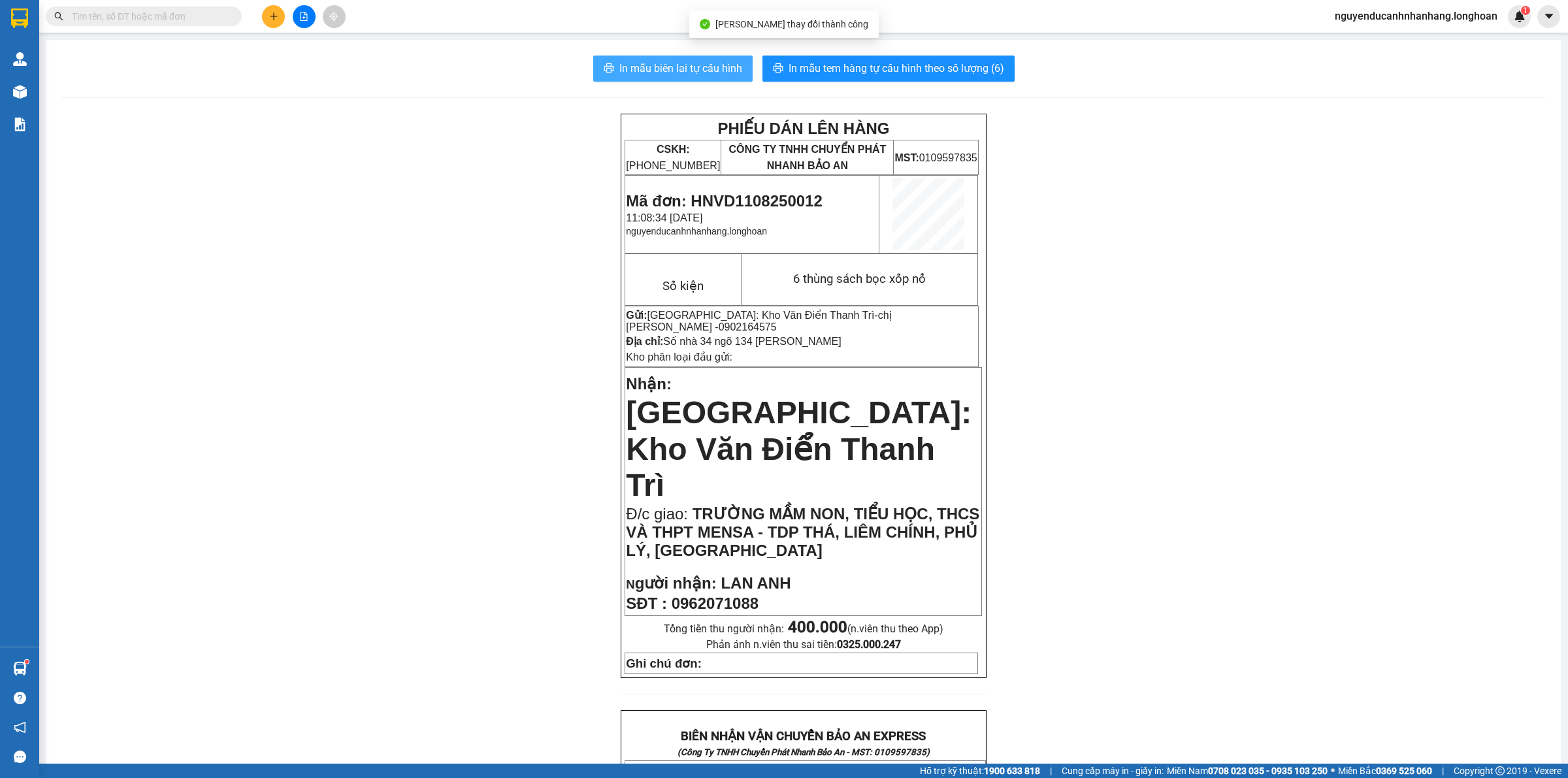
click at [740, 66] on button "In mẫu biên lai tự cấu hình" at bounding box center [673, 68] width 159 height 26
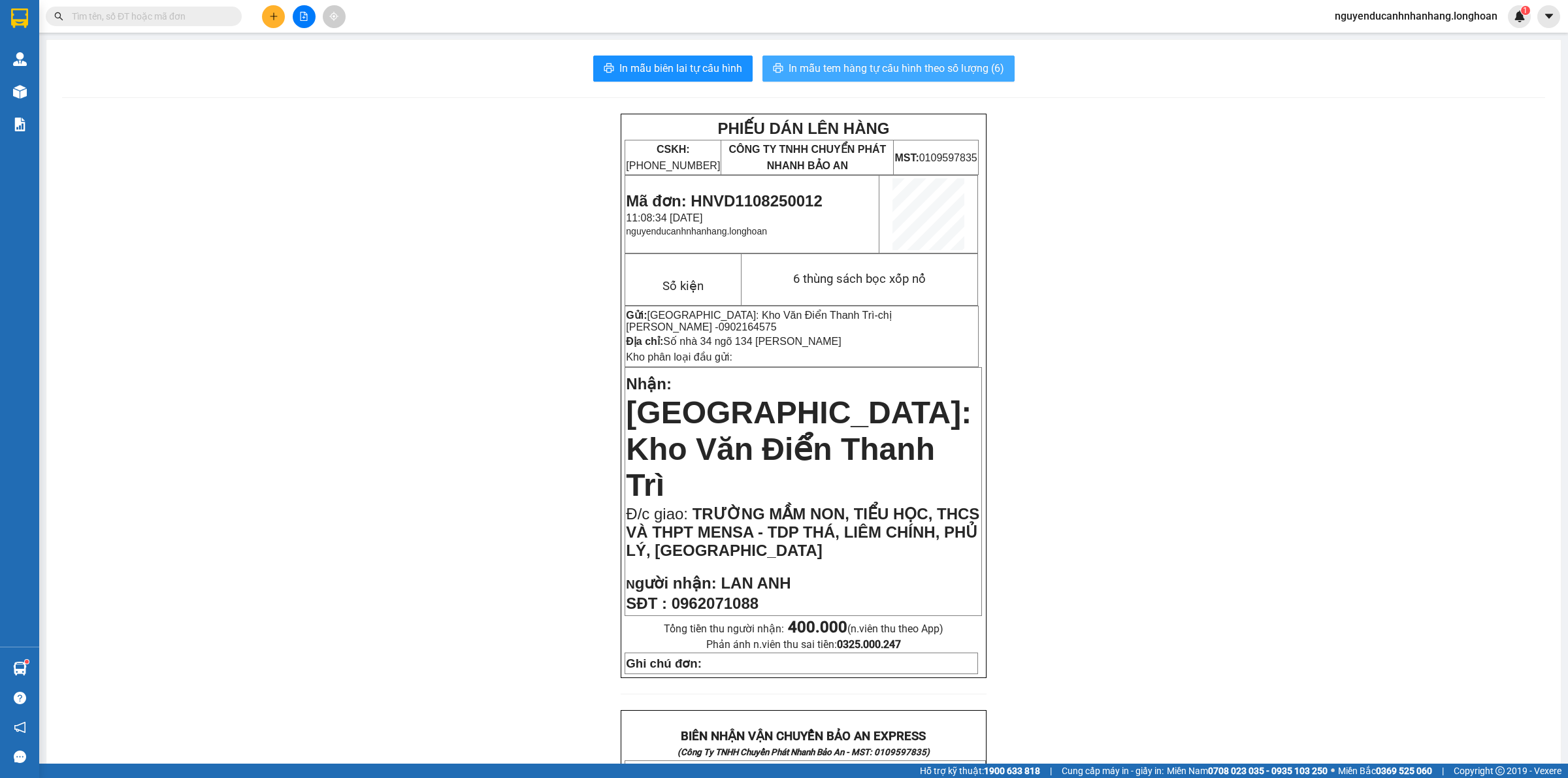
click at [922, 66] on span "In mẫu tem hàng tự cấu hình theo số lượng (6)" at bounding box center [896, 68] width 216 height 17
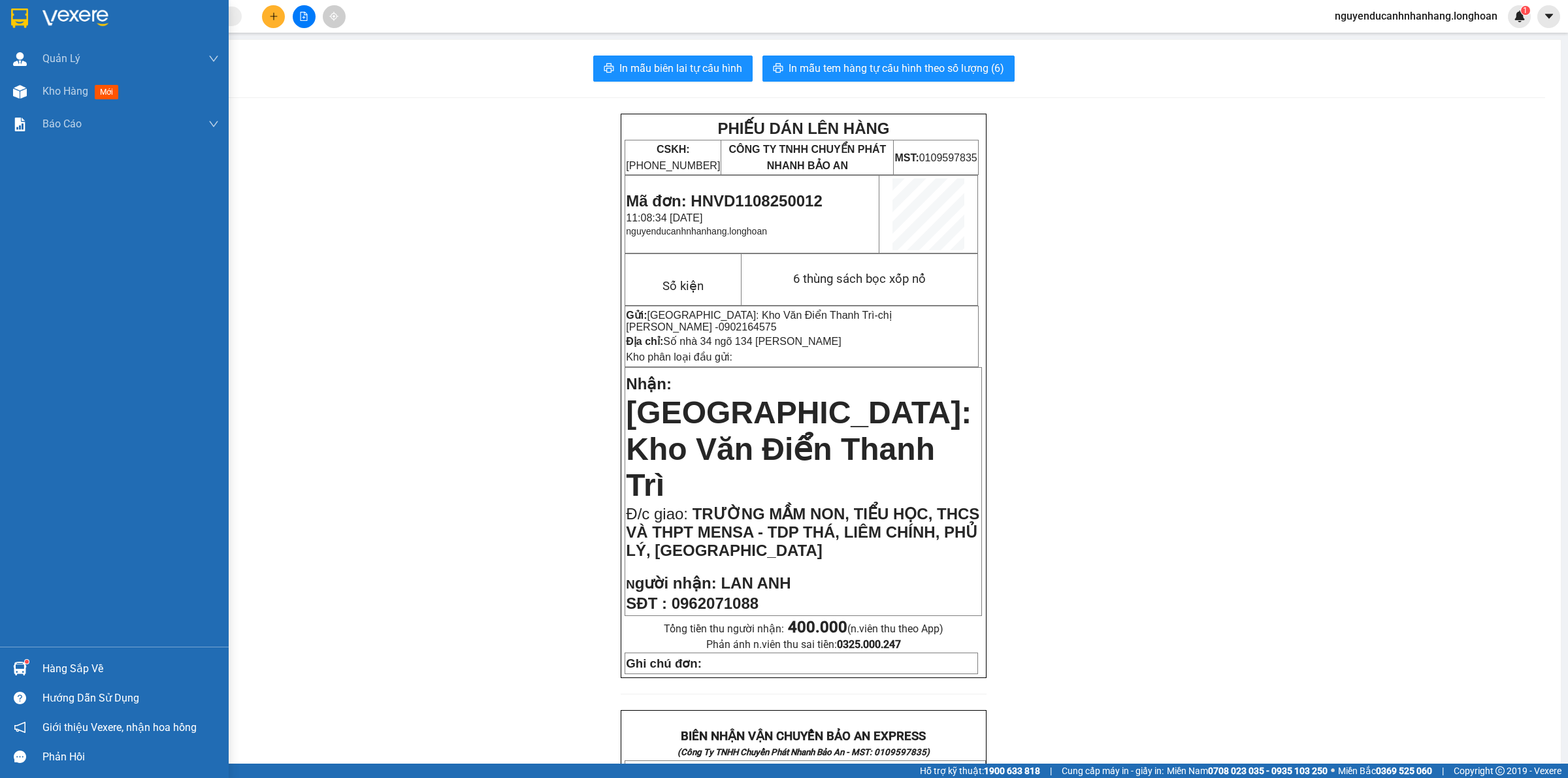
click at [15, 17] on img at bounding box center [20, 19] width 17 height 20
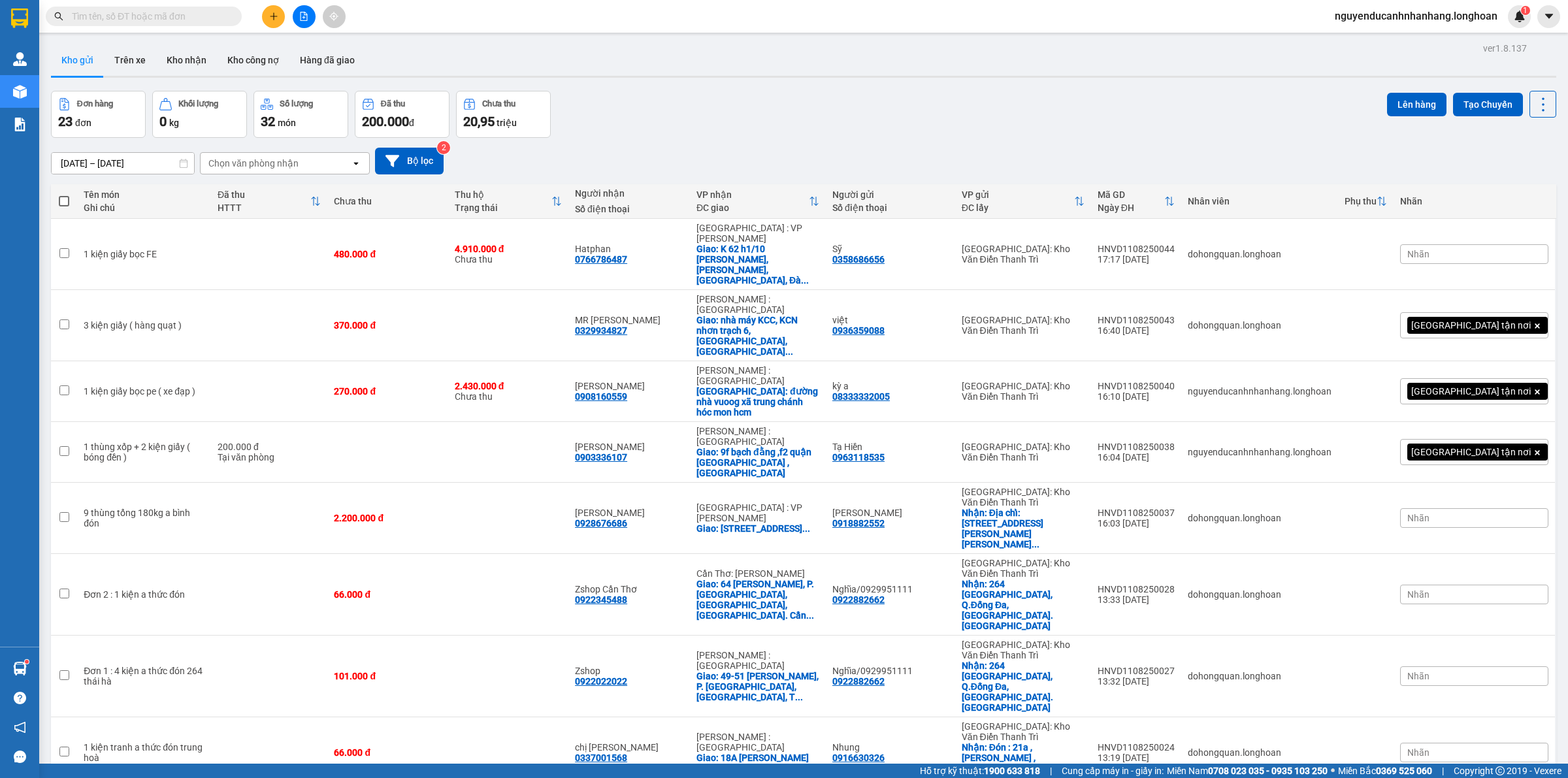
click at [211, 15] on input "text" at bounding box center [149, 17] width 154 height 15
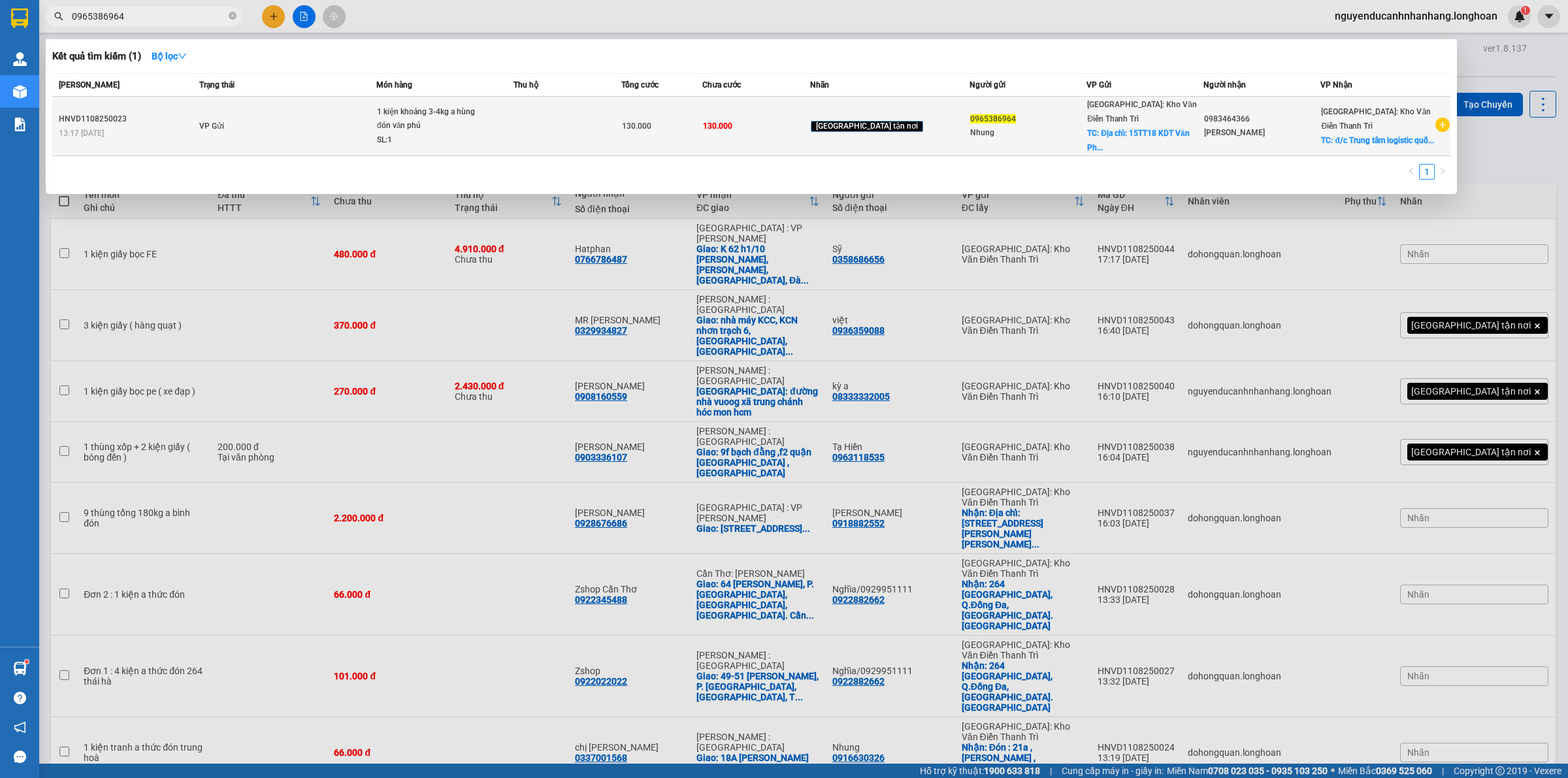
type input "0965386964"
click at [323, 109] on td "VP Gửi" at bounding box center [286, 127] width 180 height 60
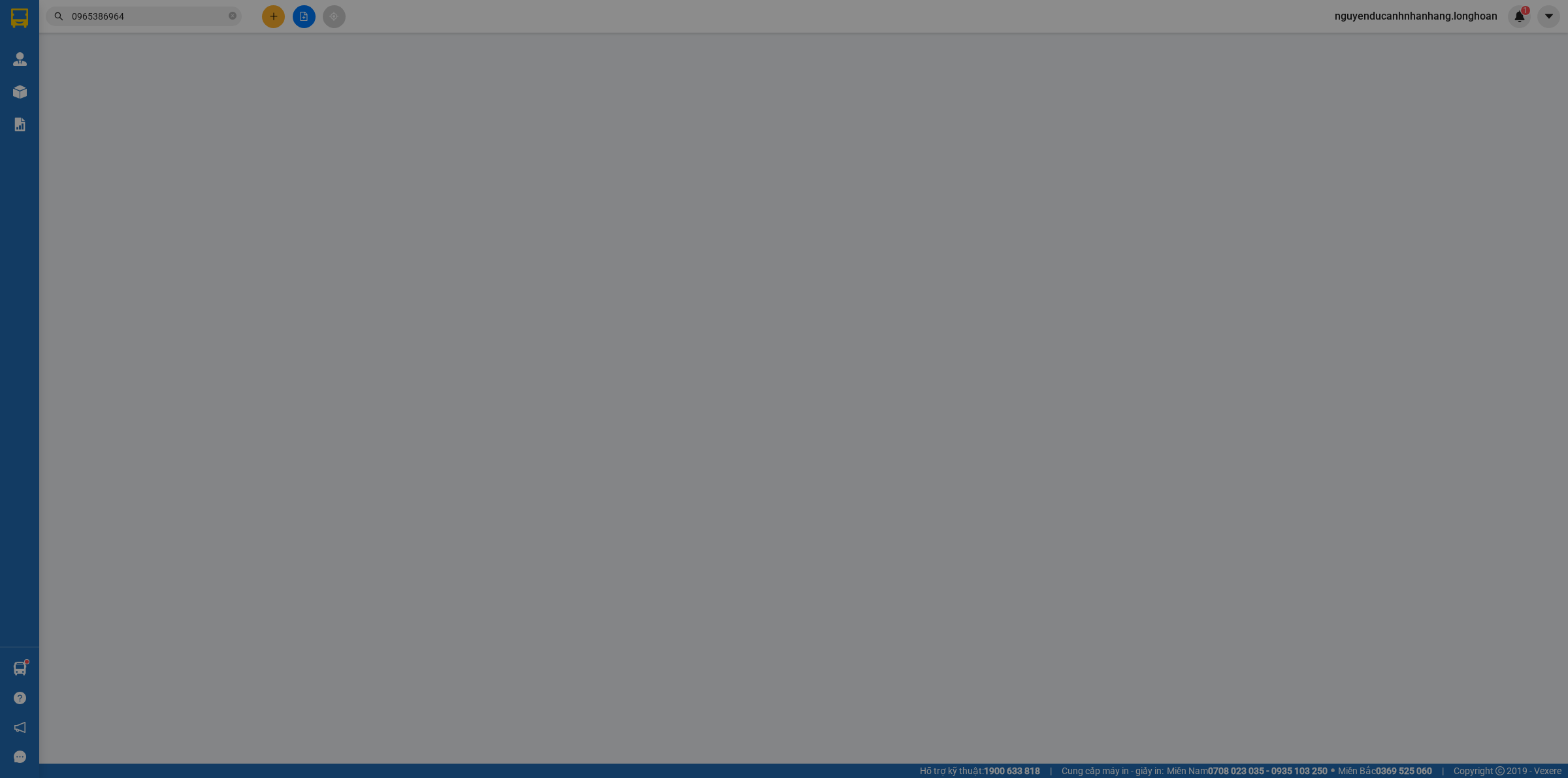
type input "0965386964"
type input "Nhung"
checkbox input "true"
type input "Địa chỉ: [STREET_ADDRESS]"
type input "0983464366"
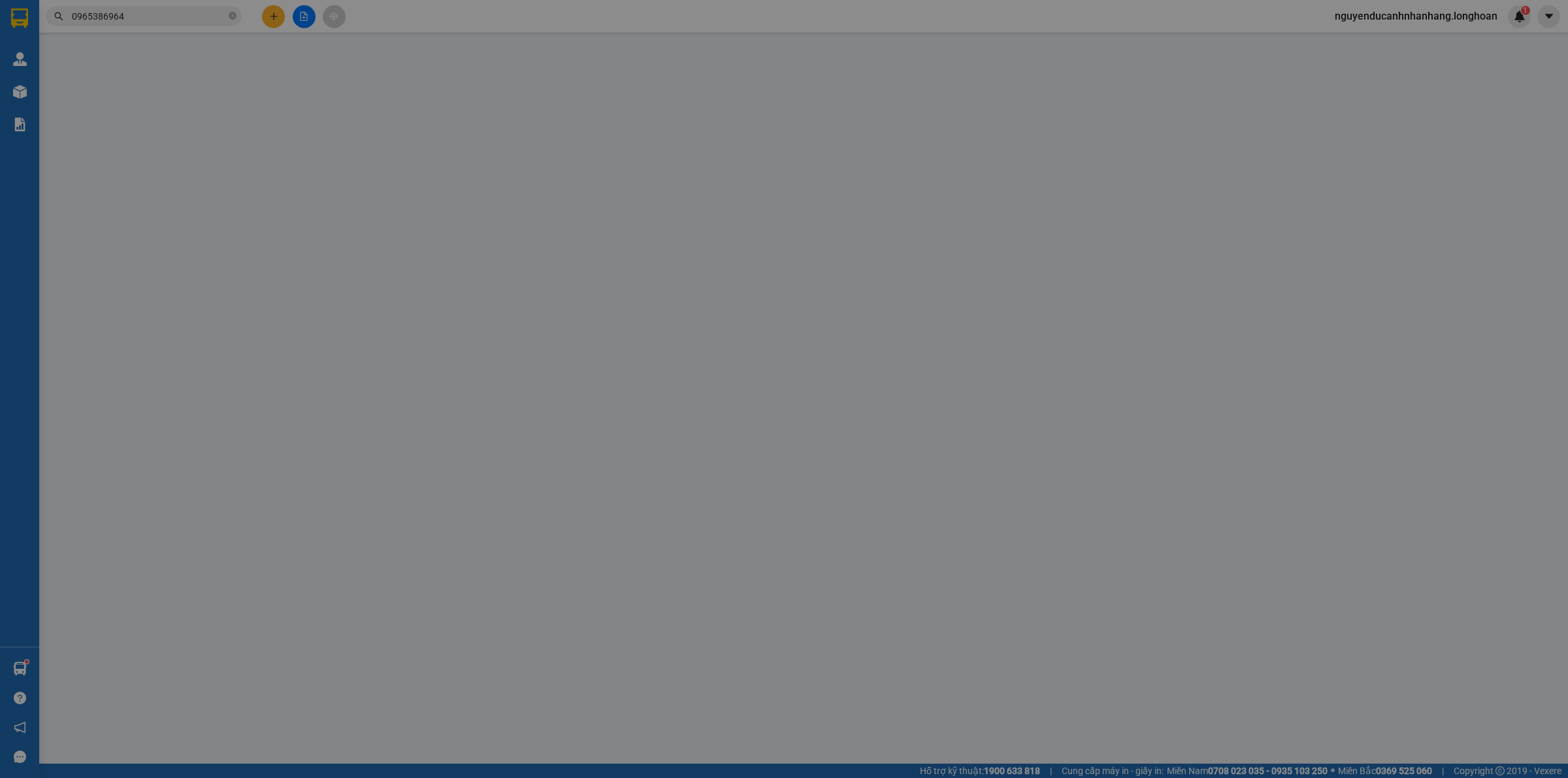
type input "[PERSON_NAME]"
checkbox input "true"
type input "đ/c Trung tâm logistic quốc tế [GEOGRAPHIC_DATA] - [GEOGRAPHIC_DATA] cũ (nay ph…"
type input "130.000"
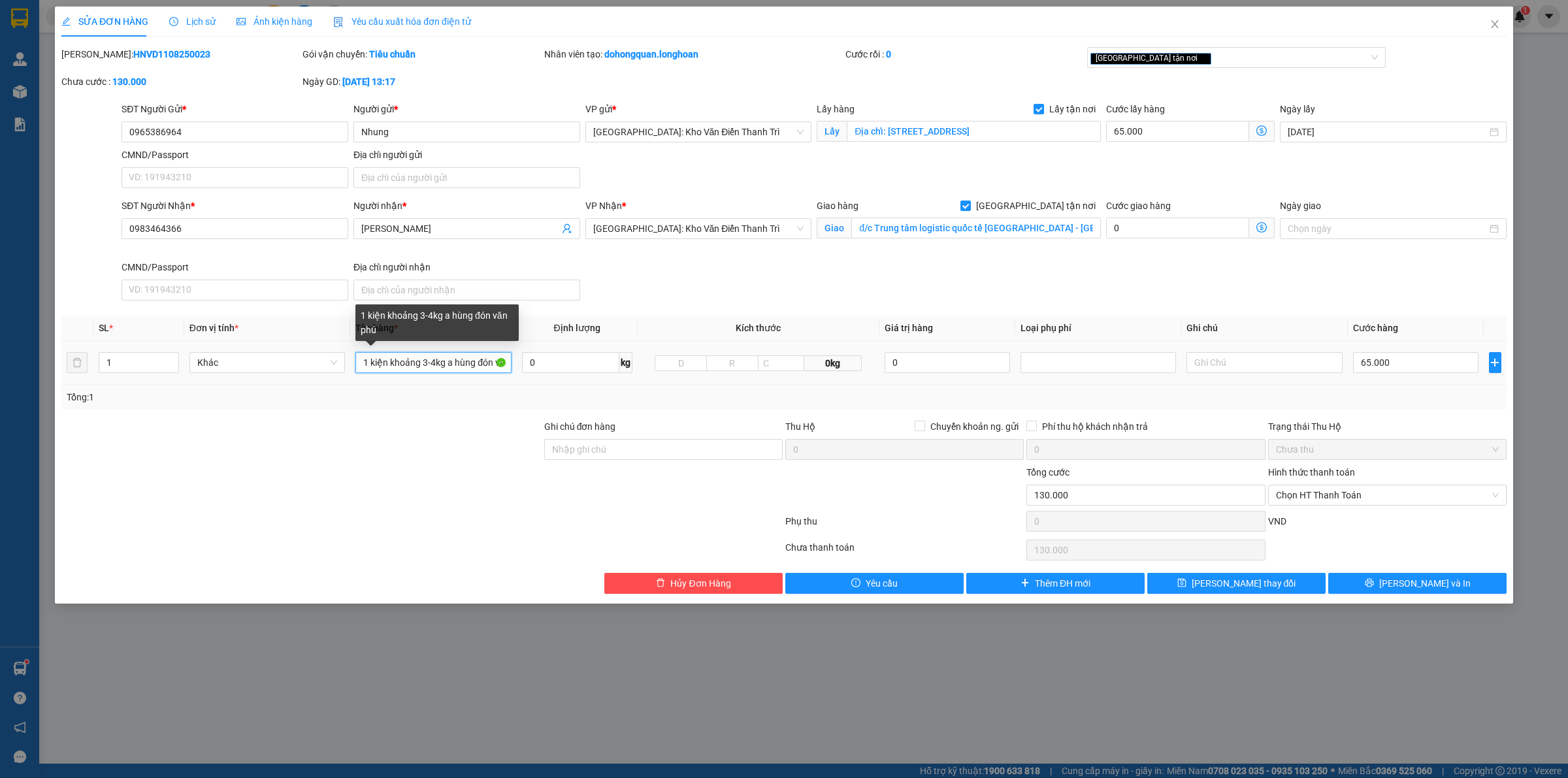
click at [417, 362] on input "1 kiện khoảng 3-4kg a hùng đón văn phú" at bounding box center [433, 362] width 155 height 21
type input "1 kiện giấy xanh nhỏ"
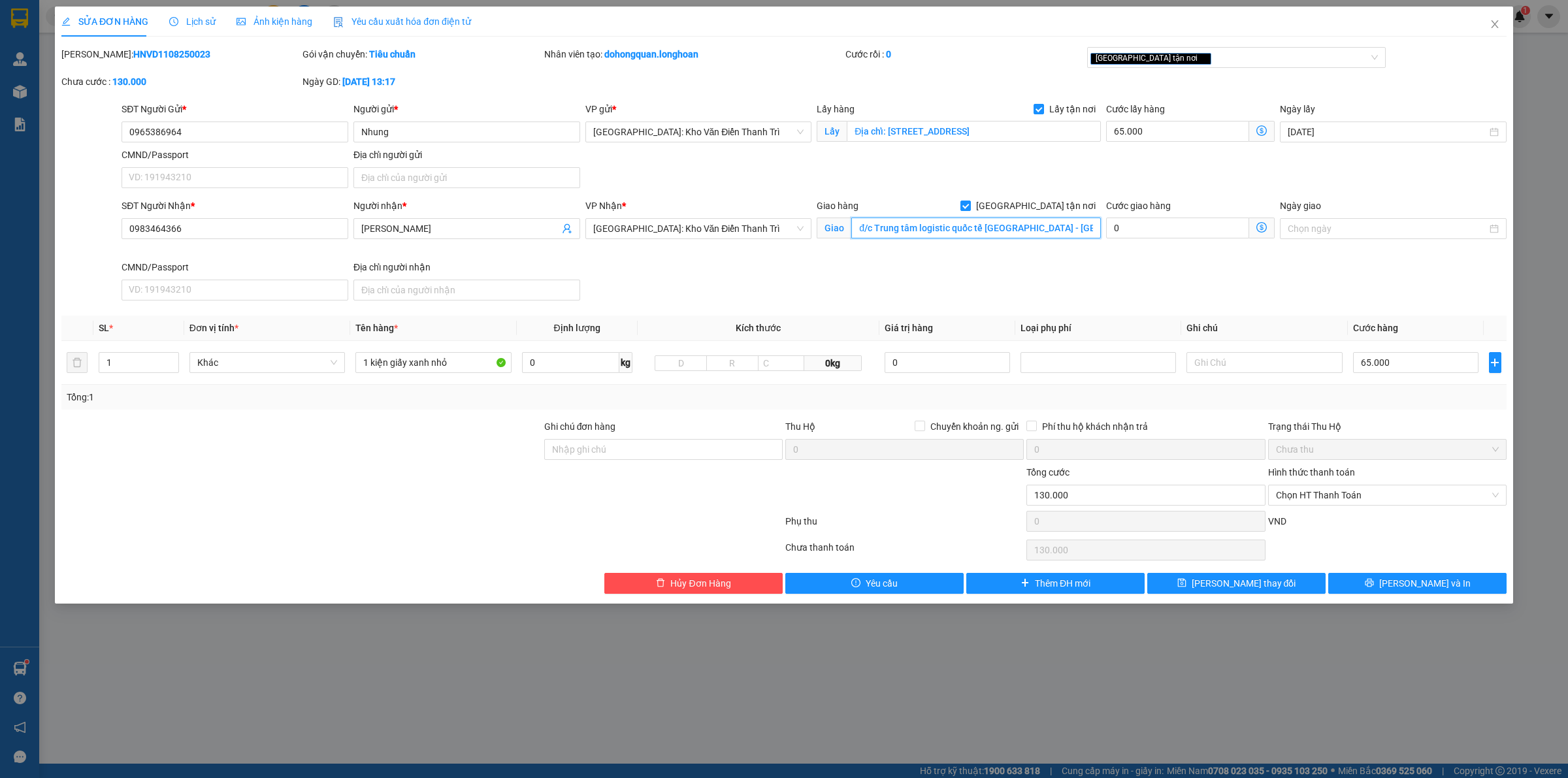
click at [1066, 222] on input "đ/c Trung tâm logistic quốc tế [GEOGRAPHIC_DATA] - [GEOGRAPHIC_DATA] cũ (nay ph…" at bounding box center [976, 228] width 250 height 21
click at [1083, 233] on input "đ/c Trung tâm logistic quốc tế [GEOGRAPHIC_DATA] - [GEOGRAPHIC_DATA] cũ (nay ph…" at bounding box center [976, 228] width 250 height 21
click at [919, 236] on input "đ/c Trung tâm logistic quốc tế [GEOGRAPHIC_DATA] - [GEOGRAPHIC_DATA] cũ (nay ph…" at bounding box center [976, 228] width 250 height 21
click at [1403, 582] on button "[PERSON_NAME] và In" at bounding box center [1417, 583] width 179 height 21
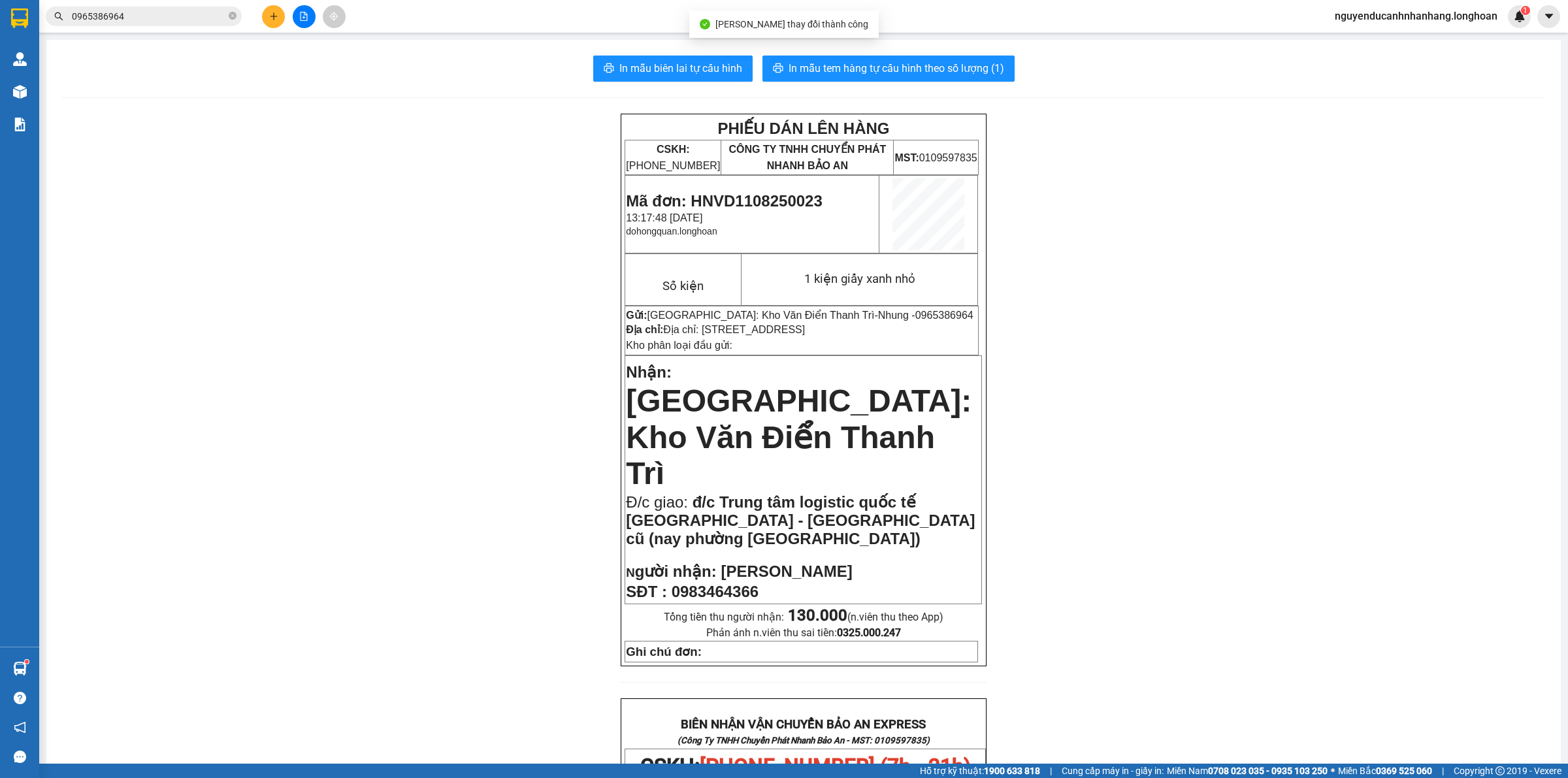
click at [894, 69] on span "In mẫu tem hàng tự cấu hình theo số lượng (1)" at bounding box center [896, 68] width 216 height 17
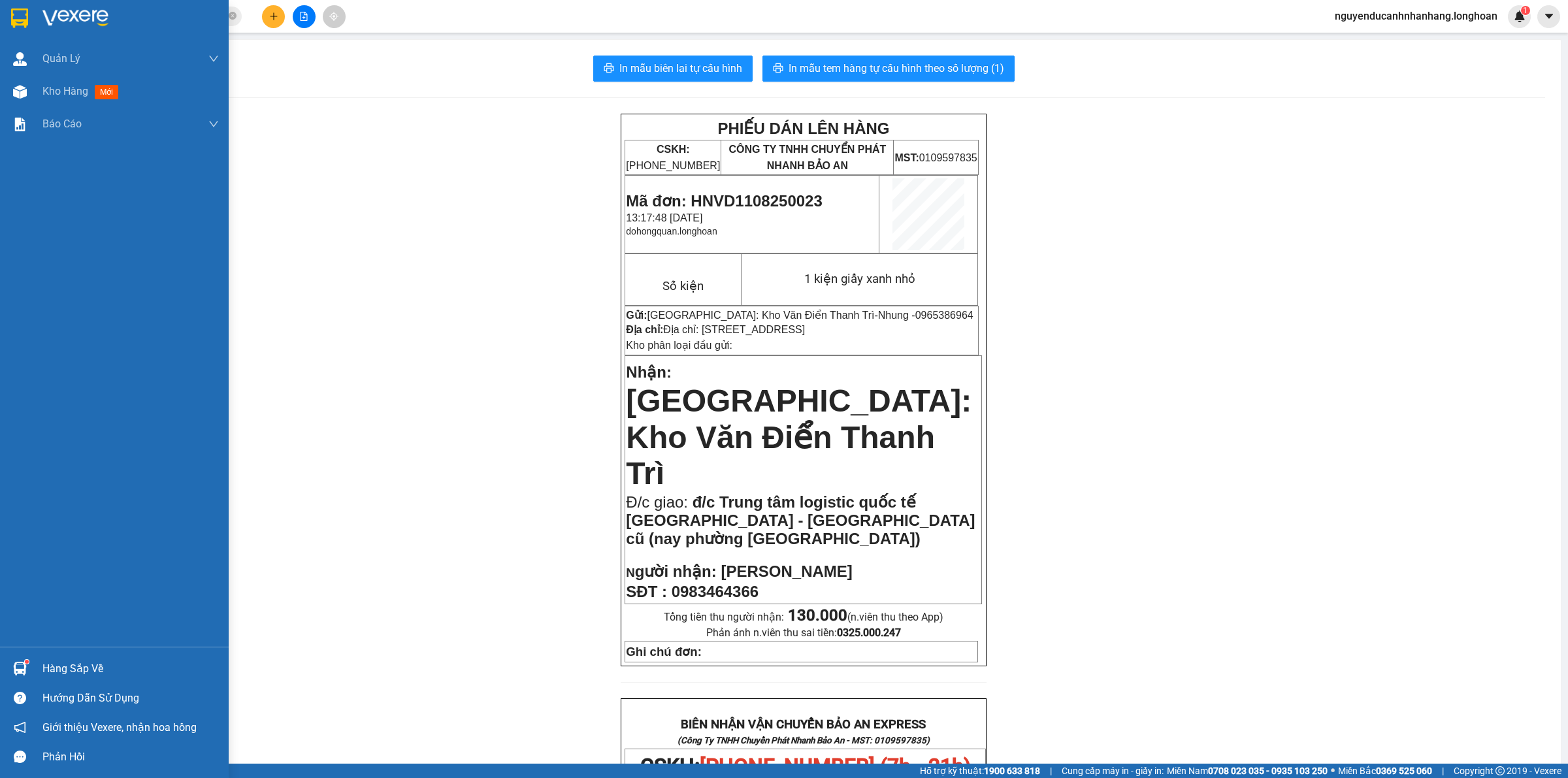
click at [38, 23] on div at bounding box center [114, 21] width 228 height 42
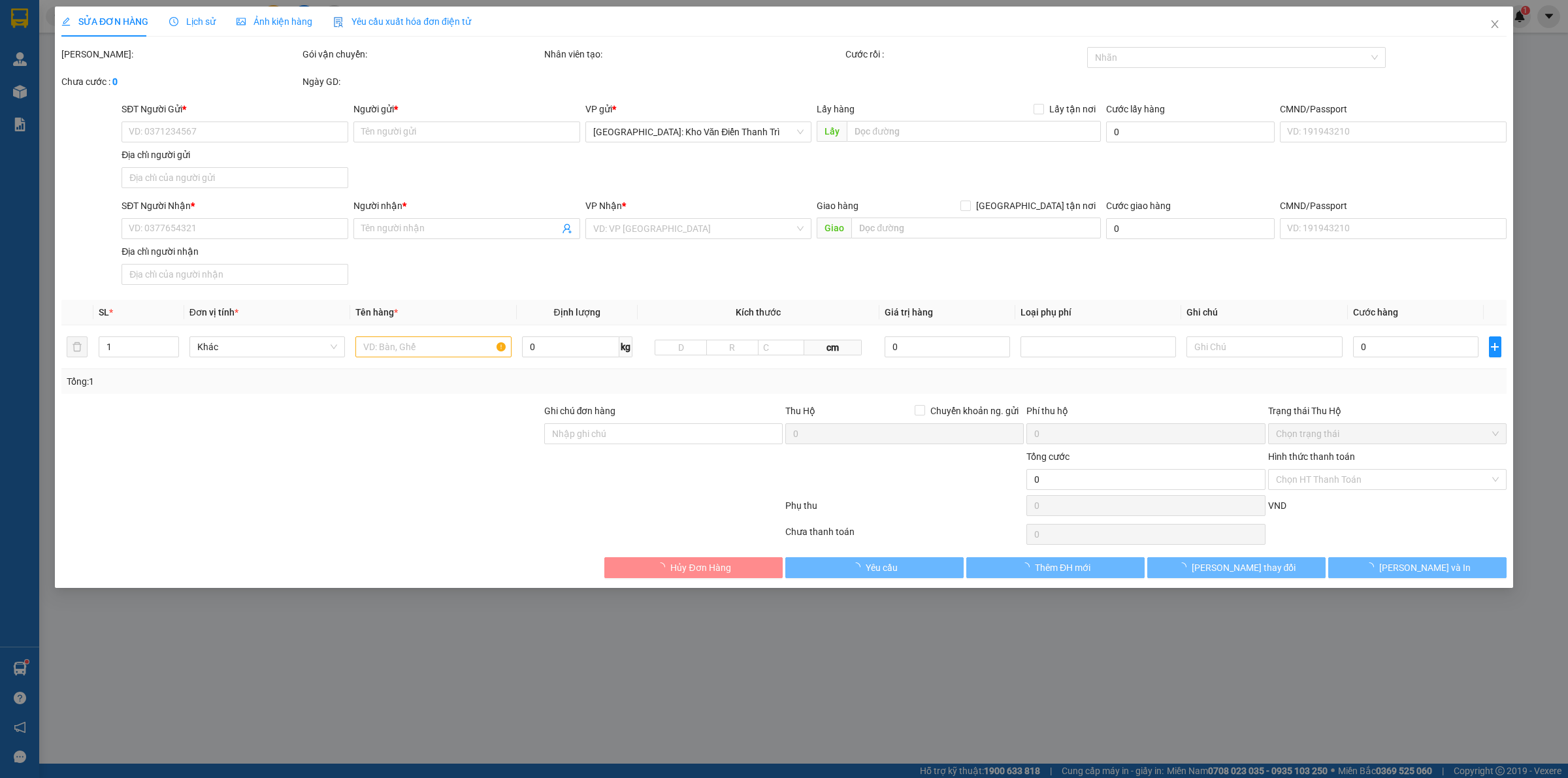
type input "0913379535"
type input "[PERSON_NAME]"
checkbox input "true"
type input "Chị Loan, số nhà 23 ngách 51, ngõ 146 đường 19/5 tổ 1 Văn QChị Loan, số nhà 23 …"
type input "0908822379"
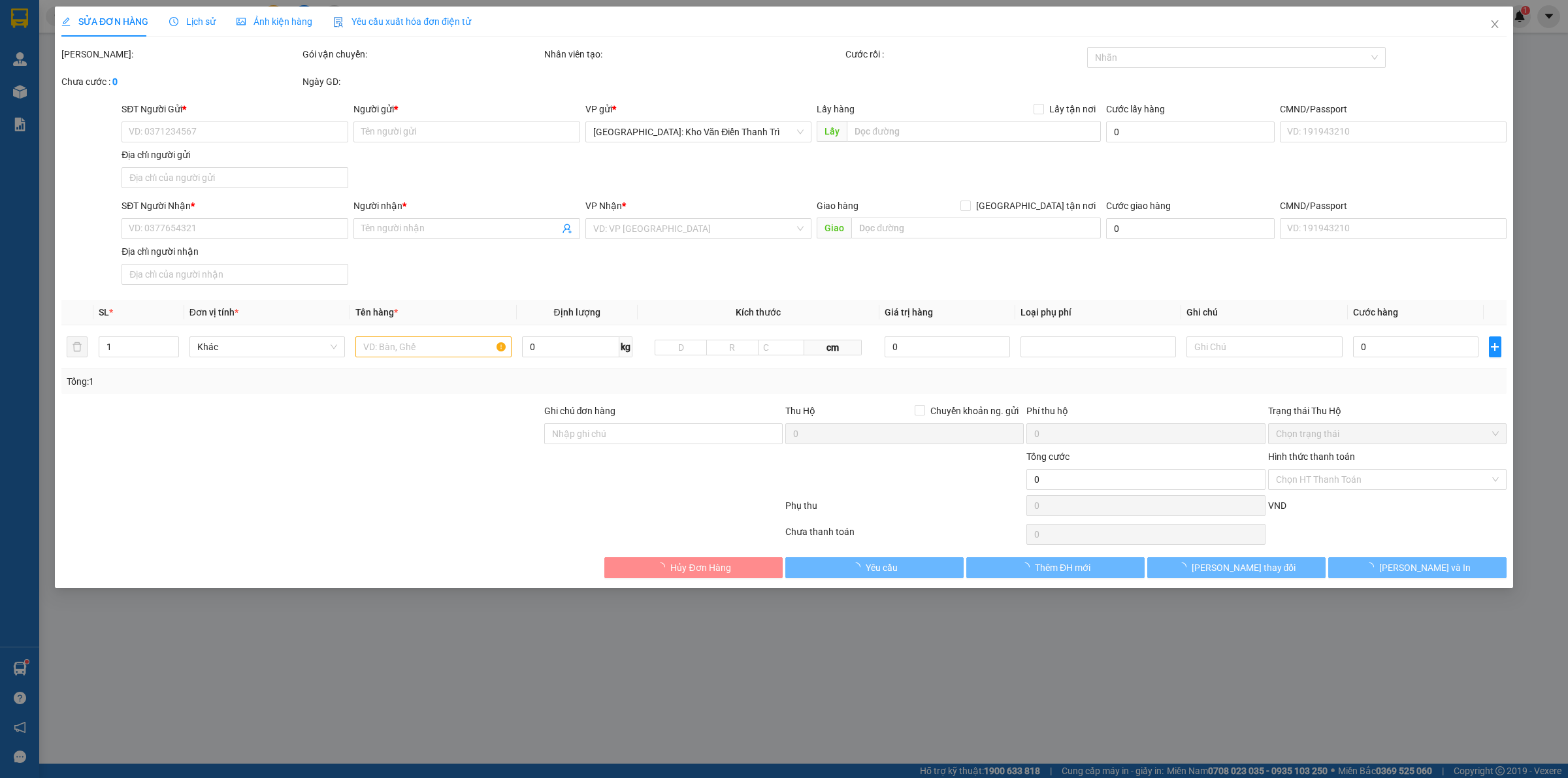
type input "Võ Thị Bắc"
checkbox input "true"
type input "Số [STREET_ADDRESS][PERSON_NAME] [PERSON_NAME]"
type input "1.370.000"
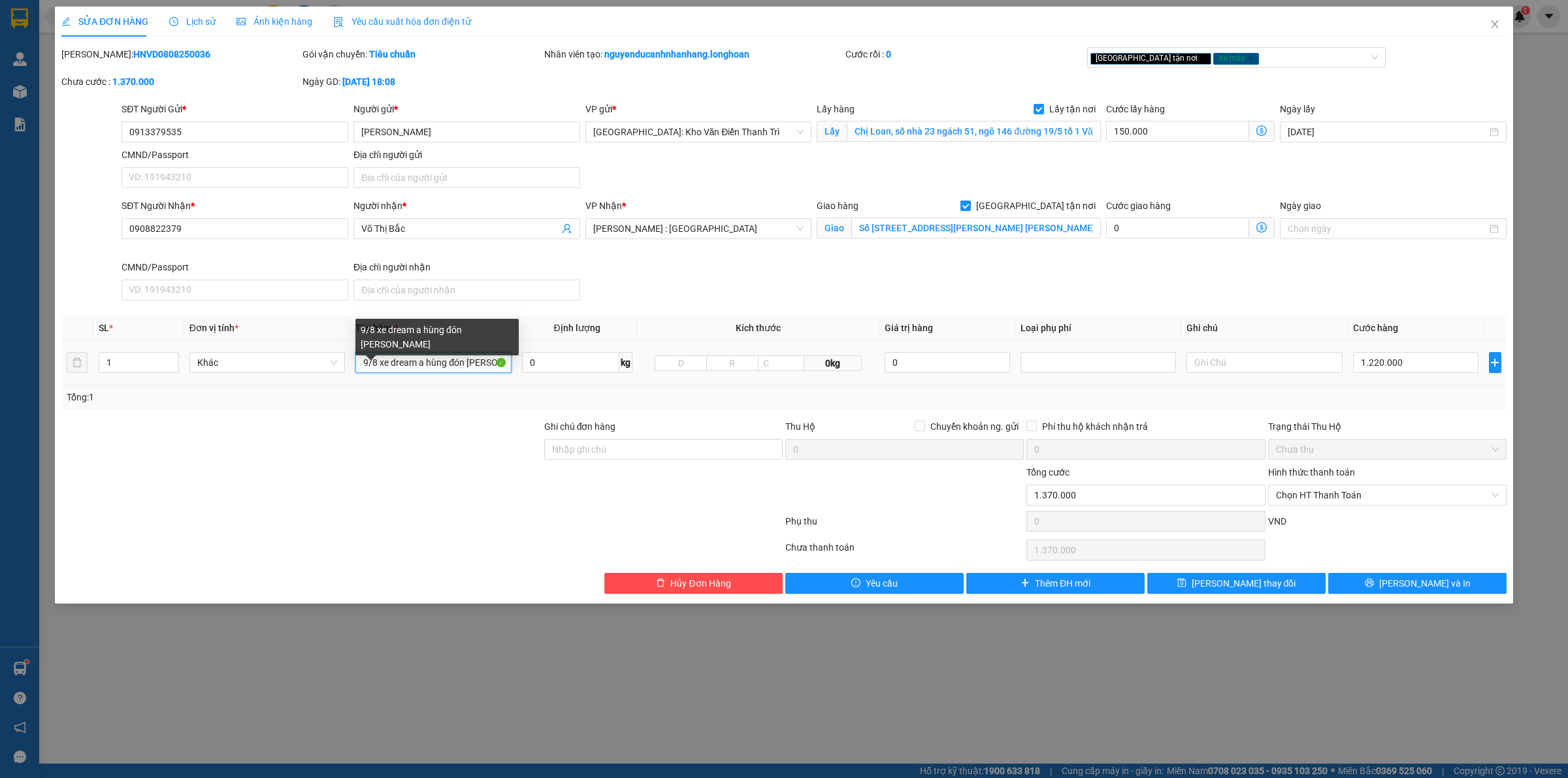
click at [443, 364] on input "9/8 xe dream a hùng đón [PERSON_NAME]" at bounding box center [433, 362] width 155 height 21
type input "1 xe dream"
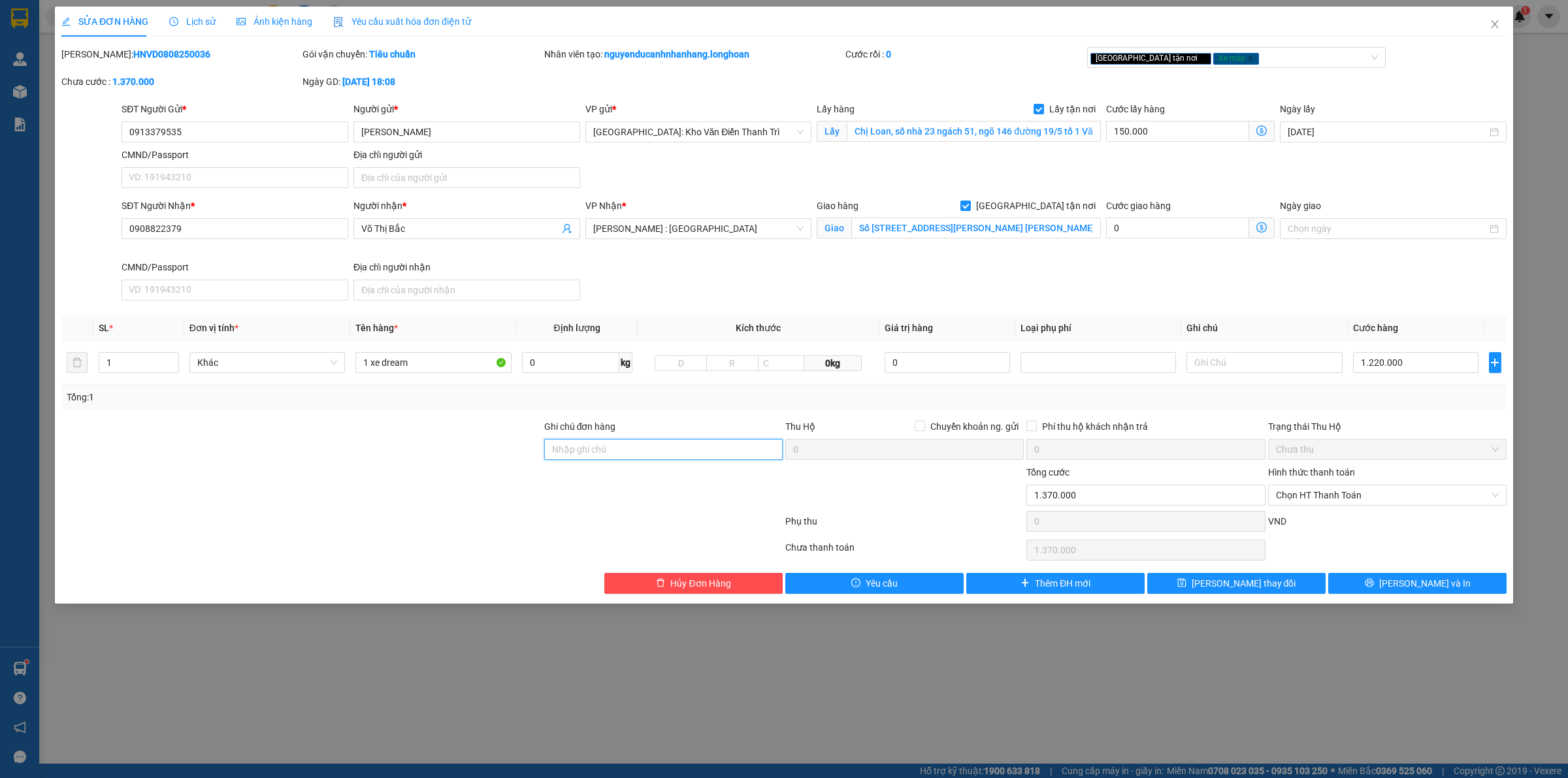
click at [599, 441] on input "Ghi chú đơn hàng" at bounding box center [663, 449] width 238 height 21
type input "chìa khóa quấn tay lái ( giấy tờ trong cốp )"
click at [916, 510] on div at bounding box center [904, 487] width 241 height 46
click at [432, 351] on div "1 xe dream" at bounding box center [433, 362] width 155 height 26
click at [428, 357] on input "1 xe dream" at bounding box center [433, 362] width 155 height 21
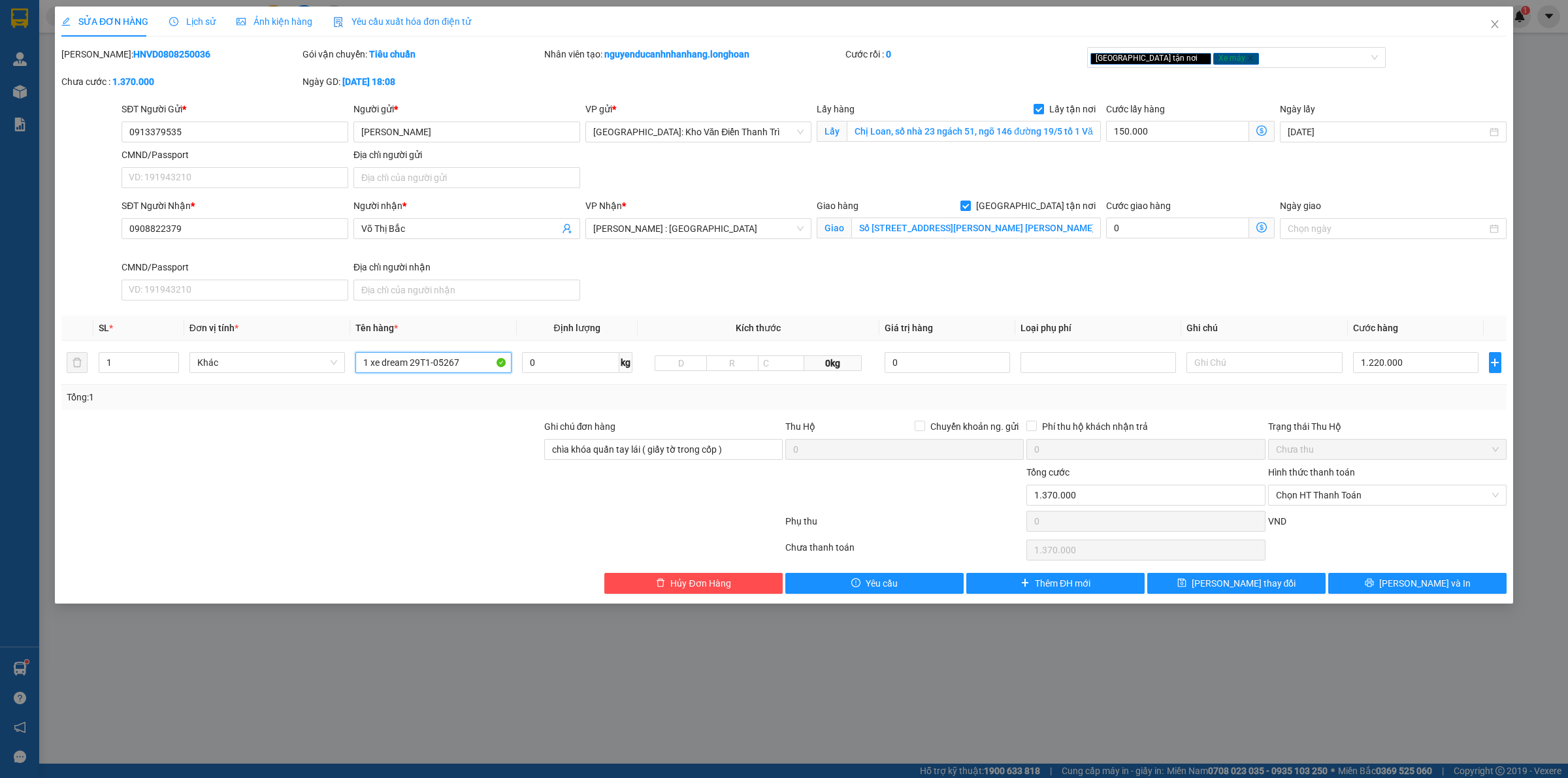
type input "1 xe dream 29T1-05267"
click at [1025, 132] on input "Chị Loan, số nhà 23 ngách 51, ngõ 146 đường 19/5 tổ 1 Văn QChị Loan, số nhà 23 …" at bounding box center [974, 131] width 254 height 21
click at [1043, 132] on input "Chị Loan, số nhà 23 ngách 51, ngõ 146 đường 19/5 tổ 1 Văn QChị Loan, số nhà 23 …" at bounding box center [974, 131] width 254 height 21
click at [1413, 579] on span "[PERSON_NAME] và In" at bounding box center [1425, 584] width 92 height 15
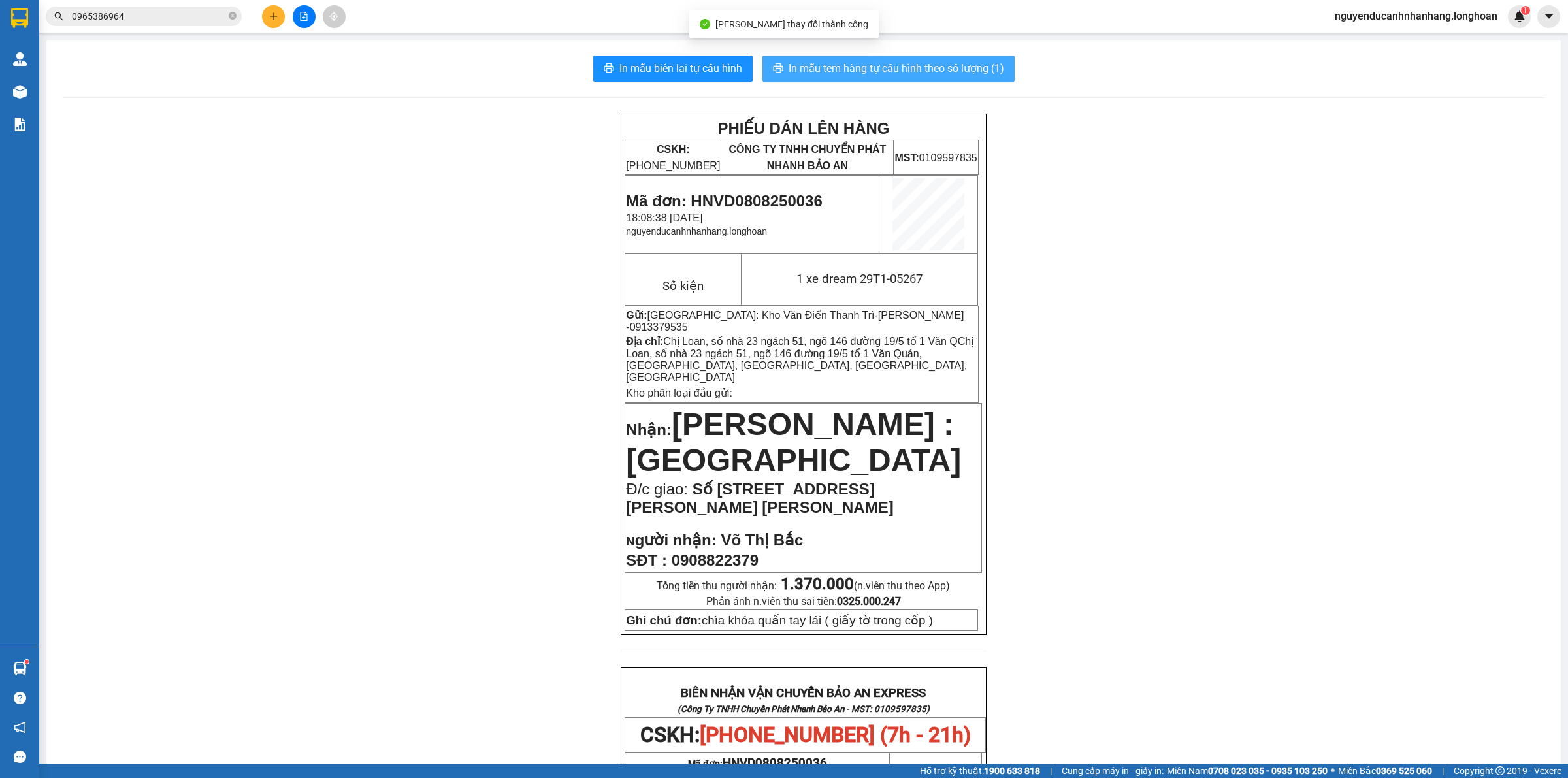
click at [881, 74] on span "In mẫu tem hàng tự cấu hình theo số lượng (1)" at bounding box center [896, 68] width 216 height 17
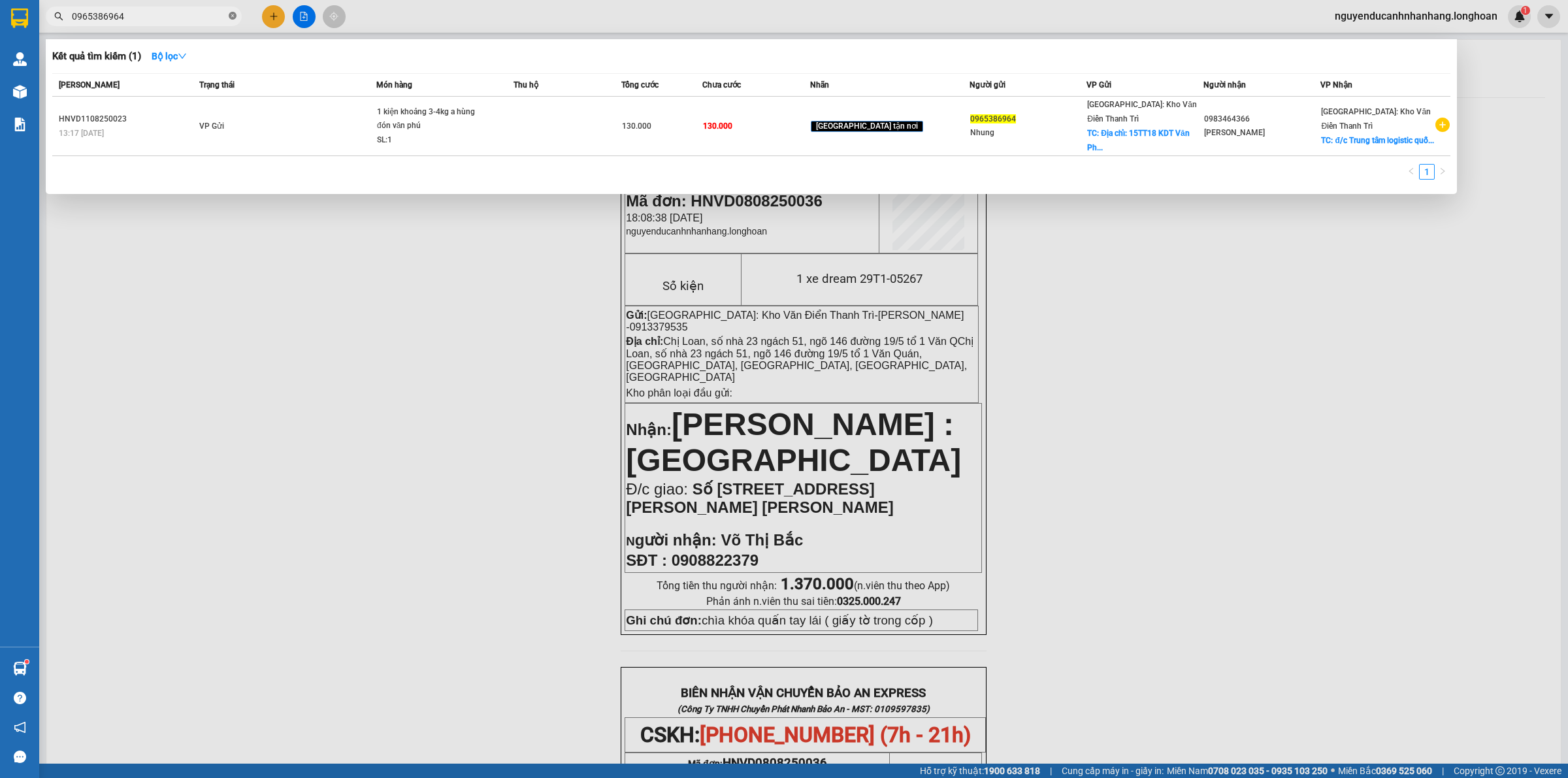
click at [234, 17] on icon "close-circle" at bounding box center [232, 16] width 8 height 8
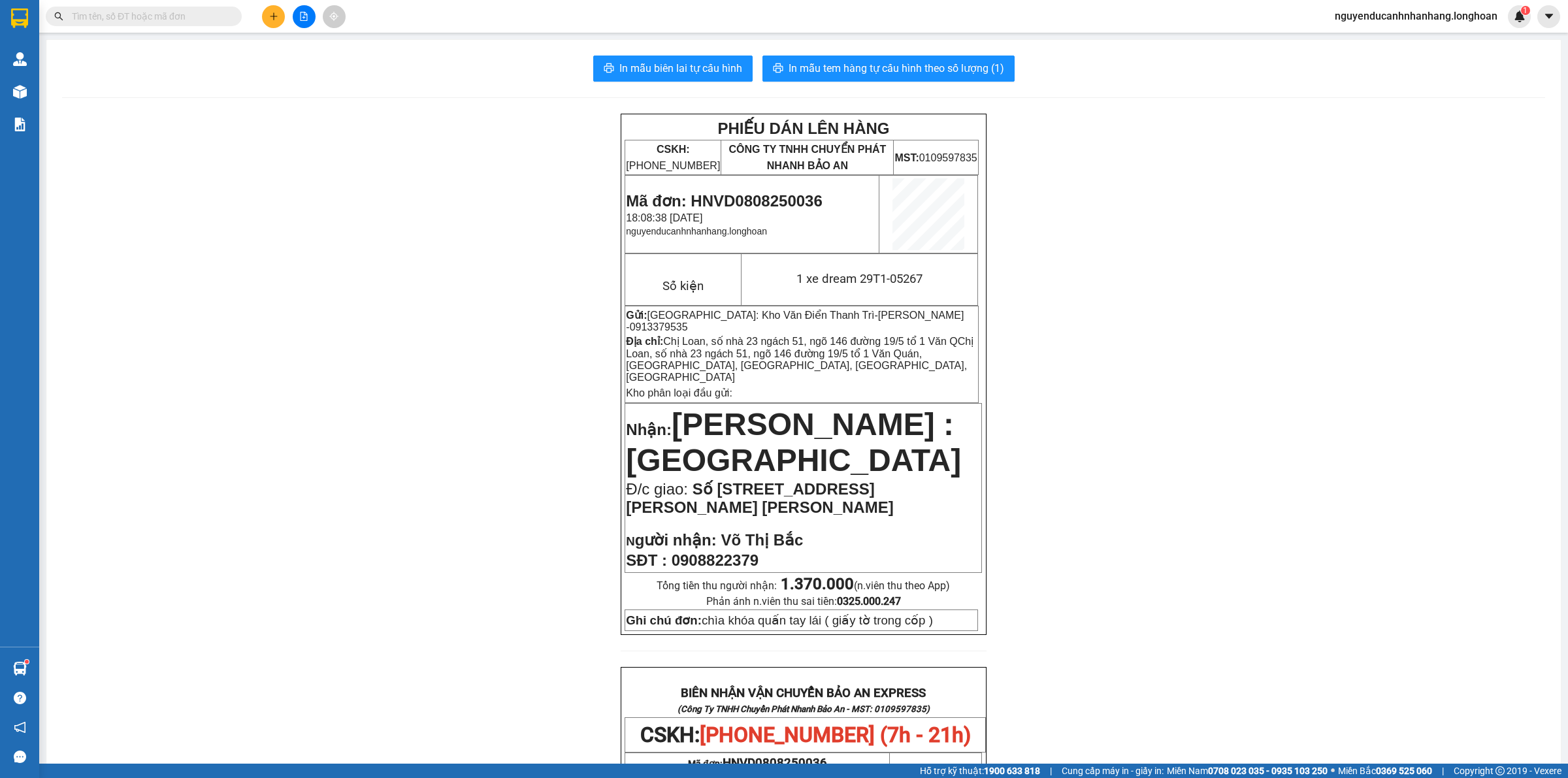
click at [159, 13] on input "text" at bounding box center [149, 17] width 154 height 15
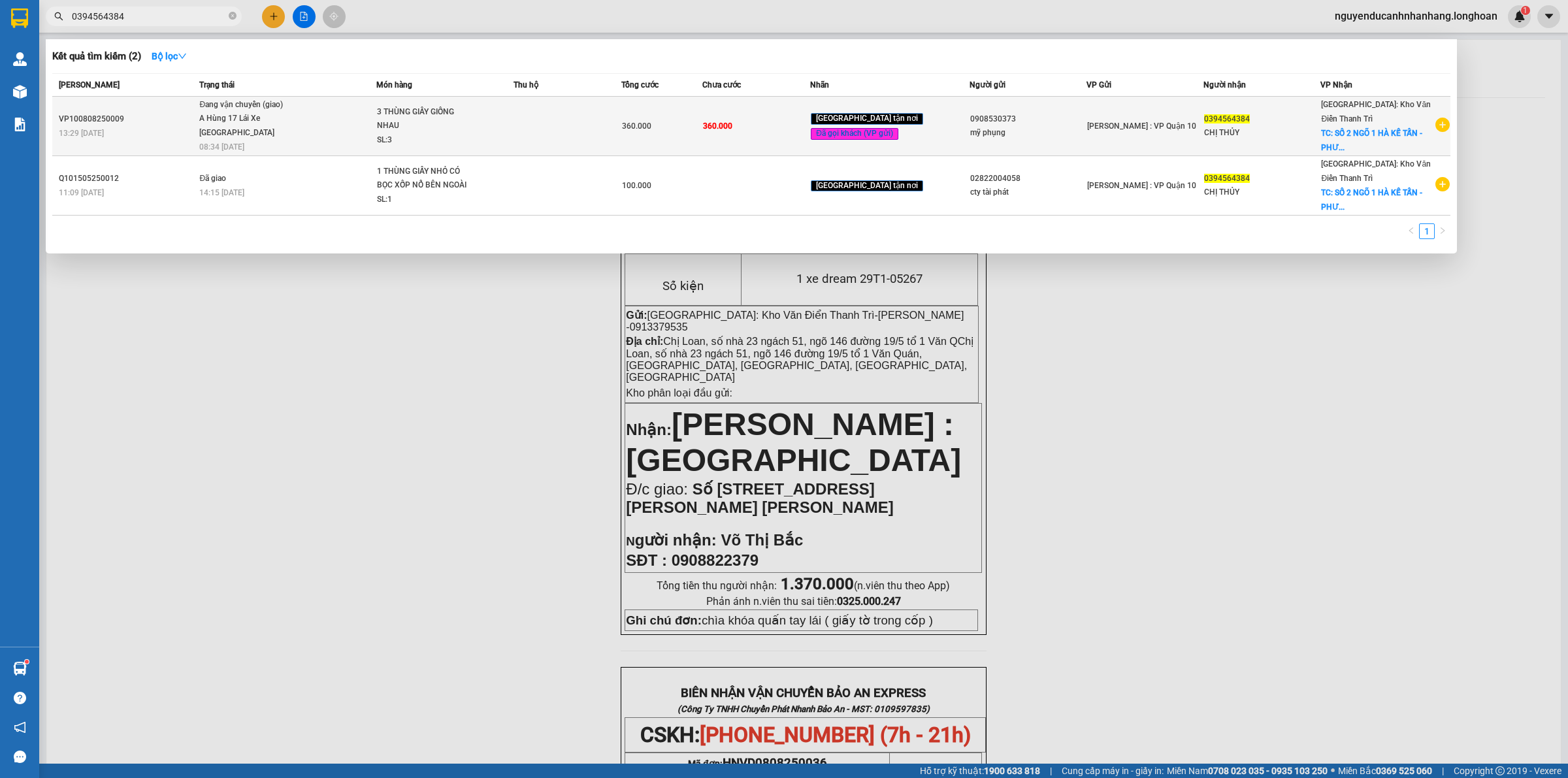
type input "0394564384"
click at [354, 122] on span "Đang vận chuyển (giao) A Hùng 17 [GEOGRAPHIC_DATA] 0325666247 08:34 [DATE]" at bounding box center [288, 125] width 177 height 54
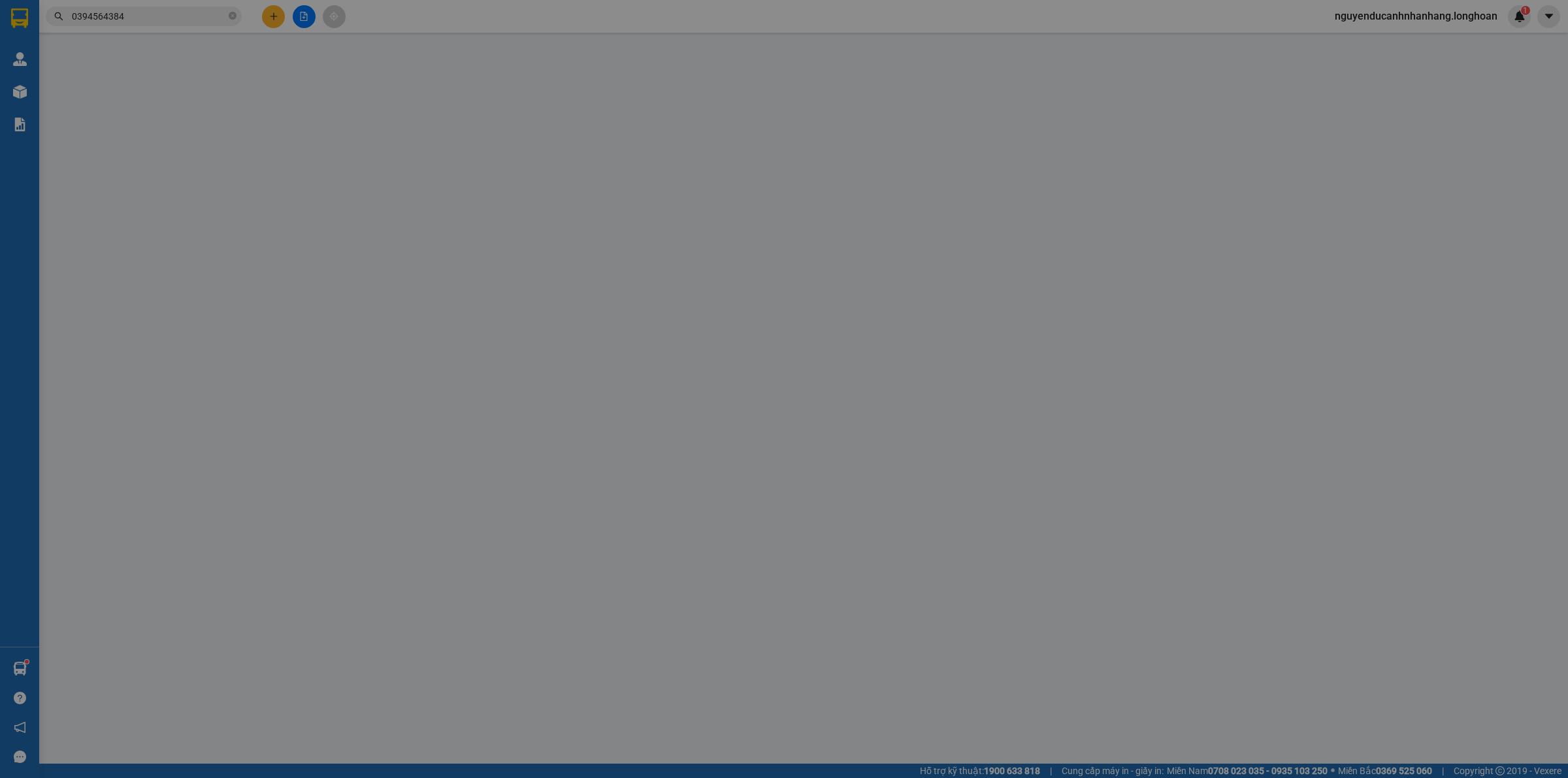
type input "0908530373"
type input "mỹ phụng"
type input "0394564384"
type input "CHỊ THỦY"
checkbox input "true"
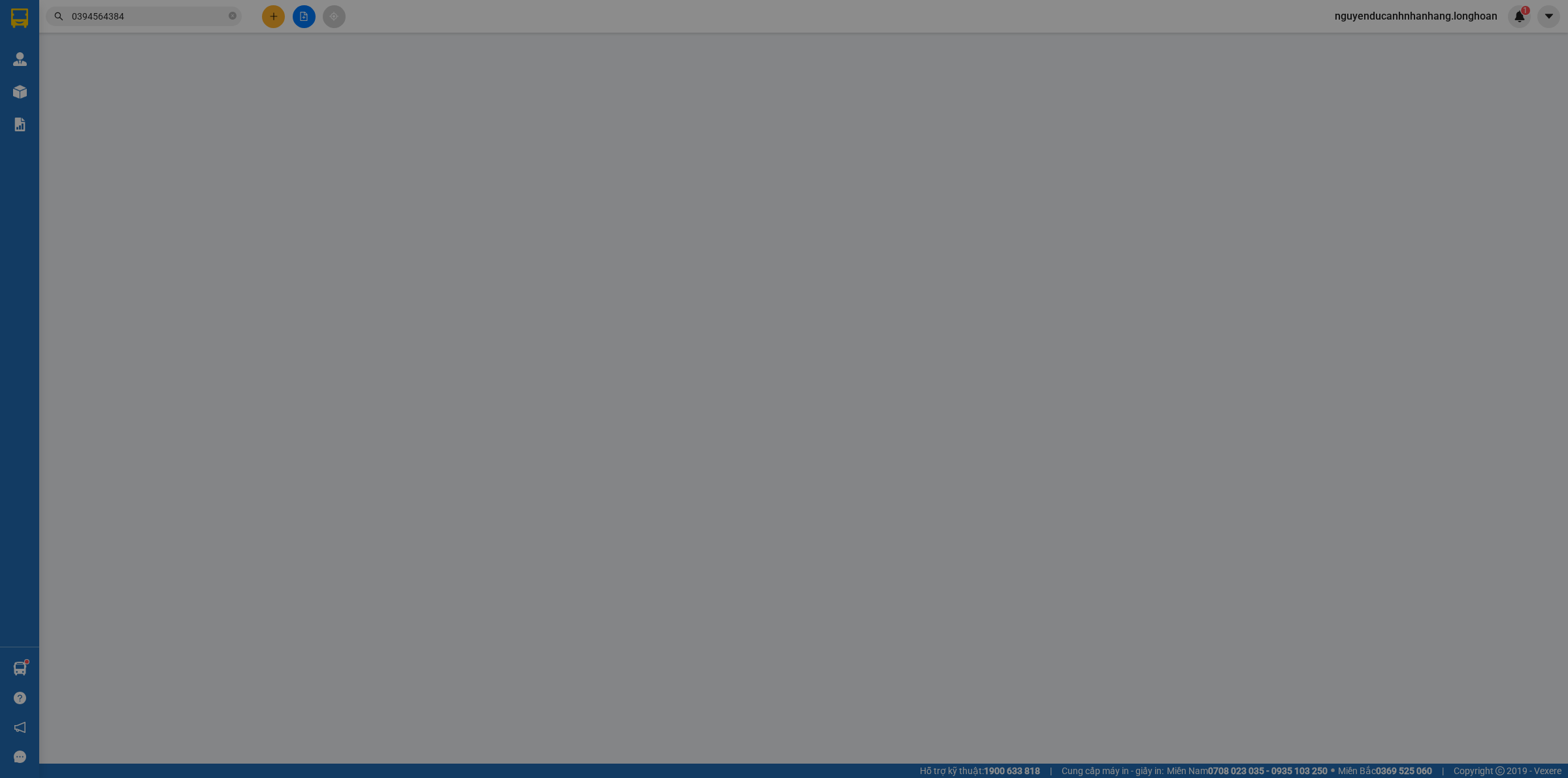
type input "SỐ 2 NGÕ 1 HÀ KẾ TẤN - PHƯỜNG LIỆT - [GEOGRAPHIC_DATA] - [GEOGRAPHIC_DATA]"
type input "hàng k bao bể vỡ hư hỏng"
type input "360.000"
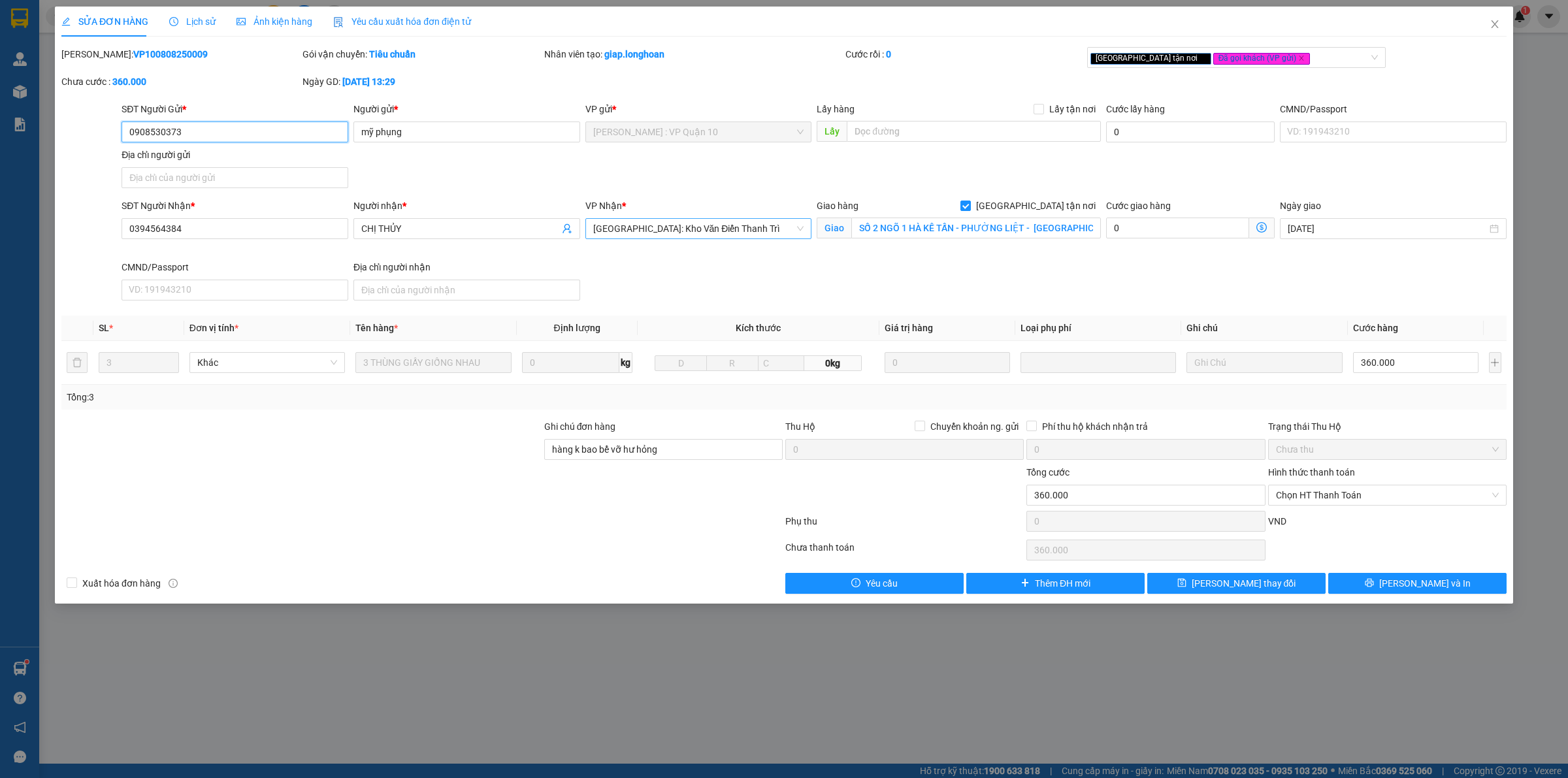
click at [790, 225] on span "[GEOGRAPHIC_DATA]: Kho Văn Điển Thanh Trì" at bounding box center [699, 229] width 211 height 20
type input "hoang"
click at [693, 252] on div "[GEOGRAPHIC_DATA] : VP [PERSON_NAME]" at bounding box center [699, 256] width 211 height 15
click at [970, 266] on div "SĐT Người Nhận * 0394564384 Người nhận * CHỊ THỦY VP Nhận * [GEOGRAPHIC_DATA] :…" at bounding box center [814, 252] width 1390 height 107
click at [978, 225] on input "SỐ 2 NGÕ 1 HÀ KẾ TẤN - PHƯỜNG LIỆT - [GEOGRAPHIC_DATA] - [GEOGRAPHIC_DATA]" at bounding box center [976, 228] width 250 height 21
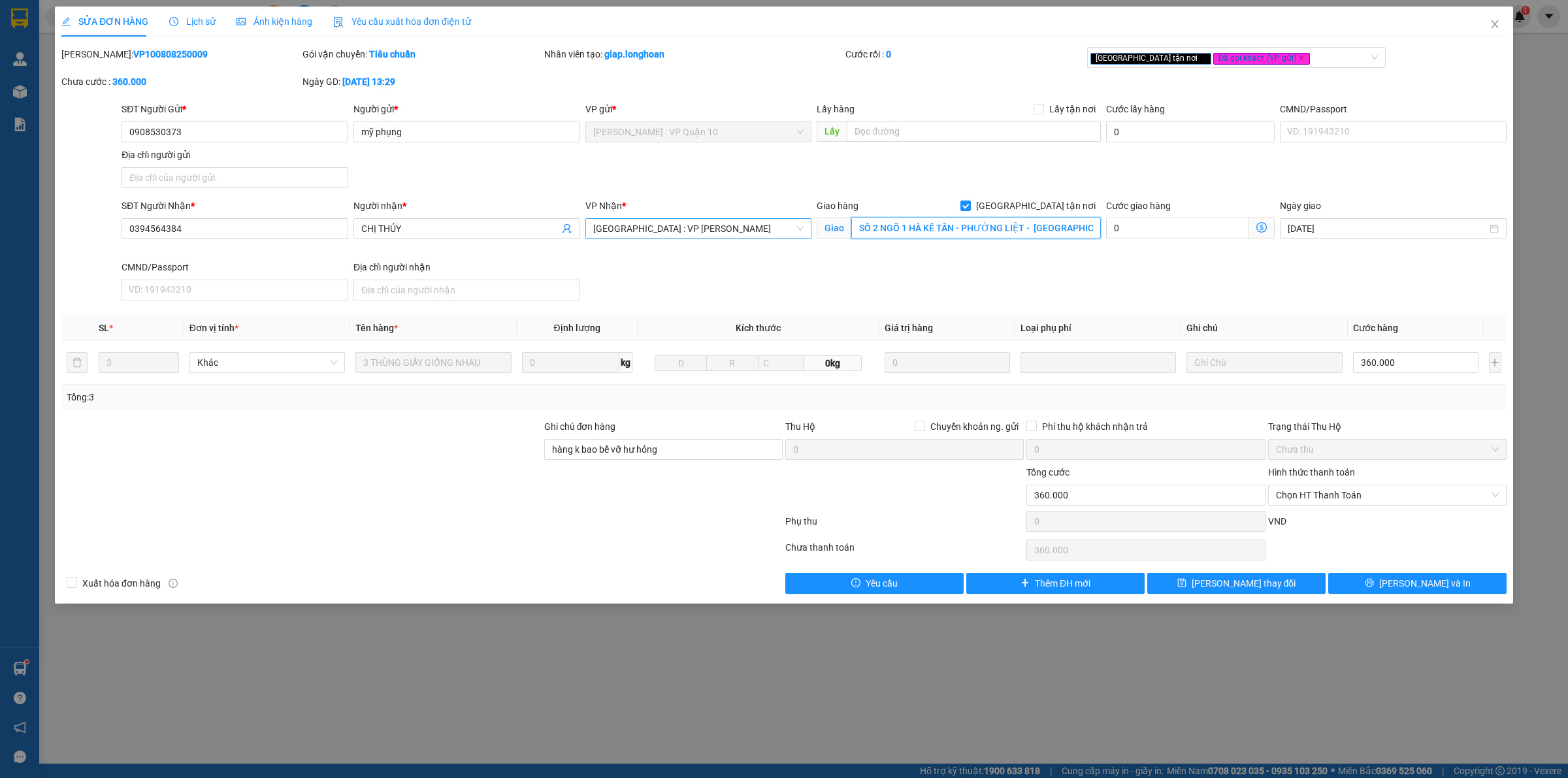
click at [978, 225] on input "SỐ 2 NGÕ 1 HÀ KẾ TẤN - PHƯỜNG LIỆT - [GEOGRAPHIC_DATA] - [GEOGRAPHIC_DATA]" at bounding box center [976, 228] width 250 height 21
click at [1055, 203] on span "[GEOGRAPHIC_DATA] tận nơi" at bounding box center [1036, 206] width 130 height 15
click at [970, 203] on input "[GEOGRAPHIC_DATA] tận nơi" at bounding box center [965, 205] width 9 height 9
checkbox input "false"
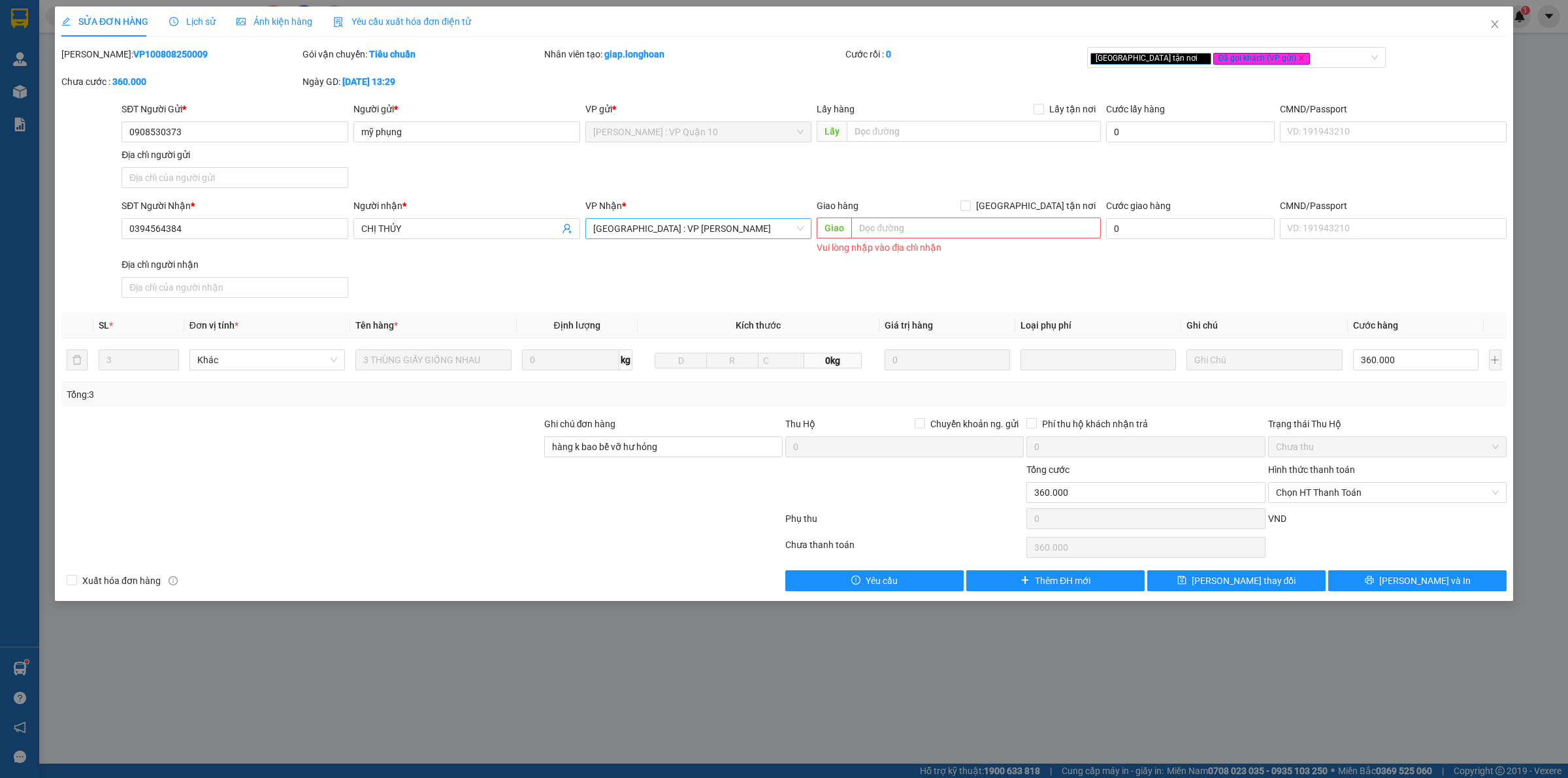
click at [1092, 165] on div "SĐT Người Gửi * 0908530373 Người gửi * mỹ phụng VP gửi * [GEOGRAPHIC_DATA] : VP…" at bounding box center [814, 147] width 1390 height 92
click at [697, 445] on input "hàng k bao bể vỡ hư hỏng" at bounding box center [663, 446] width 238 height 21
type input "hàng k bao bể vỡ hư hỏng ( đổi về văn phòng )"
click at [877, 400] on div "Tổng: 3" at bounding box center [784, 394] width 1435 height 15
click at [1389, 583] on button "[PERSON_NAME] và In" at bounding box center [1417, 580] width 179 height 21
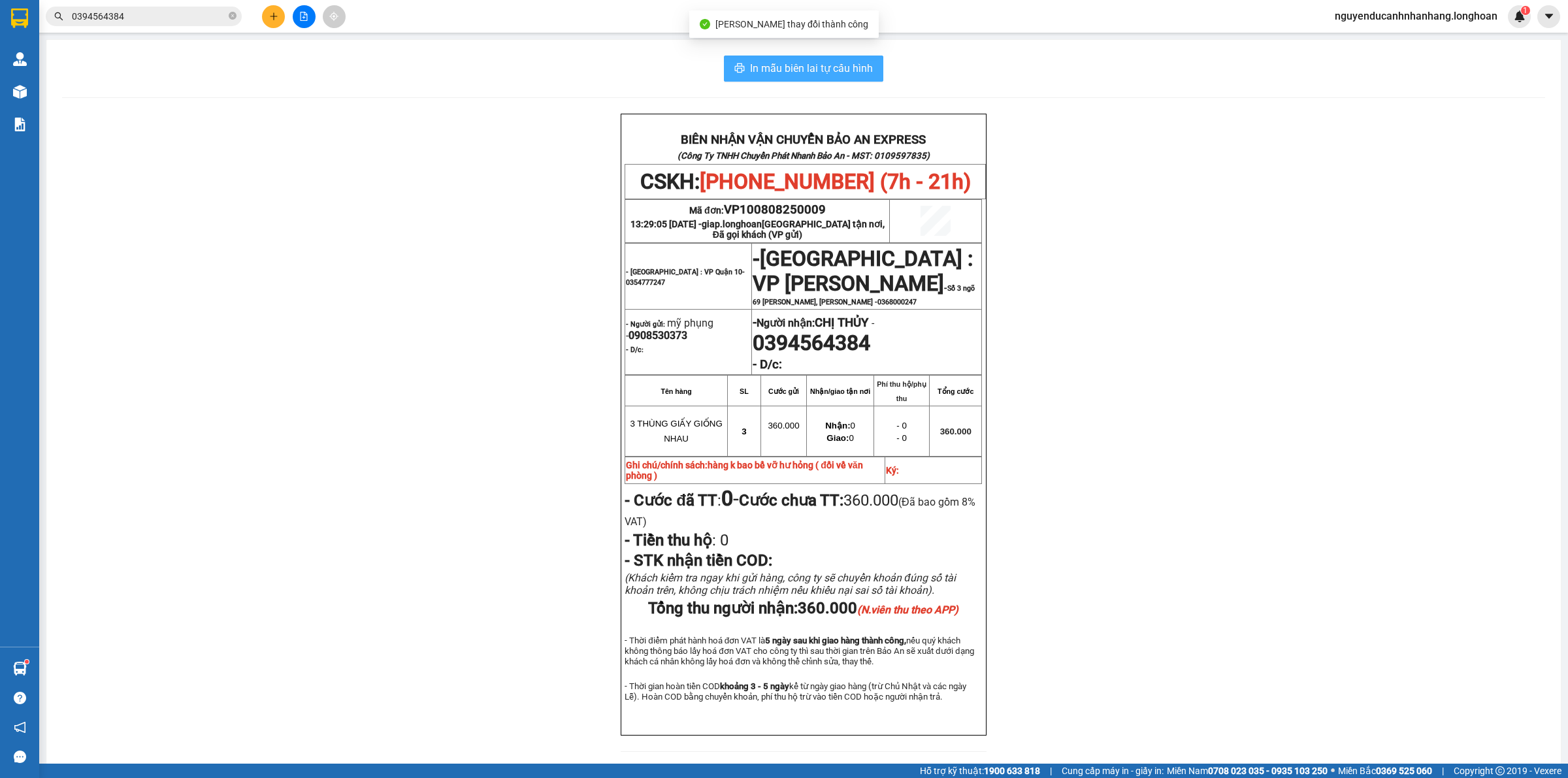
click at [821, 73] on span "In mẫu biên lai tự cấu hình" at bounding box center [811, 68] width 123 height 17
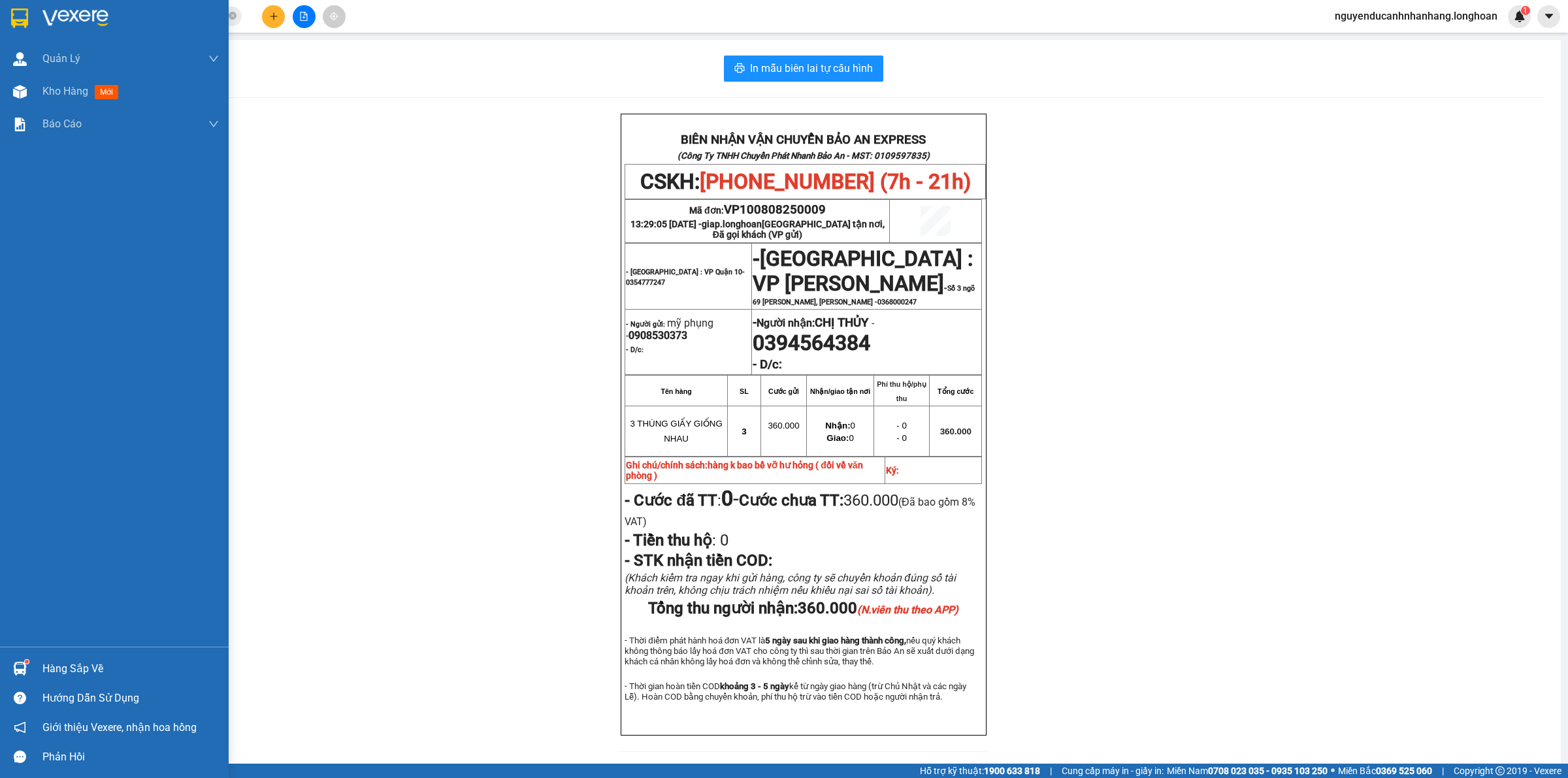
click at [20, 18] on img at bounding box center [20, 19] width 17 height 20
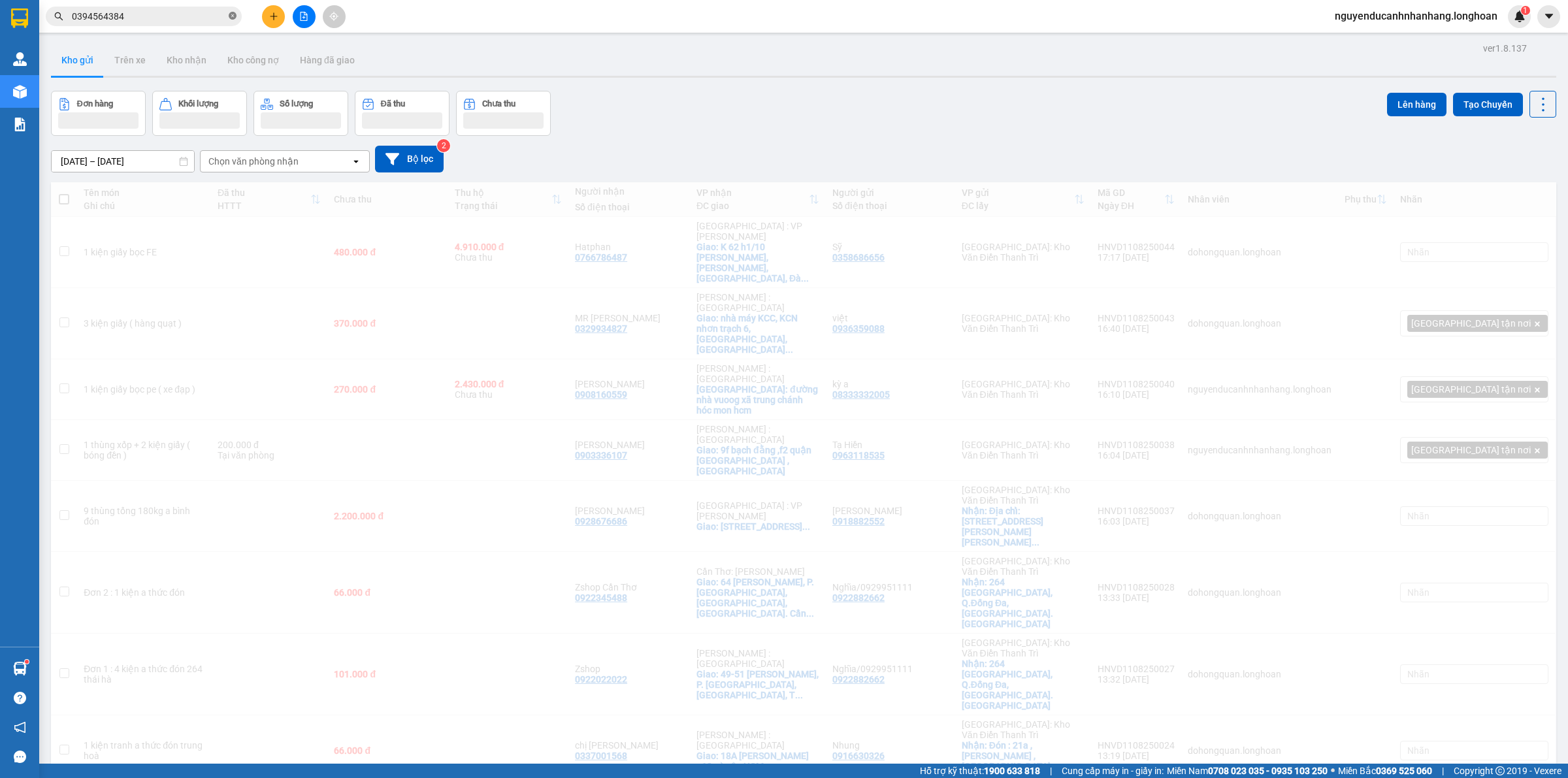
click at [232, 18] on icon "close-circle" at bounding box center [232, 16] width 8 height 8
click at [198, 18] on input "0394564384" at bounding box center [149, 17] width 154 height 15
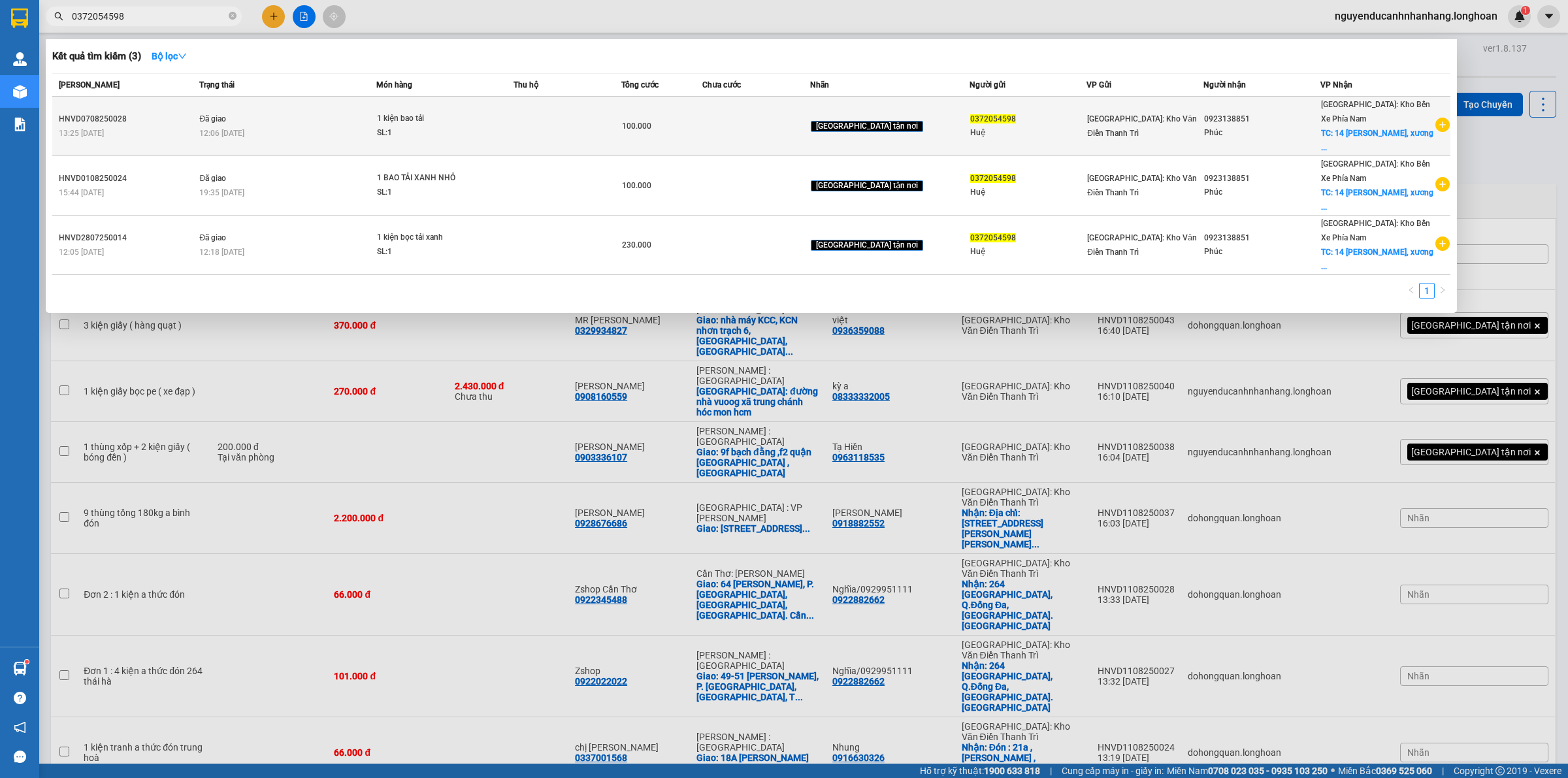
type input "0372054598"
click at [1442, 122] on icon "plus-circle" at bounding box center [1442, 125] width 15 height 15
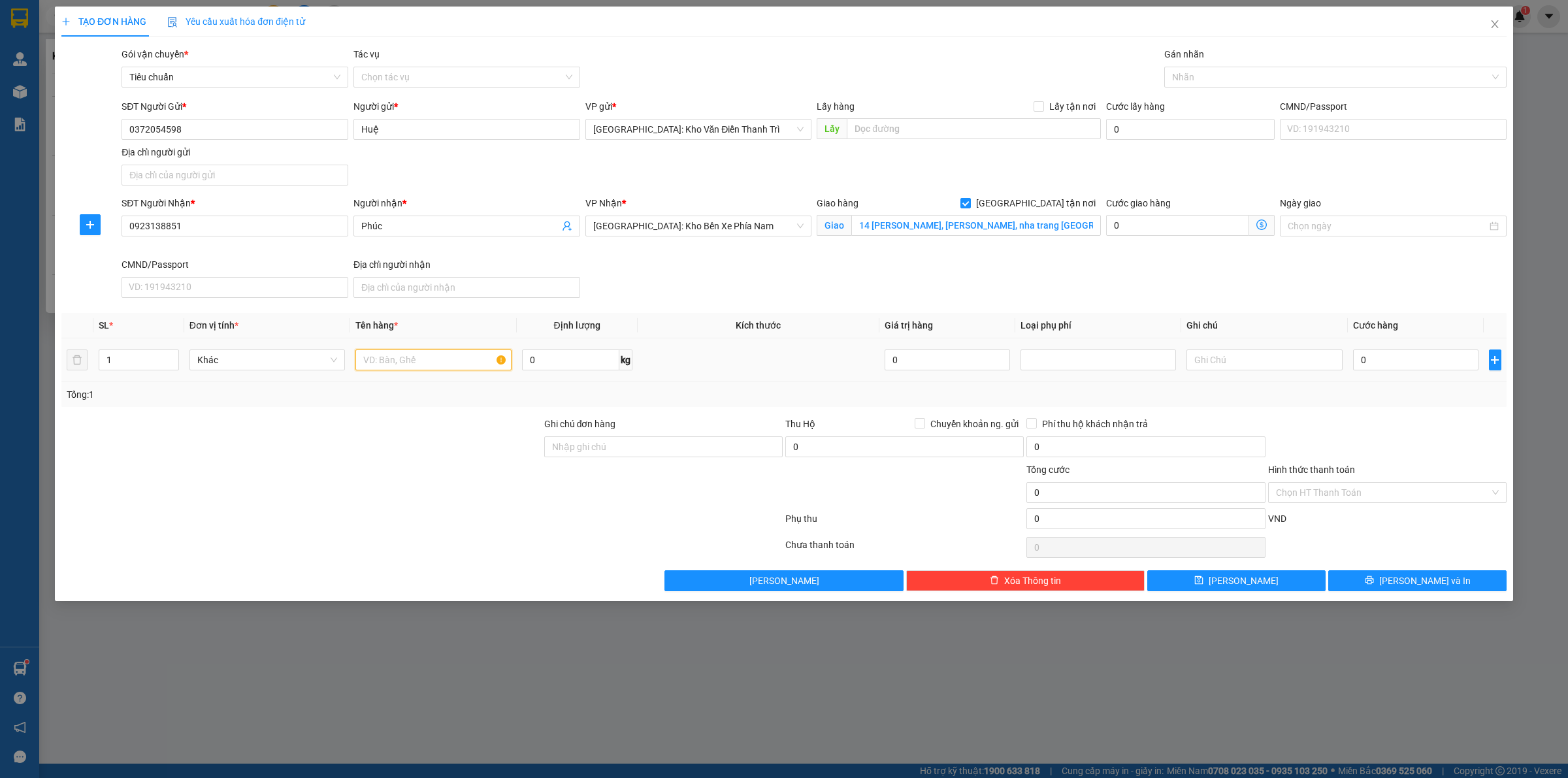
click at [428, 360] on input "text" at bounding box center [433, 359] width 155 height 21
type input "1 kiện bai tải xanh"
click at [1405, 367] on input "0" at bounding box center [1415, 359] width 126 height 21
type input "1"
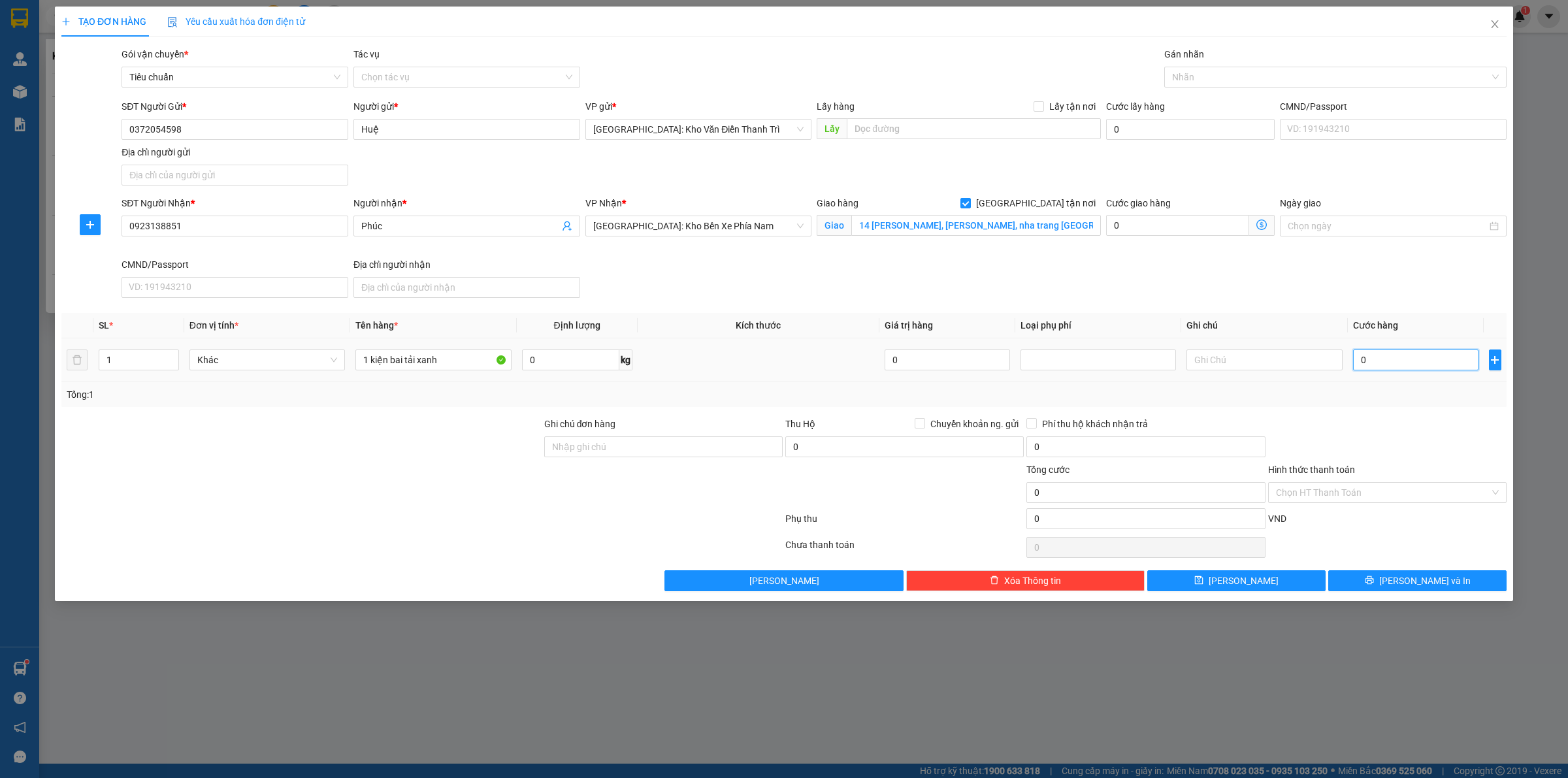
type input "1"
type input "10"
type input "100"
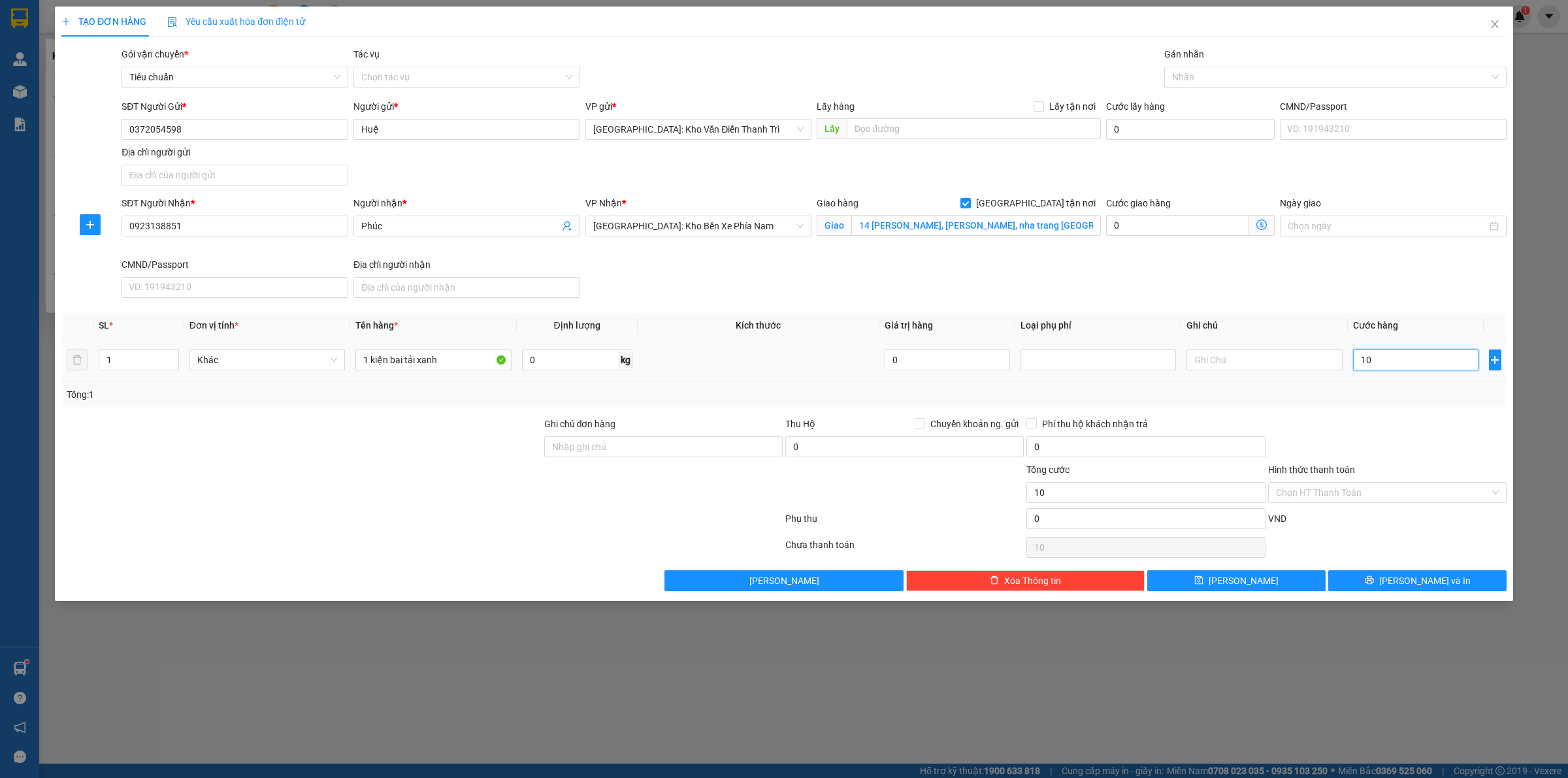
type input "100"
type input "1.000"
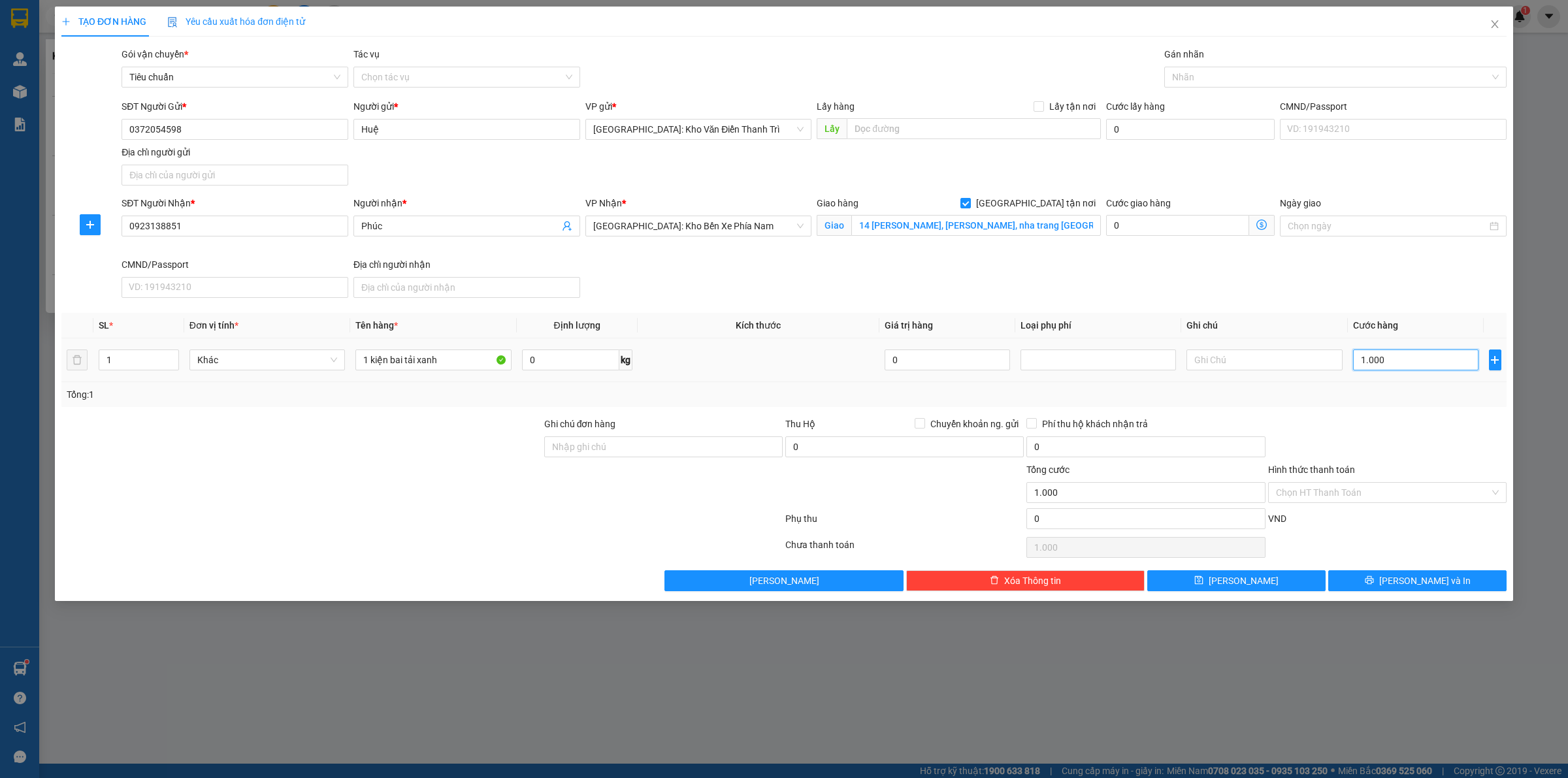
type input "10.000"
type input "100.000"
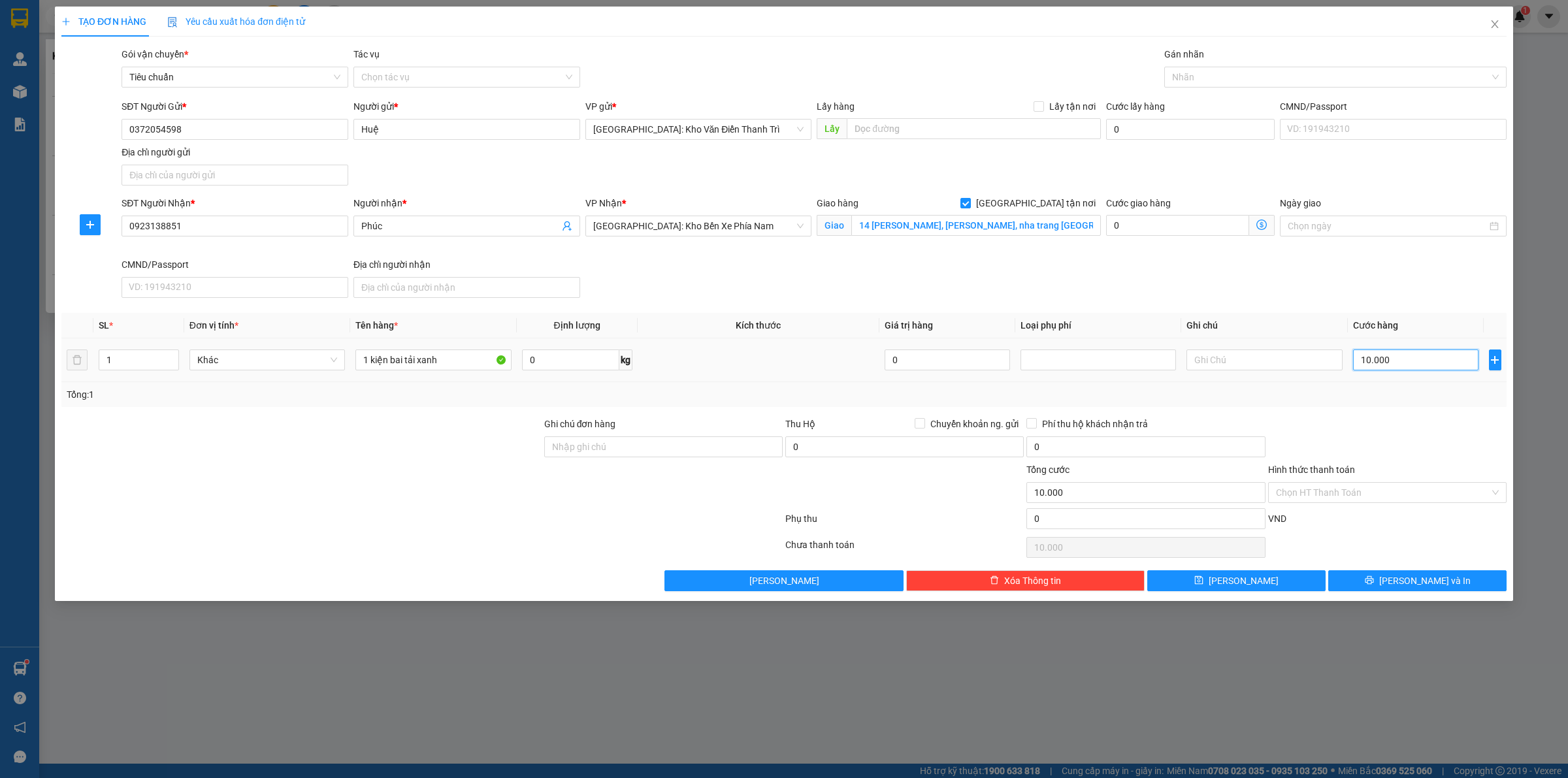
type input "100.000"
click at [1405, 385] on div "Tổng: 1" at bounding box center [784, 394] width 1445 height 25
click at [716, 455] on input "Ghi chú đơn hàng" at bounding box center [663, 446] width 238 height 21
type input "hàng giao nguyên kiện, hư vỡ ko đền"
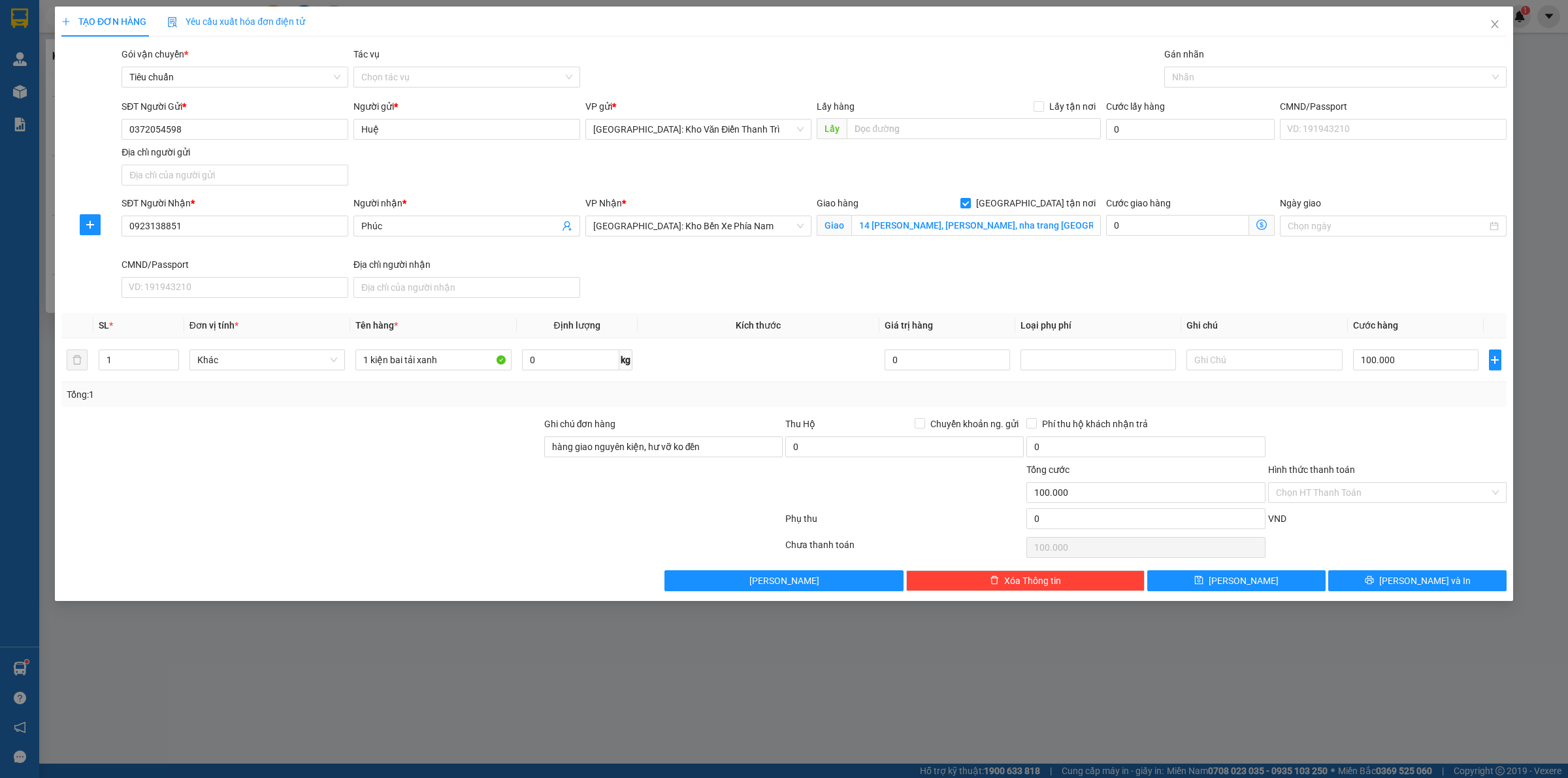
click at [864, 489] on div at bounding box center [904, 485] width 241 height 46
click at [1193, 76] on div at bounding box center [1329, 77] width 323 height 16
click at [1219, 96] on div "[GEOGRAPHIC_DATA] tận nơi" at bounding box center [1336, 104] width 327 height 15
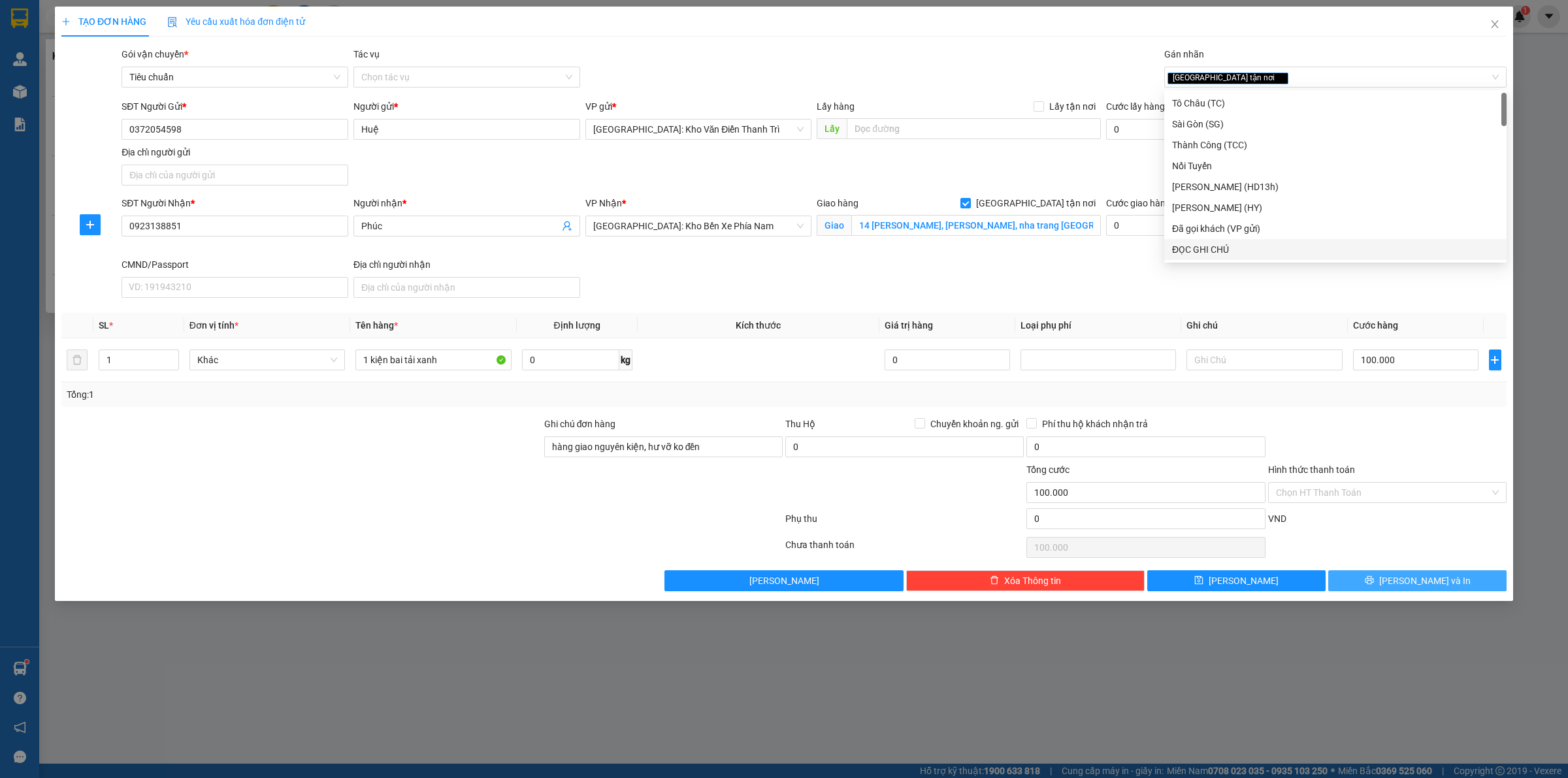
click at [1357, 587] on button "[PERSON_NAME] và In" at bounding box center [1417, 580] width 179 height 21
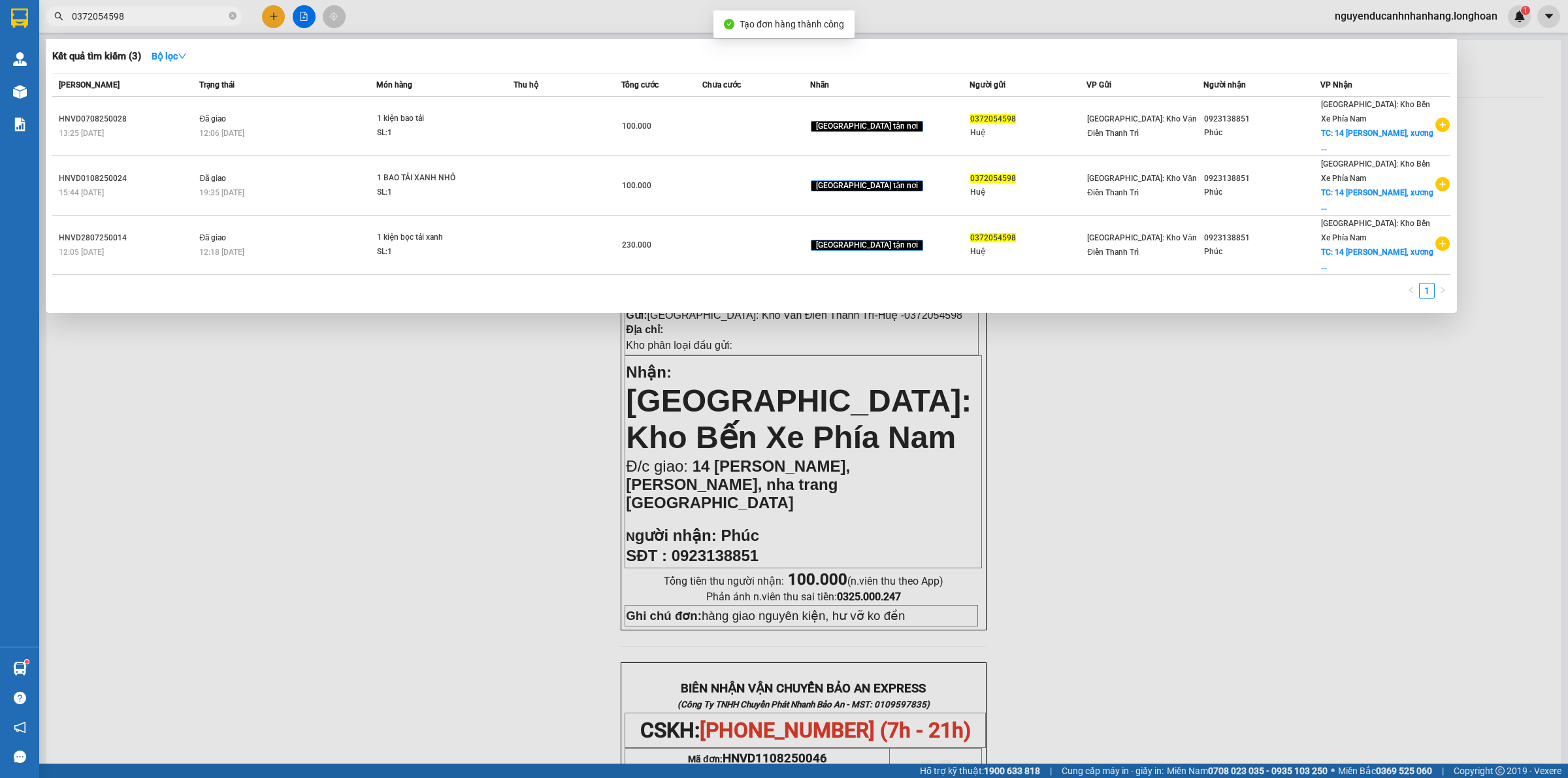
click at [175, 13] on input "0372054598" at bounding box center [149, 17] width 154 height 15
click at [173, 13] on input "0372054598" at bounding box center [149, 17] width 154 height 15
drag, startPoint x: 232, startPoint y: 18, endPoint x: 205, endPoint y: 18, distance: 27.0
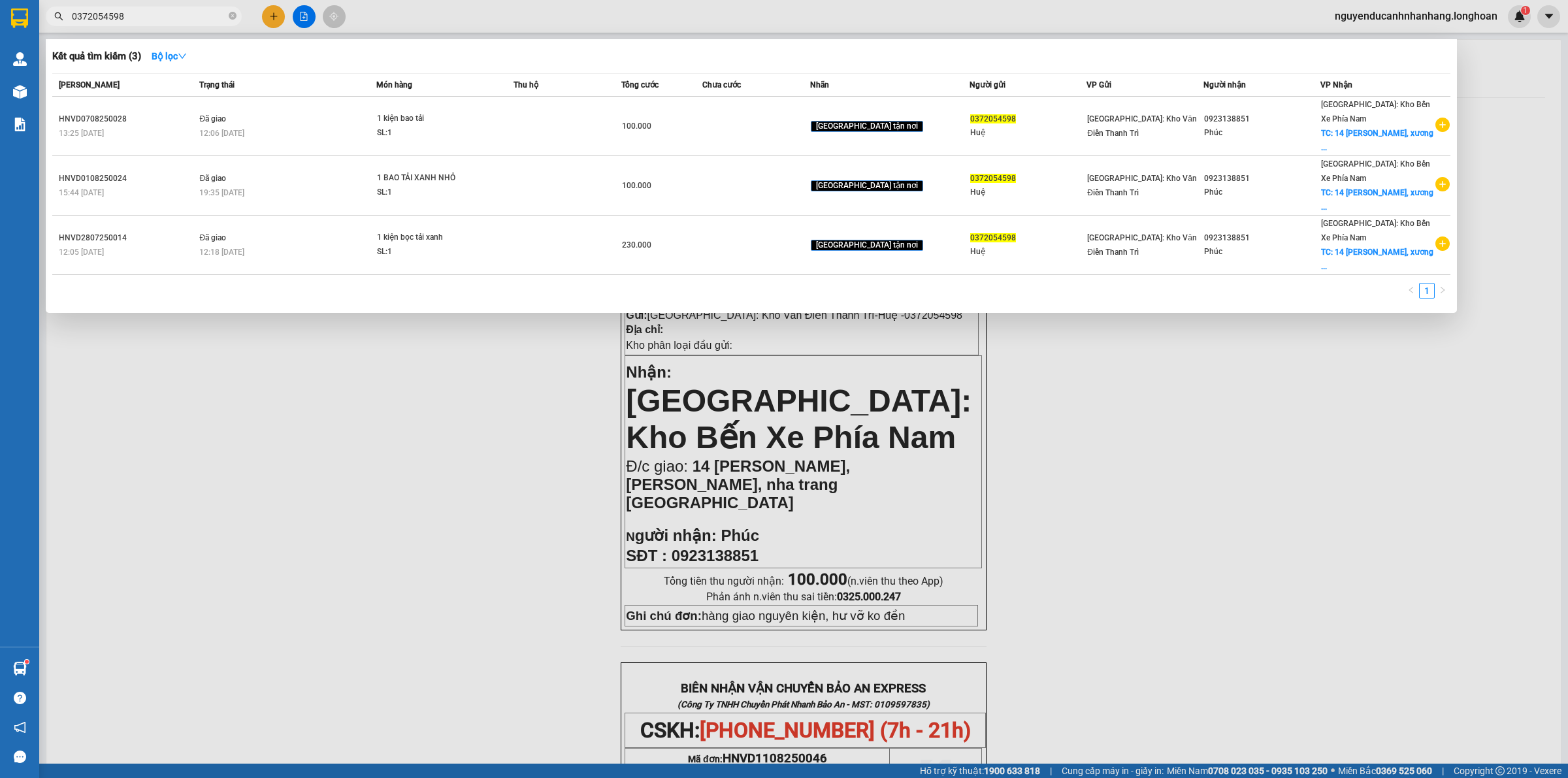
click at [232, 18] on icon "close-circle" at bounding box center [232, 16] width 8 height 8
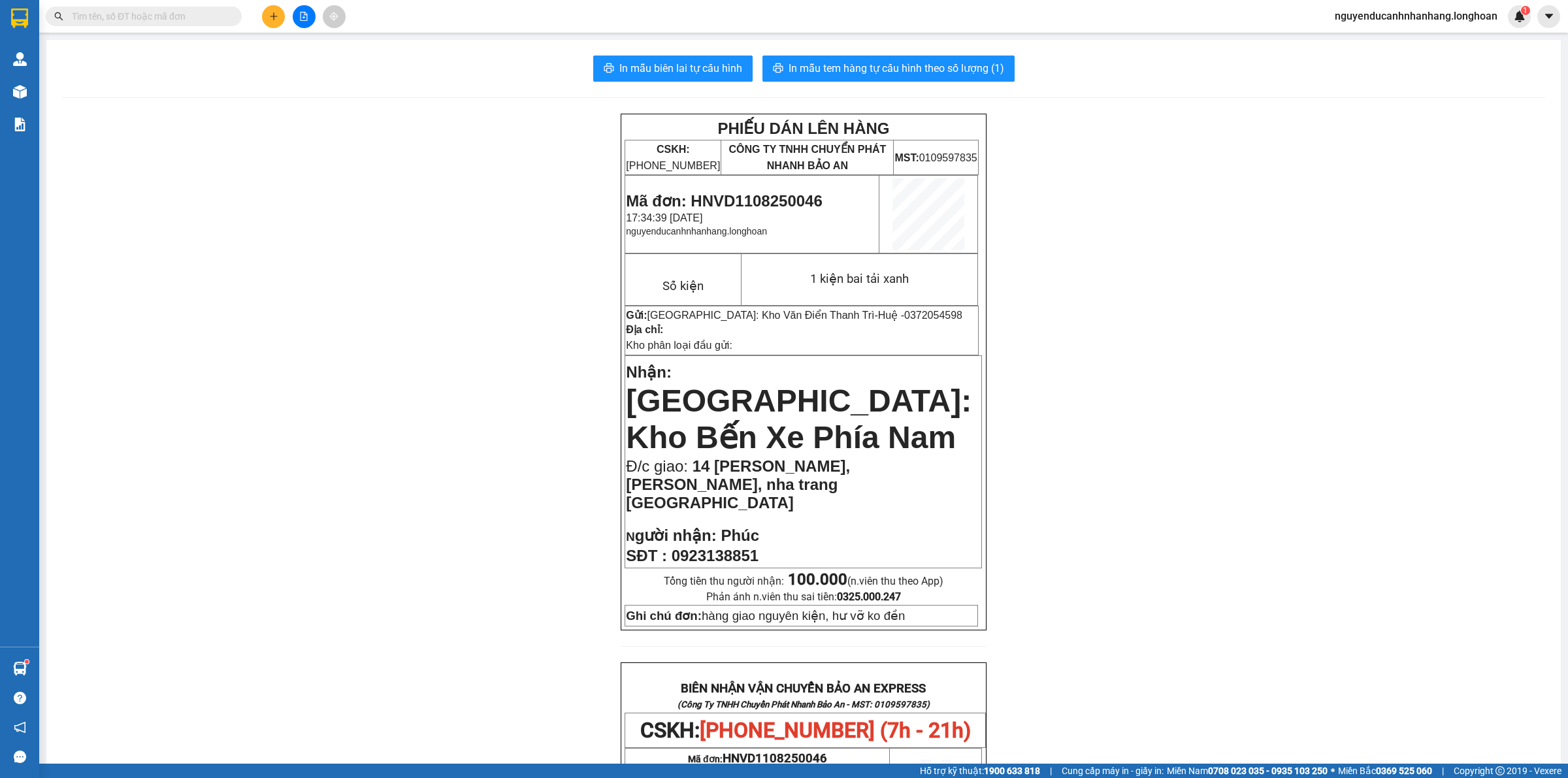
click at [205, 18] on input "text" at bounding box center [149, 17] width 154 height 15
paste input "0372054598"
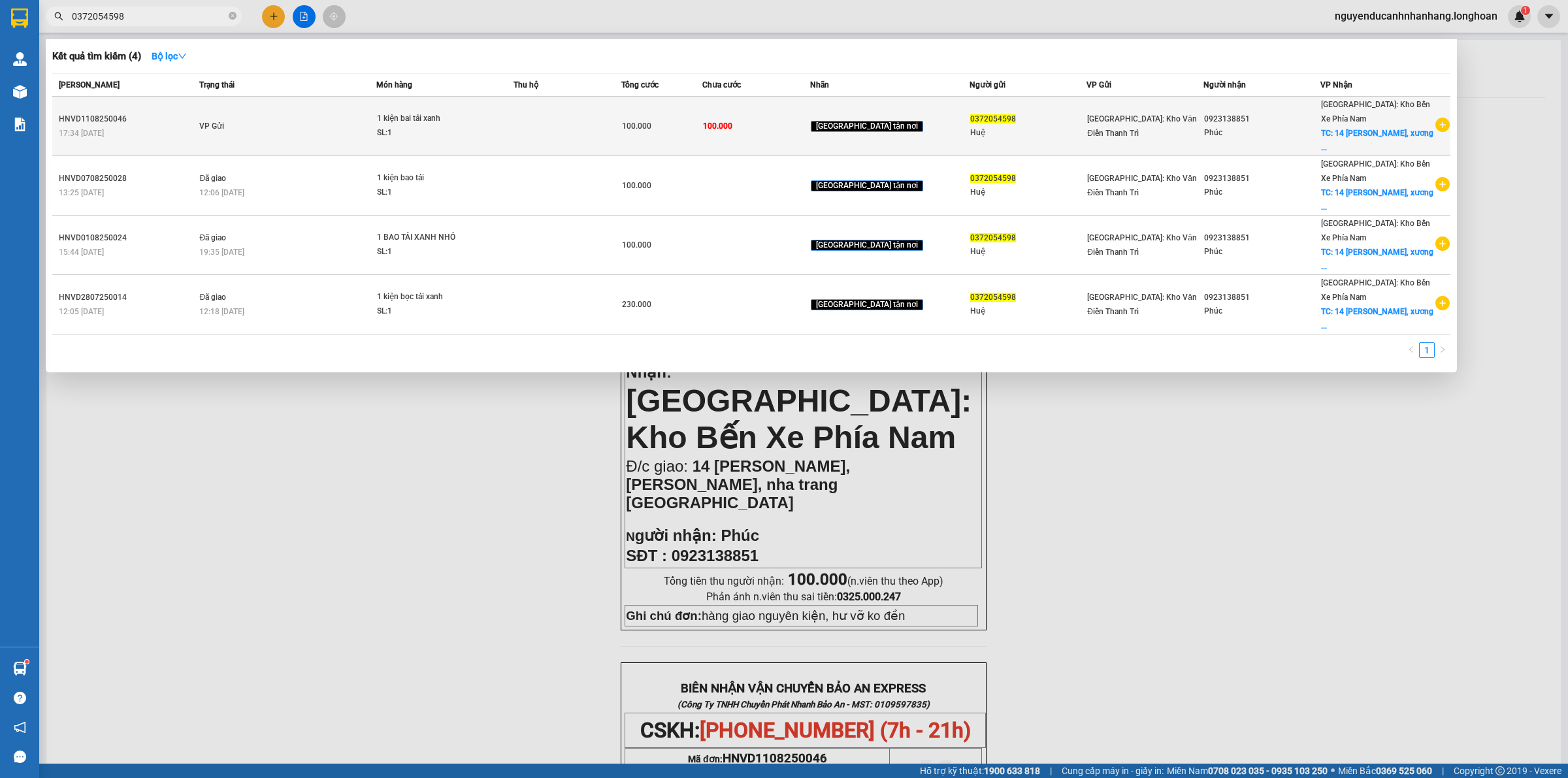
type input "0372054598"
click at [377, 121] on td "VP Gửi" at bounding box center [286, 127] width 180 height 60
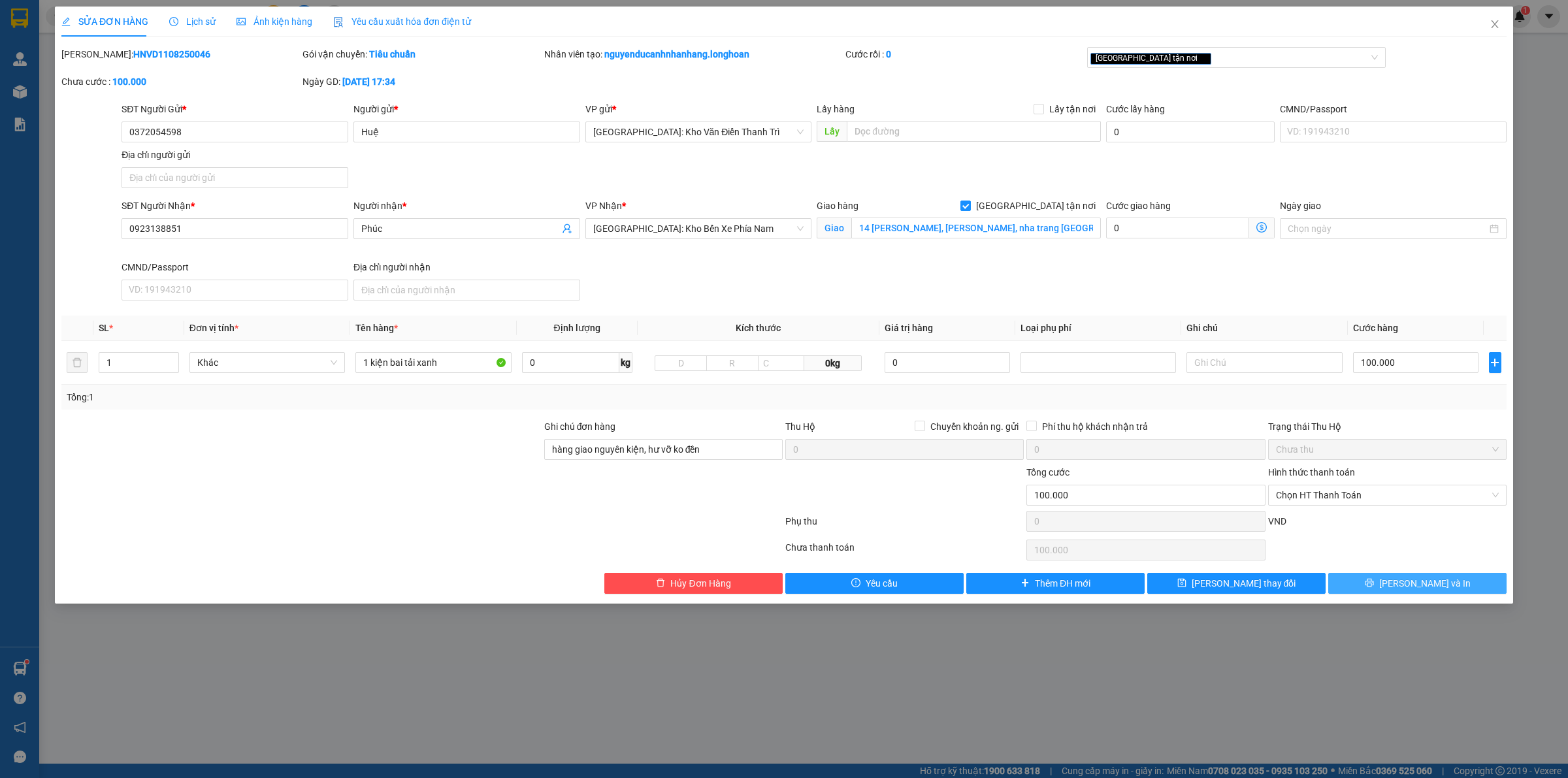
click at [1364, 588] on button "[PERSON_NAME] và In" at bounding box center [1417, 583] width 179 height 21
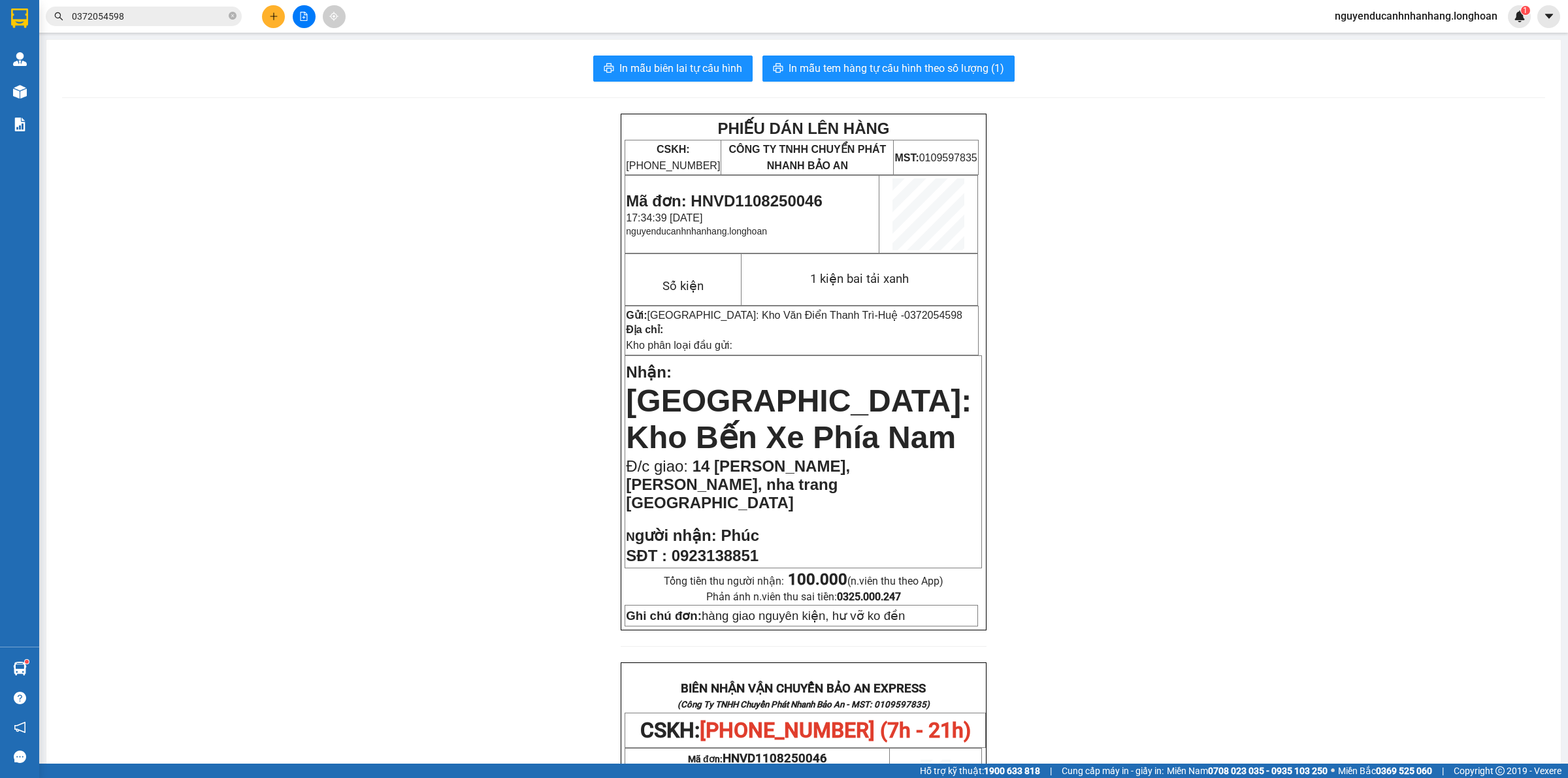
click at [835, 62] on span "In mẫu tem hàng tự cấu hình theo số lượng (1)" at bounding box center [896, 68] width 216 height 17
click at [232, 15] on icon "close-circle" at bounding box center [232, 16] width 8 height 8
click at [191, 13] on input "text" at bounding box center [149, 17] width 154 height 15
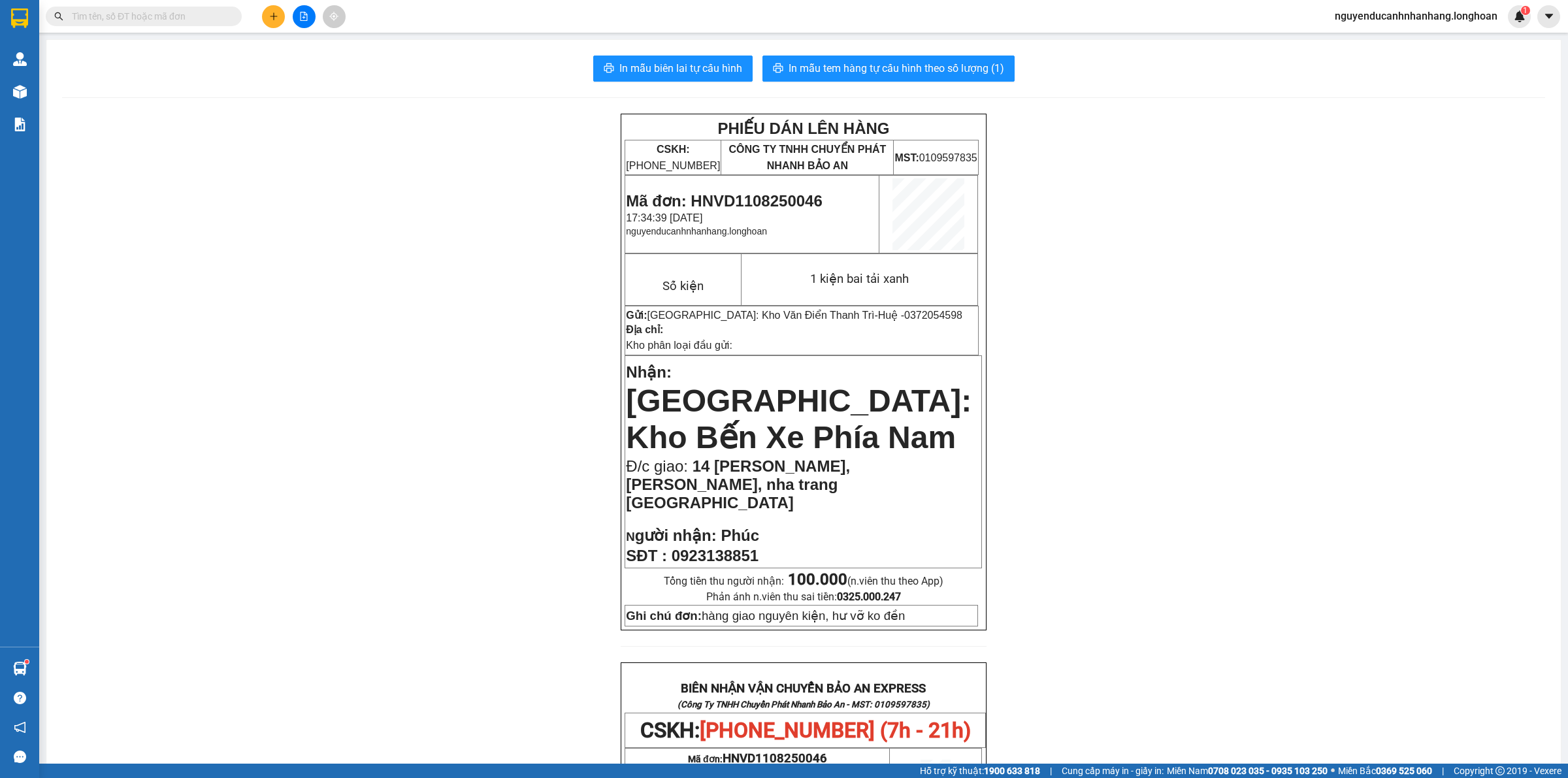
paste input "SGTB0608250013"
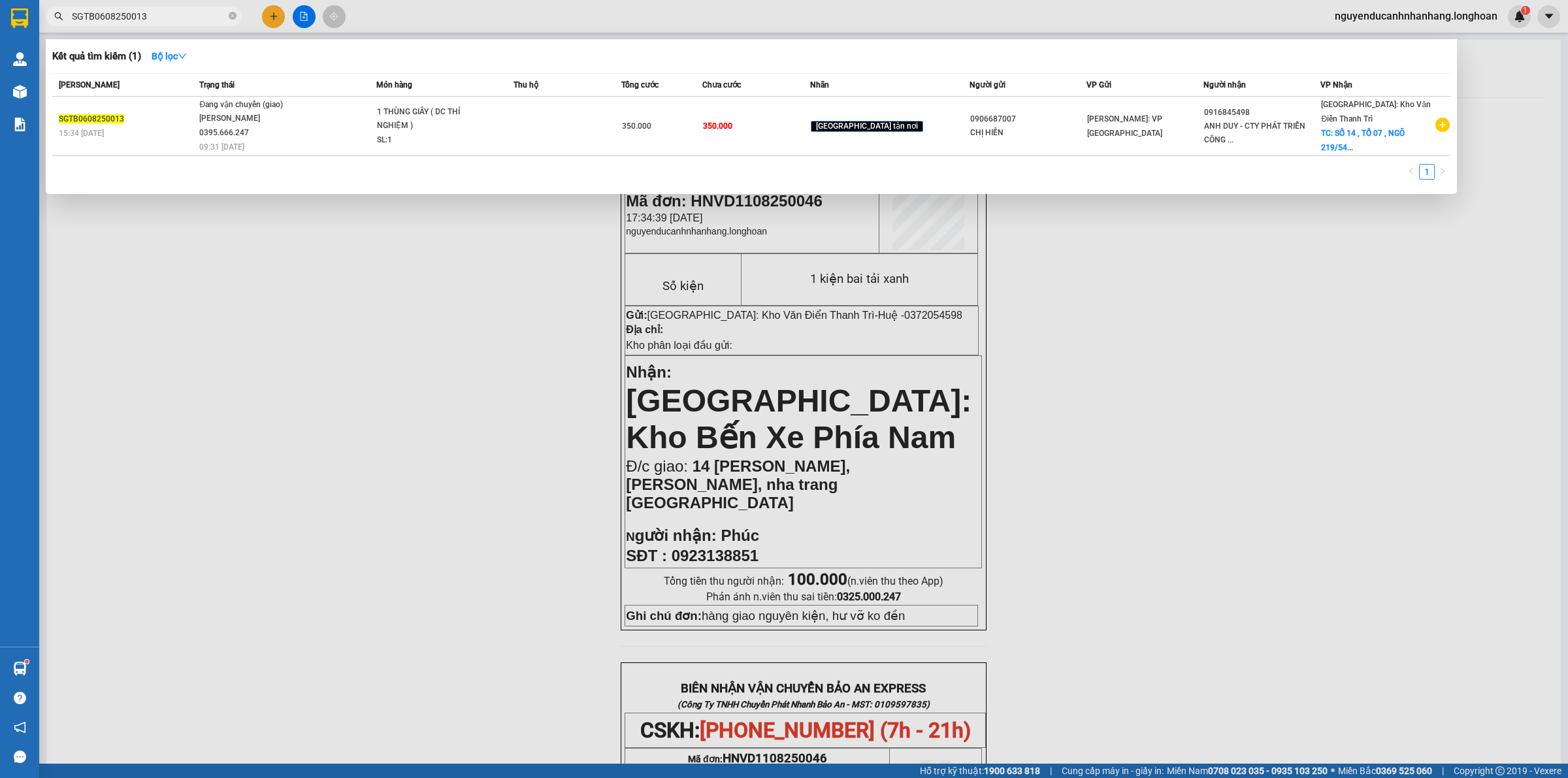
type input "SGTB0608250013"
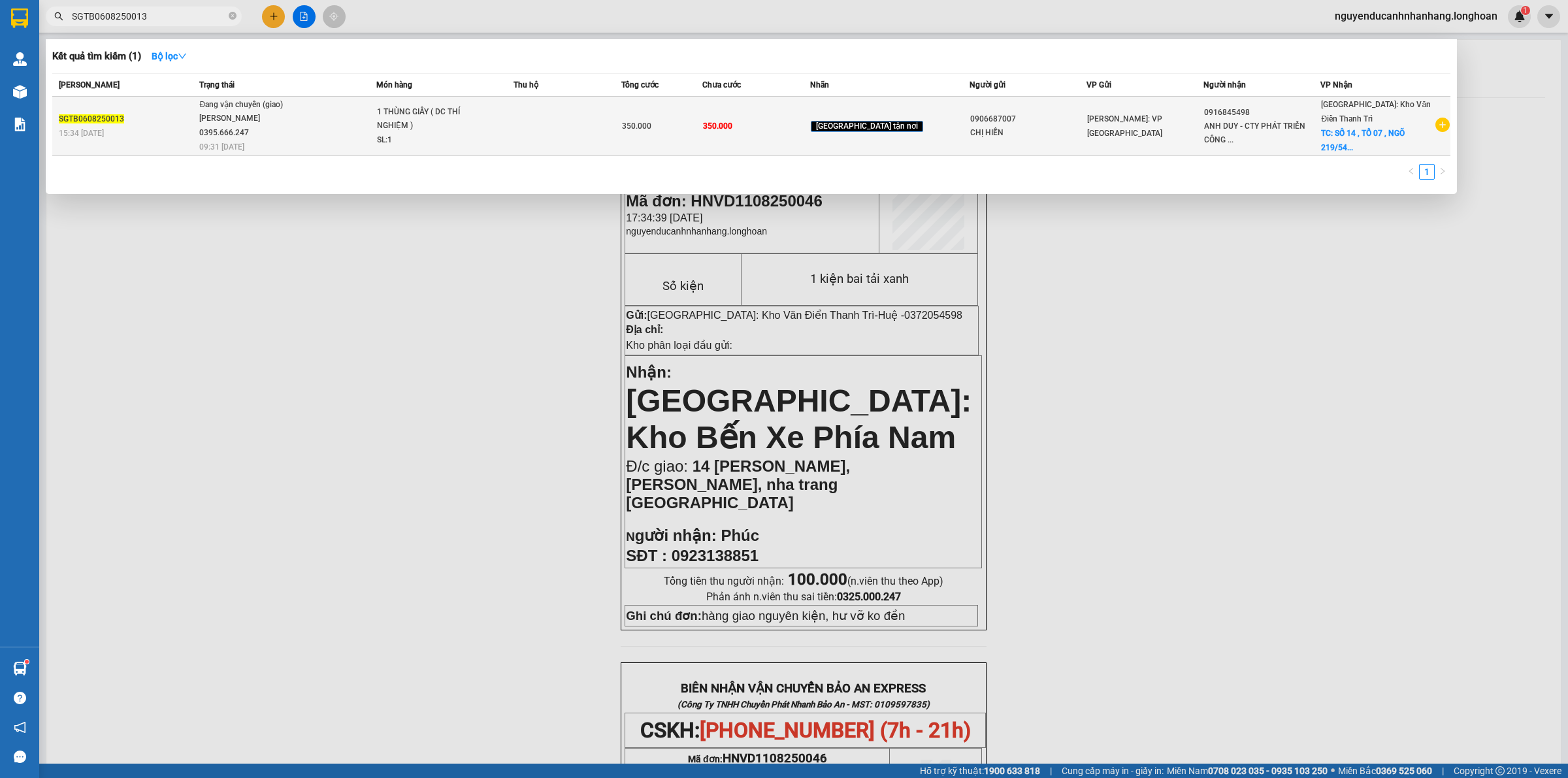
drag, startPoint x: 265, startPoint y: 125, endPoint x: 272, endPoint y: 128, distance: 7.6
click at [272, 128] on div "[PERSON_NAME] 0395.666.247" at bounding box center [248, 125] width 98 height 28
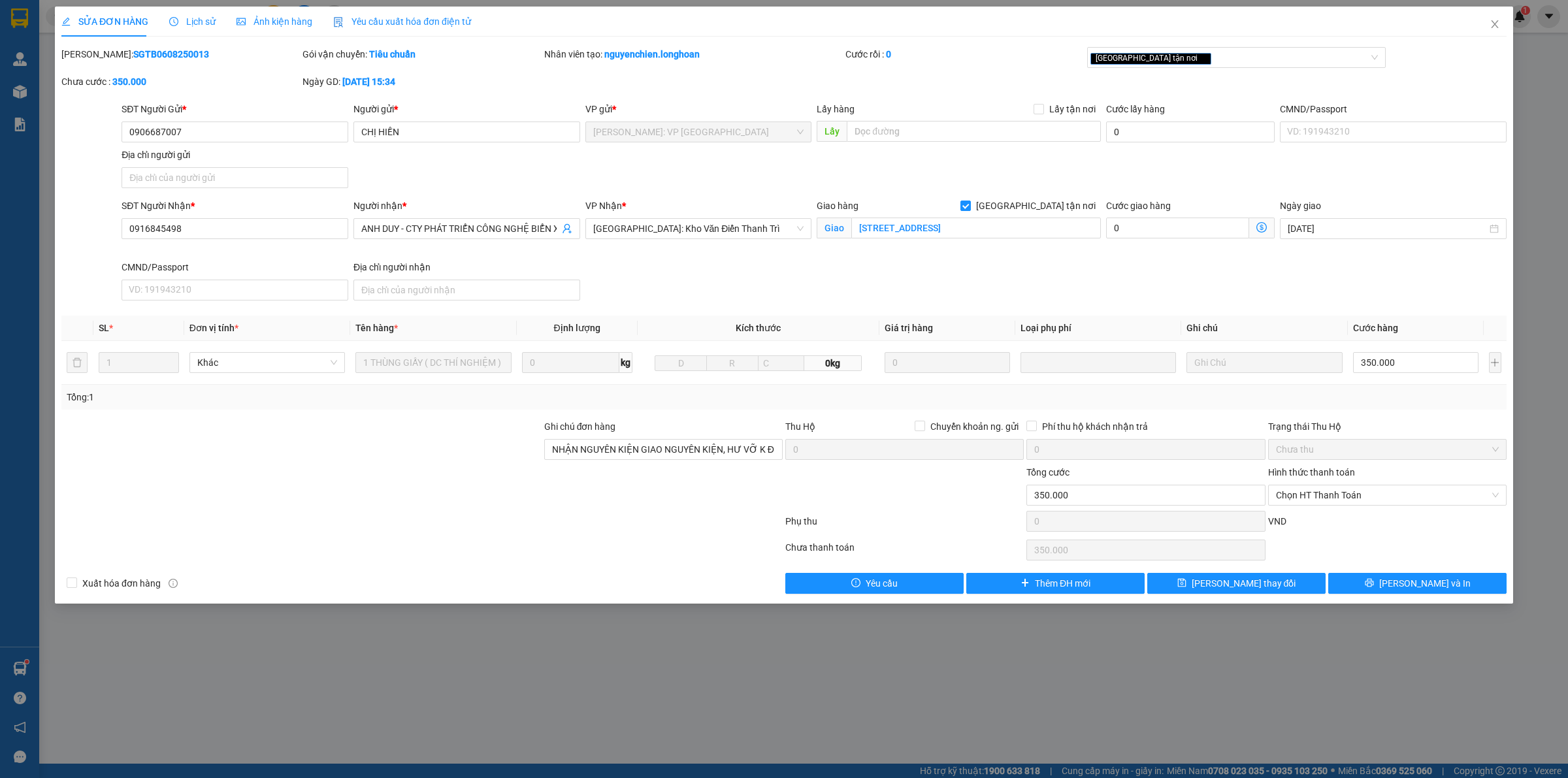
click at [191, 25] on span "Lịch sử" at bounding box center [193, 22] width 46 height 11
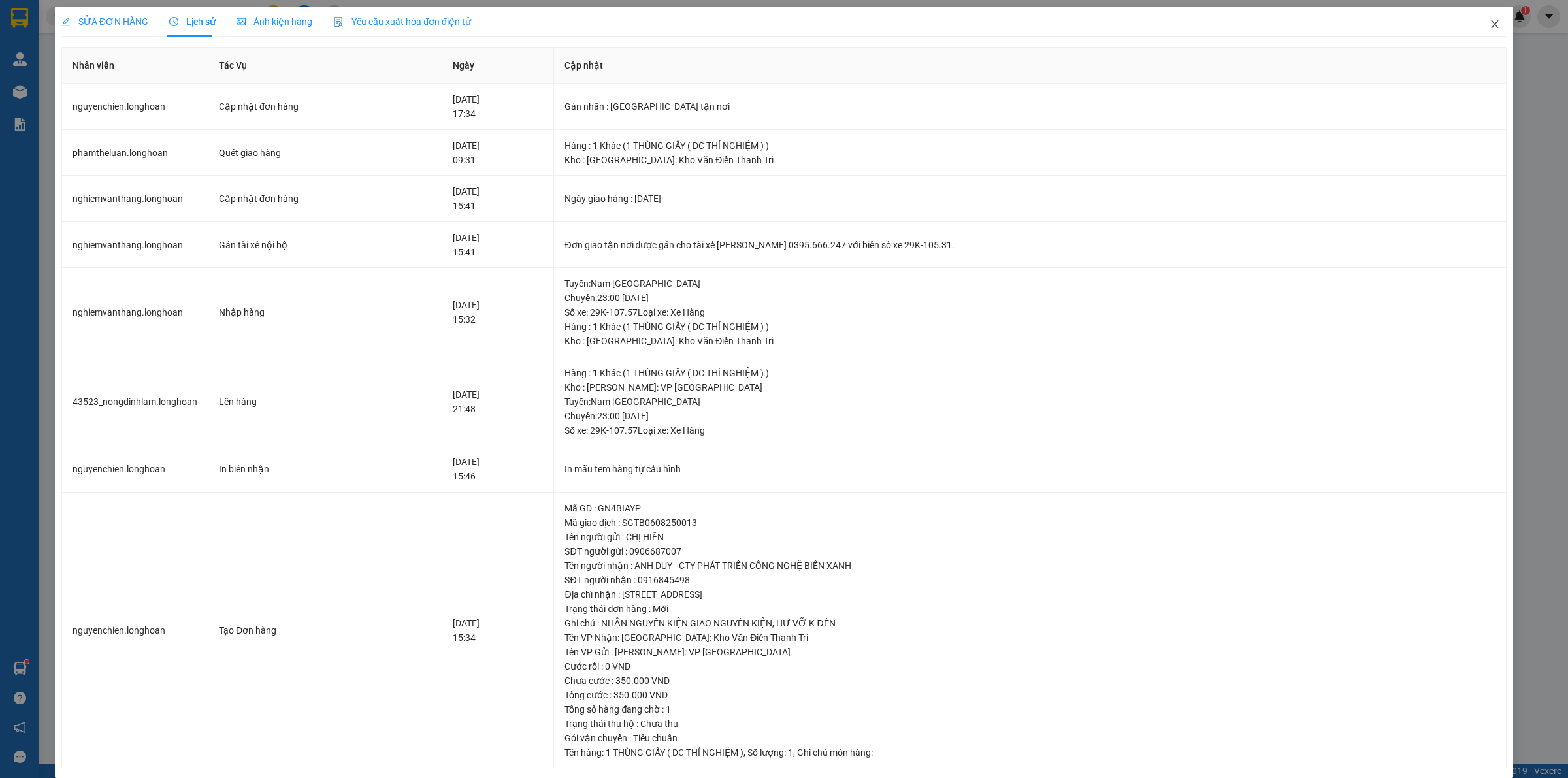
click at [1491, 26] on icon "close" at bounding box center [1494, 24] width 7 height 8
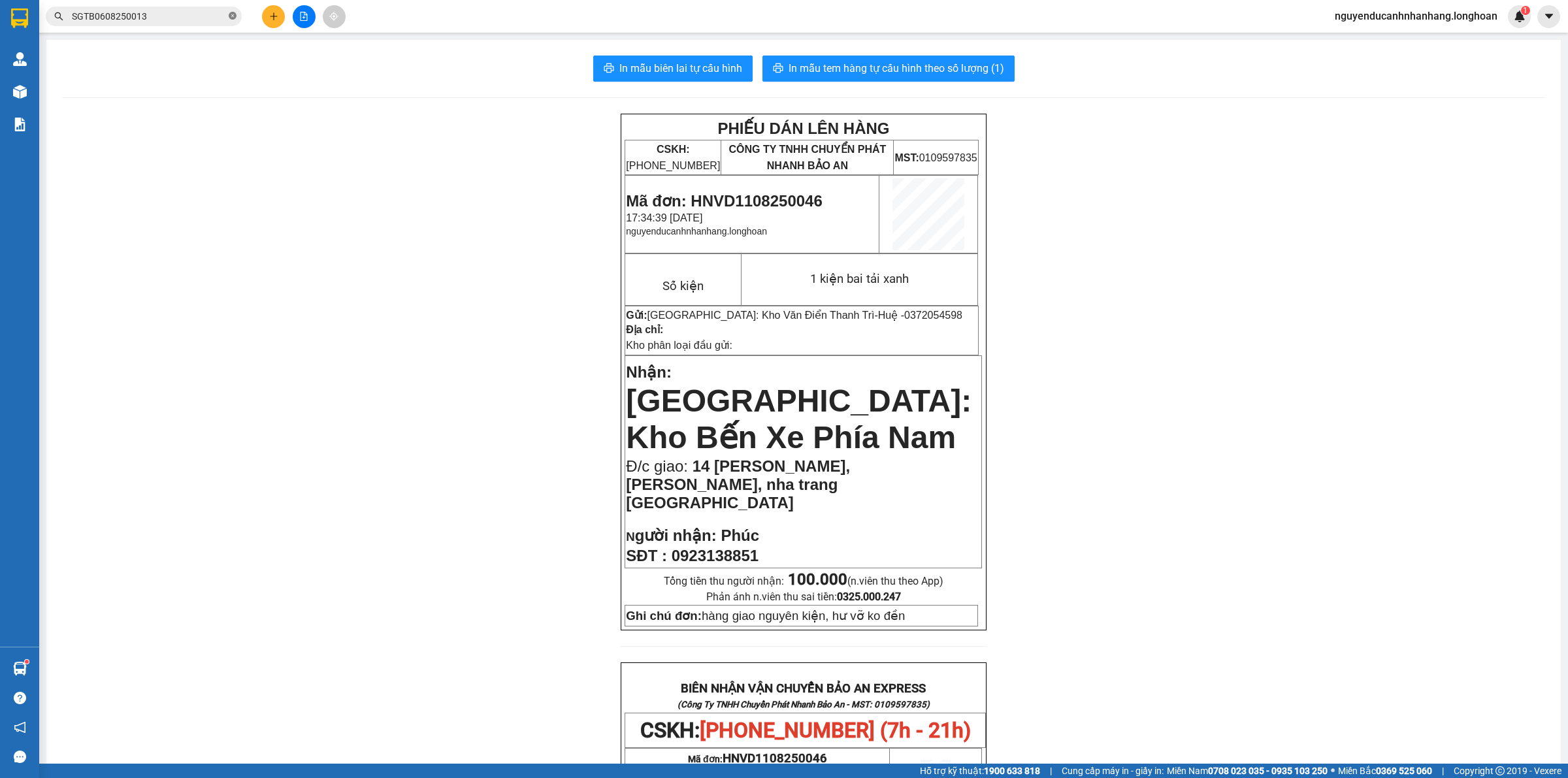
click at [230, 18] on icon "close-circle" at bounding box center [232, 16] width 8 height 8
click at [200, 21] on input "text" at bounding box center [149, 17] width 154 height 15
paste input "SGTB0108250011"
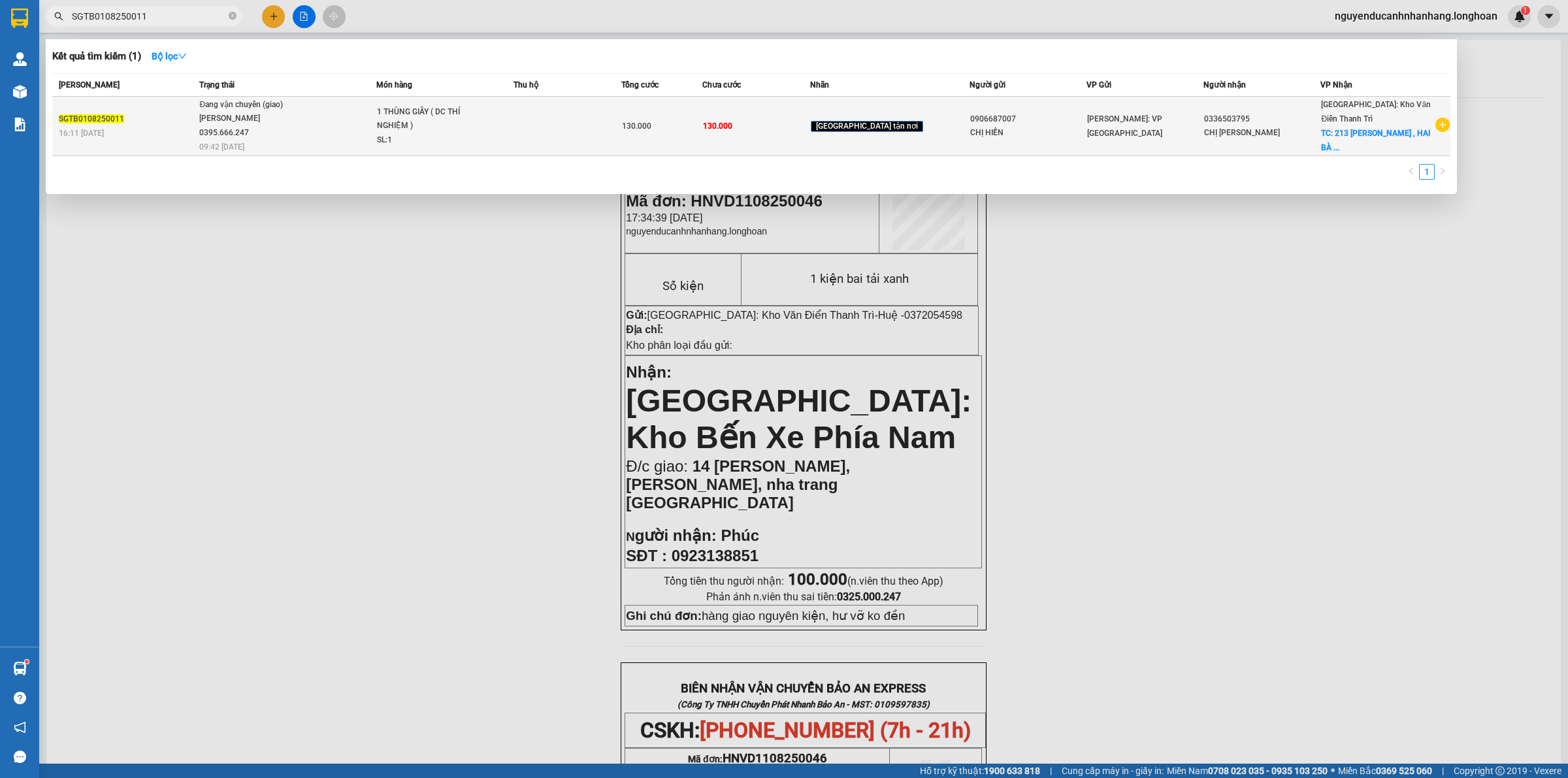
type input "SGTB0108250011"
click at [282, 131] on div "[PERSON_NAME] 0395.666.247" at bounding box center [248, 125] width 98 height 28
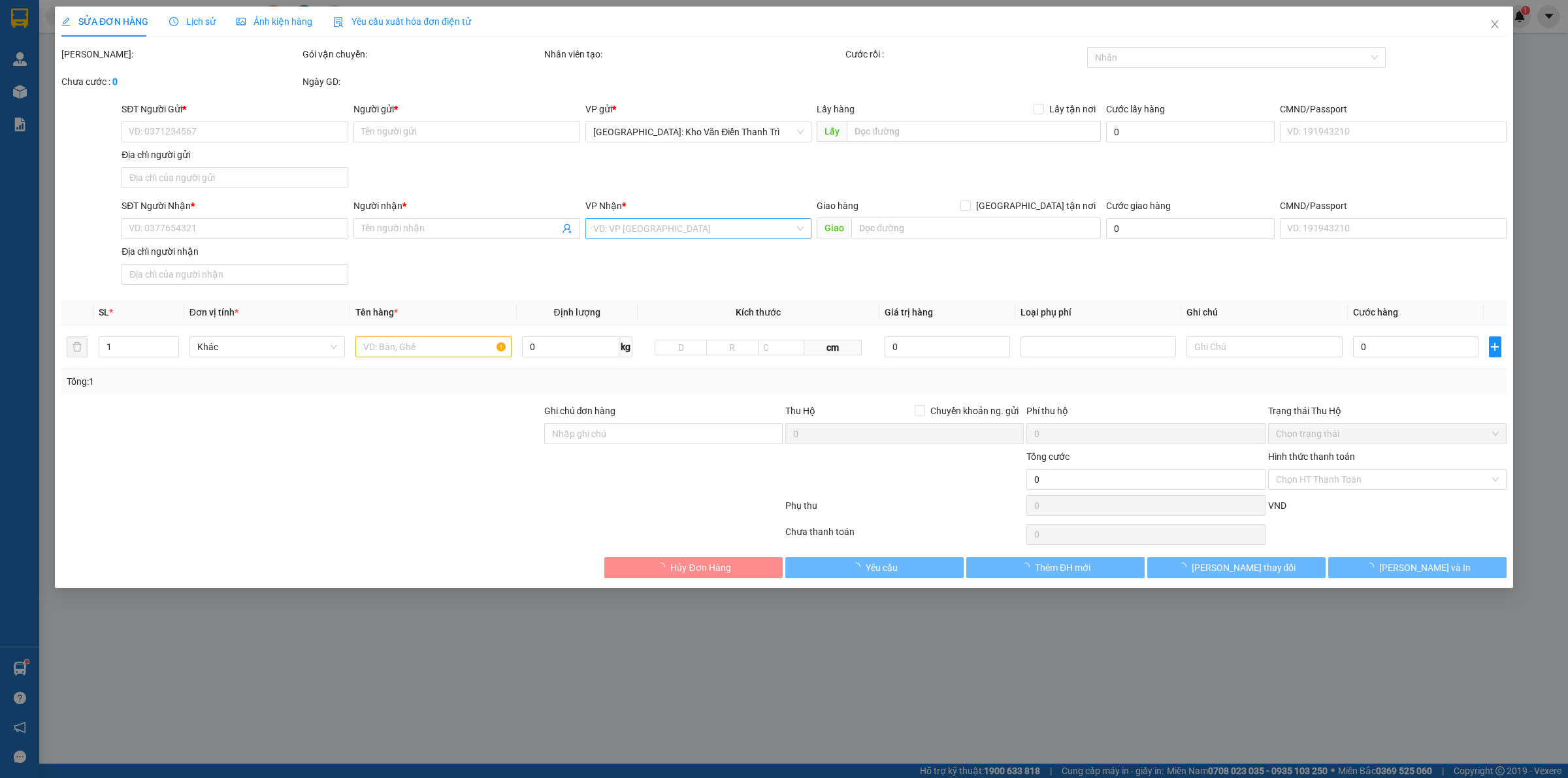
type input "0906687007"
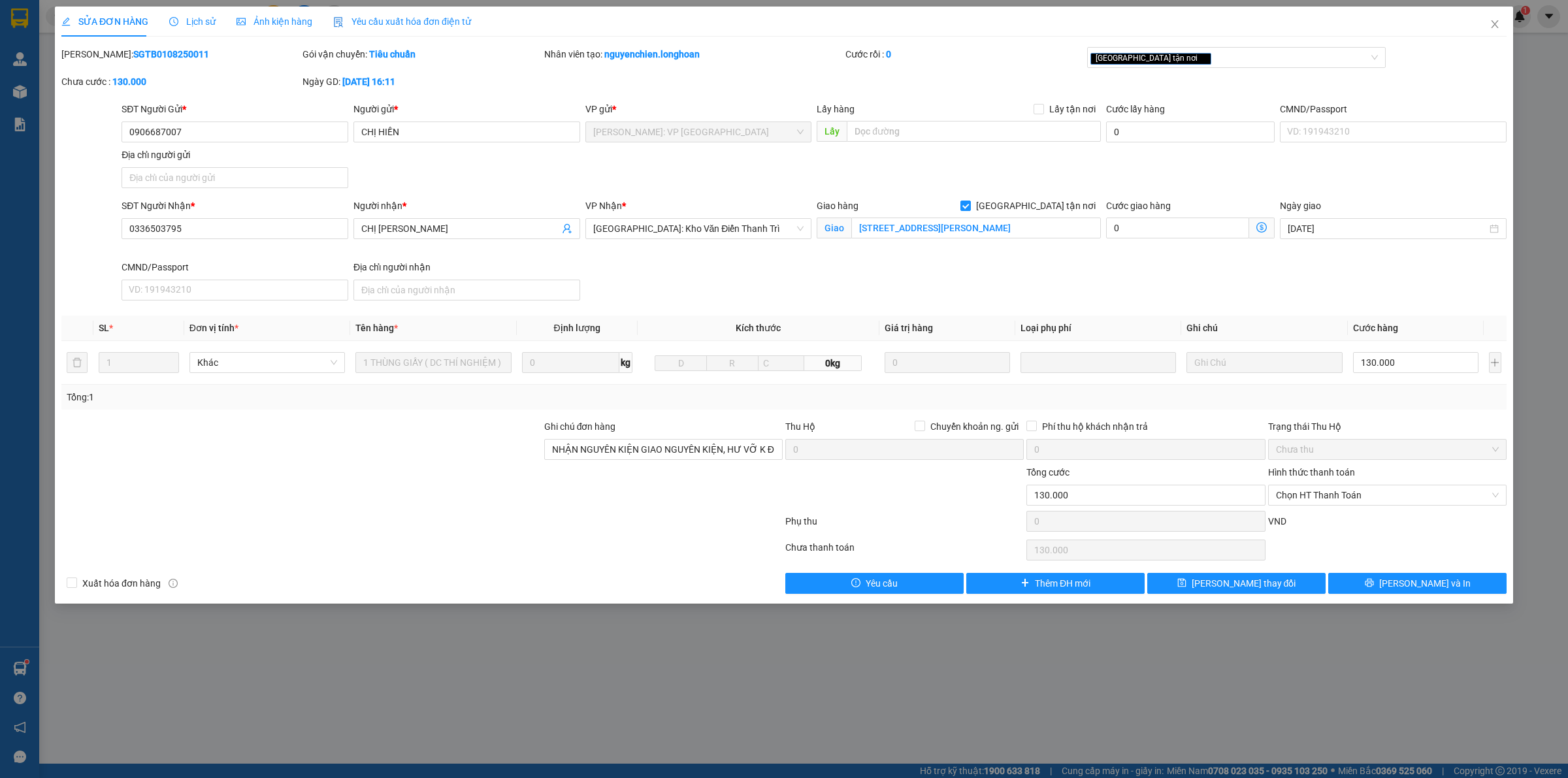
click at [177, 23] on icon "clock-circle" at bounding box center [174, 22] width 9 height 9
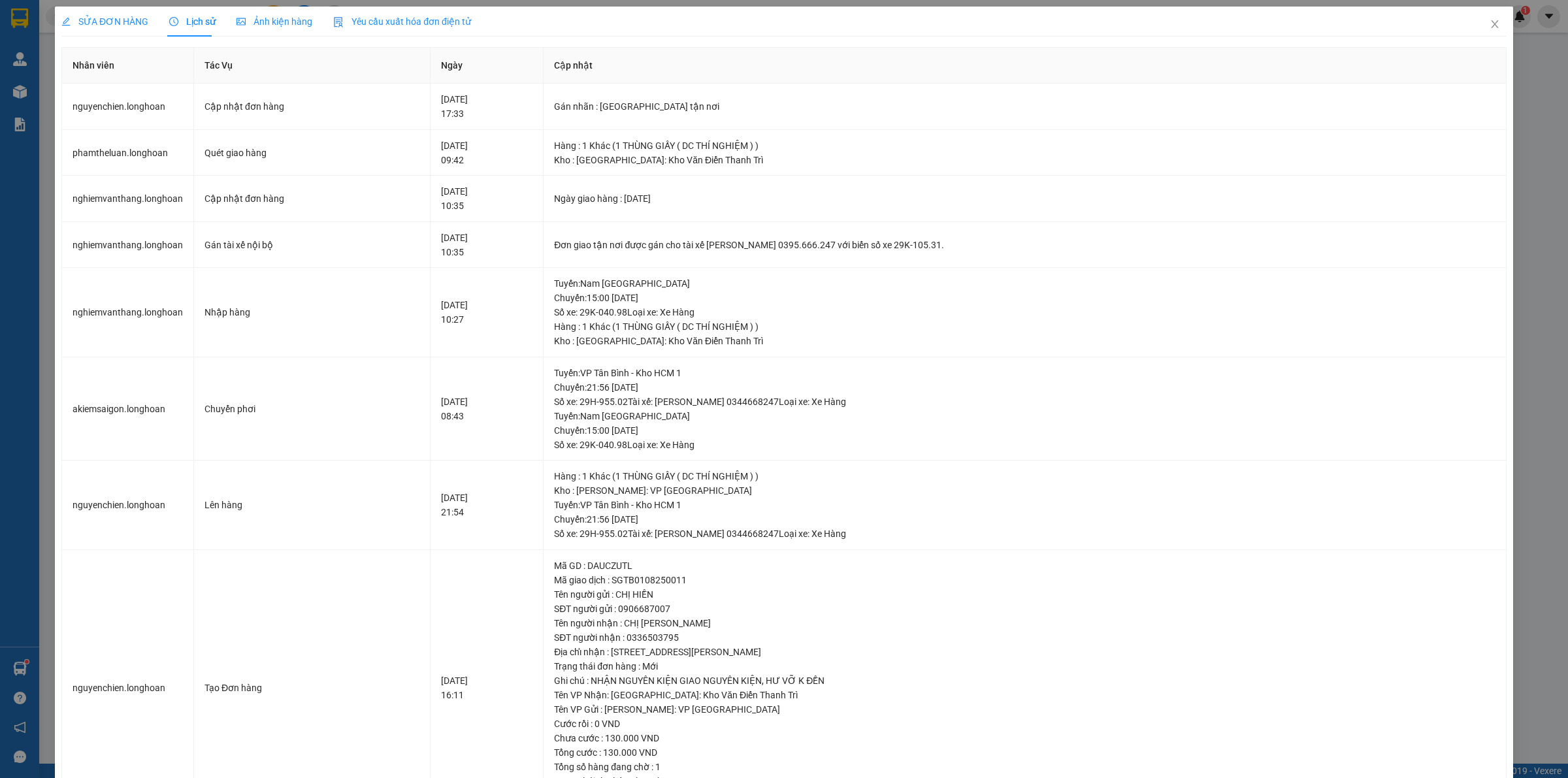
click at [113, 23] on span "SỬA ĐƠN HÀNG" at bounding box center [104, 22] width 87 height 11
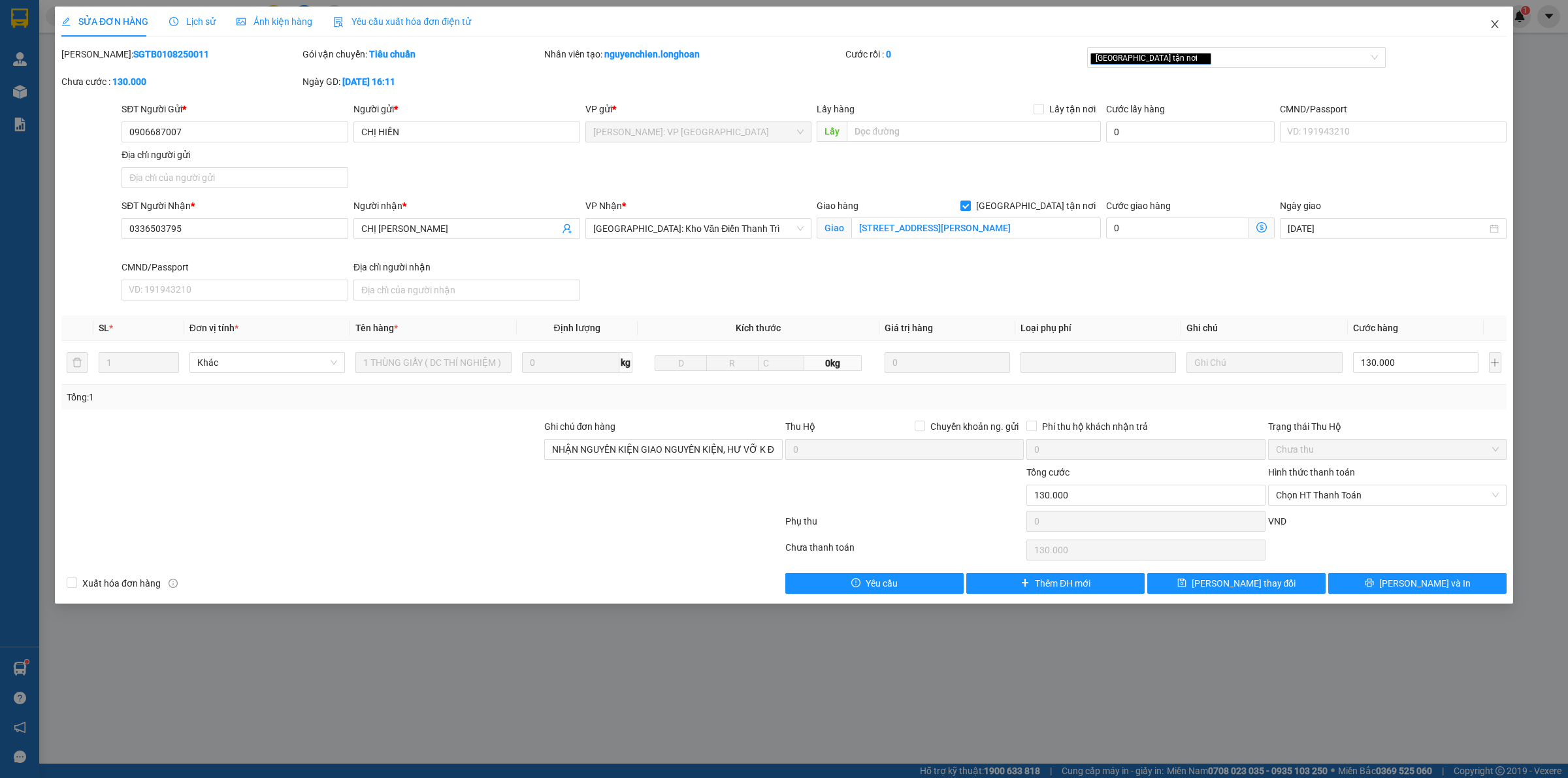
click at [1494, 27] on icon "close" at bounding box center [1495, 25] width 11 height 11
